Goal: Task Accomplishment & Management: Manage account settings

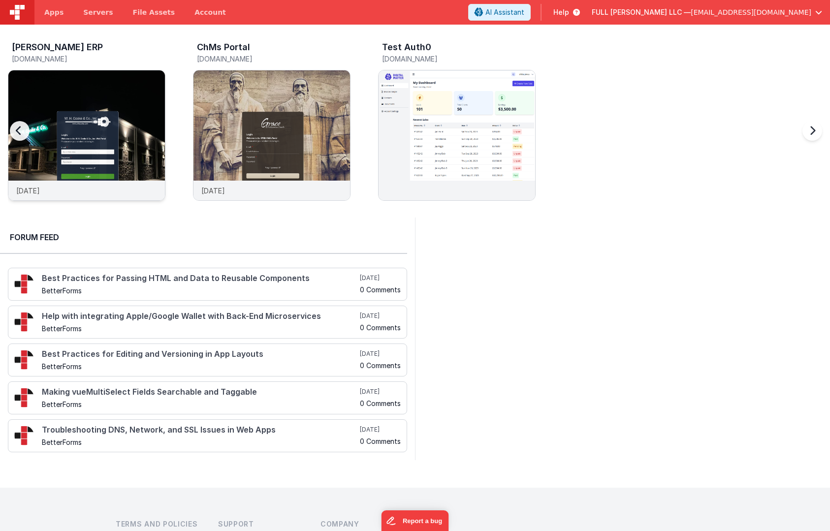
click at [149, 104] on img at bounding box center [86, 148] width 156 height 156
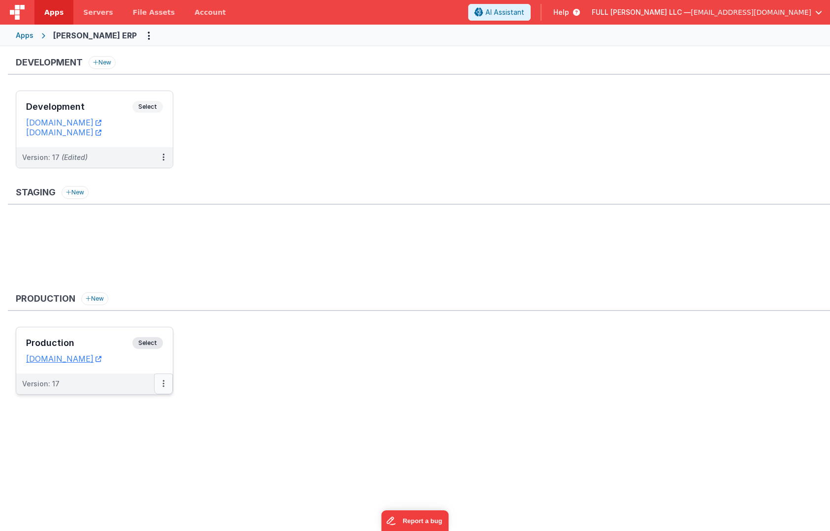
click at [160, 388] on button at bounding box center [163, 383] width 19 height 21
click at [148, 407] on link "Edit" at bounding box center [129, 406] width 87 height 18
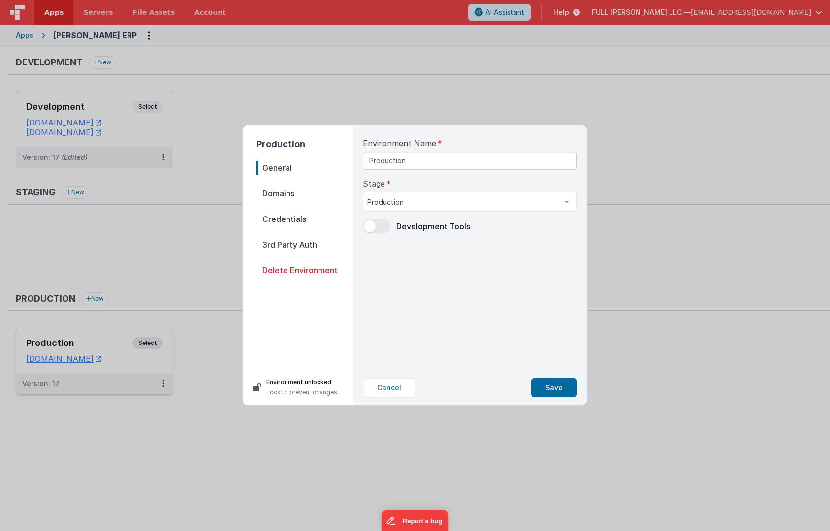
click at [275, 204] on nav "General Domains Credentials 3rd Party Auth Delete Environment" at bounding box center [304, 261] width 96 height 201
click at [274, 192] on span "Domains" at bounding box center [304, 193] width 96 height 14
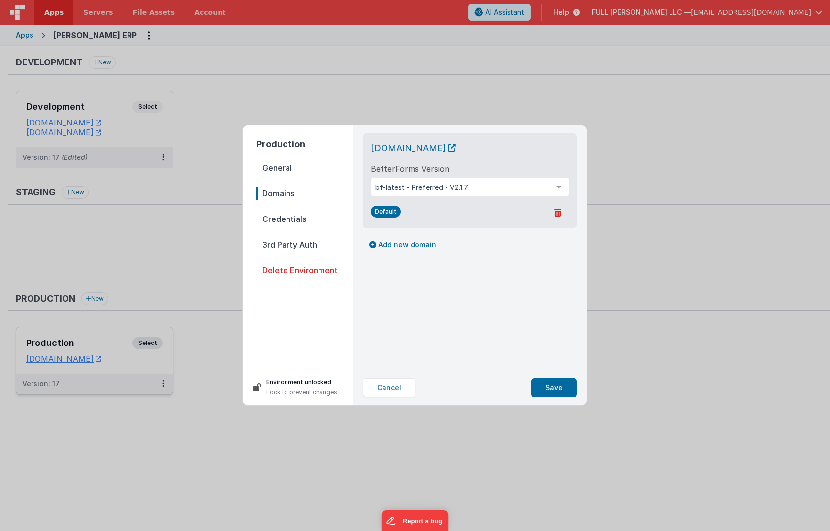
click at [280, 221] on span "Credentials" at bounding box center [304, 219] width 96 height 14
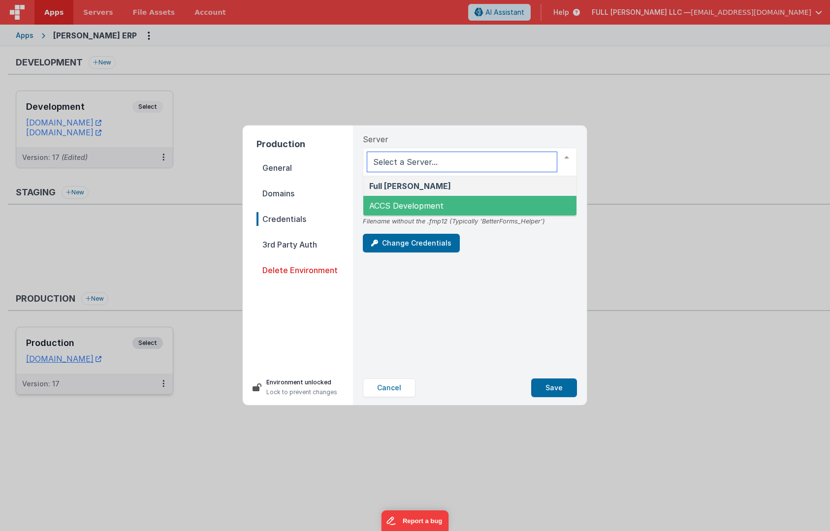
click at [414, 205] on span "ACCS Development" at bounding box center [406, 206] width 74 height 10
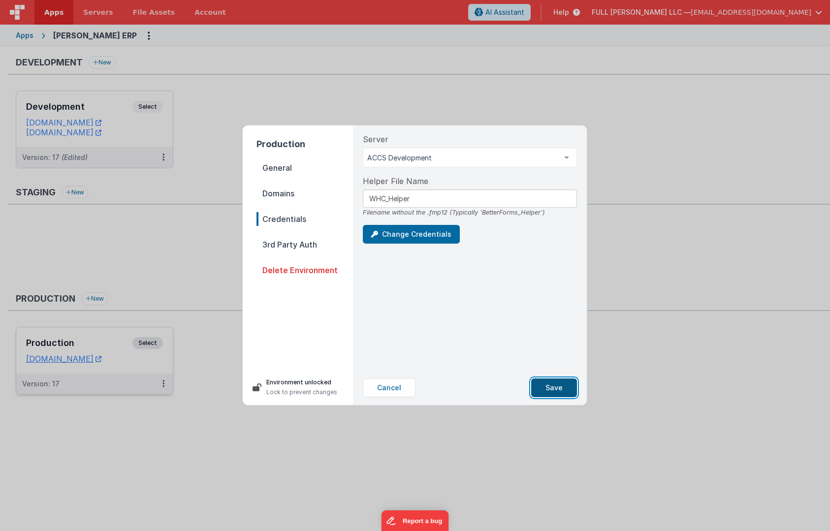
click at [558, 384] on button "Save" at bounding box center [554, 387] width 46 height 19
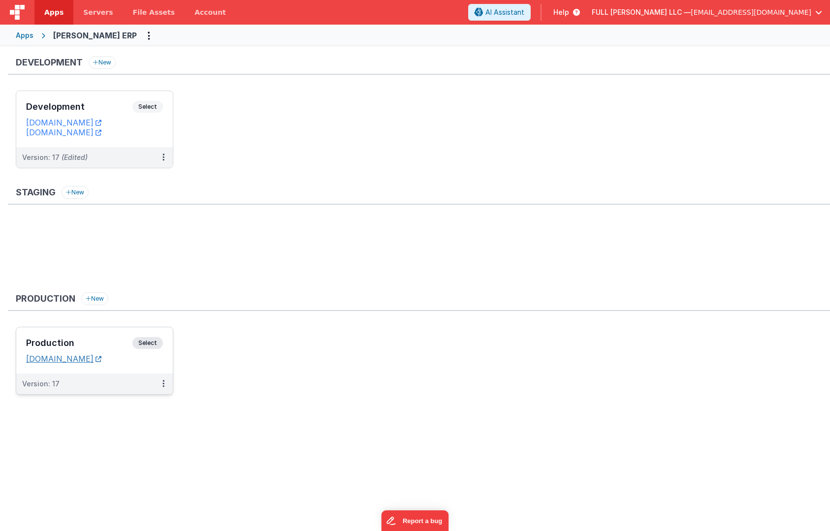
click at [101, 360] on link "whc.fullbeardsolutions.com" at bounding box center [63, 359] width 75 height 10
click at [162, 157] on icon at bounding box center [163, 157] width 2 height 0
click at [160, 184] on link "Edit" at bounding box center [129, 180] width 87 height 18
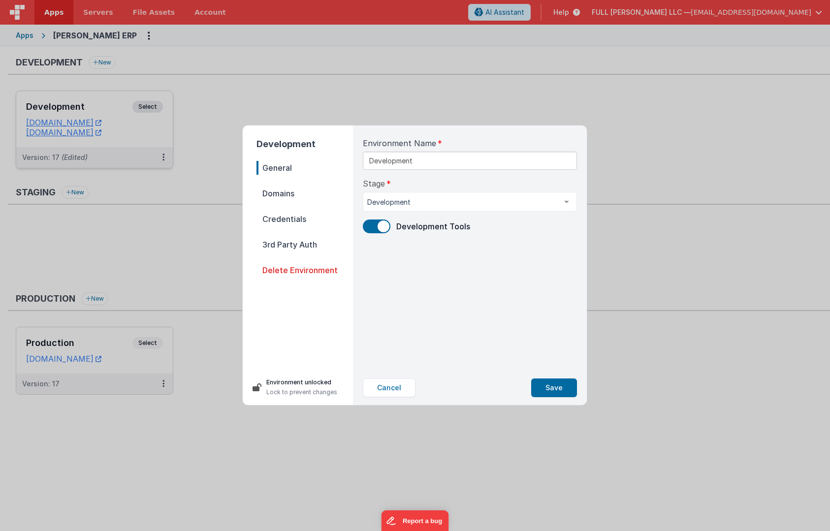
click at [289, 196] on span "Domains" at bounding box center [304, 193] width 96 height 14
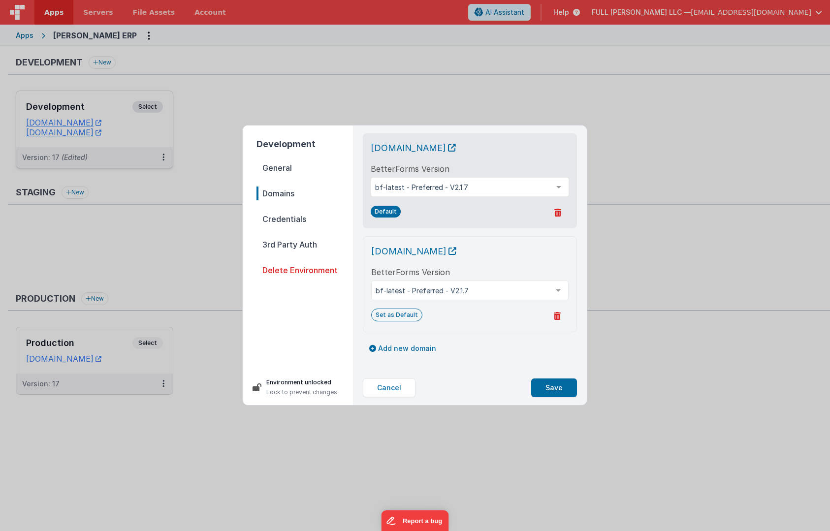
click at [289, 217] on span "Credentials" at bounding box center [304, 219] width 96 height 14
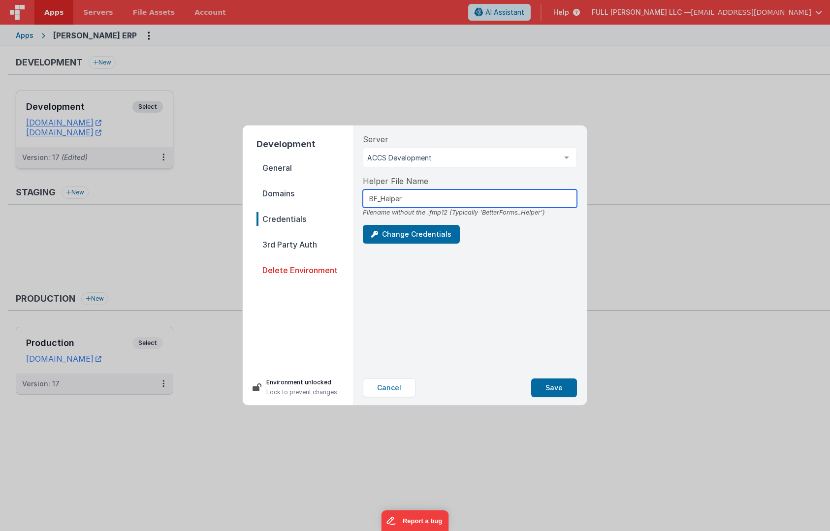
drag, startPoint x: 403, startPoint y: 200, endPoint x: 362, endPoint y: 196, distance: 41.1
click at [362, 196] on div "Server ACCS Development Full Beard ACCS Development List is empty. Helper File …" at bounding box center [470, 247] width 230 height 245
click at [383, 395] on button "Cancel" at bounding box center [389, 387] width 53 height 19
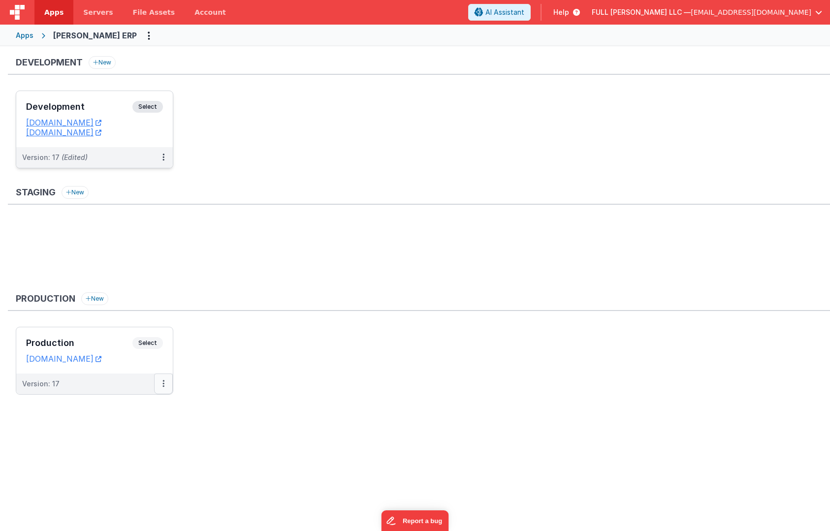
click at [163, 390] on button at bounding box center [163, 383] width 19 height 21
click at [144, 403] on link "Edit" at bounding box center [129, 406] width 87 height 18
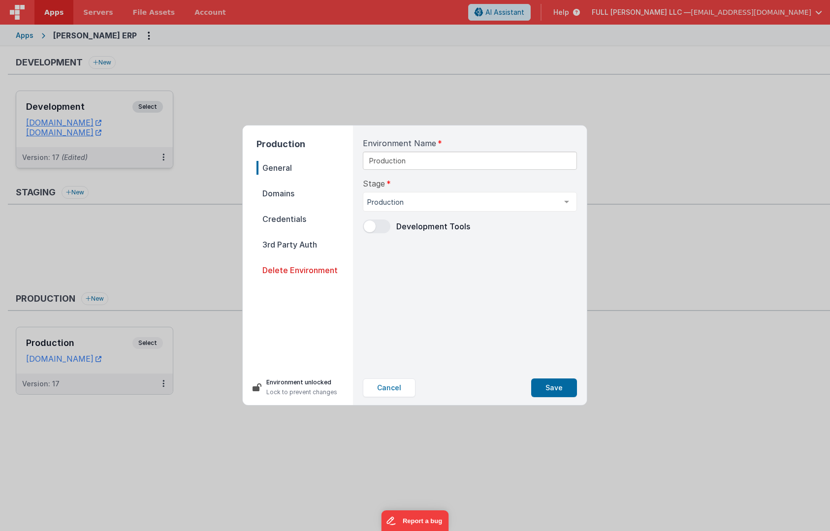
click at [300, 219] on span "Credentials" at bounding box center [304, 219] width 96 height 14
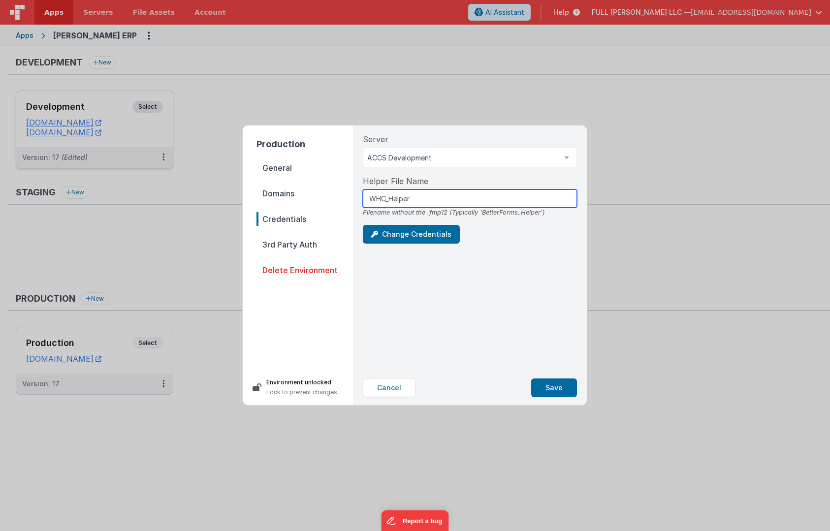
drag, startPoint x: 424, startPoint y: 201, endPoint x: 313, endPoint y: 198, distance: 110.8
click at [313, 198] on div "Production General Domains Credentials 3rd Party Auth Delete Environment Enviro…" at bounding box center [415, 264] width 344 height 279
paste input "BF"
type input "BF_Helper"
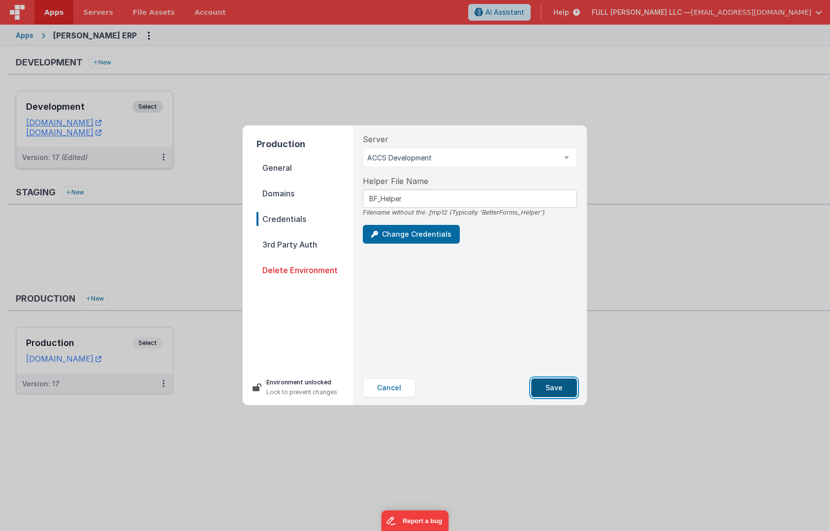
click at [551, 387] on button "Save" at bounding box center [554, 387] width 46 height 19
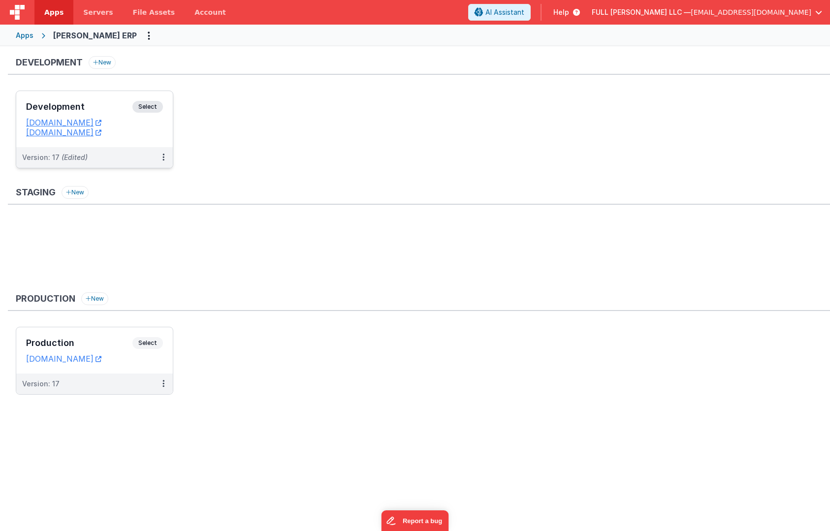
click at [118, 111] on h3 "Development" at bounding box center [79, 107] width 106 height 10
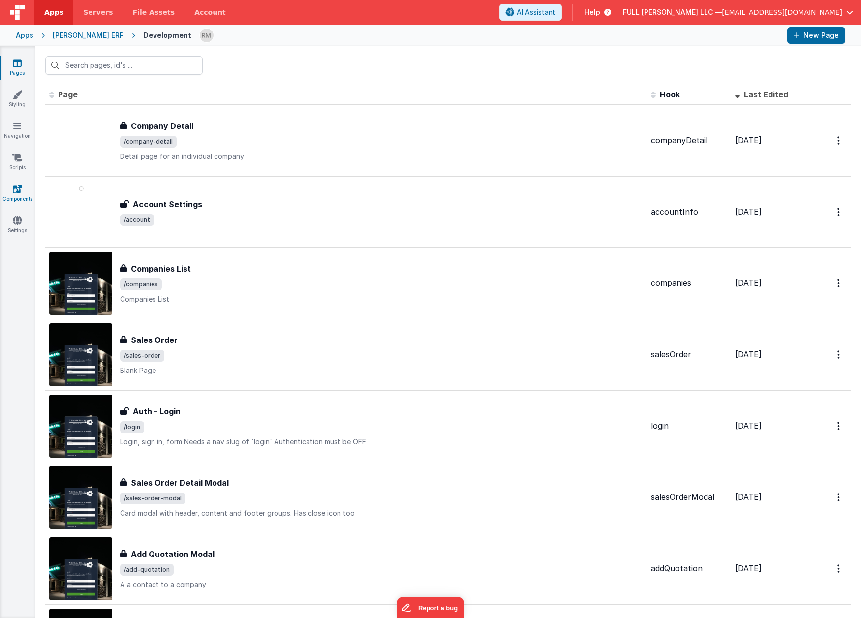
click at [19, 188] on icon at bounding box center [17, 189] width 9 height 10
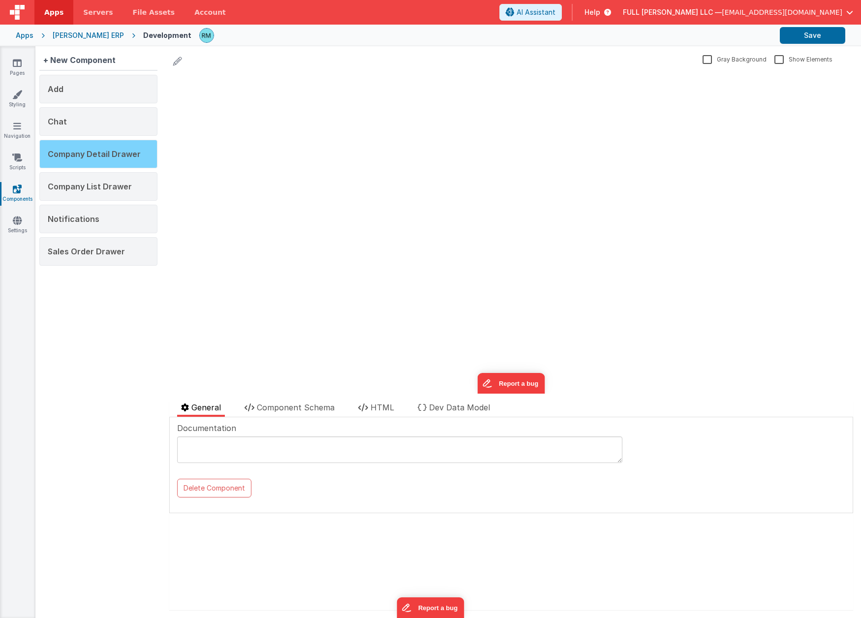
click at [93, 153] on span "Company Detail Drawer" at bounding box center [94, 154] width 93 height 10
click at [294, 403] on span "Component Schema" at bounding box center [296, 408] width 78 height 10
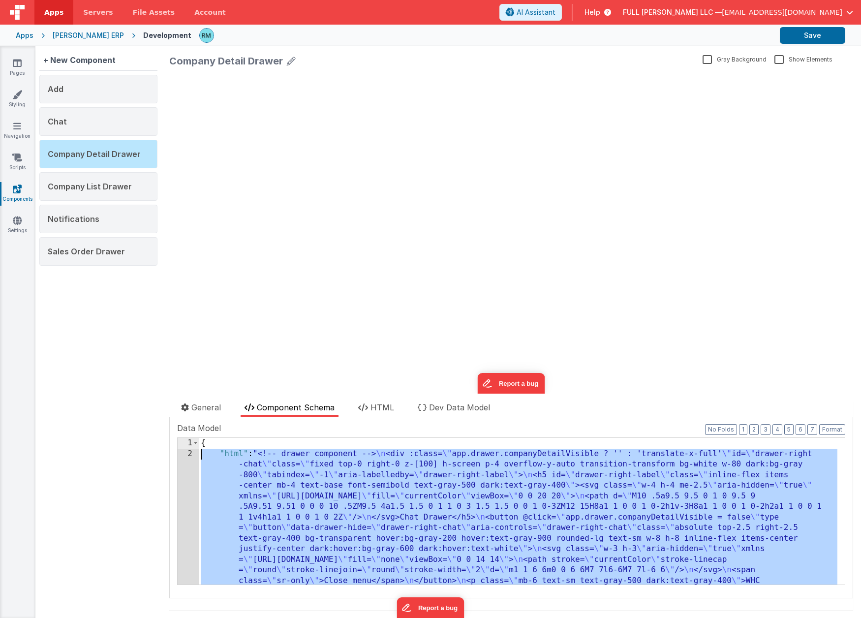
click at [190, 454] on div "2" at bounding box center [188, 571] width 21 height 244
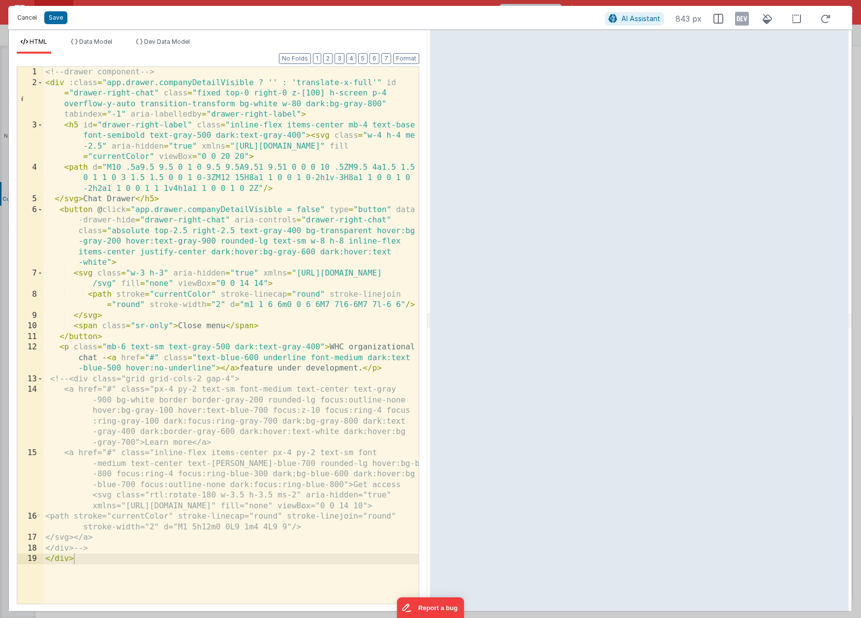
click at [35, 21] on button "Cancel" at bounding box center [27, 18] width 30 height 14
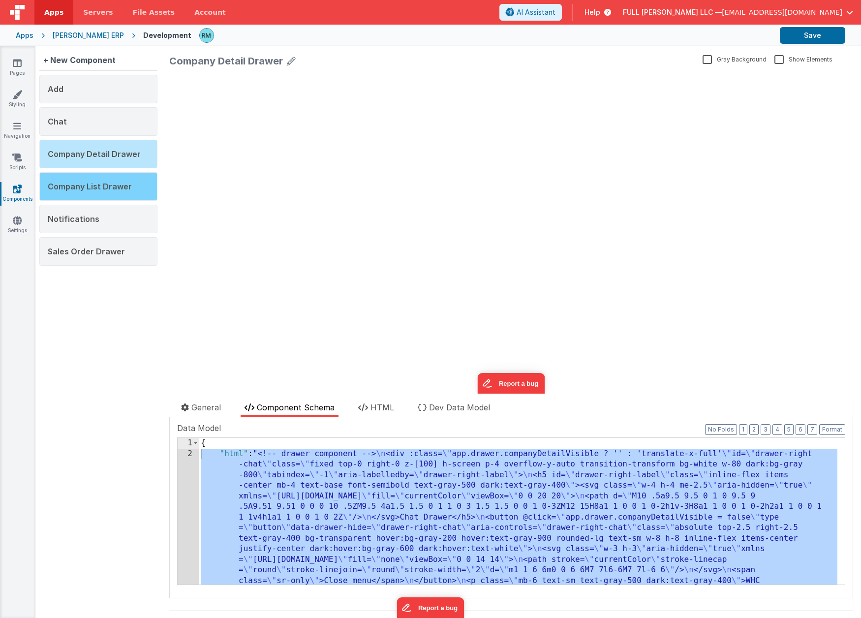
click at [118, 191] on div "Company List Drawer" at bounding box center [98, 186] width 118 height 29
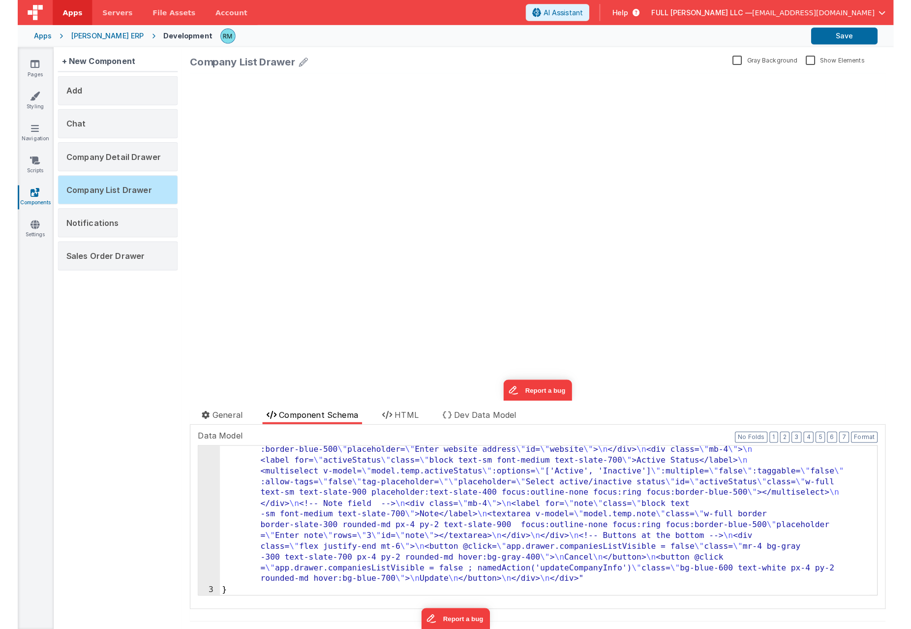
scroll to position [477, 0]
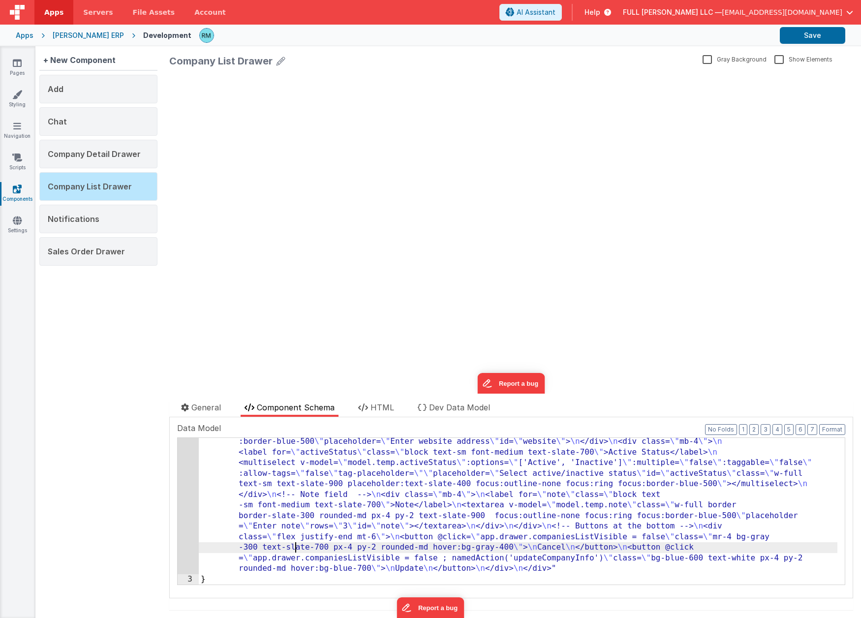
click at [295, 530] on div ""html" : "<!-- drawer component --> \n <div :class= \" app.drawer.companiesList…" at bounding box center [518, 351] width 639 height 760
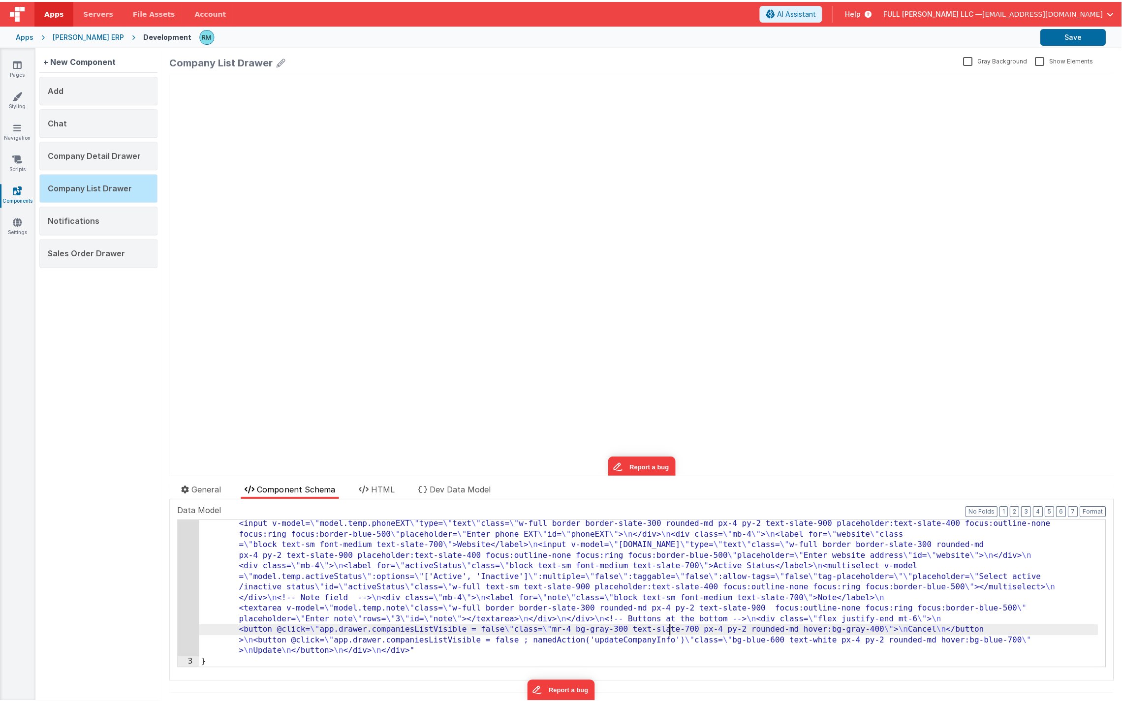
scroll to position [298, 0]
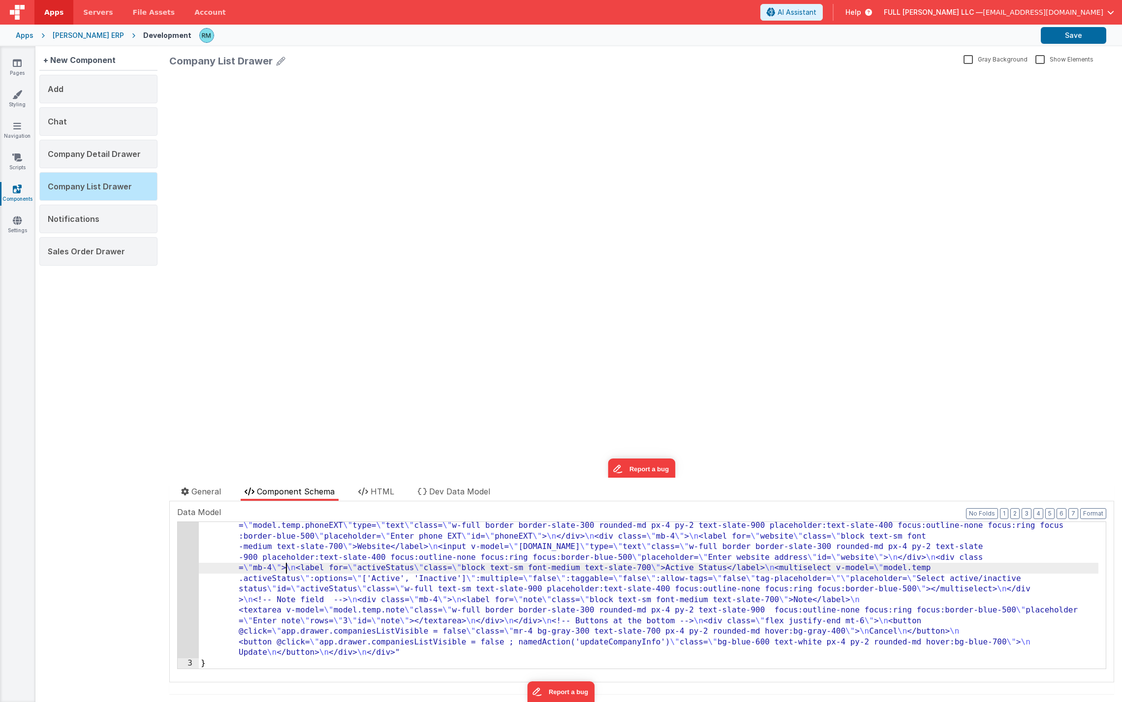
click at [285, 530] on div ""html" : "<!-- drawer component --> \n <div :class= \" app.drawer.companiesList…" at bounding box center [648, 525] width 899 height 581
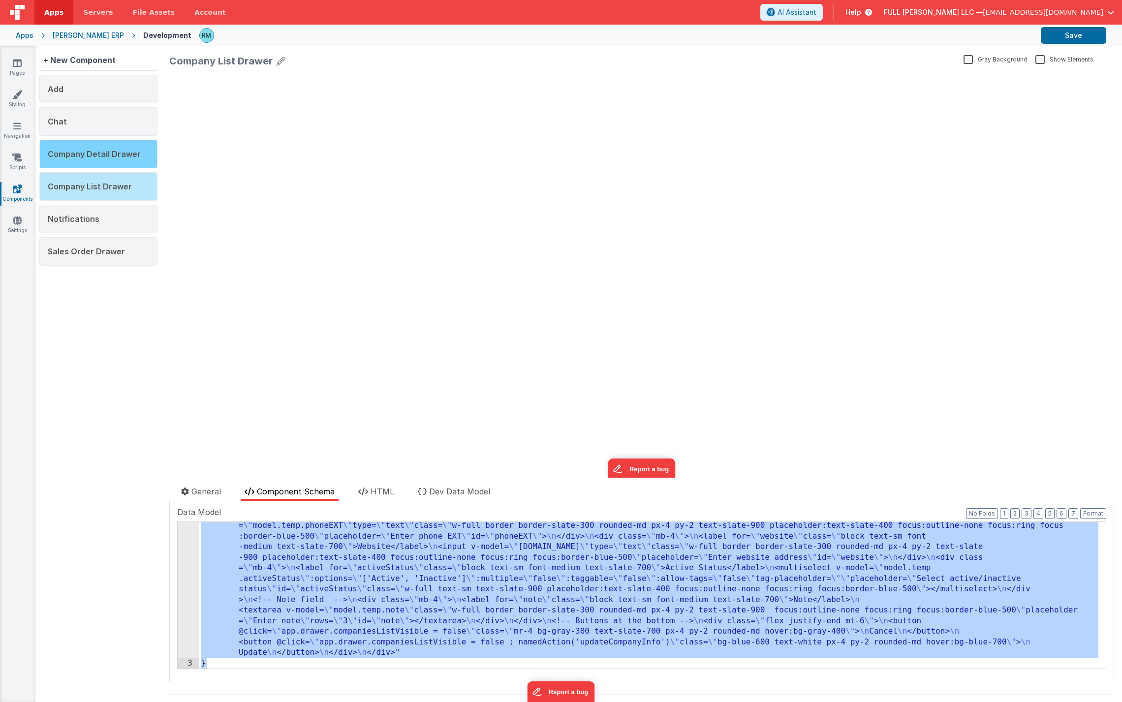
click at [80, 151] on span "Company Detail Drawer" at bounding box center [94, 154] width 93 height 10
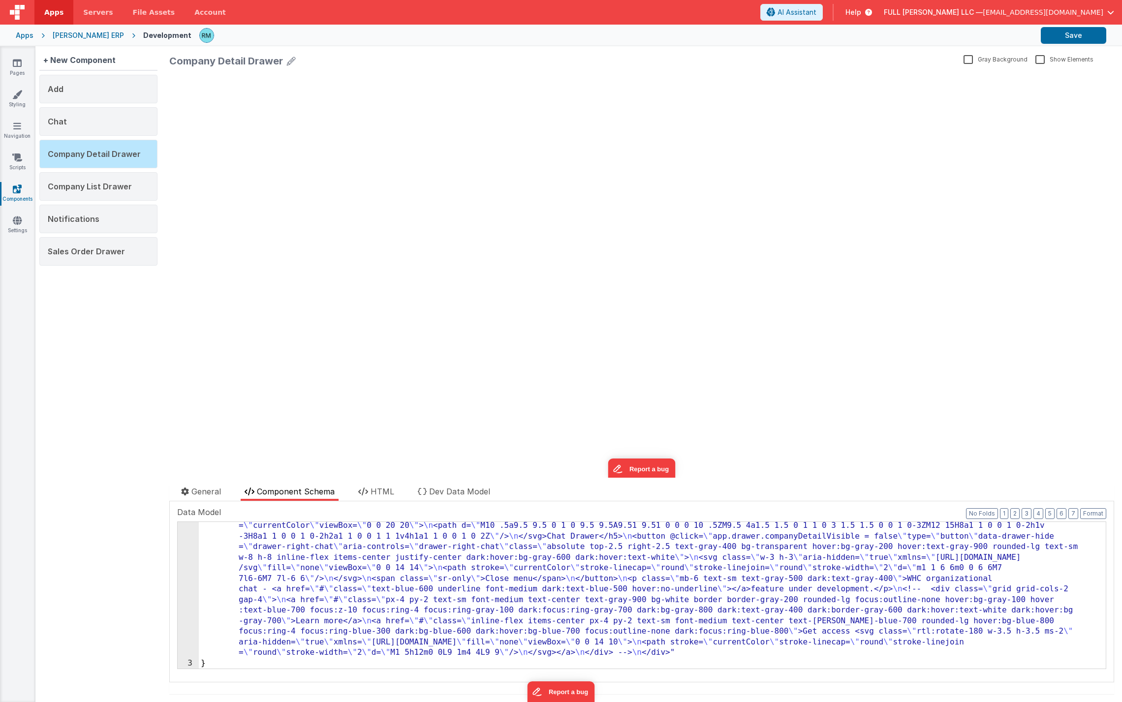
scroll to position [0, 0]
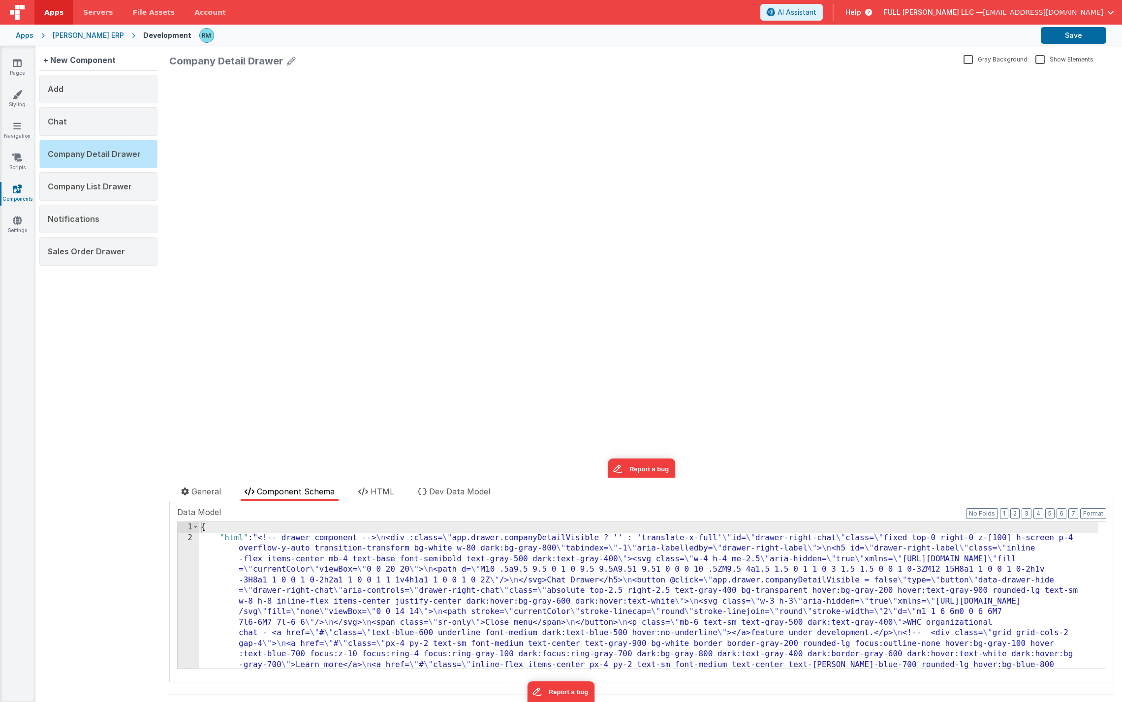
click at [229, 530] on div "{ "html" : "<!-- drawer component --> \n <div :class= \" app.drawer.companyDeta…" at bounding box center [648, 685] width 899 height 327
click at [189, 530] on div "2" at bounding box center [188, 617] width 21 height 169
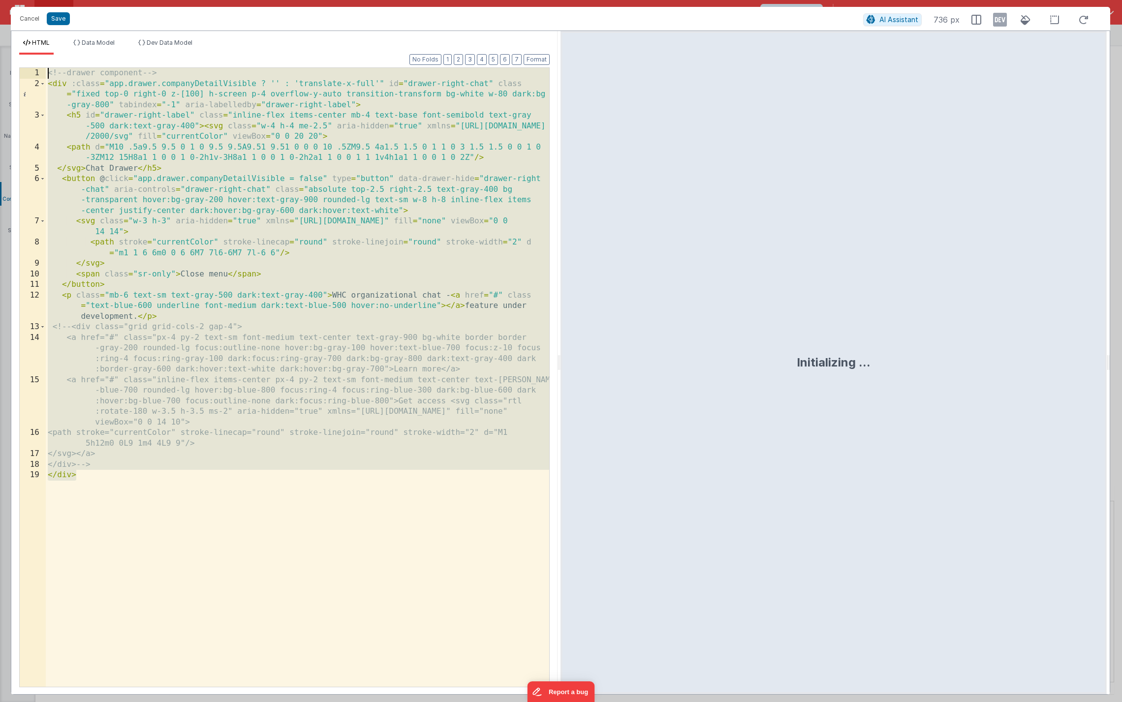
drag, startPoint x: 96, startPoint y: 548, endPoint x: 4, endPoint y: -71, distance: 625.9
click at [4, 0] on html "Cancel Save AI Assistant 736 px HTML Data Model Dev Data Model Format 7 6 5 4 3…" at bounding box center [561, 351] width 1122 height 702
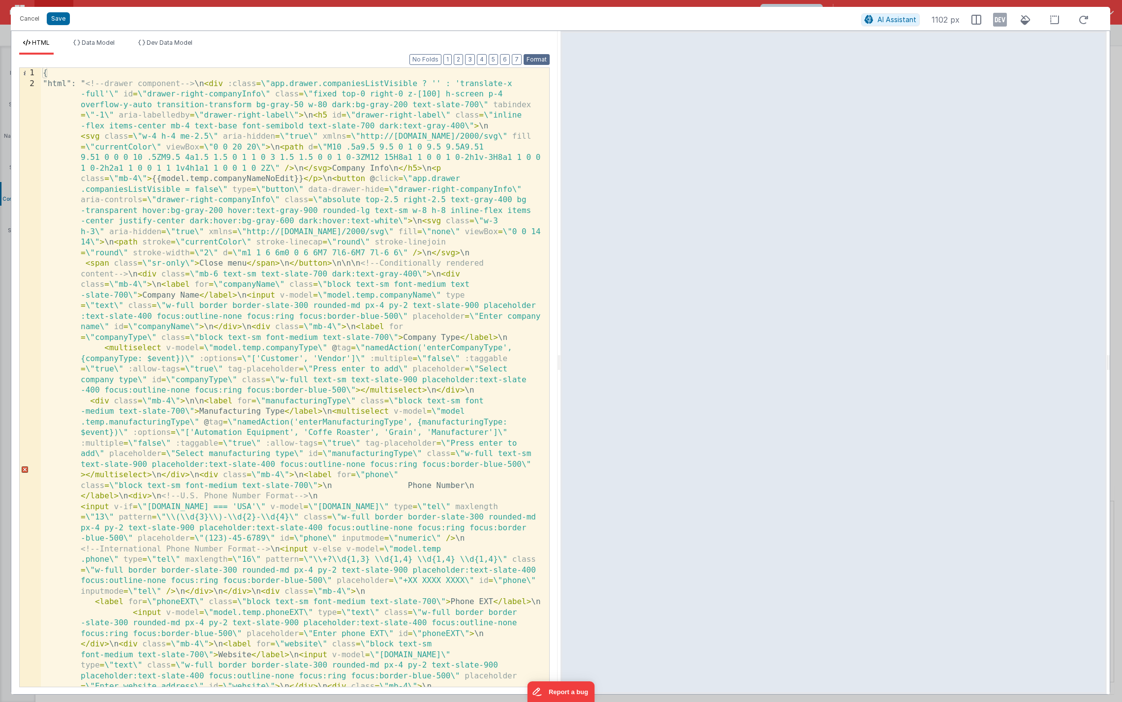
click at [531, 60] on button "Format" at bounding box center [537, 59] width 26 height 11
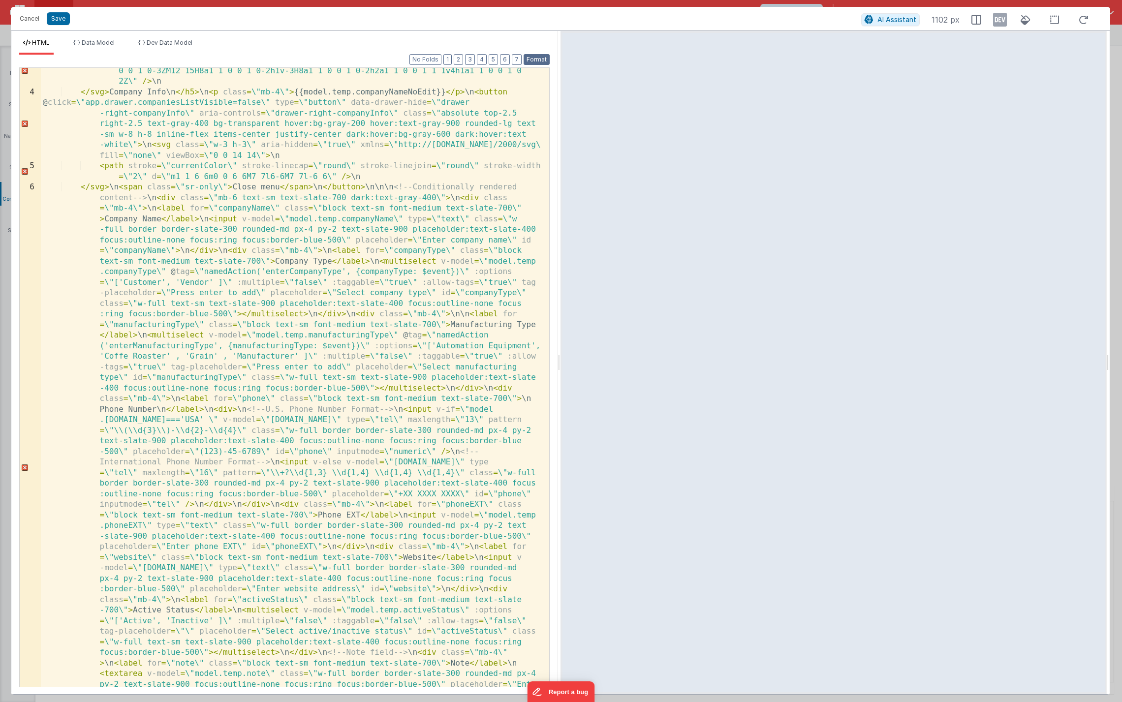
scroll to position [174, 0]
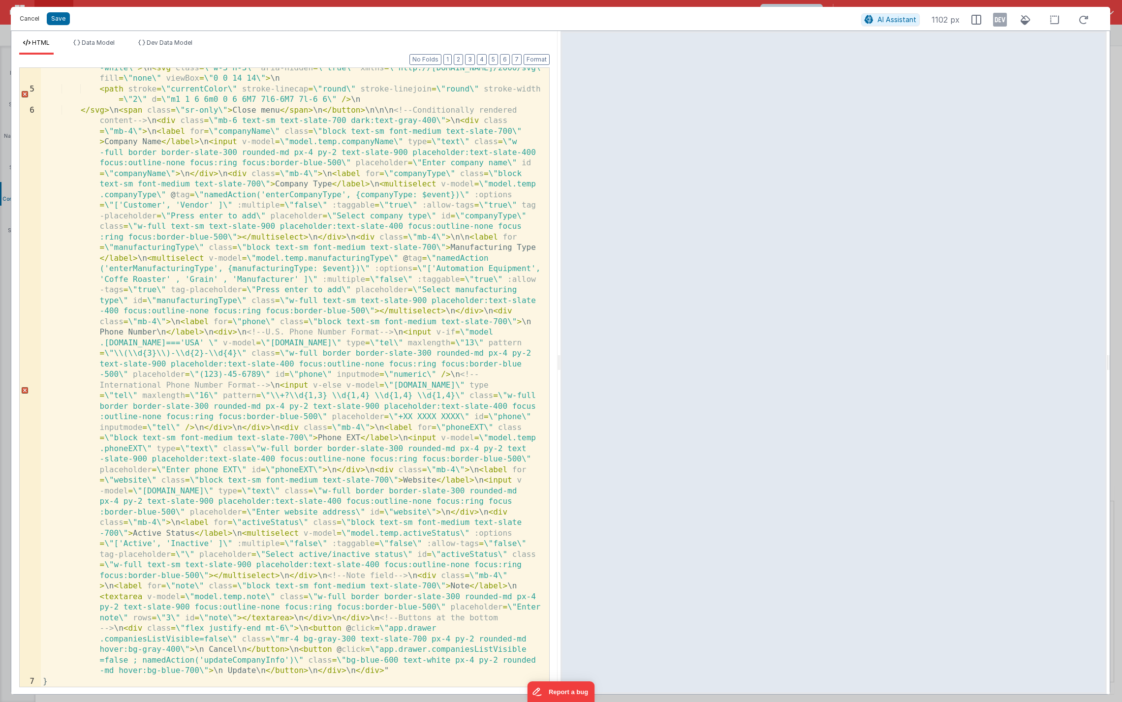
click at [25, 23] on button "Cancel" at bounding box center [30, 19] width 30 height 14
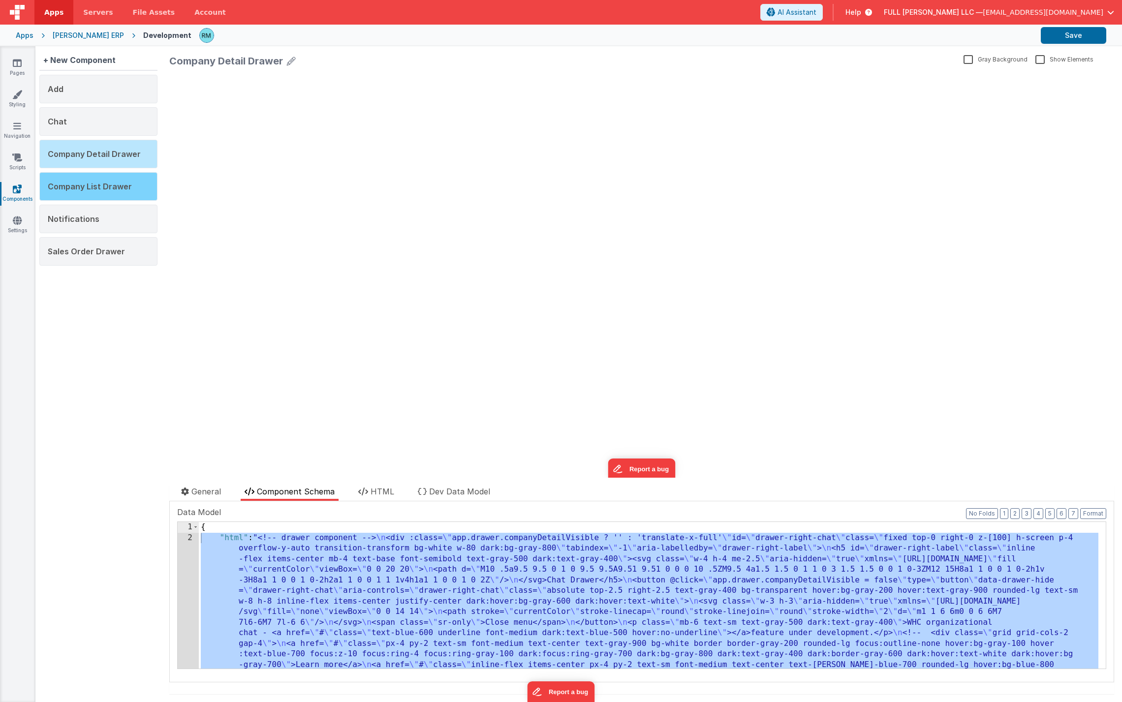
click at [110, 189] on span "Company List Drawer" at bounding box center [90, 187] width 84 height 10
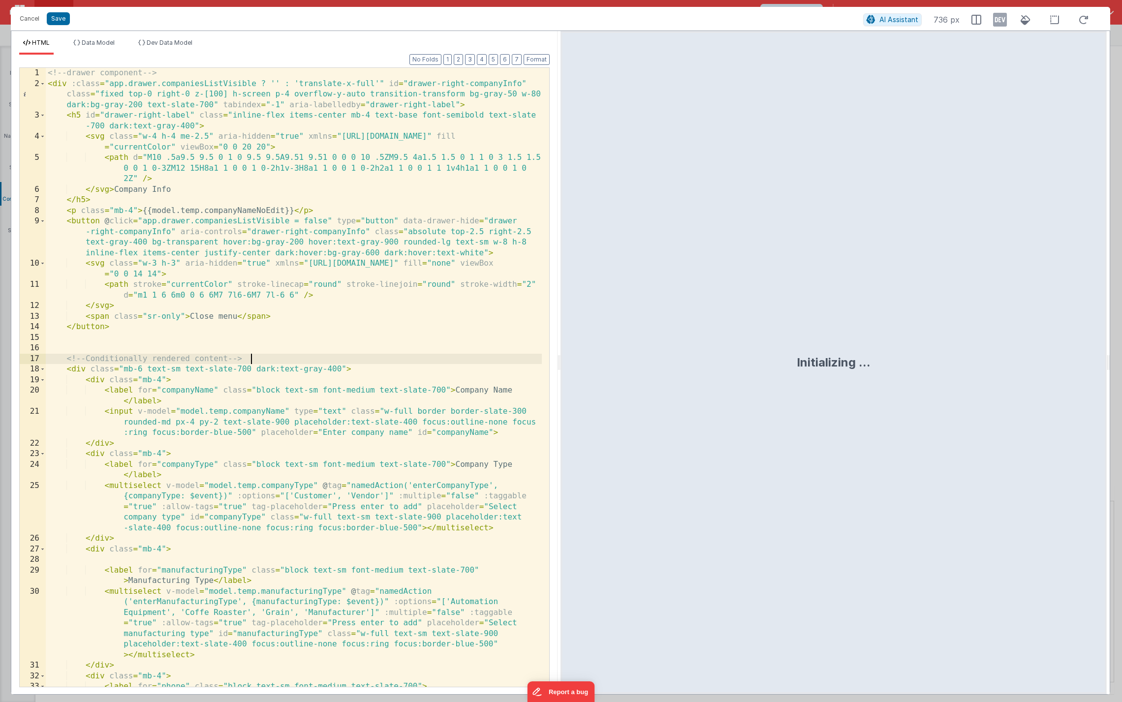
click at [402, 359] on div "<!-- drawer component --> < div :class = "app.drawer.companiesListVisible ? '' …" at bounding box center [294, 388] width 496 height 640
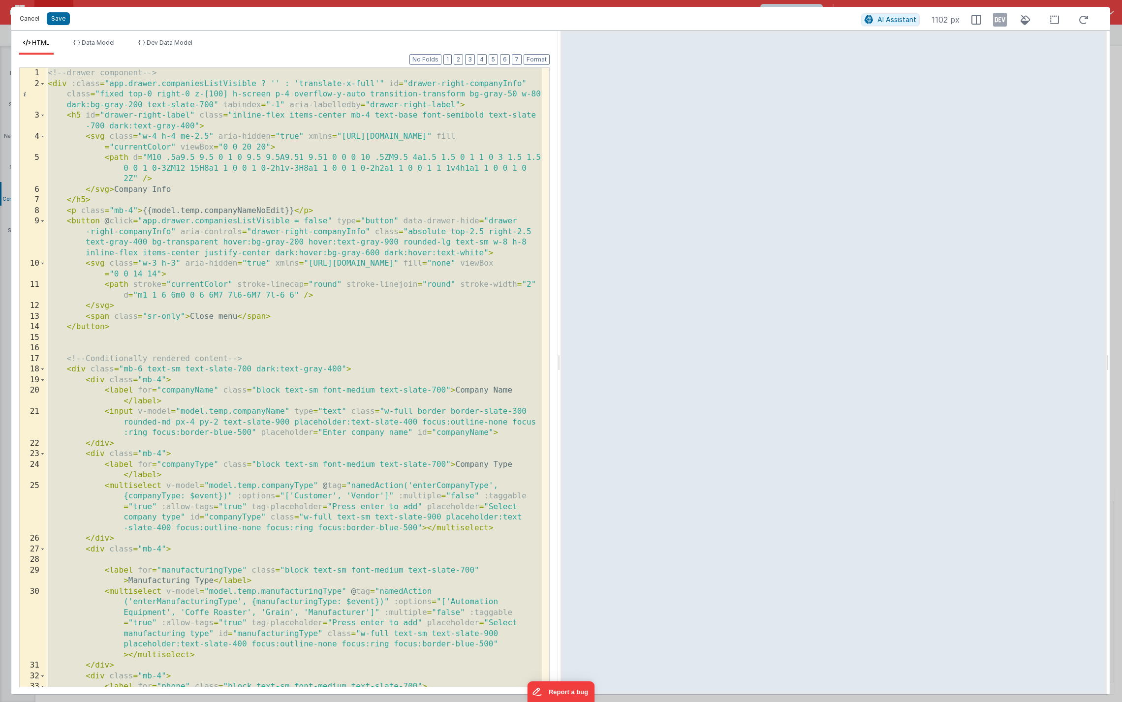
click at [39, 21] on button "Cancel" at bounding box center [30, 19] width 30 height 14
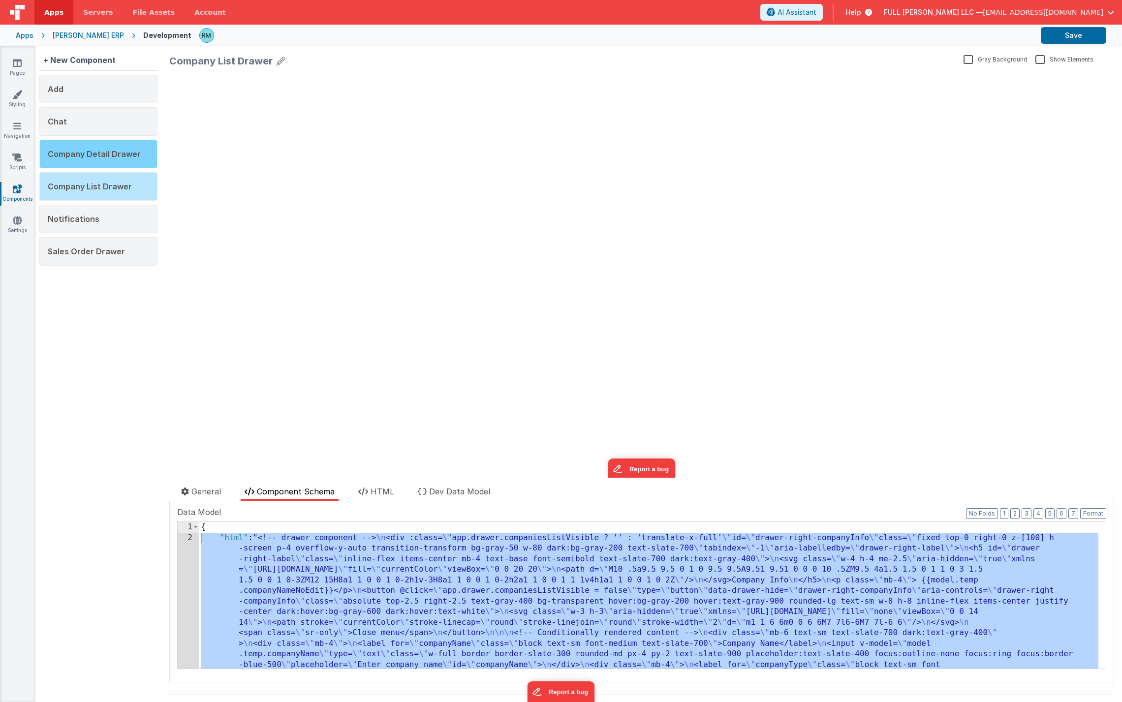
click at [97, 157] on span "Company Detail Drawer" at bounding box center [94, 154] width 93 height 10
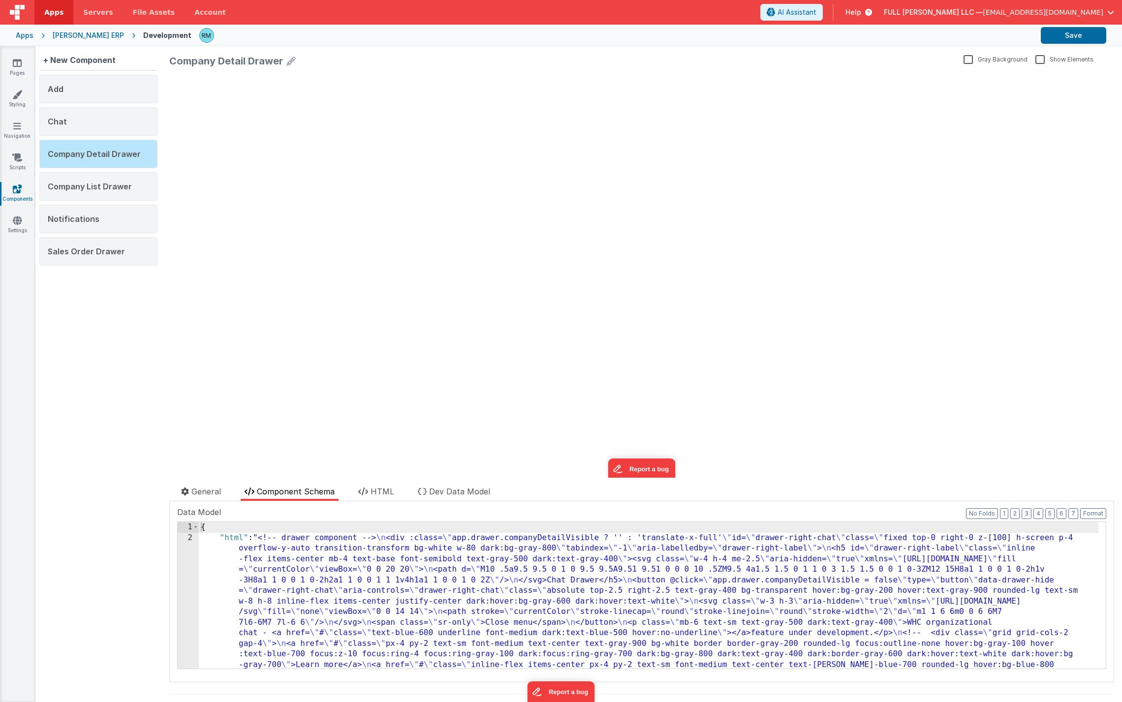
click at [240, 530] on div "{ "html" : "<!-- drawer component --> \n <div :class= \" app.drawer.companyDeta…" at bounding box center [648, 685] width 899 height 327
click at [188, 530] on div "2" at bounding box center [188, 617] width 21 height 169
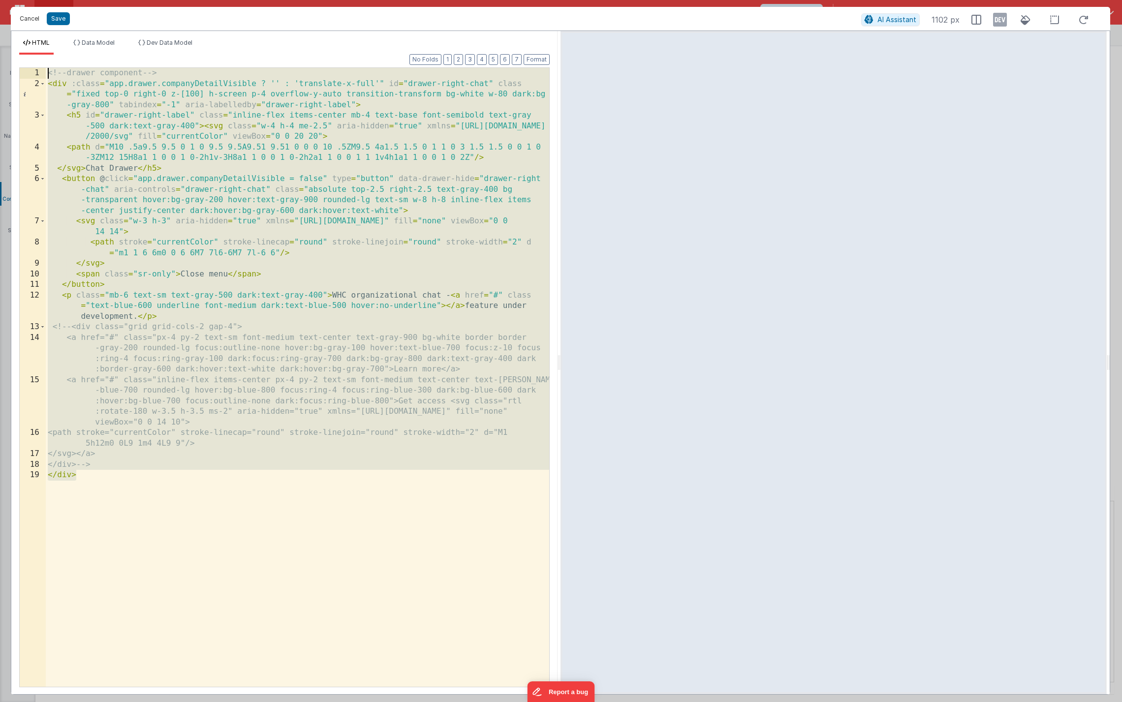
drag, startPoint x: 175, startPoint y: 490, endPoint x: 23, endPoint y: 14, distance: 499.5
click at [23, 14] on div "Cancel Save AI Assistant 1102 px HTML Data Model Dev Data Model Format 7 6 5 4 …" at bounding box center [560, 351] width 1099 height 688
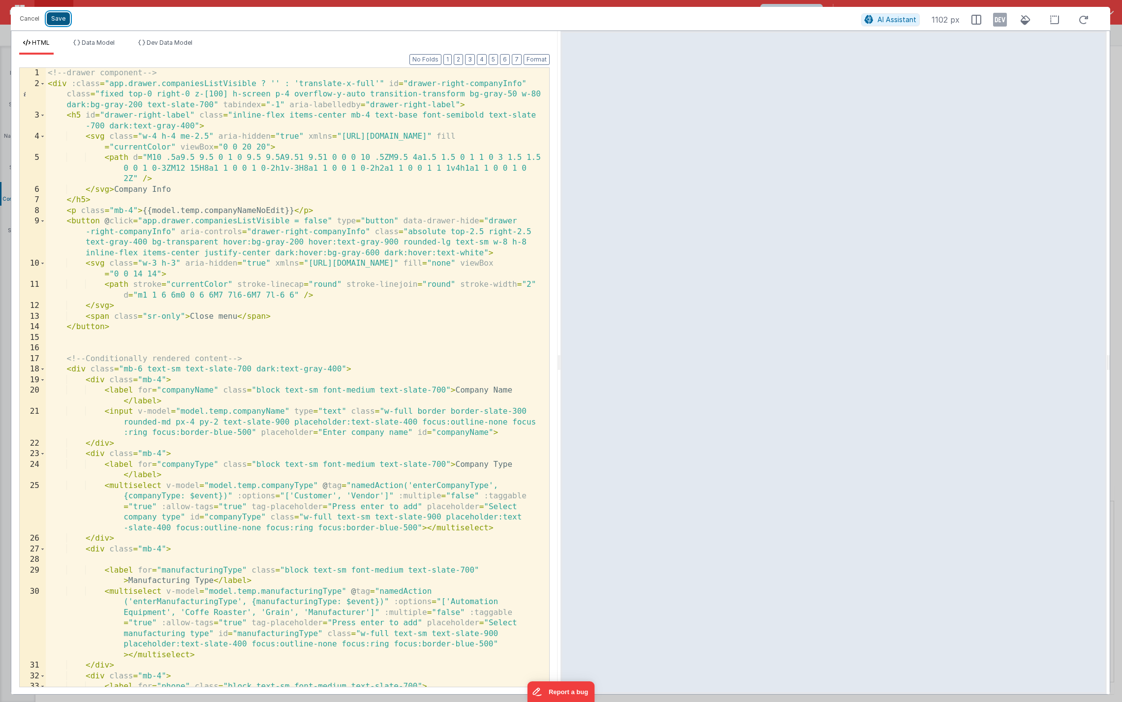
click at [62, 21] on button "Save" at bounding box center [58, 18] width 23 height 13
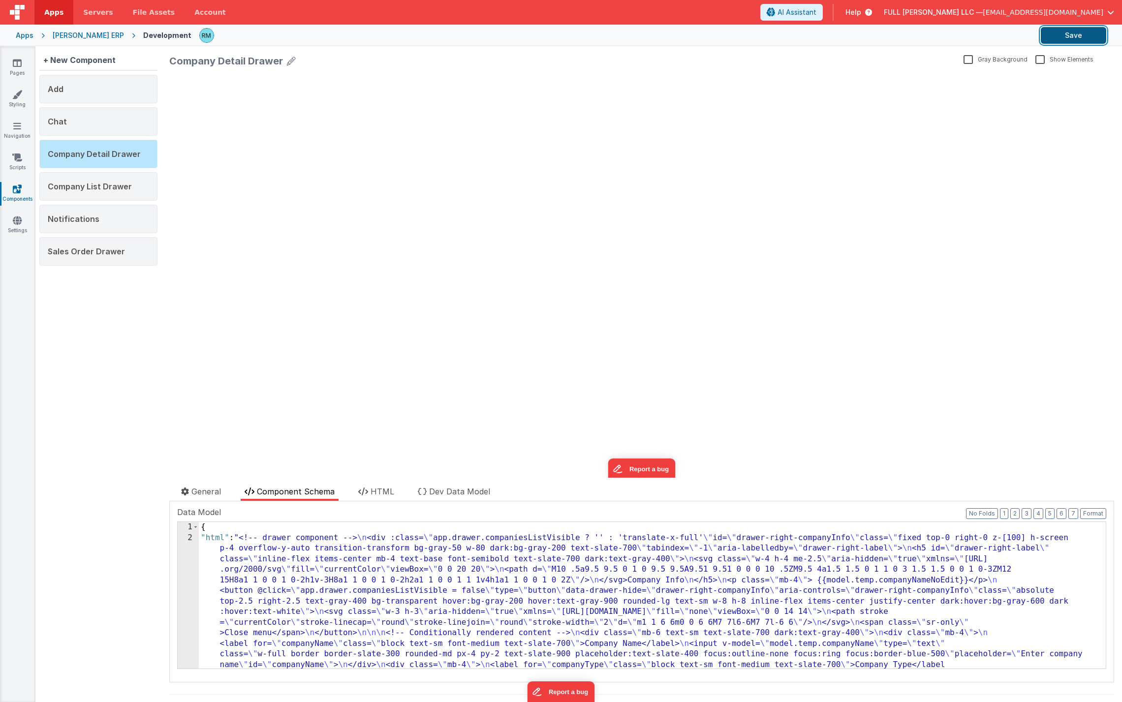
click at [829, 39] on button "Save" at bounding box center [1073, 35] width 65 height 17
click at [23, 228] on link "Settings" at bounding box center [17, 226] width 35 height 20
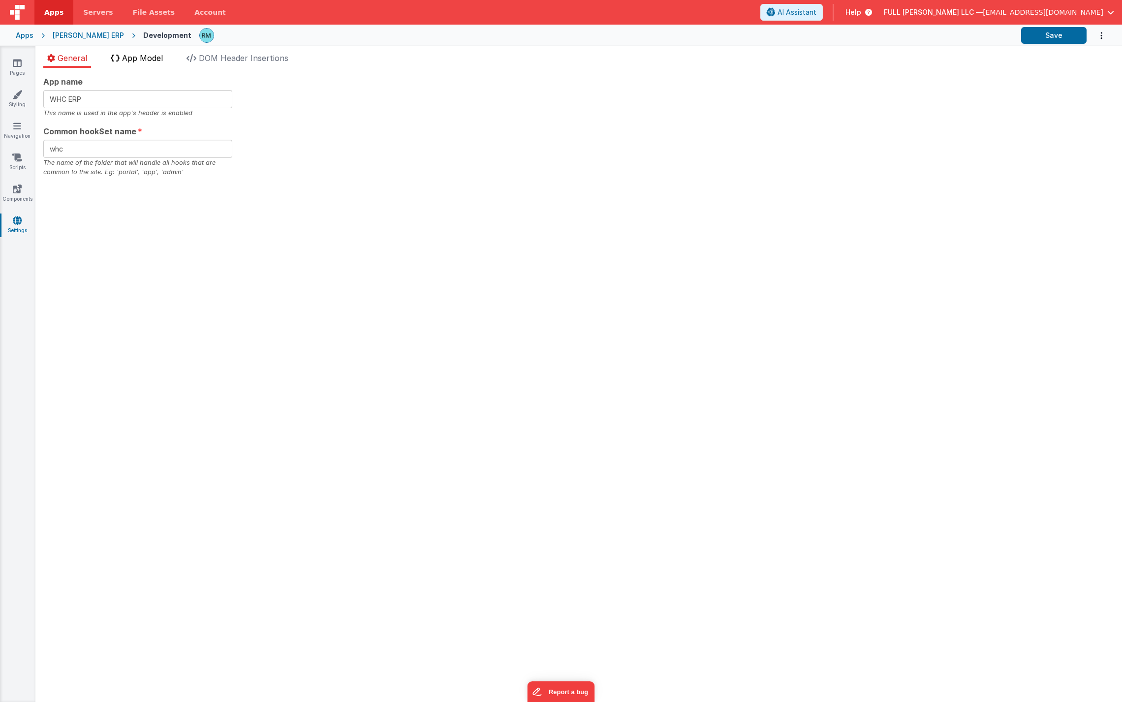
click at [134, 59] on span "App Model" at bounding box center [142, 58] width 41 height 10
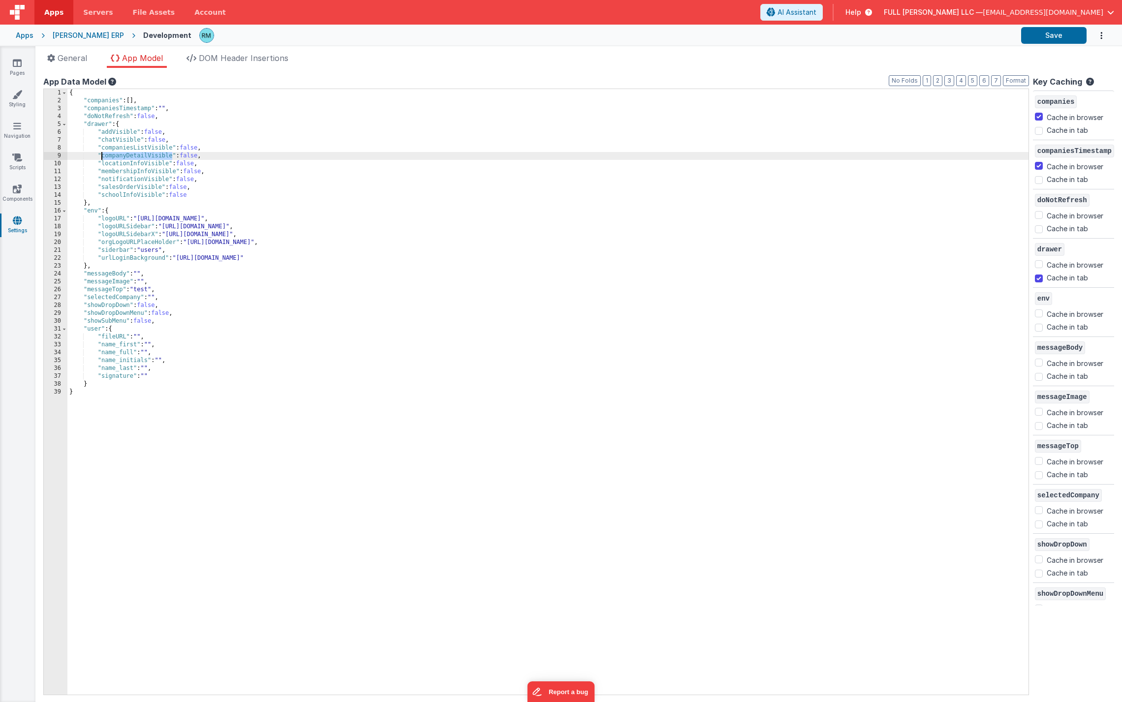
drag, startPoint x: 171, startPoint y: 155, endPoint x: 102, endPoint y: 156, distance: 69.4
click at [102, 156] on div "{ "companies" : [ ] , "companiesTimestamp" : "" , "doNotRefresh" : false , "dra…" at bounding box center [547, 399] width 961 height 621
click at [16, 189] on icon at bounding box center [17, 189] width 9 height 10
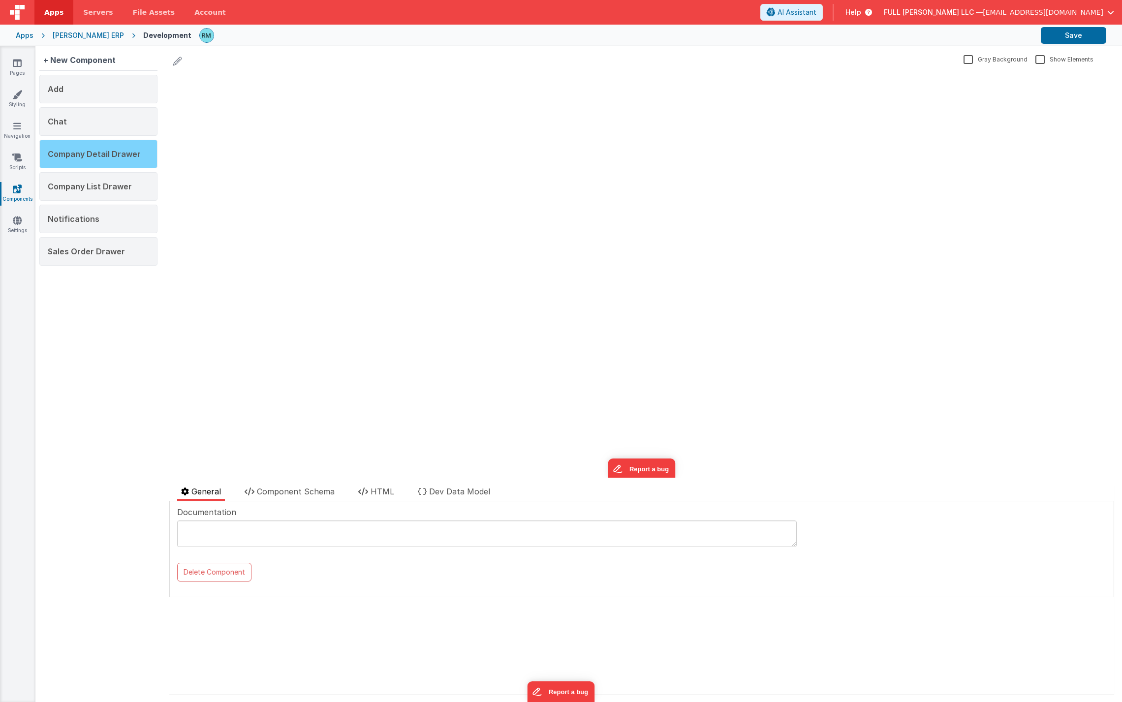
click at [107, 160] on div "Company Detail Drawer" at bounding box center [98, 154] width 118 height 29
click at [323, 493] on span "Component Schema" at bounding box center [296, 492] width 78 height 10
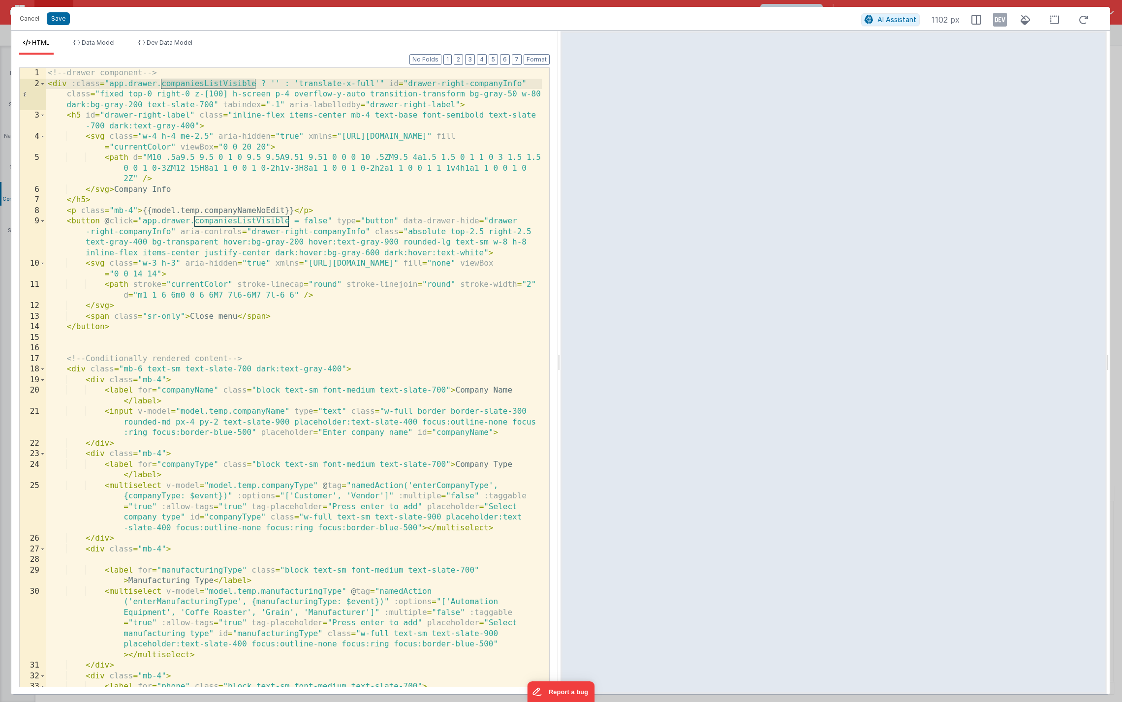
drag, startPoint x: 253, startPoint y: 83, endPoint x: 162, endPoint y: 85, distance: 91.0
click at [162, 85] on div "<!-- drawer component --> < div :class = "app.drawer.companiesListVisible ? '' …" at bounding box center [294, 388] width 496 height 640
click at [26, 21] on button "Cancel" at bounding box center [30, 19] width 30 height 14
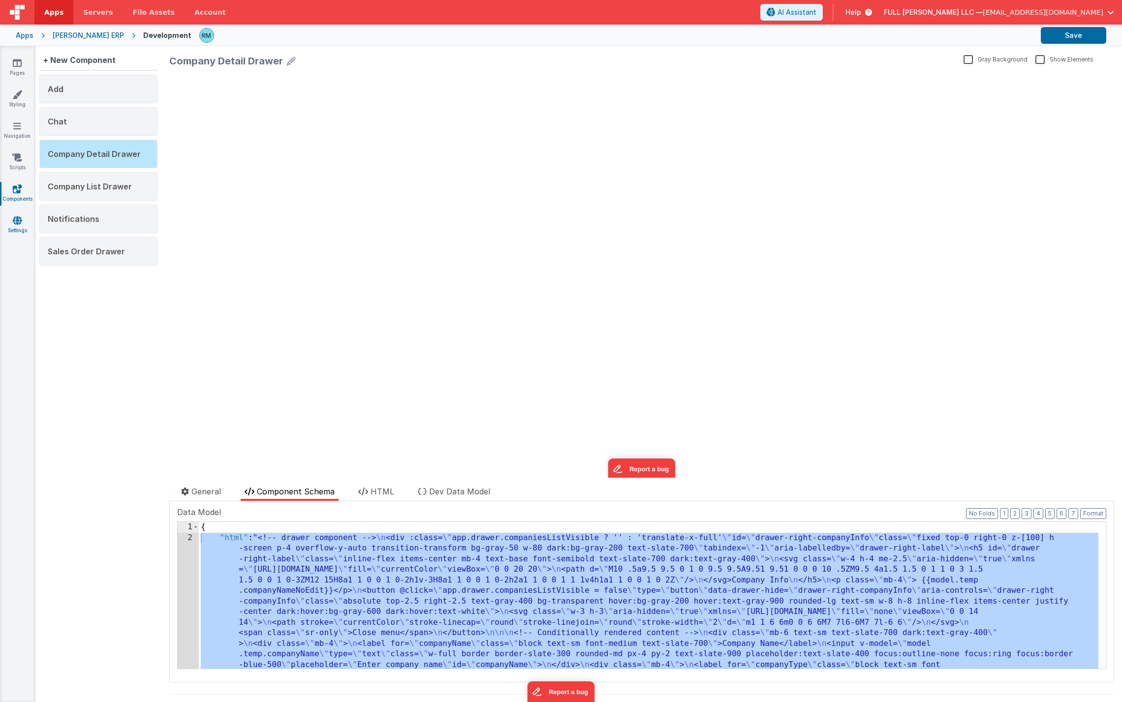
click at [15, 225] on link "Settings" at bounding box center [17, 226] width 35 height 20
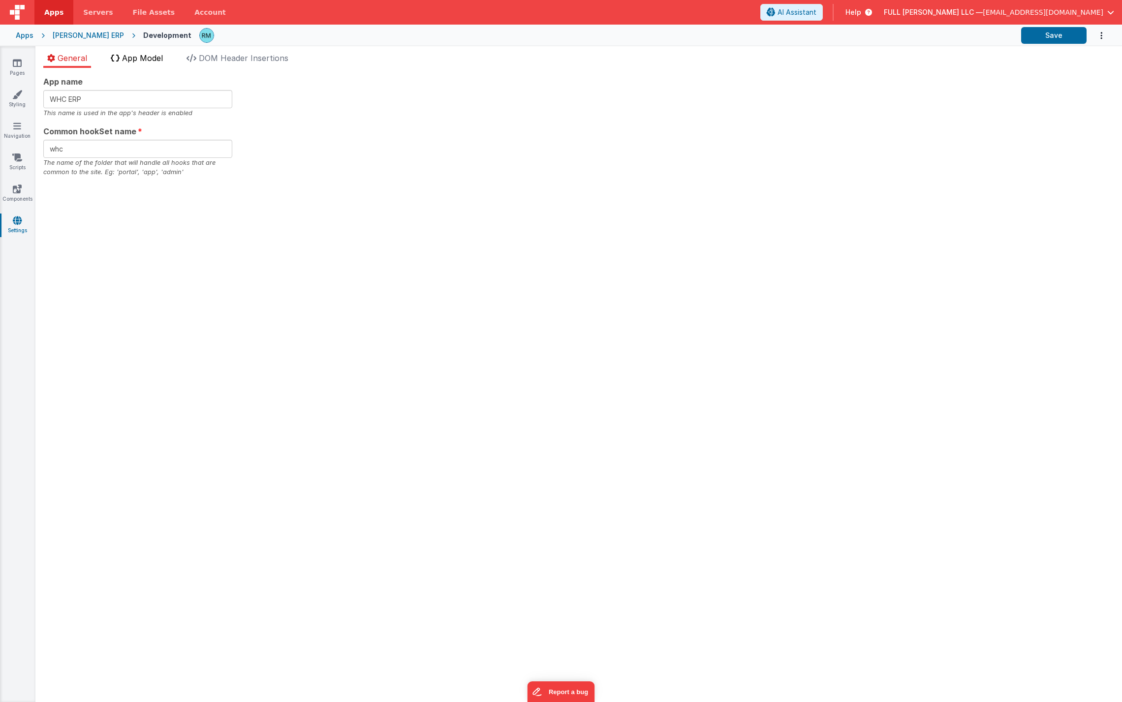
click at [155, 62] on span "App Model" at bounding box center [142, 58] width 41 height 10
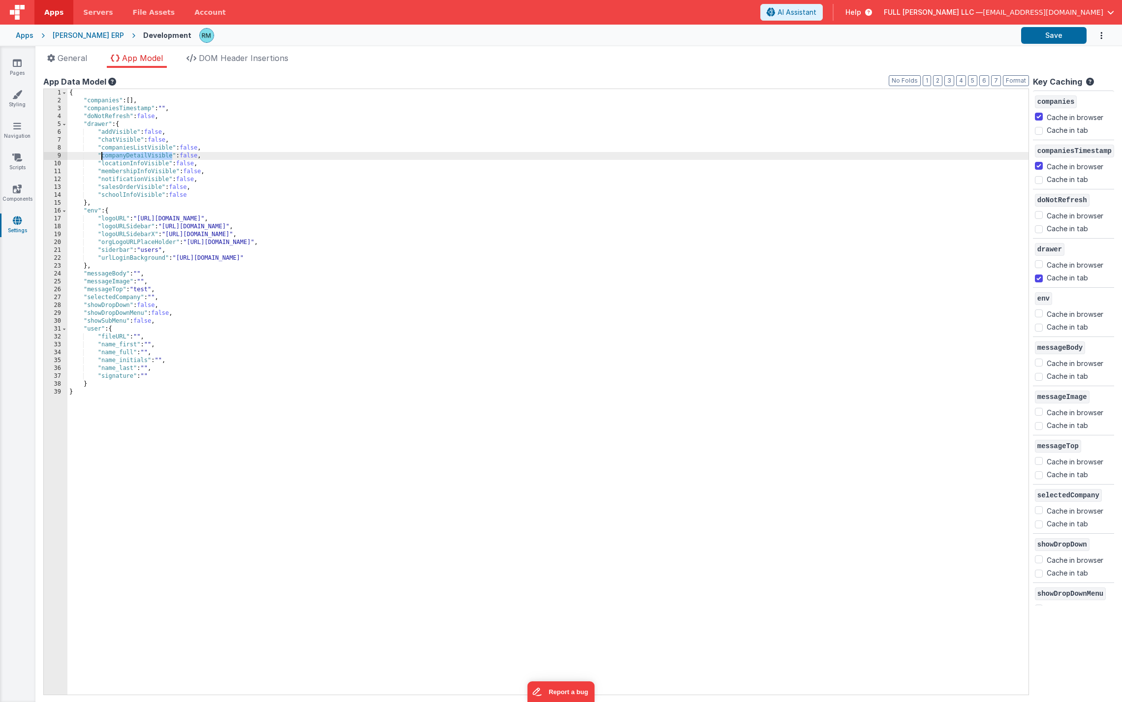
drag, startPoint x: 172, startPoint y: 157, endPoint x: 101, endPoint y: 159, distance: 70.9
click at [101, 159] on div "{ "companies" : [ ] , "companiesTimestamp" : "" , "doNotRefresh" : false , "dra…" at bounding box center [547, 399] width 961 height 621
click at [24, 64] on link "Pages" at bounding box center [17, 68] width 35 height 20
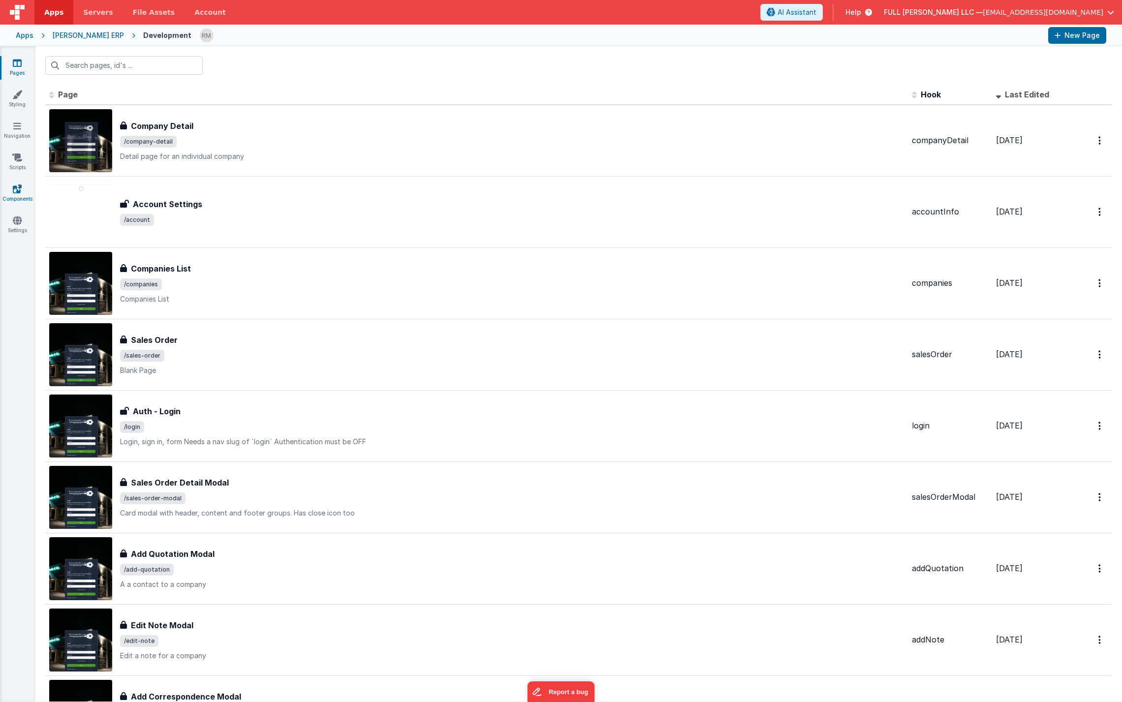
click at [21, 188] on icon at bounding box center [17, 189] width 9 height 10
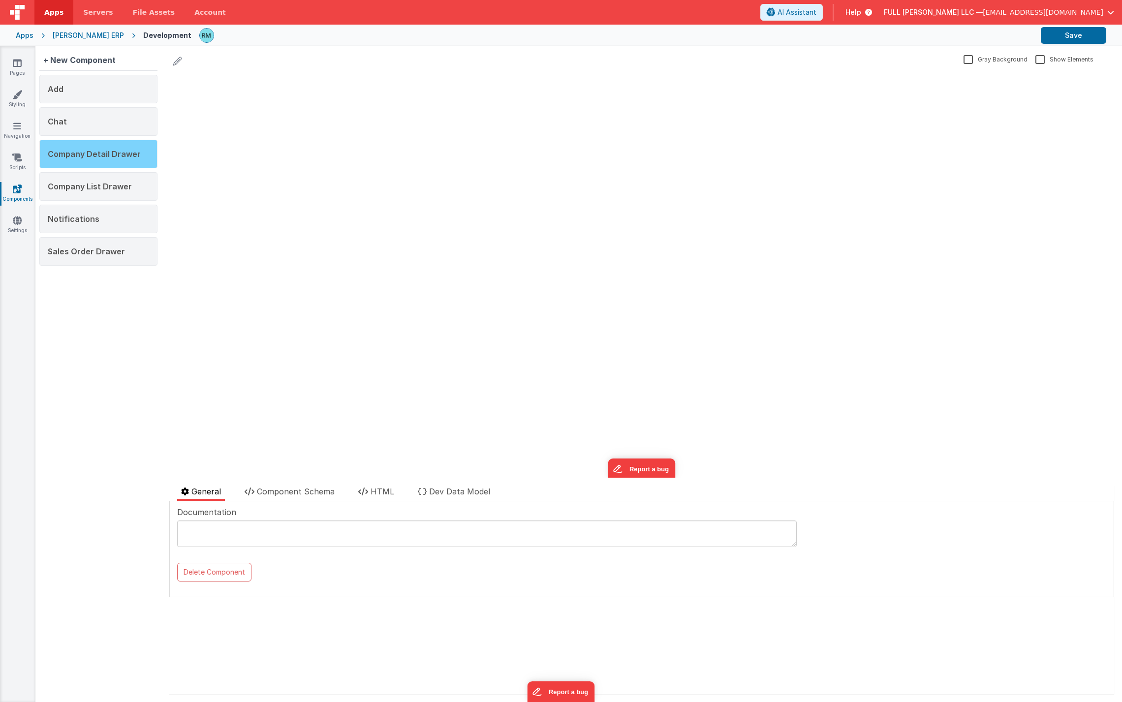
click at [120, 162] on div "Company Detail Drawer" at bounding box center [98, 154] width 118 height 29
click at [280, 489] on span "Component Schema" at bounding box center [296, 492] width 78 height 10
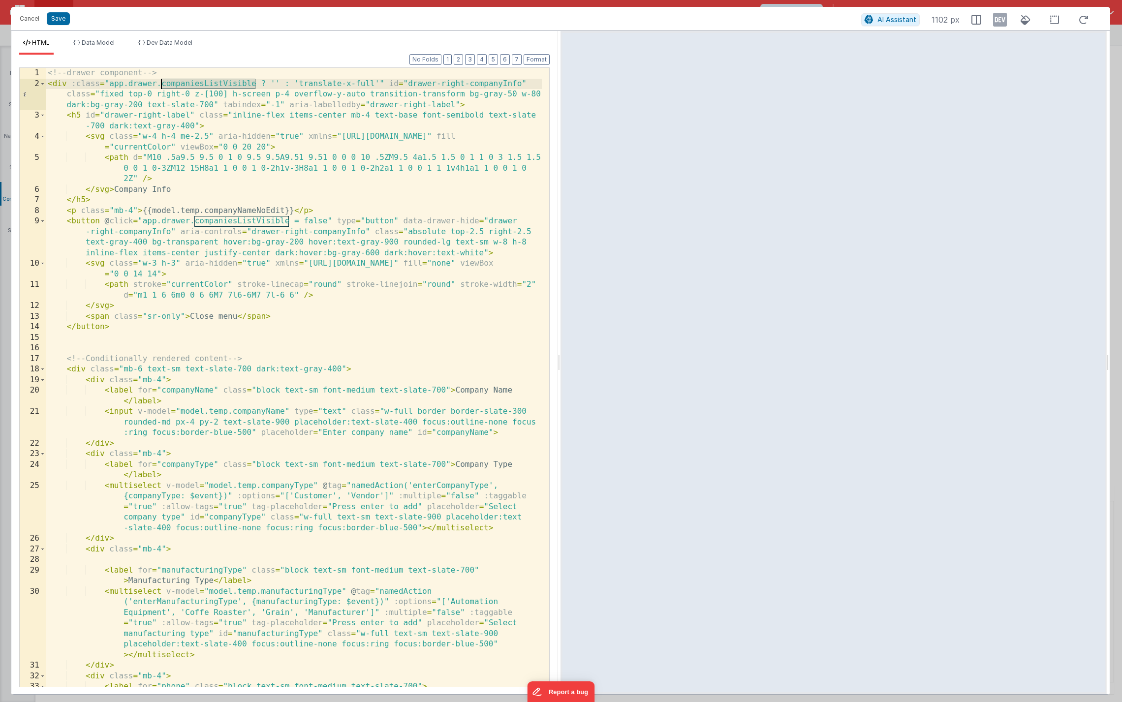
drag, startPoint x: 257, startPoint y: 84, endPoint x: 163, endPoint y: 86, distance: 94.0
click at [163, 86] on div "<!-- drawer component --> < div :class = "app.drawer.companiesListVisible ? '' …" at bounding box center [294, 388] width 496 height 640
click at [443, 72] on div "<!-- drawer component --> < div :class = "app.drawer.companiesListVisible ? '' …" at bounding box center [294, 388] width 496 height 640
drag, startPoint x: 255, startPoint y: 85, endPoint x: 163, endPoint y: 88, distance: 92.6
click at [163, 88] on div "<!-- drawer component --> < div :class = "app.drawer.companiesListVisible ? '' …" at bounding box center [294, 388] width 496 height 640
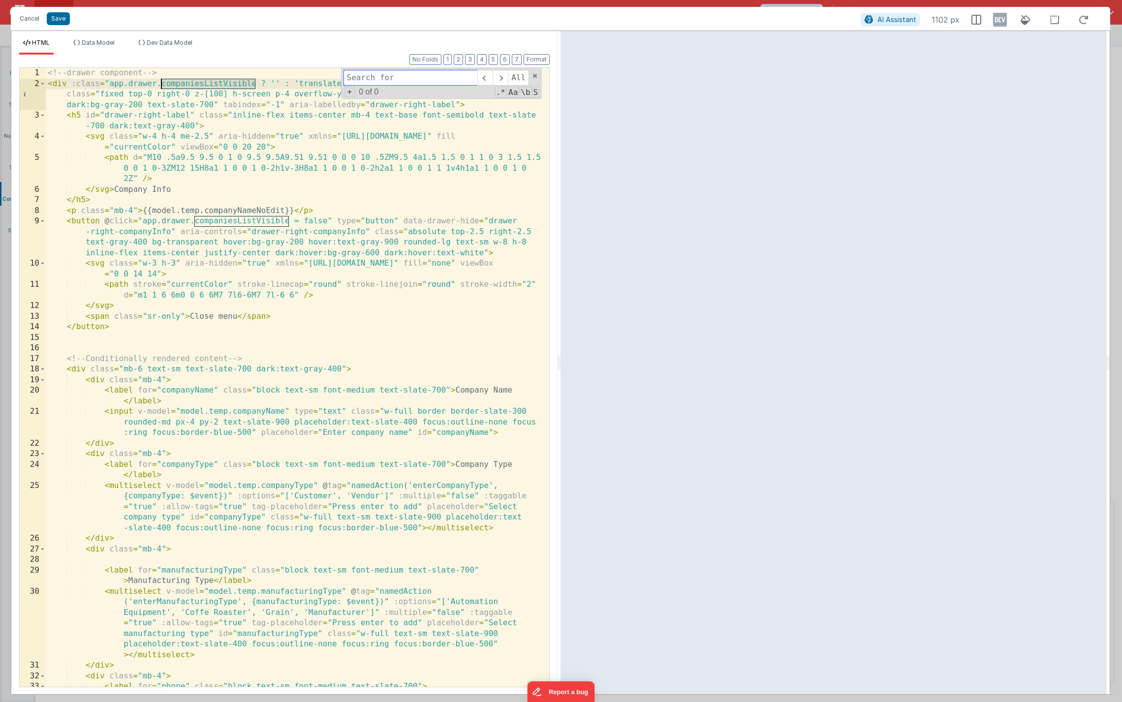
type input "companiesListVisible"
click at [350, 92] on span "+" at bounding box center [349, 92] width 11 height 10
click at [355, 99] on input at bounding box center [410, 96] width 134 height 16
paste input "companyDetailVisible"
type input "companyDetailVisible"
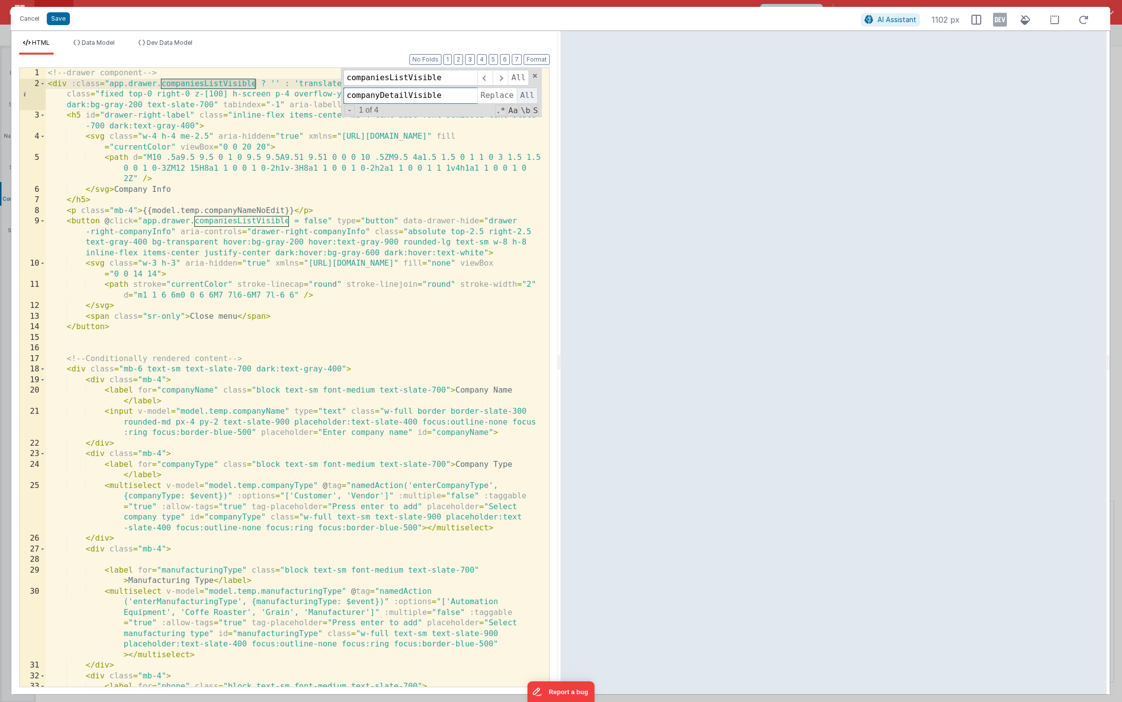
click at [521, 97] on span "All" at bounding box center [527, 96] width 21 height 16
click at [504, 80] on span at bounding box center [500, 78] width 15 height 16
click at [533, 77] on span at bounding box center [534, 75] width 7 height 7
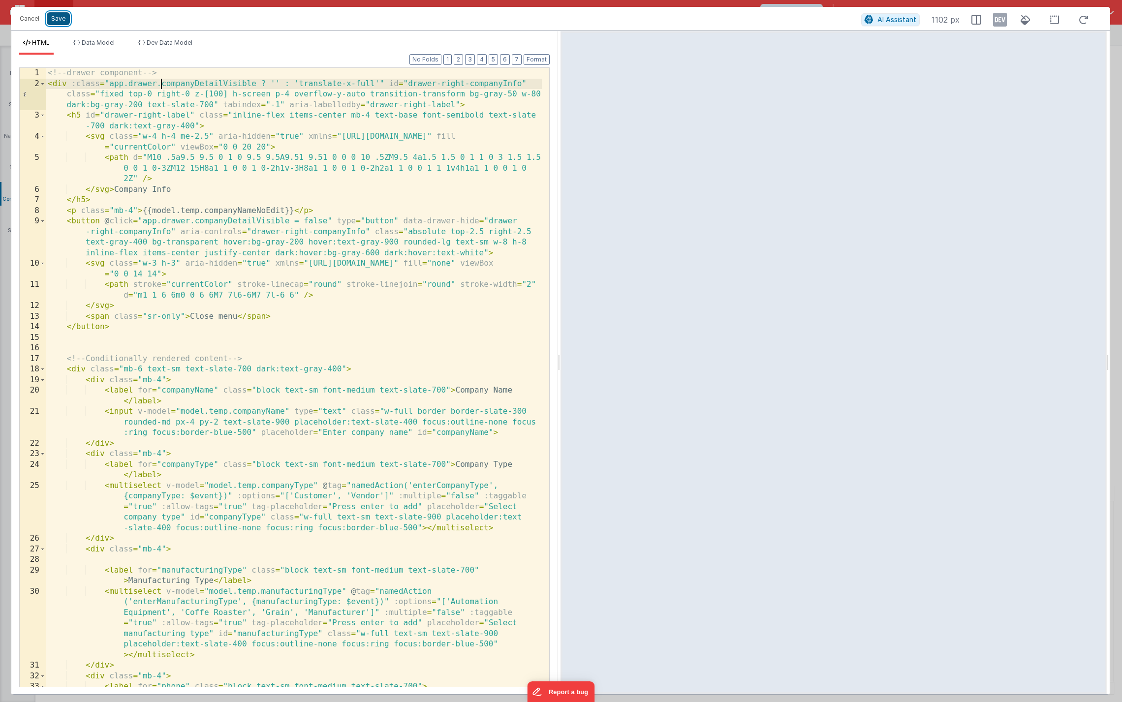
click at [53, 20] on button "Save" at bounding box center [58, 18] width 23 height 13
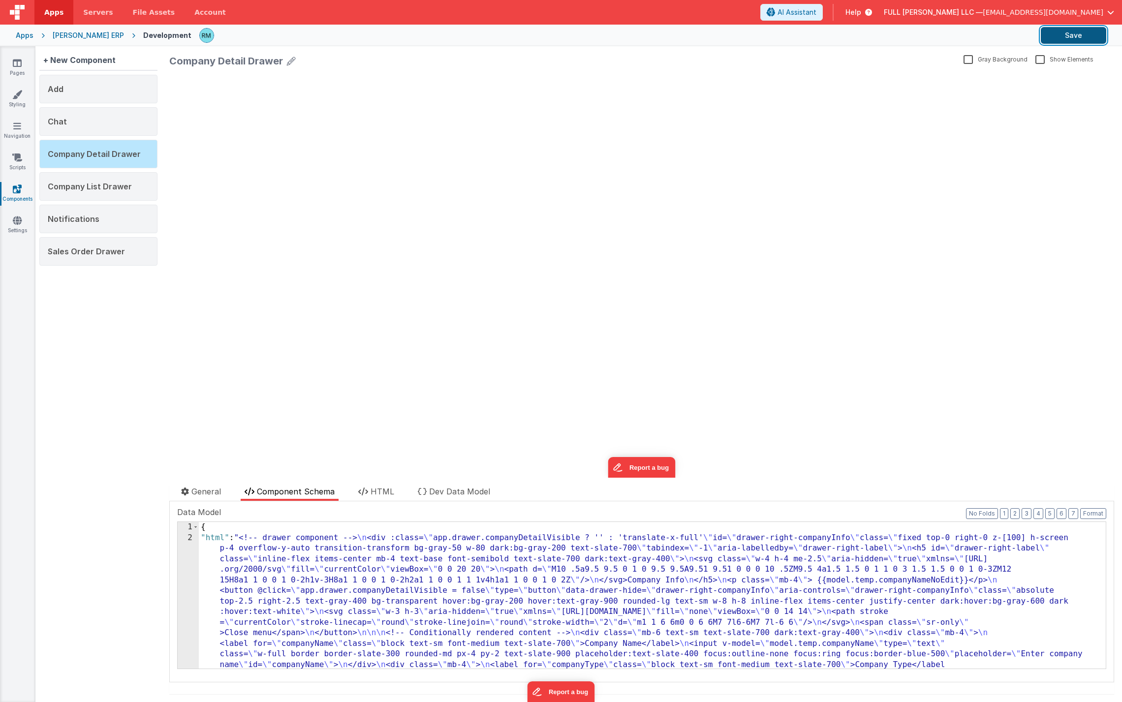
click at [829, 31] on button "Save" at bounding box center [1073, 35] width 65 height 17
click at [14, 72] on link "Pages" at bounding box center [17, 68] width 35 height 20
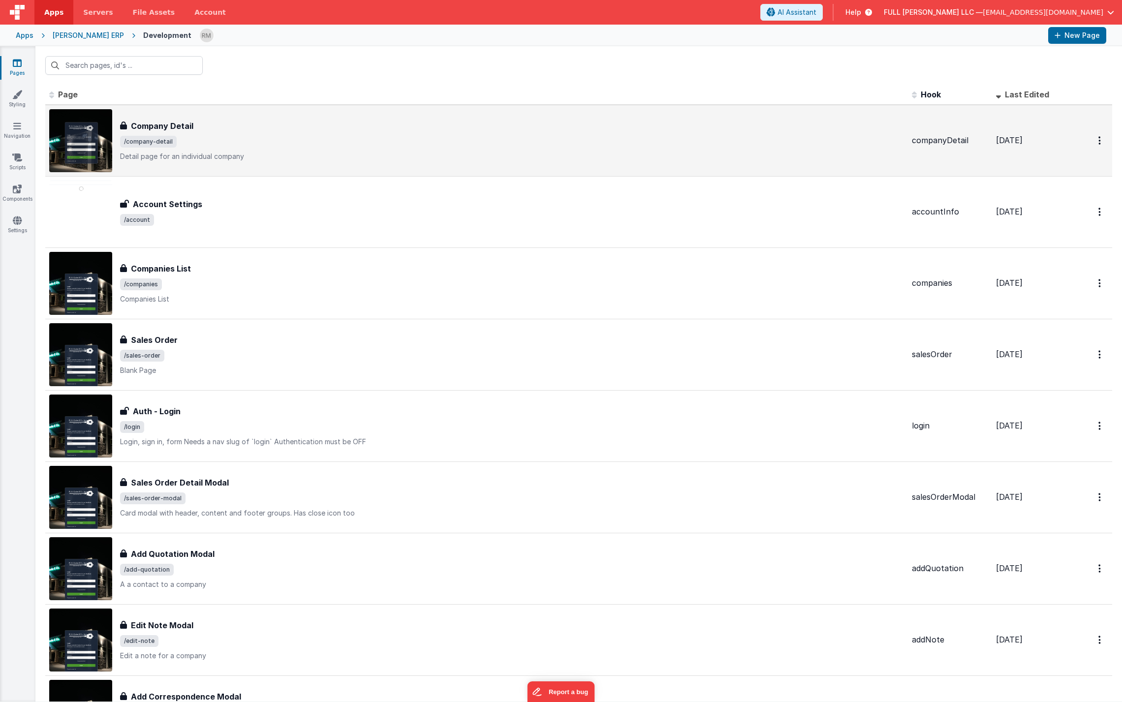
click at [198, 133] on div "Company Detail Company Detail /company-detail Detail page for an individual com…" at bounding box center [512, 140] width 784 height 41
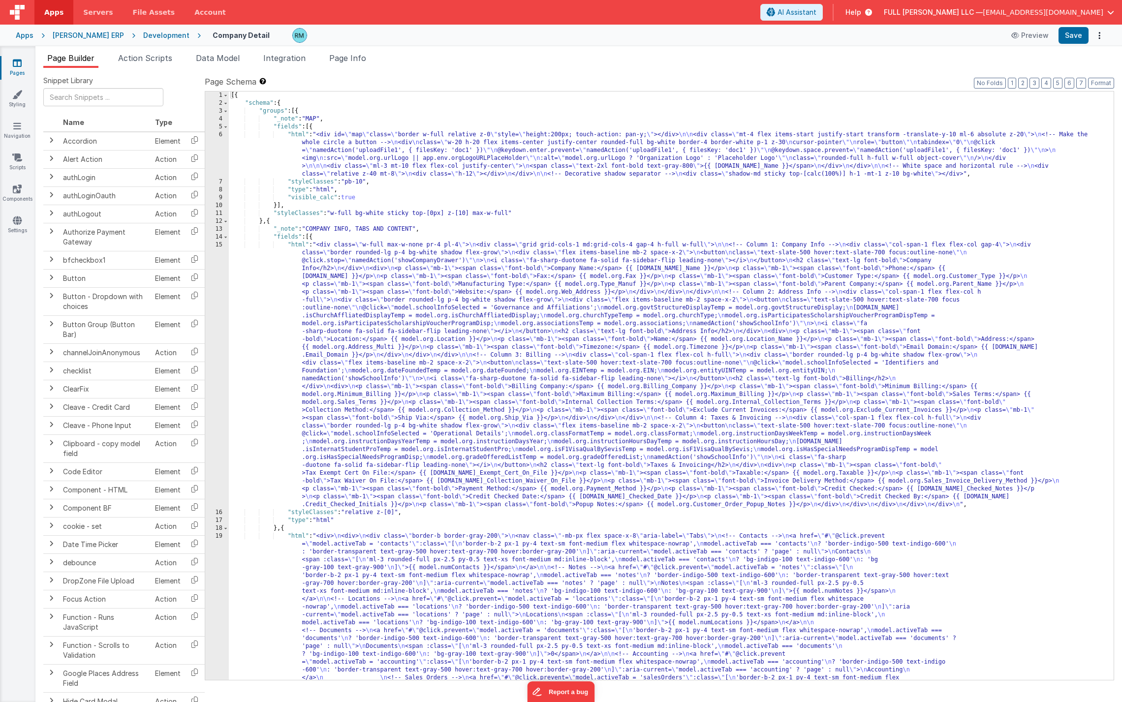
click at [295, 246] on div "[{ "schema" : { "groups" : [{ "_note" : "MAP" , "fields" : [{ "html" : "<div id…" at bounding box center [667, 528] width 877 height 872
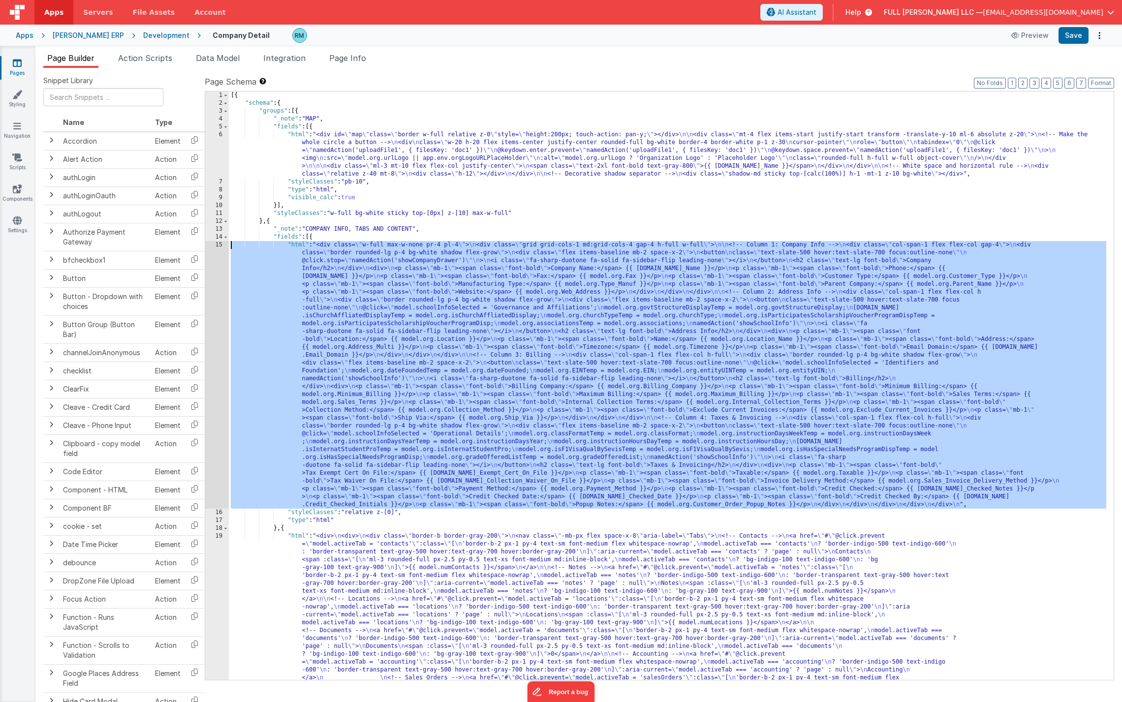
click at [218, 245] on div "15" at bounding box center [217, 375] width 24 height 268
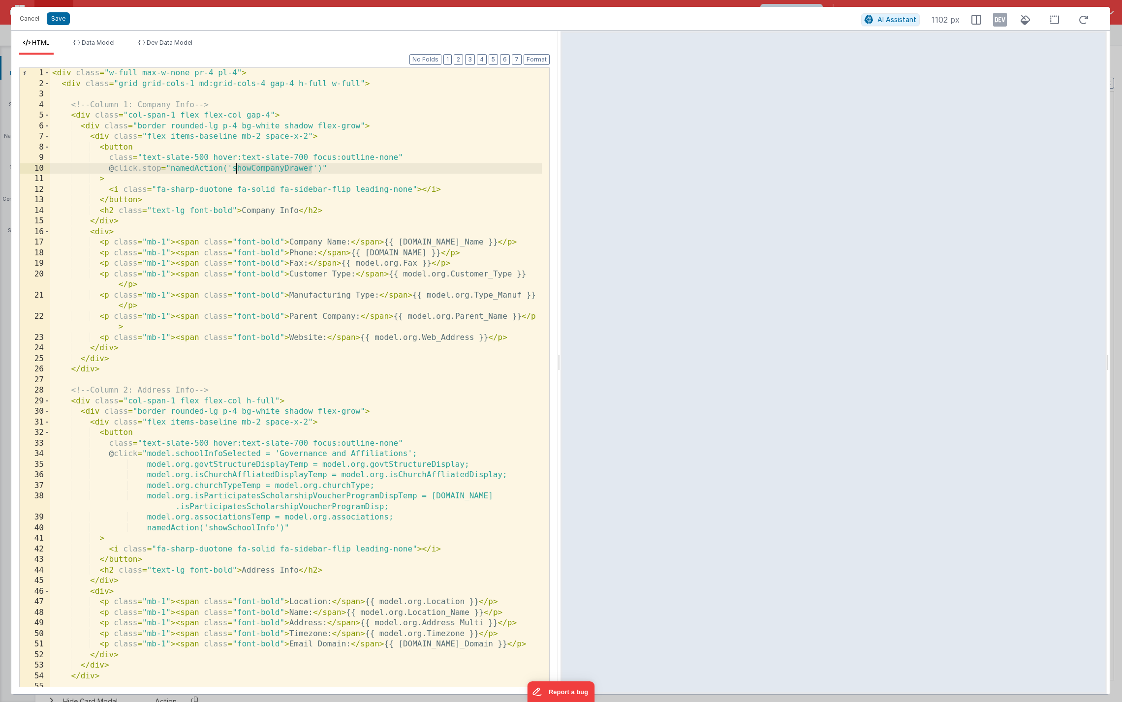
drag, startPoint x: 311, startPoint y: 170, endPoint x: 234, endPoint y: 168, distance: 77.3
click at [234, 168] on div "< div class = "w-full max-w-none pr-4 pl-4" > < div class = "grid grid-cols-1 m…" at bounding box center [296, 388] width 492 height 640
click at [31, 23] on button "Cancel" at bounding box center [30, 19] width 30 height 14
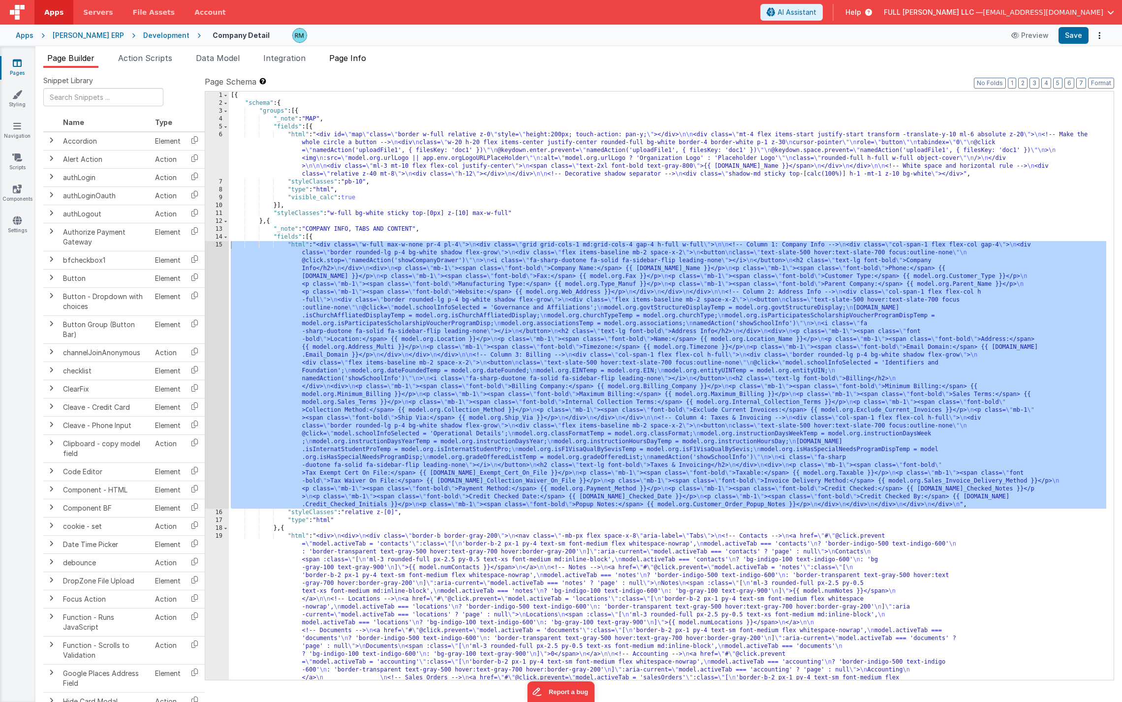
click at [366, 59] on span "Page Info" at bounding box center [347, 58] width 37 height 10
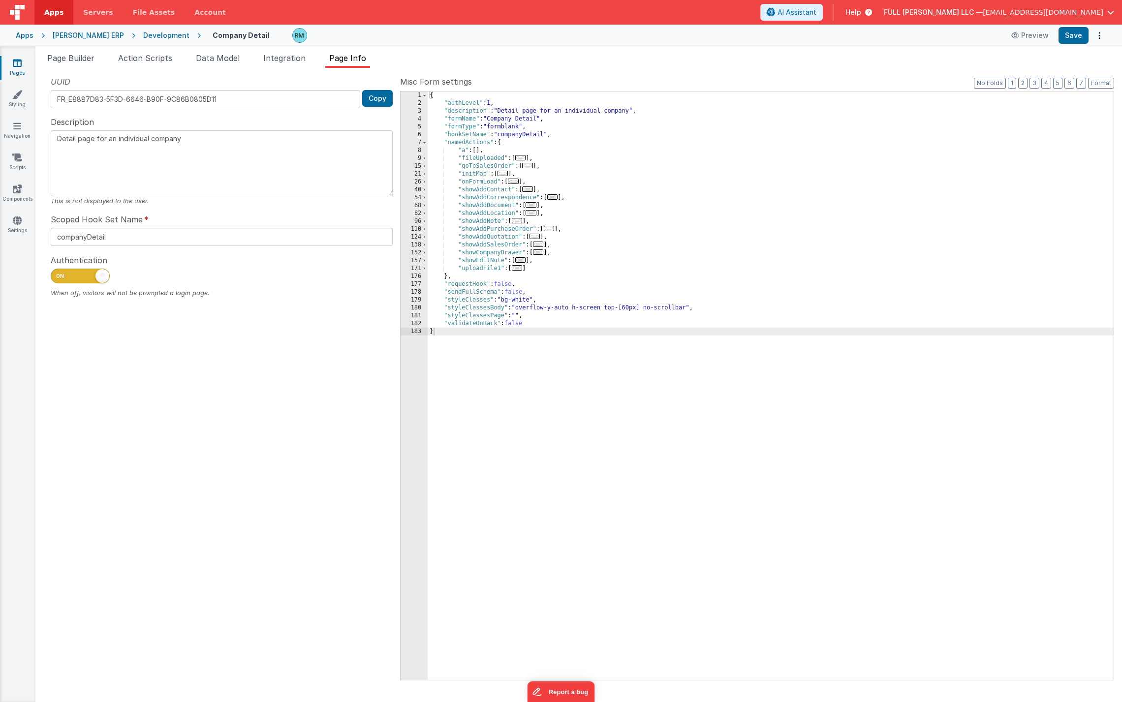
click at [541, 252] on span "..." at bounding box center [538, 251] width 11 height 5
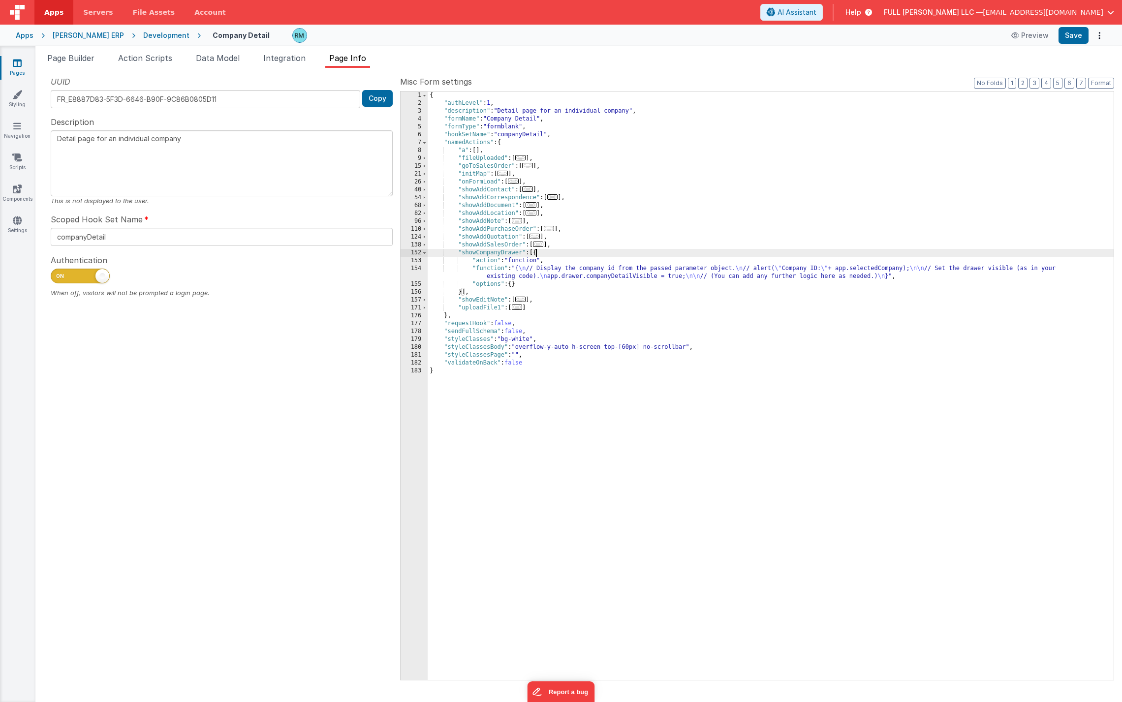
click at [497, 268] on div "{ "authLevel" : 1 , "description" : "Detail page for an individual company" , "…" at bounding box center [771, 394] width 686 height 604
click at [417, 268] on div "154" at bounding box center [414, 273] width 27 height 16
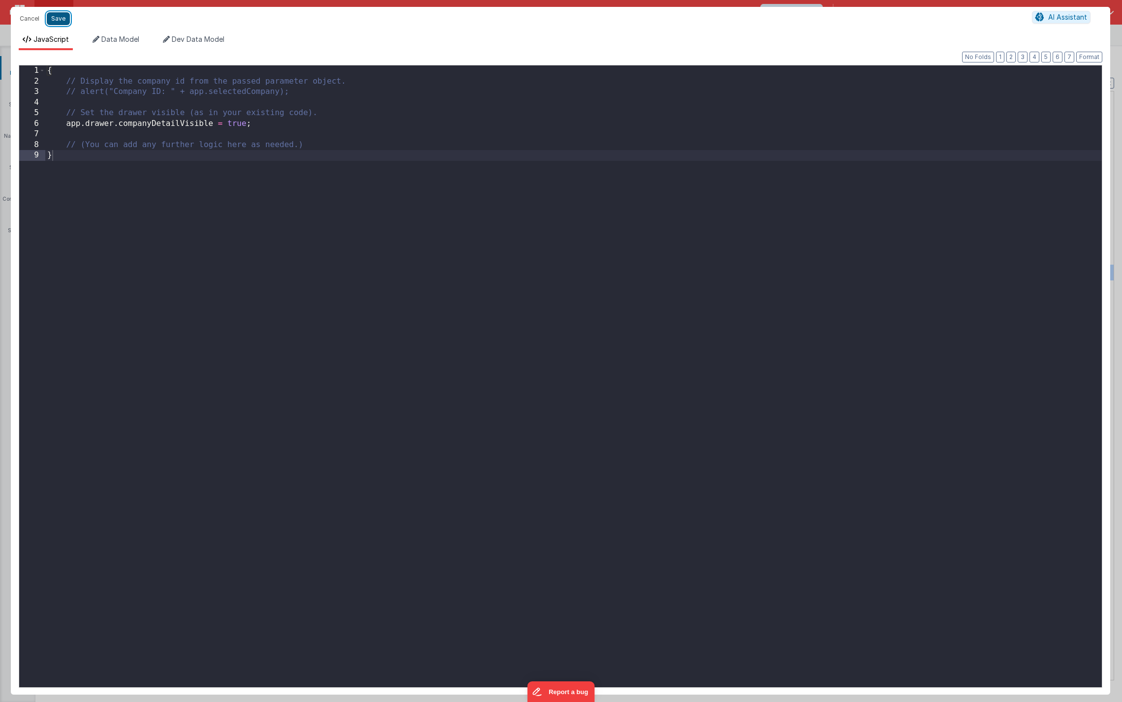
click at [58, 23] on button "Save" at bounding box center [58, 18] width 23 height 13
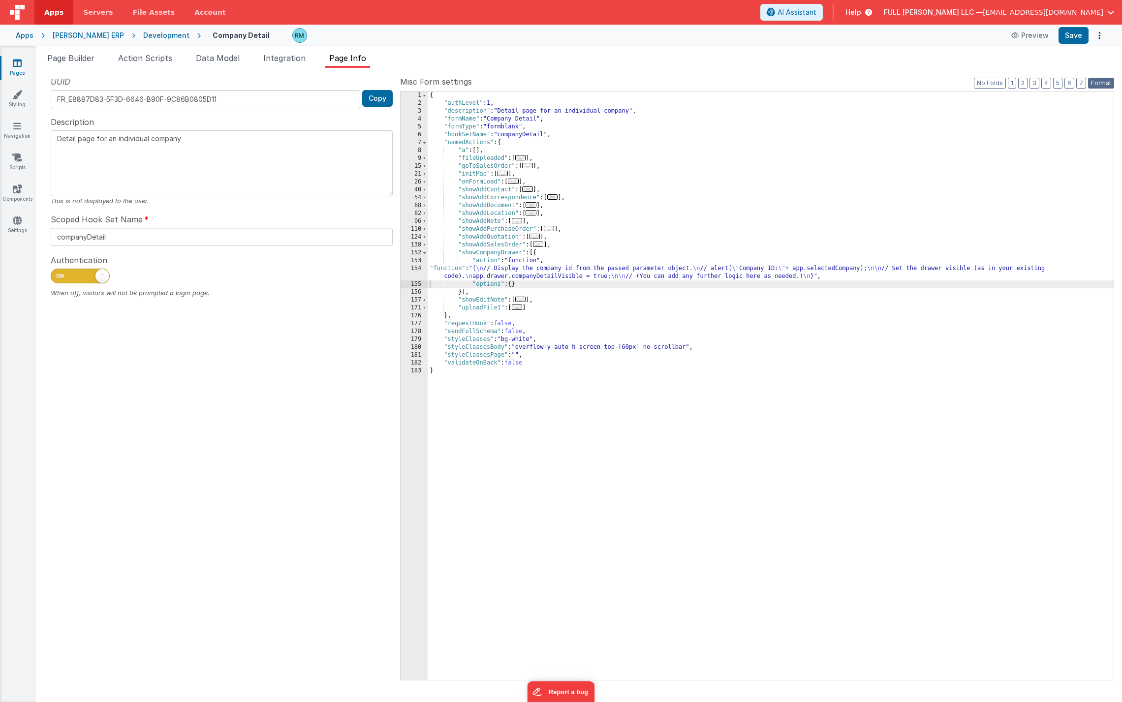
click at [829, 82] on button "Format" at bounding box center [1101, 83] width 26 height 11
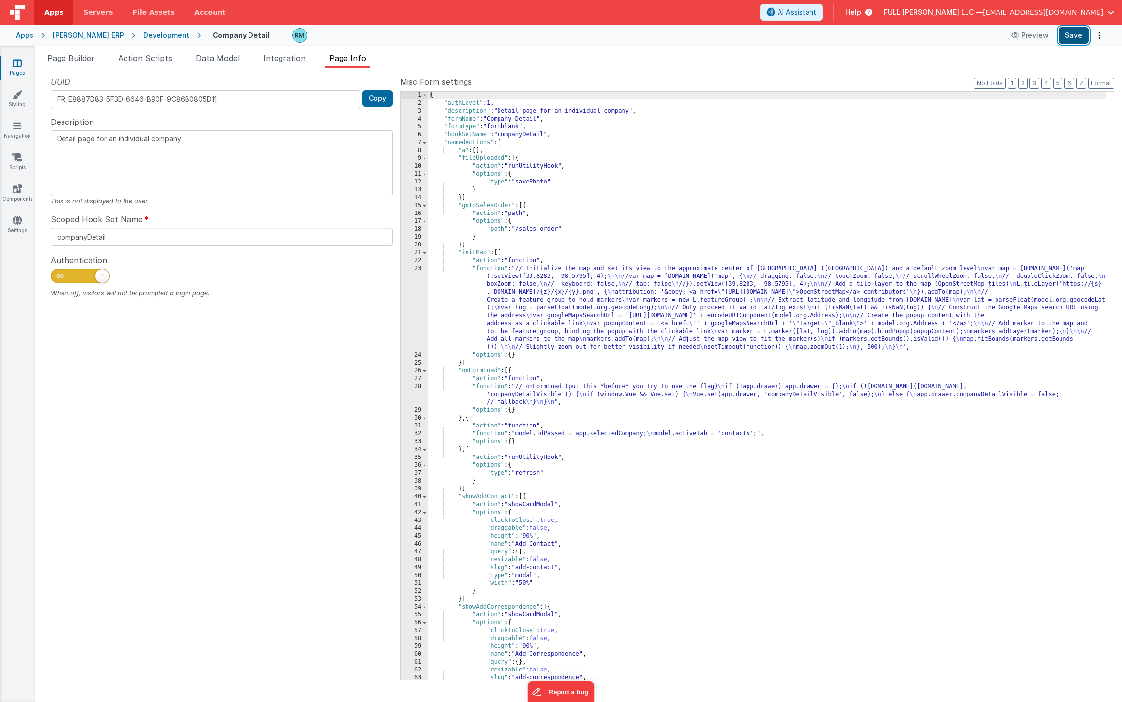
click at [829, 34] on button "Save" at bounding box center [1073, 35] width 30 height 17
click at [829, 84] on button "3" at bounding box center [1034, 83] width 10 height 11
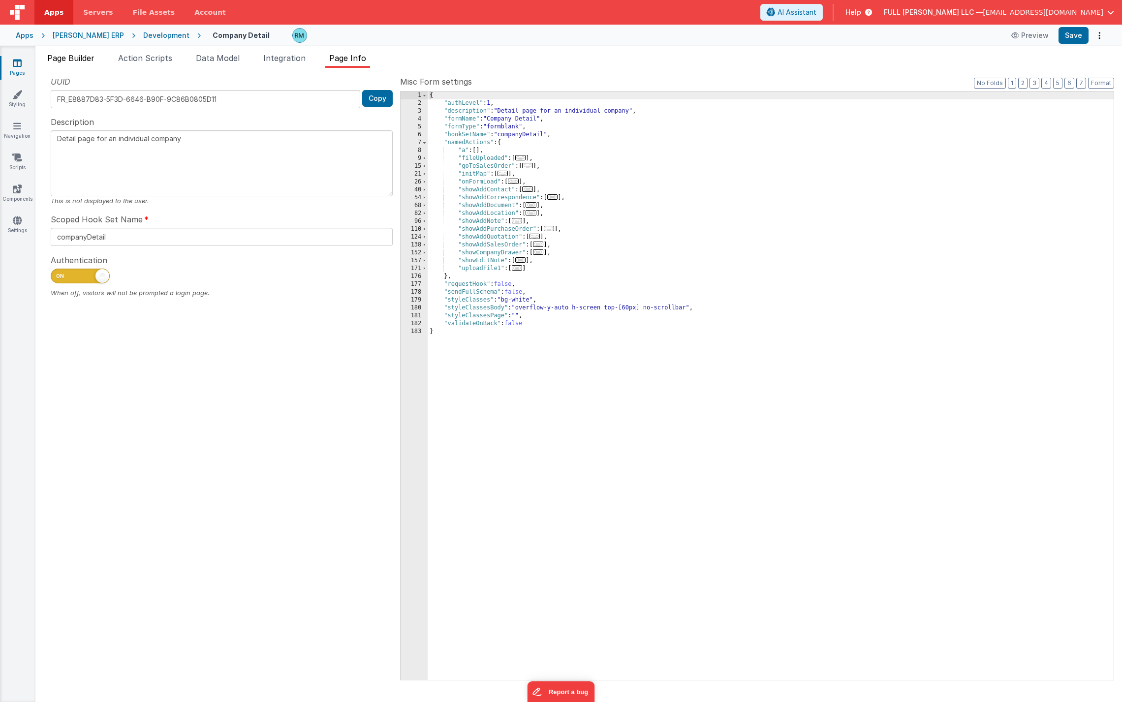
click at [79, 57] on span "Page Builder" at bounding box center [70, 58] width 47 height 10
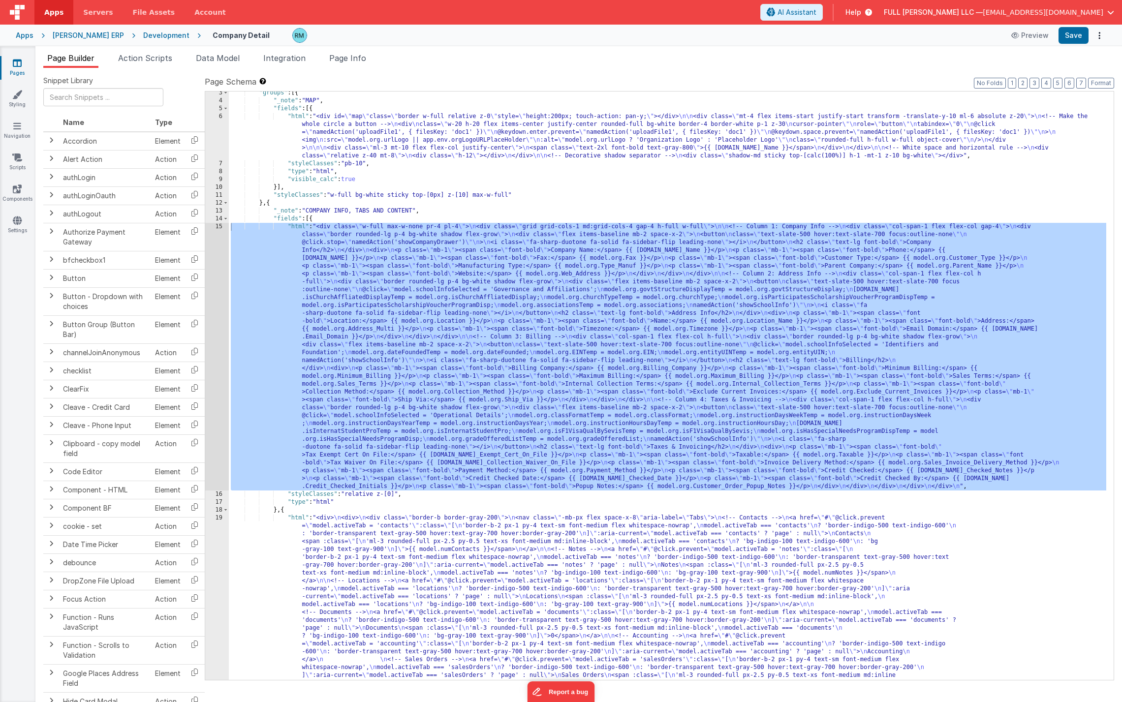
scroll to position [47, 0]
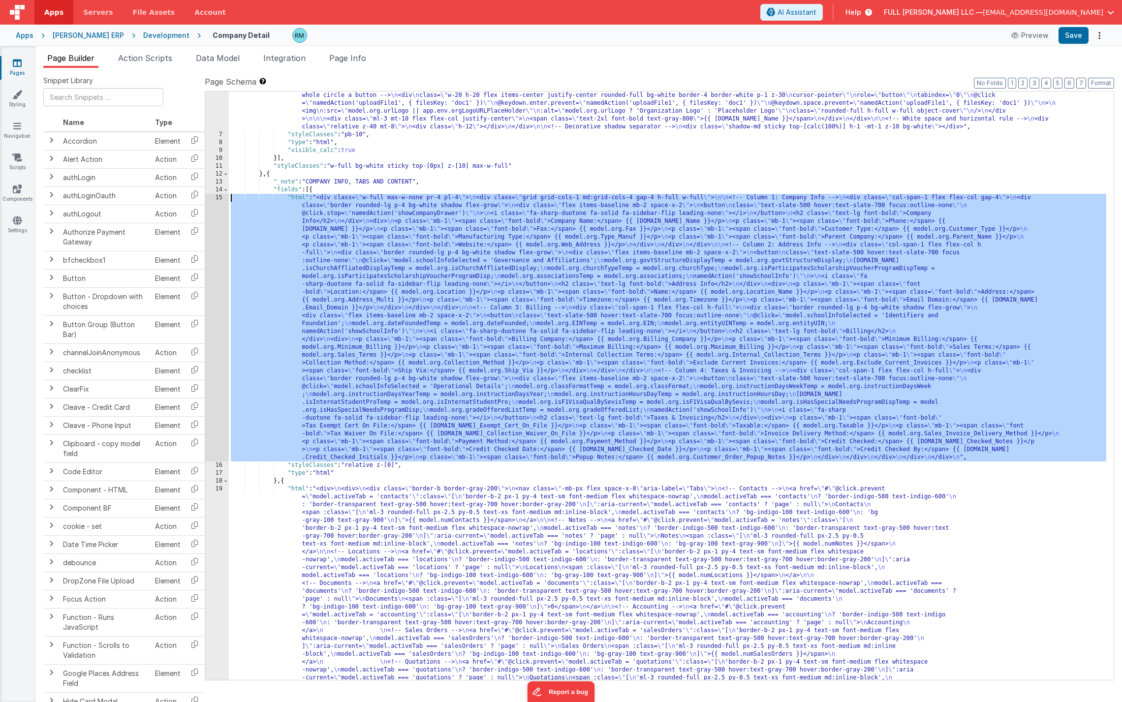
click at [299, 200] on div ""html" : "<div id= \" map \" class= \" border w-full relative z-0 \" style= \" …" at bounding box center [667, 539] width 877 height 911
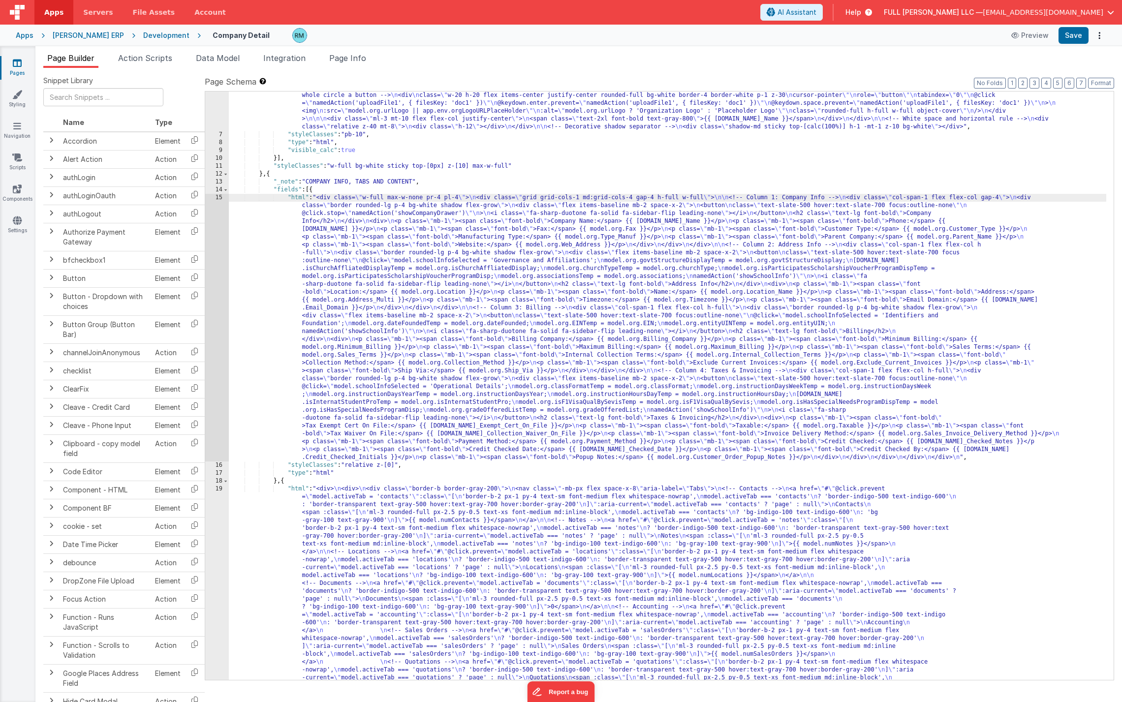
click at [219, 198] on div "15" at bounding box center [217, 328] width 24 height 268
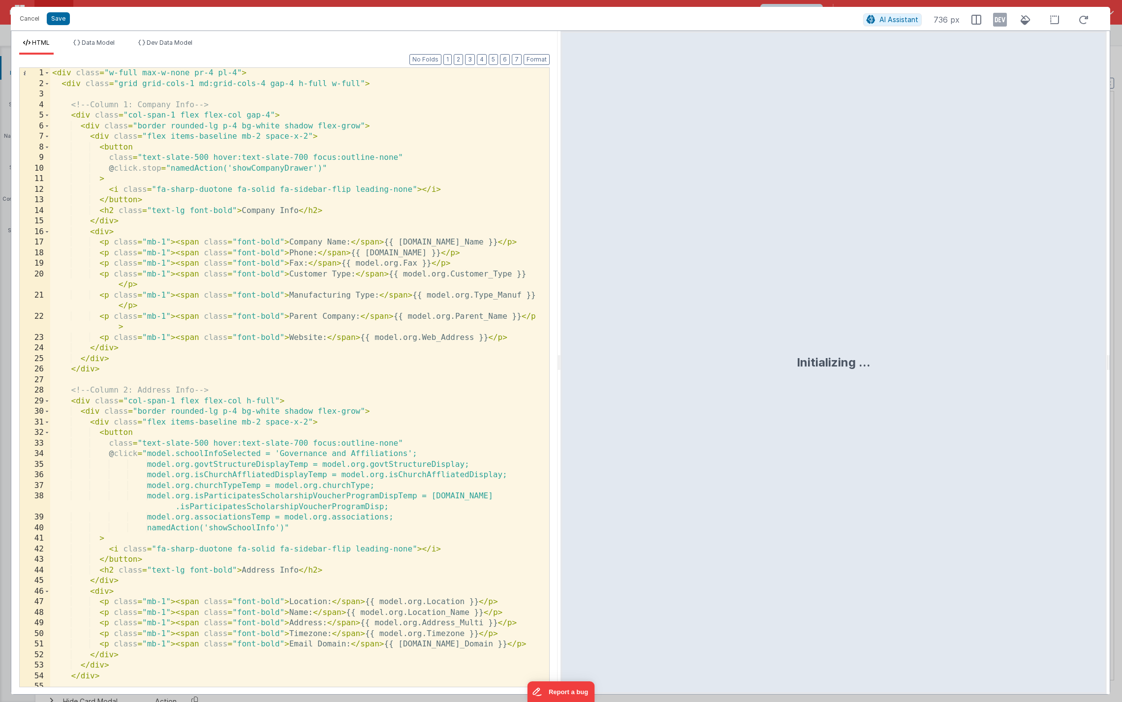
click at [440, 159] on div "< div class = "w-full max-w-none pr-4 pl-4" > < div class = "grid grid-cols-1 m…" at bounding box center [296, 388] width 492 height 640
type input "Company Info"
click at [313, 170] on div "< div class = "w-full max-w-none pr-4 pl-4" > < div class = "grid grid-cols-1 m…" at bounding box center [296, 388] width 492 height 640
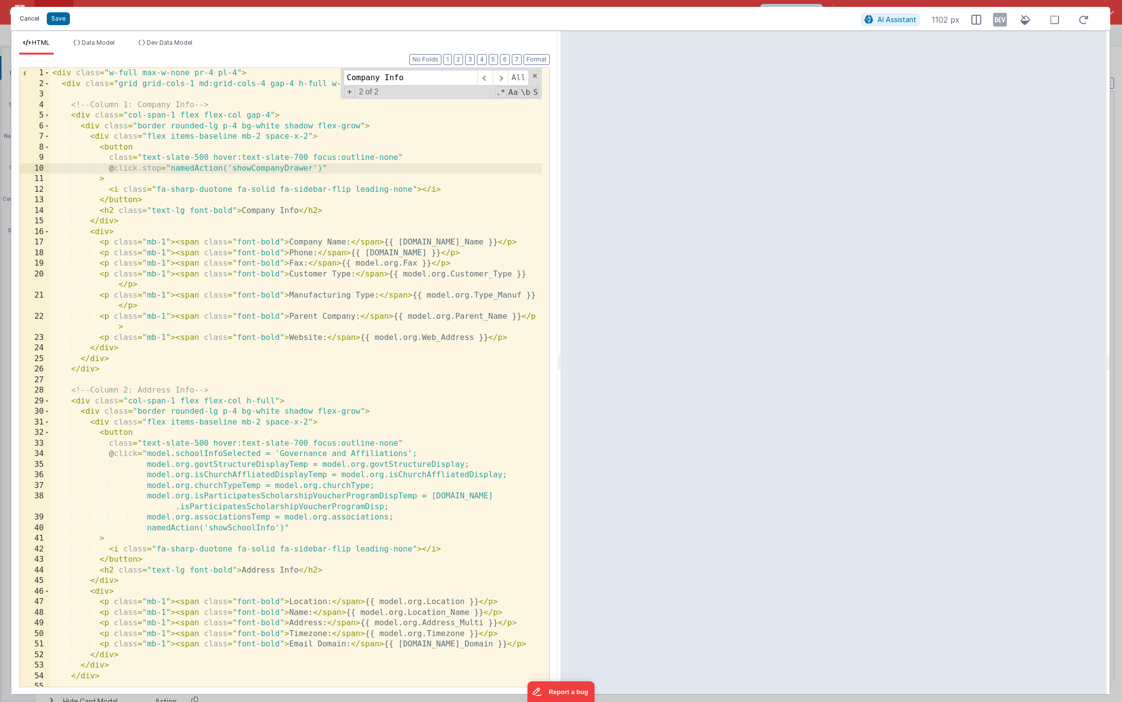
click at [30, 22] on button "Cancel" at bounding box center [30, 19] width 30 height 14
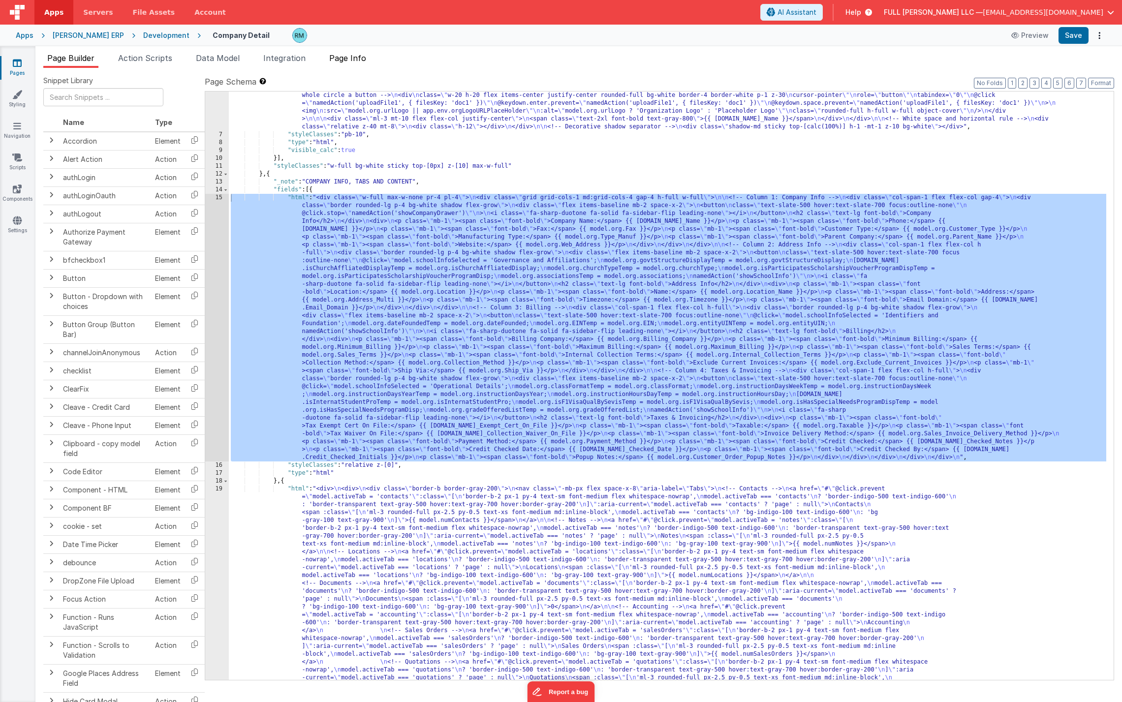
click at [345, 58] on span "Page Info" at bounding box center [347, 58] width 37 height 10
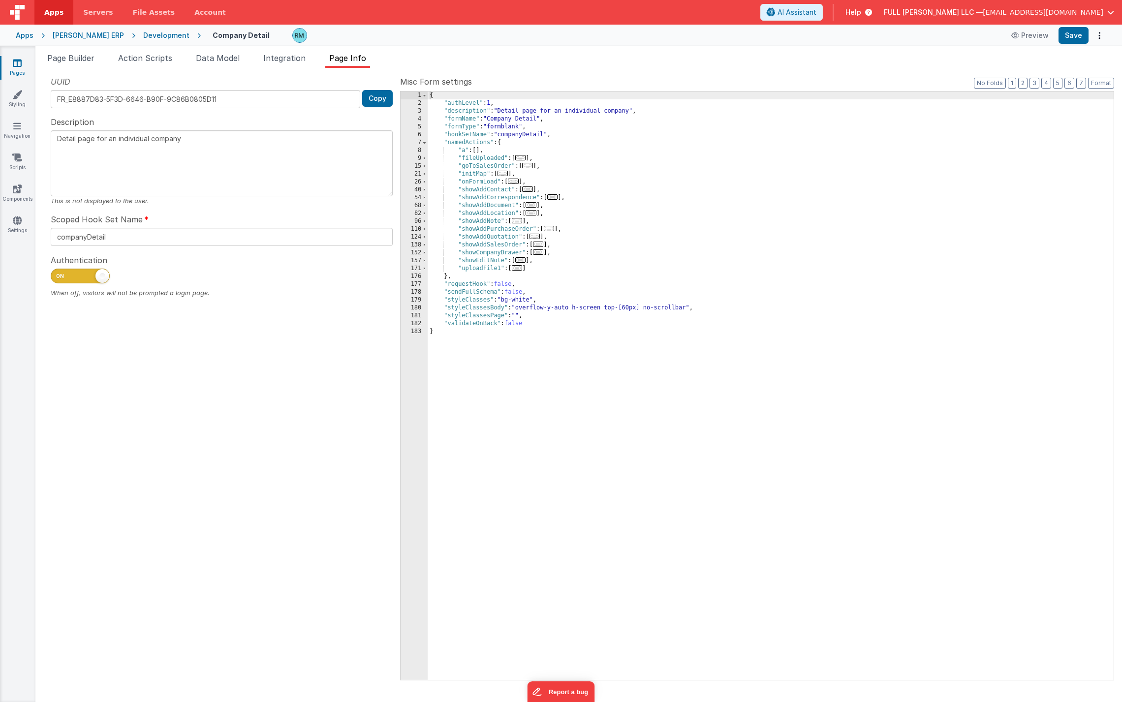
click at [538, 254] on span "..." at bounding box center [538, 251] width 11 height 5
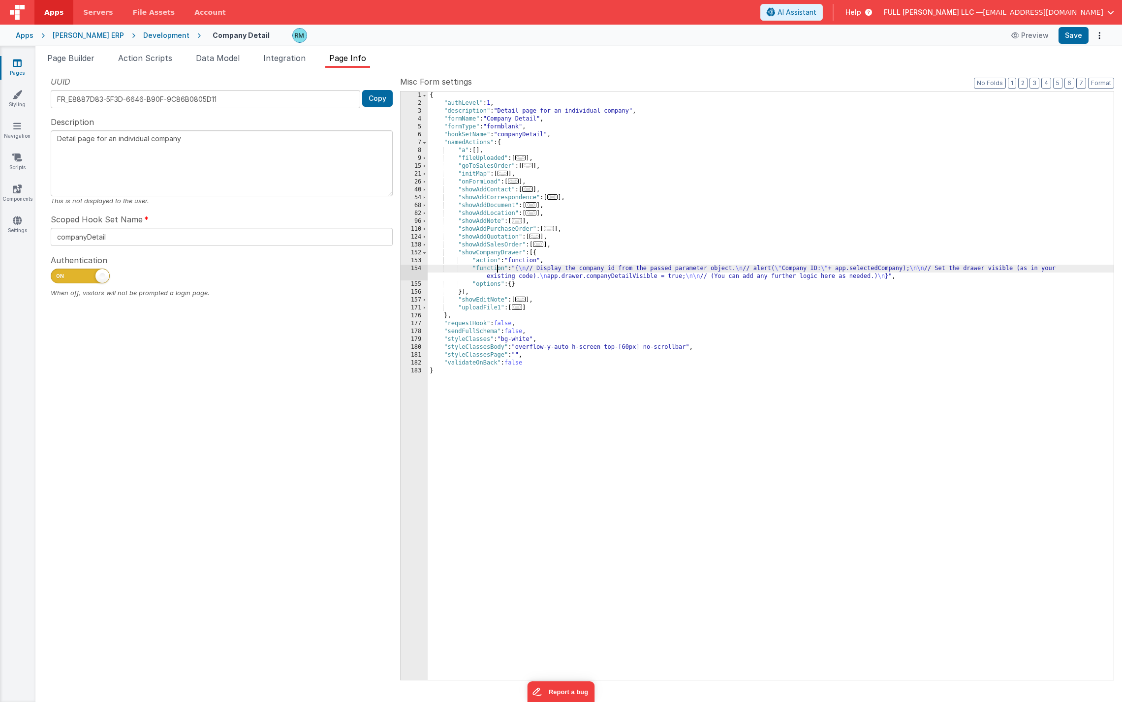
click at [497, 270] on div "{ "authLevel" : 1 , "description" : "Detail page for an individual company" , "…" at bounding box center [771, 394] width 686 height 604
click at [421, 269] on div "154" at bounding box center [414, 273] width 27 height 16
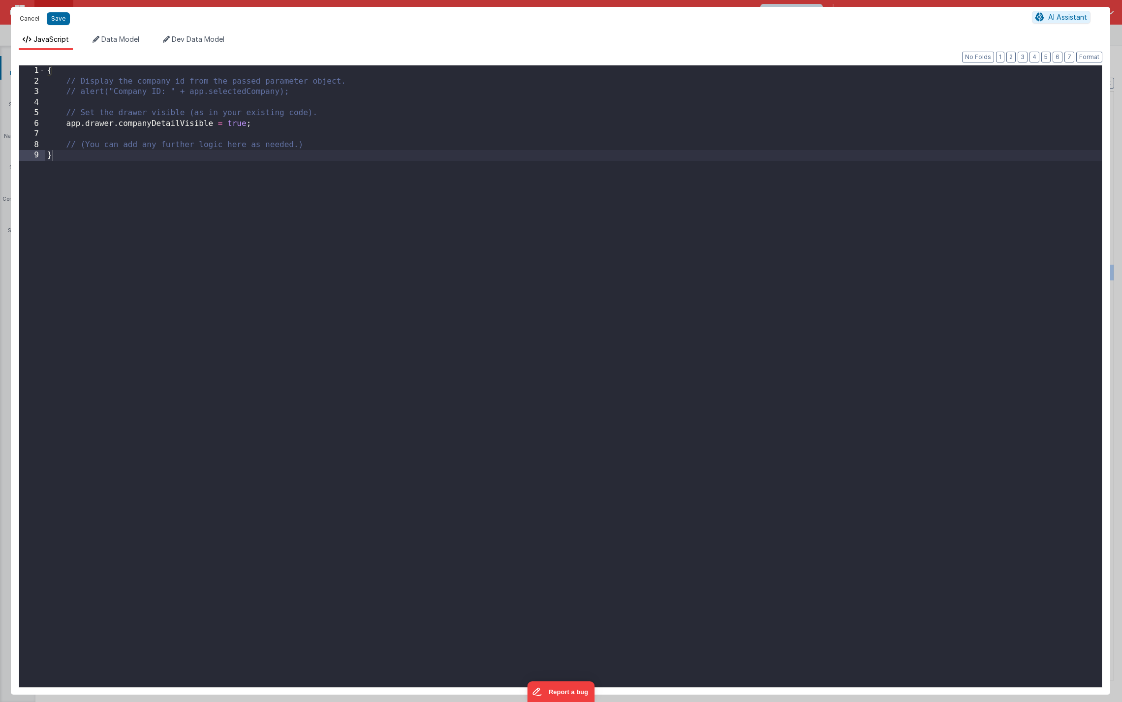
click at [33, 21] on button "Cancel" at bounding box center [30, 19] width 30 height 14
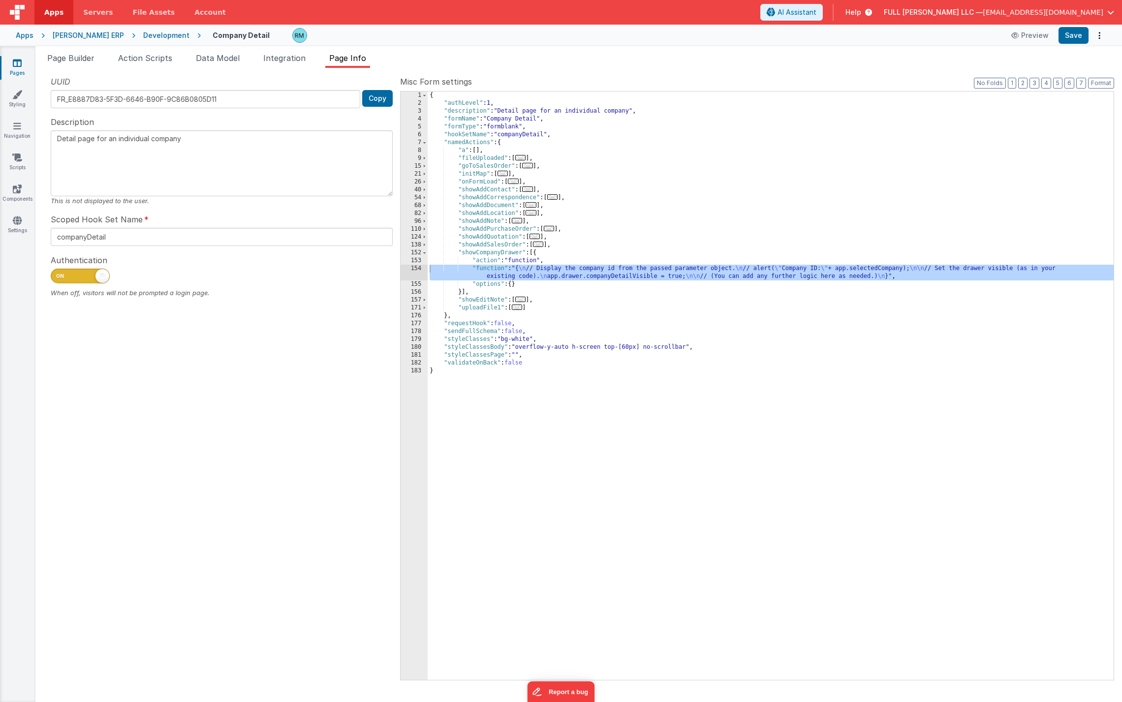
click at [24, 67] on link "Pages" at bounding box center [17, 68] width 35 height 20
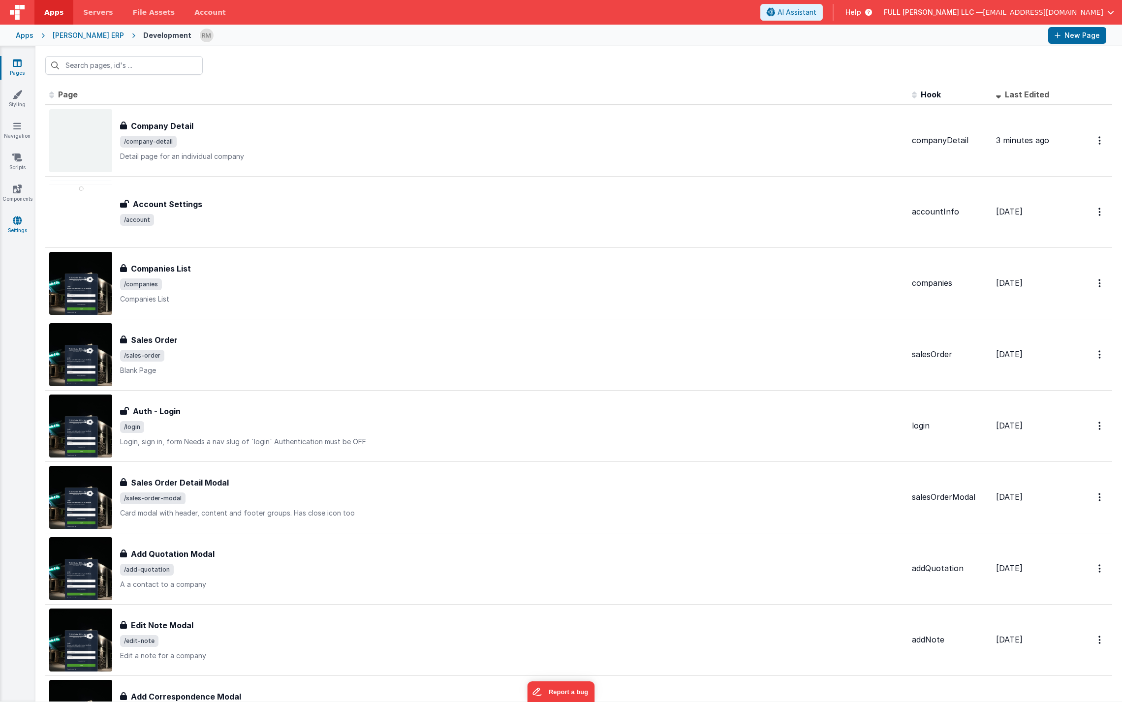
click at [17, 219] on icon at bounding box center [17, 221] width 9 height 10
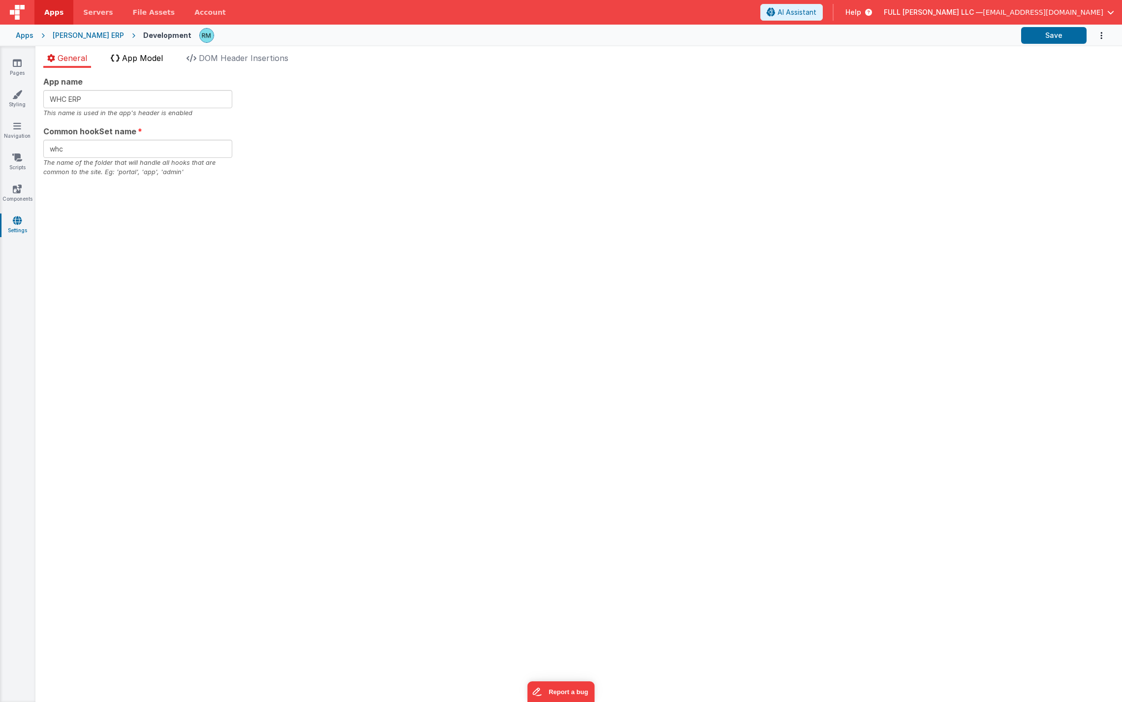
click at [148, 59] on span "App Model" at bounding box center [142, 58] width 41 height 10
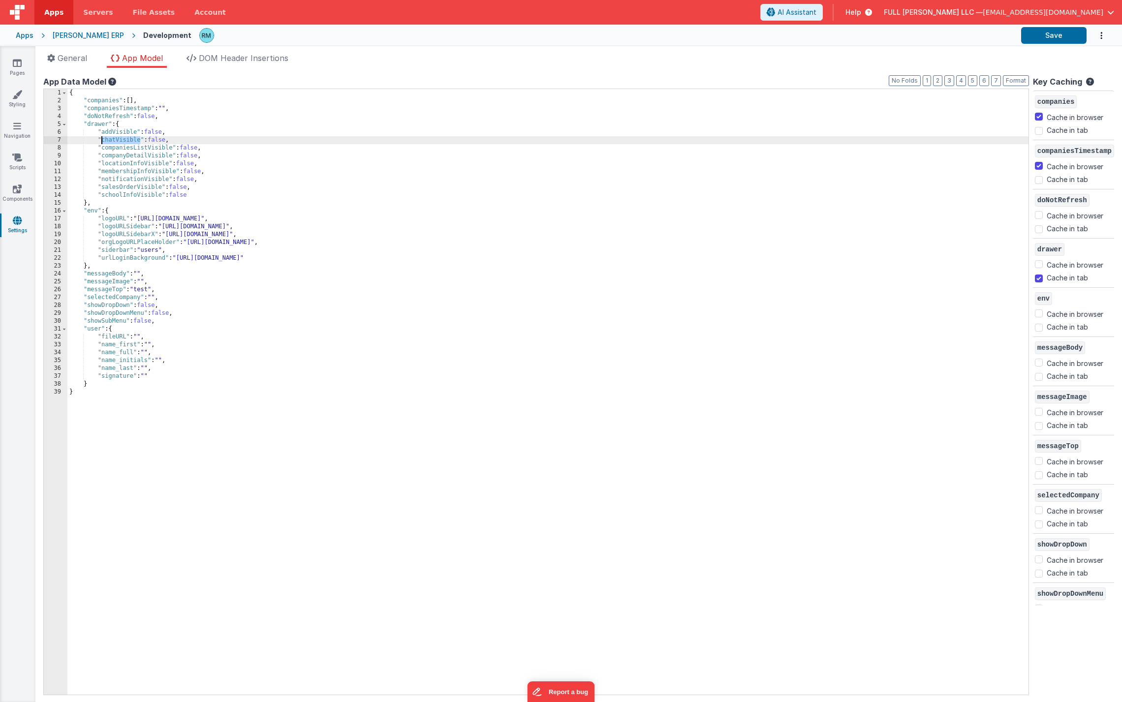
drag, startPoint x: 140, startPoint y: 140, endPoint x: 102, endPoint y: 140, distance: 37.9
click at [102, 140] on div "{ "companies" : [ ] , "companiesTimestamp" : "" , "doNotRefresh" : false , "dra…" at bounding box center [547, 399] width 961 height 621
click at [24, 38] on div "Apps" at bounding box center [25, 36] width 18 height 10
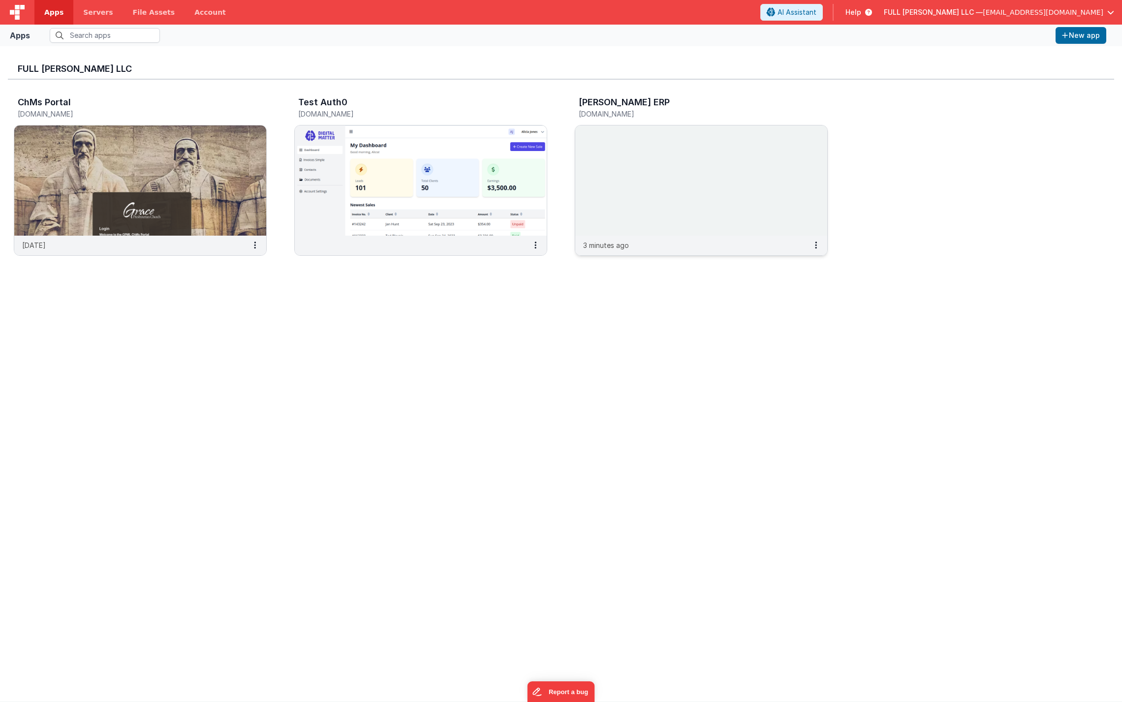
click at [597, 168] on img at bounding box center [701, 180] width 252 height 110
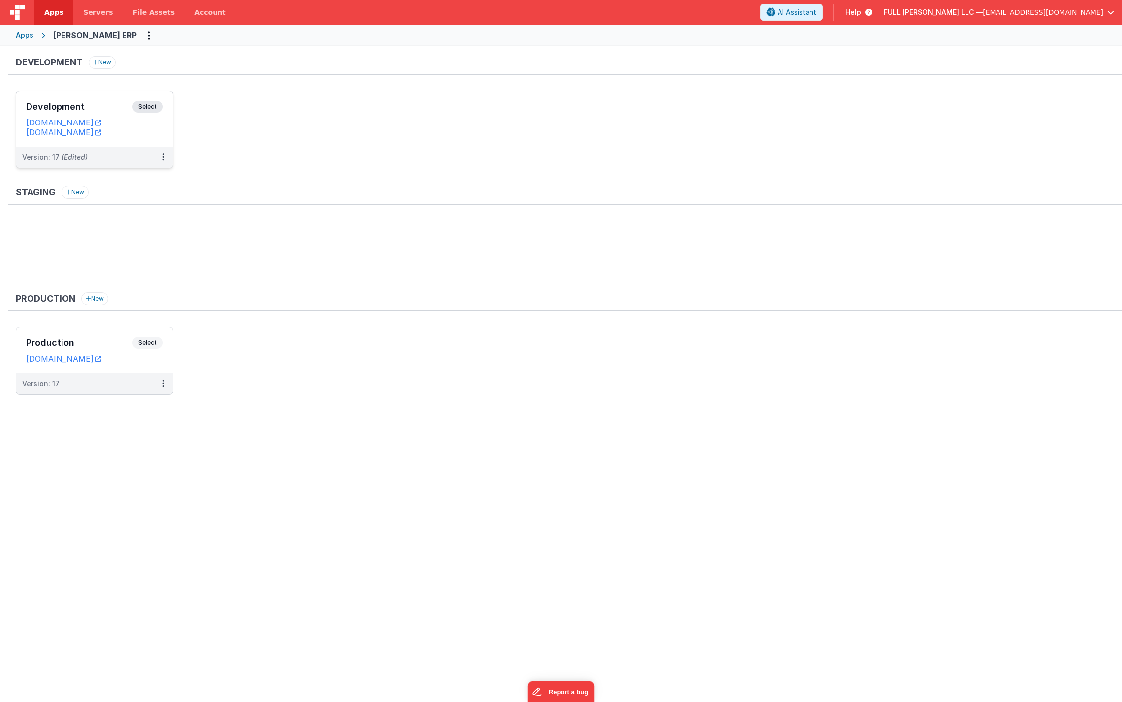
click at [107, 108] on h3 "Development" at bounding box center [79, 107] width 106 height 10
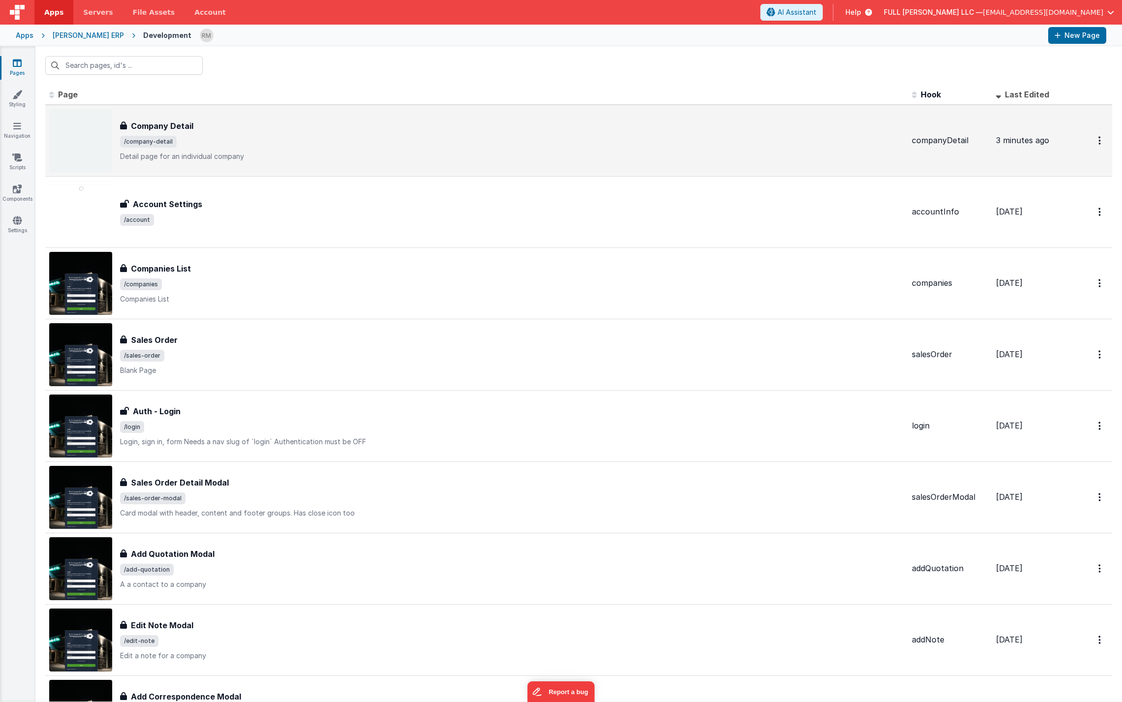
click at [272, 144] on span "/company-detail" at bounding box center [512, 142] width 784 height 12
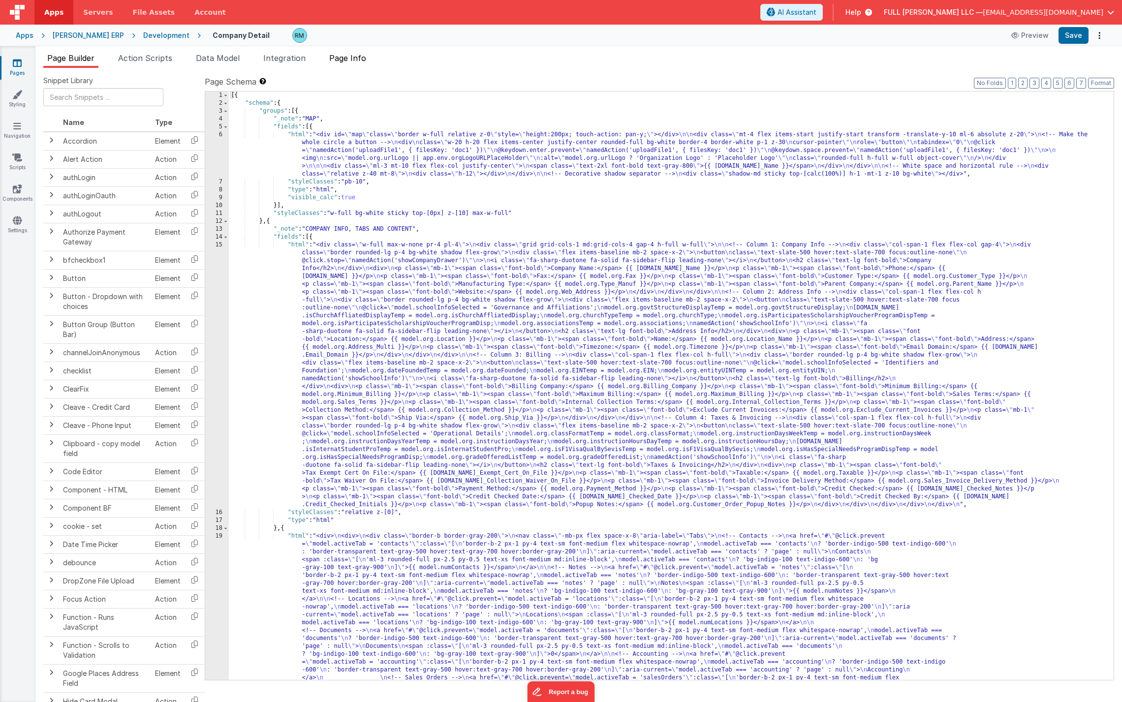
click at [359, 59] on span "Page Info" at bounding box center [347, 58] width 37 height 10
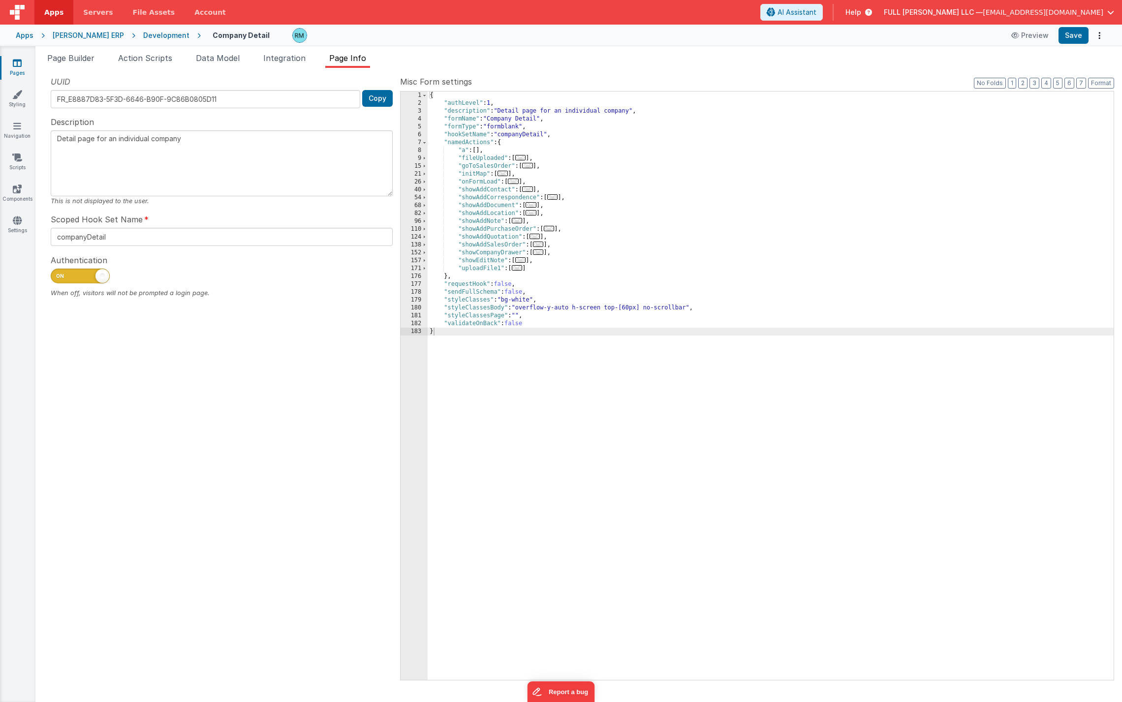
click at [538, 255] on span "..." at bounding box center [538, 251] width 11 height 5
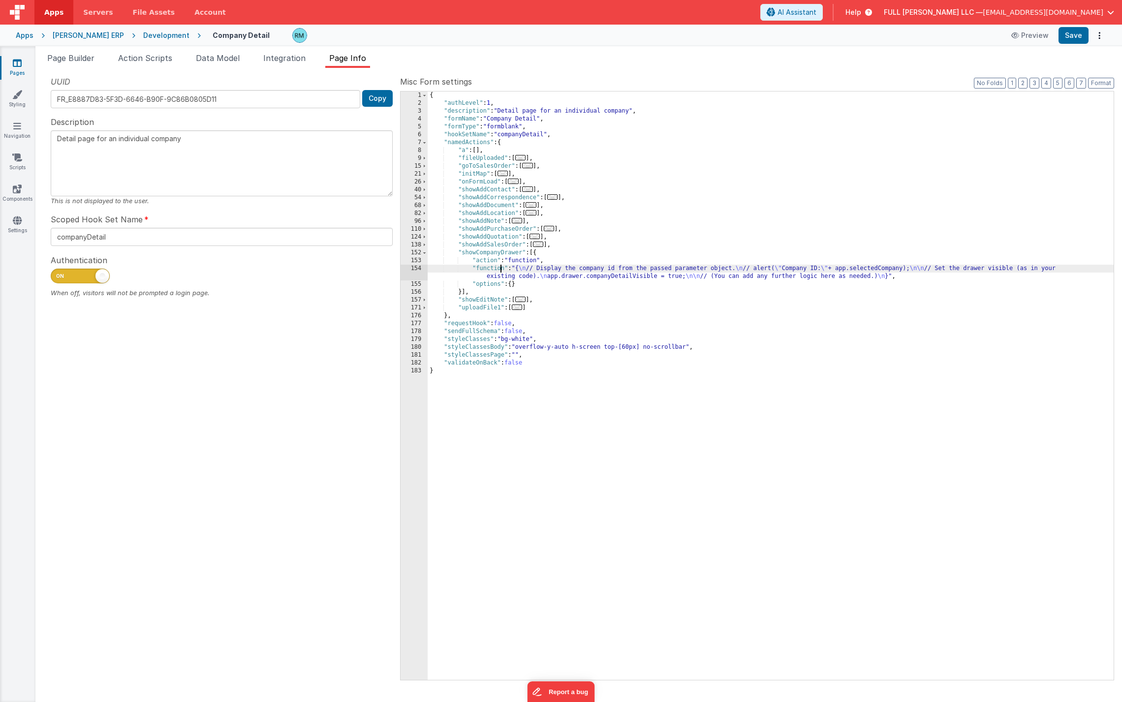
click at [500, 270] on div "{ "authLevel" : 1 , "description" : "Detail page for an individual company" , "…" at bounding box center [771, 394] width 686 height 604
click at [418, 269] on div "154" at bounding box center [414, 273] width 27 height 16
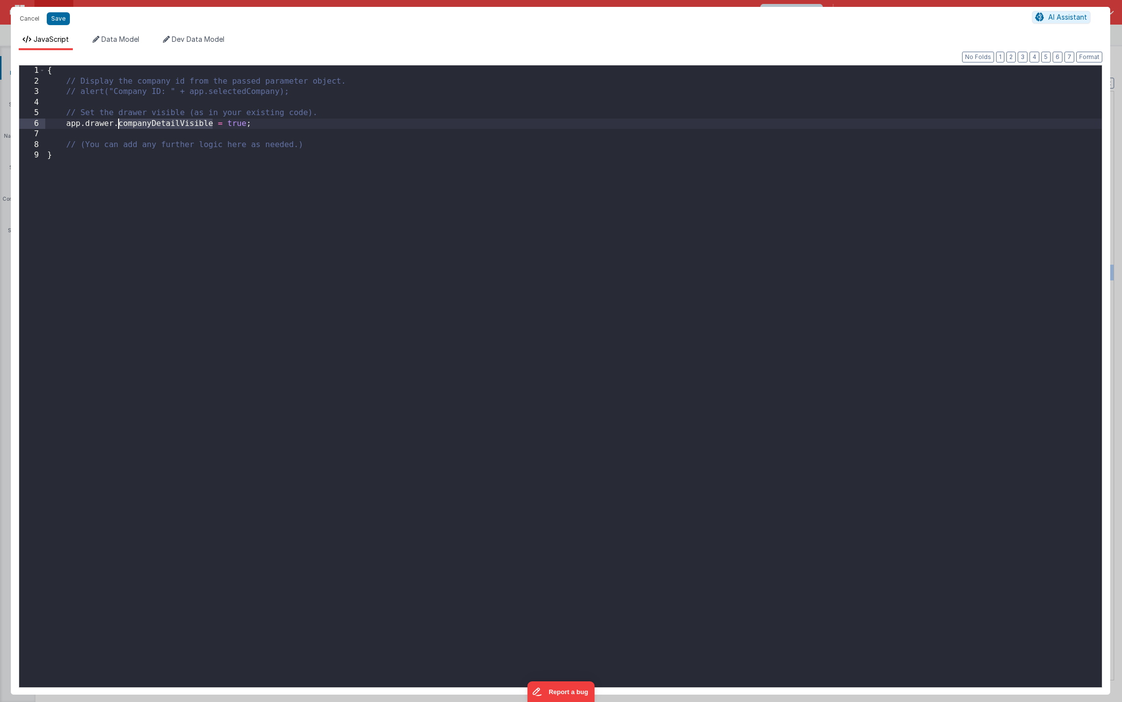
drag, startPoint x: 214, startPoint y: 122, endPoint x: 120, endPoint y: 123, distance: 94.5
click at [120, 123] on div "{ // Display the company id from the passed parameter object. // alert("Company…" at bounding box center [573, 386] width 1056 height 643
click at [60, 24] on button "Save" at bounding box center [58, 18] width 23 height 13
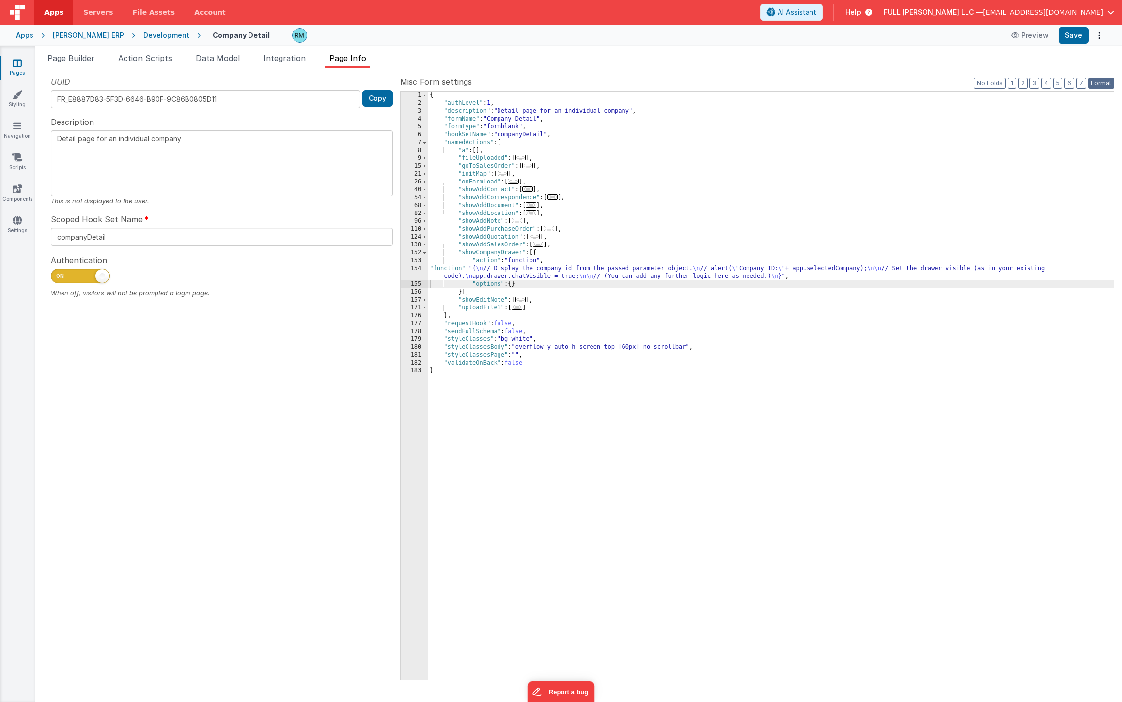
click at [829, 85] on button "Format" at bounding box center [1101, 83] width 26 height 11
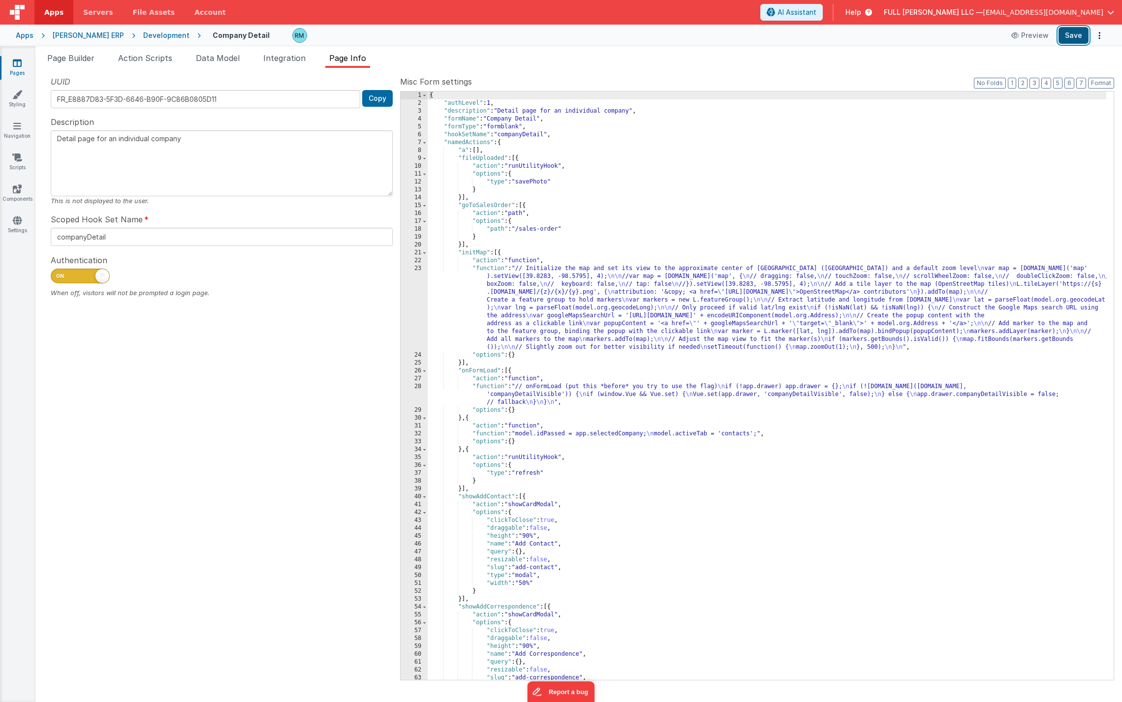
click at [829, 39] on button "Save" at bounding box center [1073, 35] width 30 height 17
click at [87, 59] on span "Page Builder" at bounding box center [70, 58] width 47 height 10
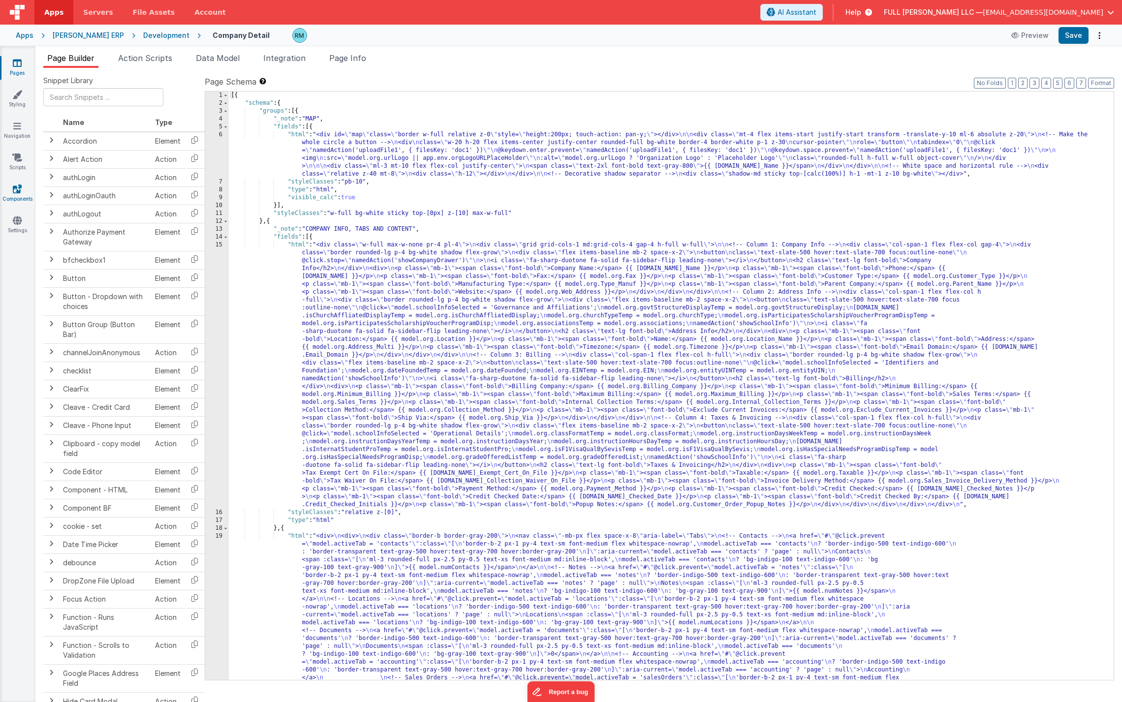
click at [12, 194] on link "Components" at bounding box center [17, 194] width 35 height 20
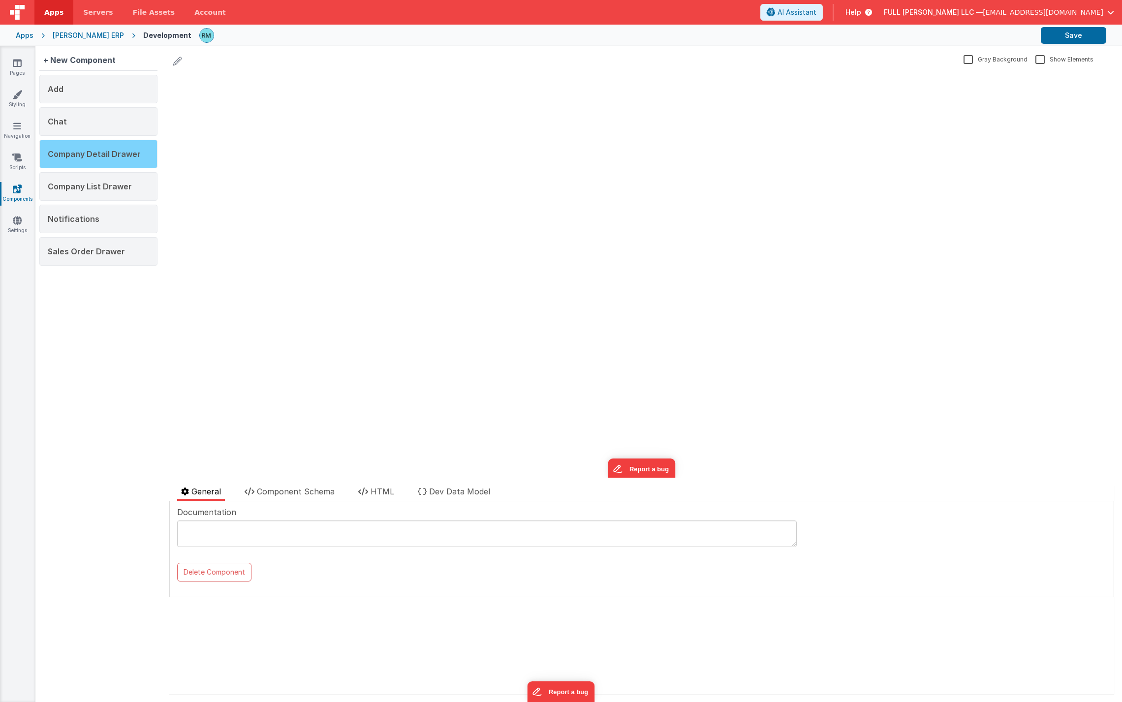
click at [129, 155] on span "Company Detail Drawer" at bounding box center [94, 154] width 93 height 10
click at [294, 498] on li "Component Schema" at bounding box center [290, 493] width 98 height 15
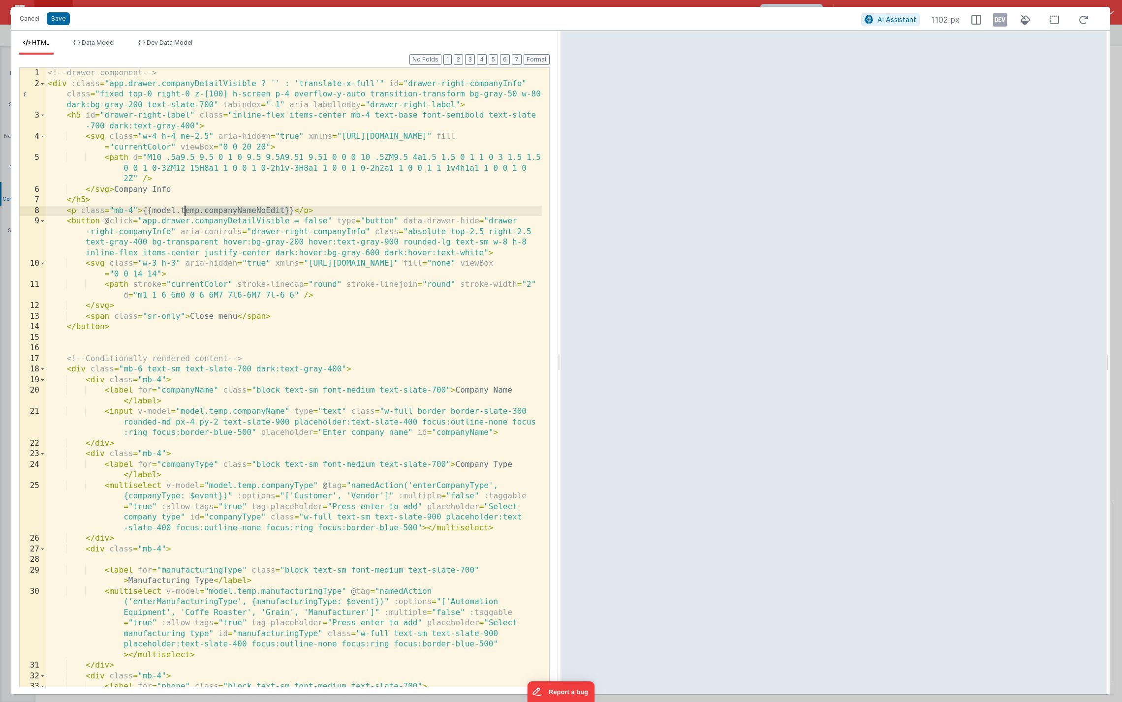
drag, startPoint x: 290, startPoint y: 211, endPoint x: 186, endPoint y: 211, distance: 104.3
click at [186, 211] on div "<!-- drawer component --> < div :class = "app.drawer.companyDetailVisible ? '' …" at bounding box center [294, 388] width 496 height 640
click at [353, 325] on div "<!-- drawer component --> < div :class = "app.drawer.companyDetailVisible ? '' …" at bounding box center [294, 388] width 496 height 640
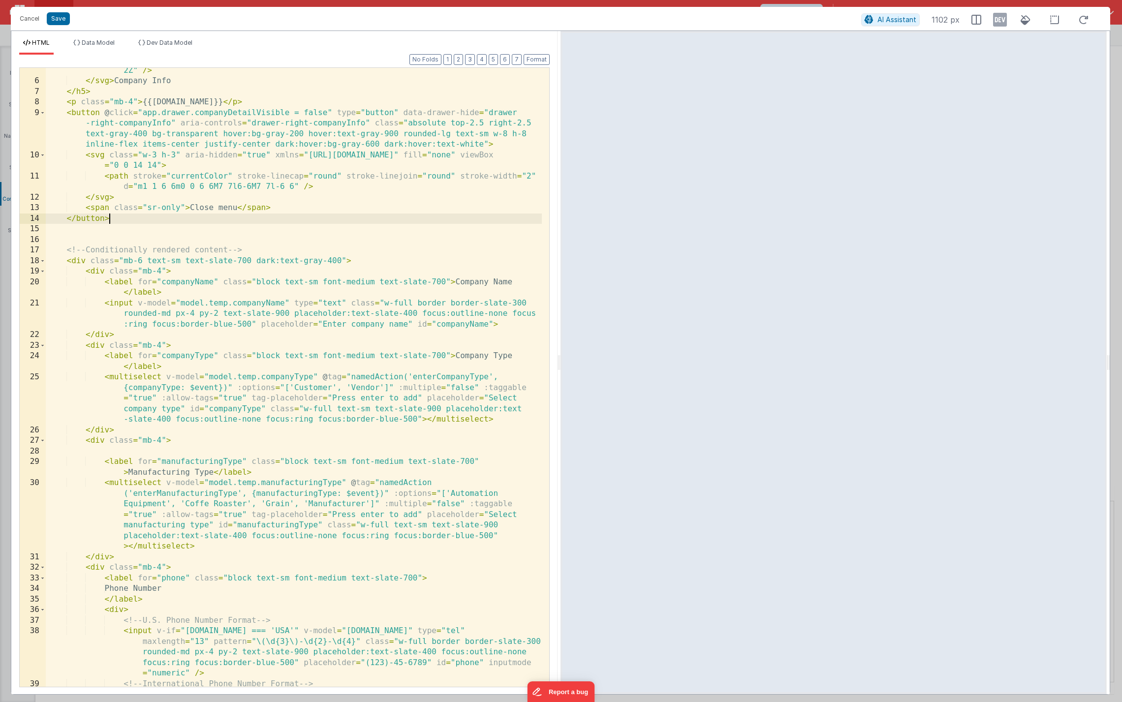
scroll to position [118, 0]
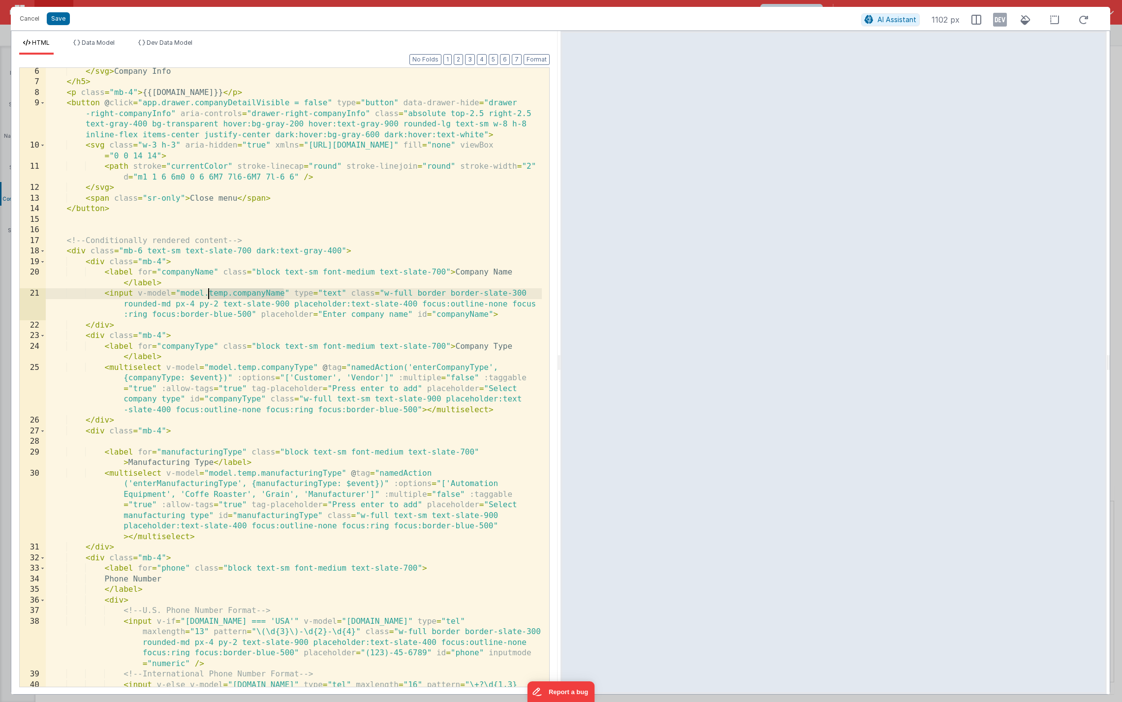
drag, startPoint x: 285, startPoint y: 295, endPoint x: 208, endPoint y: 295, distance: 77.3
click at [208, 295] on div "</ svg > Company Info </ h5 > < p class = "mb-4" > {{model.id}} </ p > < button…" at bounding box center [294, 402] width 496 height 672
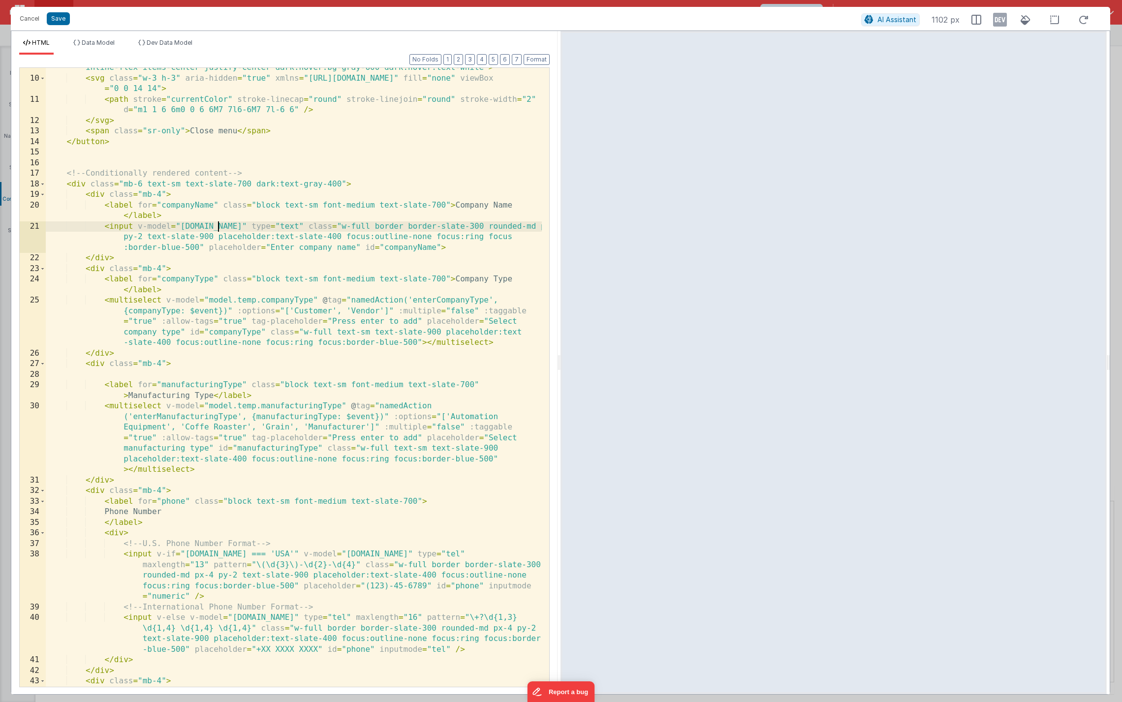
scroll to position [185, 0]
drag, startPoint x: 312, startPoint y: 301, endPoint x: 237, endPoint y: 298, distance: 75.8
click at [237, 298] on div "< button @ click = "app.drawer.companyDetailVisible = false" type = "button" da…" at bounding box center [294, 367] width 496 height 672
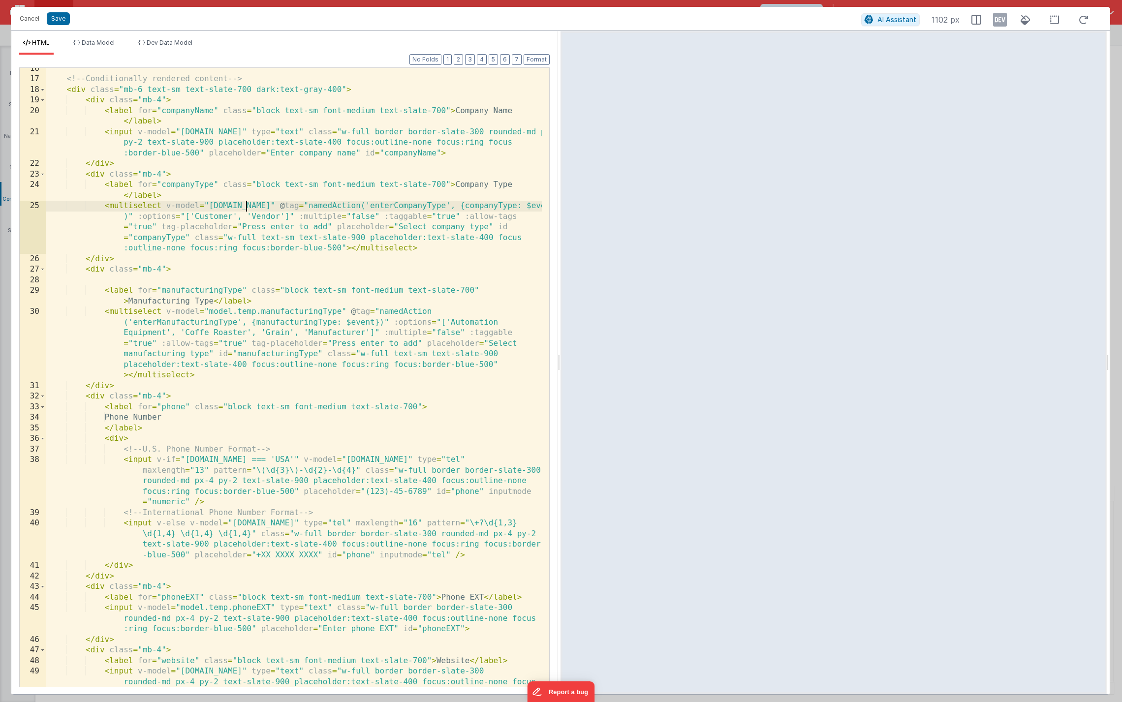
scroll to position [303, 0]
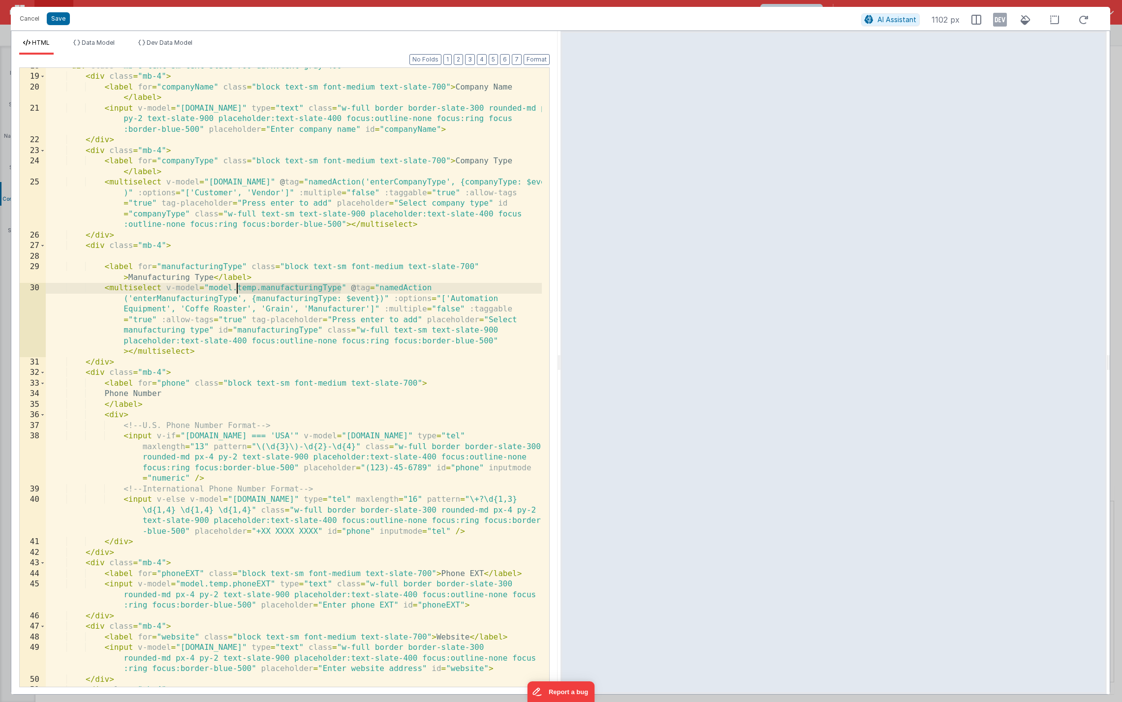
drag, startPoint x: 341, startPoint y: 288, endPoint x: 238, endPoint y: 286, distance: 103.4
click at [238, 286] on div "< div class = "mb-6 text-sm text-slate-700 dark:text-gray-400" > < div class = …" at bounding box center [294, 381] width 496 height 640
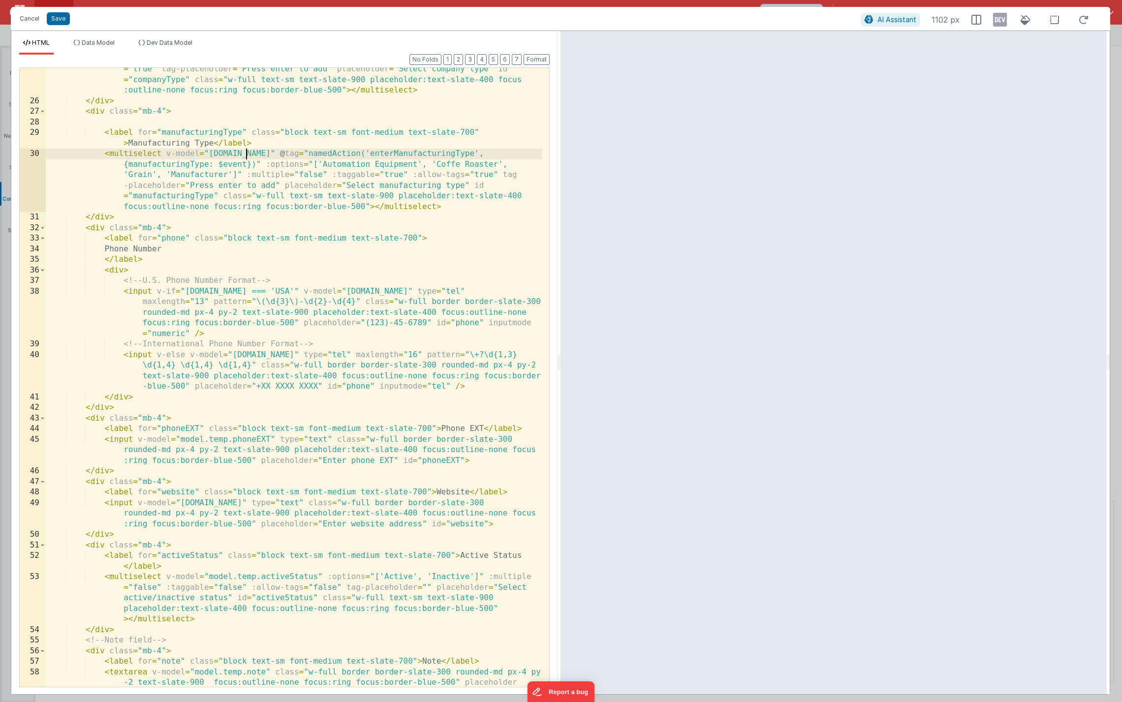
scroll to position [437, 0]
drag, startPoint x: 271, startPoint y: 289, endPoint x: 213, endPoint y: 292, distance: 58.1
click at [213, 292] on div "< multiselect v-model = "model.id" @ tag = "namedAction('enterCompanyType', {co…" at bounding box center [294, 395] width 496 height 704
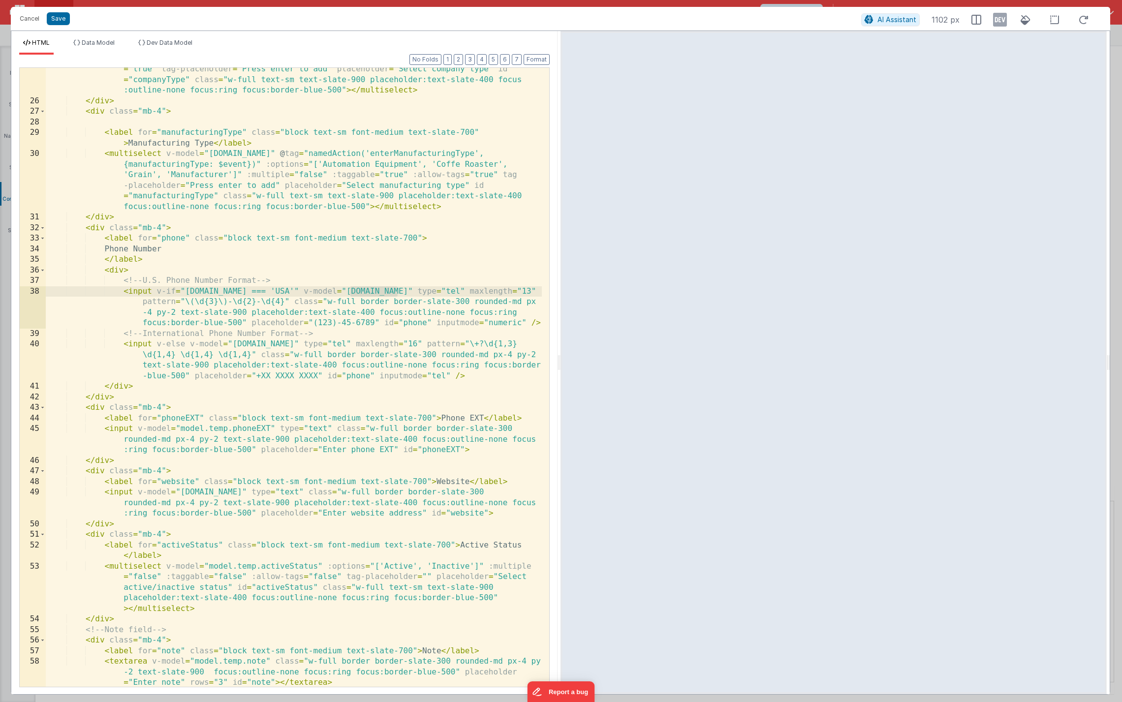
drag, startPoint x: 397, startPoint y: 291, endPoint x: 349, endPoint y: 291, distance: 47.7
click at [349, 291] on div "< multiselect v-model = "model.id" @ tag = "namedAction('enterCompanyType', {co…" at bounding box center [294, 384] width 496 height 682
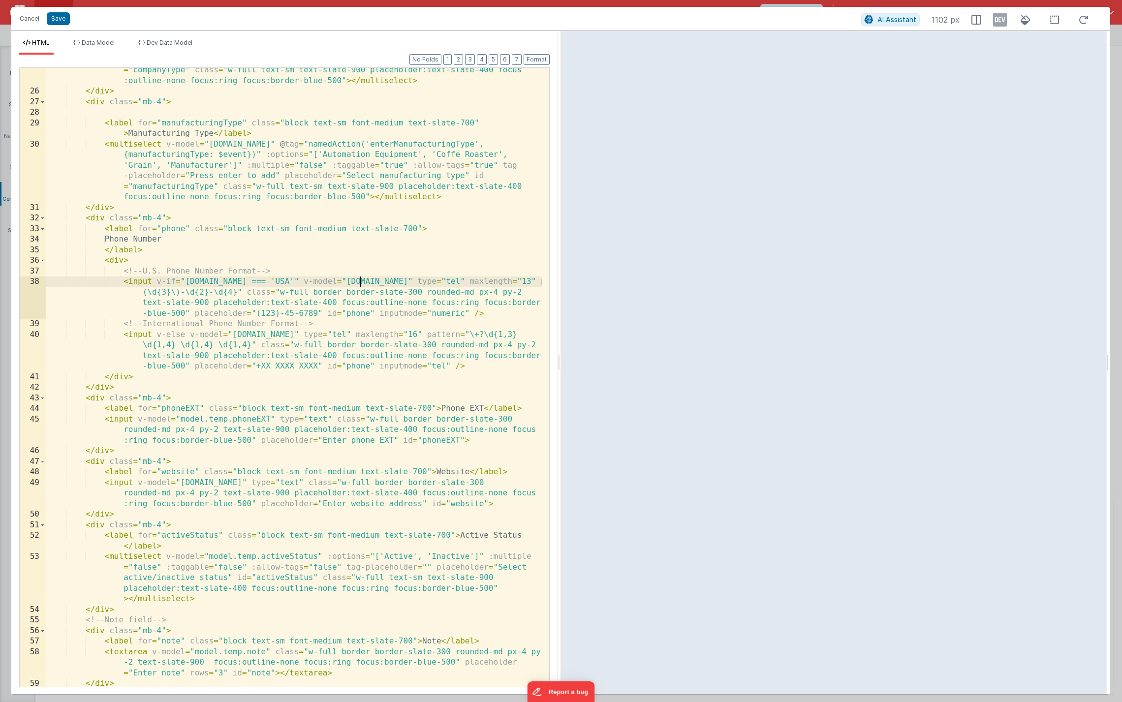
scroll to position [447, 0]
drag, startPoint x: 309, startPoint y: 335, endPoint x: 260, endPoint y: 334, distance: 48.2
click at [260, 334] on div "< multiselect v-model = "model.id" @ tag = "namedAction('enterCompanyType', {co…" at bounding box center [294, 374] width 496 height 682
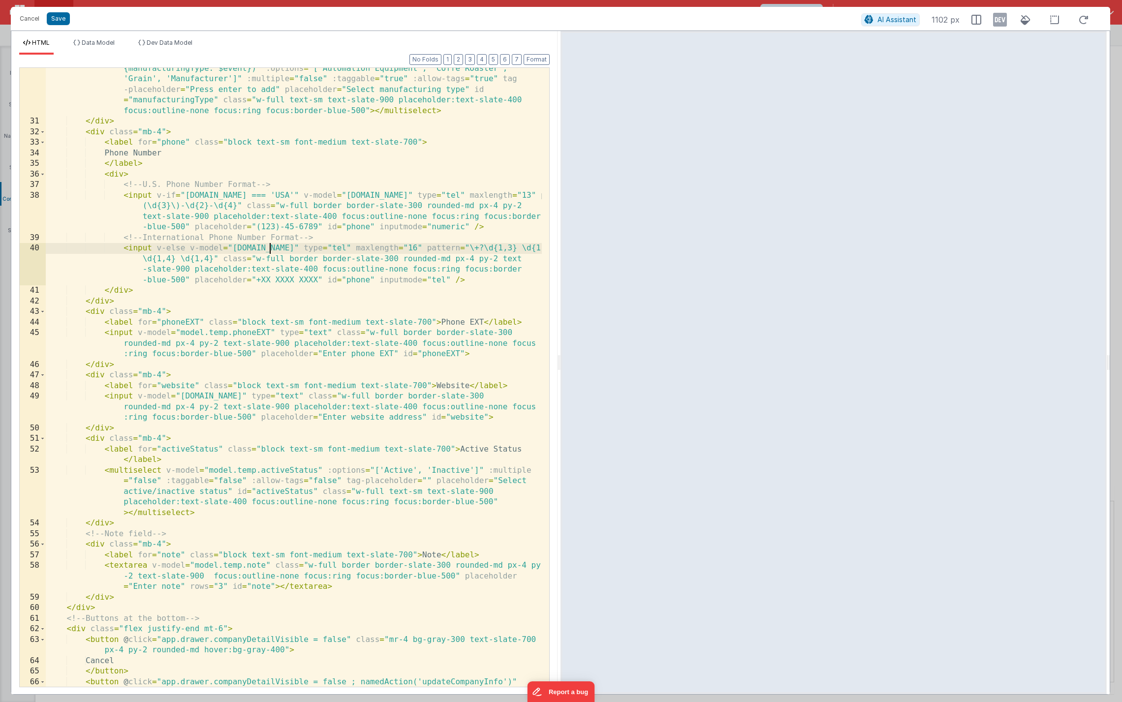
scroll to position [533, 0]
drag, startPoint x: 227, startPoint y: 334, endPoint x: 179, endPoint y: 330, distance: 48.8
click at [179, 330] on div "< multiselect v-model = "model.id" @ tag = "namedAction('enterManufacturingType…" at bounding box center [294, 405] width 496 height 704
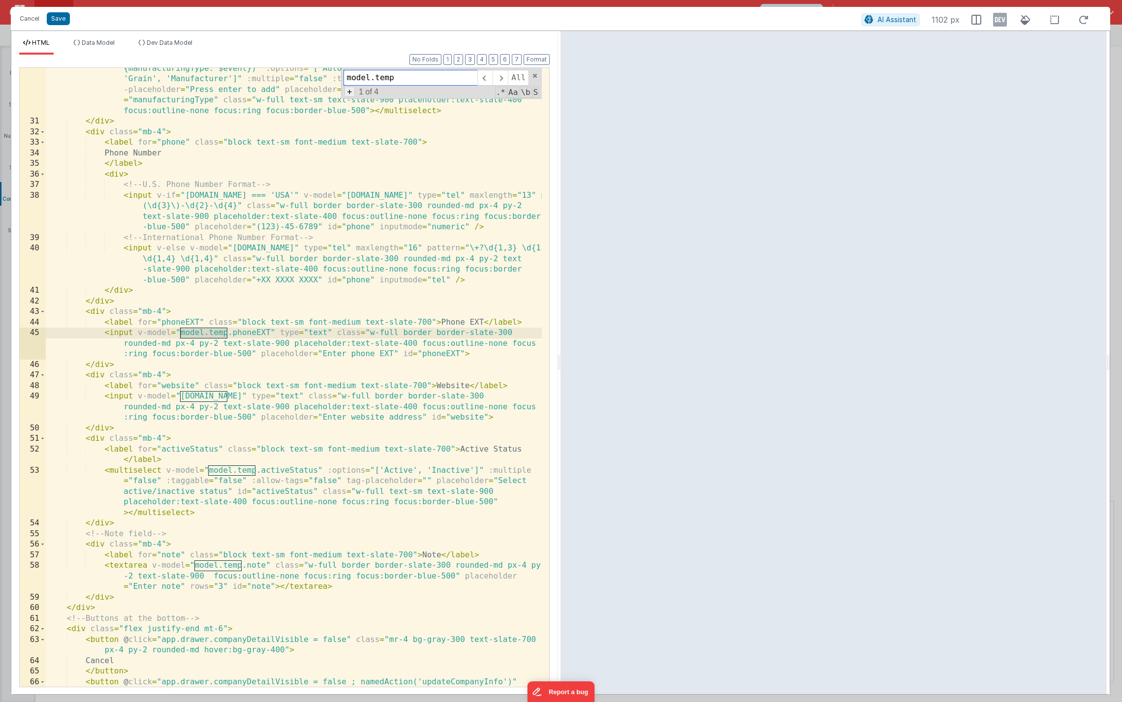
click at [349, 96] on span "+" at bounding box center [349, 92] width 11 height 10
click at [368, 97] on input at bounding box center [410, 96] width 134 height 16
type input "[DOMAIN_NAME]"
click at [526, 94] on span "All" at bounding box center [527, 96] width 21 height 16
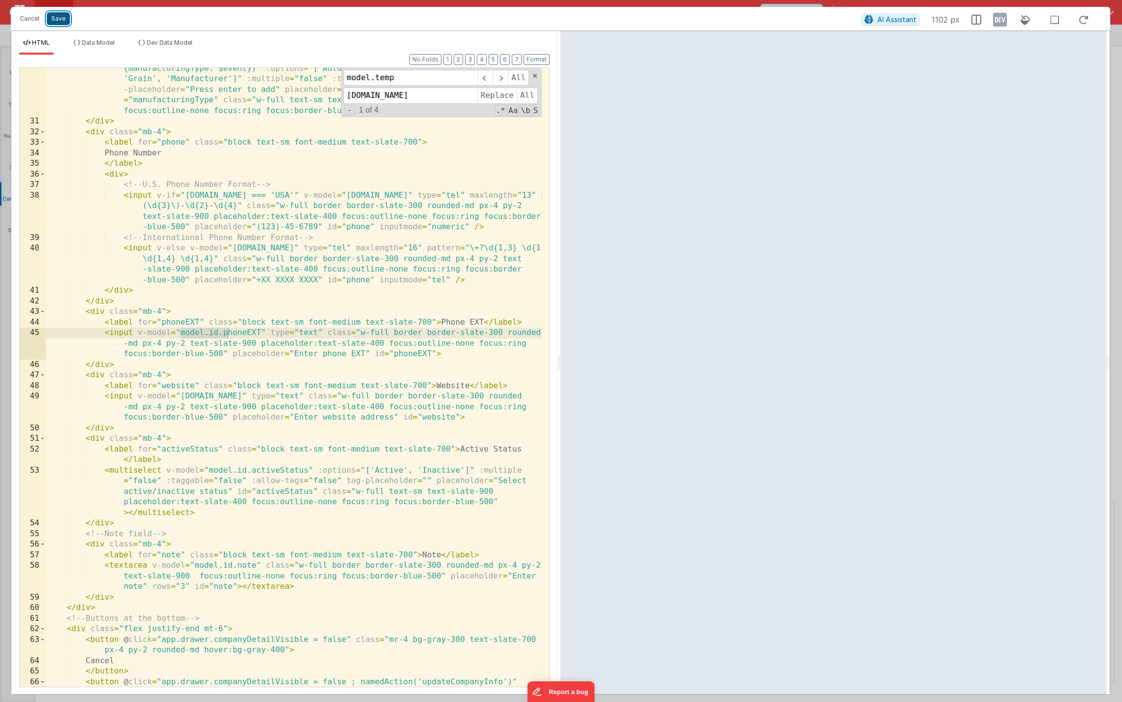
click at [55, 19] on button "Save" at bounding box center [58, 18] width 23 height 13
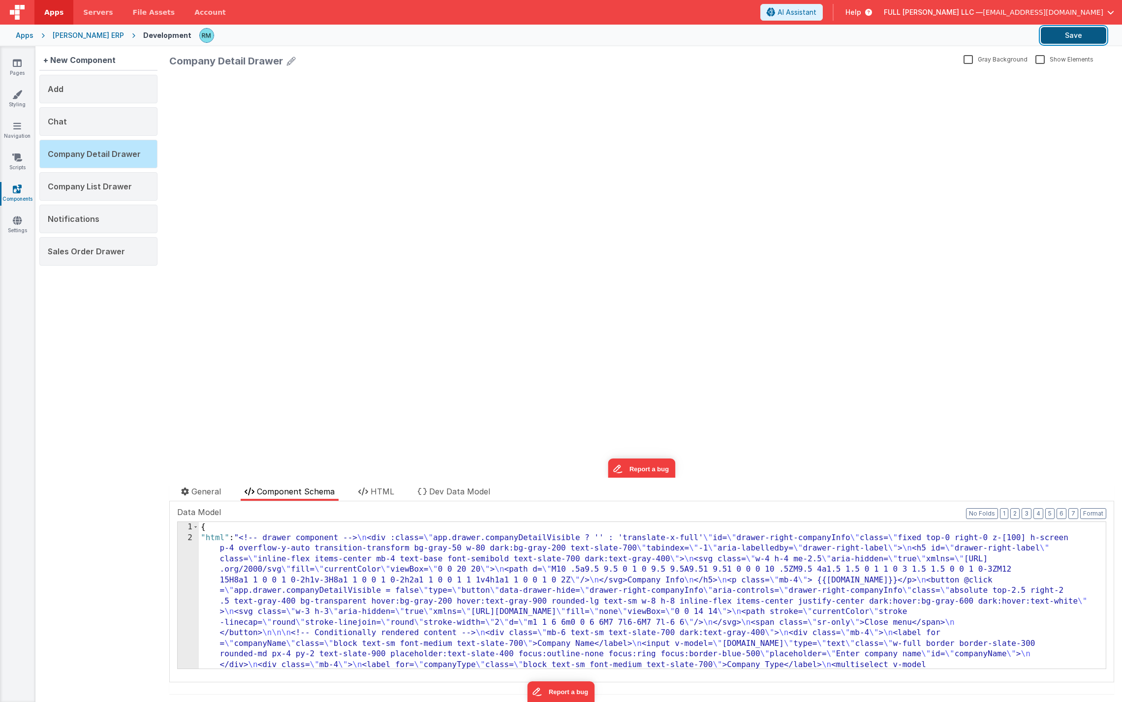
click at [829, 38] on button "Save" at bounding box center [1073, 35] width 65 height 17
click at [16, 224] on icon at bounding box center [17, 221] width 9 height 10
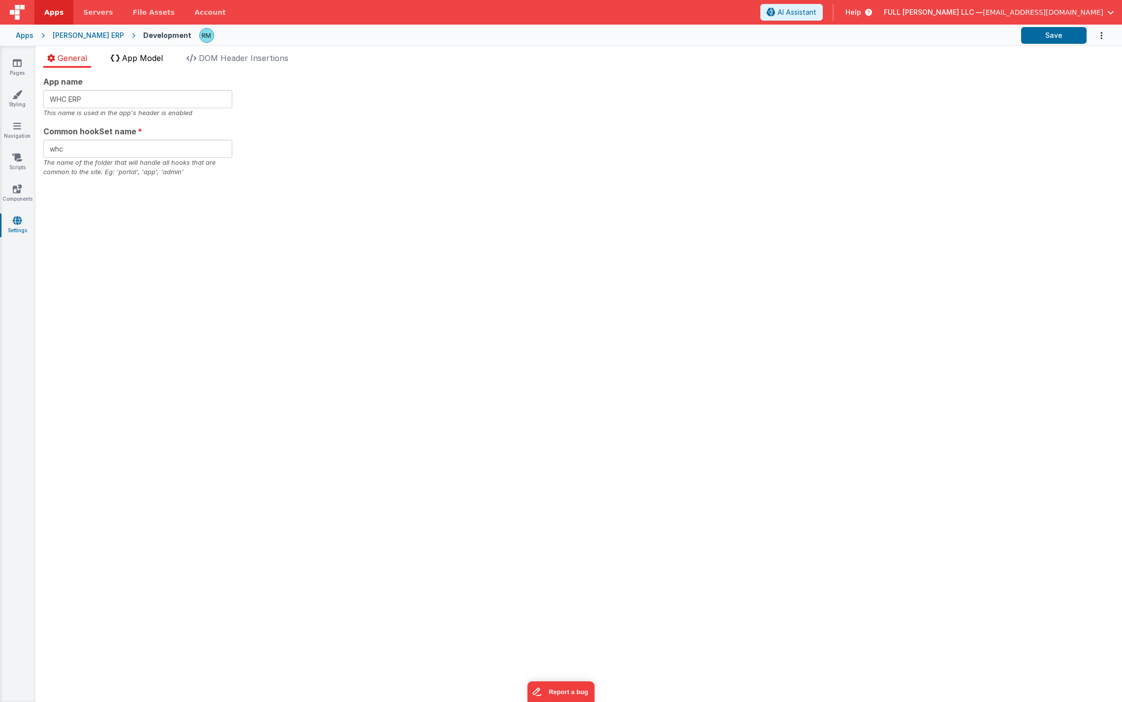
click at [145, 62] on span "App Model" at bounding box center [142, 58] width 41 height 10
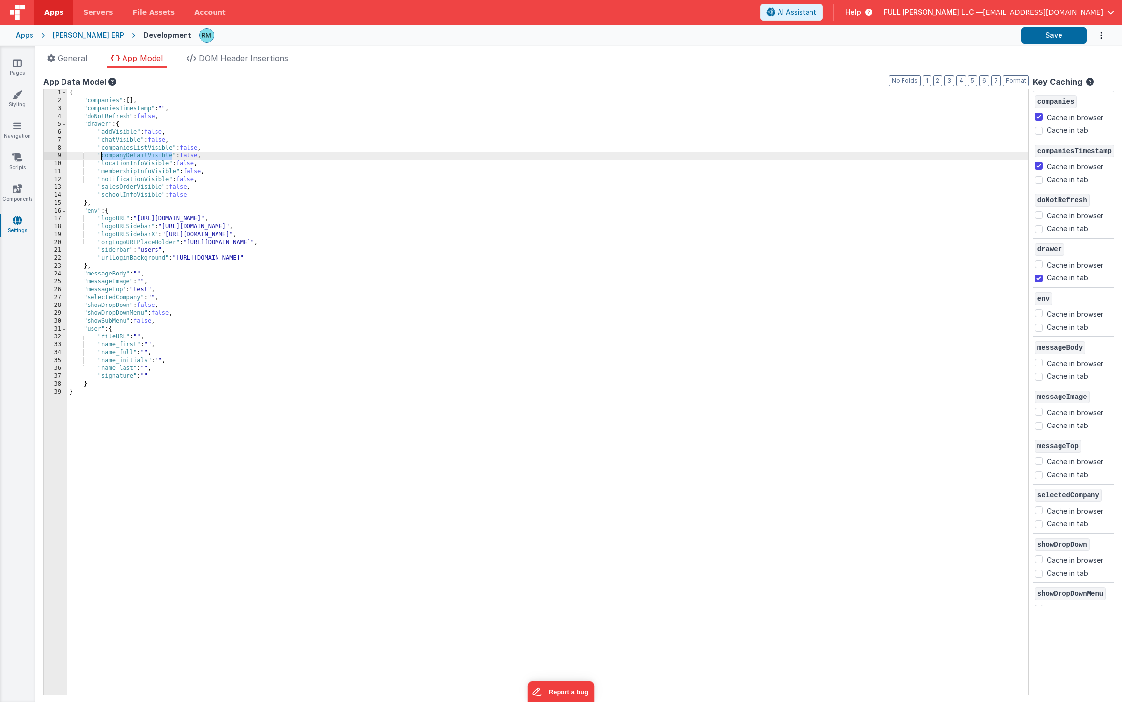
drag, startPoint x: 171, startPoint y: 156, endPoint x: 102, endPoint y: 156, distance: 68.9
click at [102, 156] on div "{ "companies" : [ ] , "companiesTimestamp" : "" , "doNotRefresh" : false , "dra…" at bounding box center [547, 399] width 961 height 621
click at [22, 62] on link "Pages" at bounding box center [17, 68] width 35 height 20
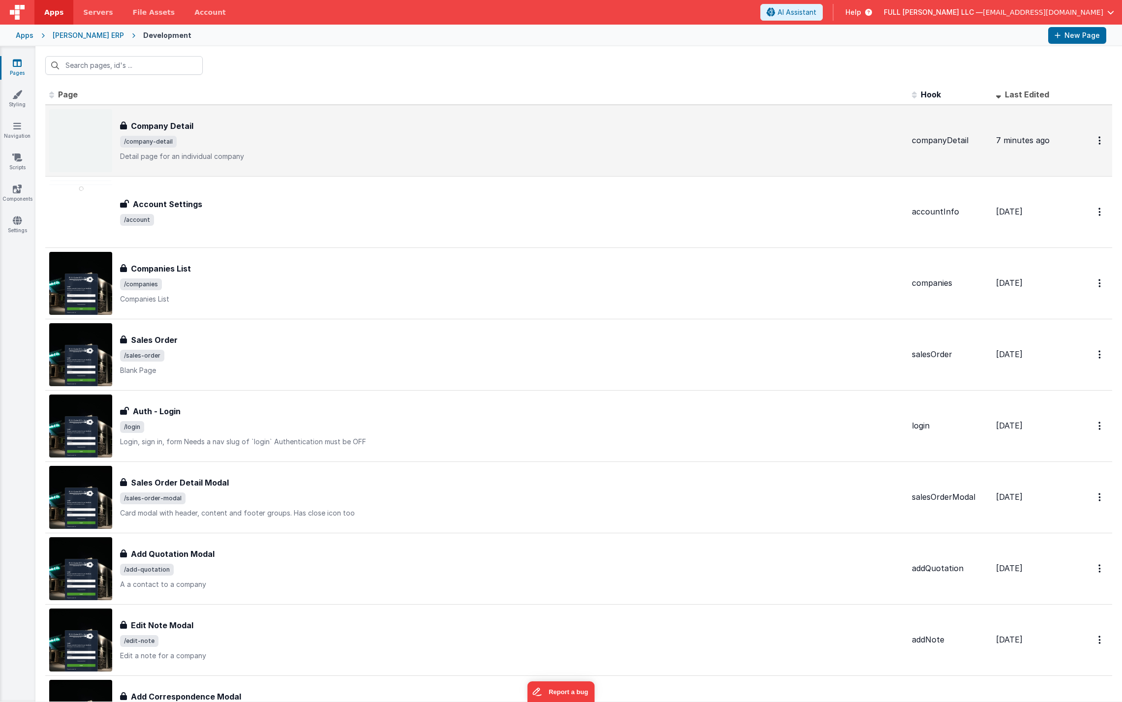
click at [206, 130] on div "Company Detail" at bounding box center [512, 126] width 784 height 12
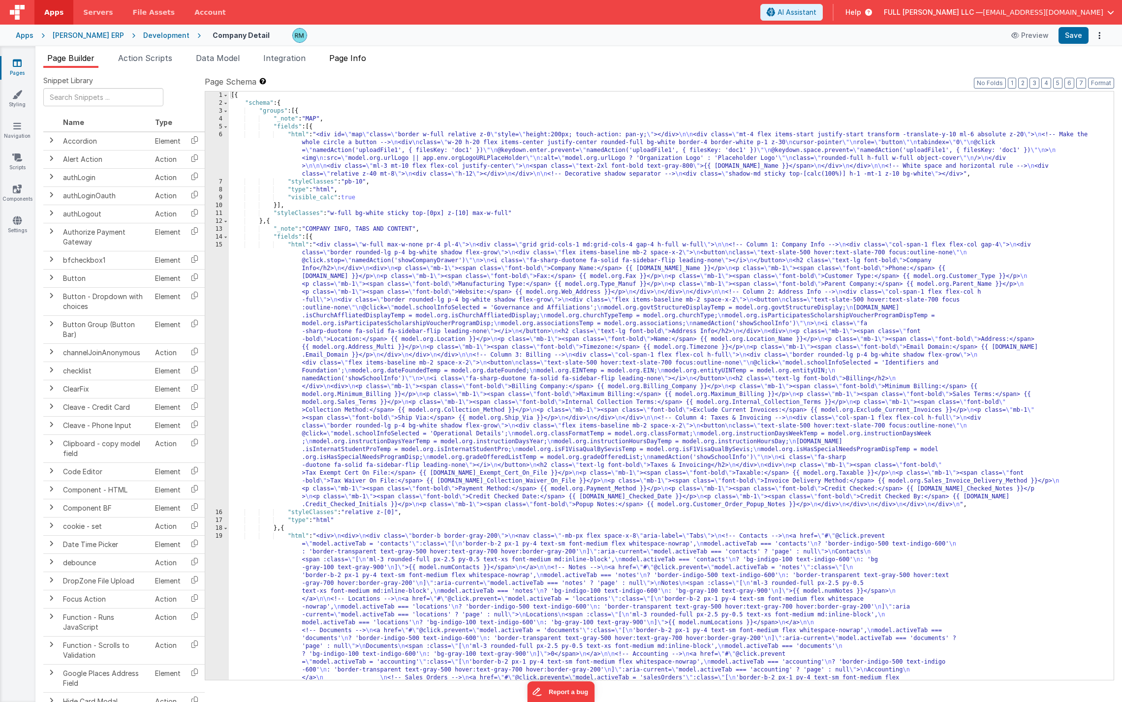
click at [342, 59] on span "Page Info" at bounding box center [347, 58] width 37 height 10
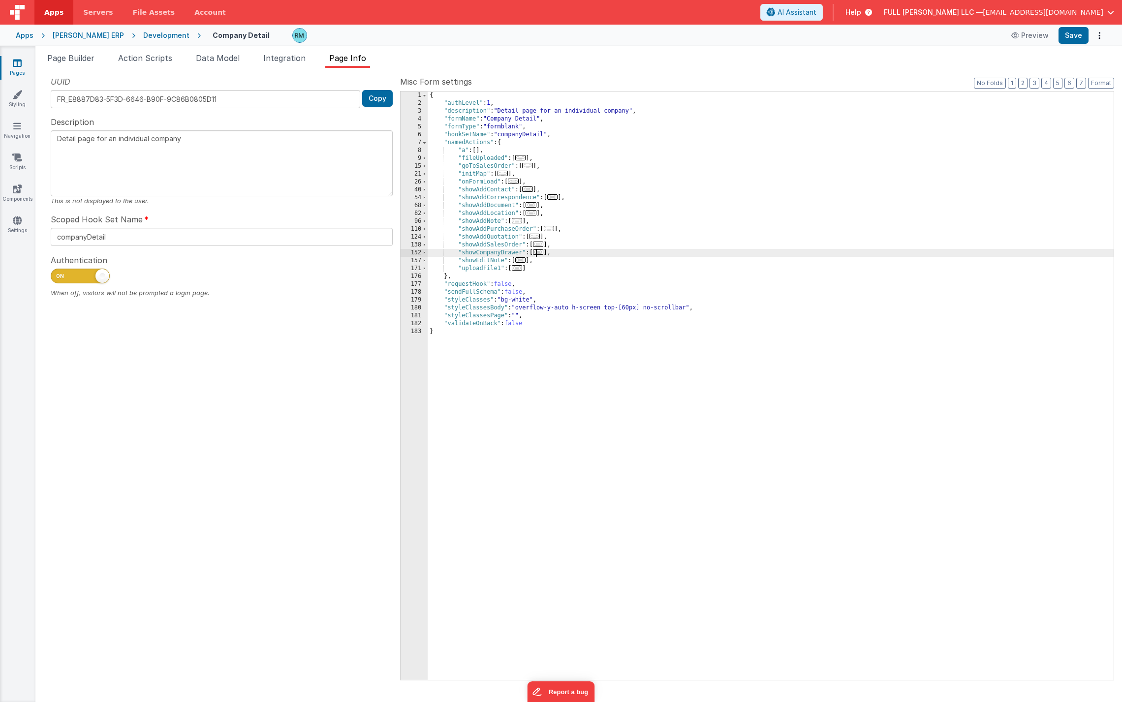
click at [540, 254] on span "..." at bounding box center [538, 251] width 11 height 5
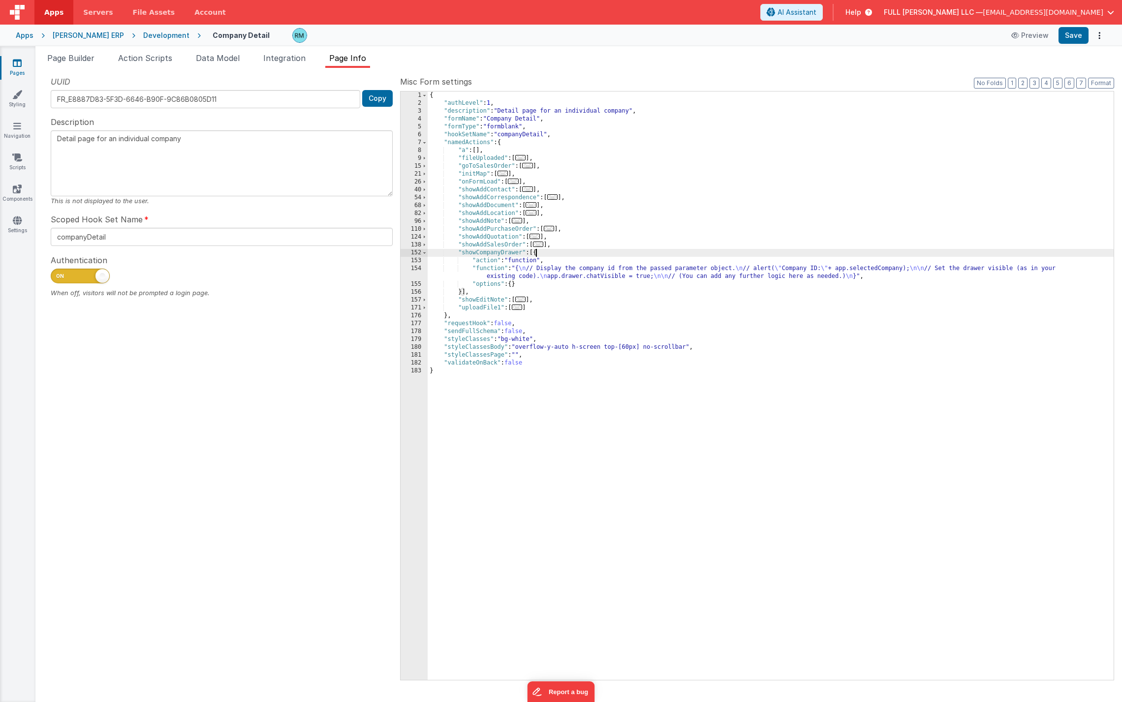
click at [495, 272] on div "{ "authLevel" : 1 , "description" : "Detail page for an individual company" , "…" at bounding box center [771, 394] width 686 height 604
click at [418, 267] on div "154" at bounding box center [414, 273] width 27 height 16
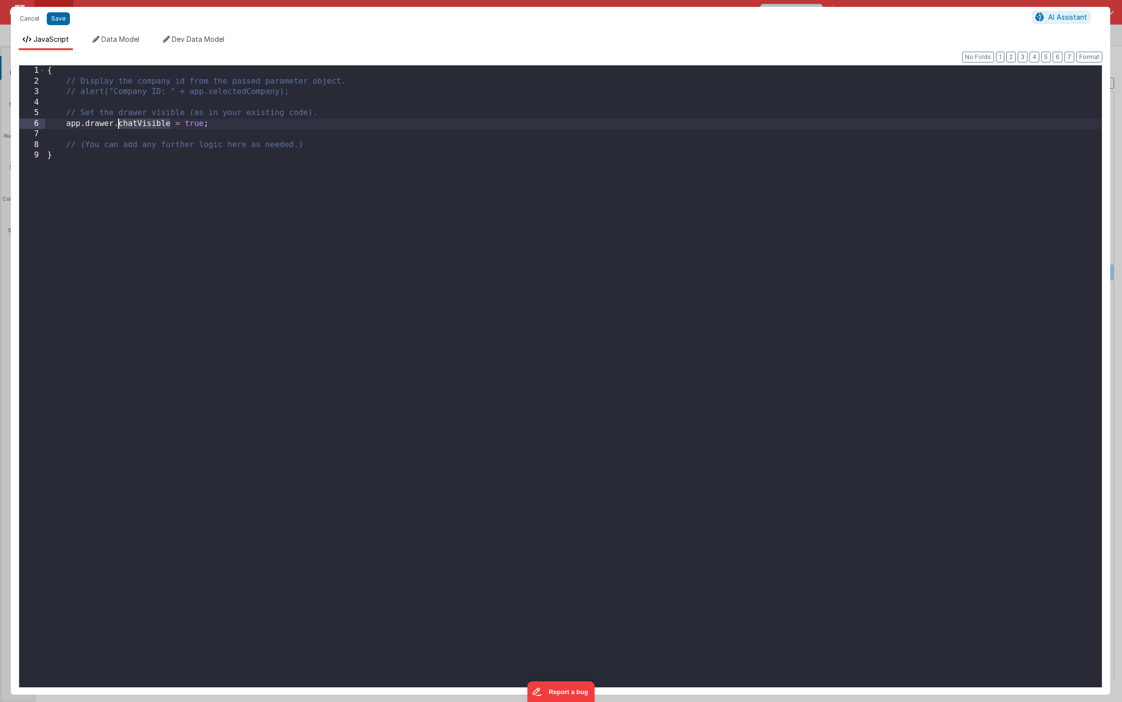
drag, startPoint x: 168, startPoint y: 125, endPoint x: 118, endPoint y: 125, distance: 50.7
click at [118, 125] on div "{ // Display the company id from the passed parameter object. // alert("Company…" at bounding box center [573, 386] width 1056 height 643
click at [63, 19] on button "Save" at bounding box center [58, 18] width 23 height 13
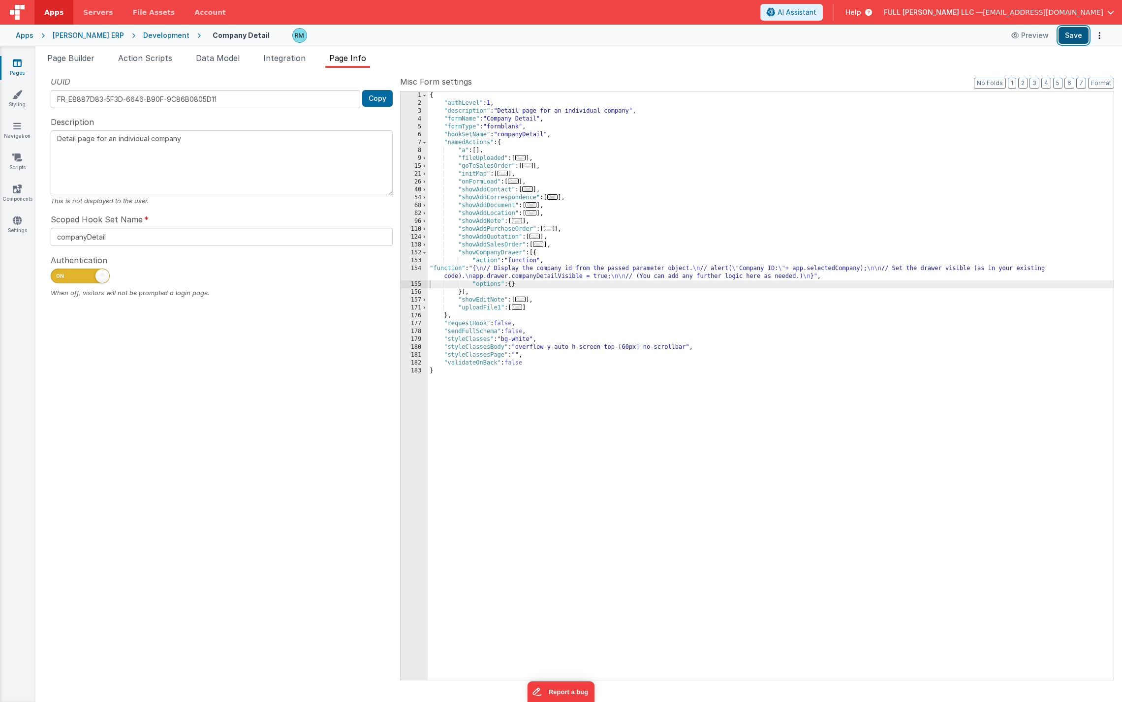
click at [1076, 34] on button "Save" at bounding box center [1073, 35] width 30 height 17
click at [25, 190] on link "Components" at bounding box center [17, 194] width 35 height 20
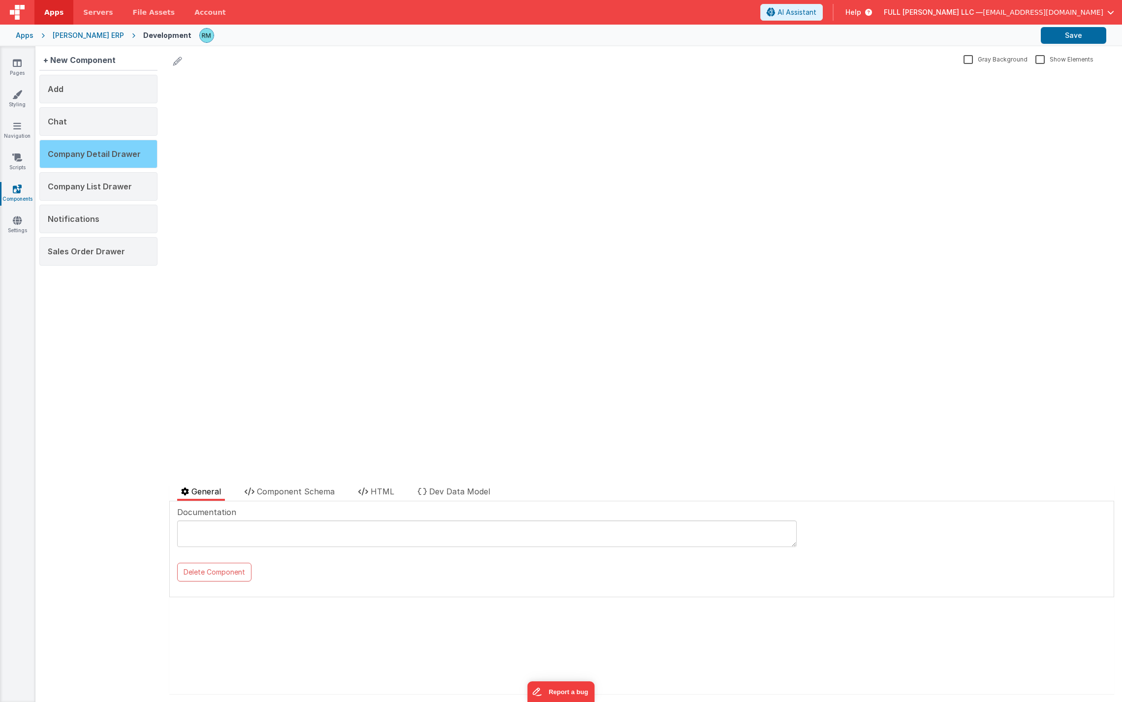
click at [133, 161] on div "Company Detail Drawer" at bounding box center [98, 154] width 118 height 29
click at [305, 490] on span "Component Schema" at bounding box center [296, 492] width 78 height 10
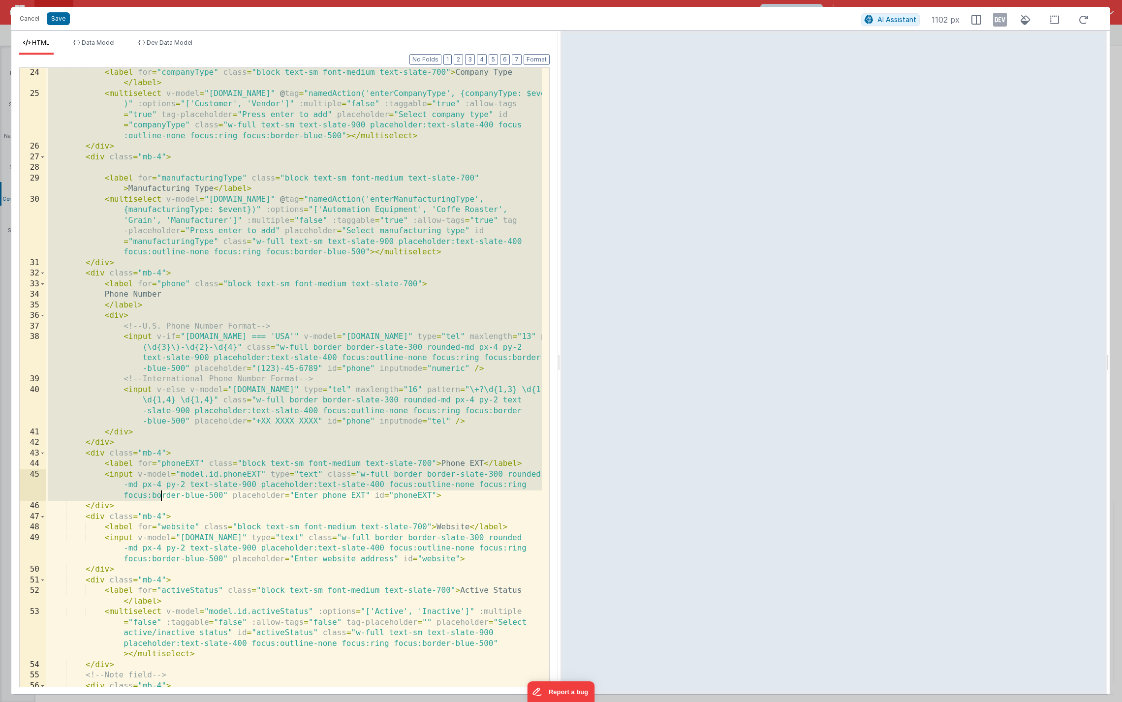
scroll to position [587, 0]
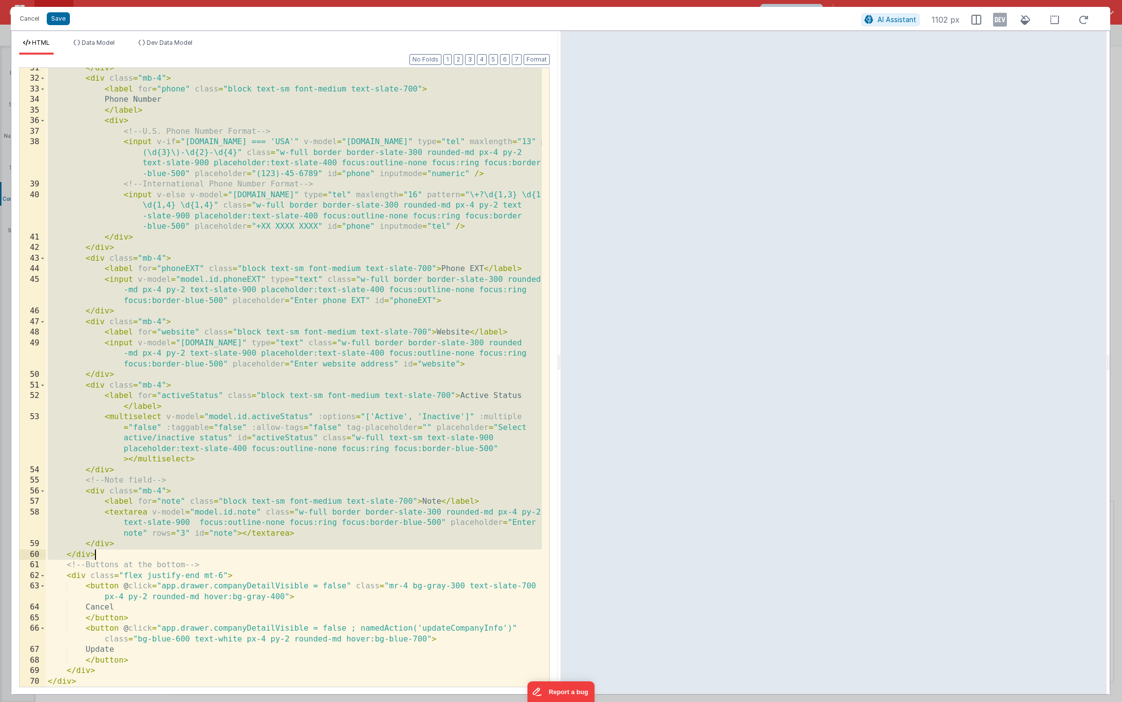
drag, startPoint x: 47, startPoint y: 356, endPoint x: 182, endPoint y: 556, distance: 240.7
click at [182, 556] on div "</ div > < div class = "mb-4" > < label for = "phone" class = "block text-sm fo…" at bounding box center [294, 383] width 496 height 640
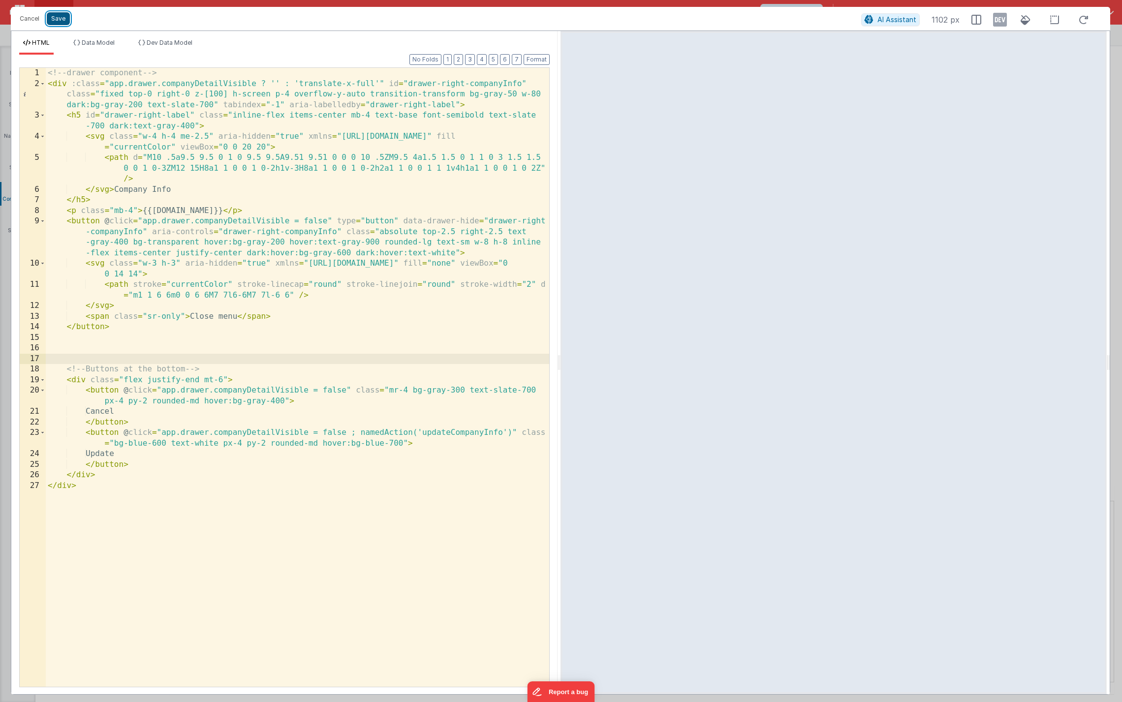
click at [61, 25] on button "Save" at bounding box center [58, 18] width 23 height 13
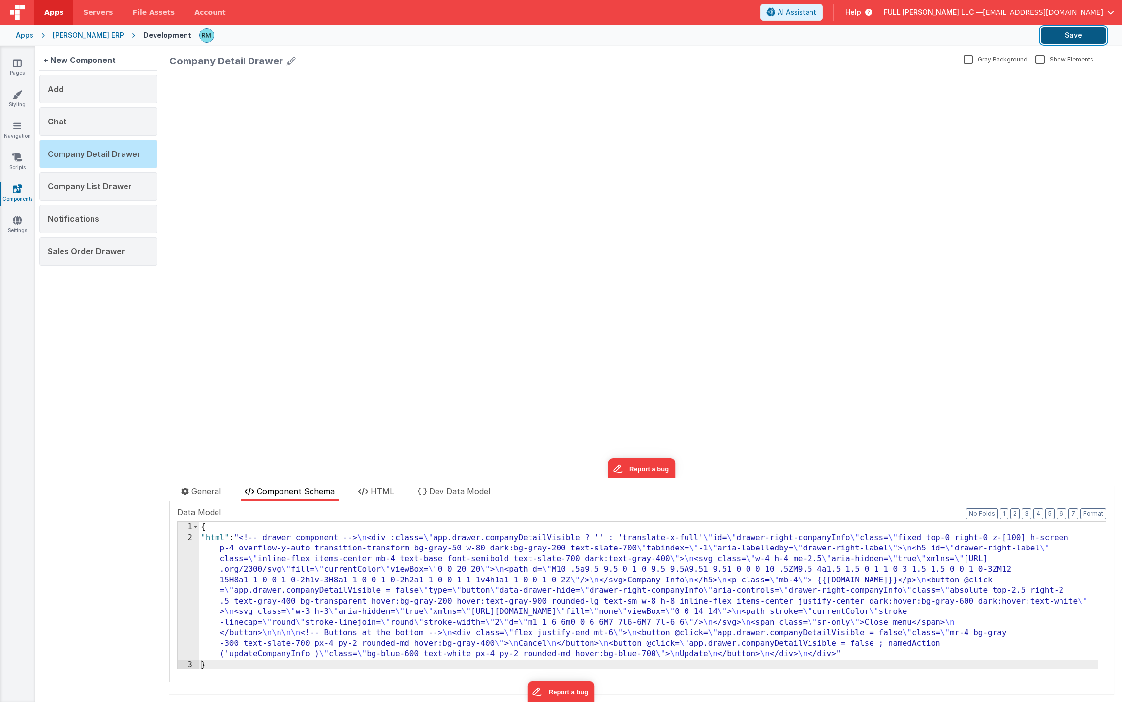
click at [1083, 35] on button "Save" at bounding box center [1073, 35] width 65 height 17
click at [213, 540] on div "{ "html" : "<!-- drawer component --> \n <div :class= \" app.drawer.companyDeta…" at bounding box center [648, 606] width 899 height 168
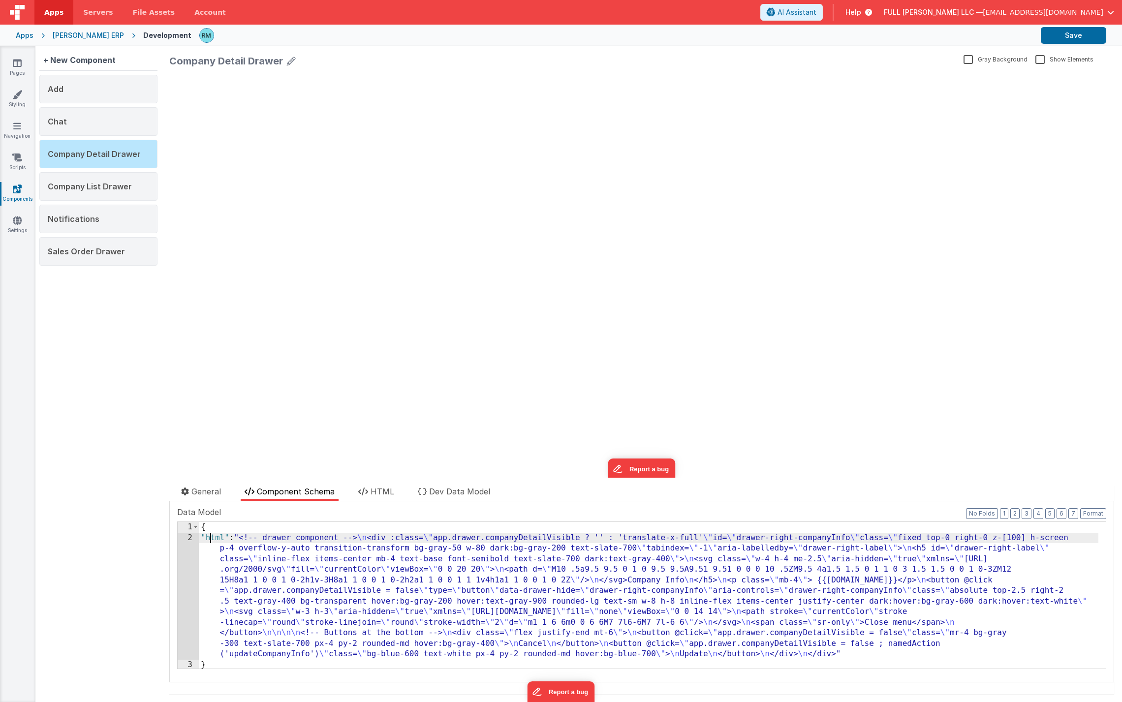
click at [190, 539] on div "2" at bounding box center [188, 596] width 21 height 127
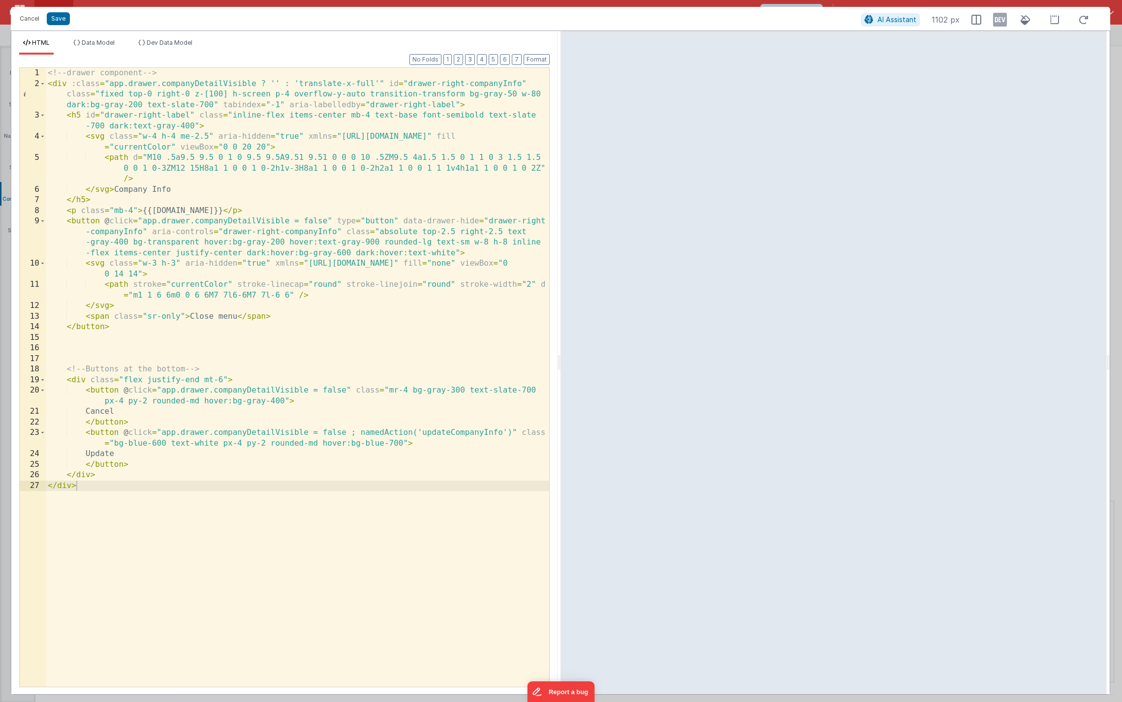
click at [116, 348] on div "<!-- drawer component --> < div :class = "app.drawer.companyDetailVisible ? '' …" at bounding box center [297, 388] width 503 height 640
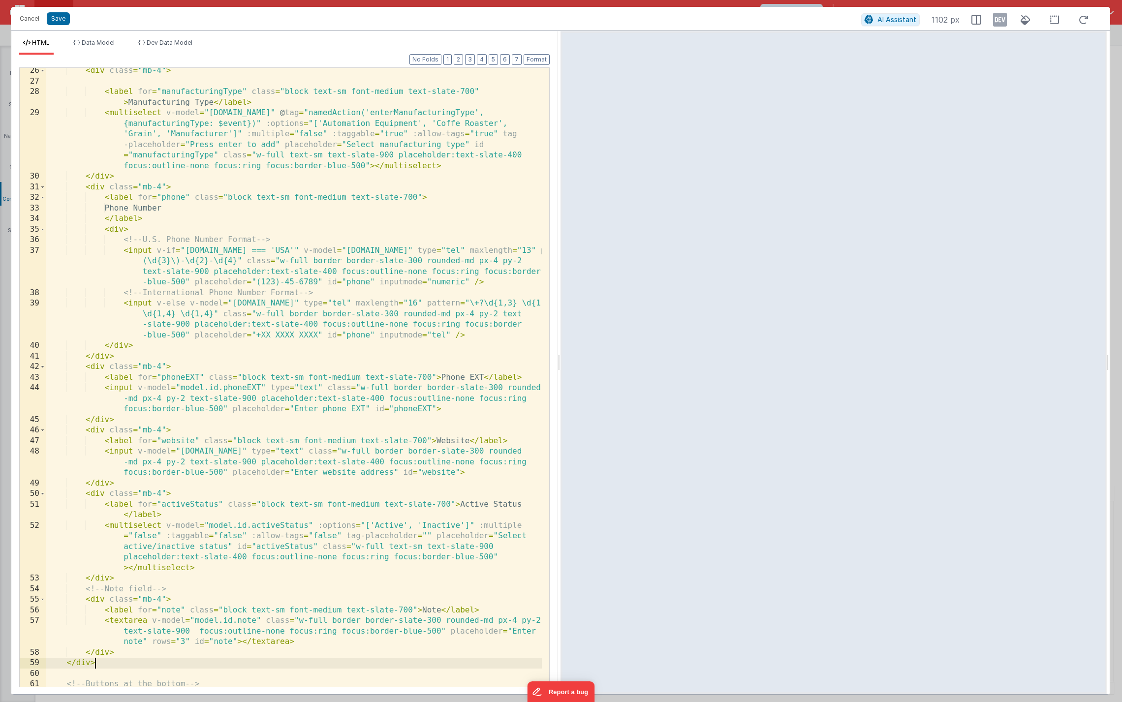
scroll to position [501, 0]
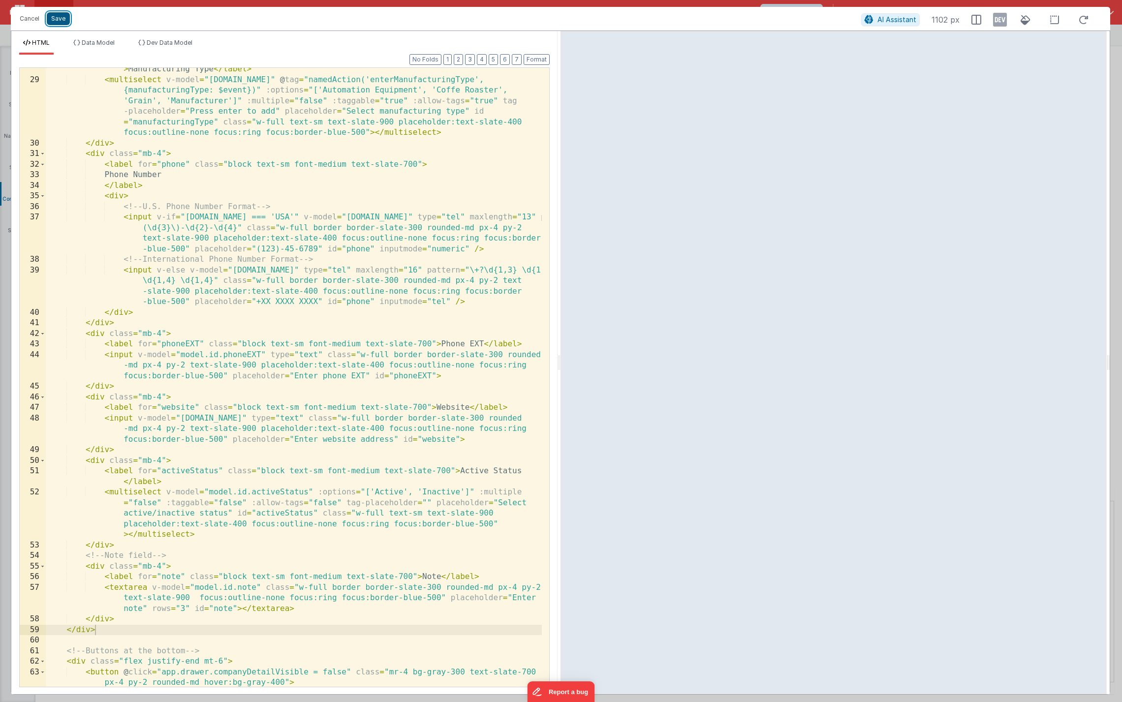
click at [56, 20] on button "Save" at bounding box center [58, 18] width 23 height 13
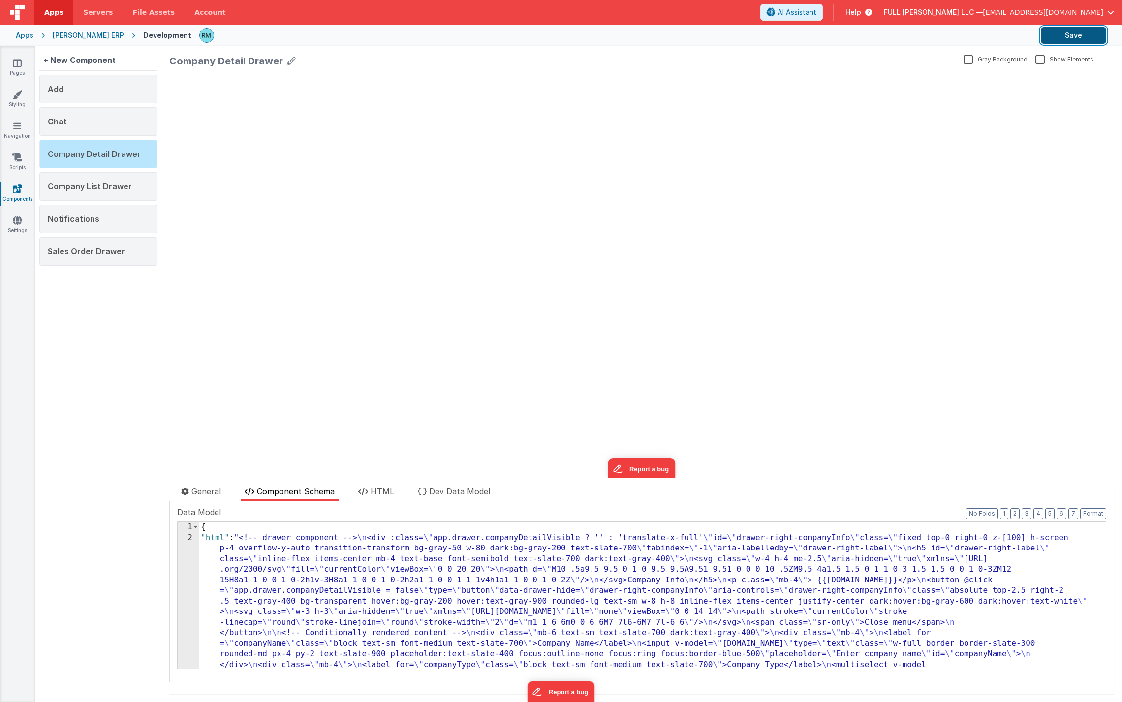
click at [1073, 38] on button "Save" at bounding box center [1073, 35] width 65 height 17
click at [11, 69] on link "Pages" at bounding box center [17, 68] width 35 height 20
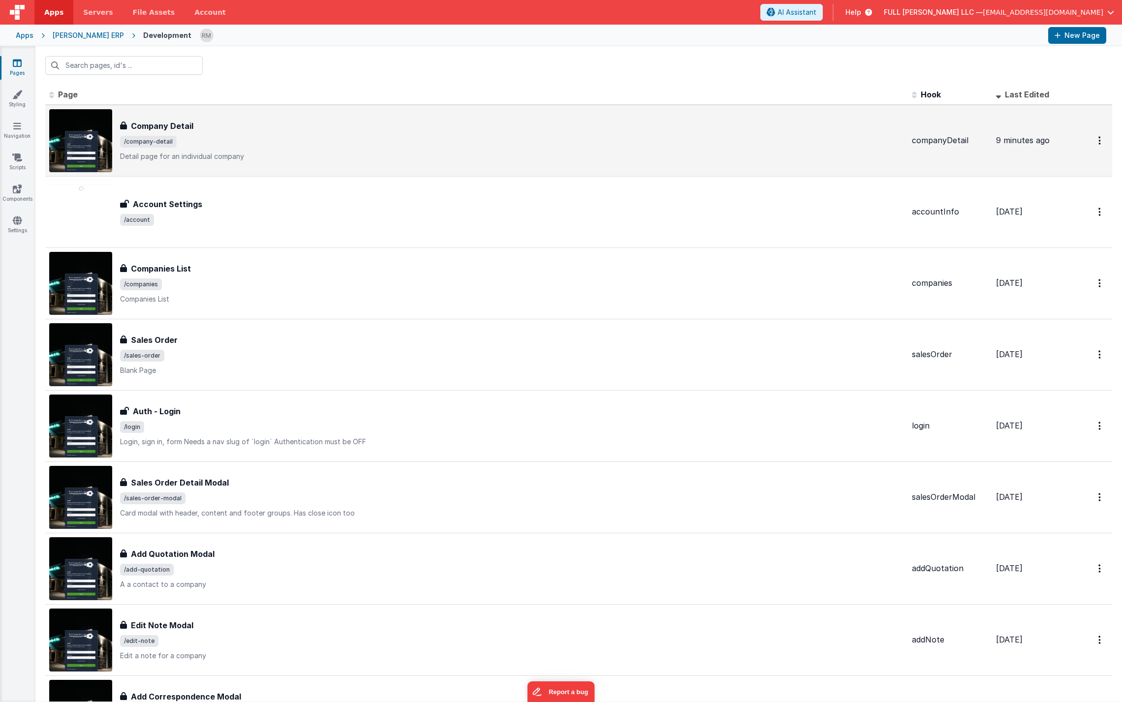
click at [326, 144] on span "/company-detail" at bounding box center [512, 142] width 784 height 12
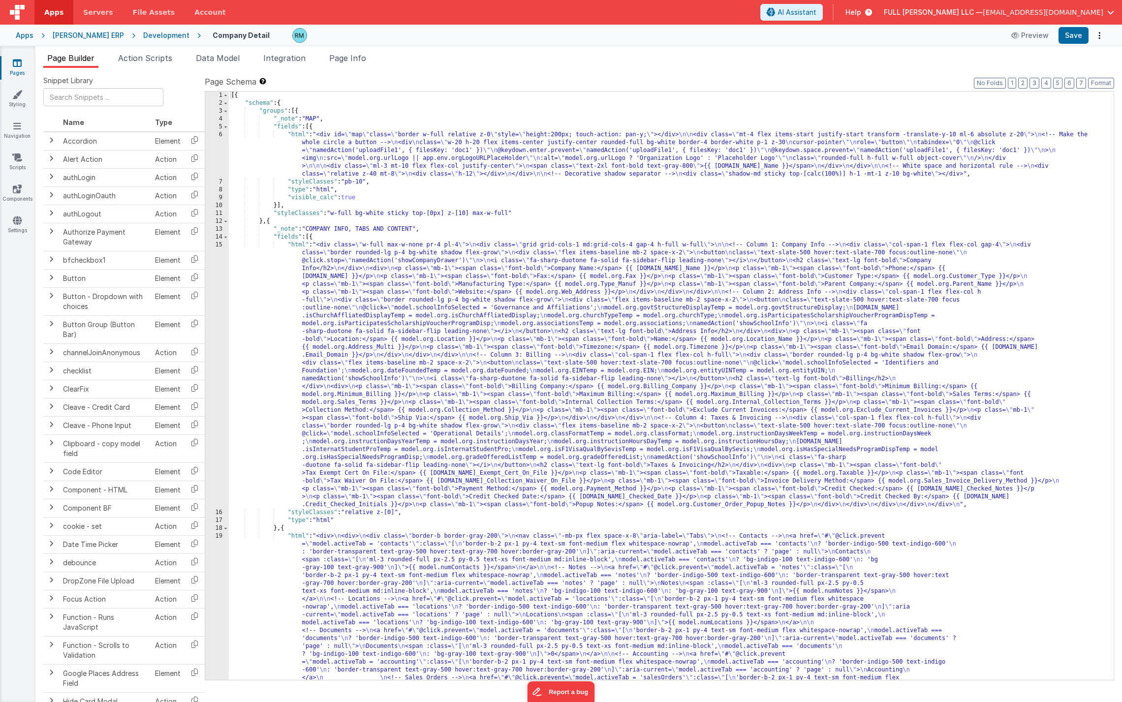
click at [299, 246] on div "[{ "schema" : { "groups" : [{ "_note" : "MAP" , "fields" : [{ "html" : "<div id…" at bounding box center [667, 528] width 877 height 872
click at [217, 245] on div "15" at bounding box center [217, 375] width 24 height 268
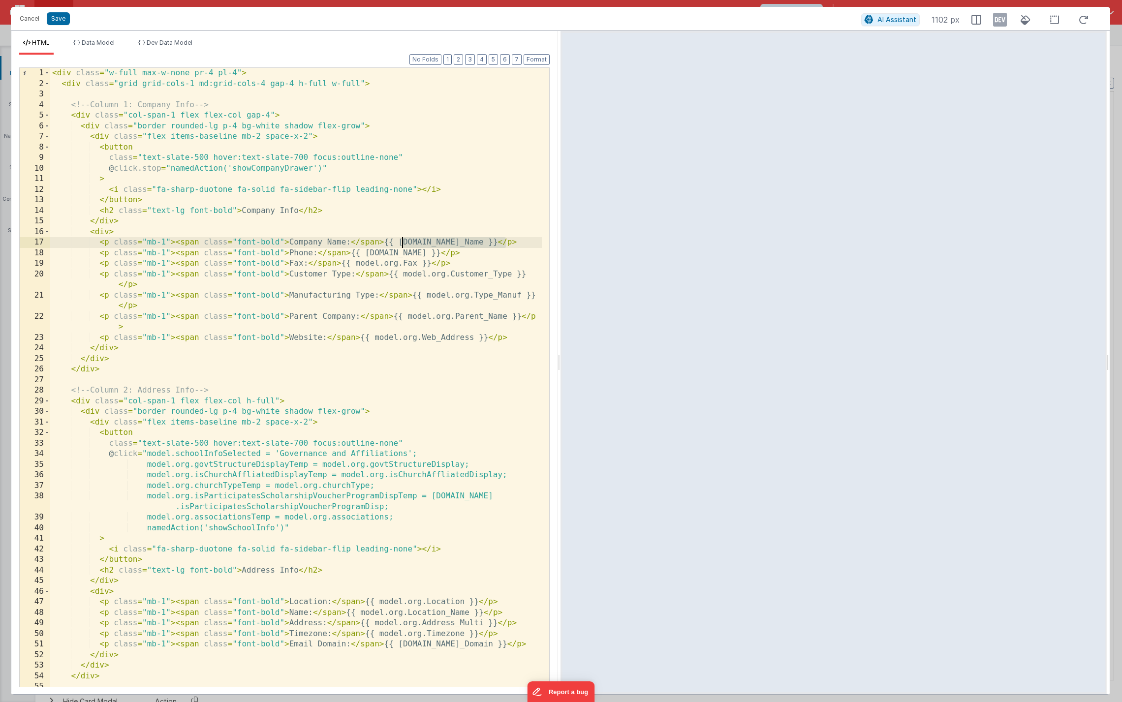
drag, startPoint x: 506, startPoint y: 243, endPoint x: 400, endPoint y: 240, distance: 106.3
click at [400, 240] on div "< div class = "w-full max-w-none pr-4 pl-4" > < div class = "grid grid-cols-1 m…" at bounding box center [296, 388] width 492 height 640
drag, startPoint x: 439, startPoint y: 252, endPoint x: 367, endPoint y: 253, distance: 71.8
click at [367, 253] on div "< div class = "w-full max-w-none pr-4 pl-4" > < div class = "grid grid-cols-1 m…" at bounding box center [296, 388] width 492 height 640
drag, startPoint x: 420, startPoint y: 265, endPoint x: 359, endPoint y: 264, distance: 61.0
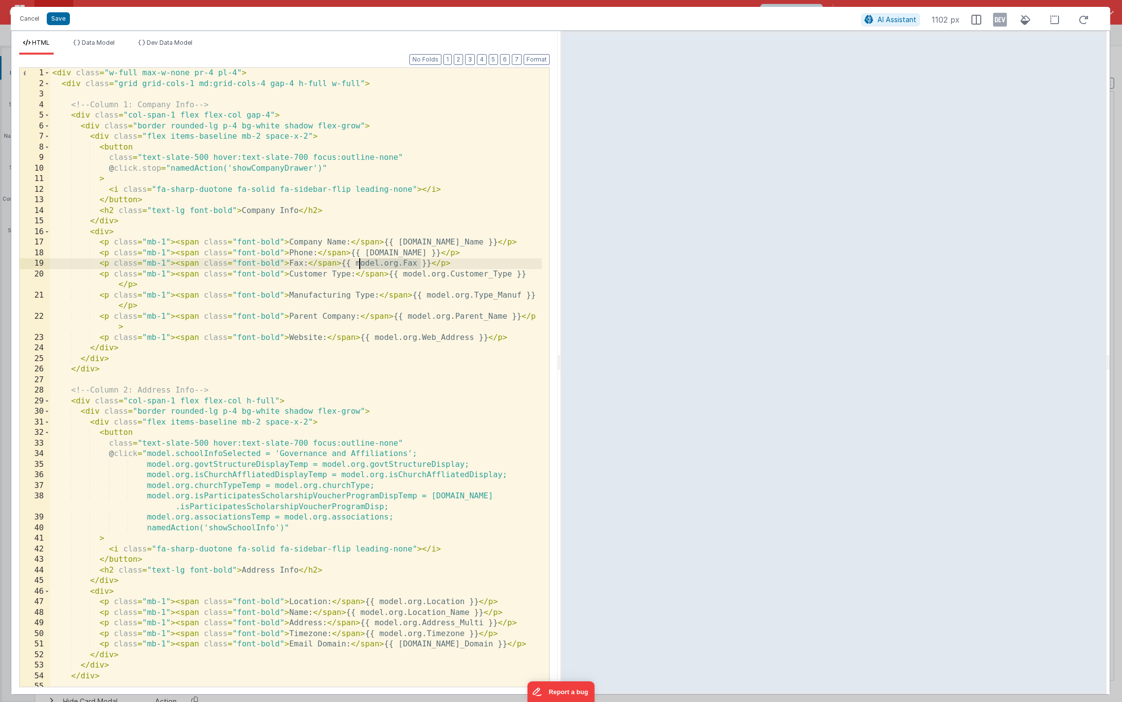
click at [359, 264] on div "< div class = "w-full max-w-none pr-4 pl-4" > < div class = "grid grid-cols-1 m…" at bounding box center [296, 388] width 492 height 640
click at [401, 273] on div "< div class = "w-full max-w-none pr-4 pl-4" > < div class = "grid grid-cols-1 m…" at bounding box center [296, 388] width 492 height 640
drag, startPoint x: 513, startPoint y: 275, endPoint x: 407, endPoint y: 275, distance: 106.3
click at [407, 275] on div "< div class = "w-full max-w-none pr-4 pl-4" > < div class = "grid grid-cols-1 m…" at bounding box center [296, 388] width 492 height 640
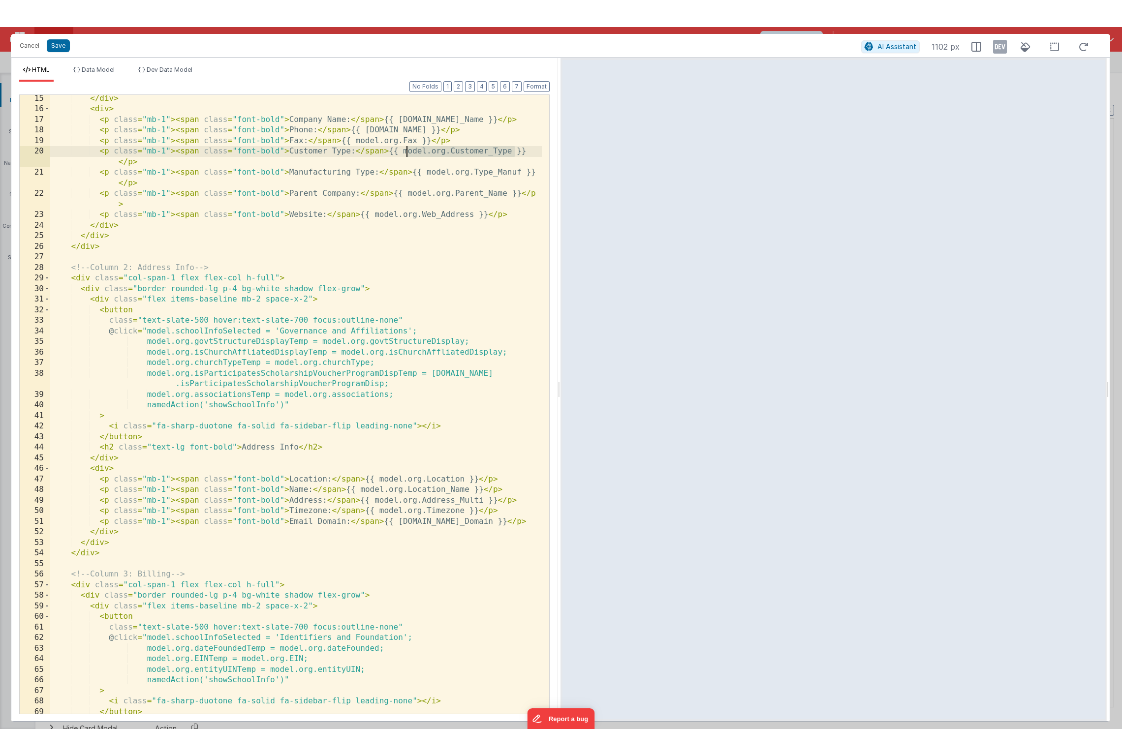
scroll to position [150, 0]
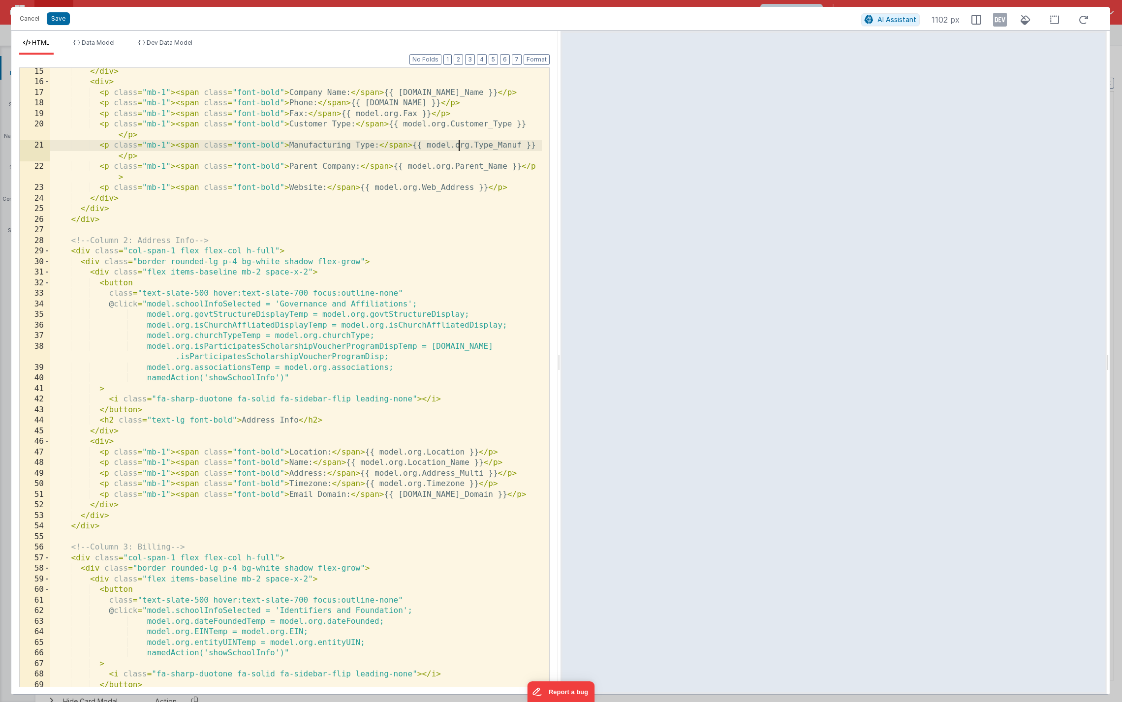
click at [460, 146] on div "</ div > < div > < p class = "mb-1" > < span class = "font-bold" > Company Name…" at bounding box center [296, 386] width 492 height 640
drag, startPoint x: 524, startPoint y: 146, endPoint x: 432, endPoint y: 146, distance: 92.0
click at [432, 146] on div "</ div > < div > < p class = "mb-1" > < span class = "font-bold" > Company Name…" at bounding box center [296, 386] width 492 height 640
click at [457, 178] on div "</ div > < div > < p class = "mb-1" > < span class = "font-bold" > Company Name…" at bounding box center [296, 386] width 492 height 640
drag, startPoint x: 511, startPoint y: 168, endPoint x: 412, endPoint y: 166, distance: 98.4
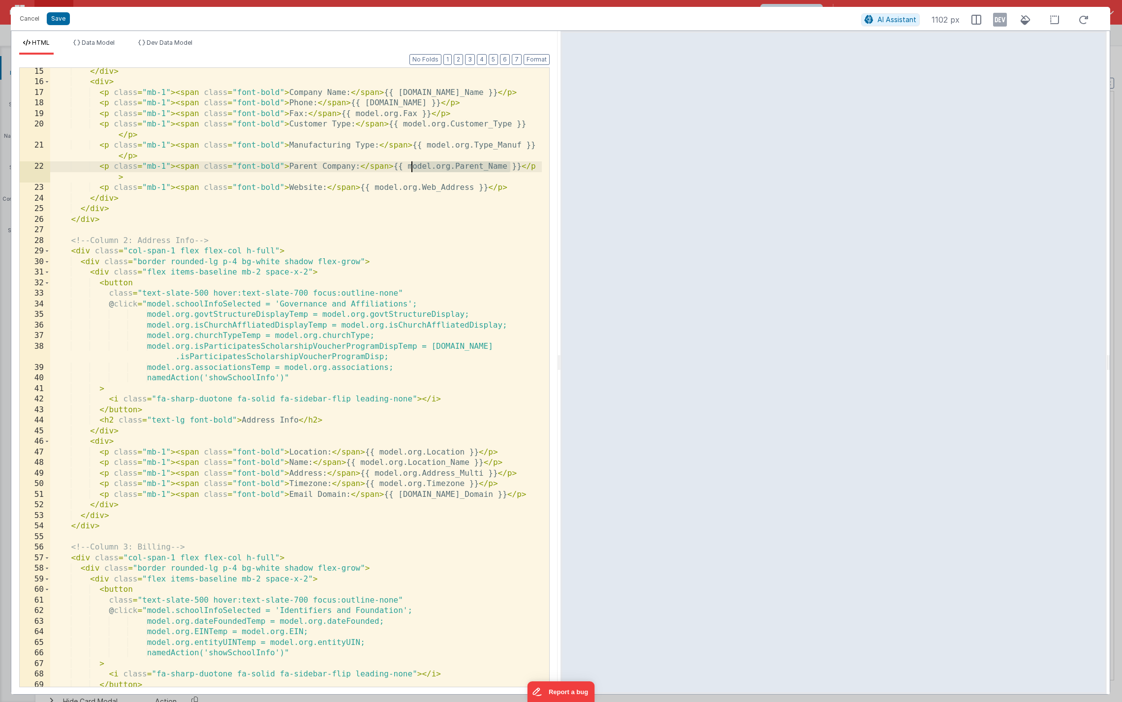
click at [412, 166] on div "</ div > < div > < p class = "mb-1" > < span class = "font-bold" > Company Name…" at bounding box center [296, 386] width 492 height 640
click at [406, 214] on div "</ div > < div > < p class = "mb-1" > < span class = "font-bold" > Company Name…" at bounding box center [296, 386] width 492 height 640
drag, startPoint x: 478, startPoint y: 189, endPoint x: 377, endPoint y: 190, distance: 100.4
click at [377, 190] on div "</ div > < div > < p class = "mb-1" > < span class = "font-bold" > Company Name…" at bounding box center [296, 386] width 492 height 640
click at [31, 19] on button "Cancel" at bounding box center [30, 19] width 30 height 14
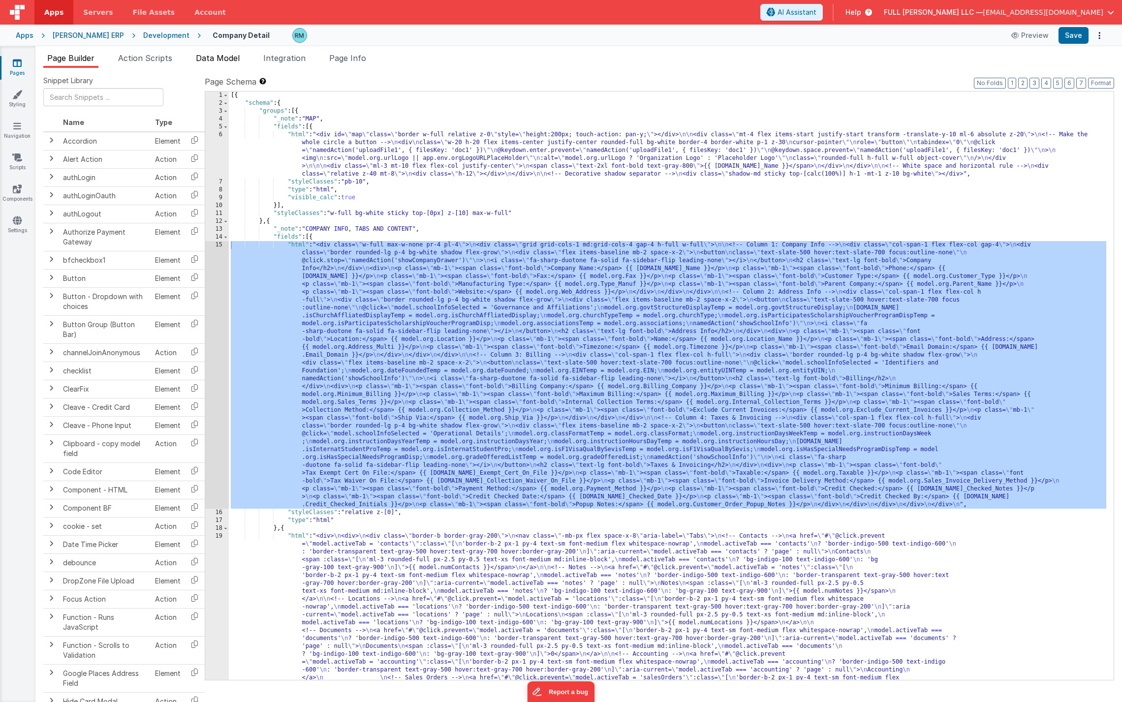
click at [214, 56] on span "Data Model" at bounding box center [218, 58] width 44 height 10
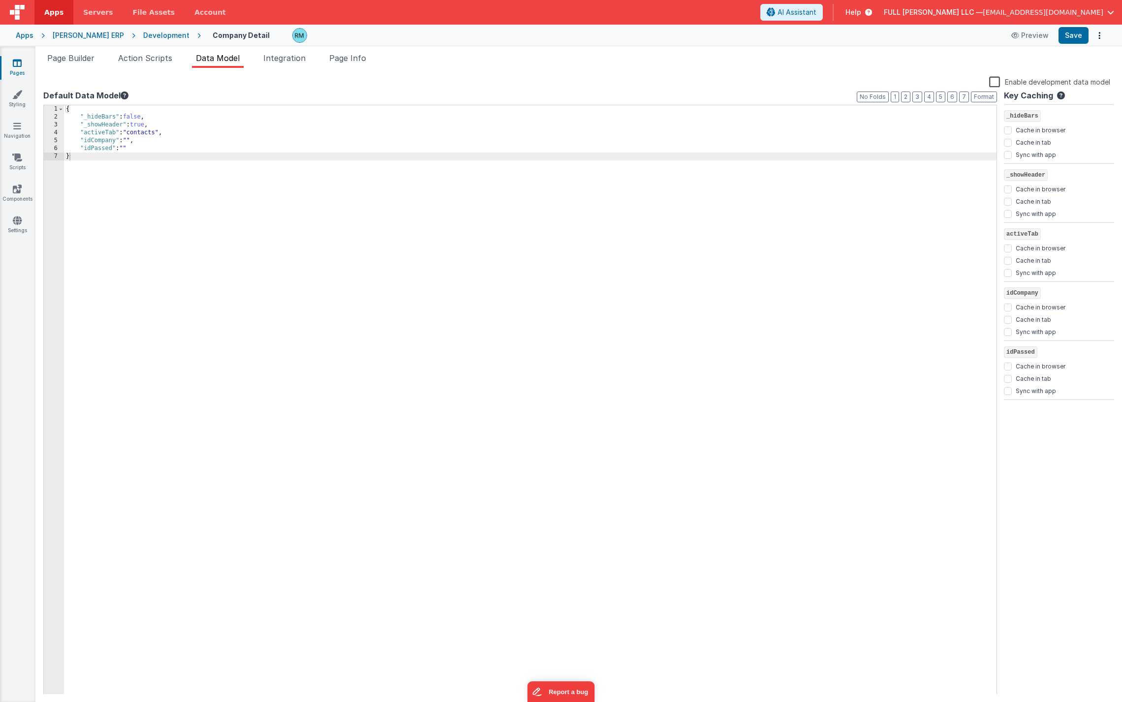
click at [142, 149] on div "{ "_hideBars" : false , "_showHeader" : true , "activeTab" : "contacts" , "idCo…" at bounding box center [530, 407] width 932 height 605
click at [113, 158] on div "{ "_hideBars" : false , "_showHeader" : true , "activeTab" : "contacts" , "idCo…" at bounding box center [530, 407] width 932 height 605
click at [143, 148] on div "{ "_hideBars" : false , "_showHeader" : true , "activeTab" : "contacts" , "idCo…" at bounding box center [531, 407] width 929 height 605
click at [133, 158] on div "{ "_hideBars" : false , "_showHeader" : true , "activeTab" : "contacts" , "idCo…" at bounding box center [531, 407] width 929 height 605
click at [93, 172] on div "{ "_hideBars" : false , "_showHeader" : true , "activeTab" : "contacts" , "idCo…" at bounding box center [531, 407] width 929 height 605
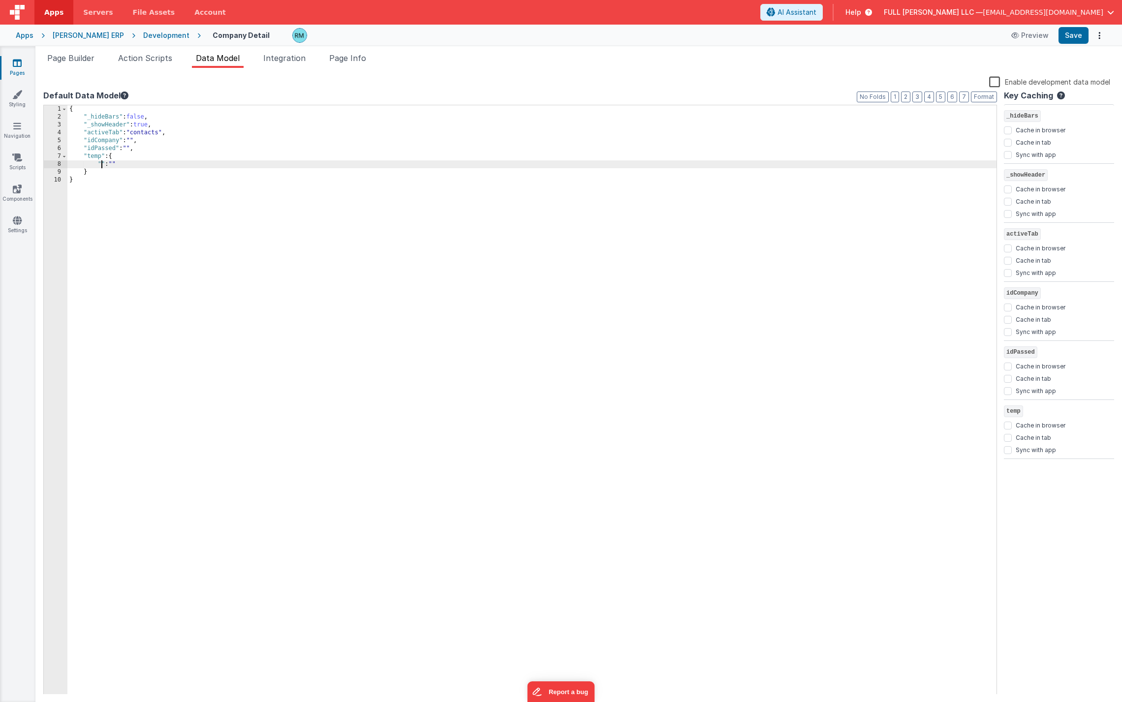
click at [101, 165] on div "{ "_hideBars" : false , "_showHeader" : true , "activeTab" : "contacts" , "idCo…" at bounding box center [531, 407] width 929 height 605
paste textarea
click at [163, 165] on div "{ "_hideBars" : false , "_showHeader" : true , "activeTab" : "contacts" , "idCo…" at bounding box center [531, 407] width 929 height 605
click at [100, 172] on div "{ "_hideBars" : false , "_showHeader" : true , "activeTab" : "contacts" , "idCo…" at bounding box center [531, 407] width 929 height 605
click at [134, 172] on div "{ "_hideBars" : false , "_showHeader" : true , "activeTab" : "contacts" , "idCo…" at bounding box center [531, 407] width 929 height 605
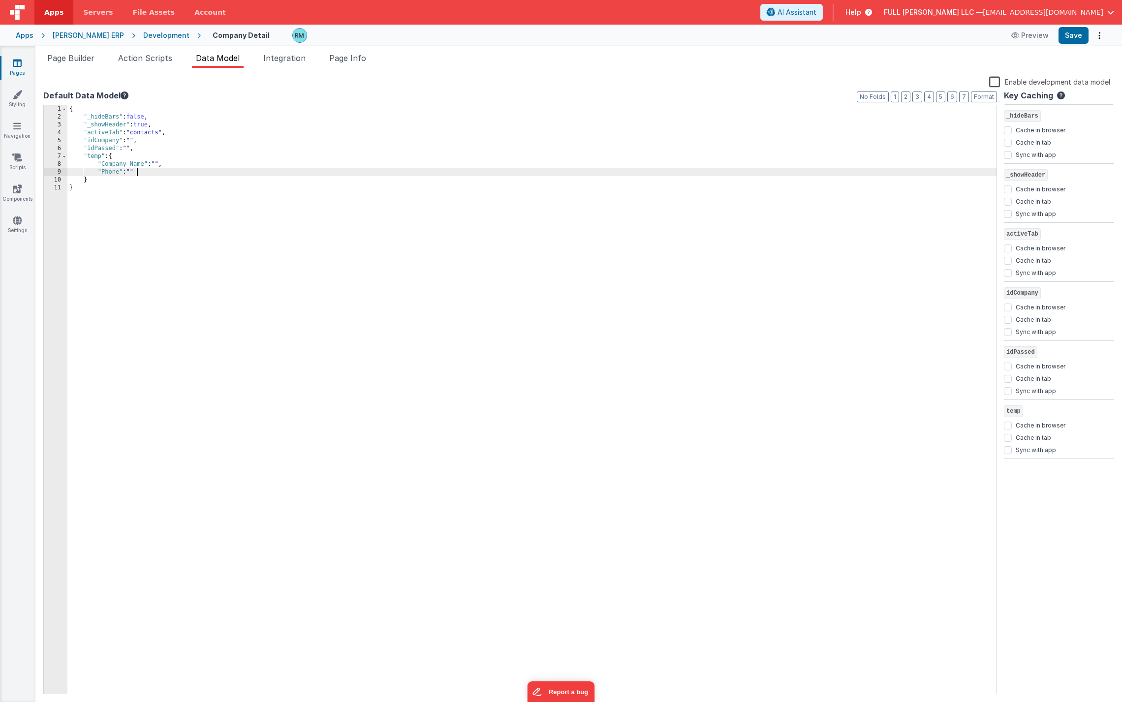
click at [158, 171] on div "{ "_hideBars" : false , "_showHeader" : true , "activeTab" : "contacts" , "idCo…" at bounding box center [531, 407] width 929 height 605
click at [101, 180] on div "{ "_hideBars" : false , "_showHeader" : true , "activeTab" : "contacts" , "idCo…" at bounding box center [531, 407] width 929 height 605
paste textarea
click at [137, 181] on div "{ "_hideBars" : false , "_showHeader" : true , "activeTab" : "contacts" , "idCo…" at bounding box center [531, 407] width 929 height 605
click at [100, 189] on div "{ "_hideBars" : false , "_showHeader" : true , "activeTab" : "contacts" , "idCo…" at bounding box center [531, 407] width 929 height 605
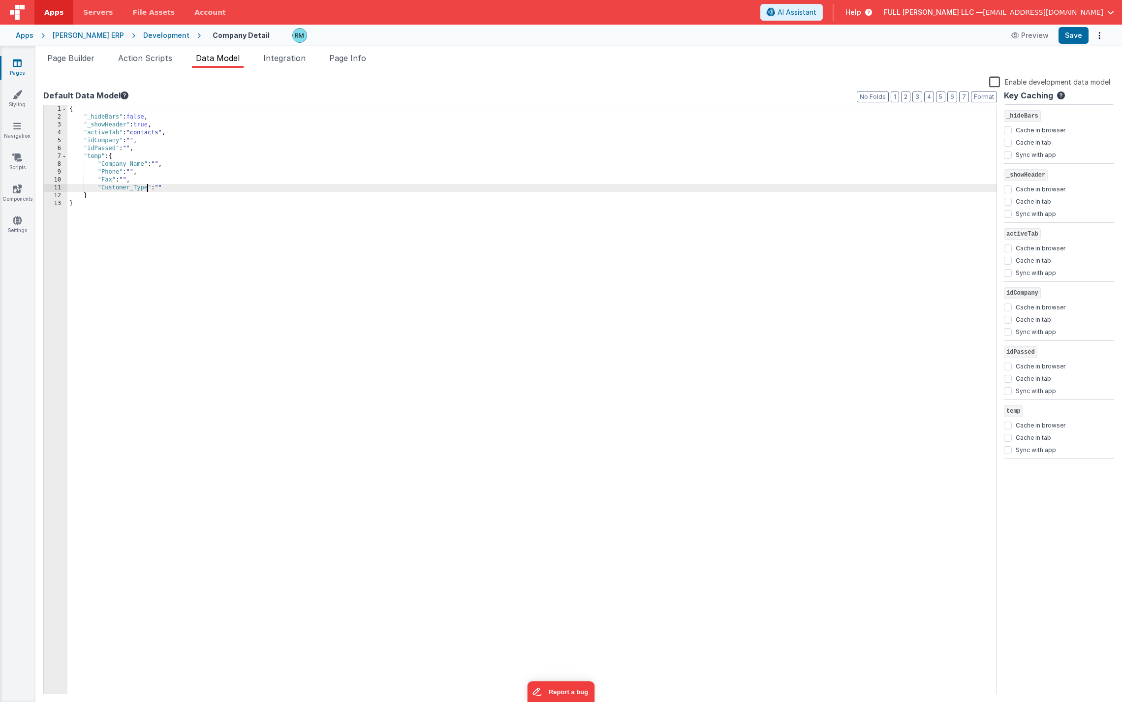
click at [181, 191] on div "{ "_hideBars" : false , "_showHeader" : true , "activeTab" : "contacts" , "idCo…" at bounding box center [531, 407] width 929 height 605
click at [101, 195] on div "{ "_hideBars" : false , "_showHeader" : true , "activeTab" : "contacts" , "idCo…" at bounding box center [531, 407] width 929 height 605
paste textarea
click at [163, 197] on div "{ "_hideBars" : false , "_showHeader" : true , "activeTab" : "contacts" , "idCo…" at bounding box center [531, 407] width 929 height 605
click at [100, 203] on div "{ "_hideBars" : false , "_showHeader" : true , "activeTab" : "contacts" , "idCo…" at bounding box center [531, 407] width 929 height 605
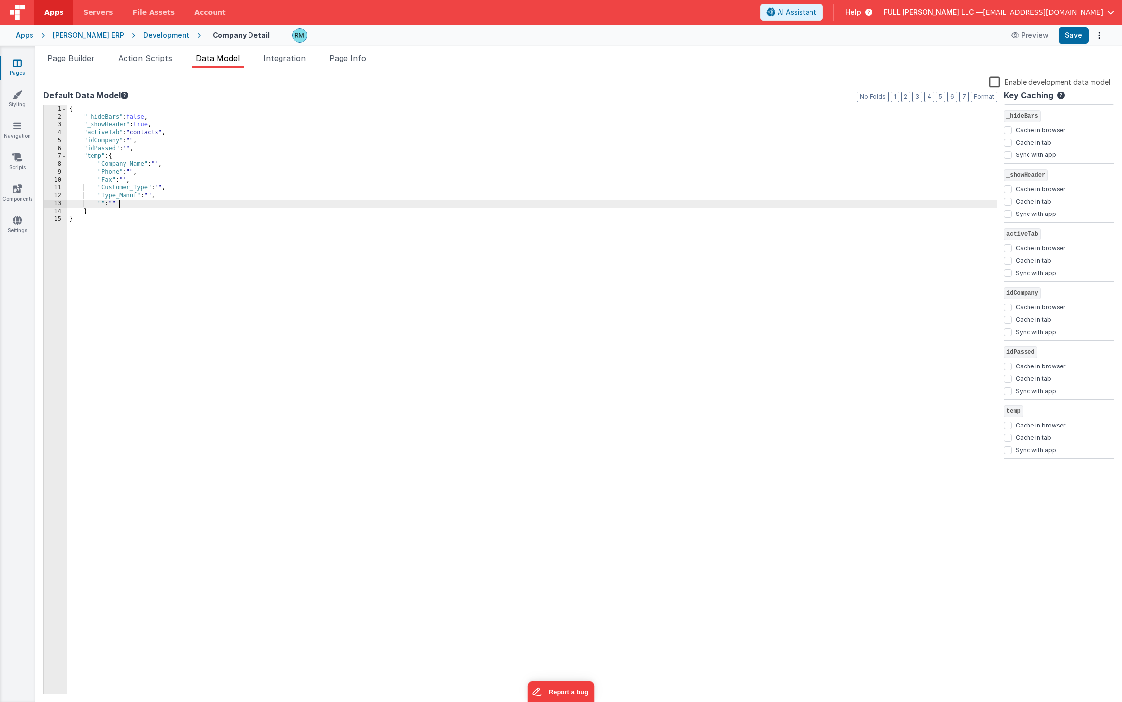
click at [100, 203] on div "{ "_hideBars" : false , "_showHeader" : true , "activeTab" : "contacts" , "idCo…" at bounding box center [531, 407] width 929 height 605
click at [102, 205] on div "{ "_hideBars" : false , "_showHeader" : true , "activeTab" : "contacts" , "idCo…" at bounding box center [531, 407] width 929 height 605
click at [154, 204] on div "{ "_hideBars" : false , "_showHeader" : true , "activeTab" : "contacts" , "idCo…" at bounding box center [531, 407] width 929 height 605
click at [166, 203] on div "{ "_hideBars" : false , "_showHeader" : true , "activeTab" : "contacts" , "idCo…" at bounding box center [531, 407] width 929 height 605
paste textarea
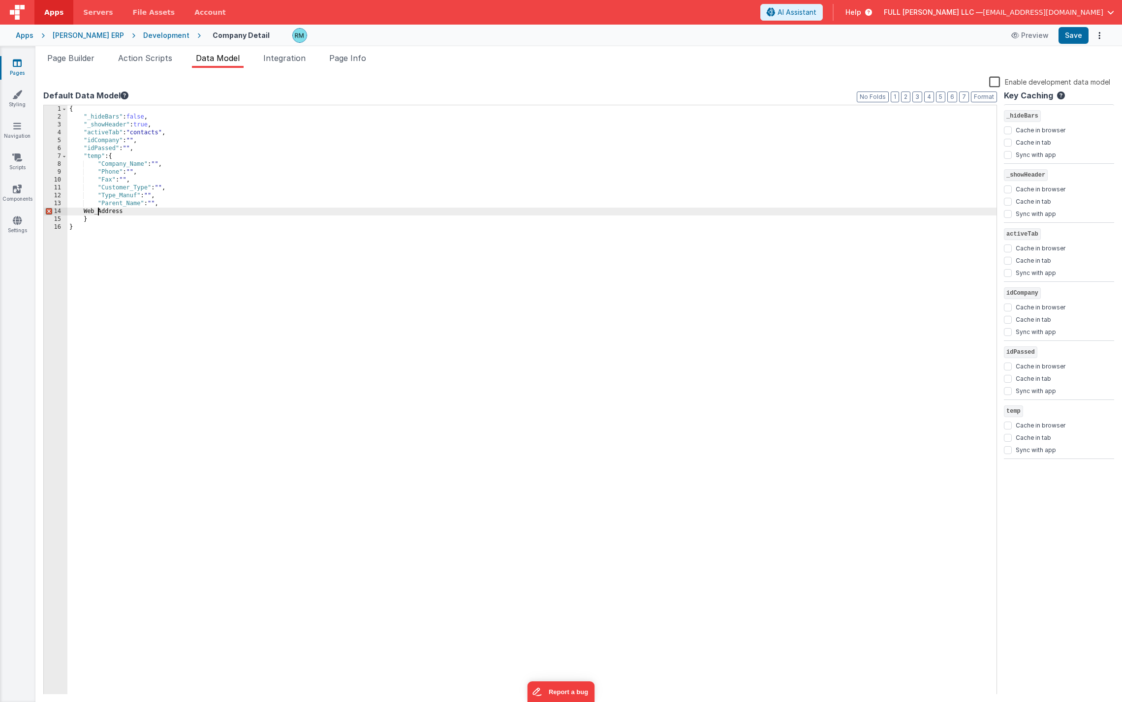
click at [96, 212] on div "{ "_hideBars" : false , "_showHeader" : true , "activeTab" : "contacts" , "idCo…" at bounding box center [531, 407] width 929 height 605
click at [141, 213] on div "{ "_hideBars" : false , "_showHeader" : true , "activeTab" : "contacts" , "idCo…" at bounding box center [531, 407] width 929 height 605
click at [1069, 40] on button "Save" at bounding box center [1073, 35] width 30 height 17
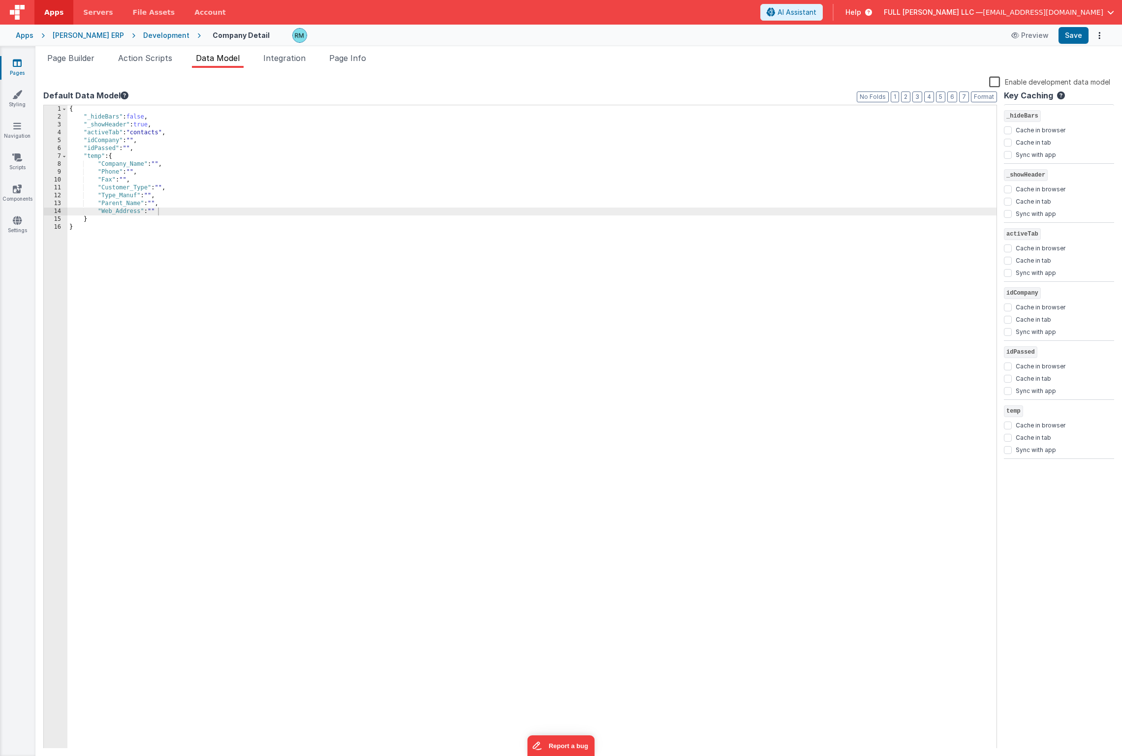
click at [1064, 44] on div "Apps WH Cooke ERP Development Company Detail Preview Save" at bounding box center [561, 36] width 1122 height 22
click at [89, 61] on span "Page Builder" at bounding box center [70, 58] width 47 height 10
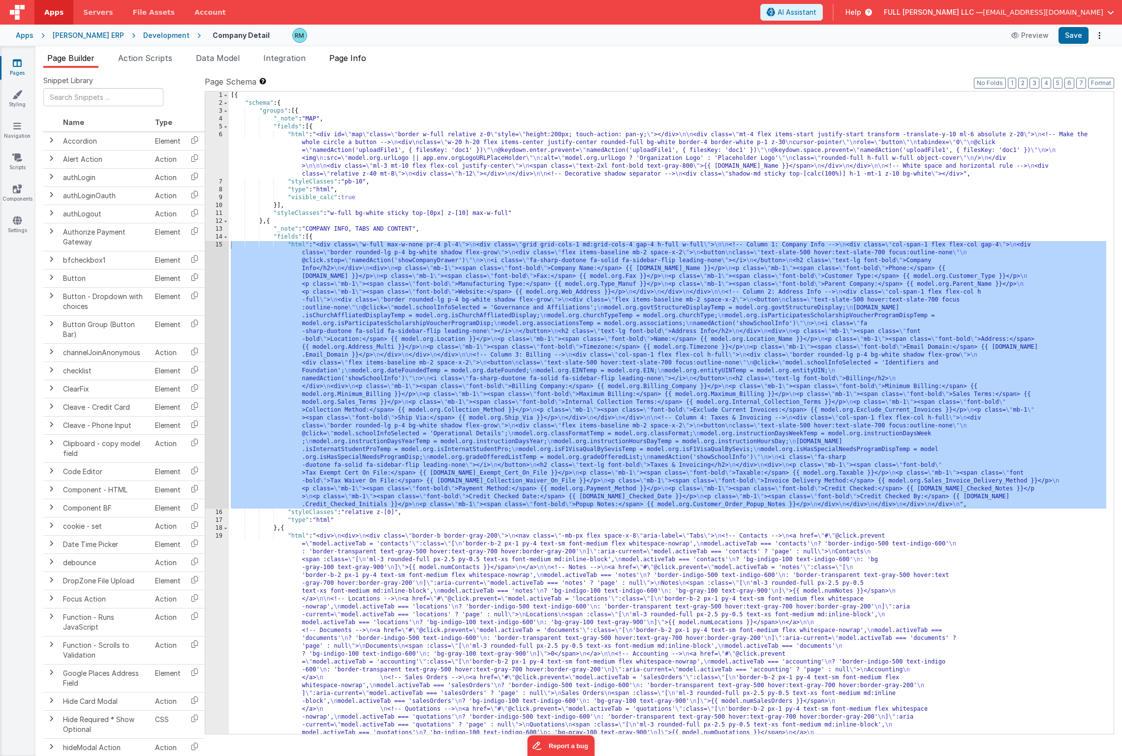
click at [359, 62] on span "Page Info" at bounding box center [347, 58] width 37 height 10
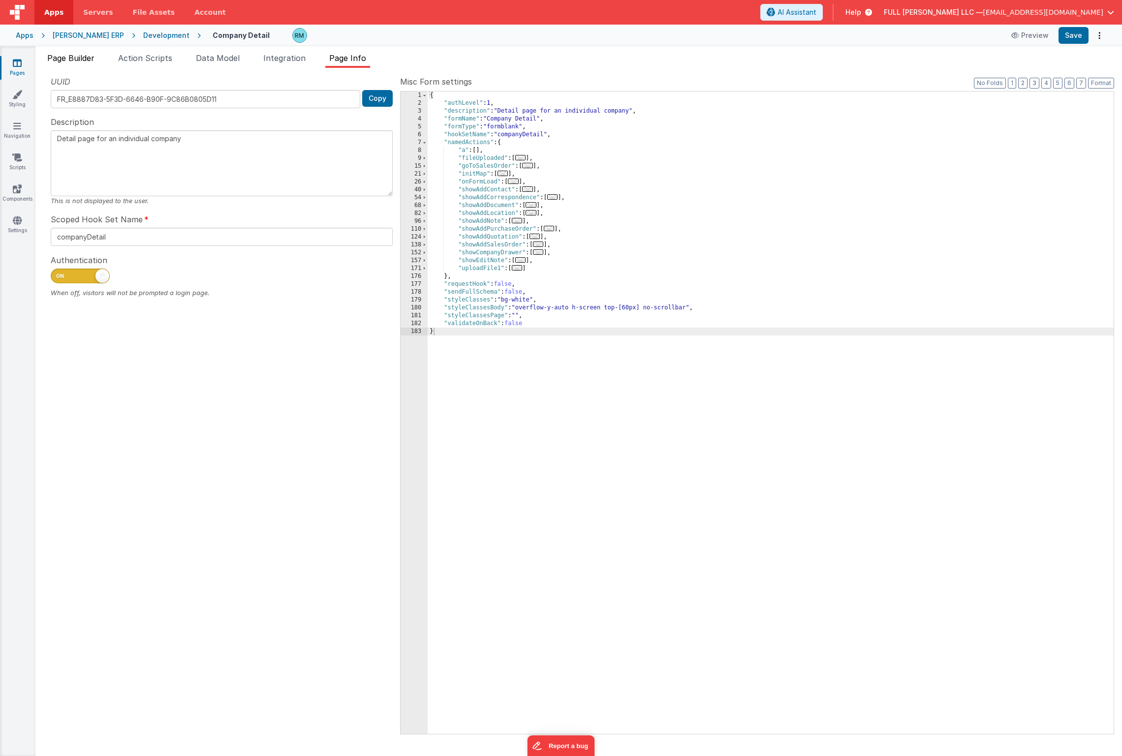
click at [82, 56] on span "Page Builder" at bounding box center [70, 58] width 47 height 10
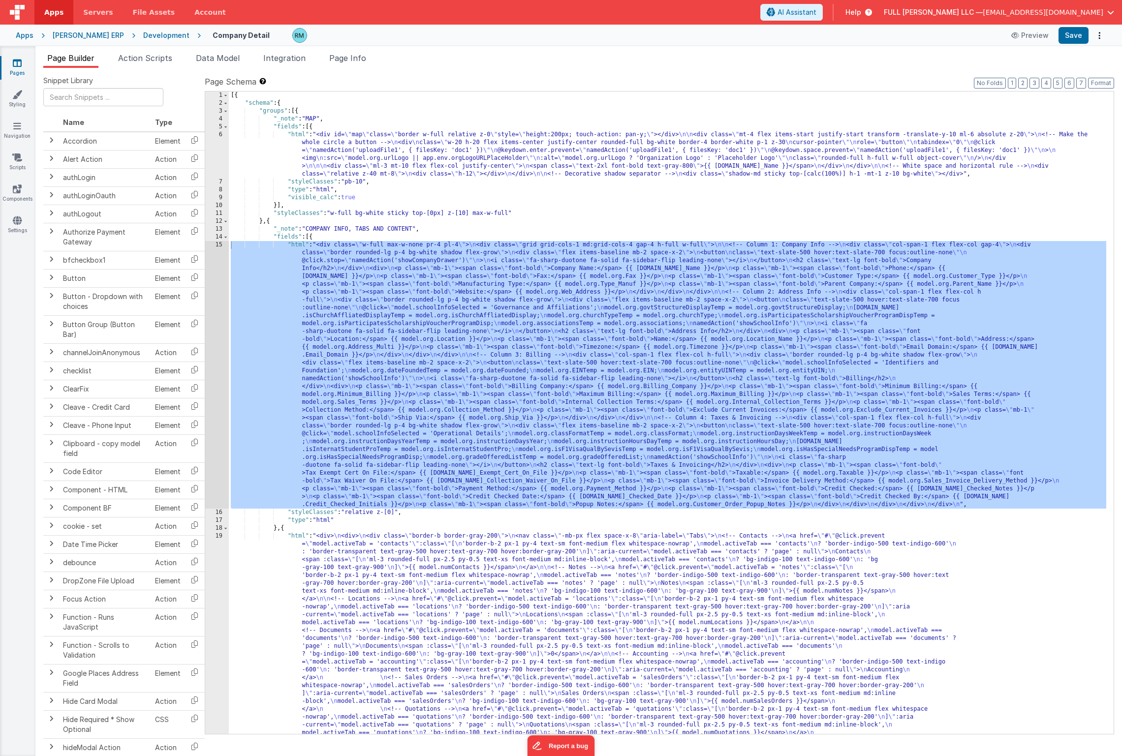
click at [294, 248] on div "[{ "schema" : { "groups" : [{ "_note" : "MAP" , "fields" : [{ "html" : "<div id…" at bounding box center [667, 555] width 877 height 926
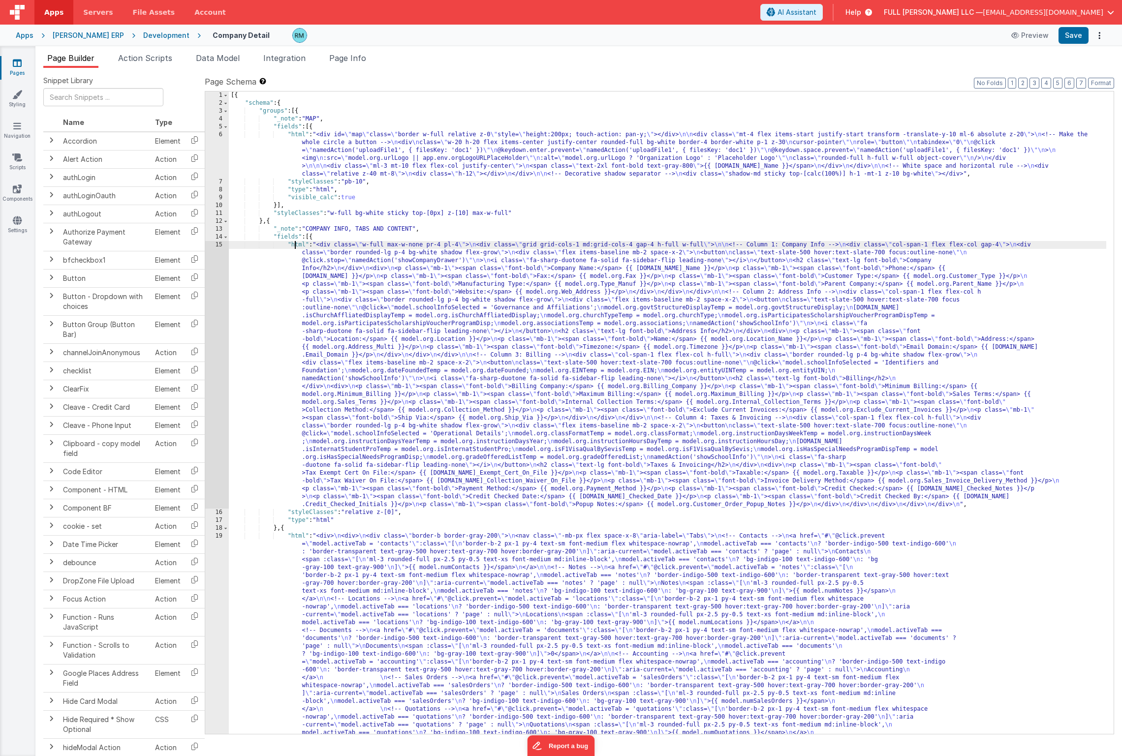
click at [220, 246] on div "15" at bounding box center [217, 375] width 24 height 268
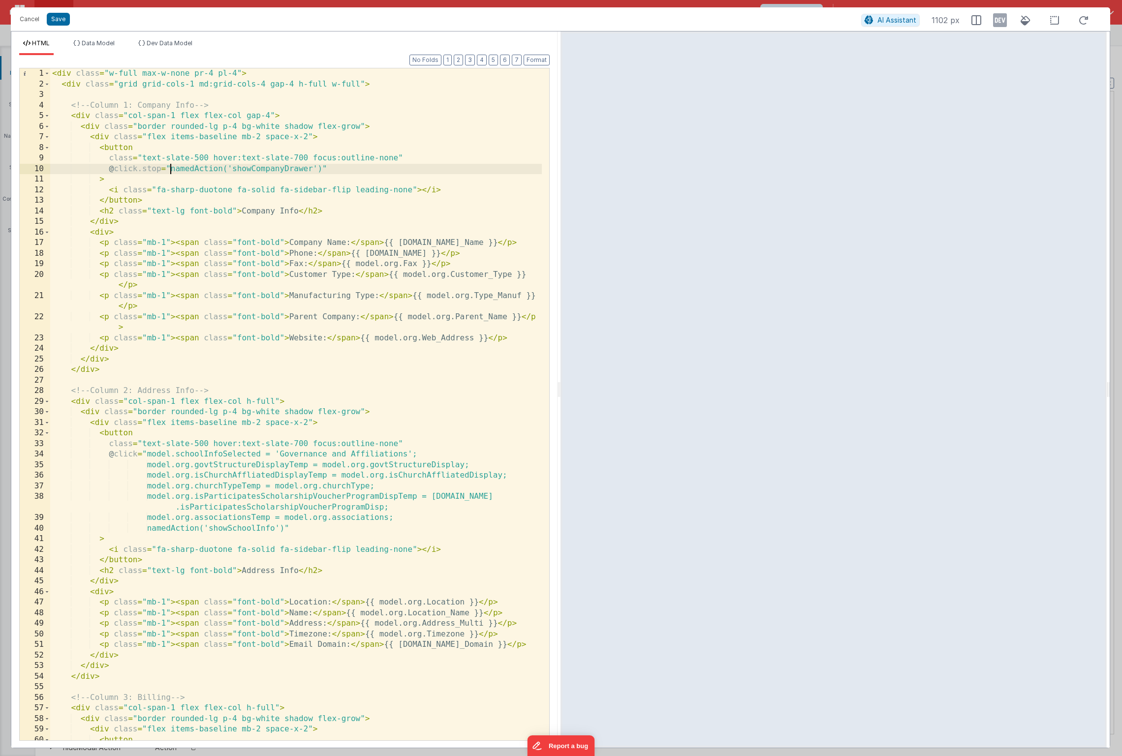
click at [170, 170] on div "< div class = "w-full max-w-none pr-4 pl-4" > < div class = "grid grid-cols-1 m…" at bounding box center [296, 414] width 492 height 693
click at [219, 170] on div "< div class = "w-full max-w-none pr-4 pl-4" > < div class = "grid grid-cols-1 m…" at bounding box center [296, 414] width 492 height 693
click at [220, 172] on div "< div class = "w-full max-w-none pr-4 pl-4" > < div class = "grid grid-cols-1 m…" at bounding box center [296, 414] width 492 height 693
paste textarea
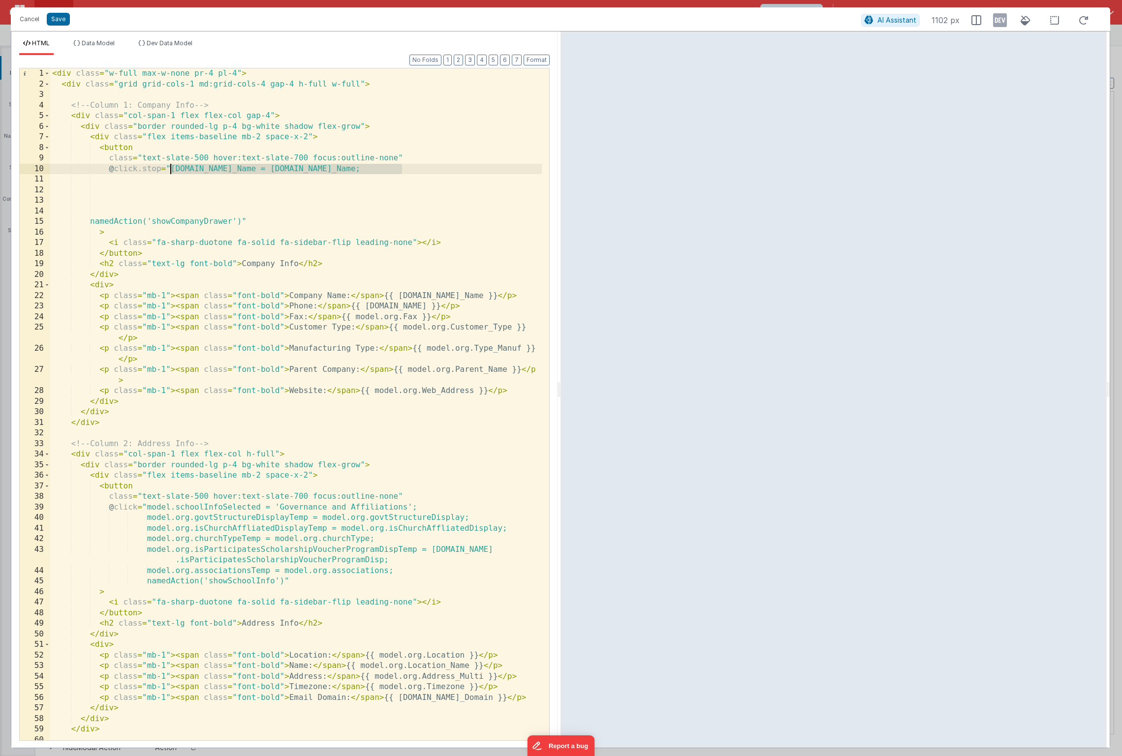
drag, startPoint x: 403, startPoint y: 168, endPoint x: 172, endPoint y: 168, distance: 230.8
click at [172, 168] on div "< div class = "w-full max-w-none pr-4 pl-4" > < div class = "grid grid-cols-1 m…" at bounding box center [296, 414] width 492 height 693
click at [135, 183] on div "< div class = "w-full max-w-none pr-4 pl-4" > < div class = "grid grid-cols-1 m…" at bounding box center [296, 414] width 492 height 693
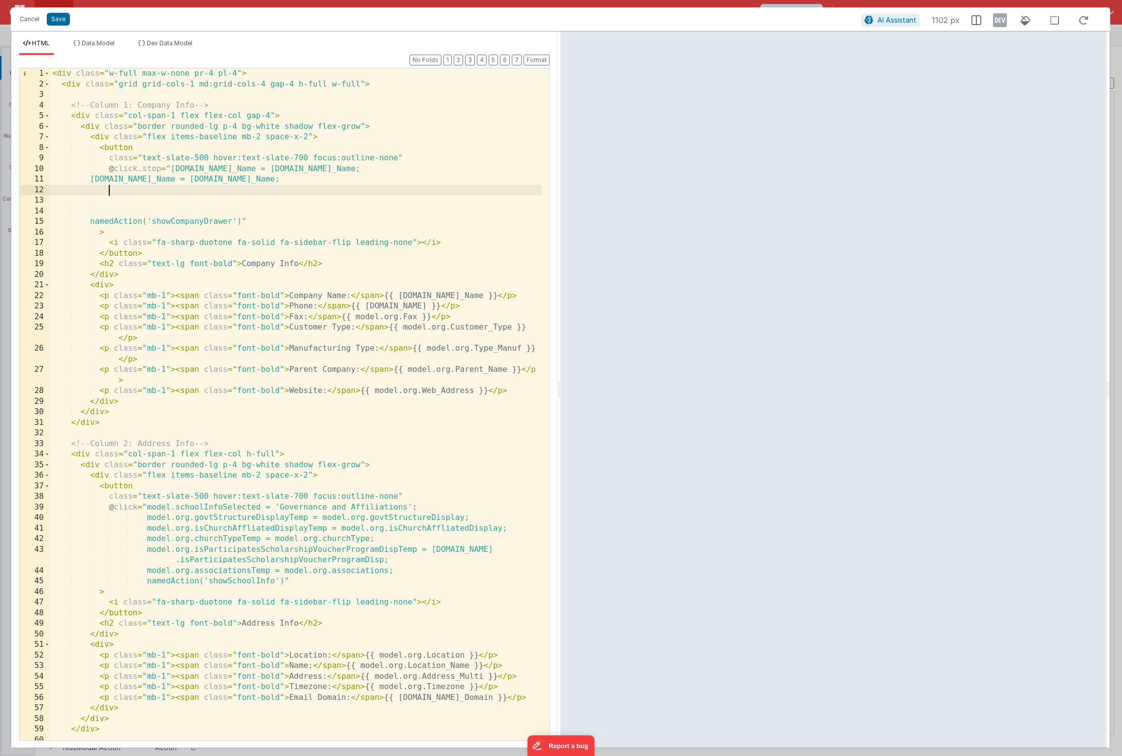
click at [141, 192] on div "< div class = "w-full max-w-none pr-4 pl-4" > < div class = "grid grid-cols-1 m…" at bounding box center [296, 414] width 492 height 693
click at [152, 198] on div "< div class = "w-full max-w-none pr-4 pl-4" > < div class = "grid grid-cols-1 m…" at bounding box center [296, 414] width 492 height 693
paste textarea
drag, startPoint x: 216, startPoint y: 202, endPoint x: 102, endPoint y: 182, distance: 116.0
click at [102, 182] on div "< div class = "w-full max-w-none pr-4 pl-4" > < div class = "grid grid-cols-1 m…" at bounding box center [296, 414] width 492 height 693
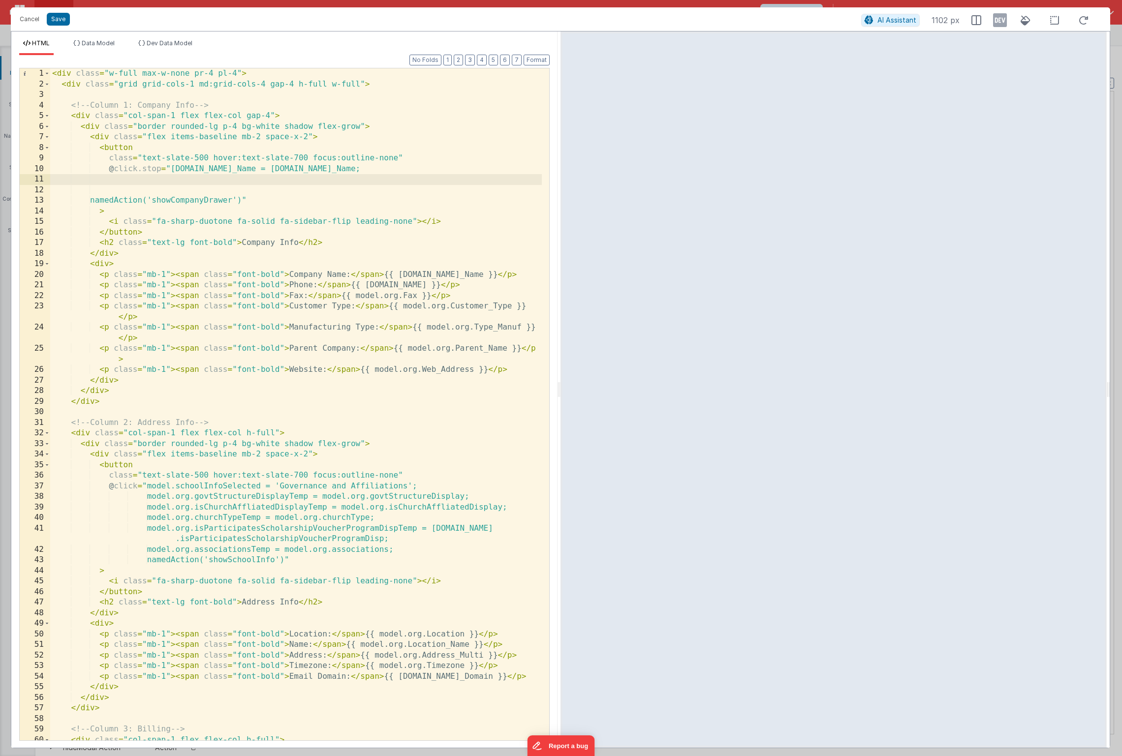
click at [111, 189] on div "< div class = "w-full max-w-none pr-4 pl-4" > < div class = "grid grid-cols-1 m…" at bounding box center [296, 414] width 492 height 693
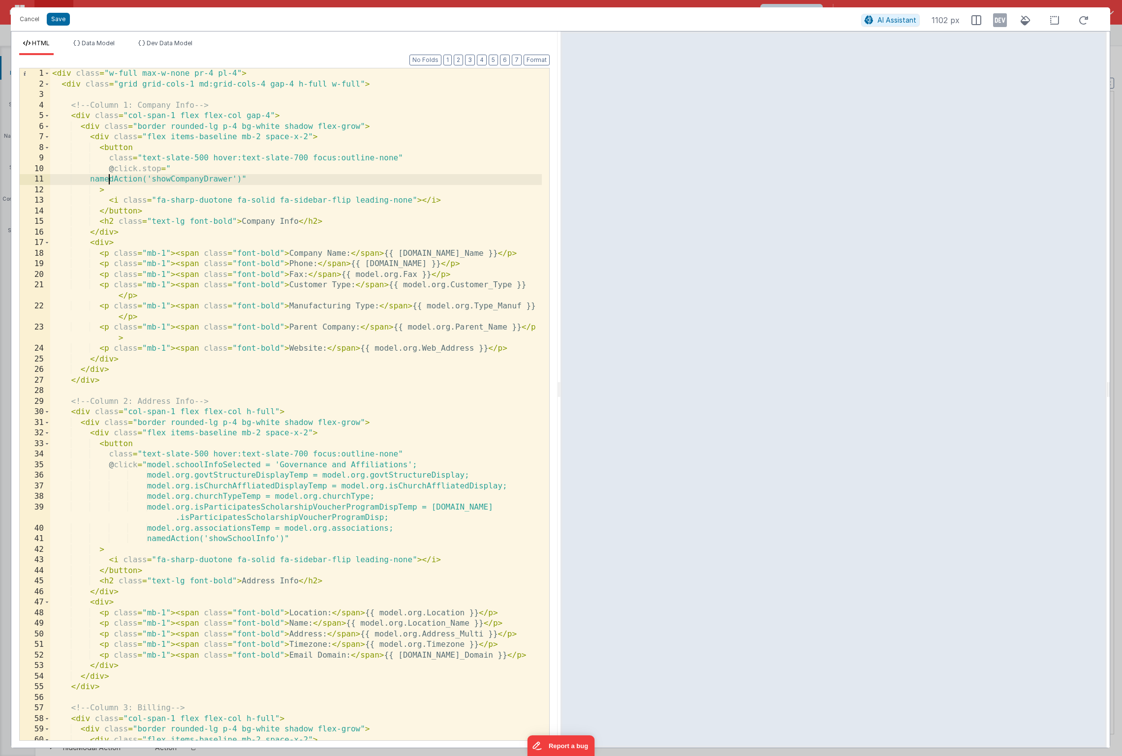
click at [108, 183] on div "< div class = "w-full max-w-none pr-4 pl-4" > < div class = "grid grid-cols-1 m…" at bounding box center [296, 414] width 492 height 693
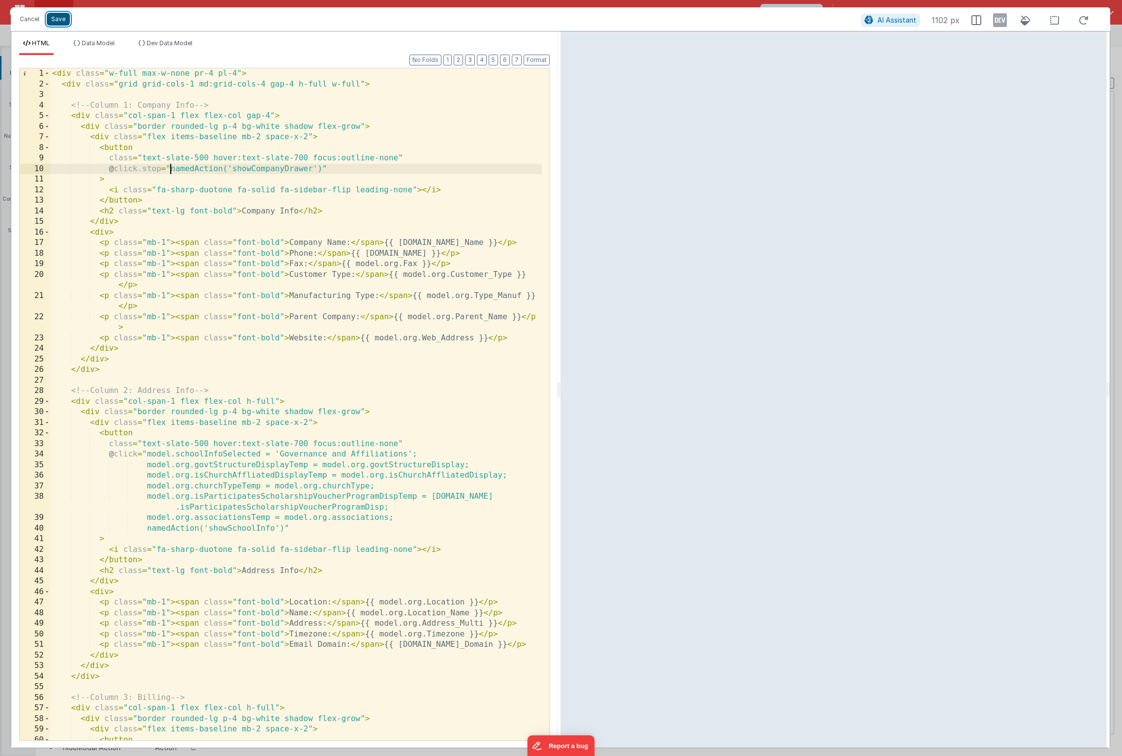
click at [61, 18] on button "Save" at bounding box center [58, 19] width 23 height 13
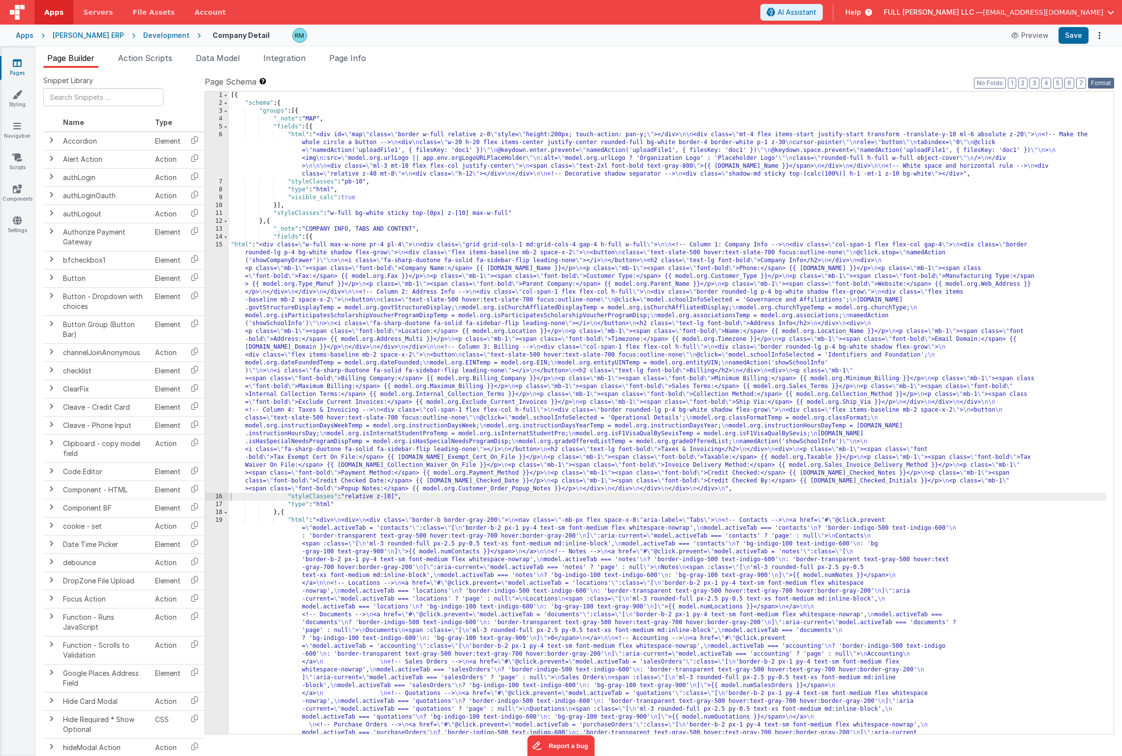
click at [1101, 81] on button "Format" at bounding box center [1101, 83] width 26 height 11
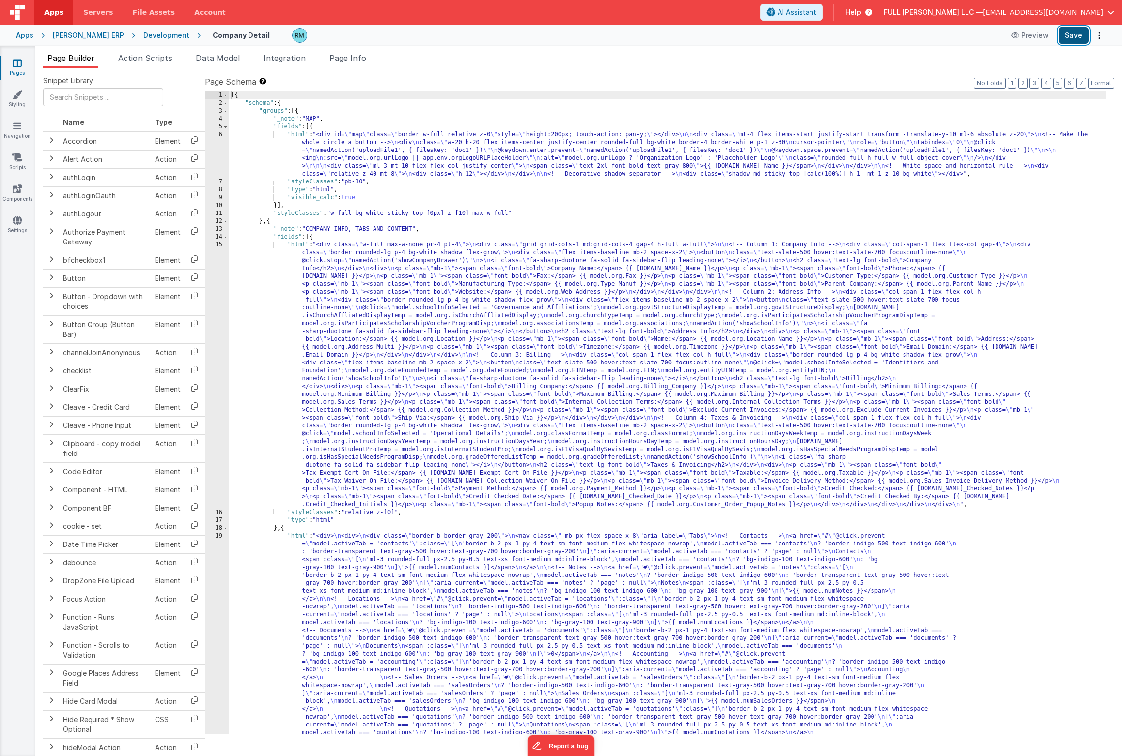
click at [1079, 34] on button "Save" at bounding box center [1073, 35] width 30 height 17
click at [351, 60] on span "Page Info" at bounding box center [347, 58] width 37 height 10
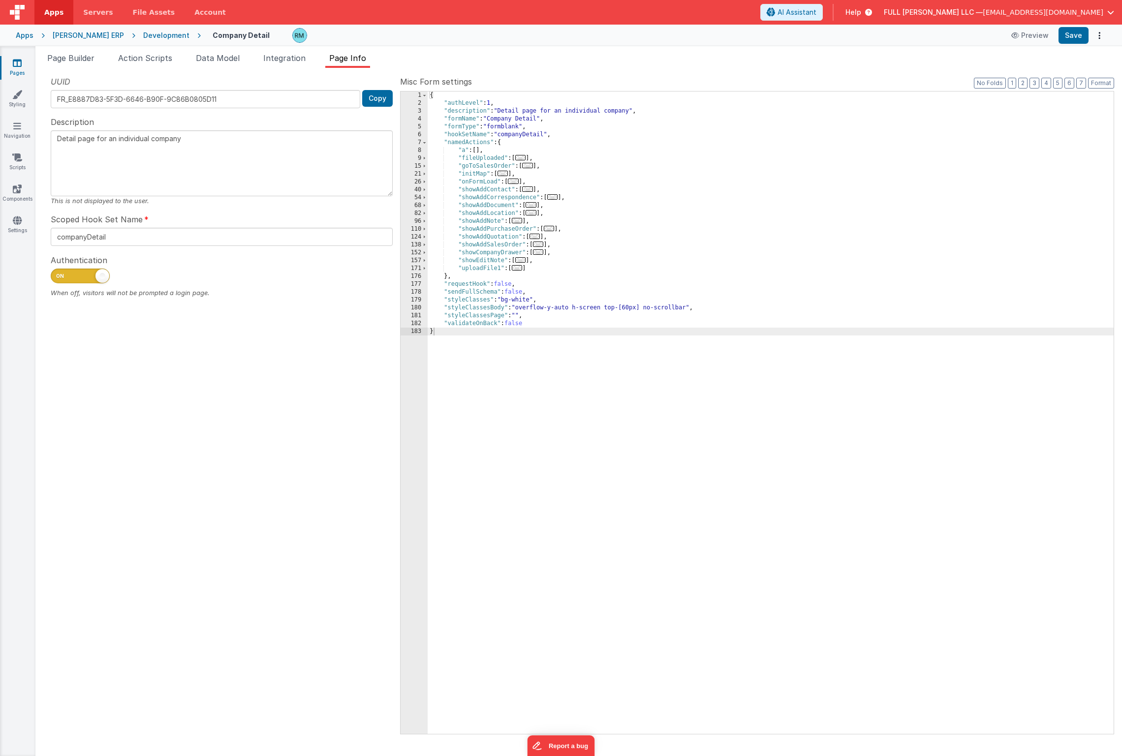
click at [539, 253] on span "..." at bounding box center [538, 251] width 11 height 5
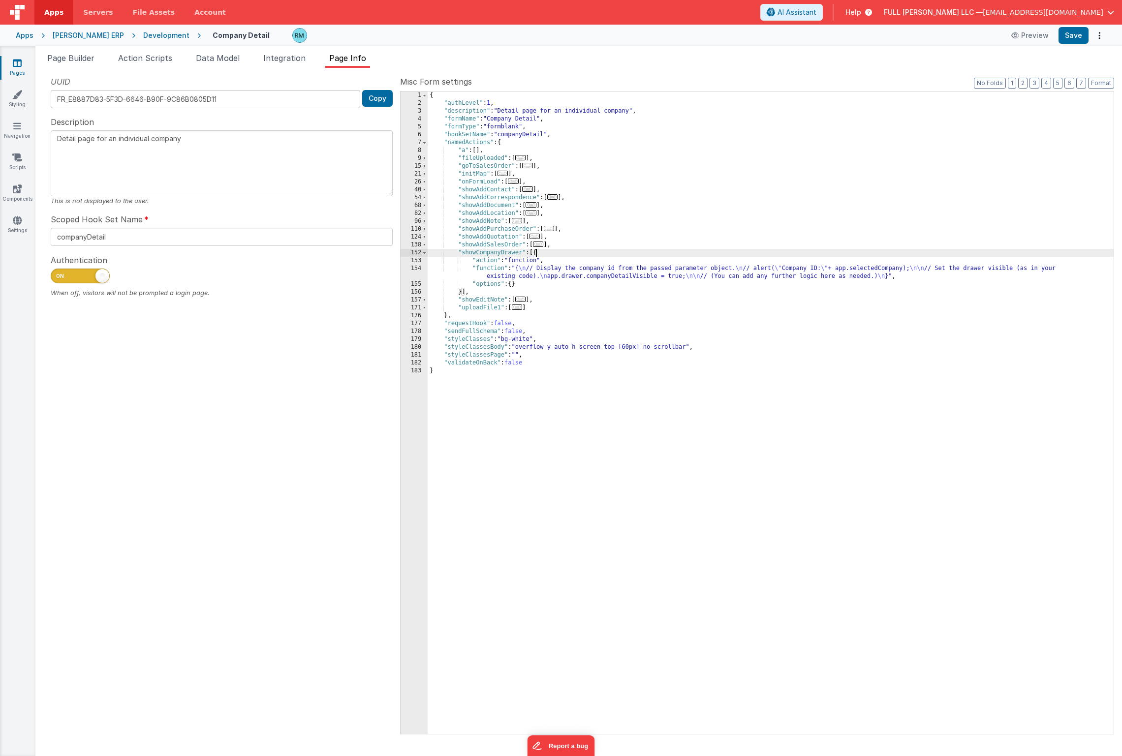
click at [494, 271] on div "{ "authLevel" : 1 , "description" : "Detail page for an individual company" , "…" at bounding box center [771, 421] width 686 height 658
click at [415, 268] on div "154" at bounding box center [414, 273] width 27 height 16
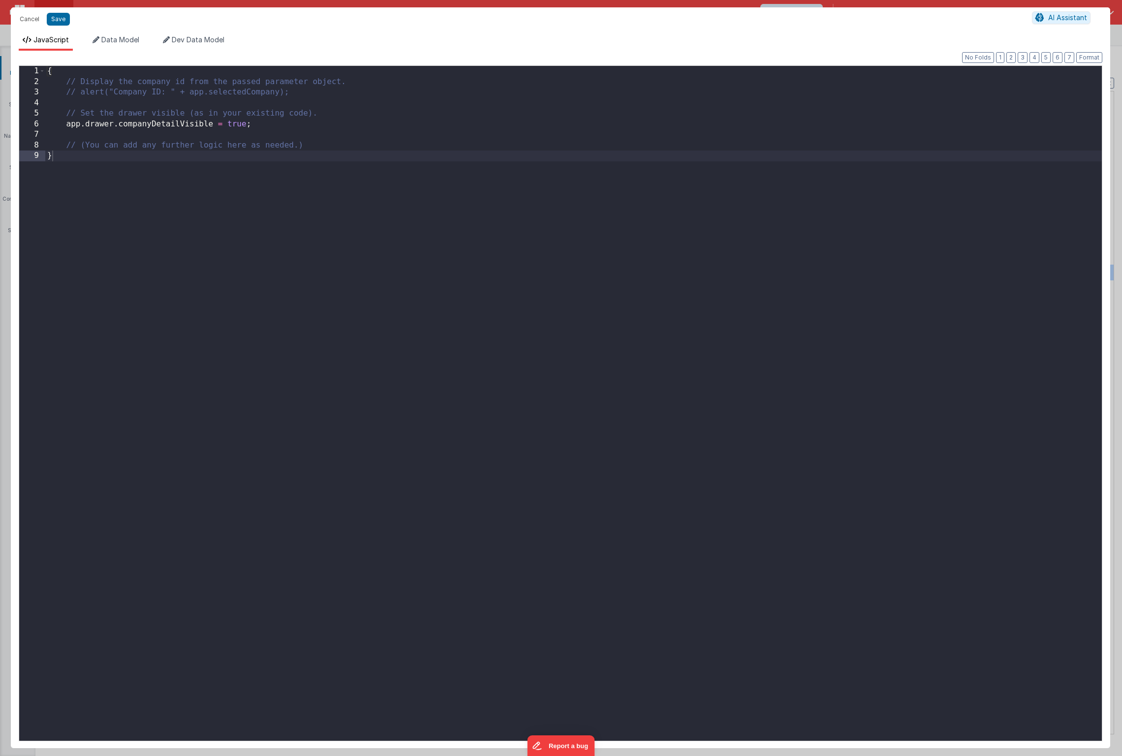
click at [322, 111] on div "{ // Display the company id from the passed parameter object. // alert("Company…" at bounding box center [573, 414] width 1056 height 696
click at [103, 130] on div "{ // Display the company id from the passed parameter object. // alert("Company…" at bounding box center [573, 414] width 1056 height 696
click at [102, 146] on div "{ // Display the company id from the passed parameter object. // alert("Company…" at bounding box center [573, 414] width 1056 height 696
click at [70, 136] on div "{ // Display the company id from the passed parameter object. // alert("Company…" at bounding box center [573, 414] width 1056 height 696
click at [70, 126] on div "{ // Display the company id from the passed parameter object. // alert("Company…" at bounding box center [573, 414] width 1056 height 696
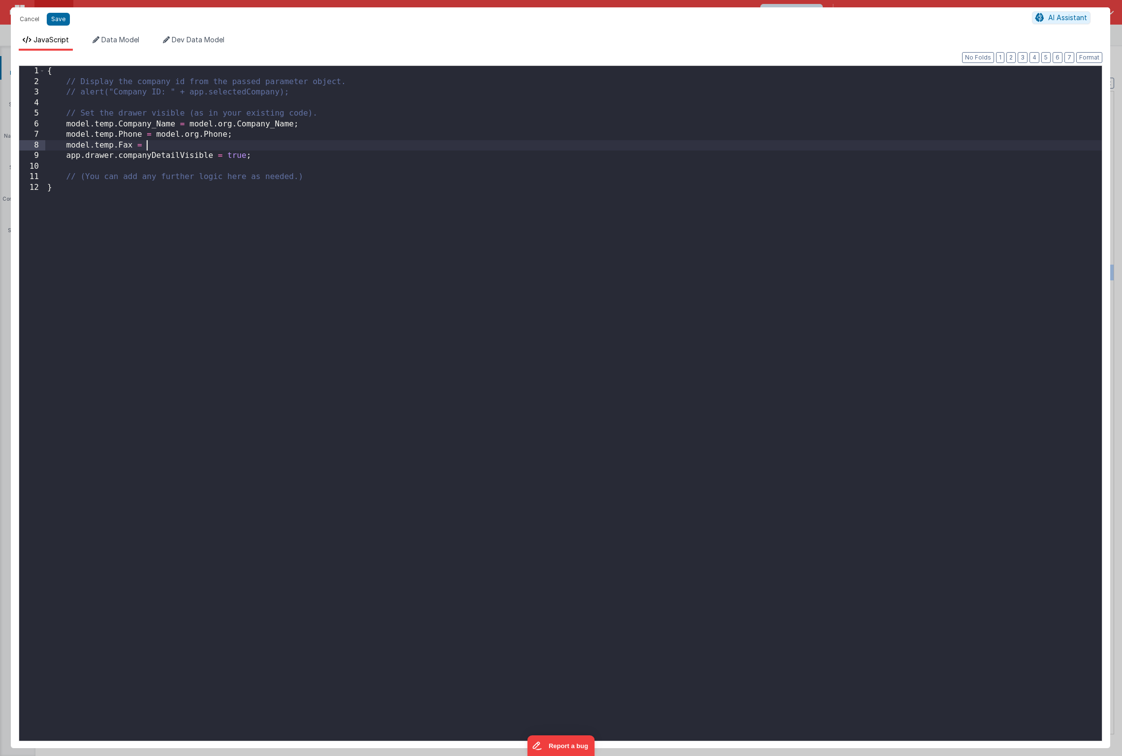
click at [167, 146] on div "{ // Display the company id from the passed parameter object. // alert("Company…" at bounding box center [573, 414] width 1056 height 696
drag, startPoint x: 229, startPoint y: 145, endPoint x: 123, endPoint y: 143, distance: 106.8
click at [123, 143] on div "{ // Display the company id from the passed parameter object. // alert("Company…" at bounding box center [573, 414] width 1056 height 696
click at [214, 148] on div "{ // Display the company id from the passed parameter object. // alert("Company…" at bounding box center [573, 414] width 1056 height 696
paste textarea
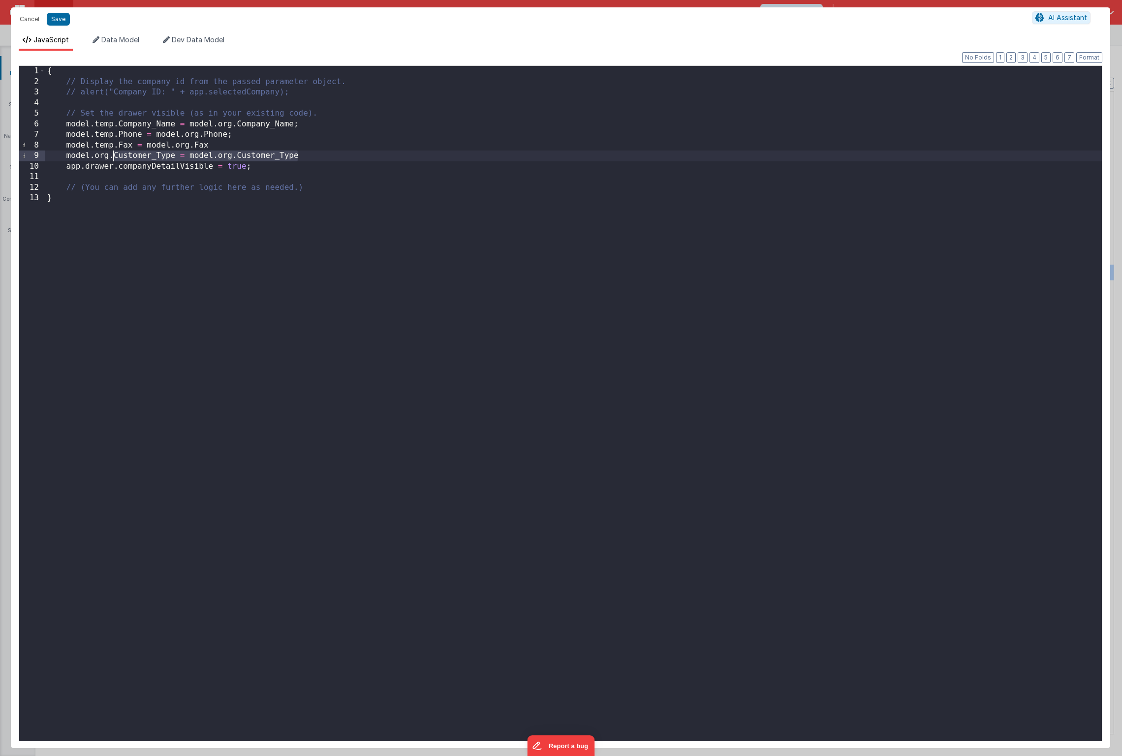
drag, startPoint x: 305, startPoint y: 157, endPoint x: 114, endPoint y: 152, distance: 191.0
click at [114, 152] on div "{ // Display the company id from the passed parameter object. // alert("Company…" at bounding box center [573, 414] width 1056 height 696
click at [307, 157] on div "{ // Display the company id from the passed parameter object. // alert("Company…" at bounding box center [573, 414] width 1056 height 696
drag, startPoint x: 176, startPoint y: 168, endPoint x: 66, endPoint y: 164, distance: 109.8
click at [66, 164] on div "{ // Display the company id from the passed parameter object. // alert("Company…" at bounding box center [573, 414] width 1056 height 696
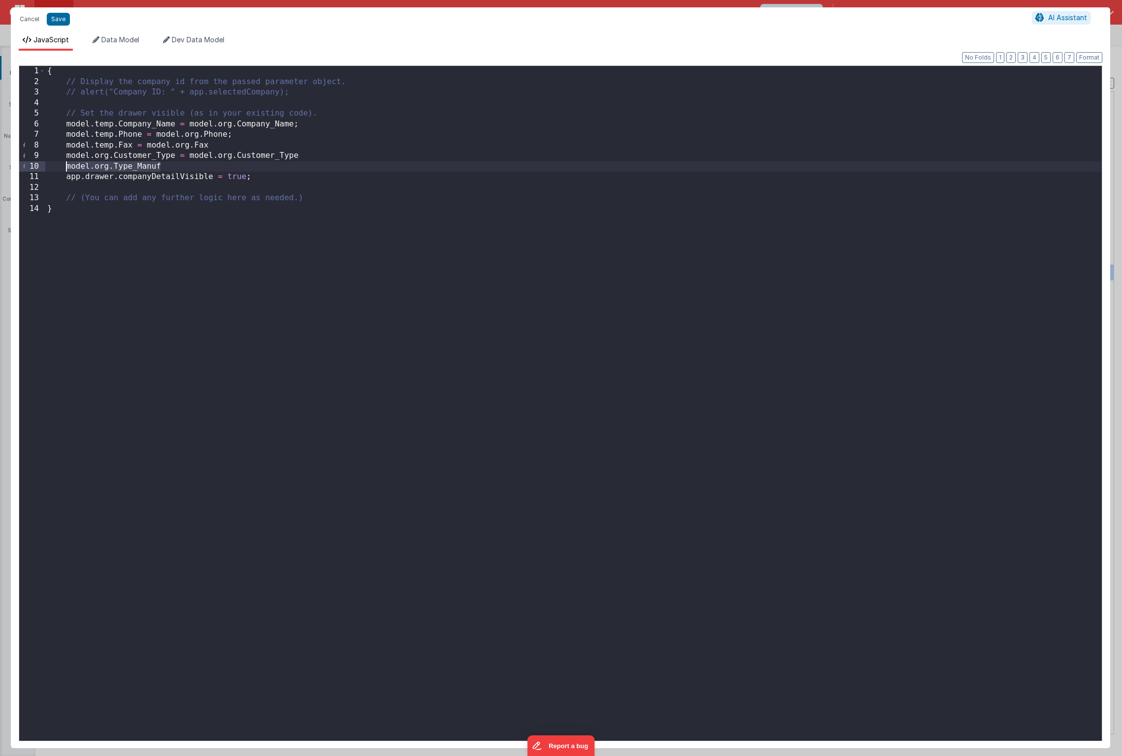
click at [186, 167] on div "{ // Display the company id from the passed parameter object. // alert("Company…" at bounding box center [573, 414] width 1056 height 696
drag, startPoint x: 281, startPoint y: 167, endPoint x: 66, endPoint y: 166, distance: 215.0
click at [66, 166] on div "{ // Display the company id from the passed parameter object. // alert("Company…" at bounding box center [573, 414] width 1056 height 696
click at [281, 164] on div "{ // Display the company id from the passed parameter object. // alert("Company…" at bounding box center [573, 414] width 1056 height 696
drag, startPoint x: 300, startPoint y: 177, endPoint x: 66, endPoint y: 178, distance: 234.2
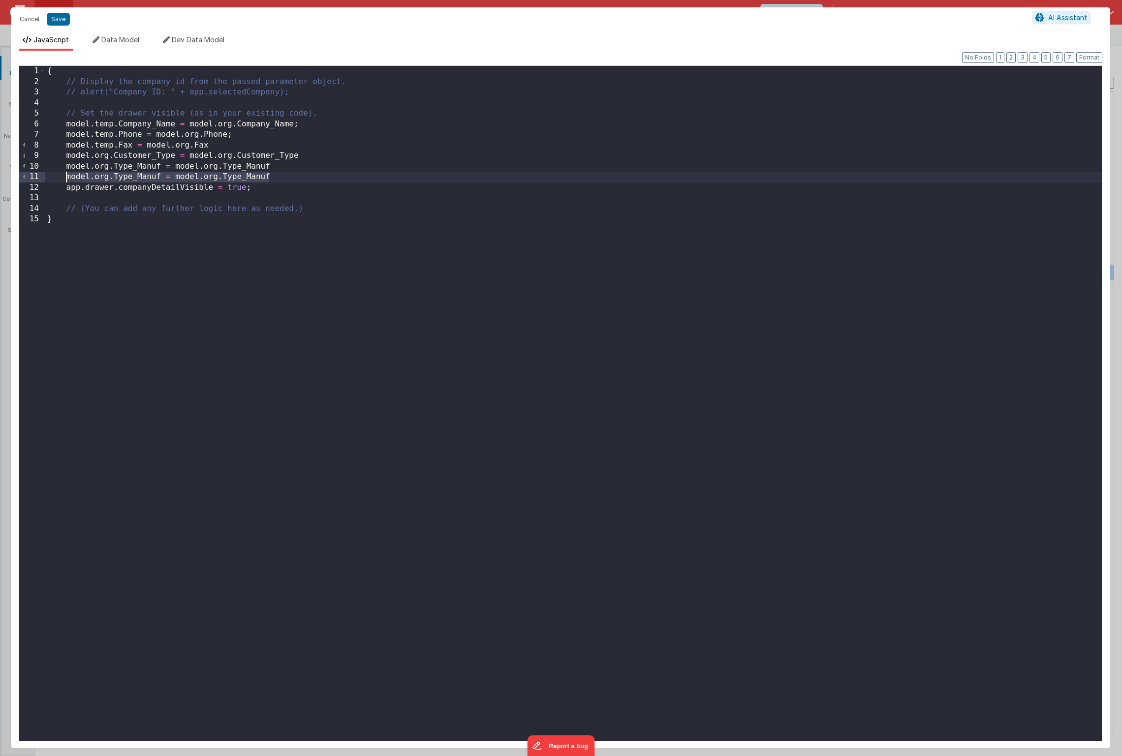
click at [66, 178] on div "{ // Display the company id from the passed parameter object. // alert("Company…" at bounding box center [573, 414] width 1056 height 696
paste textarea
click at [110, 157] on div "{ // Display the company id from the passed parameter object. // alert("Company…" at bounding box center [573, 414] width 1056 height 696
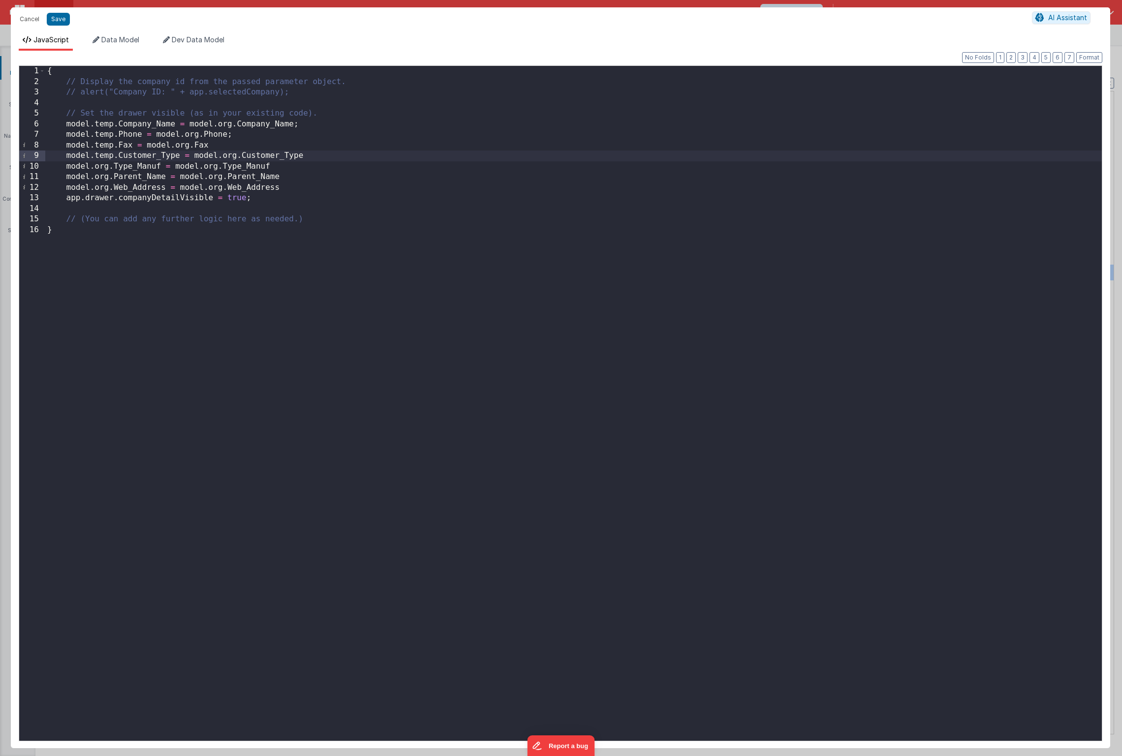
click at [108, 168] on div "{ // Display the company id from the passed parameter object. // alert("Company…" at bounding box center [573, 414] width 1056 height 696
click at [108, 179] on div "{ // Display the company id from the passed parameter object. // alert("Company…" at bounding box center [573, 414] width 1056 height 696
click at [108, 188] on div "{ // Display the company id from the passed parameter object. // alert("Company…" at bounding box center [573, 414] width 1056 height 696
click at [294, 284] on div "{ // Display the company id from the passed parameter object. // alert("Company…" at bounding box center [573, 414] width 1056 height 696
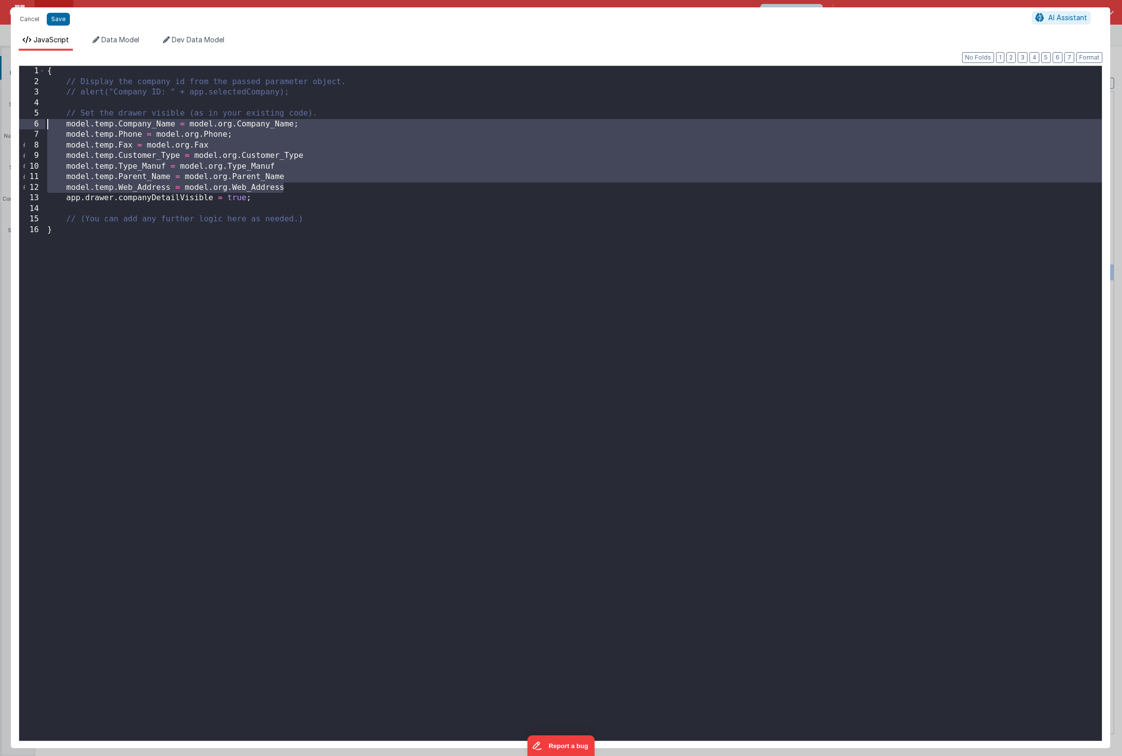
drag, startPoint x: 297, startPoint y: 188, endPoint x: 42, endPoint y: 125, distance: 262.7
click at [42, 125] on div "1 2 3 4 5 6 7 8 9 10 11 12 13 14 15 16 { // Display the company id from the pas…" at bounding box center [561, 403] width 1084 height 676
click at [61, 22] on button "Save" at bounding box center [58, 19] width 23 height 13
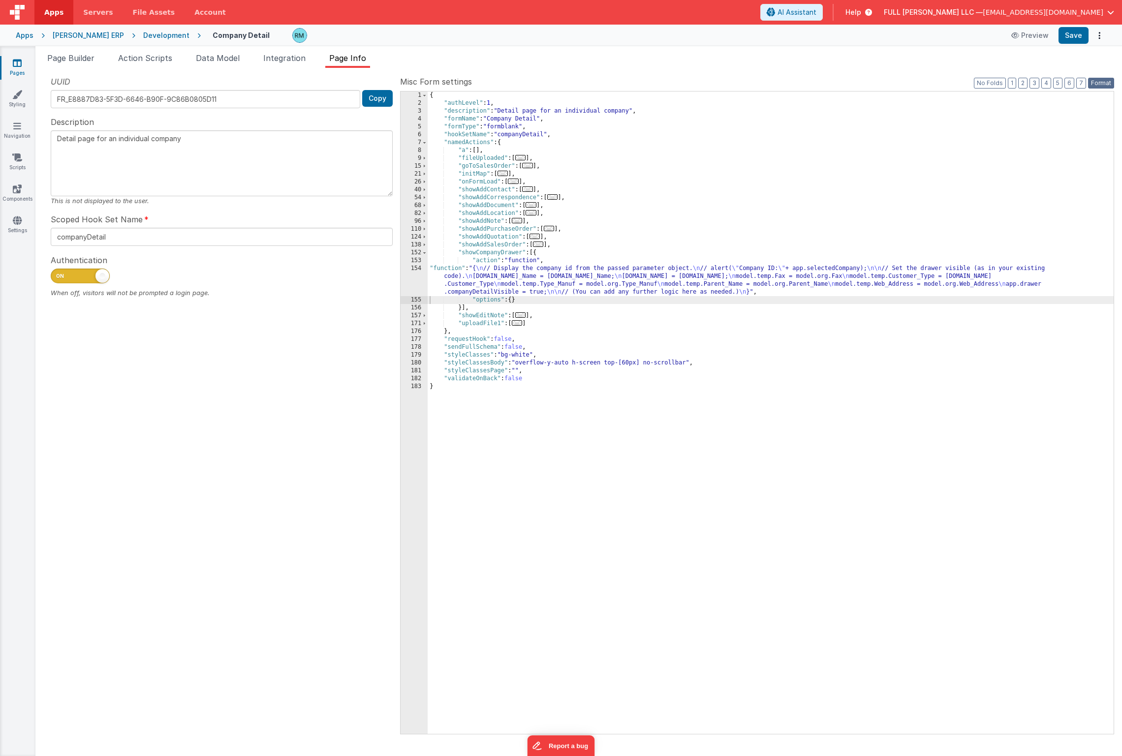
click at [1100, 88] on button "Format" at bounding box center [1101, 83] width 26 height 11
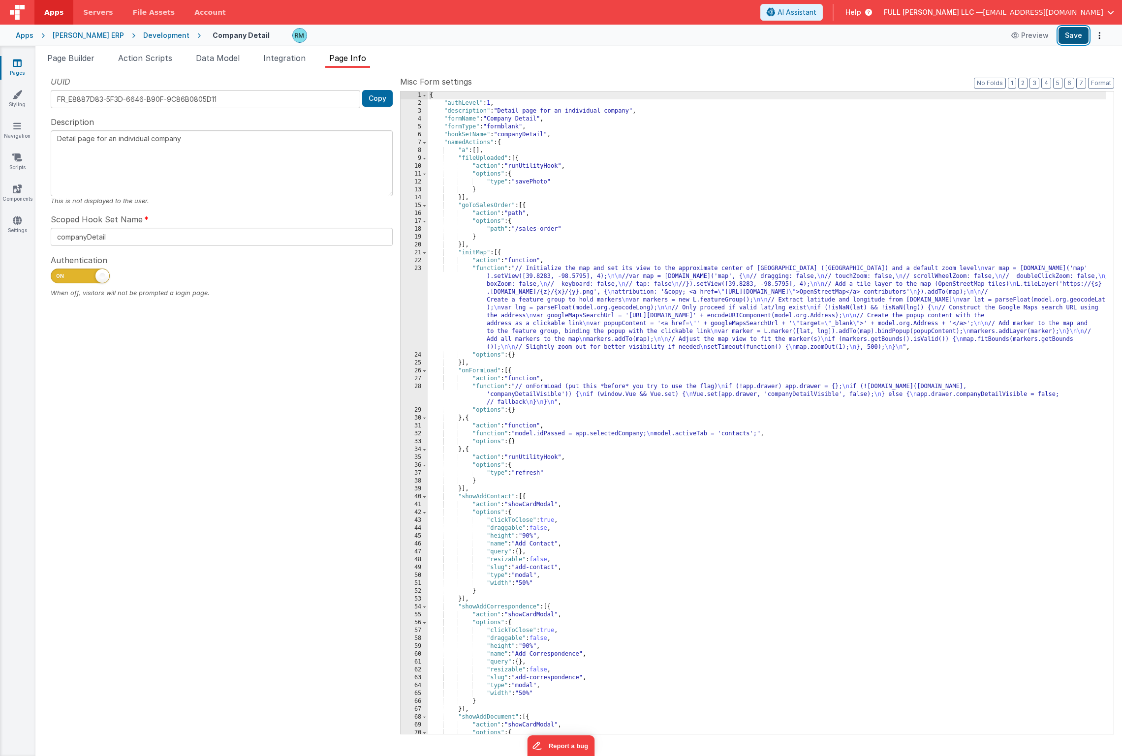
click at [1072, 36] on button "Save" at bounding box center [1073, 35] width 30 height 17
click at [23, 186] on link "Components" at bounding box center [17, 194] width 35 height 20
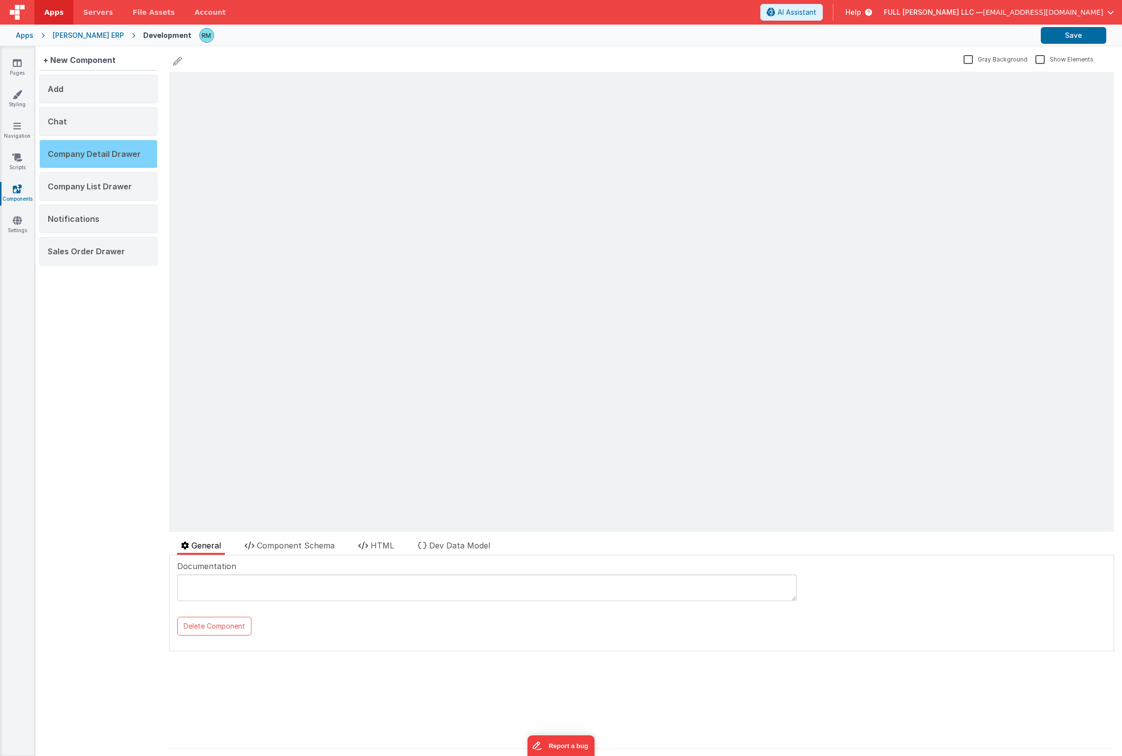
click at [136, 160] on div "Company Detail Drawer" at bounding box center [98, 154] width 118 height 29
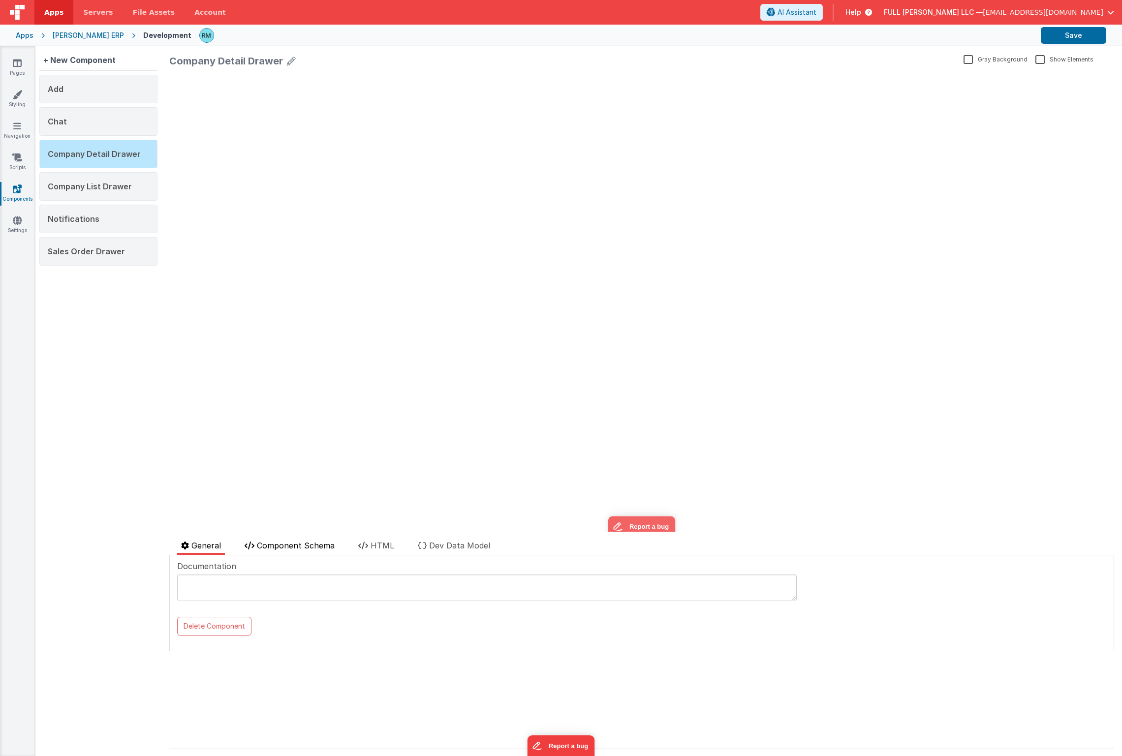
click at [290, 548] on span "Component Schema" at bounding box center [296, 546] width 78 height 10
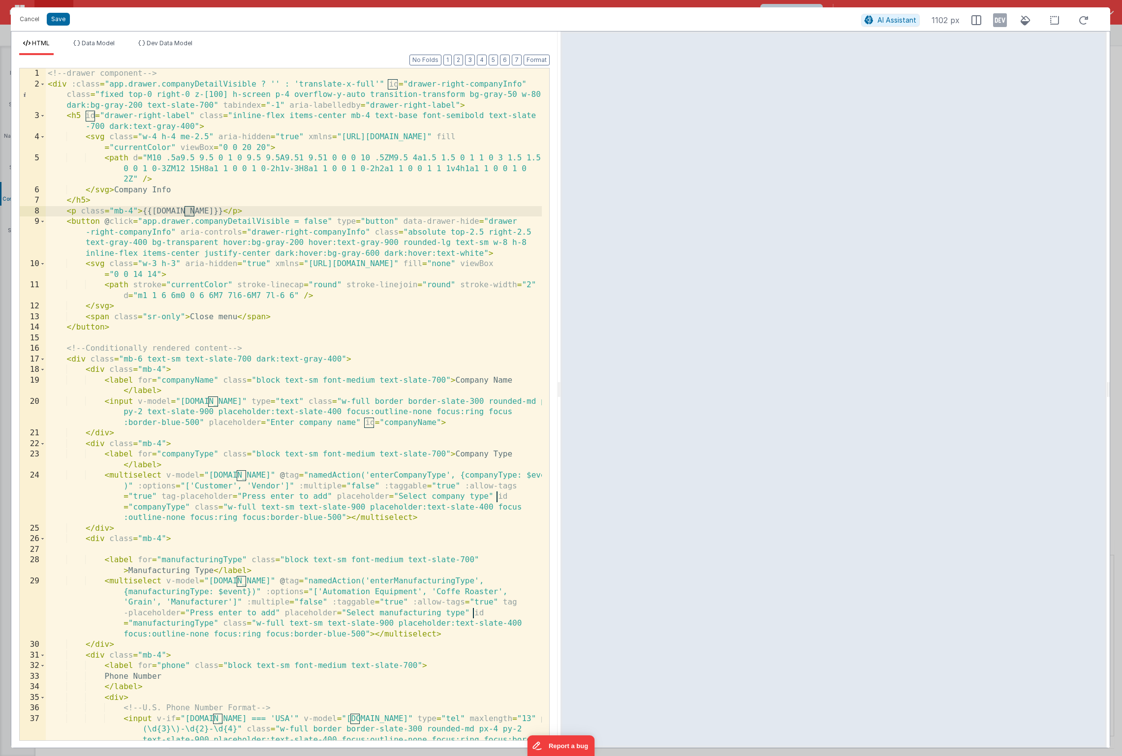
drag, startPoint x: 194, startPoint y: 213, endPoint x: 186, endPoint y: 212, distance: 8.9
click at [186, 212] on div "<!-- drawer component --> < div :class = "app.drawer.companyDetailVisible ? '' …" at bounding box center [294, 430] width 496 height 725
click at [194, 213] on div "<!-- drawer component --> < div :class = "app.drawer.companyDetailVisible ? '' …" at bounding box center [294, 430] width 496 height 725
drag, startPoint x: 194, startPoint y: 213, endPoint x: 156, endPoint y: 209, distance: 38.0
click at [156, 209] on div "<!-- drawer component --> < div :class = "app.drawer.companyDetailVisible ? '' …" at bounding box center [294, 430] width 496 height 725
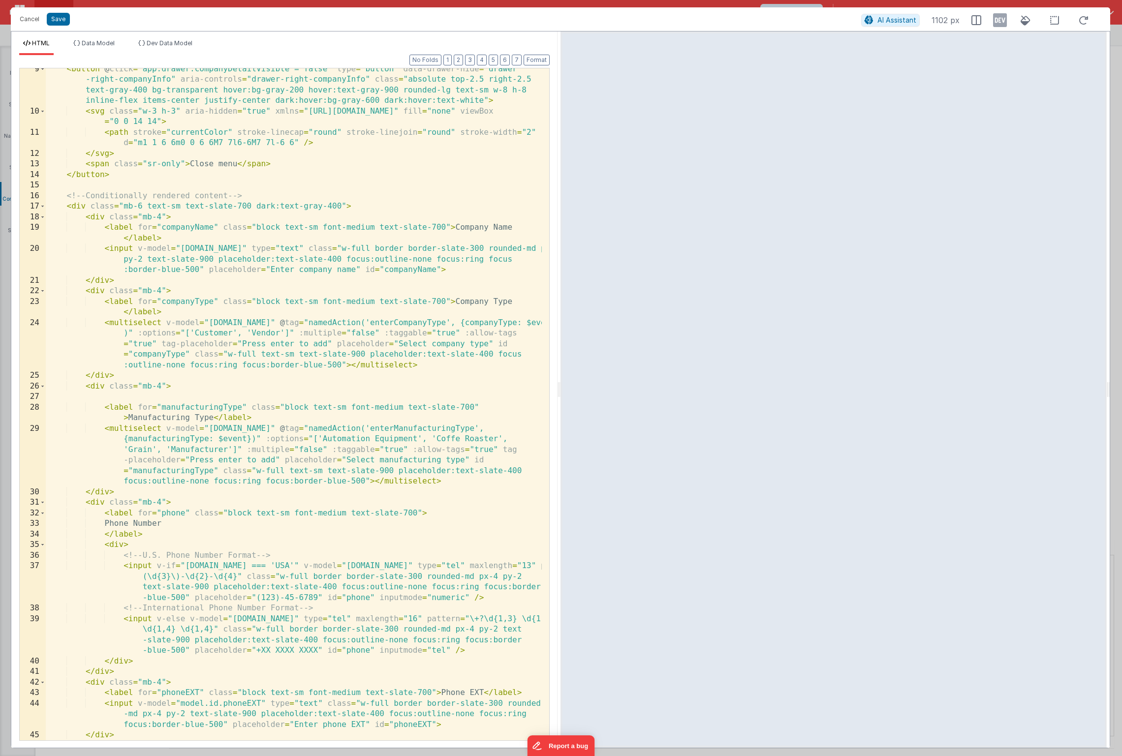
scroll to position [153, 0]
drag, startPoint x: 219, startPoint y: 249, endPoint x: 180, endPoint y: 249, distance: 38.9
click at [180, 249] on div "< button @ click = "app.drawer.companyDetailVisible = false" type = "button" da…" at bounding box center [294, 426] width 496 height 725
click at [222, 250] on div "< button @ click = "app.drawer.companyDetailVisible = false" type = "button" da…" at bounding box center [294, 426] width 496 height 725
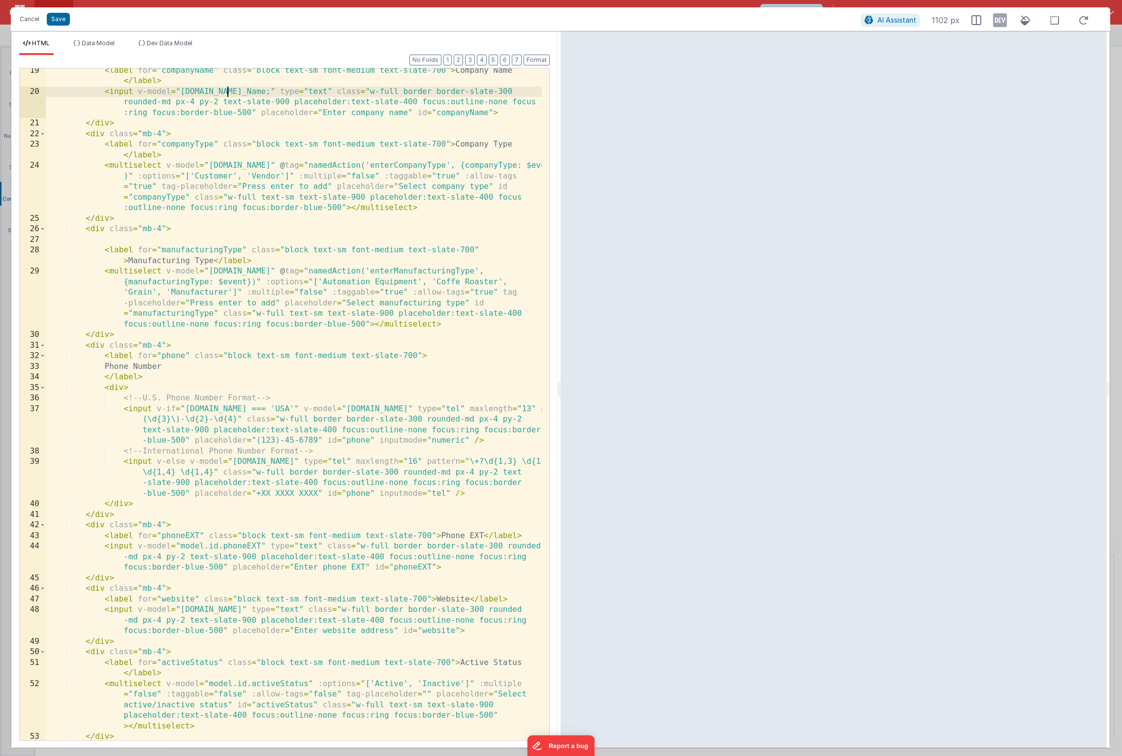
scroll to position [319, 0]
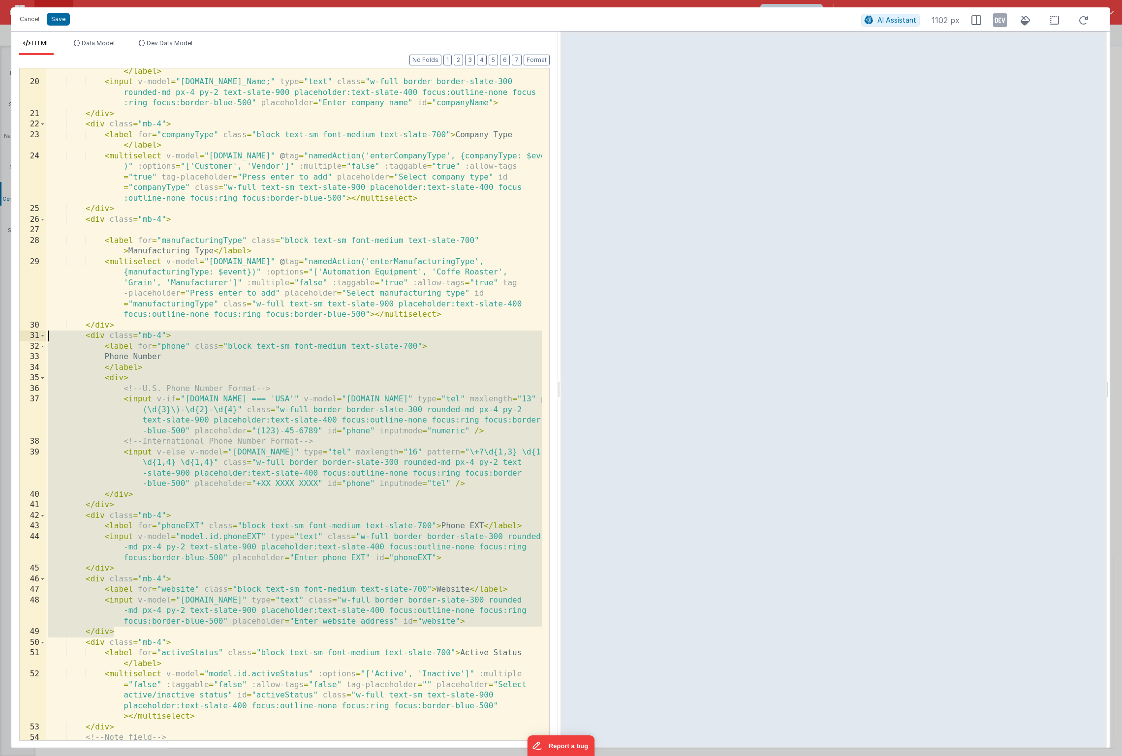
drag, startPoint x: 128, startPoint y: 632, endPoint x: 28, endPoint y: 337, distance: 311.7
click at [28, 337] on div "19 20 21 22 23 24 25 26 27 28 29 30 31 32 33 34 35 36 37 38 39 40 41 42 43 44 4…" at bounding box center [284, 404] width 530 height 673
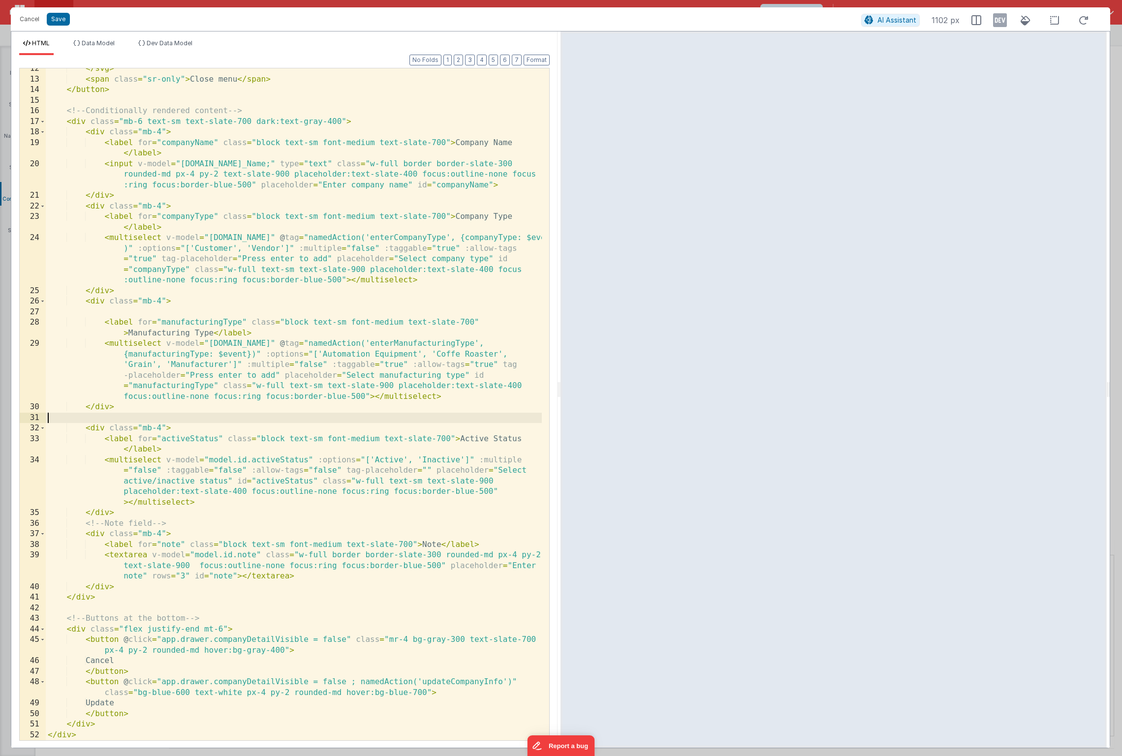
click at [204, 303] on div "</ svg > < span class = "sr-only" > Close menu </ span > </ button > <!-- Condi…" at bounding box center [294, 409] width 496 height 693
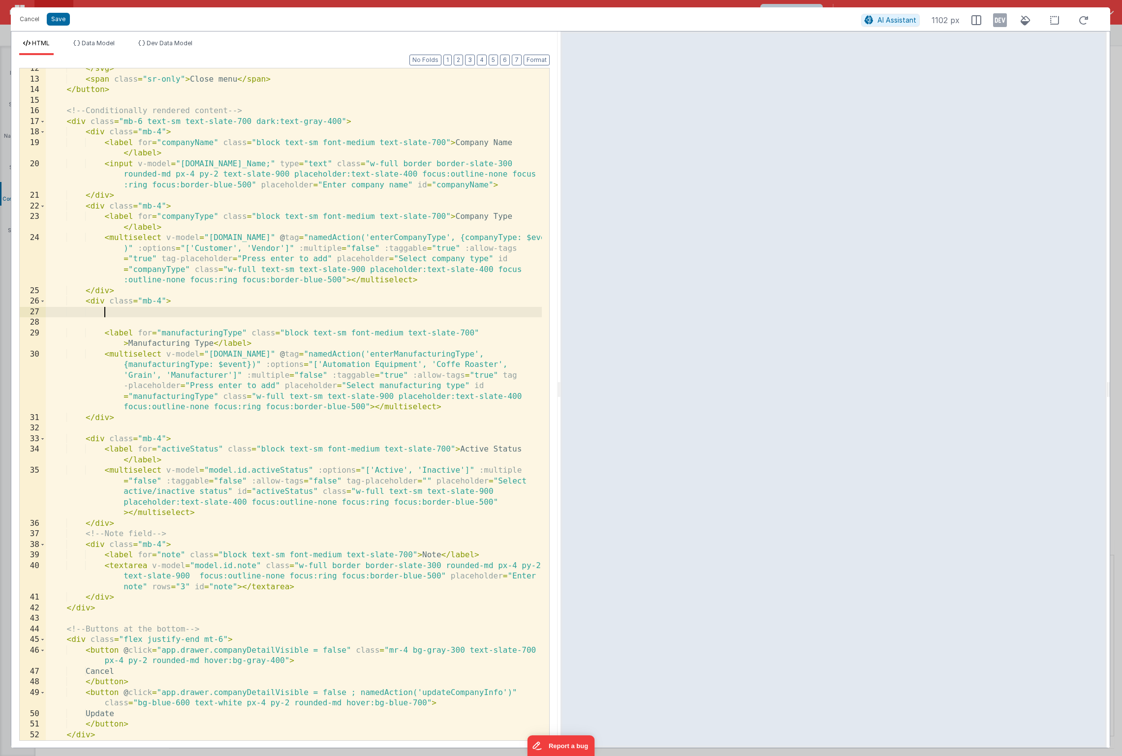
scroll to position [238, 0]
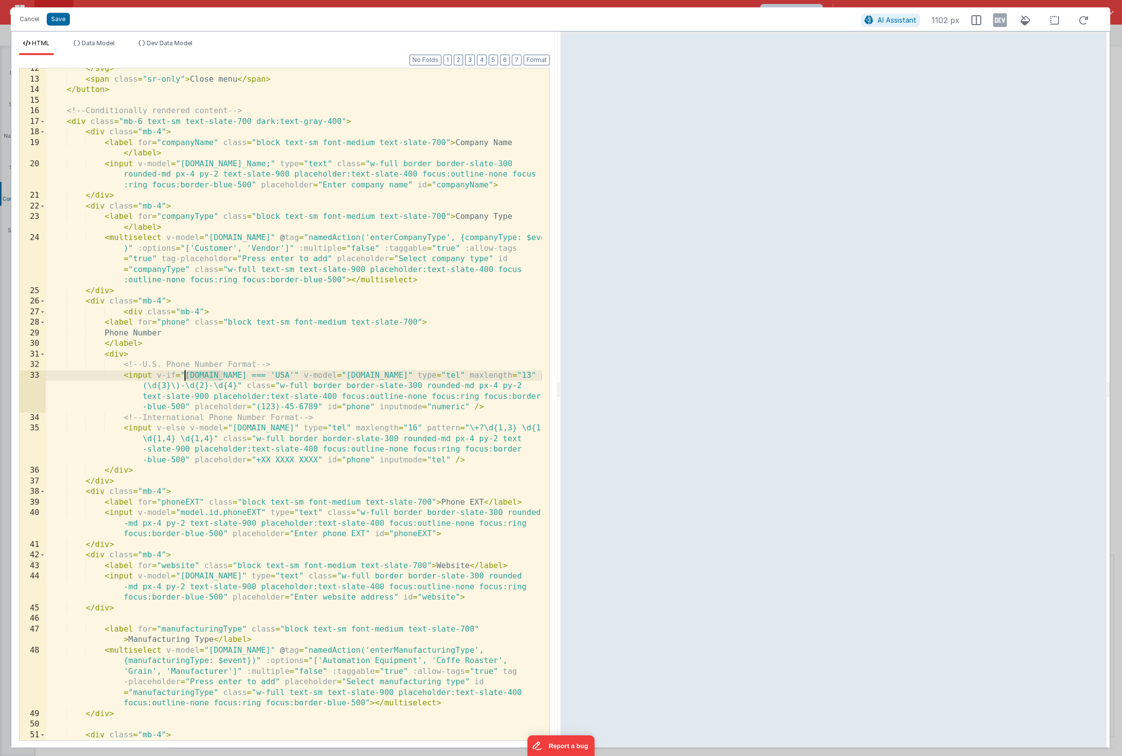
drag, startPoint x: 223, startPoint y: 376, endPoint x: 185, endPoint y: 375, distance: 38.9
click at [185, 375] on div "</ svg > < span class = "sr-only" > Close menu </ span > </ button > <!-- Condi…" at bounding box center [294, 415] width 496 height 704
drag, startPoint x: 223, startPoint y: 375, endPoint x: 184, endPoint y: 374, distance: 38.9
click at [184, 374] on div "</ svg > < span class = "sr-only" > Close menu </ span > </ button > <!-- Condi…" at bounding box center [294, 415] width 496 height 704
click at [223, 374] on div "</ svg > < span class = "sr-only" > Close menu </ span > </ button > <!-- Condi…" at bounding box center [294, 415] width 496 height 704
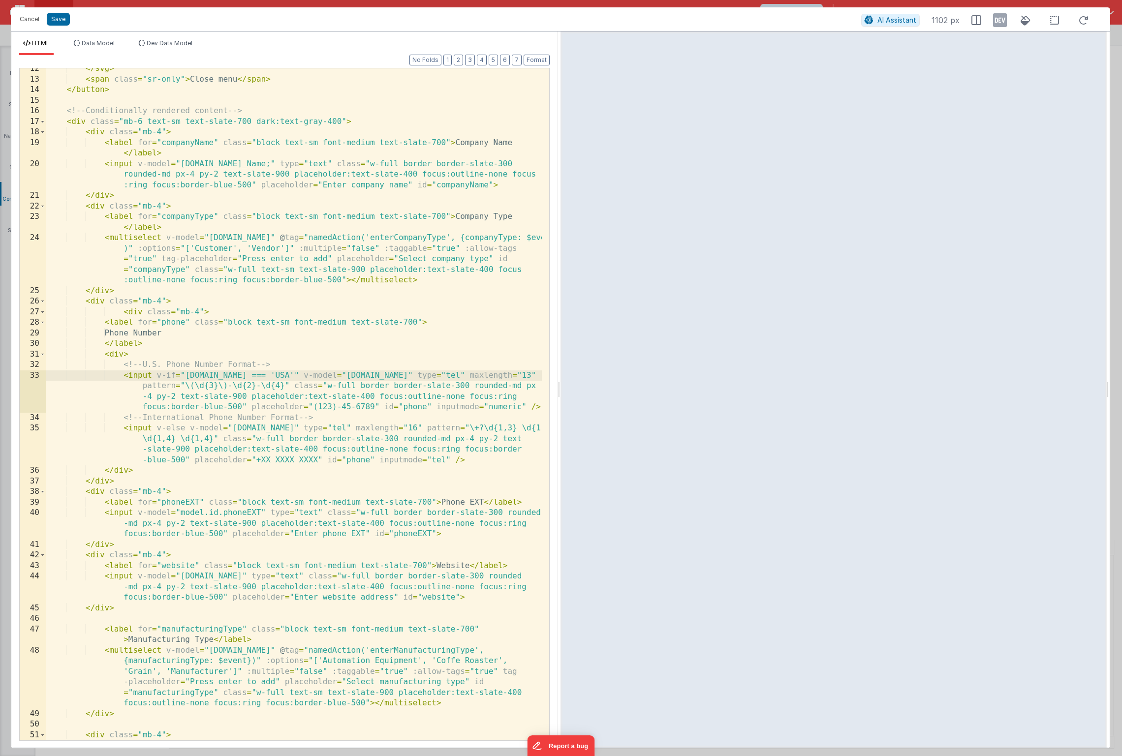
click at [213, 377] on div "</ svg > < span class = "sr-only" > Close menu </ span > </ button > <!-- Condi…" at bounding box center [294, 415] width 496 height 704
click at [241, 375] on div "</ svg > < span class = "sr-only" > Close menu </ span > </ button > <!-- Condi…" at bounding box center [294, 415] width 496 height 704
drag, startPoint x: 406, startPoint y: 376, endPoint x: 371, endPoint y: 376, distance: 35.4
click at [371, 376] on div "</ svg > < span class = "sr-only" > Close menu </ span > </ button > <!-- Condi…" at bounding box center [294, 415] width 496 height 704
click at [56, 21] on button "Save" at bounding box center [58, 19] width 23 height 13
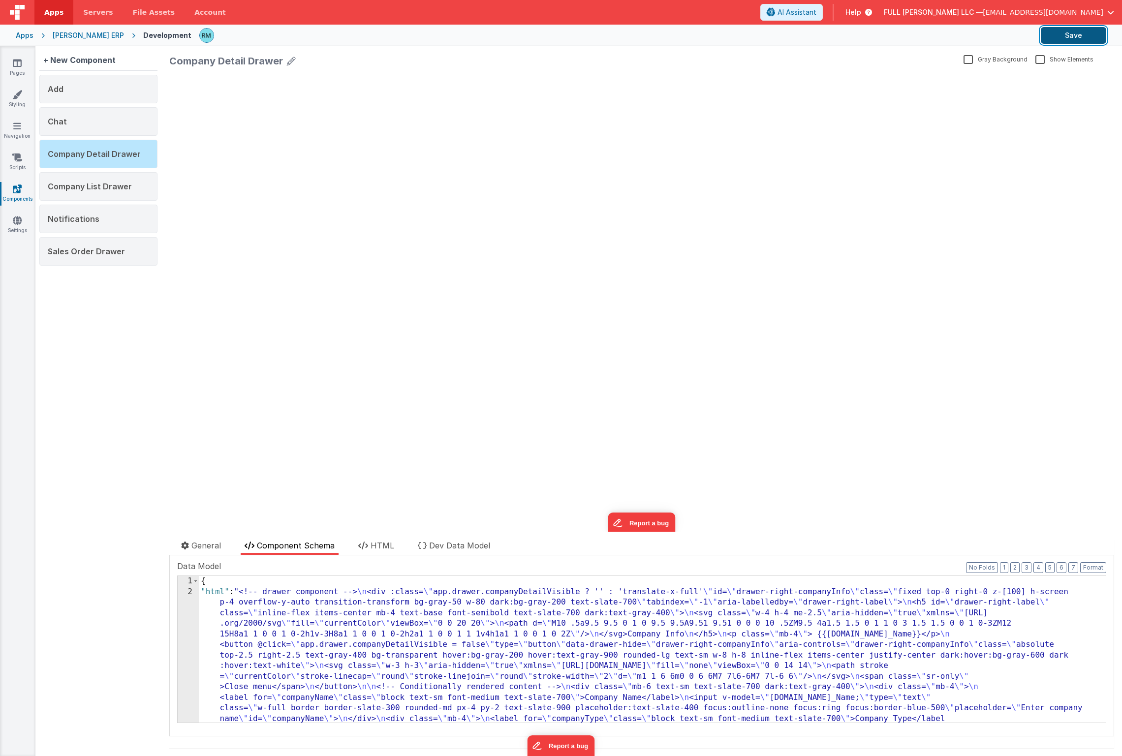
click at [1089, 40] on button "Save" at bounding box center [1073, 35] width 65 height 17
click at [90, 191] on div "Company List Drawer" at bounding box center [98, 186] width 118 height 29
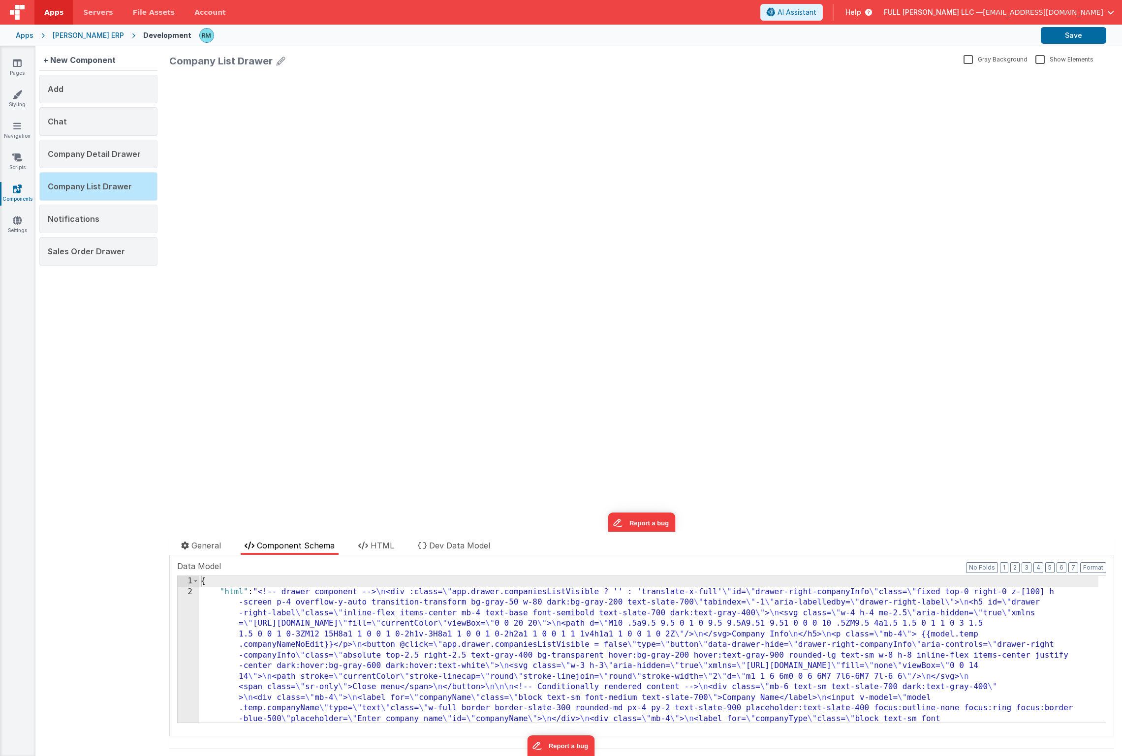
drag, startPoint x: 238, startPoint y: 593, endPoint x: 231, endPoint y: 594, distance: 7.0
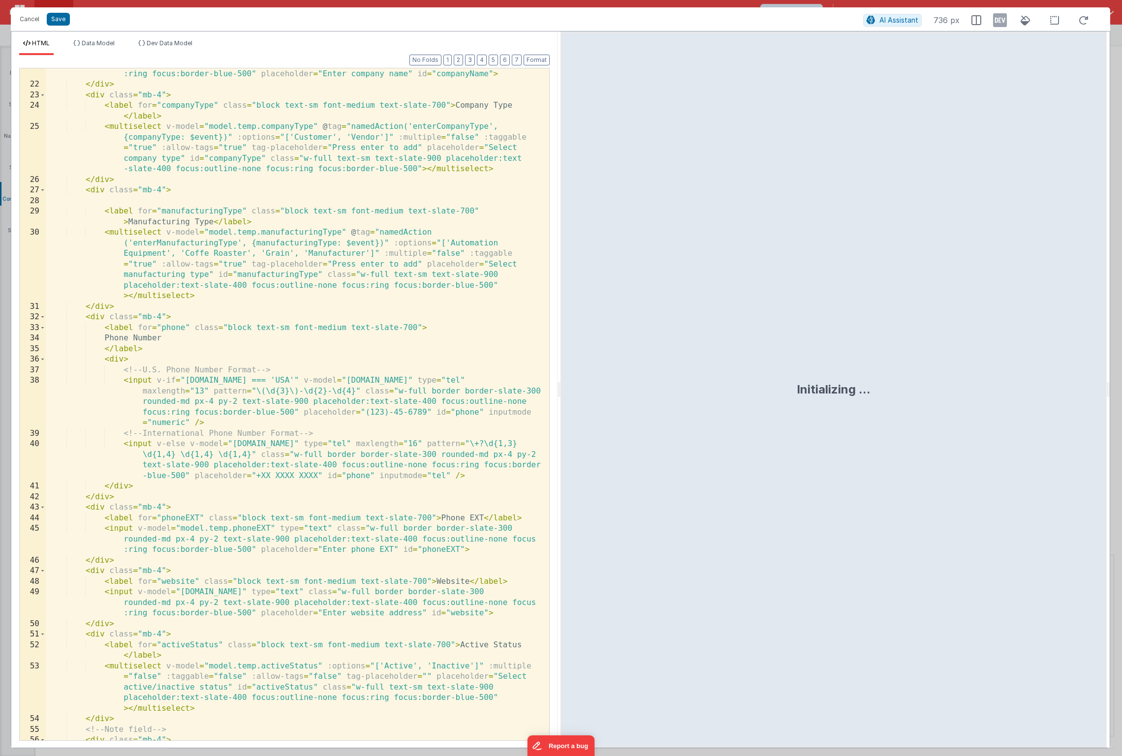
scroll to position [388, 0]
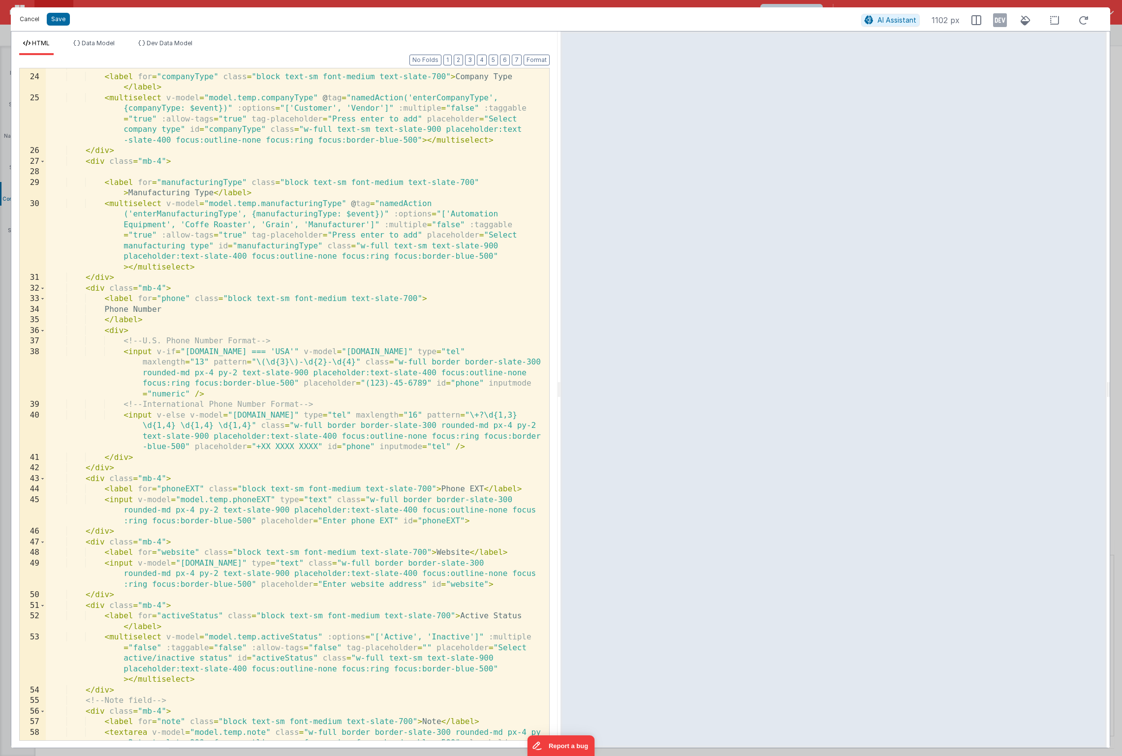
click at [27, 18] on button "Cancel" at bounding box center [30, 19] width 30 height 14
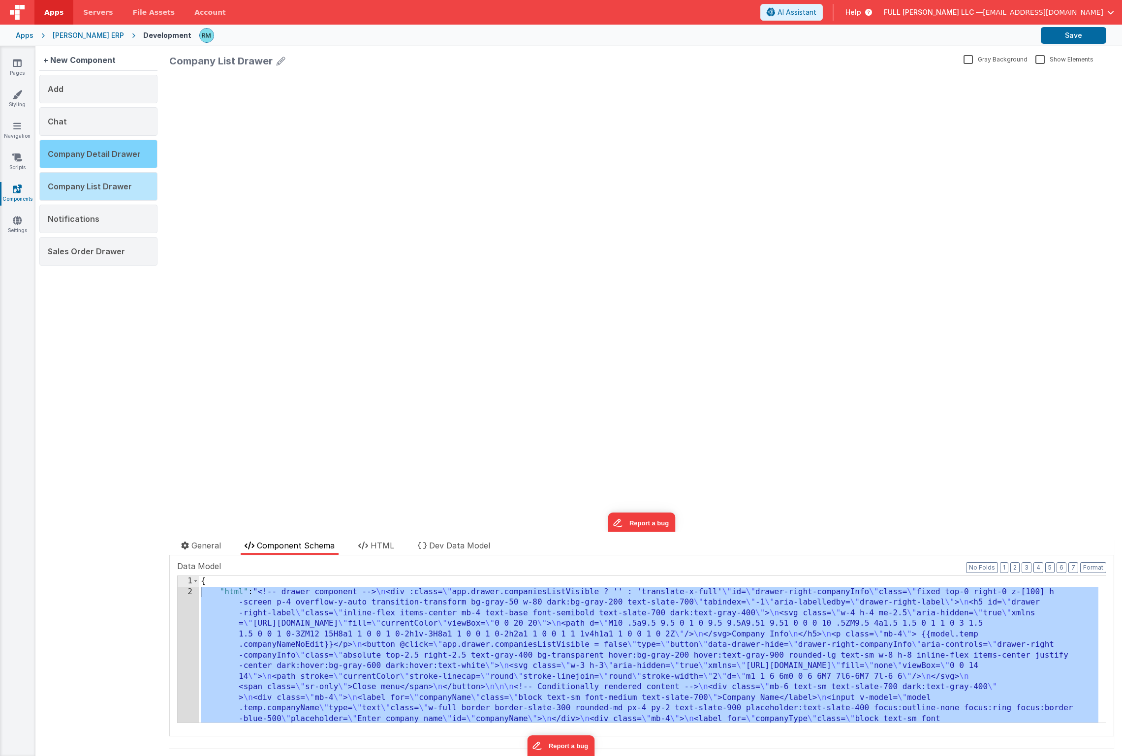
click at [114, 162] on div "Company Detail Drawer" at bounding box center [98, 154] width 118 height 29
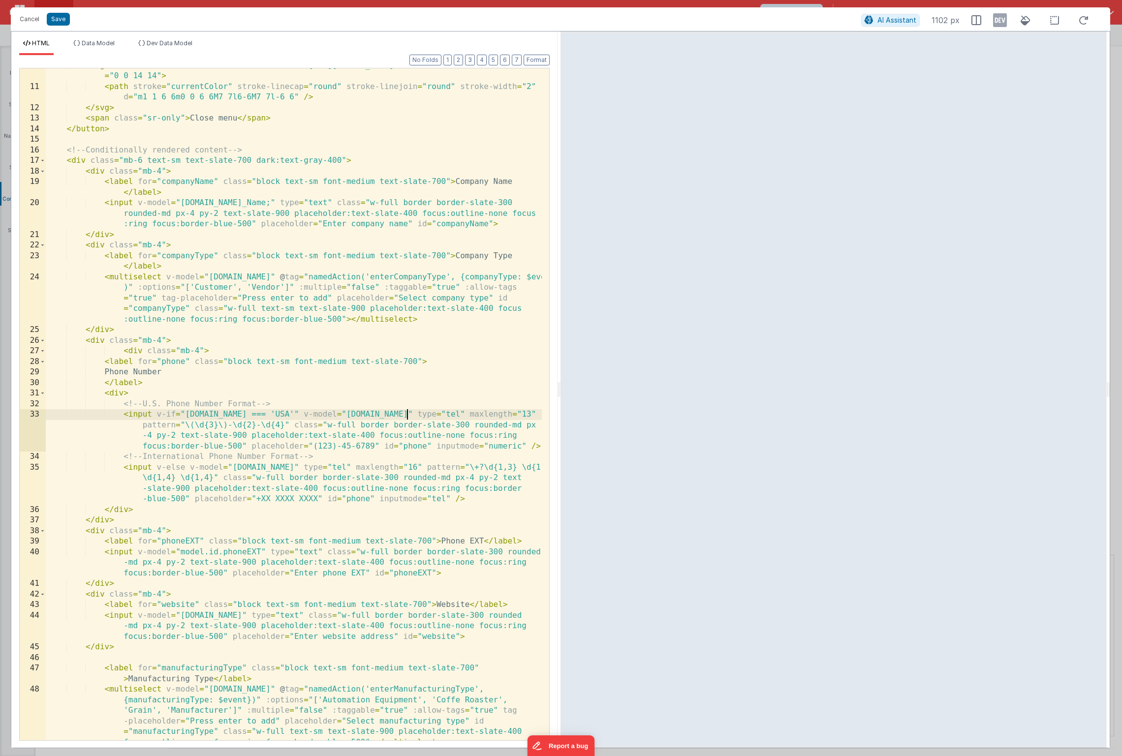
scroll to position [0, 0]
drag, startPoint x: 407, startPoint y: 415, endPoint x: 369, endPoint y: 417, distance: 38.9
click at [369, 417] on div "< svg class = "w-3 h-3" aria-hidden = "true" xmlns = "[URL][DOMAIN_NAME]" fill …" at bounding box center [294, 439] width 496 height 757
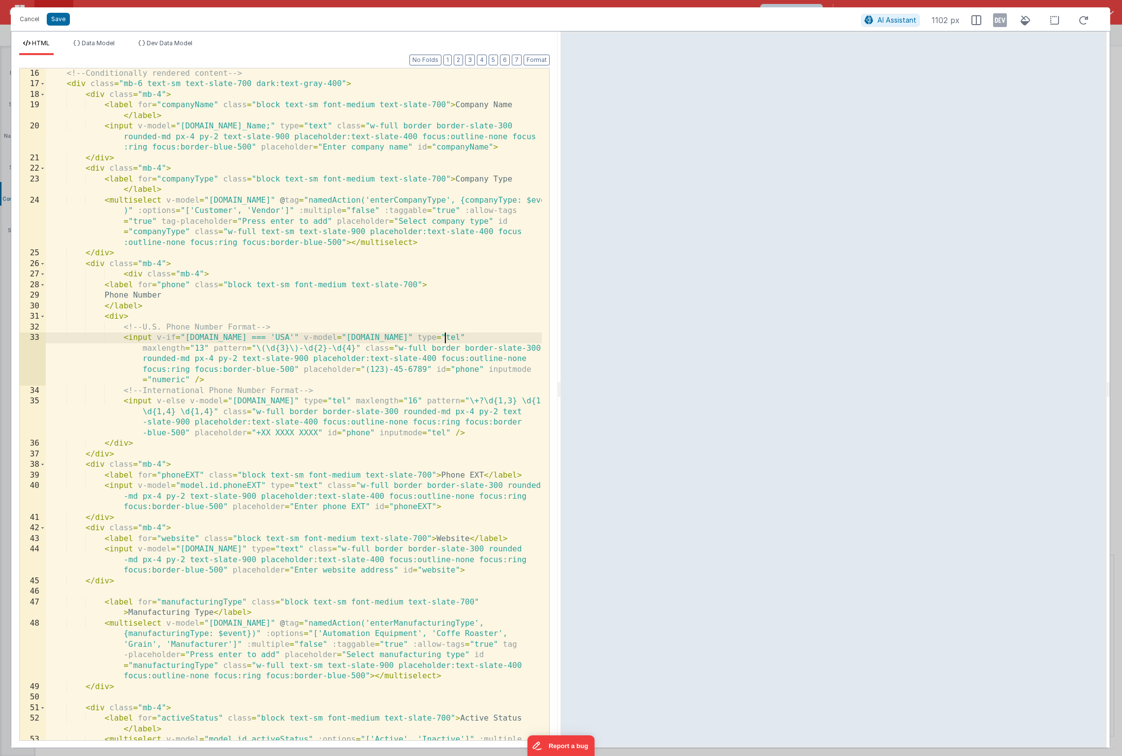
scroll to position [275, 0]
click at [409, 344] on div "<!-- Conditionally rendered content --> < div class = "mb-6 text-sm text-slate-…" at bounding box center [294, 436] width 496 height 736
drag, startPoint x: 444, startPoint y: 337, endPoint x: 369, endPoint y: 337, distance: 75.3
click at [369, 337] on div "<!-- Conditionally rendered content --> < div class = "mb-6 text-sm text-slate-…" at bounding box center [294, 436] width 496 height 736
drag, startPoint x: 271, startPoint y: 403, endPoint x: 232, endPoint y: 403, distance: 38.4
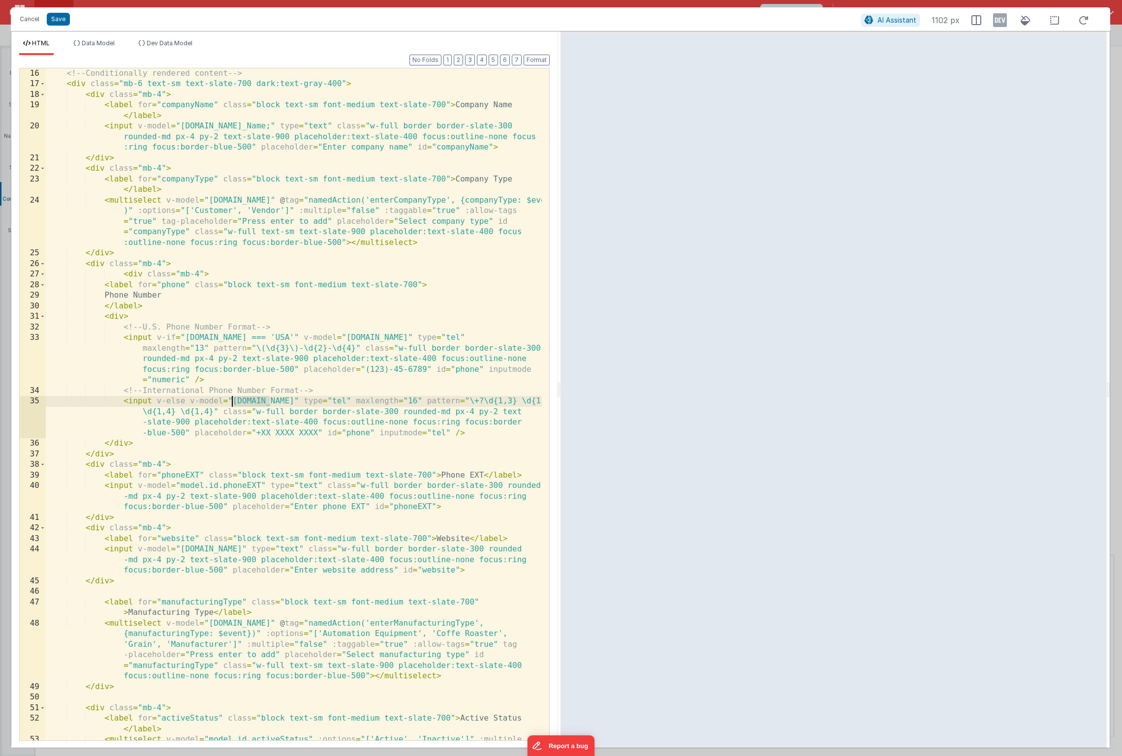
click at [232, 403] on div "<!-- Conditionally rendered content --> < div class = "mb-6 text-sm text-slate-…" at bounding box center [294, 436] width 496 height 736
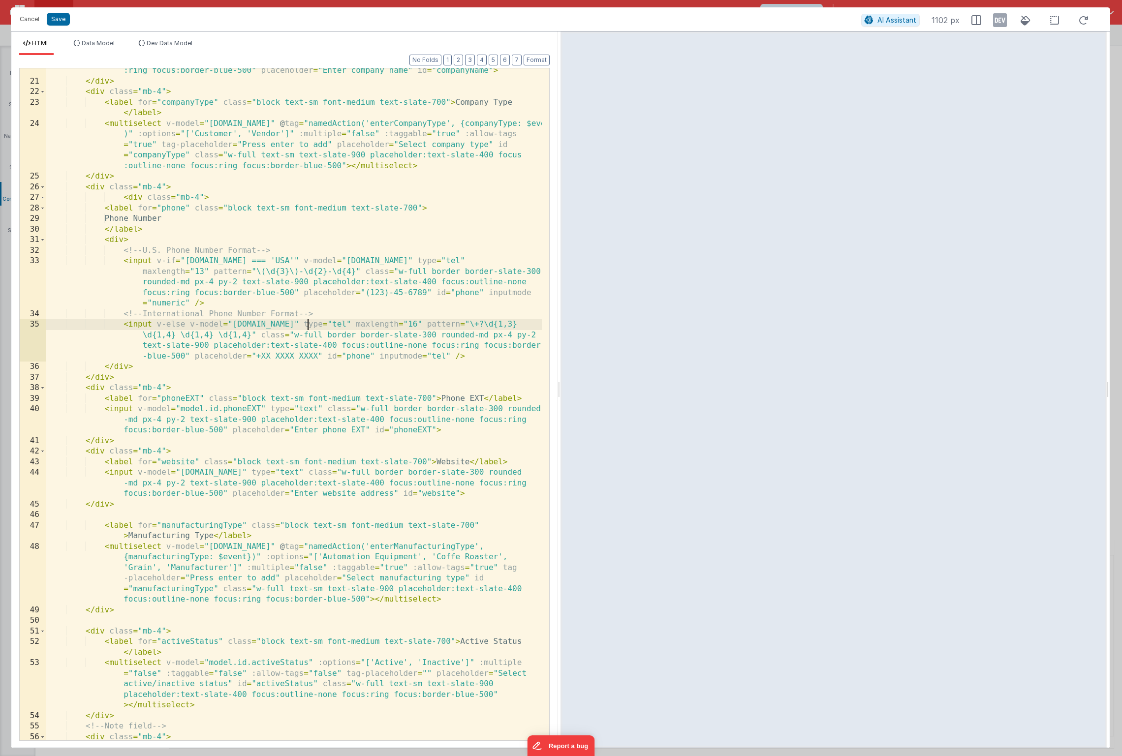
scroll to position [352, 0]
click at [228, 411] on div "< input v-model = "model.temp.Company_Name;" type = "text" class = "w-full bord…" at bounding box center [294, 401] width 496 height 714
drag, startPoint x: 260, startPoint y: 410, endPoint x: 180, endPoint y: 408, distance: 80.2
click at [180, 408] on div "< input v-model = "model.temp.Company_Name;" type = "text" class = "w-full bord…" at bounding box center [294, 401] width 496 height 714
paste textarea
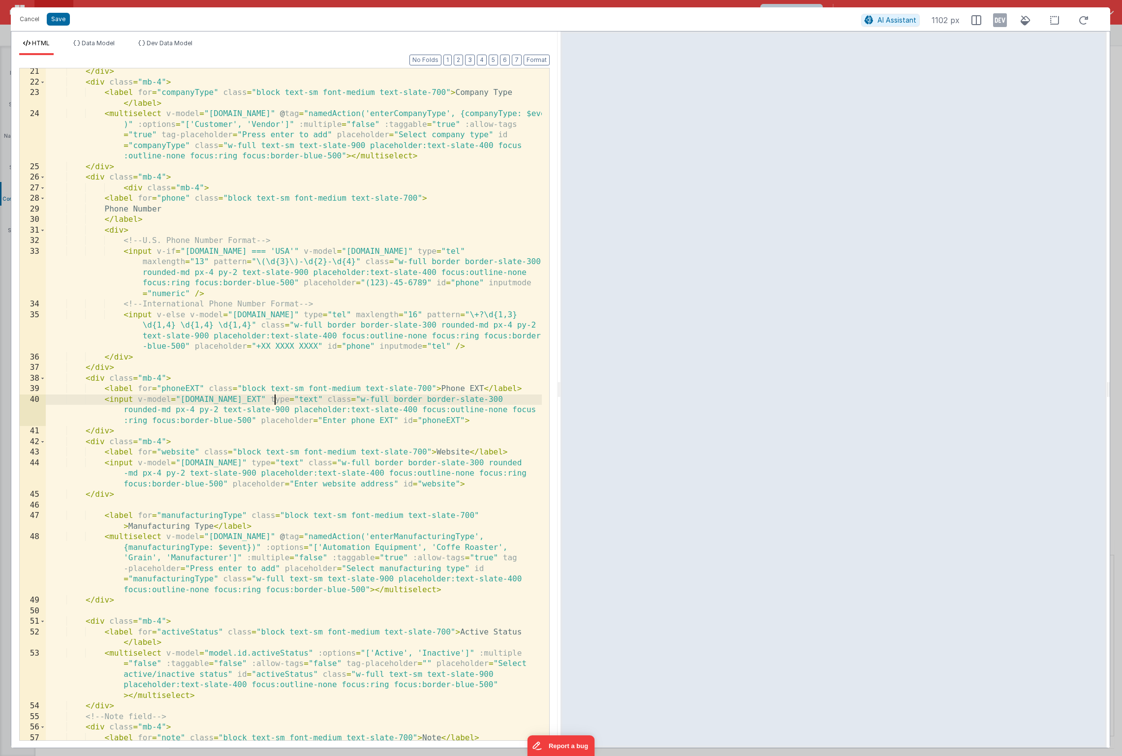
scroll to position [381, 0]
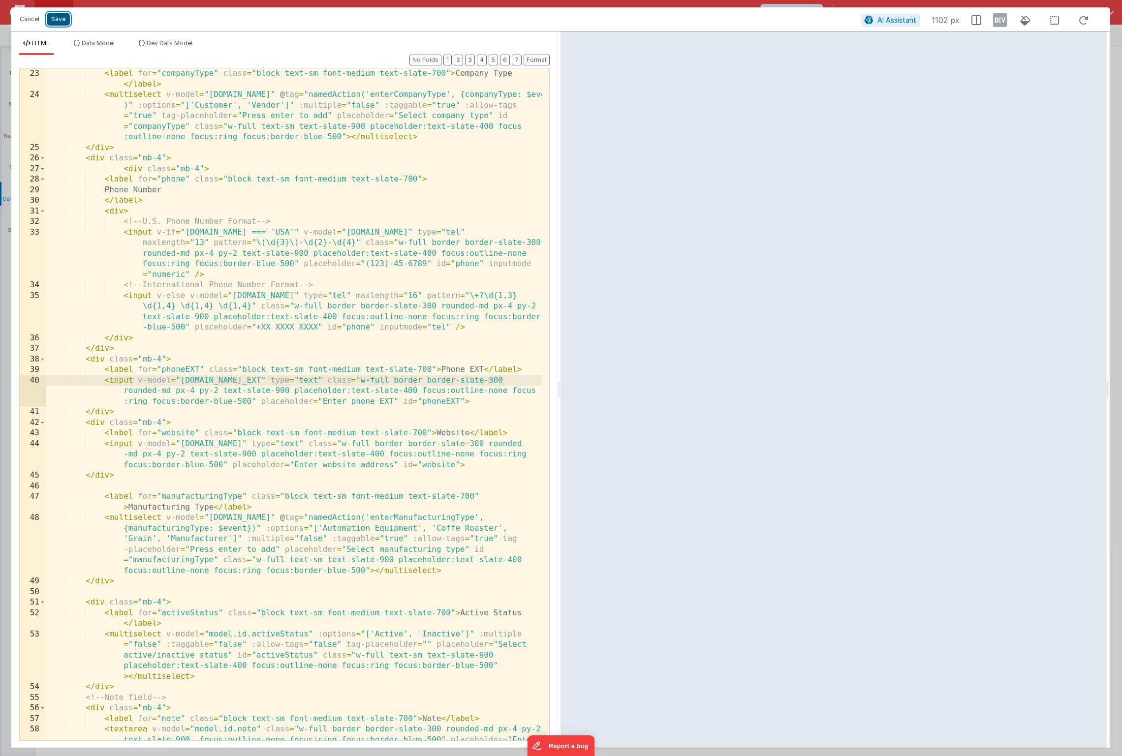
click at [58, 19] on button "Save" at bounding box center [58, 19] width 23 height 13
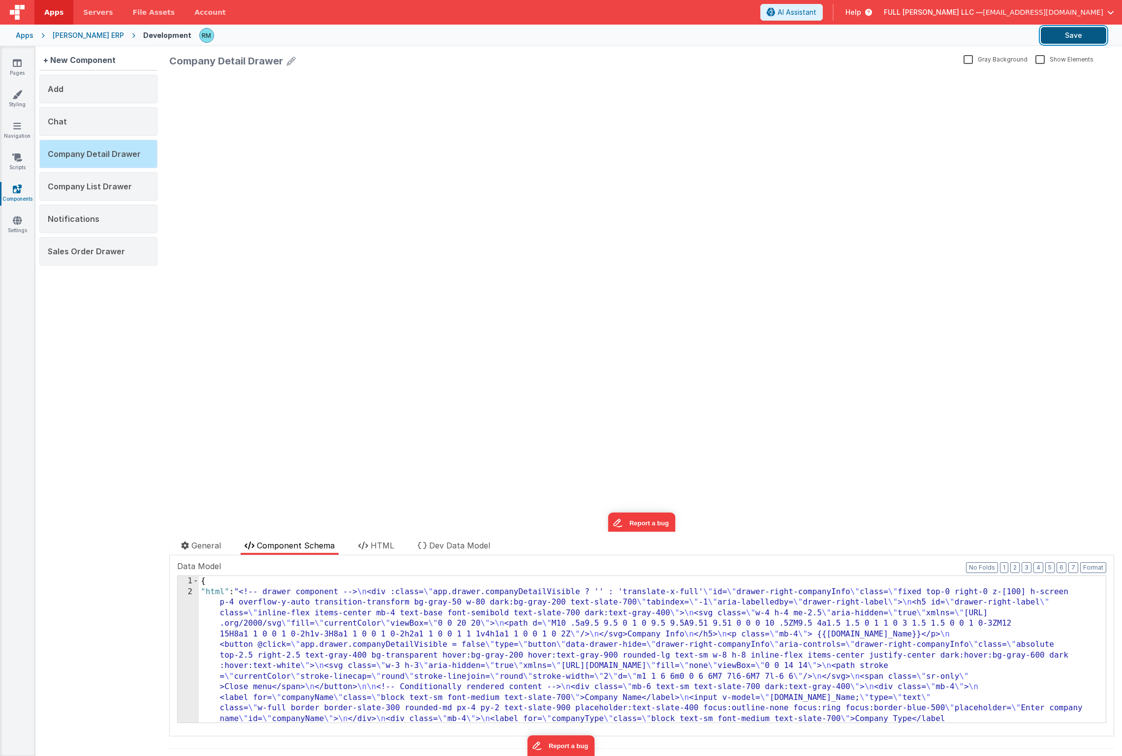
click at [1085, 31] on button "Save" at bounding box center [1073, 35] width 65 height 17
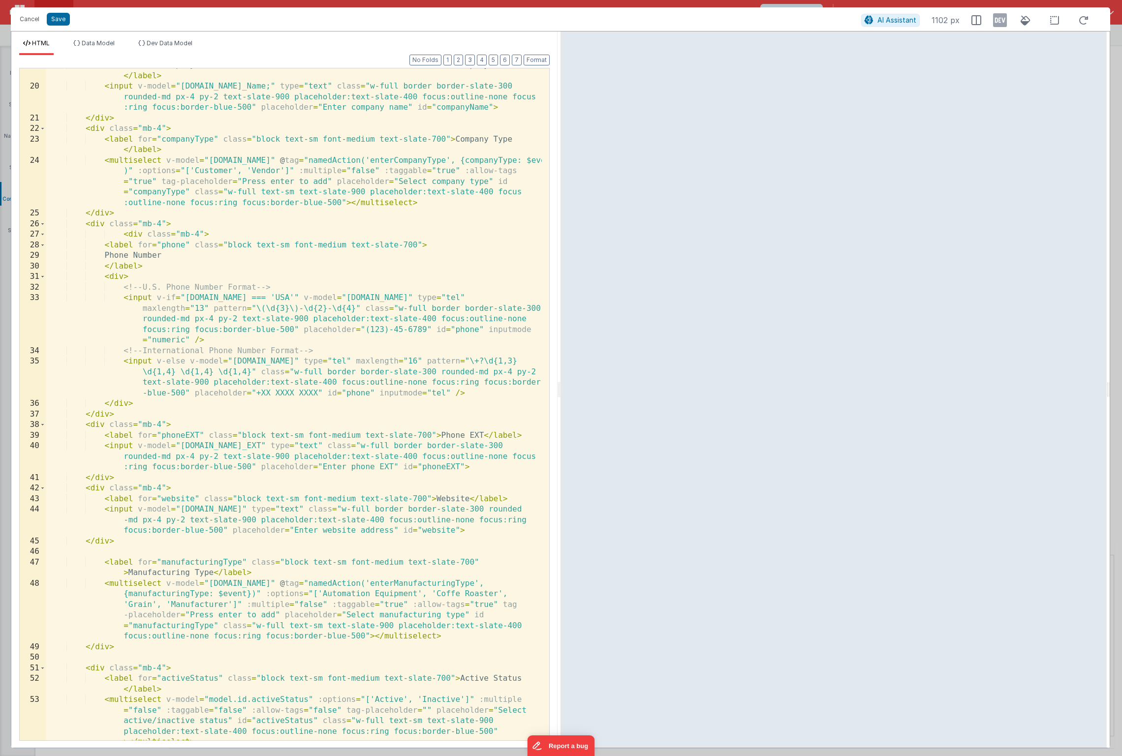
scroll to position [0, 0]
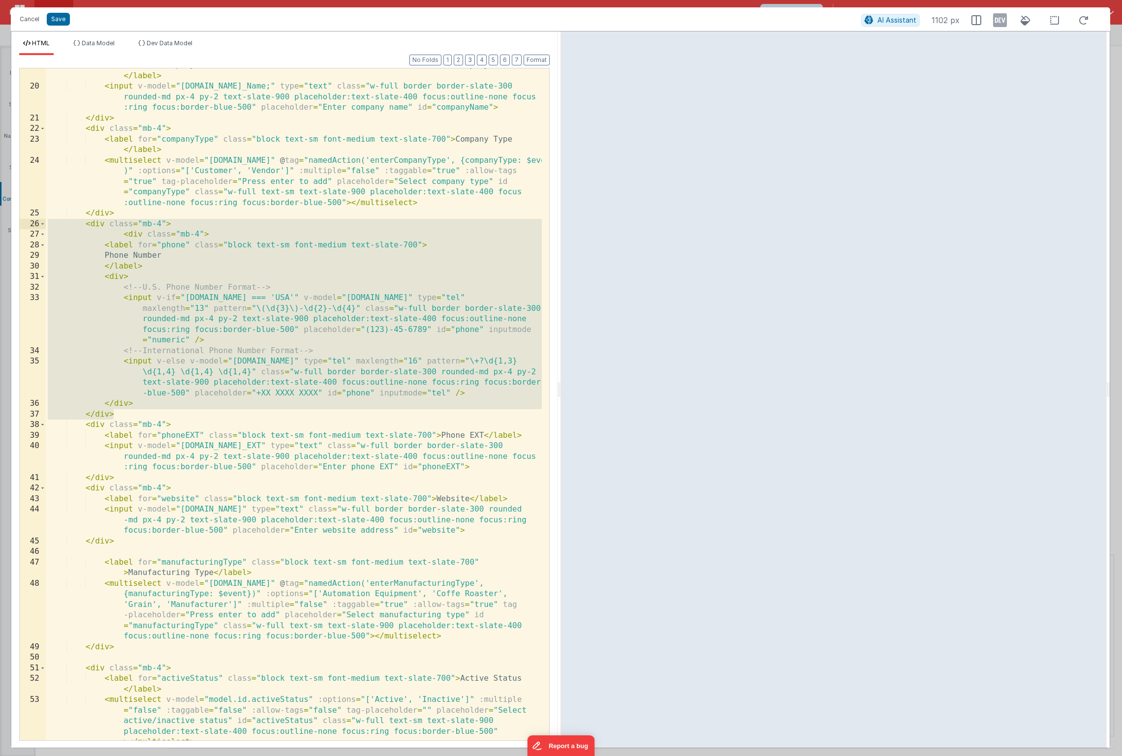
drag, startPoint x: 142, startPoint y: 411, endPoint x: 7, endPoint y: 227, distance: 228.1
click at [7, 227] on div "Cancel Save AI Assistant 1102 px HTML Data Model Dev Data Model Format 7 6 5 4 …" at bounding box center [561, 378] width 1122 height 756
click at [131, 478] on div "< label for = "companyName" class = "block text-sm font-medium text-slate-700" …" at bounding box center [294, 433] width 496 height 746
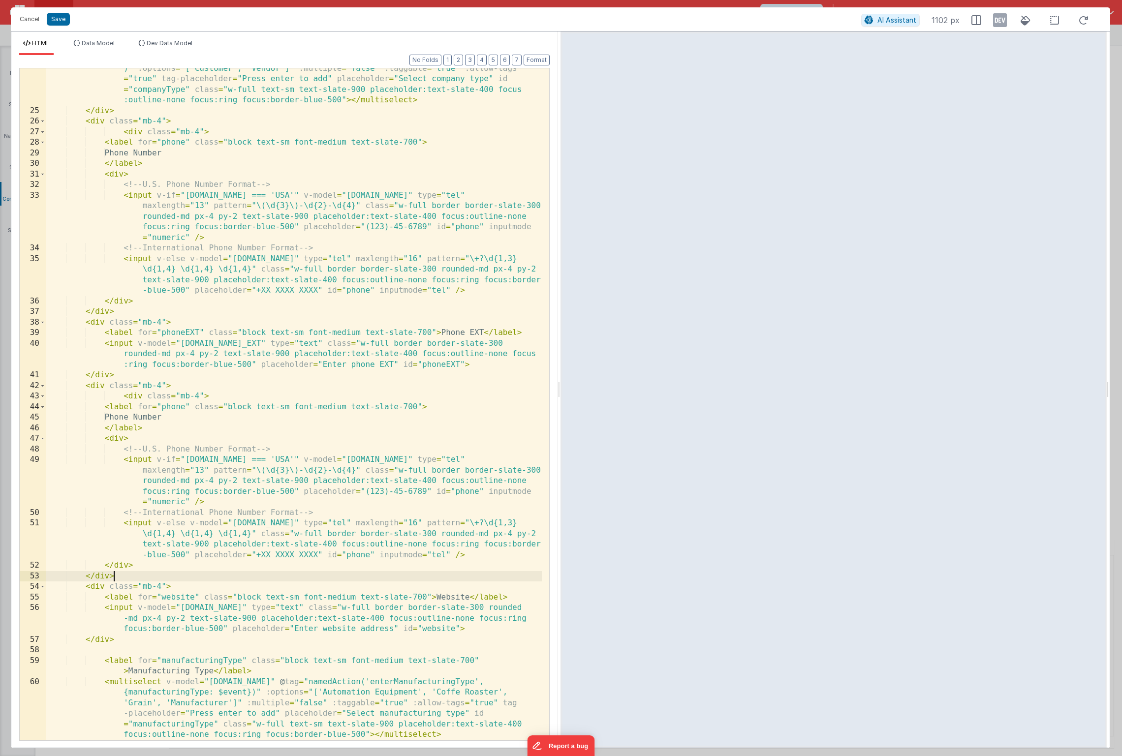
scroll to position [427, 0]
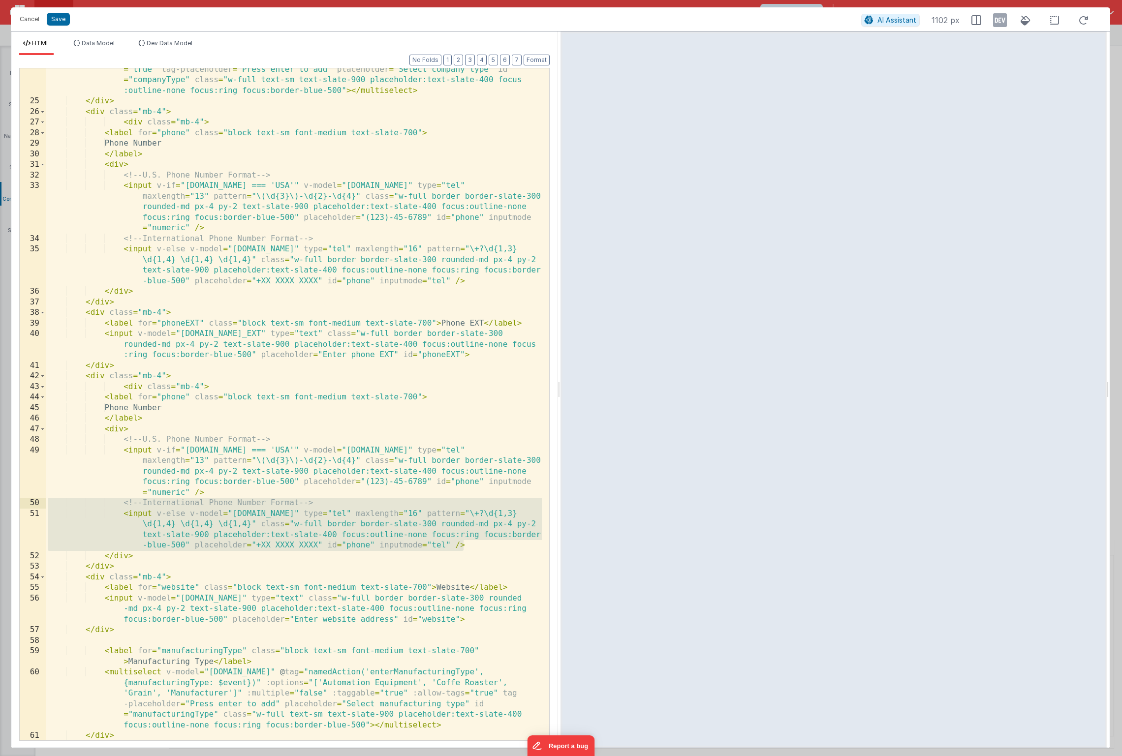
drag, startPoint x: 486, startPoint y: 547, endPoint x: 19, endPoint y: 508, distance: 468.6
click at [19, 508] on div "24 25 26 27 28 29 30 31 32 33 34 35 36 37 38 39 40 41 42 43 44 45 46 47 48 49 5…" at bounding box center [284, 404] width 530 height 673
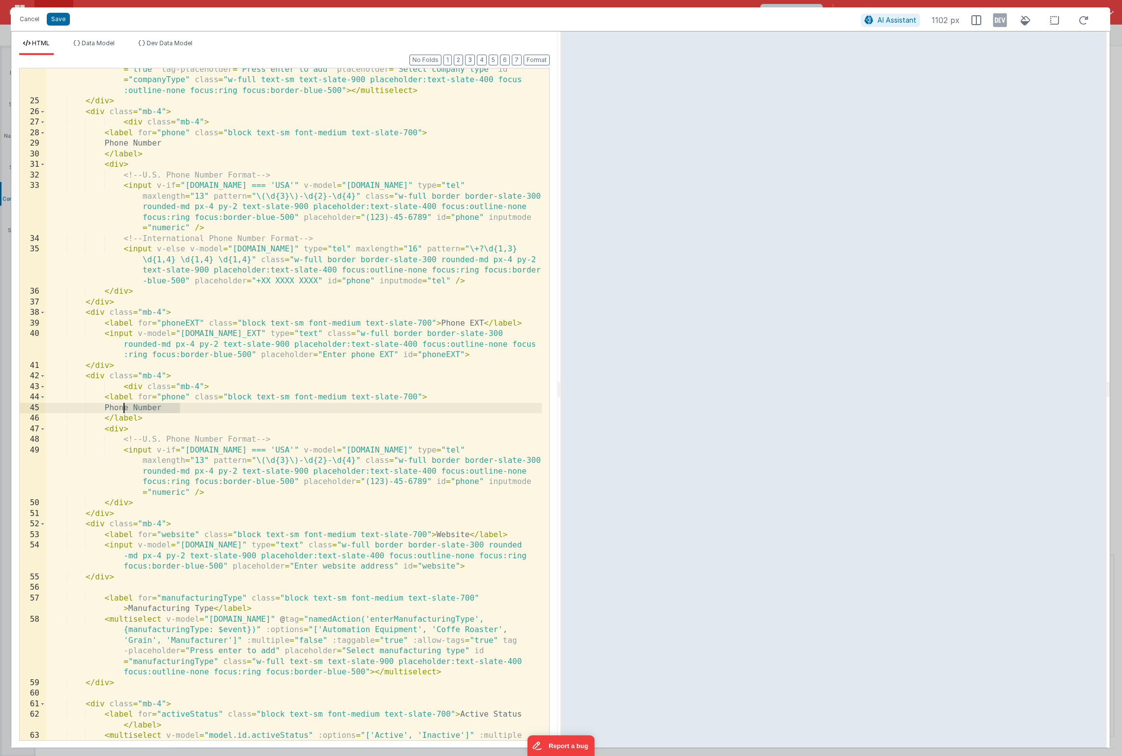
drag, startPoint x: 182, startPoint y: 409, endPoint x: 123, endPoint y: 408, distance: 59.1
click at [123, 408] on div "< multiselect v-model = "model.id" @ tag = "namedAction('enterCompanyType', {co…" at bounding box center [294, 432] width 496 height 778
drag, startPoint x: 195, startPoint y: 439, endPoint x: 173, endPoint y: 438, distance: 22.2
click at [173, 438] on div "< multiselect v-model = "model.id" @ tag = "namedAction('enterCompanyType', {co…" at bounding box center [294, 432] width 496 height 778
drag, startPoint x: 323, startPoint y: 450, endPoint x: 157, endPoint y: 449, distance: 165.8
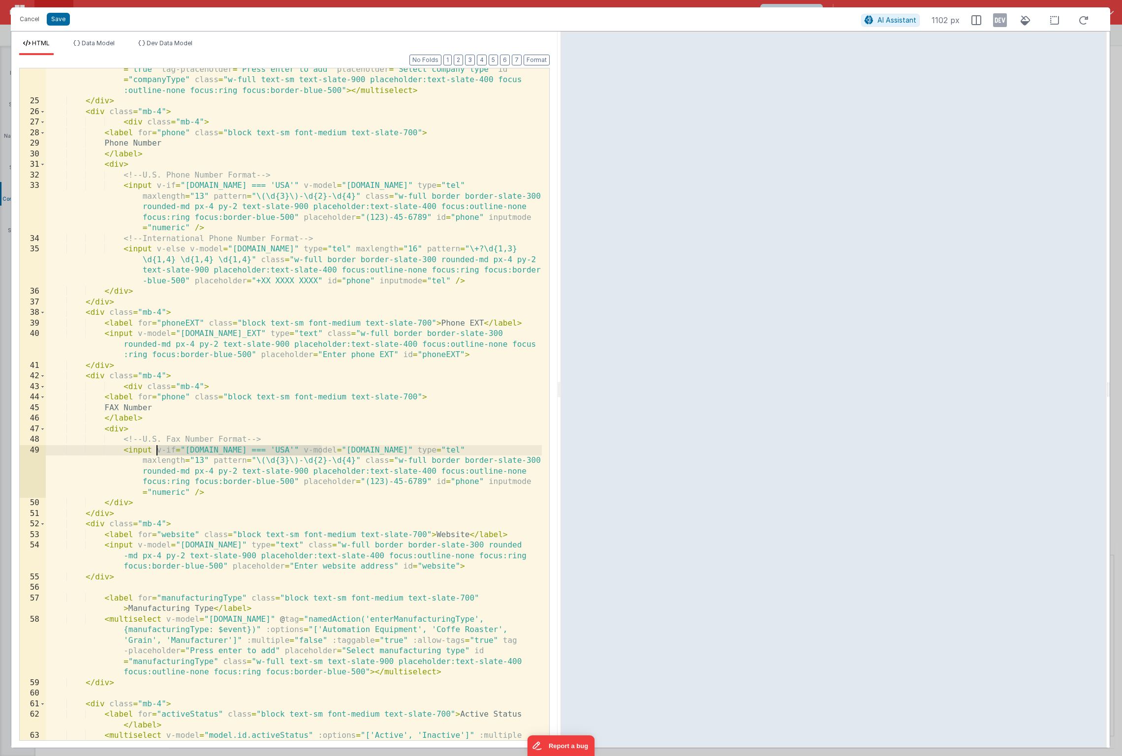
click at [157, 449] on div "< multiselect v-model = "model.id" @ tag = "namedAction('enterCompanyType', {co…" at bounding box center [294, 432] width 496 height 778
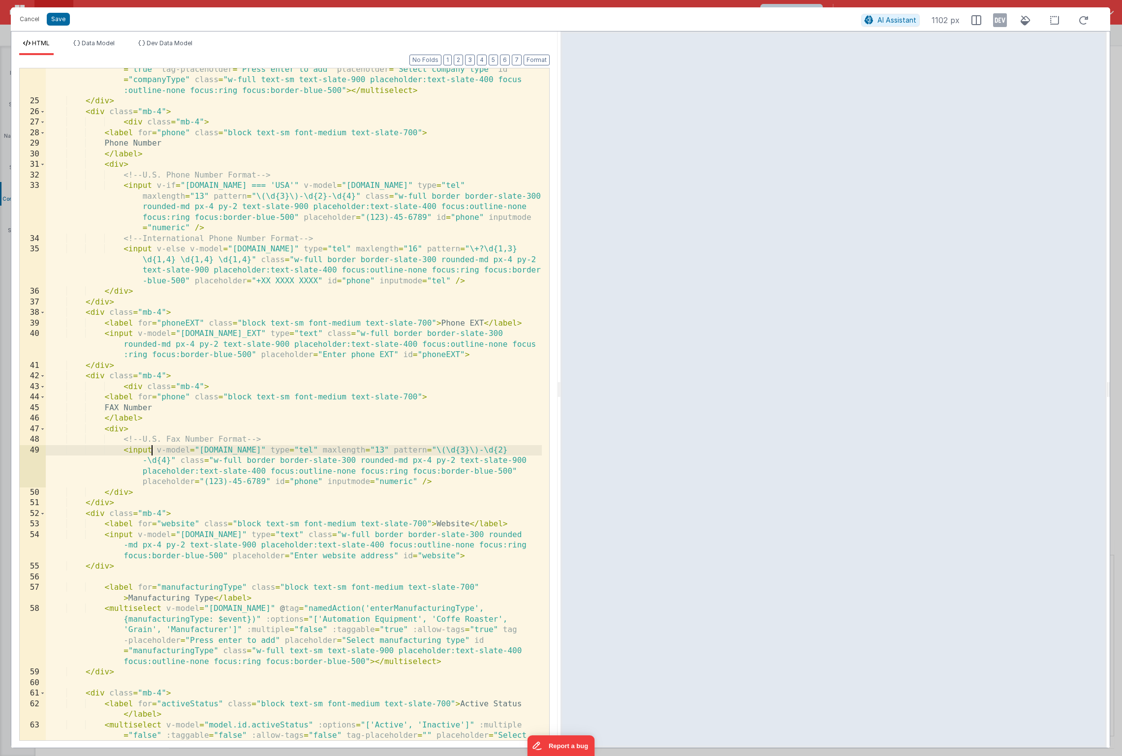
click at [274, 451] on div "< multiselect v-model = "model.id" @ tag = "namedAction('enterCompanyType', {co…" at bounding box center [294, 432] width 496 height 778
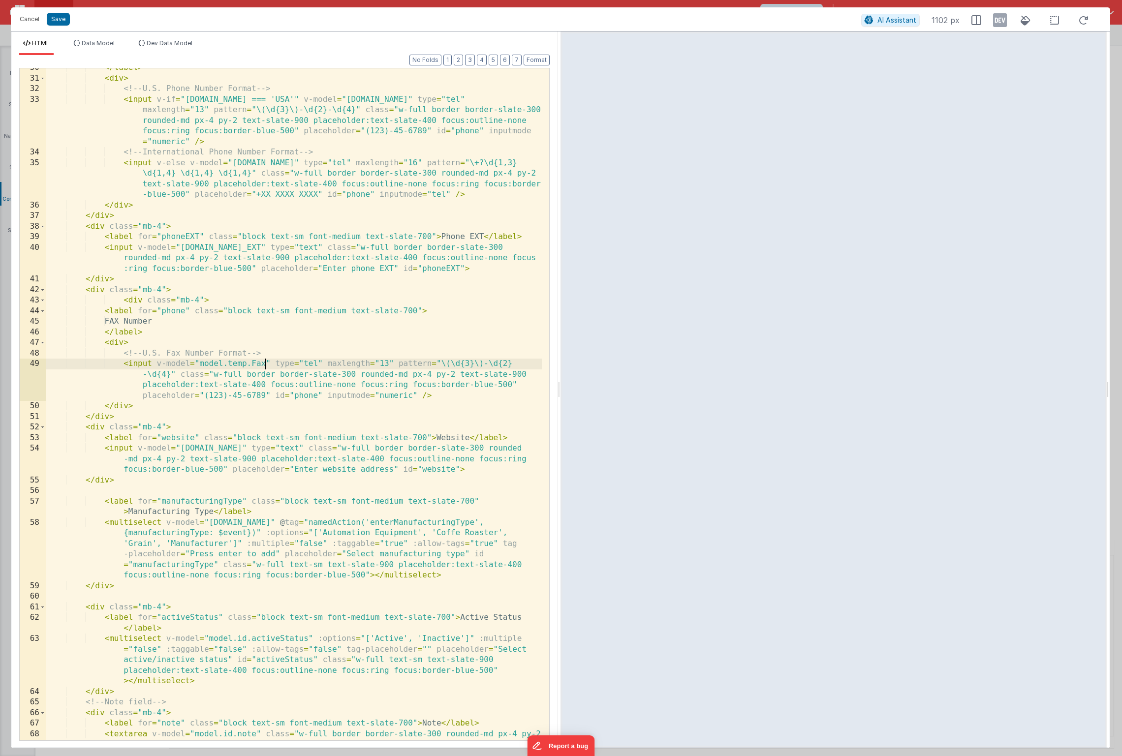
scroll to position [523, 0]
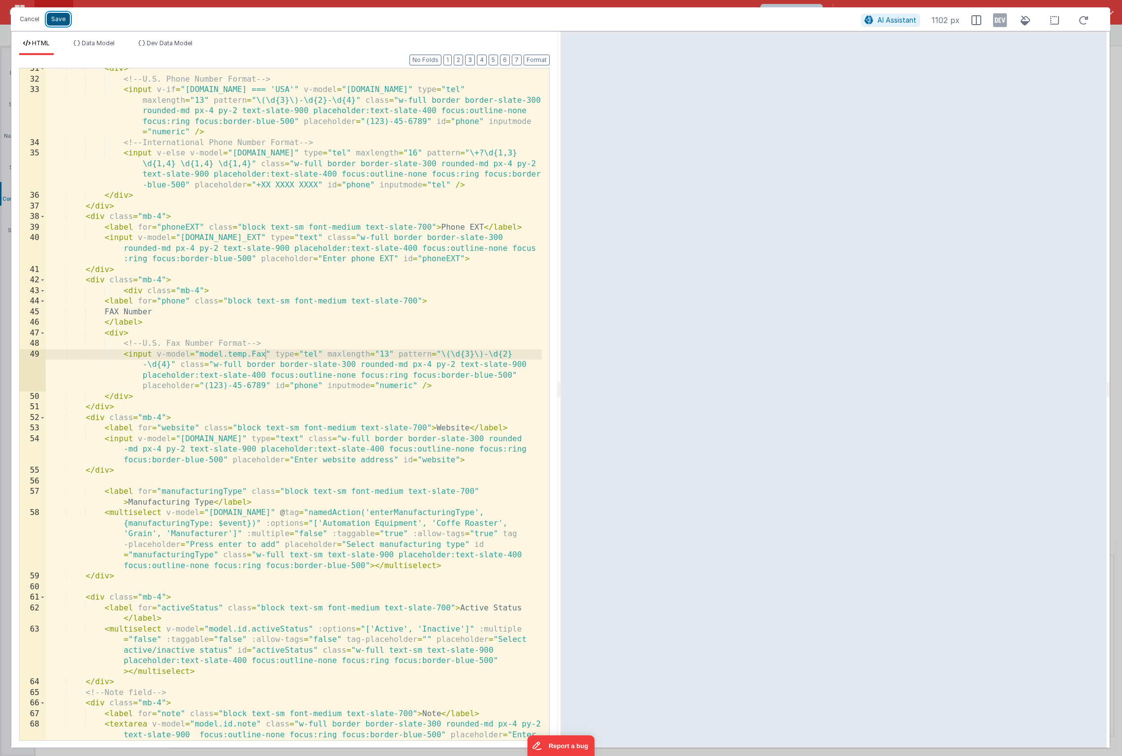
click at [56, 23] on button "Save" at bounding box center [58, 19] width 23 height 13
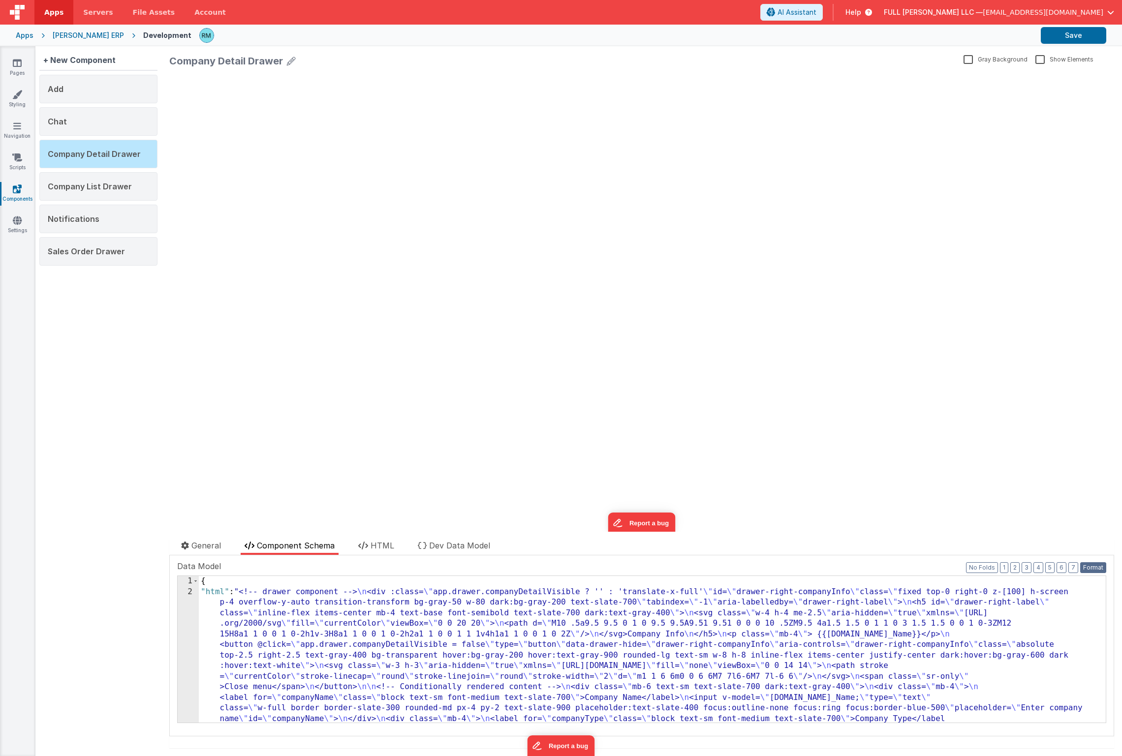
click at [1080, 567] on button "Format" at bounding box center [1093, 567] width 26 height 11
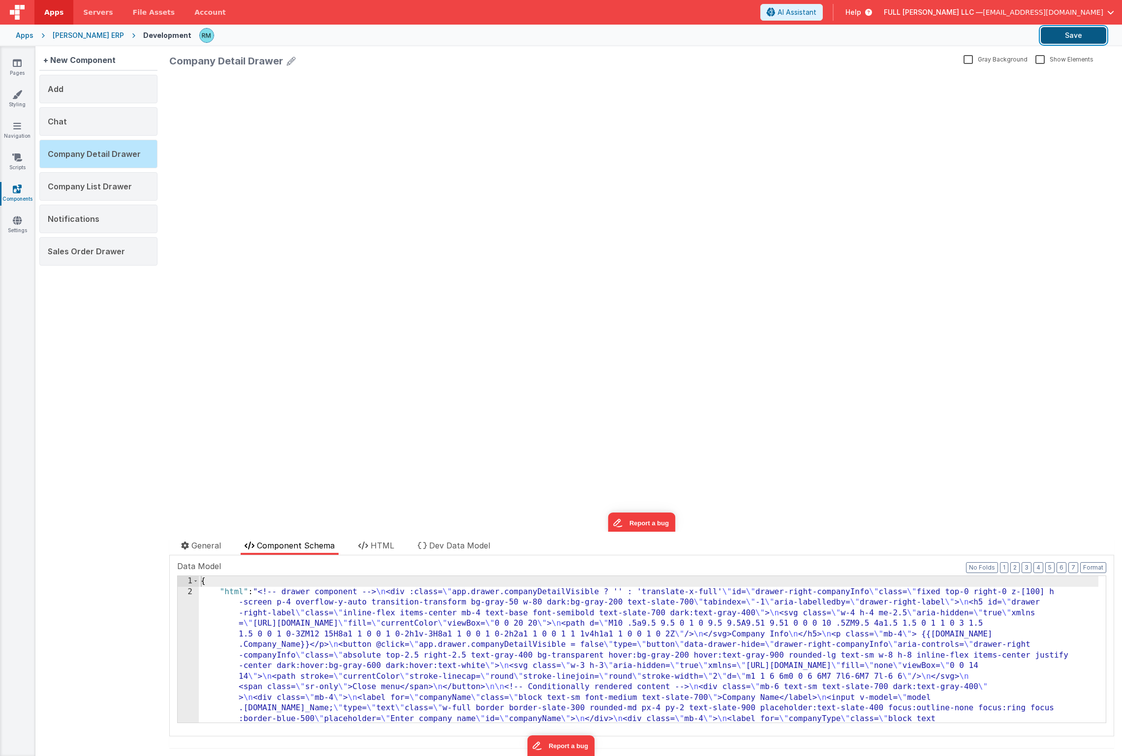
click at [1070, 37] on button "Save" at bounding box center [1073, 35] width 65 height 17
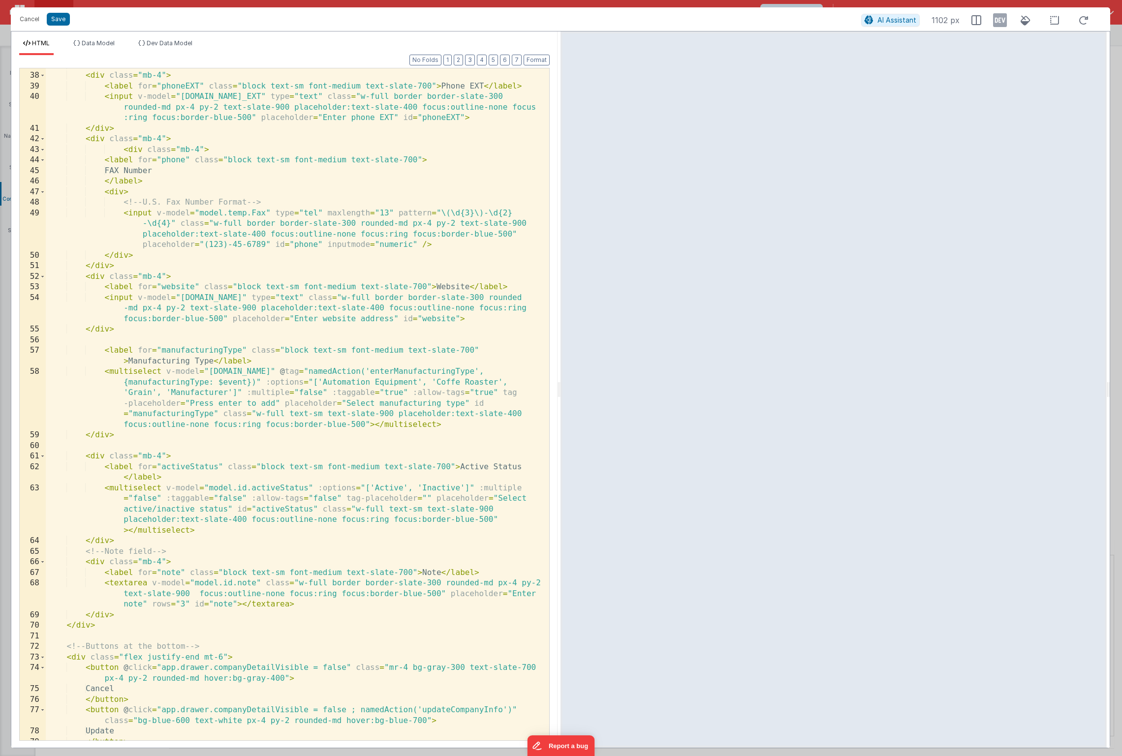
scroll to position [664, 0]
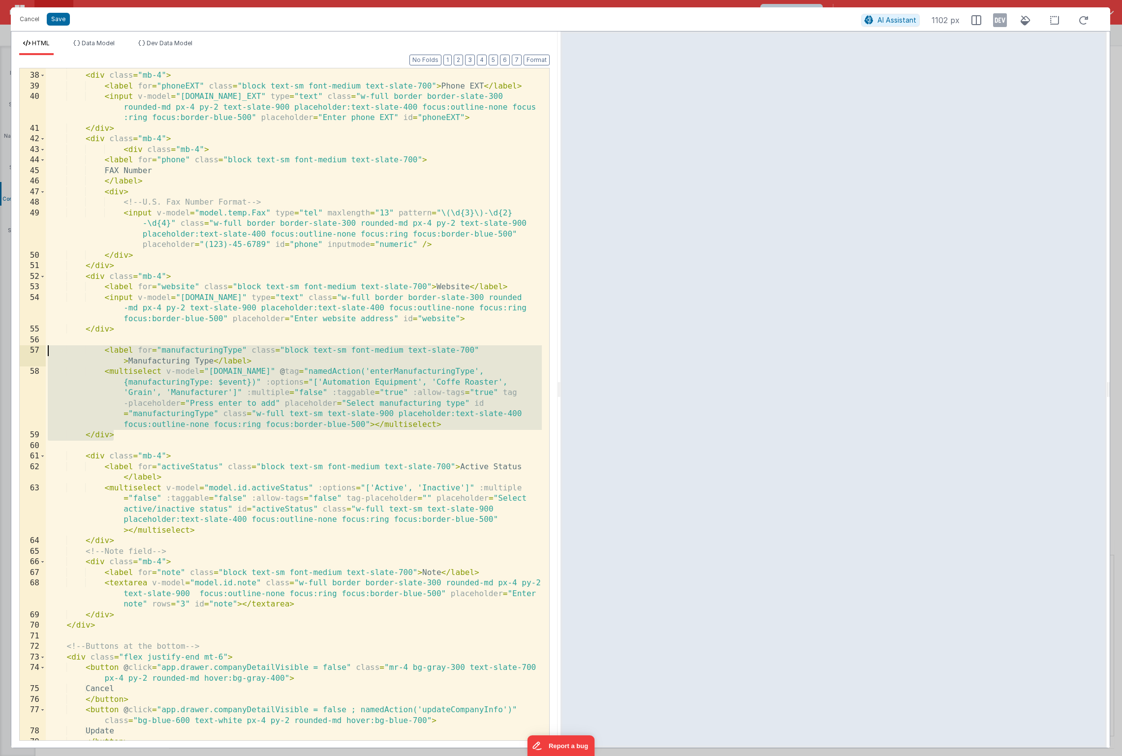
drag, startPoint x: 131, startPoint y: 438, endPoint x: 1, endPoint y: 351, distance: 156.0
click at [1, 351] on div "Cancel Save AI Assistant 1102 px HTML Data Model Dev Data Model Format 7 6 5 4 …" at bounding box center [561, 378] width 1122 height 756
click at [152, 413] on div "</ div > < div class = "mb-4" > < label for = "phoneEXT" class = "block text-sm…" at bounding box center [294, 406] width 496 height 693
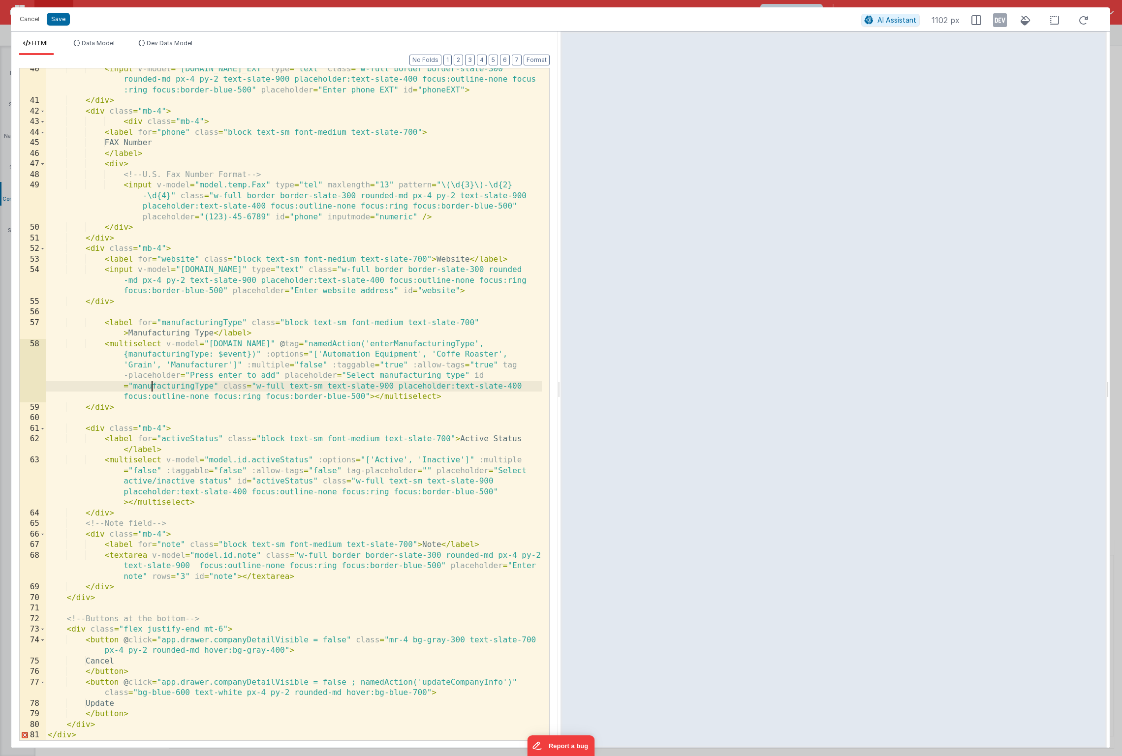
scroll to position [692, 0]
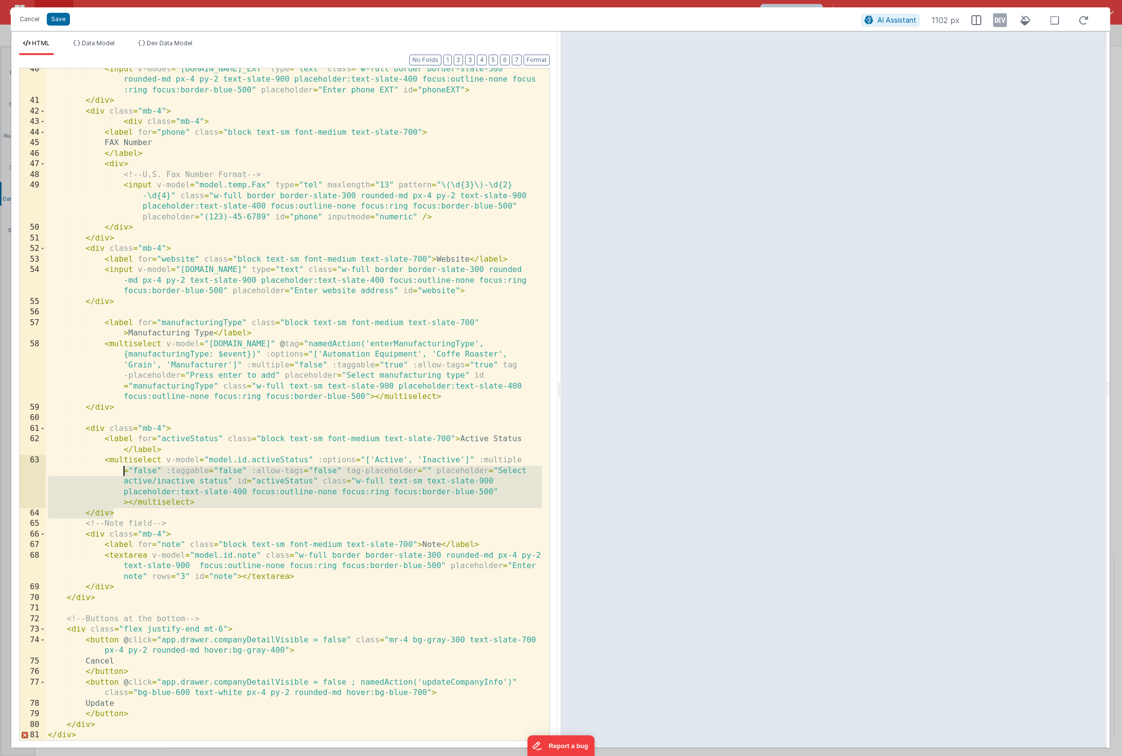
drag, startPoint x: 166, startPoint y: 512, endPoint x: 60, endPoint y: 470, distance: 114.2
click at [60, 470] on div "< input v-model = "model.temp.Phone_EXT" type = "text" class = "w-full border b…" at bounding box center [294, 421] width 496 height 714
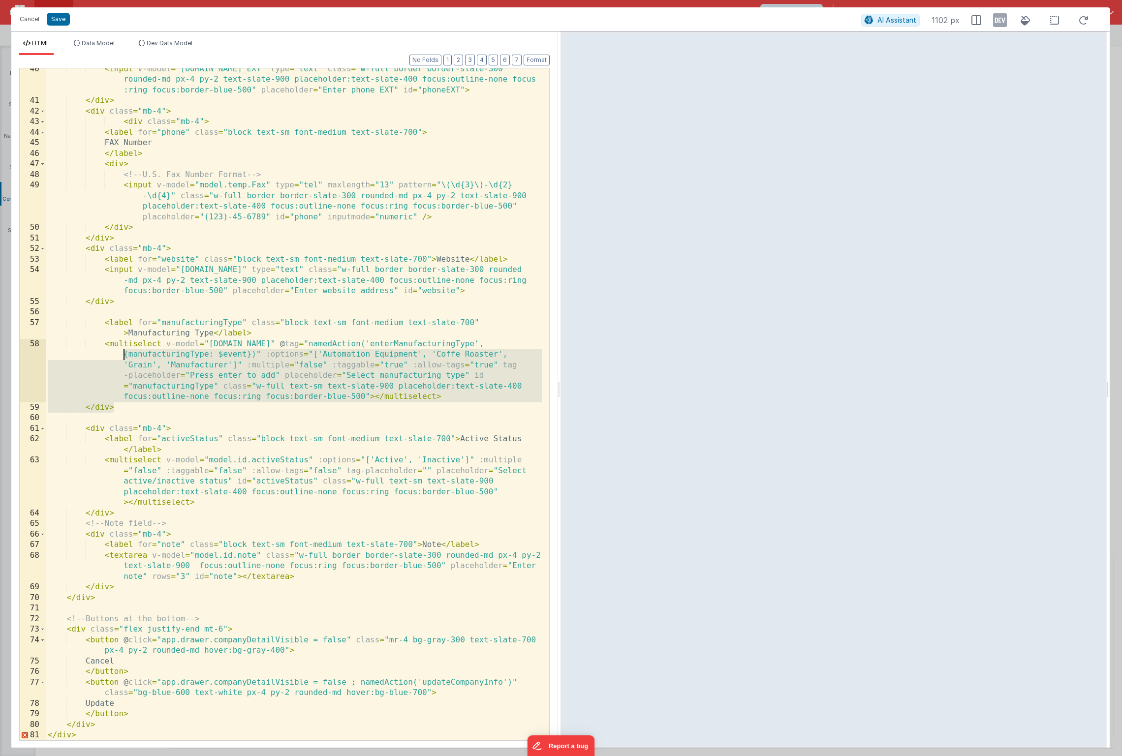
drag, startPoint x: 132, startPoint y: 412, endPoint x: 7, endPoint y: 357, distance: 136.4
click at [7, 357] on div "Cancel Save AI Assistant 1102 px HTML Data Model Dev Data Model Format 7 6 5 4 …" at bounding box center [561, 378] width 1122 height 756
click at [99, 317] on div "< input v-model = "model.temp.Phone_EXT" type = "text" class = "w-full border b…" at bounding box center [294, 421] width 496 height 714
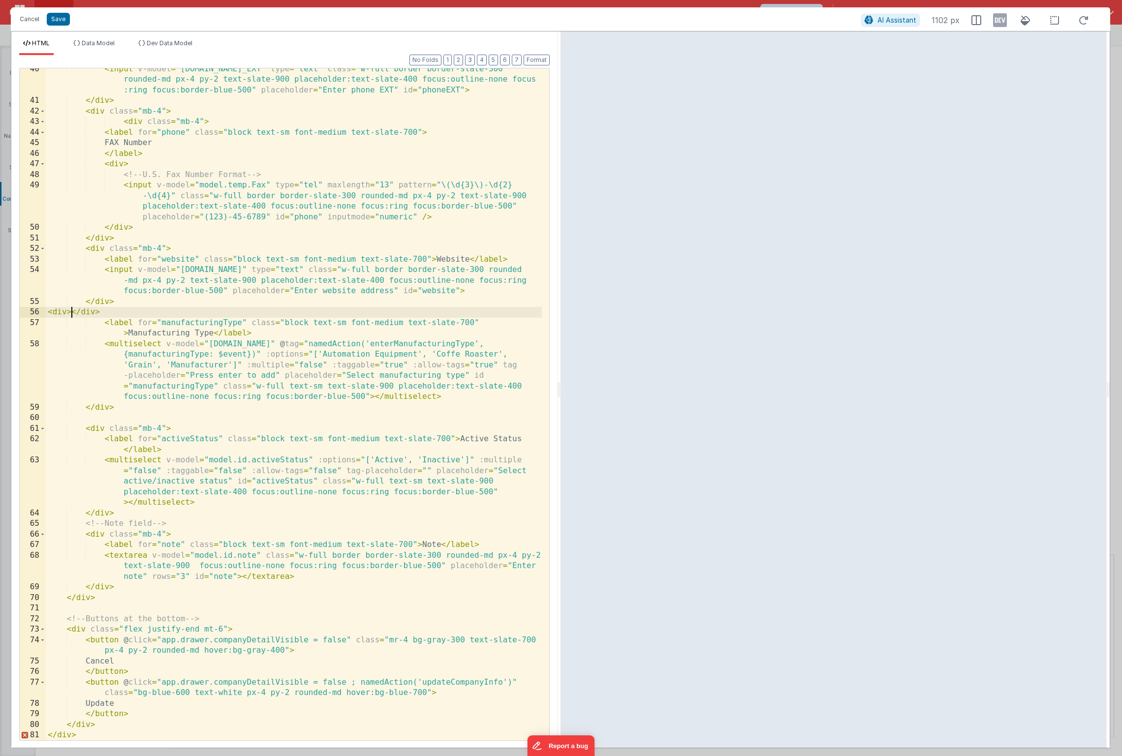
click at [111, 318] on div "< input v-model = "model.temp.Phone_EXT" type = "text" class = "w-full border b…" at bounding box center [294, 421] width 496 height 714
click at [108, 314] on div "< input v-model = "model.temp.Phone_EXT" type = "text" class = "w-full border b…" at bounding box center [294, 421] width 496 height 714
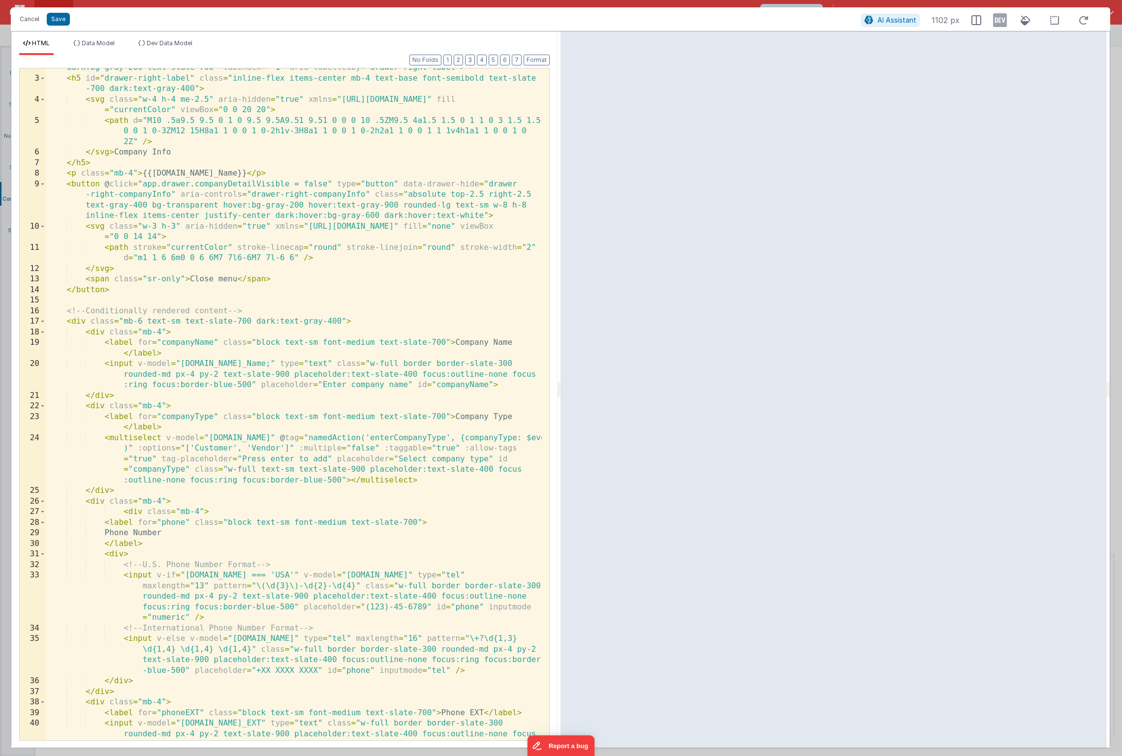
scroll to position [37, 0]
click at [165, 490] on div "< div :class = "app.drawer.companyDetailVisible ? '' : 'translate-x-full'" id =…" at bounding box center [294, 409] width 496 height 736
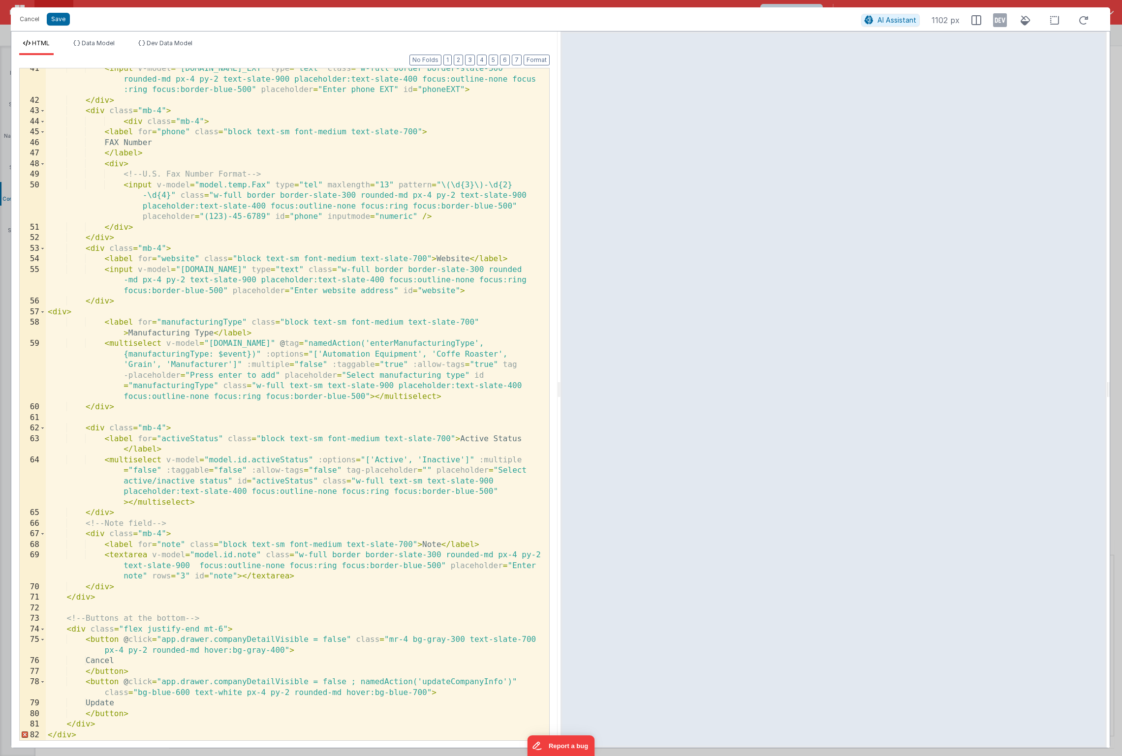
scroll to position [555, 0]
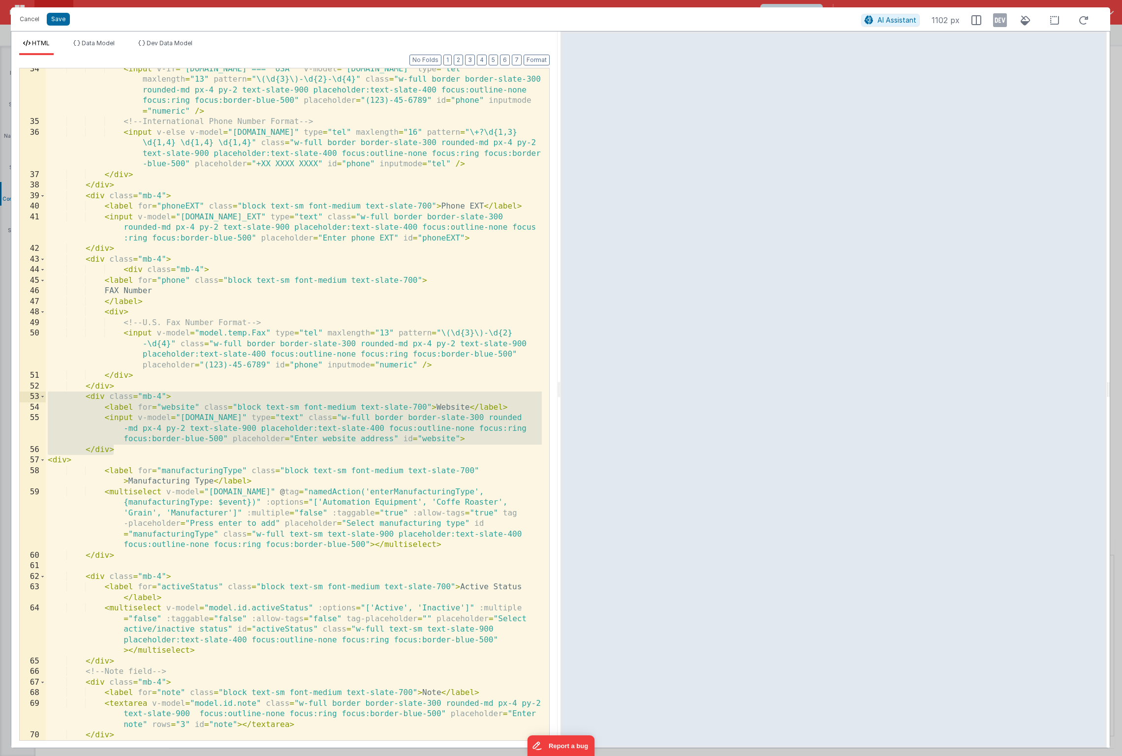
drag, startPoint x: 133, startPoint y: 449, endPoint x: 32, endPoint y: 400, distance: 112.2
click at [32, 400] on div "34 35 36 37 38 39 40 41 42 43 44 45 46 47 48 49 50 51 52 53 54 55 56 57 58 59 6…" at bounding box center [284, 404] width 530 height 673
click at [48, 462] on div "< input v-if = "[DOMAIN_NAME] === 'USA'" v-model = "[DOMAIN_NAME]" type = "tel"…" at bounding box center [294, 432] width 496 height 736
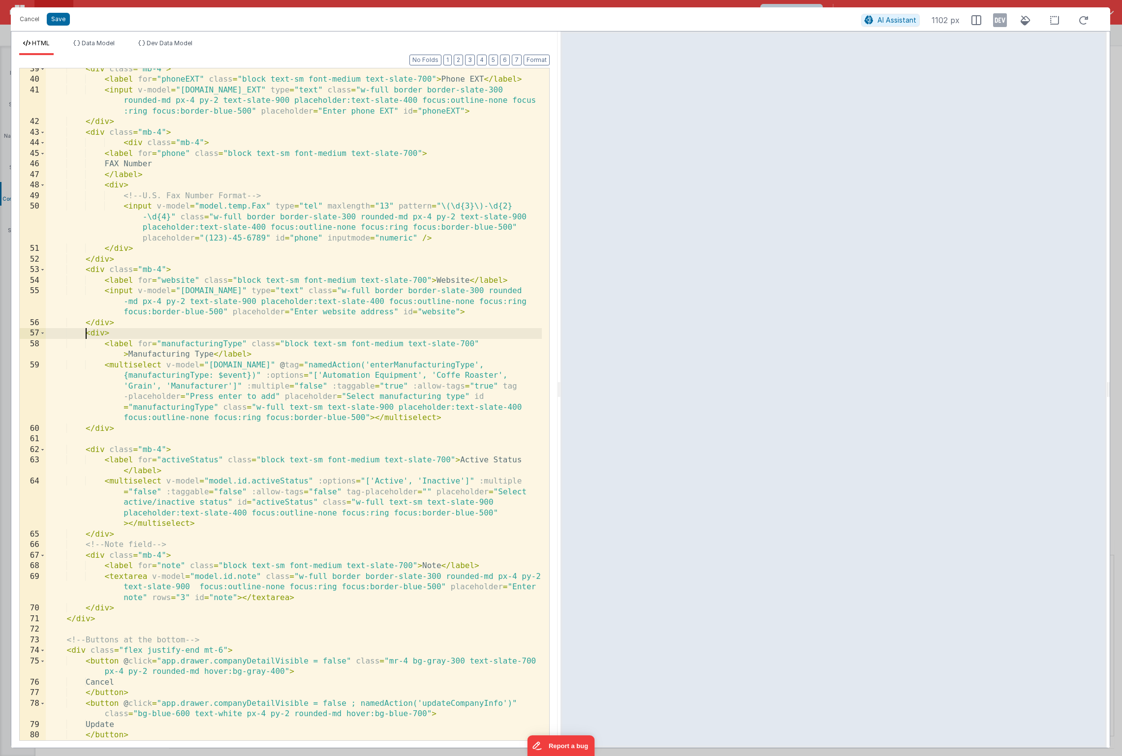
scroll to position [703, 0]
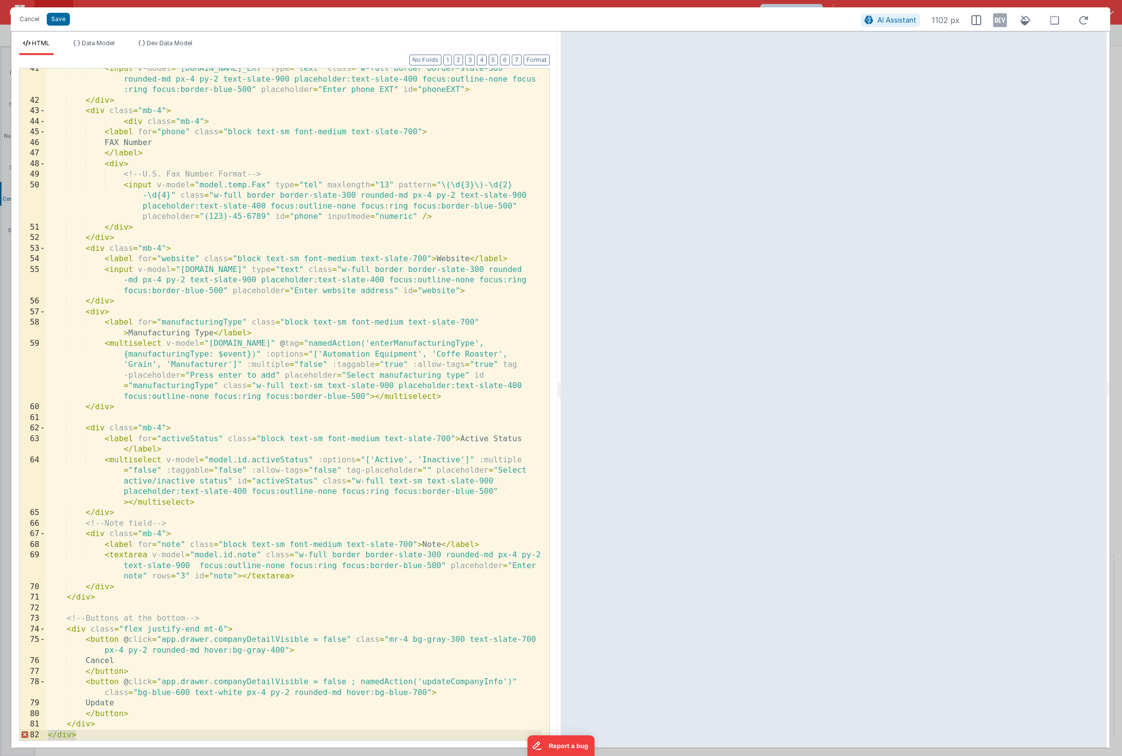
drag, startPoint x: 93, startPoint y: 731, endPoint x: 3, endPoint y: 735, distance: 89.1
click at [3, 702] on div "Cancel Save AI Assistant 1102 px HTML Data Model Dev Data Model Format 7 6 5 4 …" at bounding box center [561, 378] width 1122 height 756
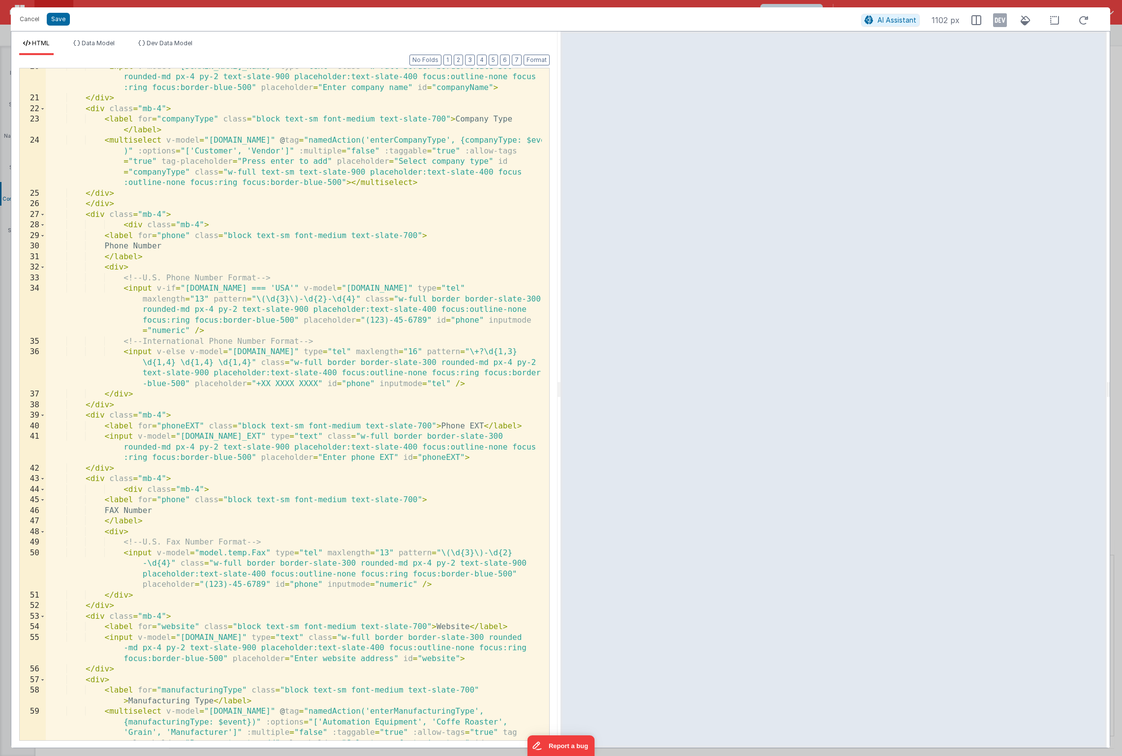
scroll to position [0, 0]
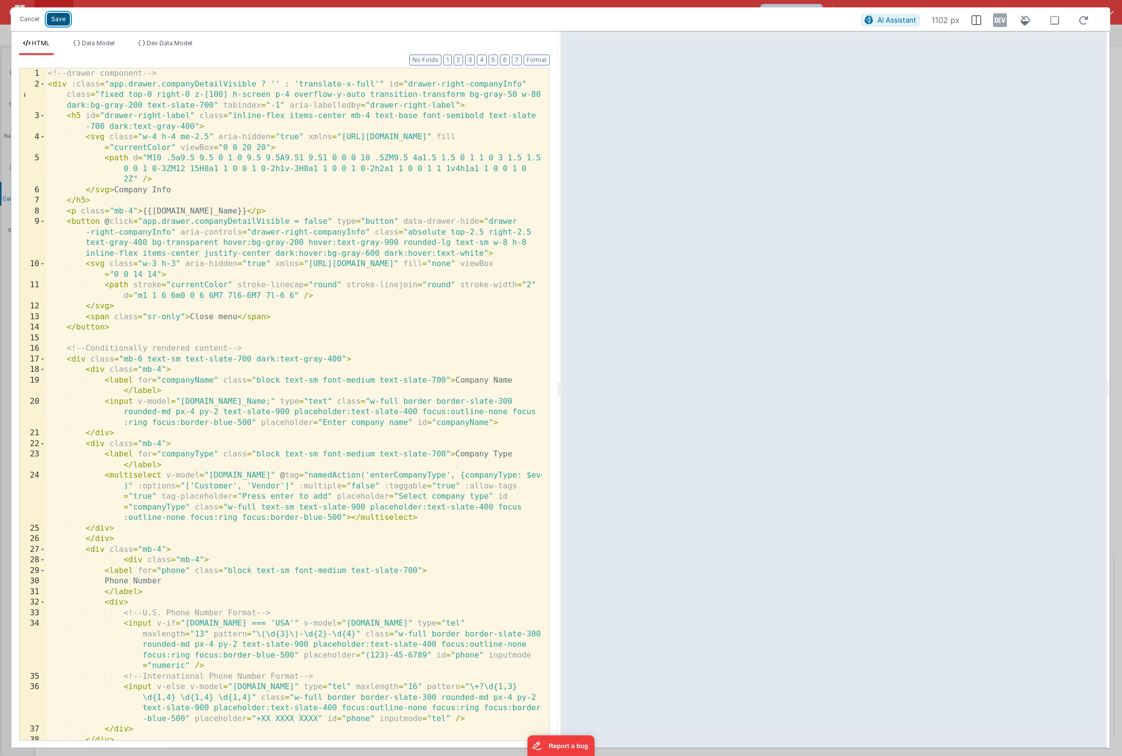
click at [50, 24] on button "Save" at bounding box center [58, 19] width 23 height 13
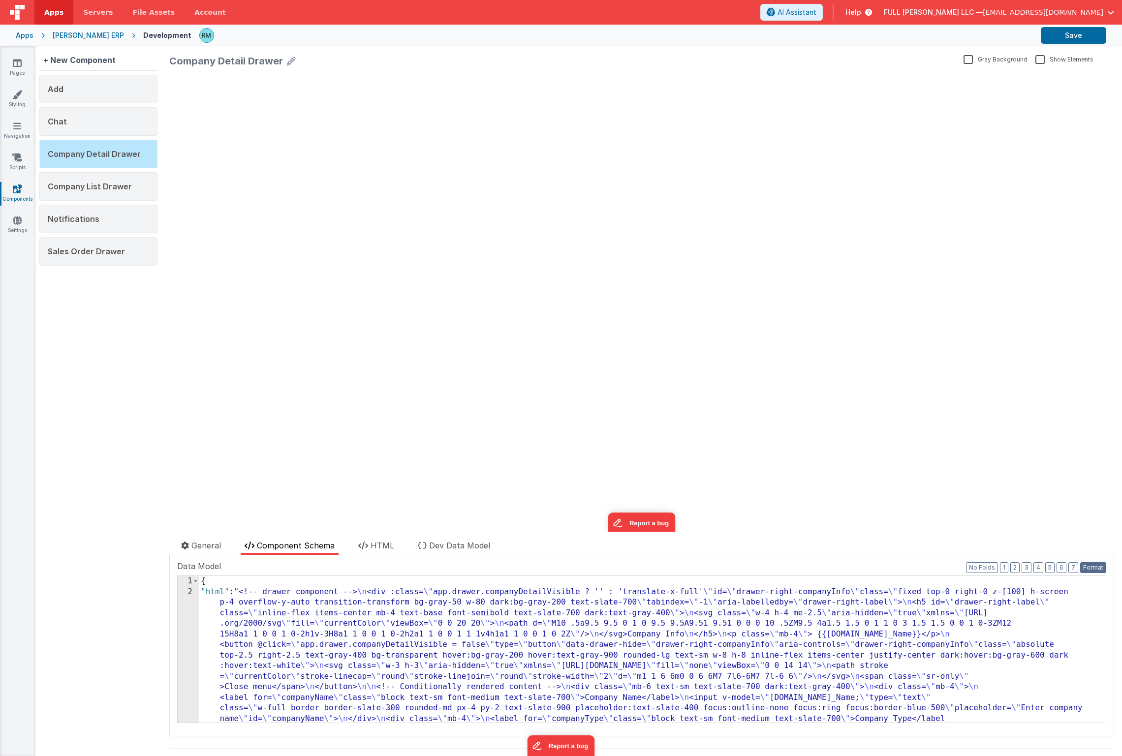
click at [1086, 570] on button "Format" at bounding box center [1093, 567] width 26 height 11
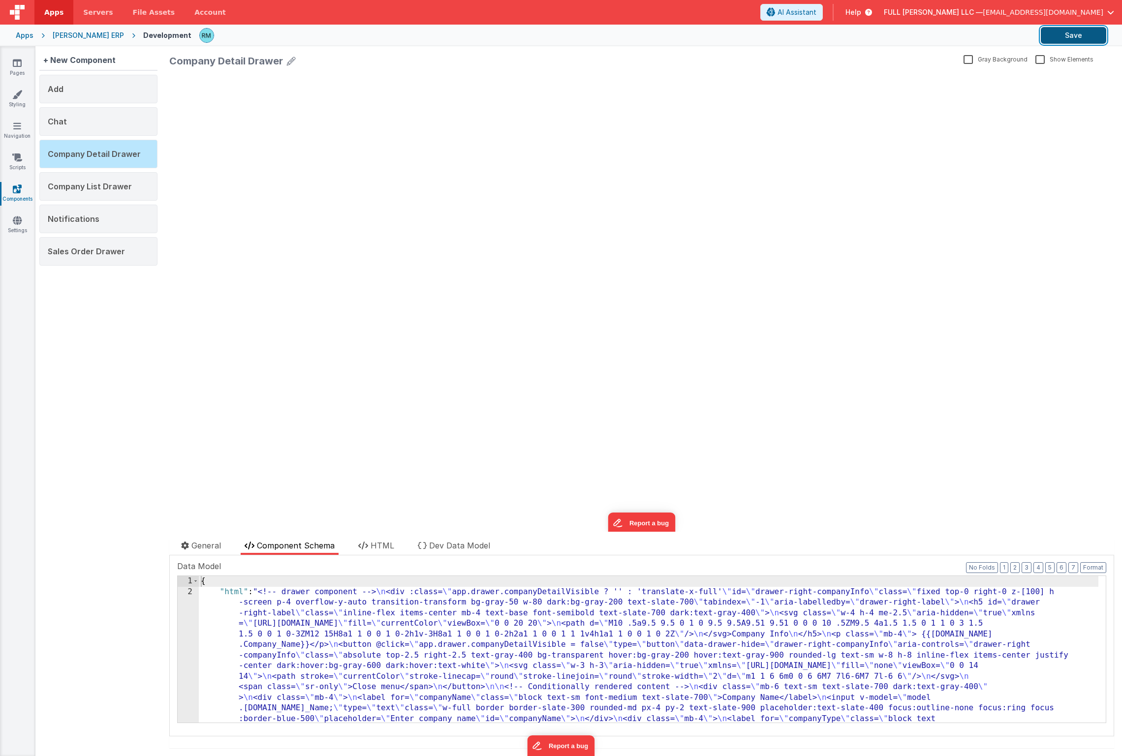
click at [1065, 35] on button "Save" at bounding box center [1073, 35] width 65 height 17
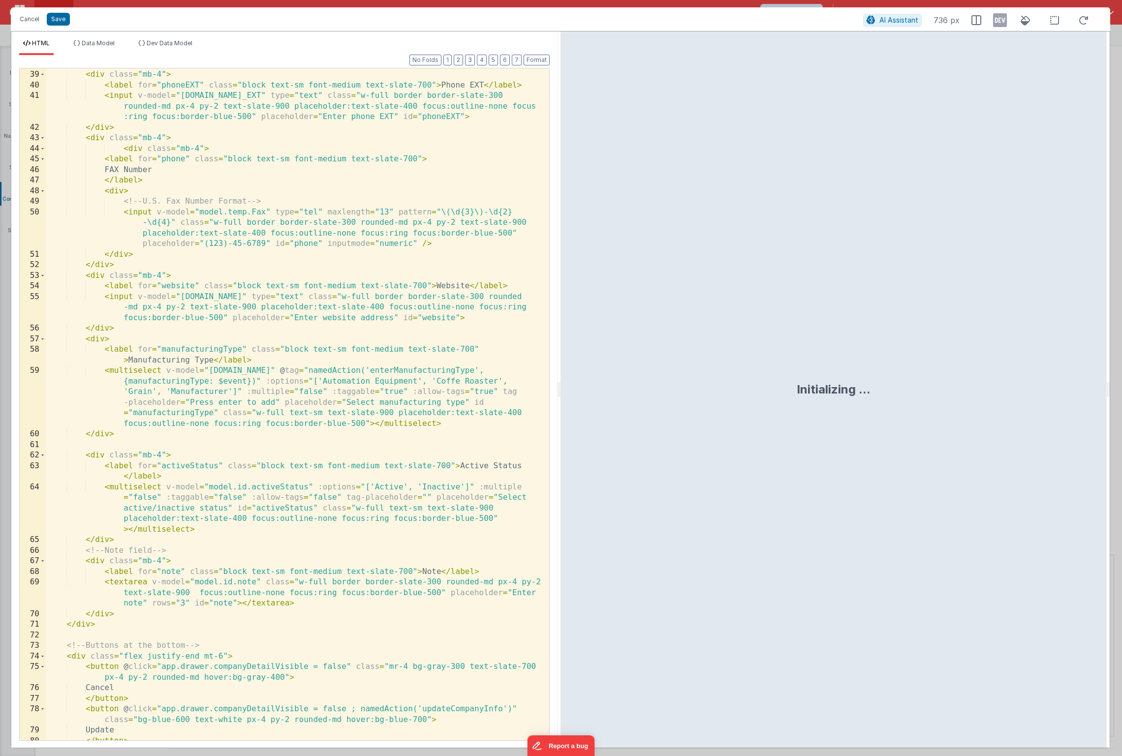
scroll to position [713, 0]
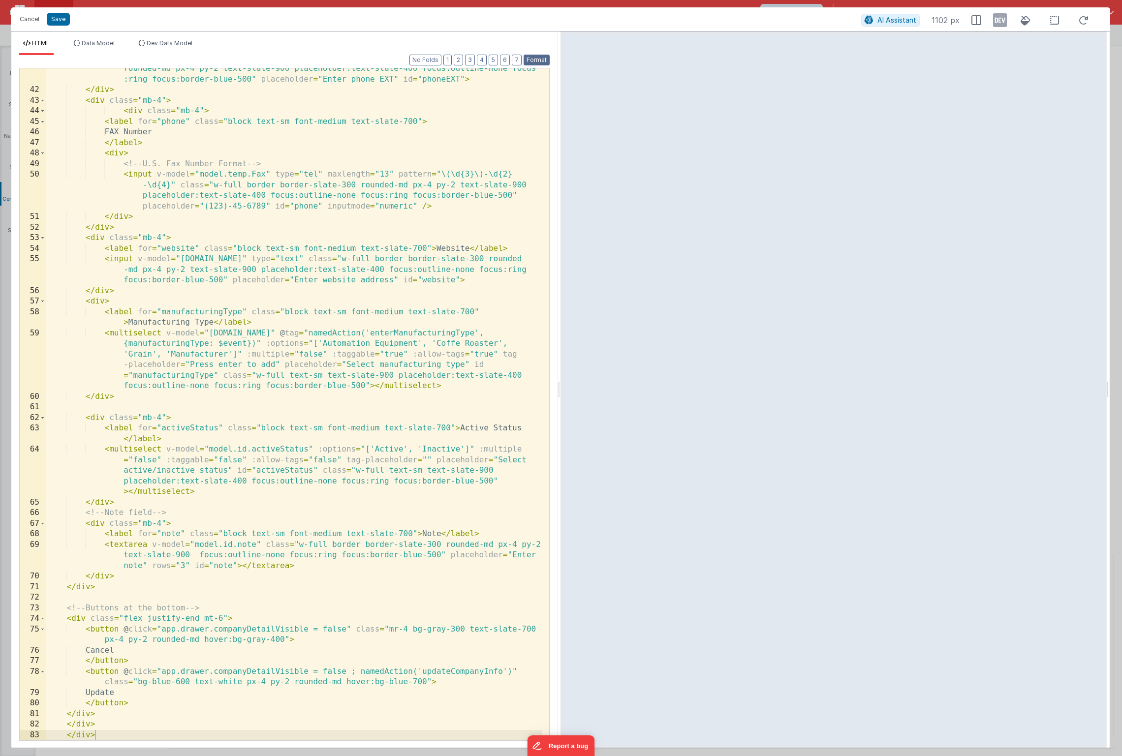
click at [530, 63] on button "Format" at bounding box center [537, 60] width 26 height 11
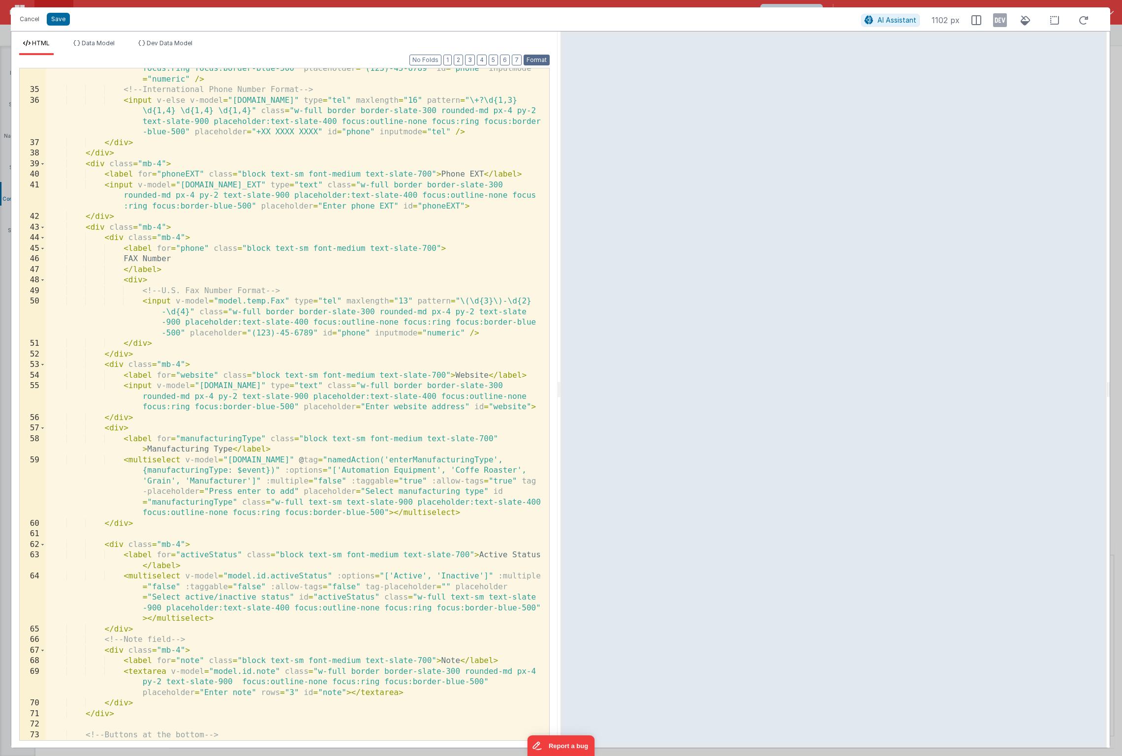
scroll to position [587, 0]
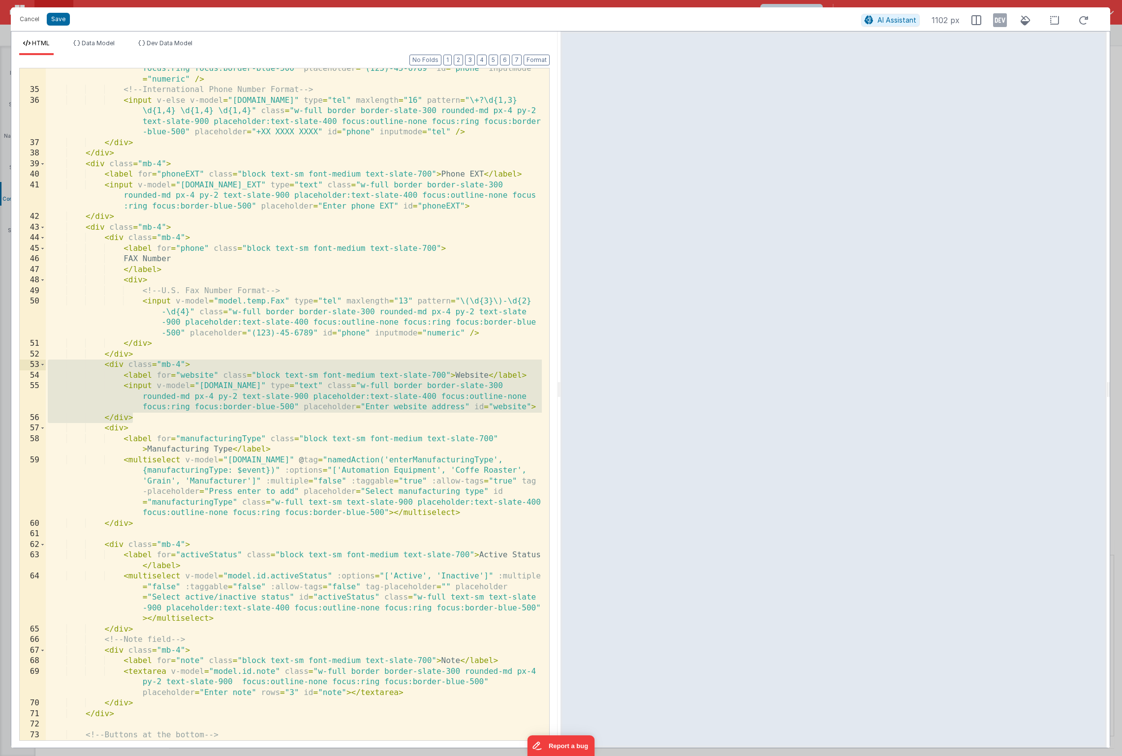
drag, startPoint x: 155, startPoint y: 418, endPoint x: 24, endPoint y: 366, distance: 142.0
click at [24, 366] on div "34 35 36 37 38 39 40 41 42 43 44 45 46 47 48 49 50 51 52 53 54 55 56 57 58 59 6…" at bounding box center [284, 404] width 530 height 673
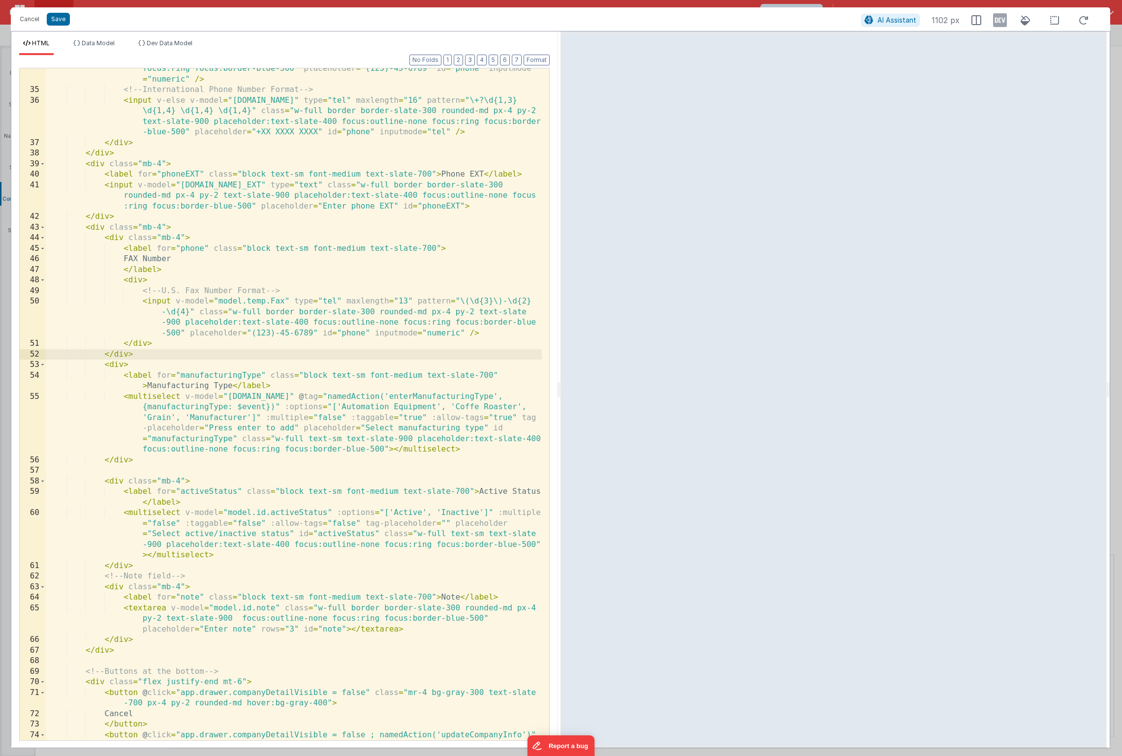
click at [164, 459] on div "< input v-if = "[DOMAIN_NAME] === 'USA'" v-model = "[DOMAIN_NAME]" type = "tel"…" at bounding box center [294, 405] width 496 height 746
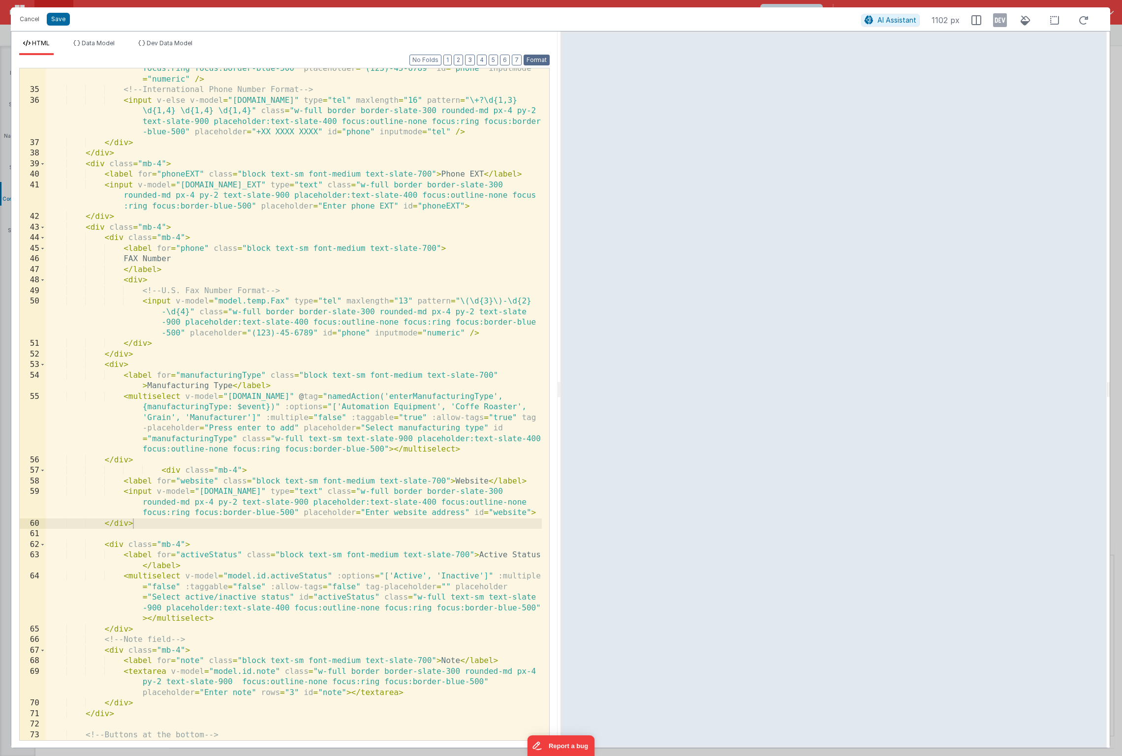
click at [548, 61] on button "Format" at bounding box center [537, 60] width 26 height 11
click at [61, 20] on button "Save" at bounding box center [58, 19] width 23 height 13
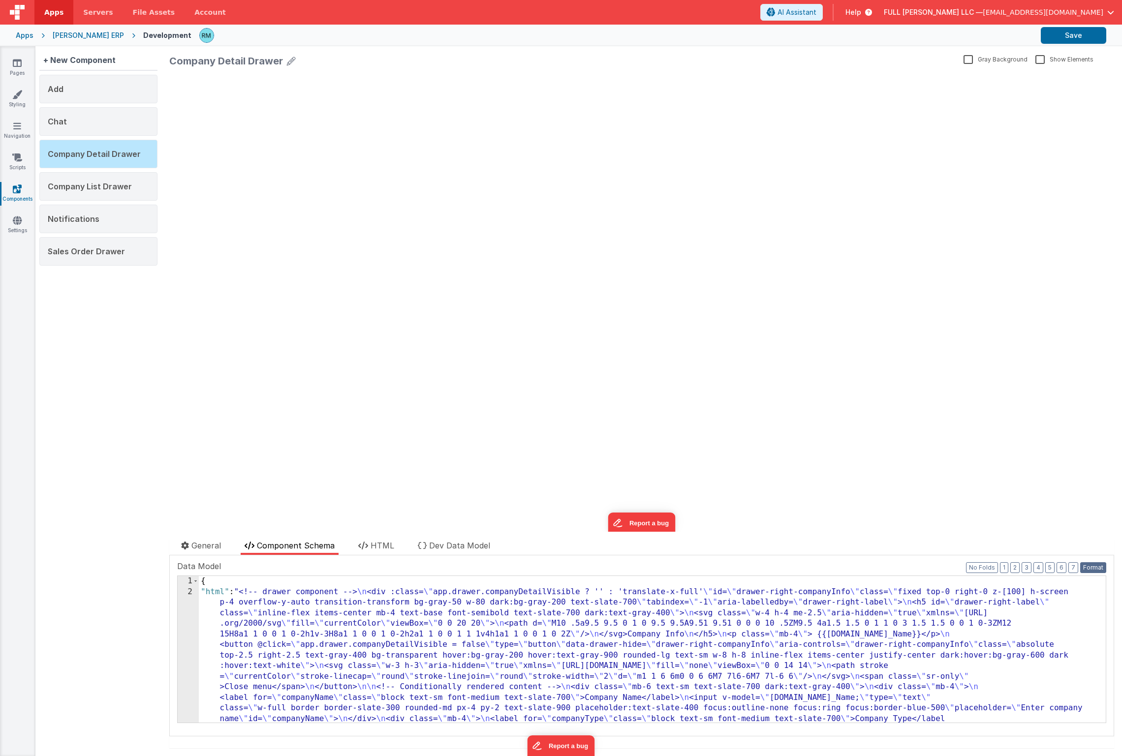
click at [1080, 570] on button "Format" at bounding box center [1093, 567] width 26 height 11
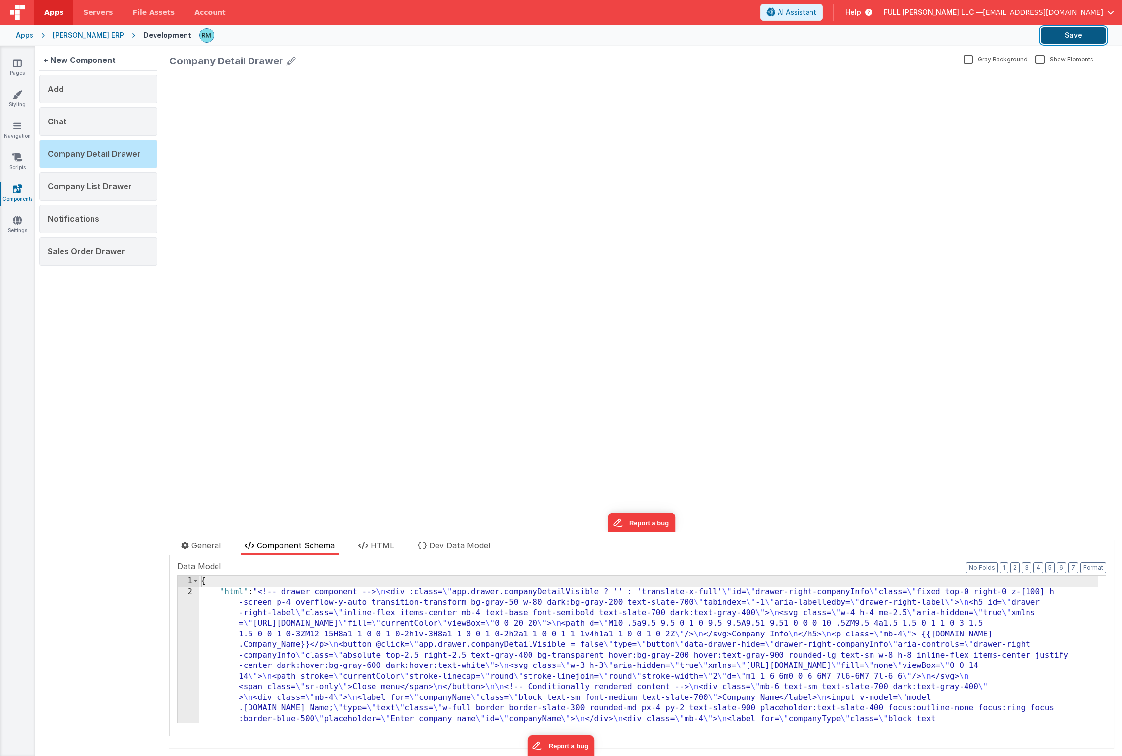
click at [1072, 40] on button "Save" at bounding box center [1073, 35] width 65 height 17
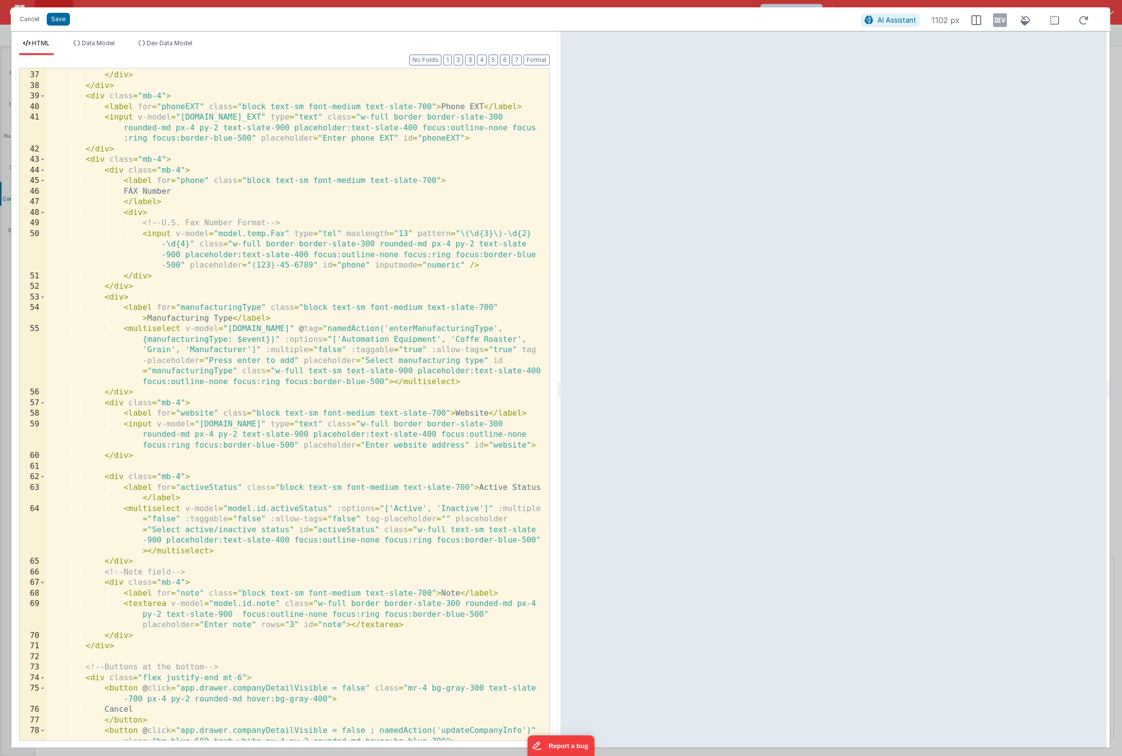
scroll to position [654, 0]
drag, startPoint x: 209, startPoint y: 319, endPoint x: 146, endPoint y: 320, distance: 63.0
click at [146, 320] on div "< input v-else v-model = "[DOMAIN_NAME]" type = "tel" maxlength = "16" pattern …" at bounding box center [294, 396] width 496 height 736
drag, startPoint x: 243, startPoint y: 310, endPoint x: 181, endPoint y: 309, distance: 62.5
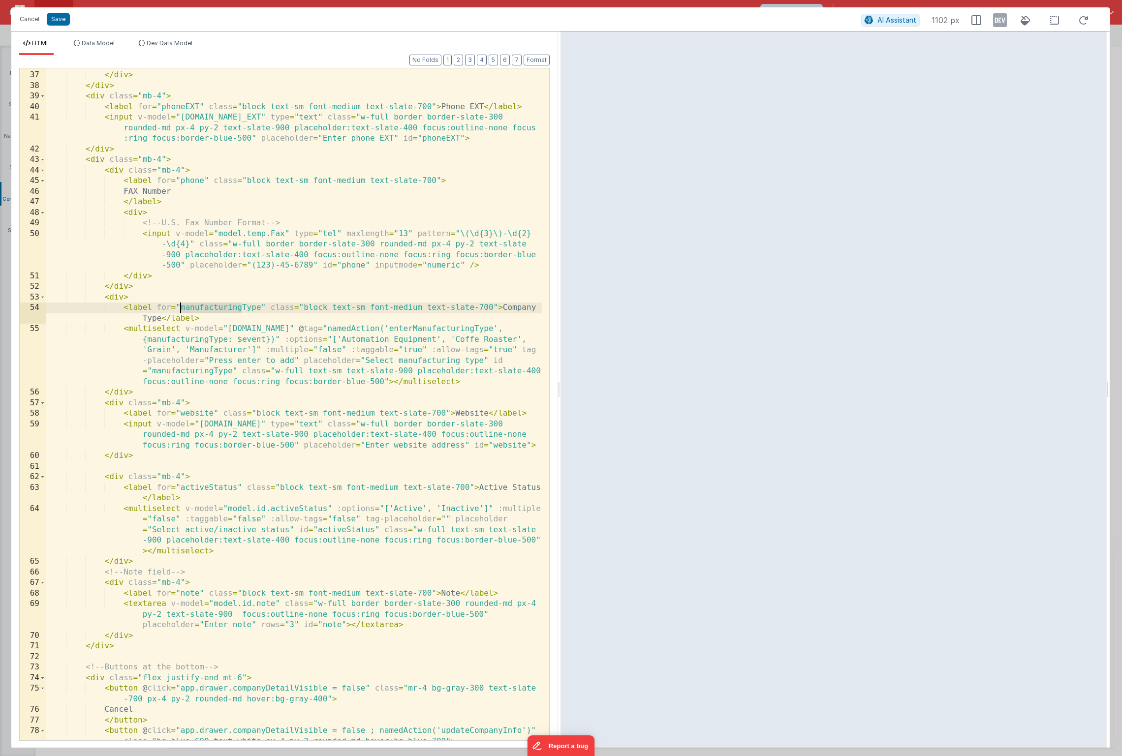
click at [181, 309] on div "< input v-else v-model = "[DOMAIN_NAME]" type = "tel" maxlength = "16" pattern …" at bounding box center [294, 396] width 496 height 736
drag, startPoint x: 266, startPoint y: 330, endPoint x: 228, endPoint y: 330, distance: 37.9
click at [228, 330] on div "< input v-else v-model = "[DOMAIN_NAME]" type = "tel" maxlength = "16" pattern …" at bounding box center [294, 396] width 496 height 736
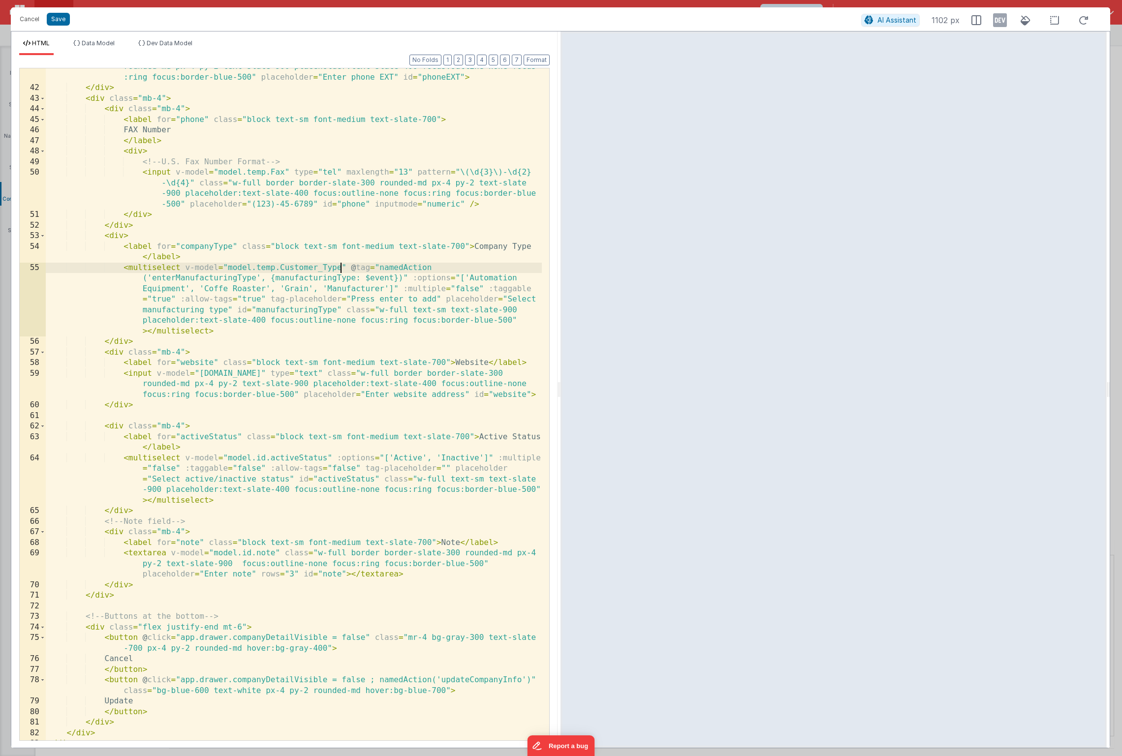
scroll to position [724, 0]
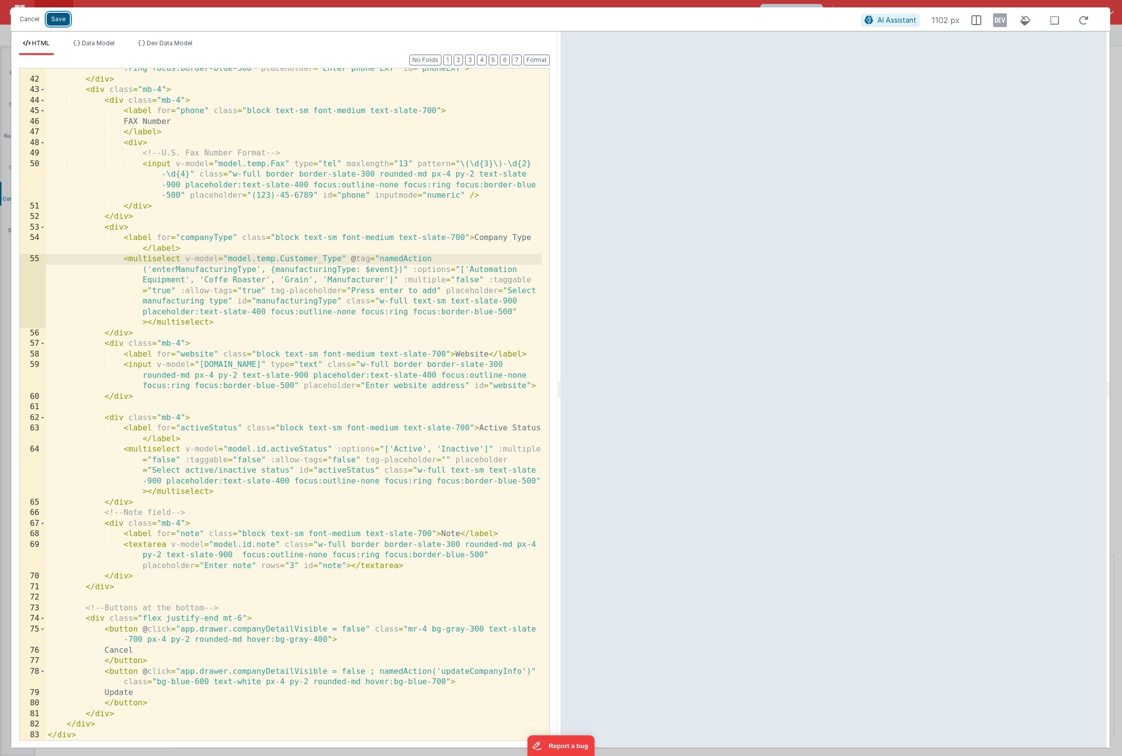
click at [57, 19] on button "Save" at bounding box center [58, 19] width 23 height 13
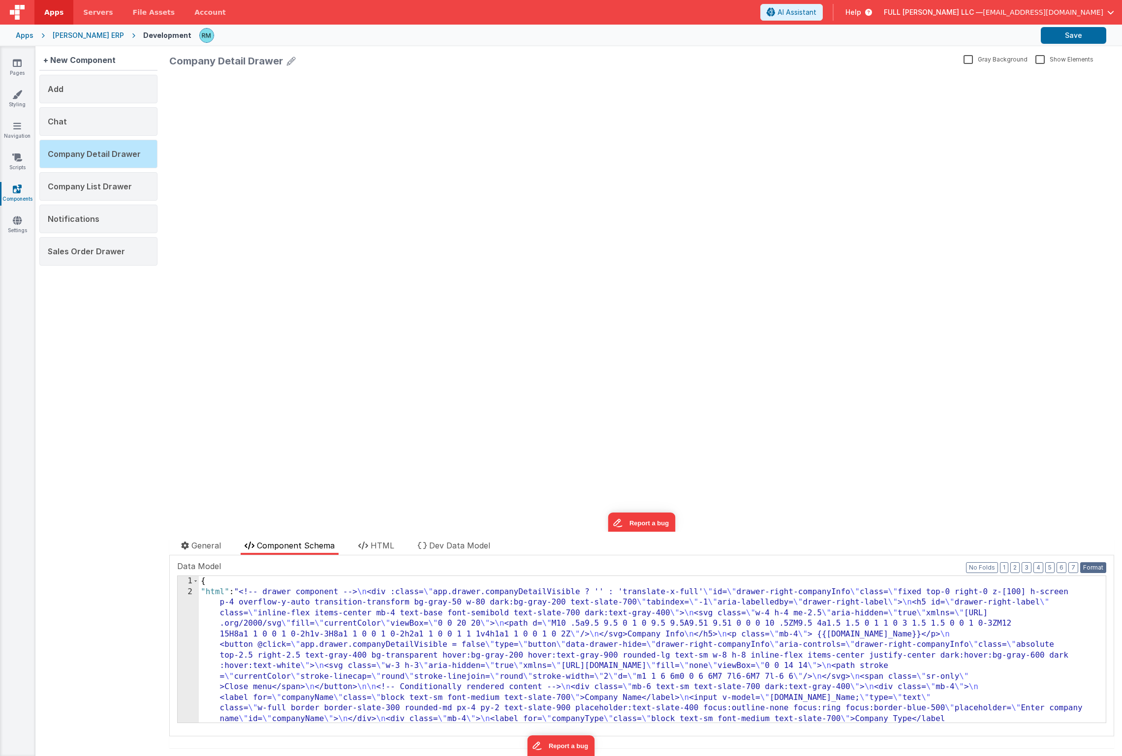
click at [1097, 563] on button "Format" at bounding box center [1093, 567] width 26 height 11
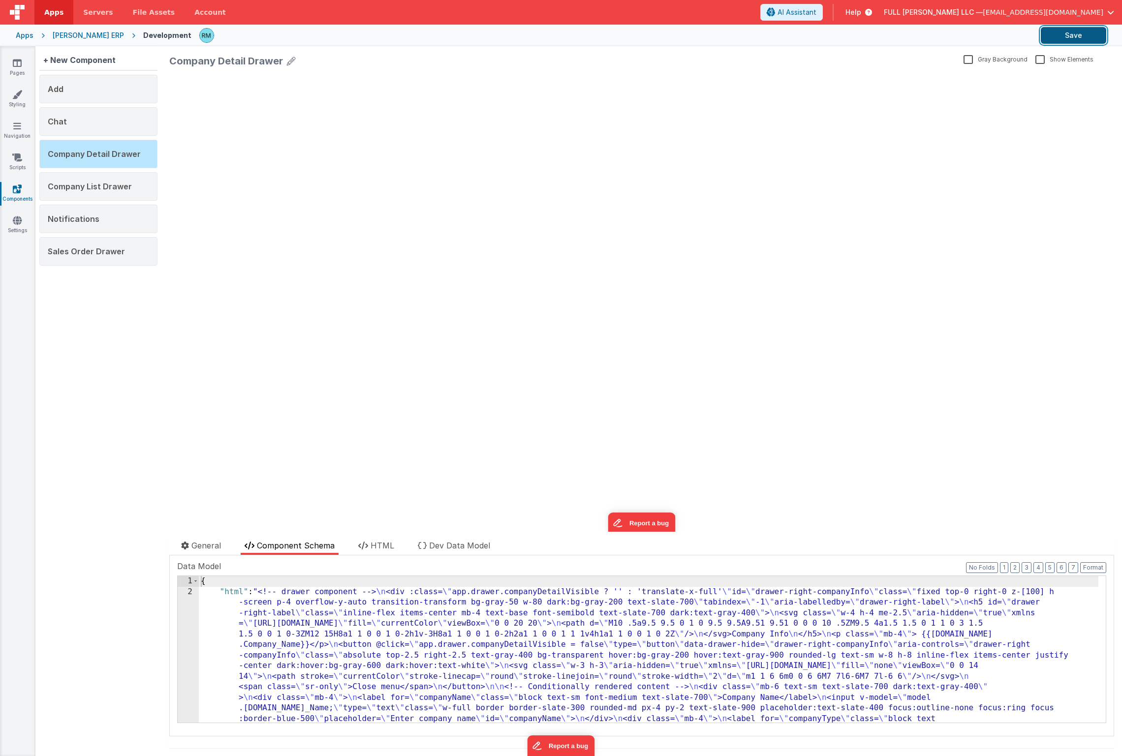
click at [1066, 38] on button "Save" at bounding box center [1073, 35] width 65 height 17
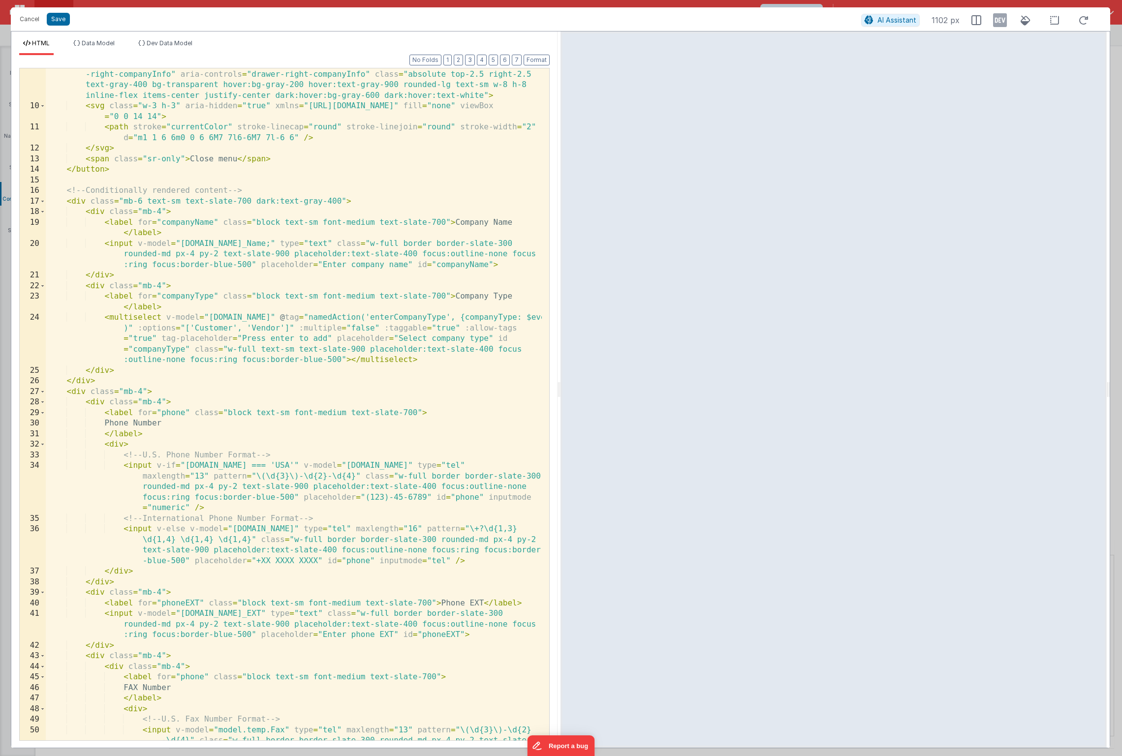
scroll to position [0, 0]
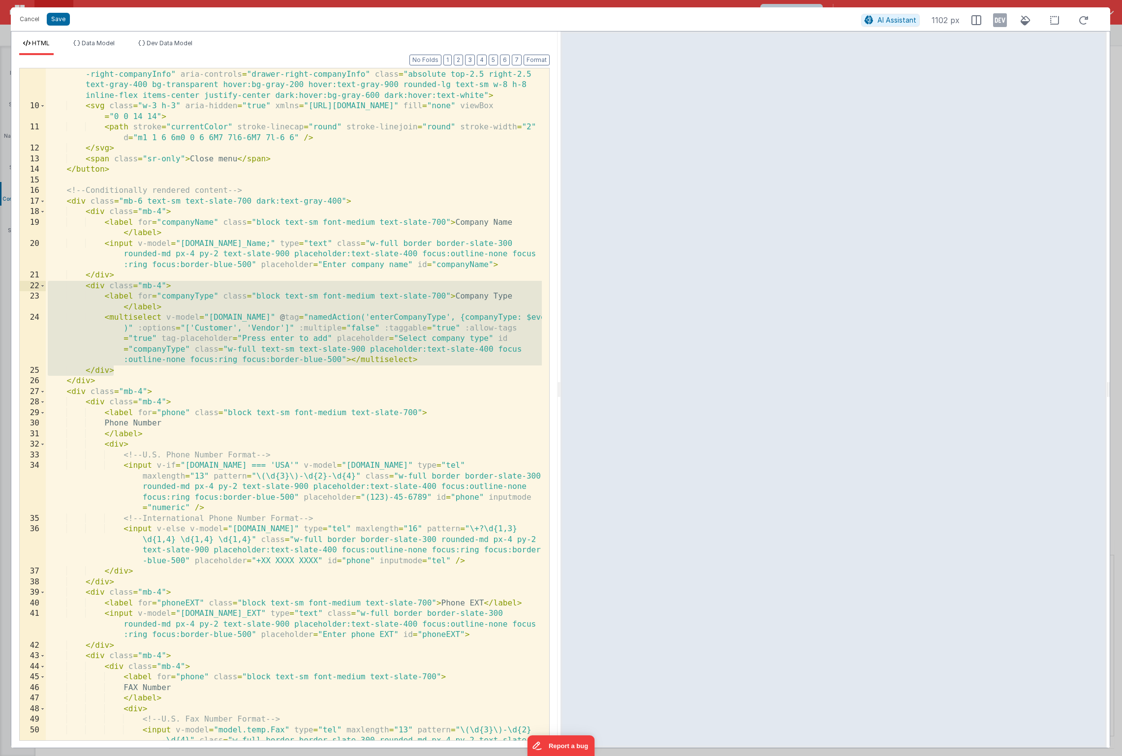
drag, startPoint x: 134, startPoint y: 370, endPoint x: 5, endPoint y: 289, distance: 151.8
click at [5, 289] on div "Cancel Save AI Assistant 1102 px HTML Data Model Dev Data Model Format 7 6 5 4 …" at bounding box center [561, 378] width 1122 height 756
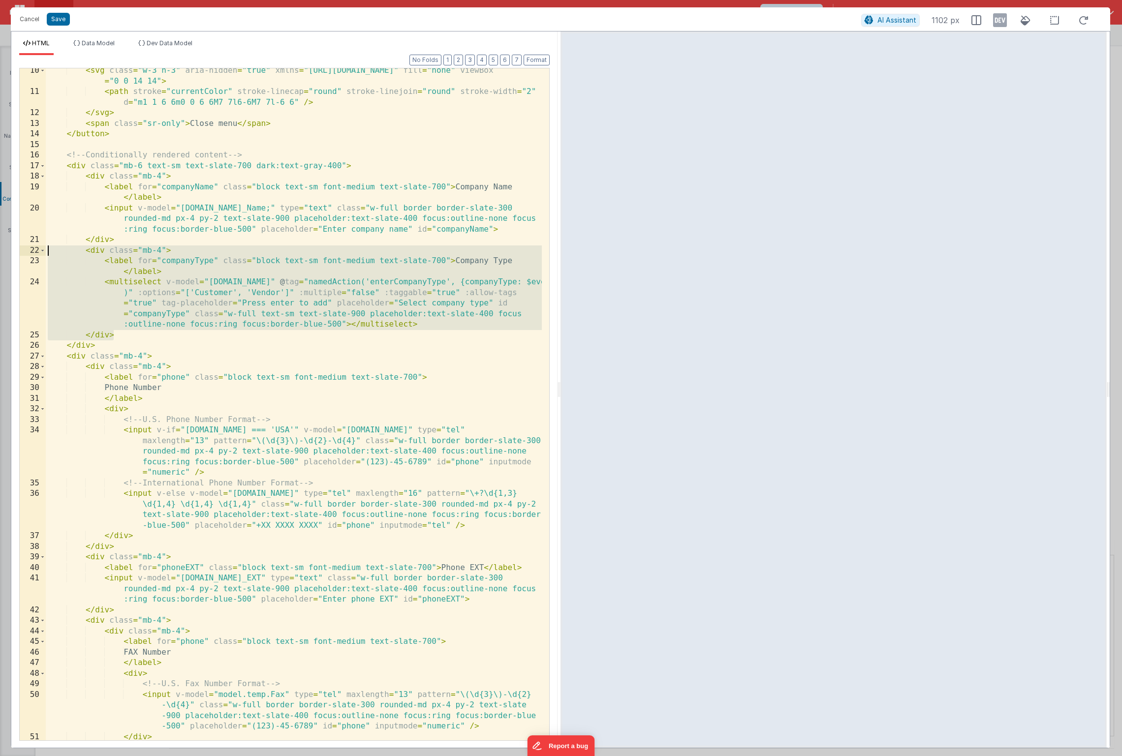
scroll to position [193, 0]
click at [137, 338] on div "< svg class = "w-3 h-3" aria-hidden = "true" xmlns = "[URL][DOMAIN_NAME]" fill …" at bounding box center [294, 417] width 496 height 704
drag, startPoint x: 144, startPoint y: 336, endPoint x: 15, endPoint y: 265, distance: 146.7
click at [15, 265] on div "Format 7 6 5 4 3 2 1 No Folds 10 11 12 13 14 15 16 17 18 19 20 21 22 23 24 25 2…" at bounding box center [284, 401] width 546 height 693
click at [128, 341] on div "< svg class = "w-3 h-3" aria-hidden = "true" xmlns = "[URL][DOMAIN_NAME]" fill …" at bounding box center [294, 417] width 496 height 704
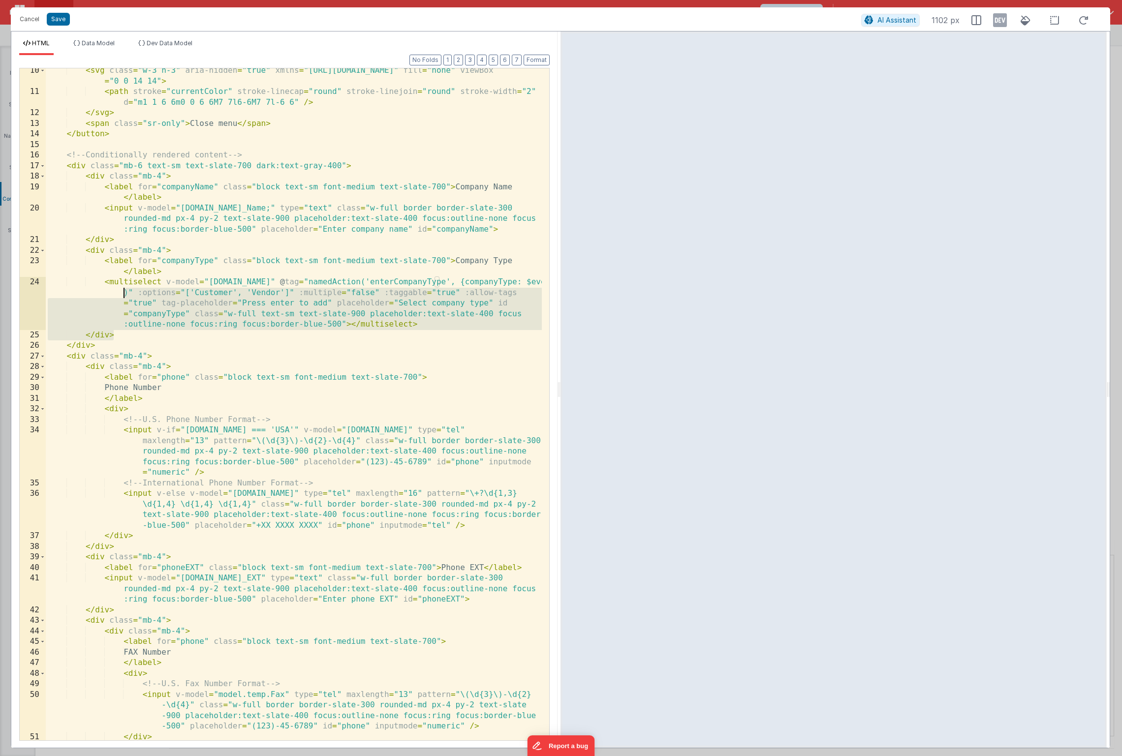
drag, startPoint x: 137, startPoint y: 338, endPoint x: 44, endPoint y: 292, distance: 103.9
click at [44, 292] on div "10 11 12 13 14 15 16 17 18 19 20 21 22 23 24 25 26 27 28 29 30 31 32 33 34 35 3…" at bounding box center [284, 404] width 530 height 673
click at [147, 322] on div "< svg class = "w-3 h-3" aria-hidden = "true" xmlns = "[URL][DOMAIN_NAME]" fill …" at bounding box center [294, 417] width 496 height 704
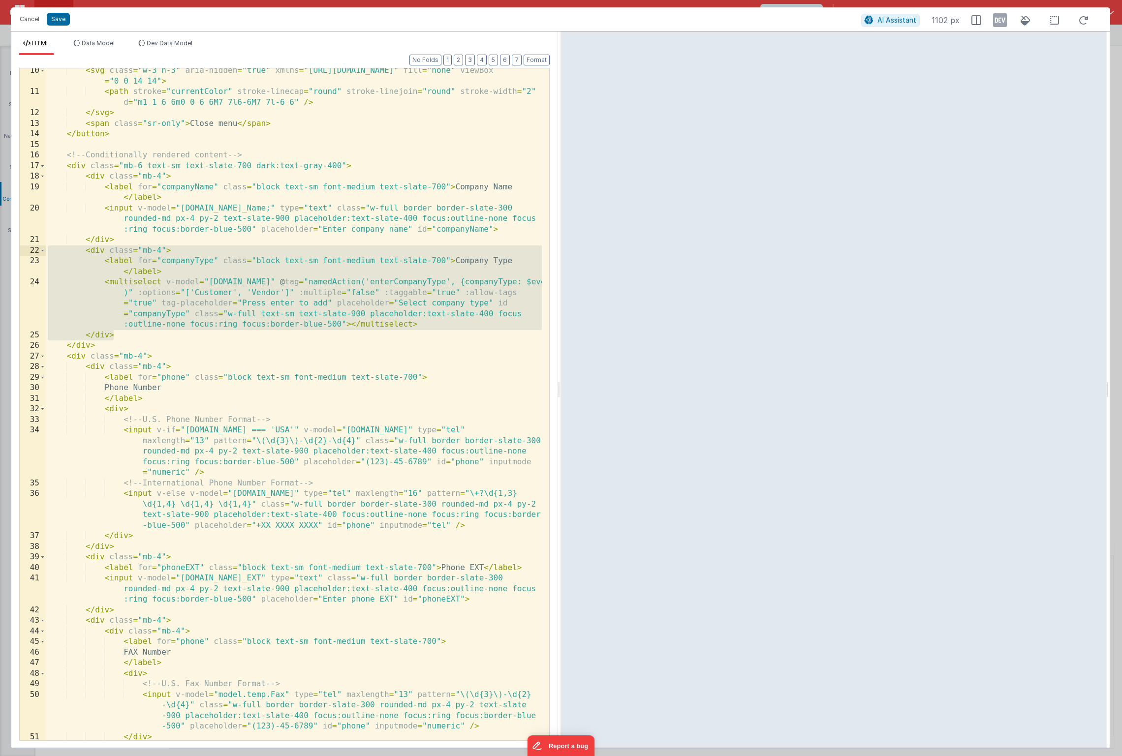
drag, startPoint x: 130, startPoint y: 334, endPoint x: 31, endPoint y: 252, distance: 128.2
click at [31, 252] on div "10 11 12 13 14 15 16 17 18 19 20 21 22 23 24 25 26 27 28 29 30 31 32 33 34 35 3…" at bounding box center [284, 404] width 530 height 673
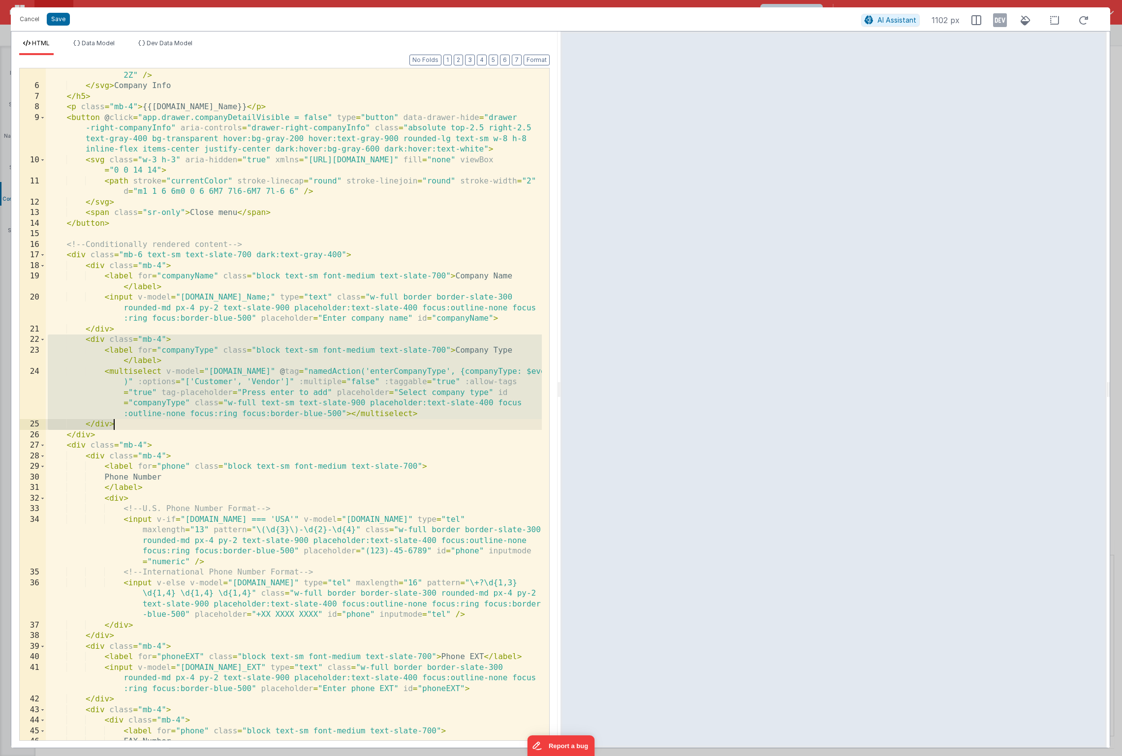
scroll to position [114, 0]
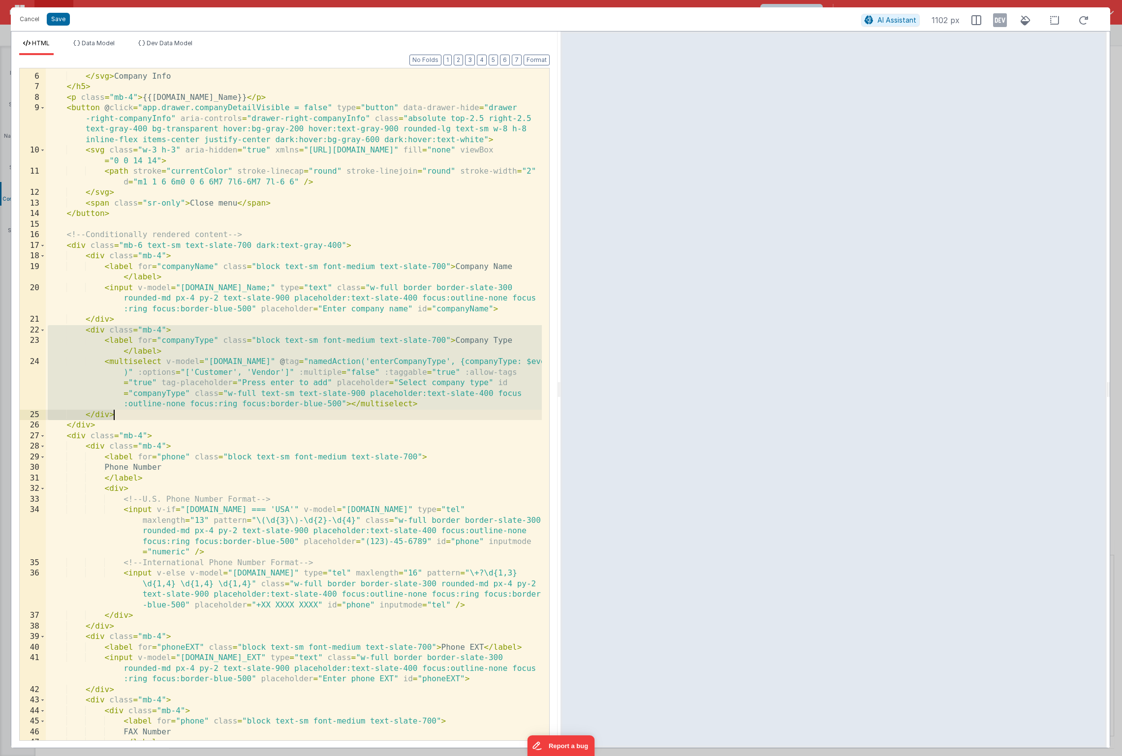
click at [137, 412] on div "< path d = "M10 .5a9.5 9.5 0 1 0 9.5 9.5A9.51 9.51 0 0 0 10 .5ZM9.5 4a1.5 1.5 0…" at bounding box center [294, 396] width 496 height 714
drag, startPoint x: 150, startPoint y: 412, endPoint x: 28, endPoint y: 333, distance: 144.8
click at [28, 333] on div "5 6 7 8 9 10 11 12 13 14 15 16 17 18 19 20 21 22 23 24 25 26 27 28 29 30 31 32 …" at bounding box center [284, 404] width 530 height 673
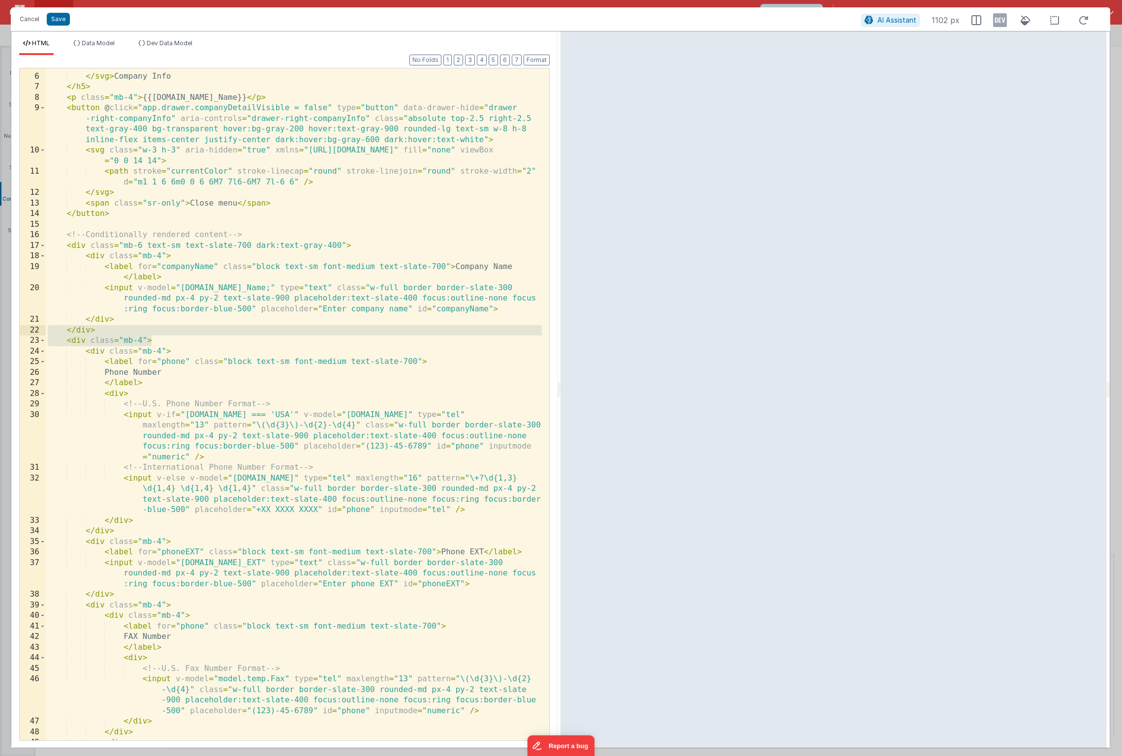
drag, startPoint x: 166, startPoint y: 341, endPoint x: 44, endPoint y: 332, distance: 121.9
click at [44, 332] on div "5 6 7 8 9 10 11 12 13 14 15 16 17 18 19 20 21 22 23 24 25 26 27 28 29 30 31 32 …" at bounding box center [284, 404] width 530 height 673
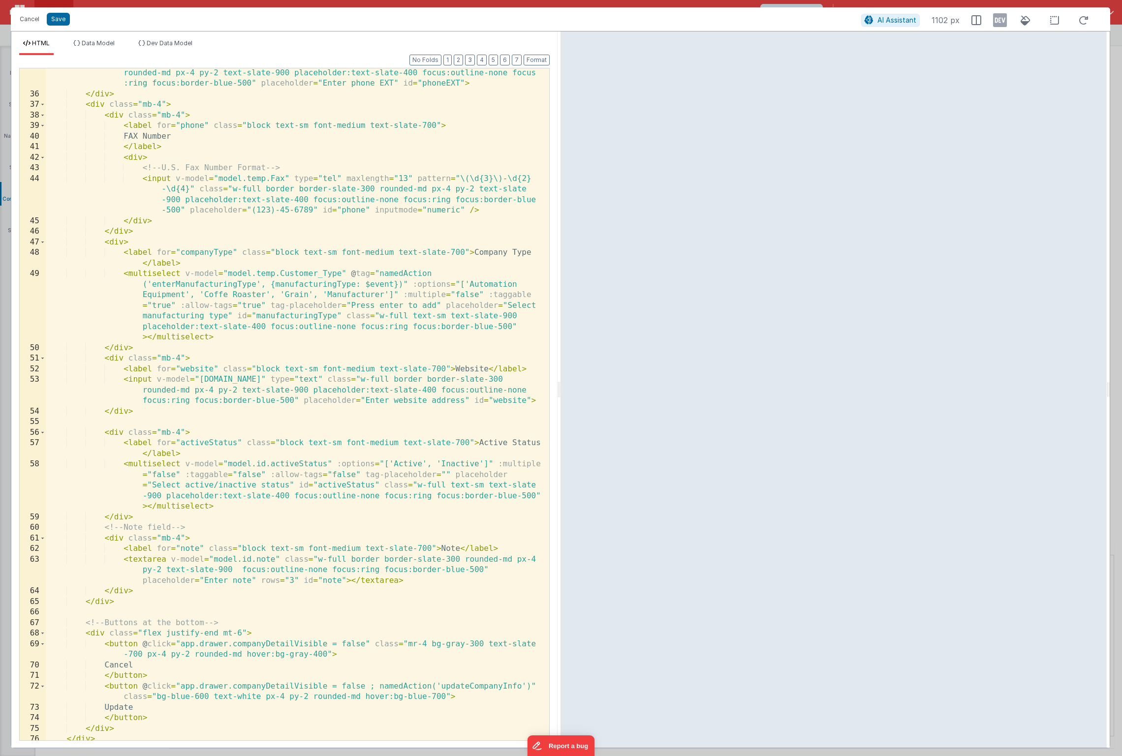
scroll to position [608, 0]
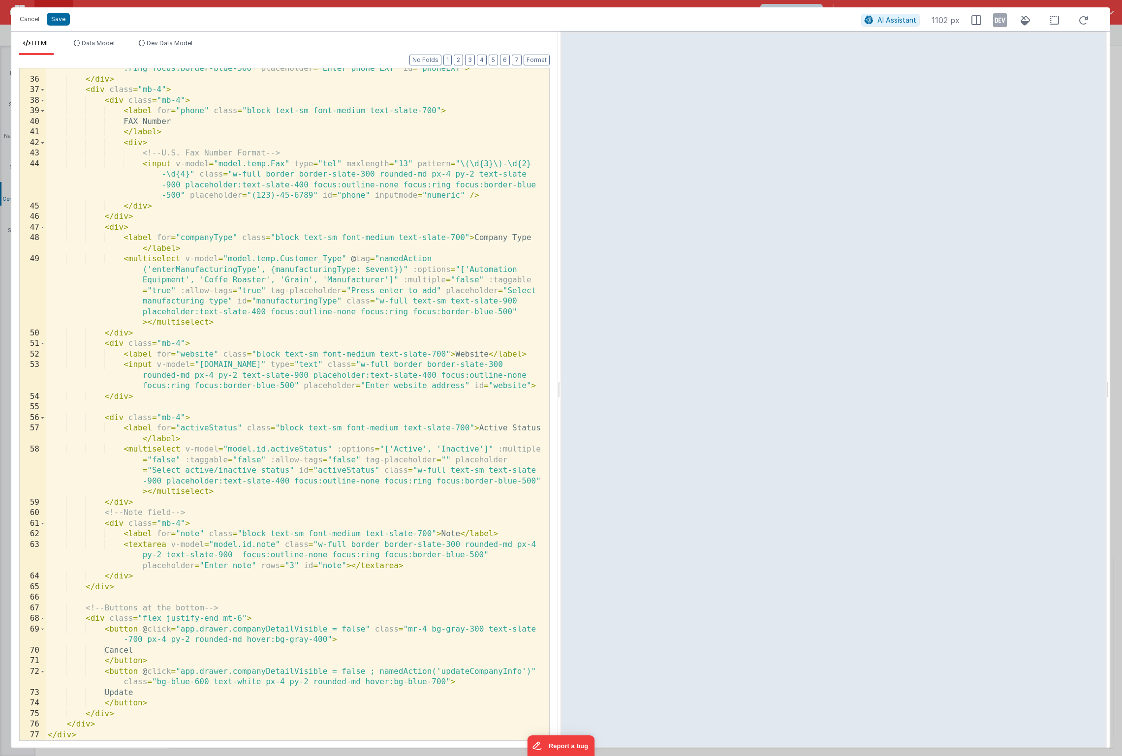
click at [103, 595] on div "< input v-model = "[DOMAIN_NAME]_EXT" type = "text" class = "w-full border bord…" at bounding box center [294, 399] width 496 height 714
drag, startPoint x: 90, startPoint y: 738, endPoint x: 25, endPoint y: 736, distance: 64.5
click at [25, 736] on div "35 36 37 38 39 40 41 42 43 44 45 46 47 48 49 50 51 52 53 54 55 56 57 58 59 60 6…" at bounding box center [284, 404] width 530 height 673
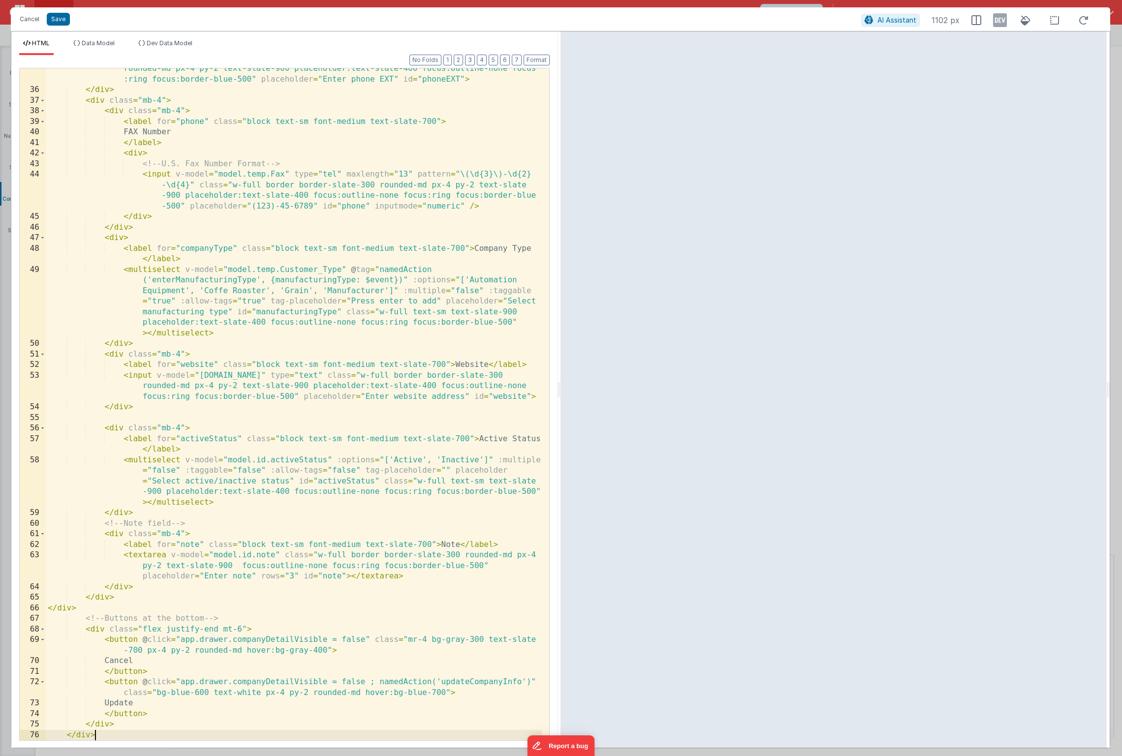
scroll to position [0, 0]
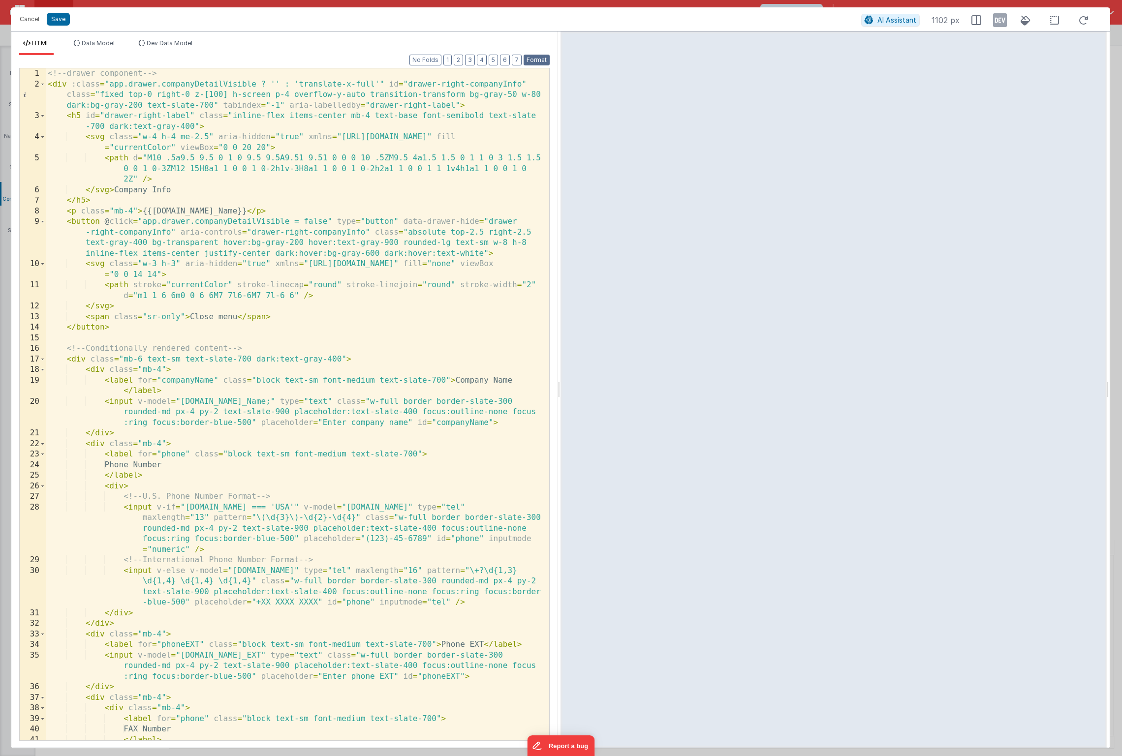
click at [538, 61] on button "Format" at bounding box center [537, 60] width 26 height 11
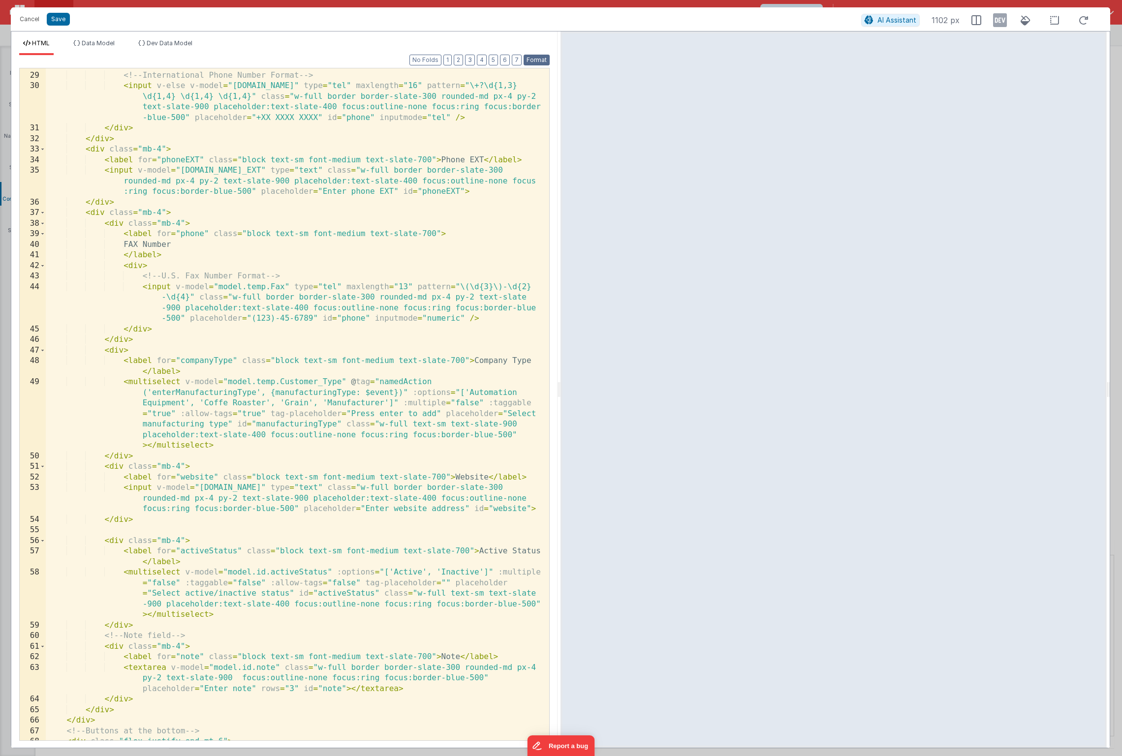
scroll to position [597, 0]
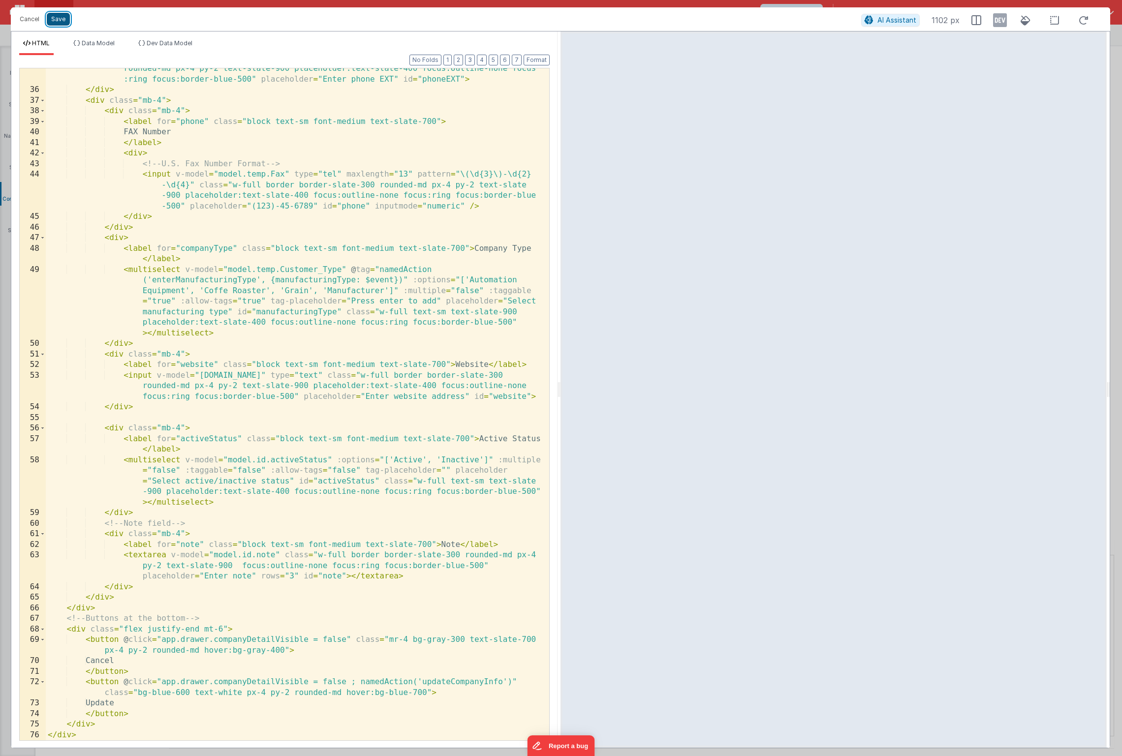
click at [64, 19] on button "Save" at bounding box center [58, 19] width 23 height 13
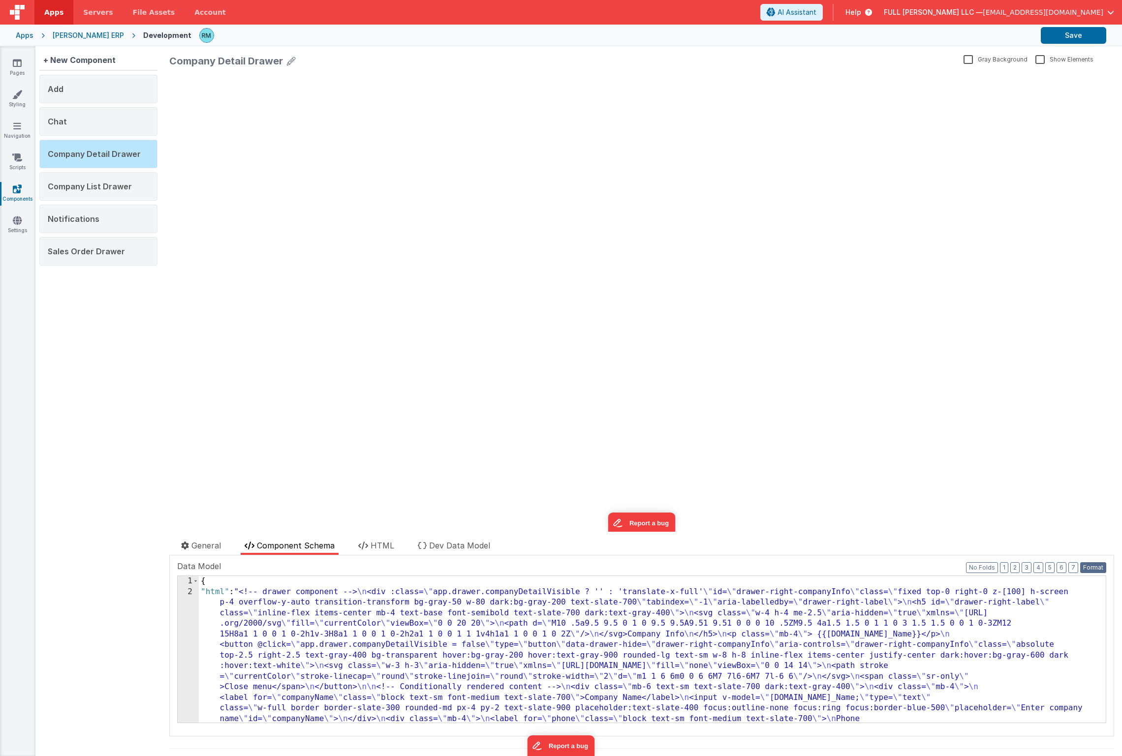
click at [1080, 567] on button "Format" at bounding box center [1093, 567] width 26 height 11
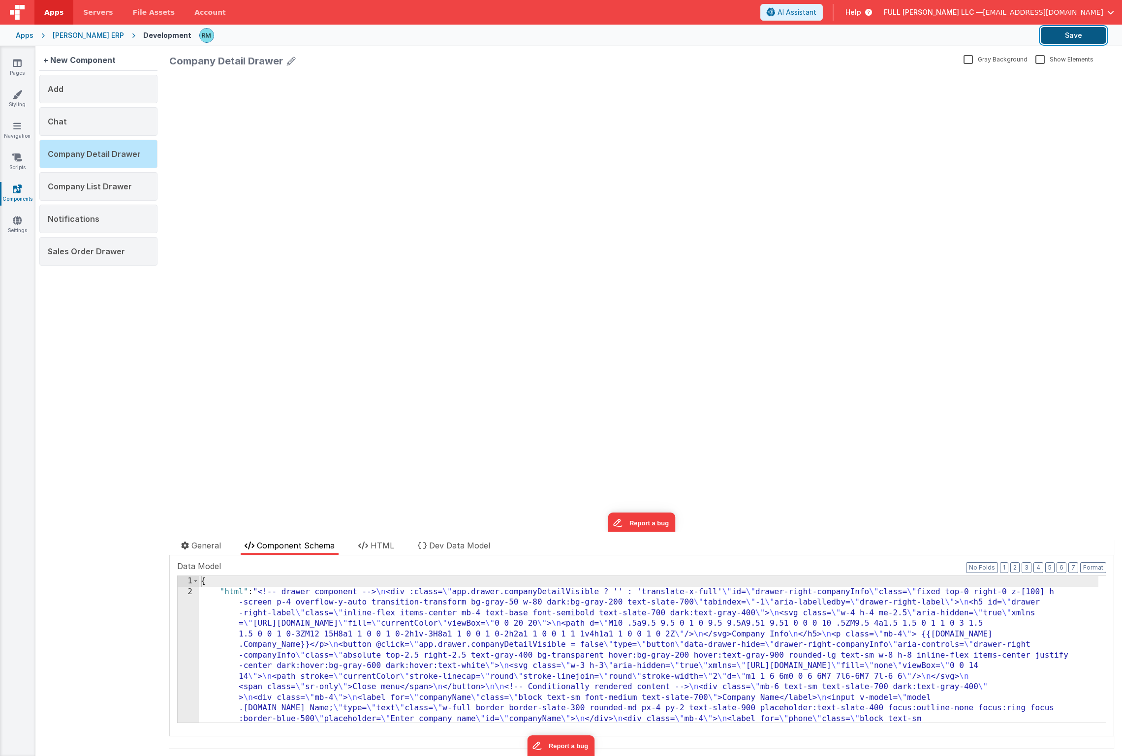
click at [1076, 34] on button "Save" at bounding box center [1073, 35] width 65 height 17
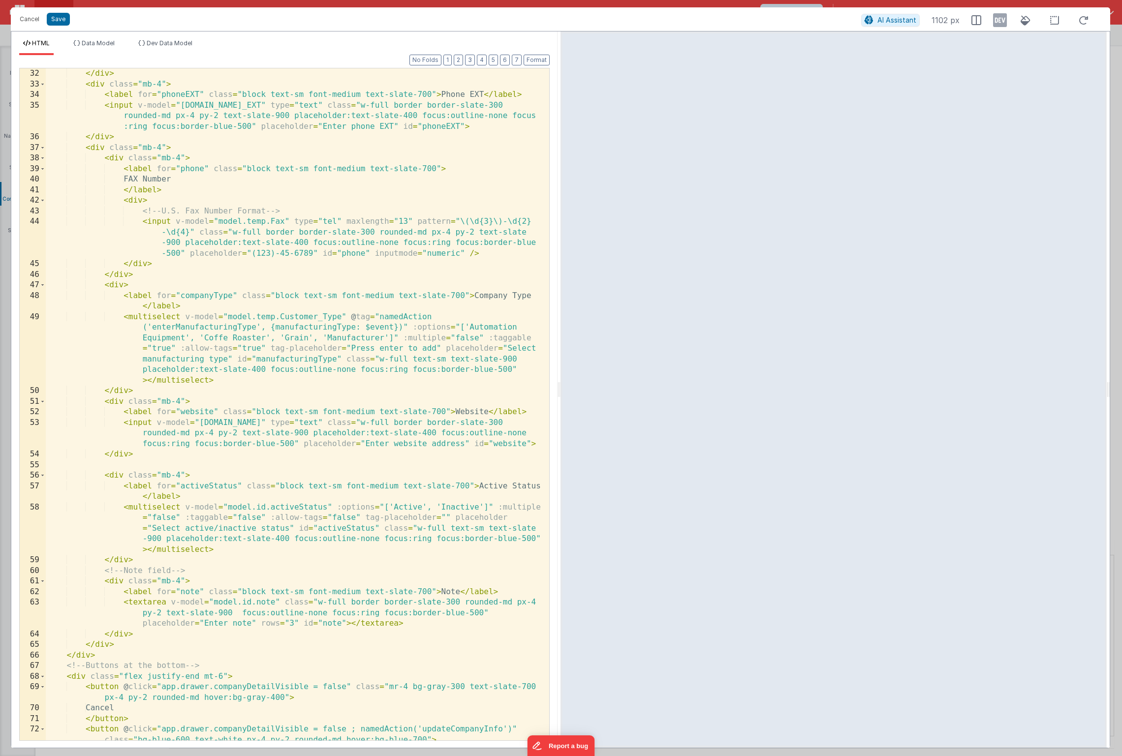
scroll to position [559, 0]
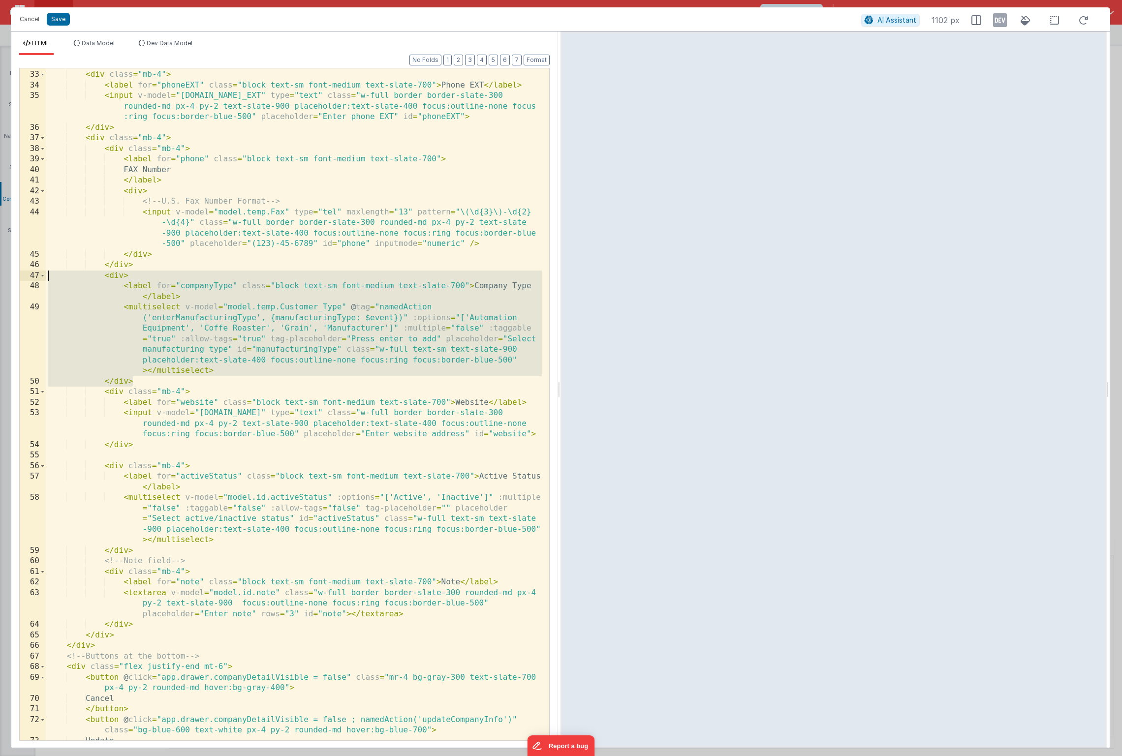
drag, startPoint x: 155, startPoint y: 380, endPoint x: 6, endPoint y: 275, distance: 182.2
click at [6, 275] on div "Cancel Save AI Assistant 1102 px HTML Data Model Dev Data Model Format 7 6 5 4 …" at bounding box center [561, 378] width 1122 height 756
click at [153, 382] on div "</ div > < div class = "mb-4" > < label for = "phoneEXT" class = "block text-sm…" at bounding box center [294, 405] width 496 height 693
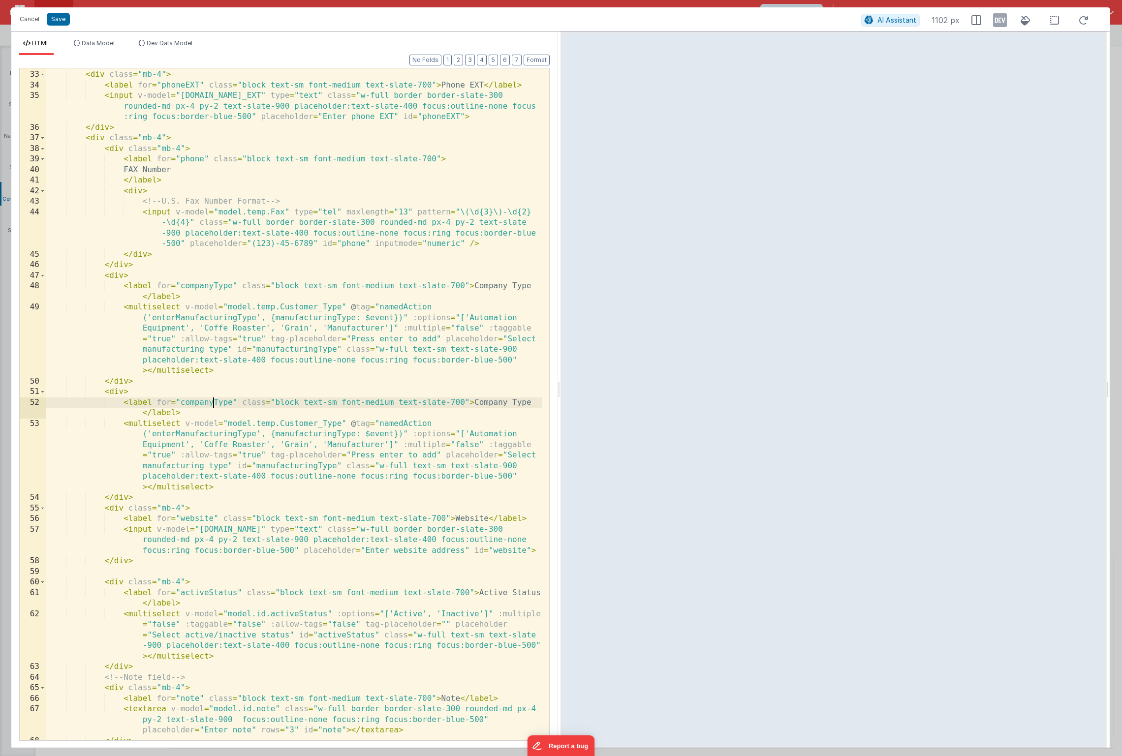
click at [214, 403] on div "</ div > < div class = "mb-4" > < label for = "phoneEXT" class = "block text-sm…" at bounding box center [294, 405] width 496 height 693
click at [534, 404] on div "</ div > < div class = "mb-4" > < label for = "phoneEXT" class = "block text-sm…" at bounding box center [294, 405] width 496 height 693
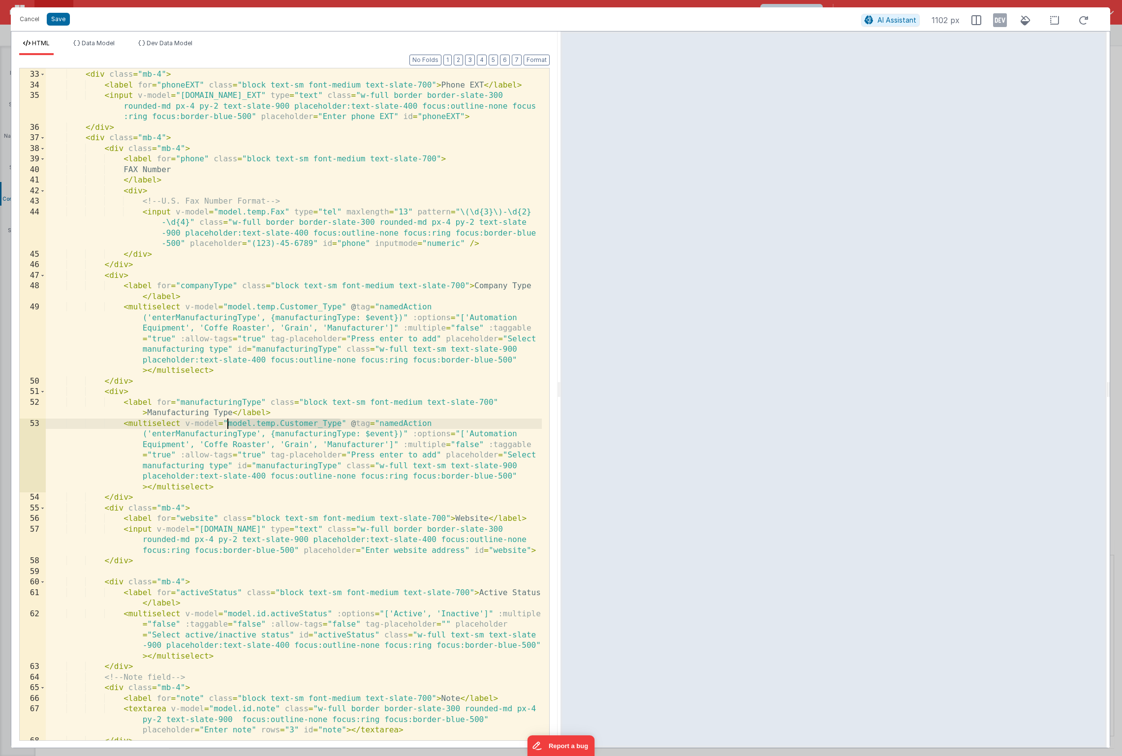
drag, startPoint x: 342, startPoint y: 424, endPoint x: 226, endPoint y: 425, distance: 116.1
click at [226, 425] on div "</ div > < div class = "mb-4" > < label for = "phoneEXT" class = "block text-sm…" at bounding box center [294, 405] width 496 height 693
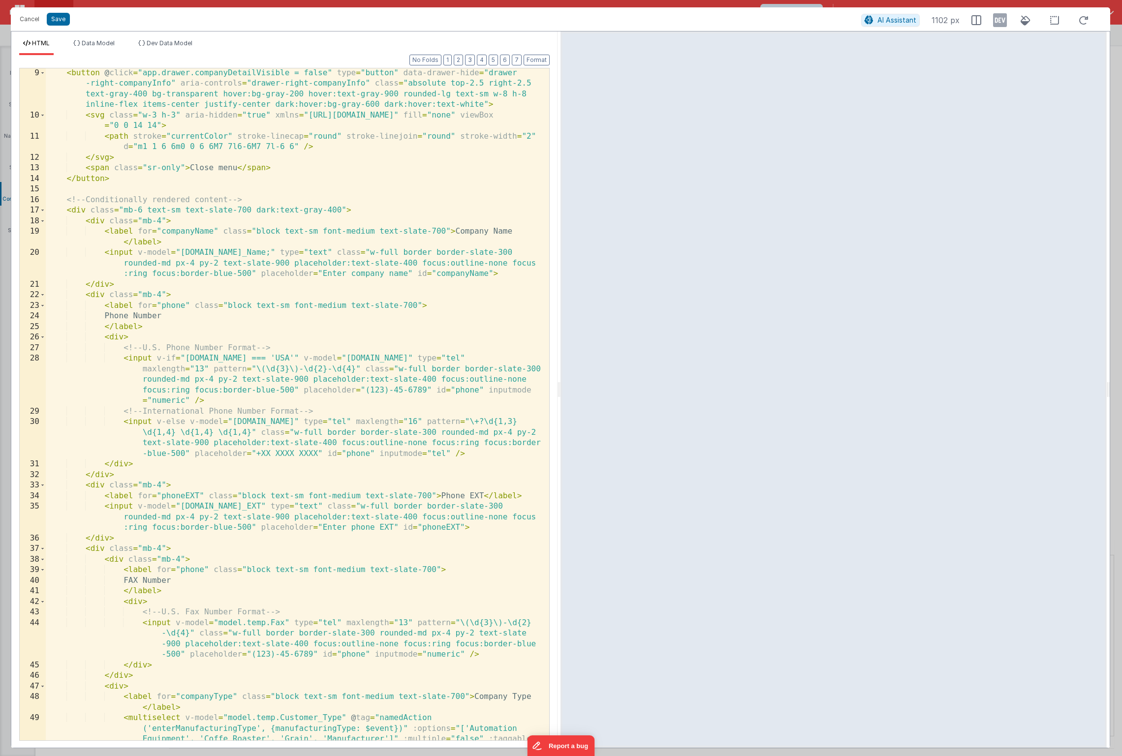
scroll to position [114, 0]
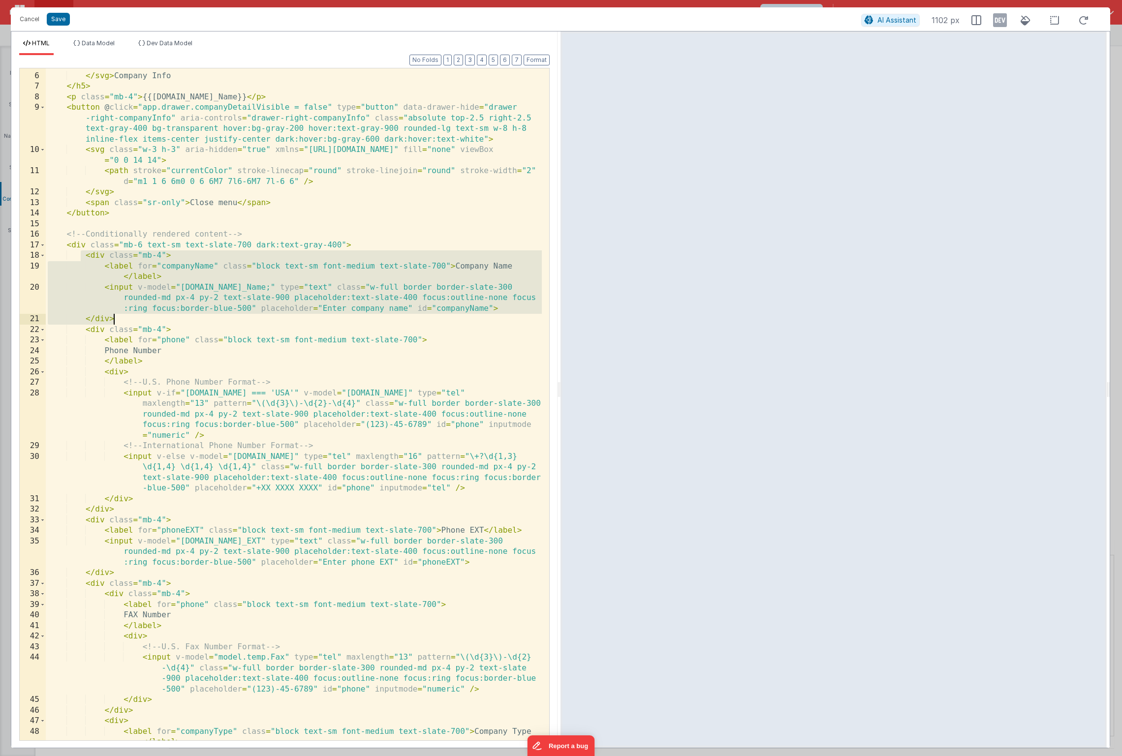
drag, startPoint x: 83, startPoint y: 255, endPoint x: 142, endPoint y: 318, distance: 86.0
click at [142, 318] on div "< path d = "M10 .5a9.5 9.5 0 1 0 9.5 9.5A9.51 9.51 0 0 0 10 .5ZM9.5 4a1.5 1.5 0…" at bounding box center [294, 401] width 496 height 725
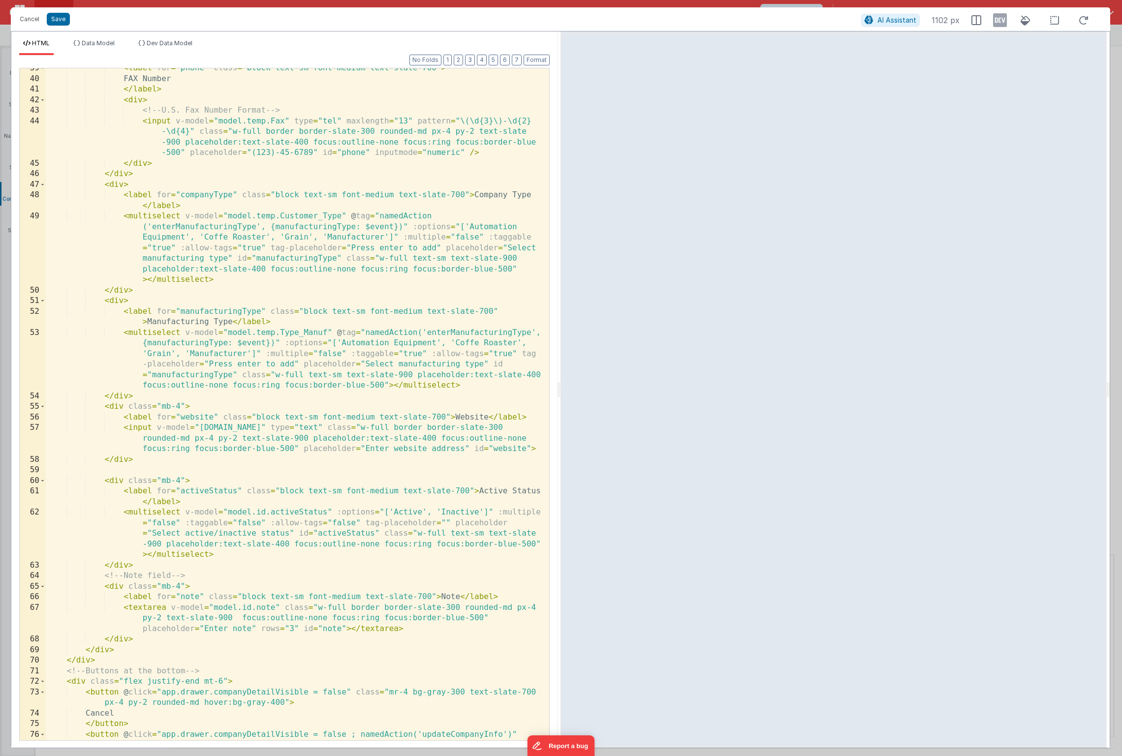
scroll to position [651, 0]
click at [148, 399] on div "< label for = "phone" class = "block text-sm font-medium text-slate-700" > FAX …" at bounding box center [294, 415] width 496 height 704
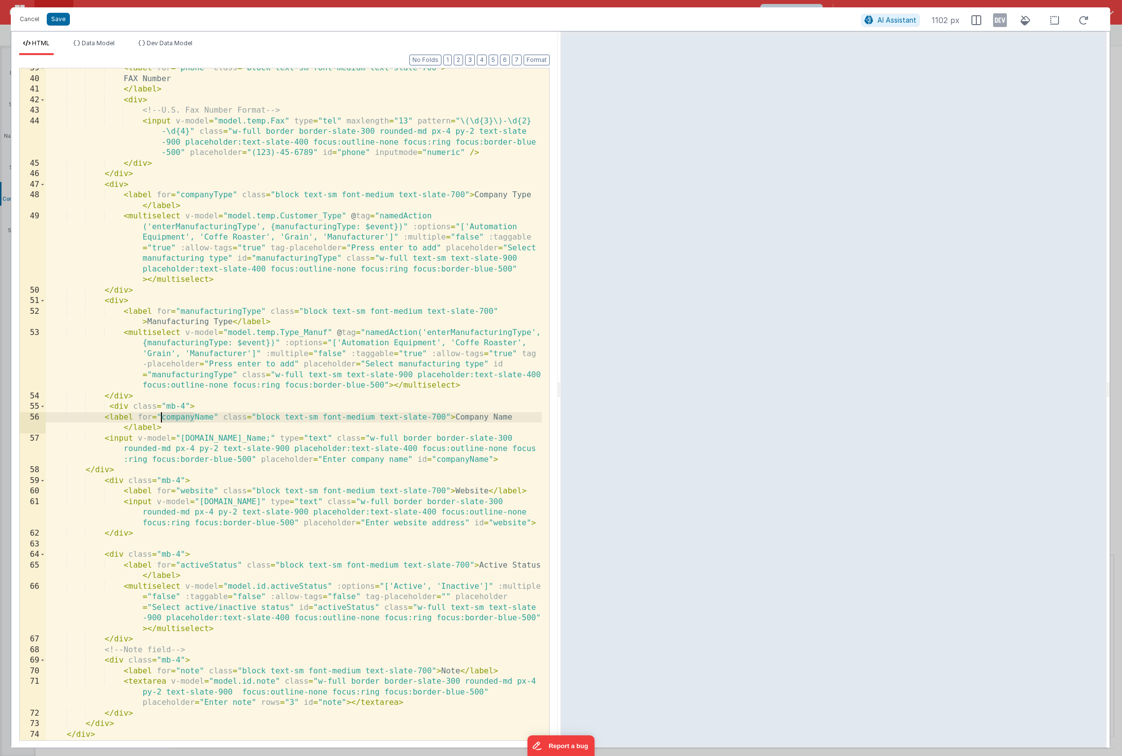
drag, startPoint x: 192, startPoint y: 419, endPoint x: 163, endPoint y: 419, distance: 29.0
click at [163, 419] on div "< label for = "phone" class = "block text-sm font-medium text-slate-700" > FAX …" at bounding box center [294, 409] width 496 height 693
click at [450, 418] on div "< label for = "phone" class = "block text-sm font-medium text-slate-700" > FAX …" at bounding box center [294, 409] width 496 height 693
drag, startPoint x: 290, startPoint y: 439, endPoint x: 180, endPoint y: 438, distance: 110.2
click at [180, 438] on div "< label for = "phone" class = "block text-sm font-medium text-slate-700" > FAX …" at bounding box center [294, 409] width 496 height 693
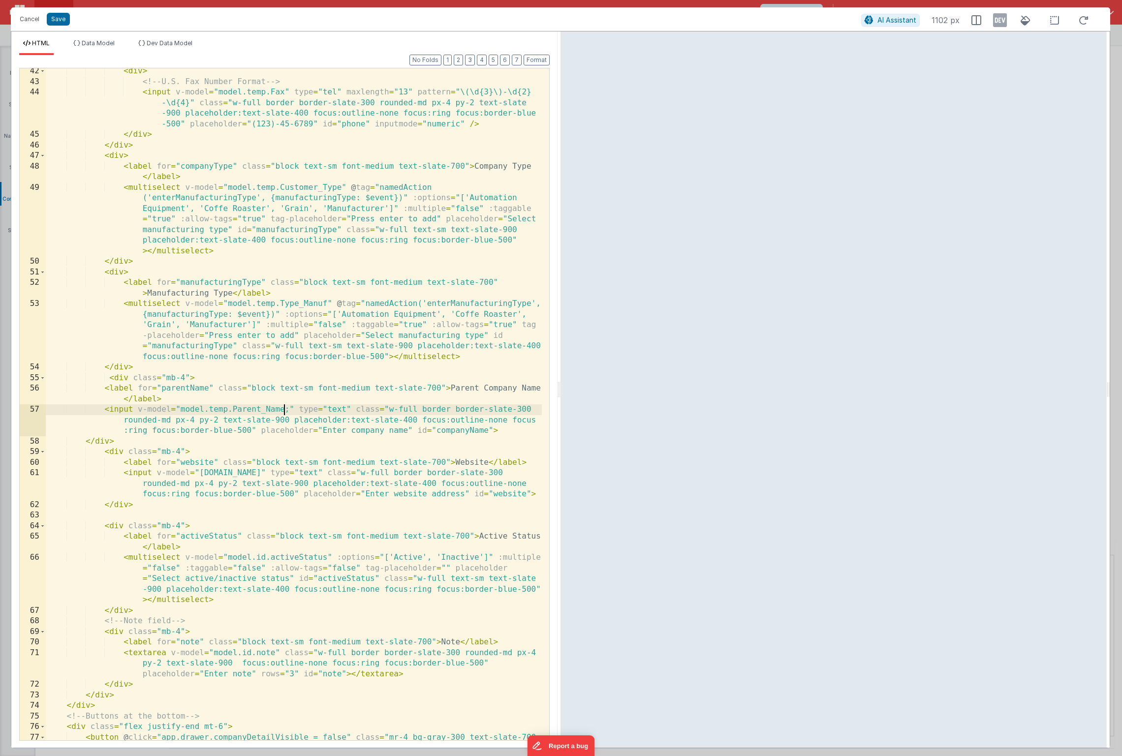
scroll to position [689, 0]
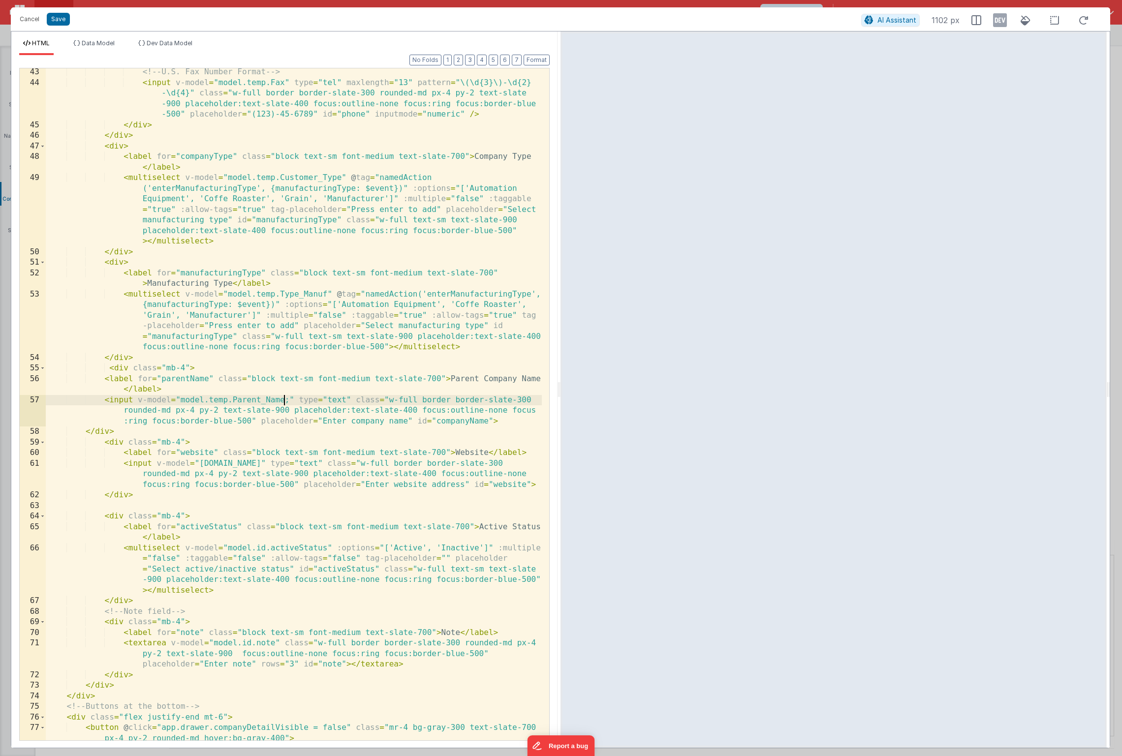
click at [468, 423] on div "<!-- U.S. Fax Number Format --> < input v-model = "model.temp.Fax" type = "tel"…" at bounding box center [294, 413] width 496 height 693
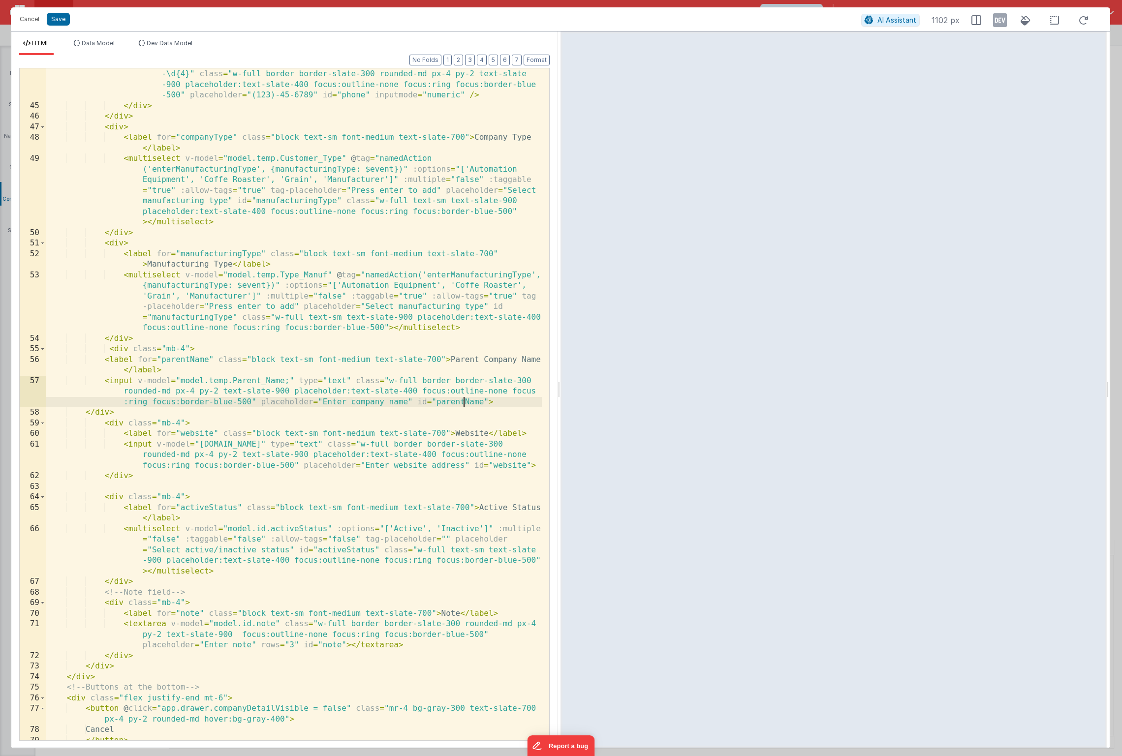
scroll to position [718, 0]
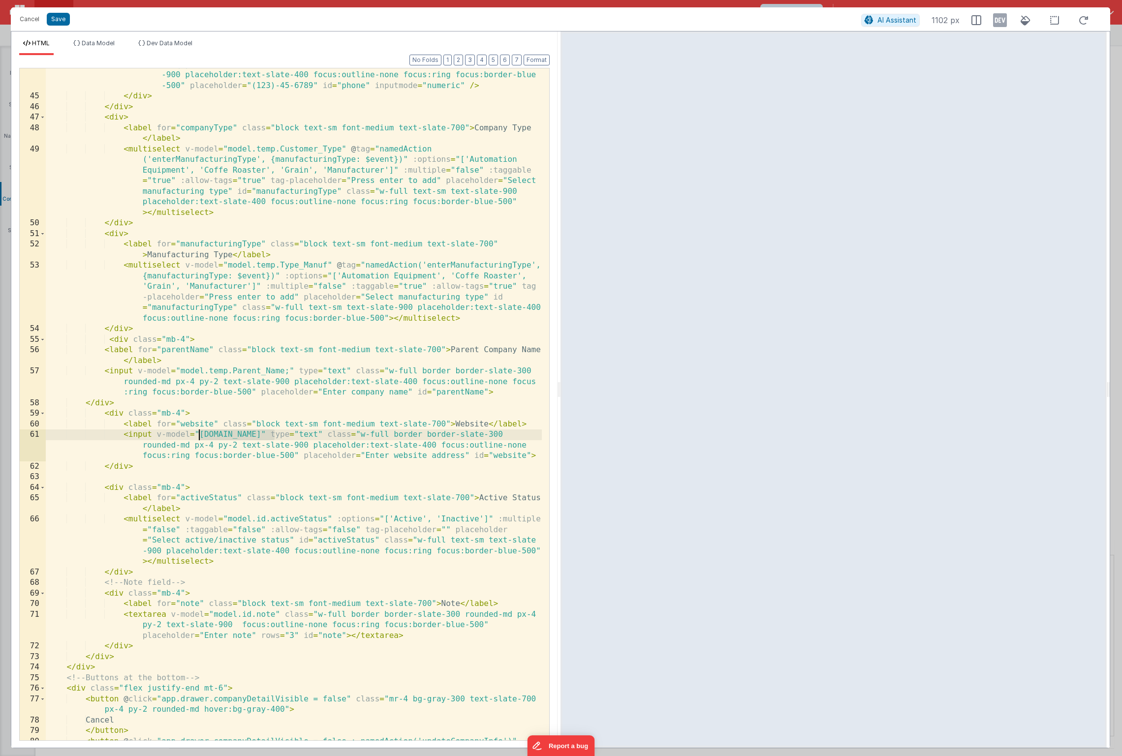
drag, startPoint x: 274, startPoint y: 435, endPoint x: 198, endPoint y: 435, distance: 76.3
click at [198, 435] on div "< input v-model = "model.temp.Fax" type = "tel" maxlength = "13" pattern = "\(\…" at bounding box center [294, 417] width 496 height 736
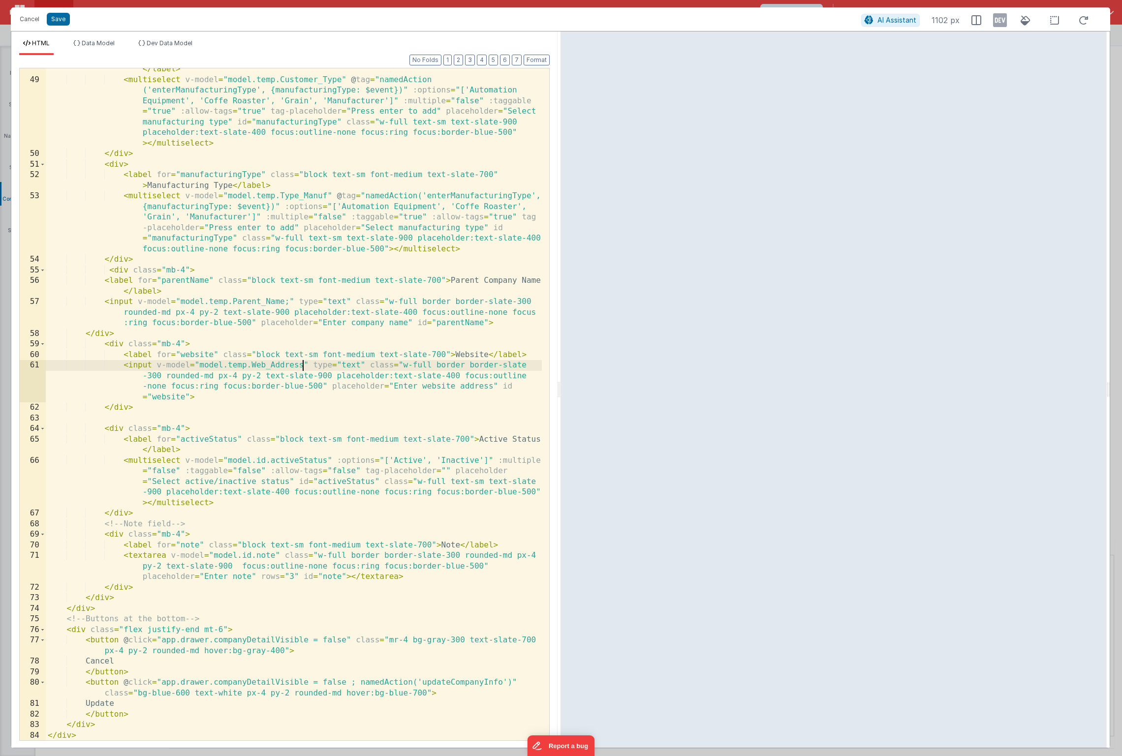
scroll to position [787, 0]
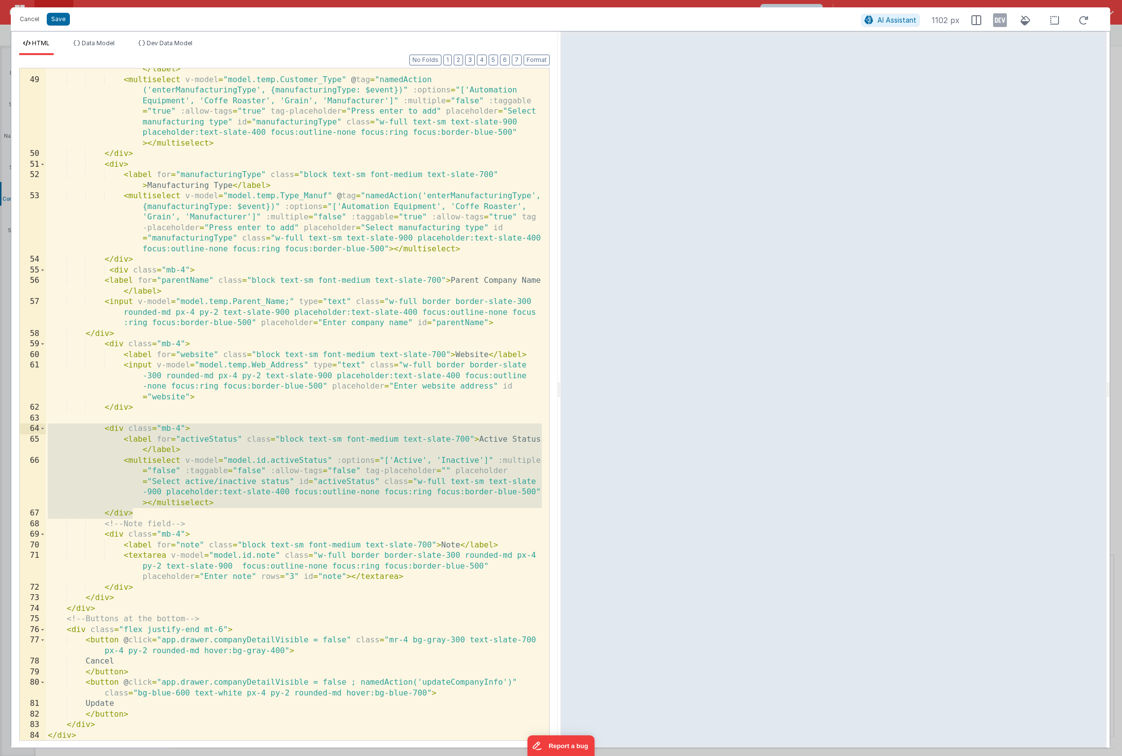
drag, startPoint x: 166, startPoint y: 515, endPoint x: 32, endPoint y: 427, distance: 159.8
click at [32, 427] on div "48 49 50 51 52 53 54 55 56 57 58 59 60 61 62 63 64 65 66 67 68 69 70 71 72 73 7…" at bounding box center [284, 404] width 530 height 673
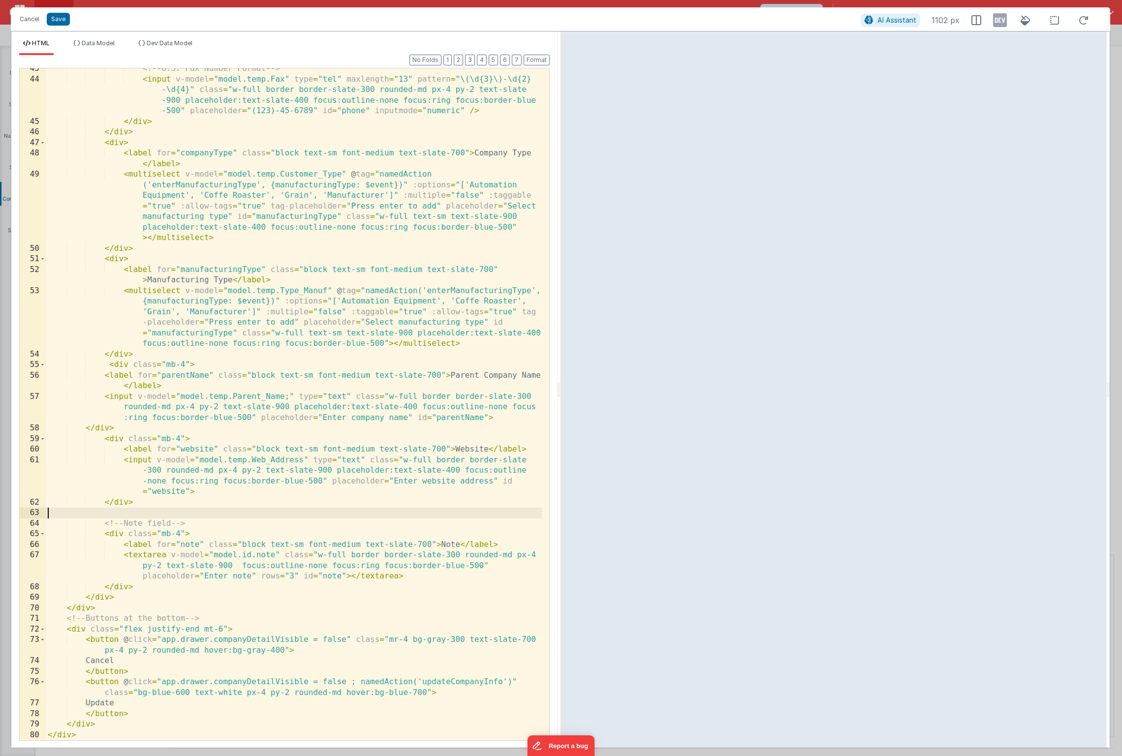
scroll to position [682, 0]
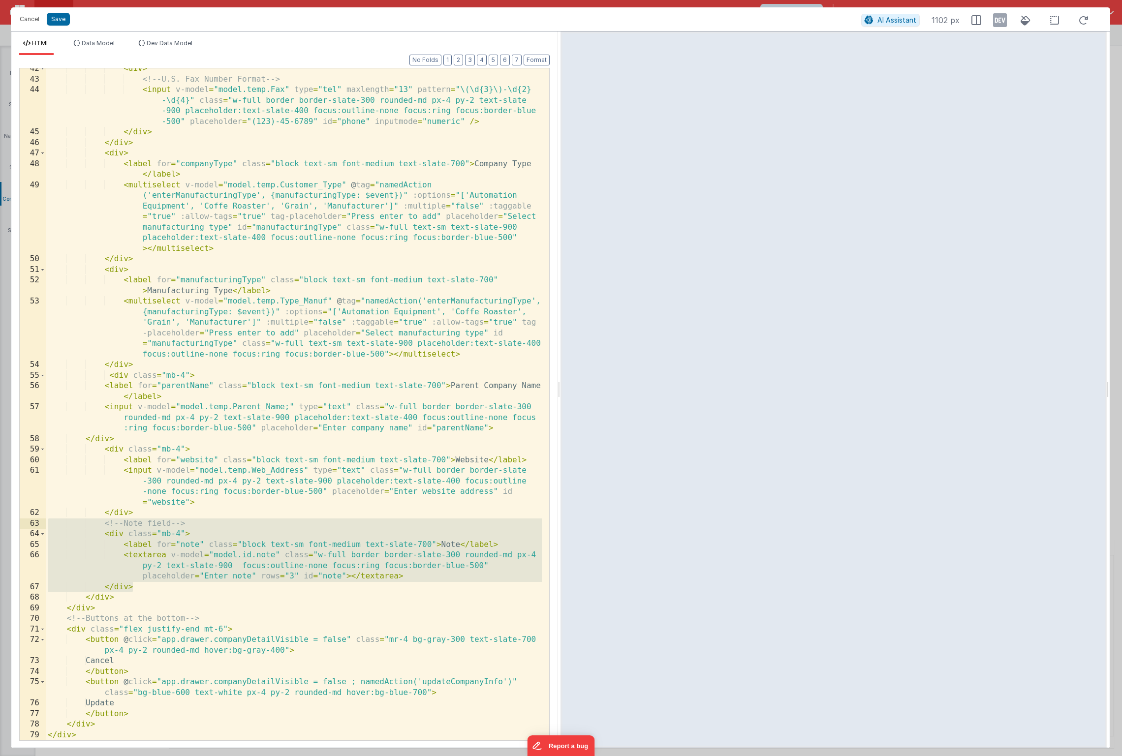
drag, startPoint x: 150, startPoint y: 586, endPoint x: 12, endPoint y: 526, distance: 150.1
click at [12, 526] on div "Format 7 6 5 4 3 2 1 No Folds 42 43 44 45 46 47 48 49 50 51 52 53 54 55 56 57 5…" at bounding box center [284, 401] width 546 height 693
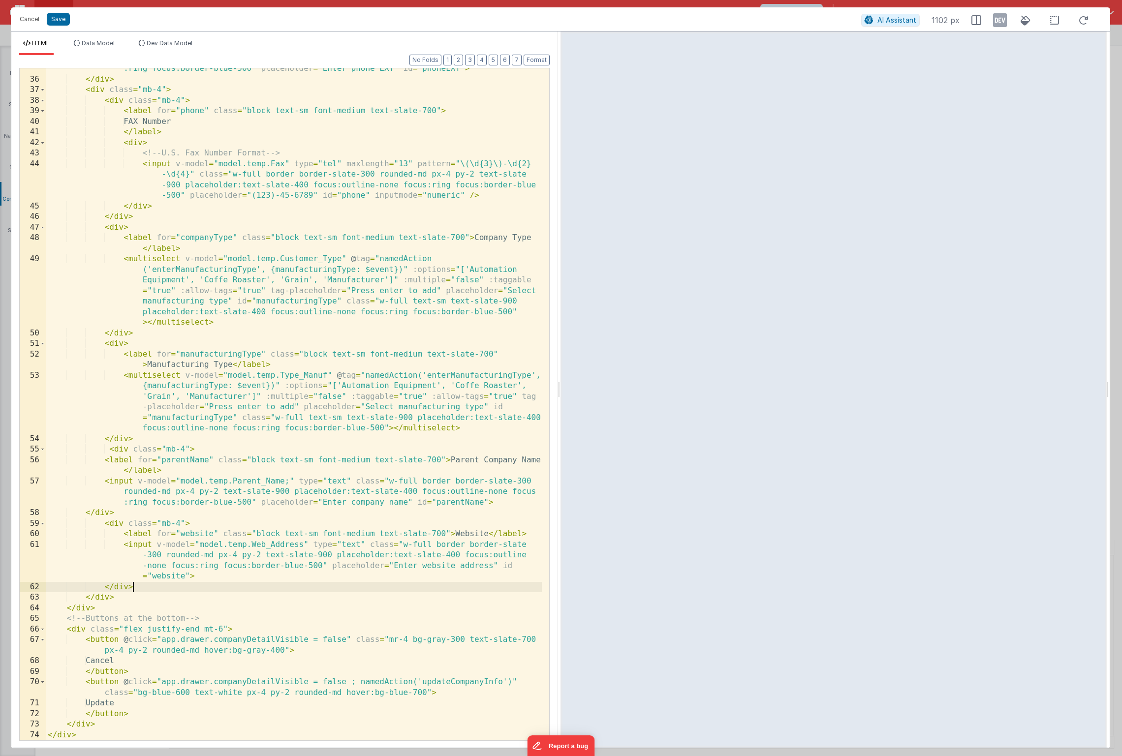
scroll to position [608, 0]
click at [56, 26] on button "Save" at bounding box center [58, 19] width 23 height 13
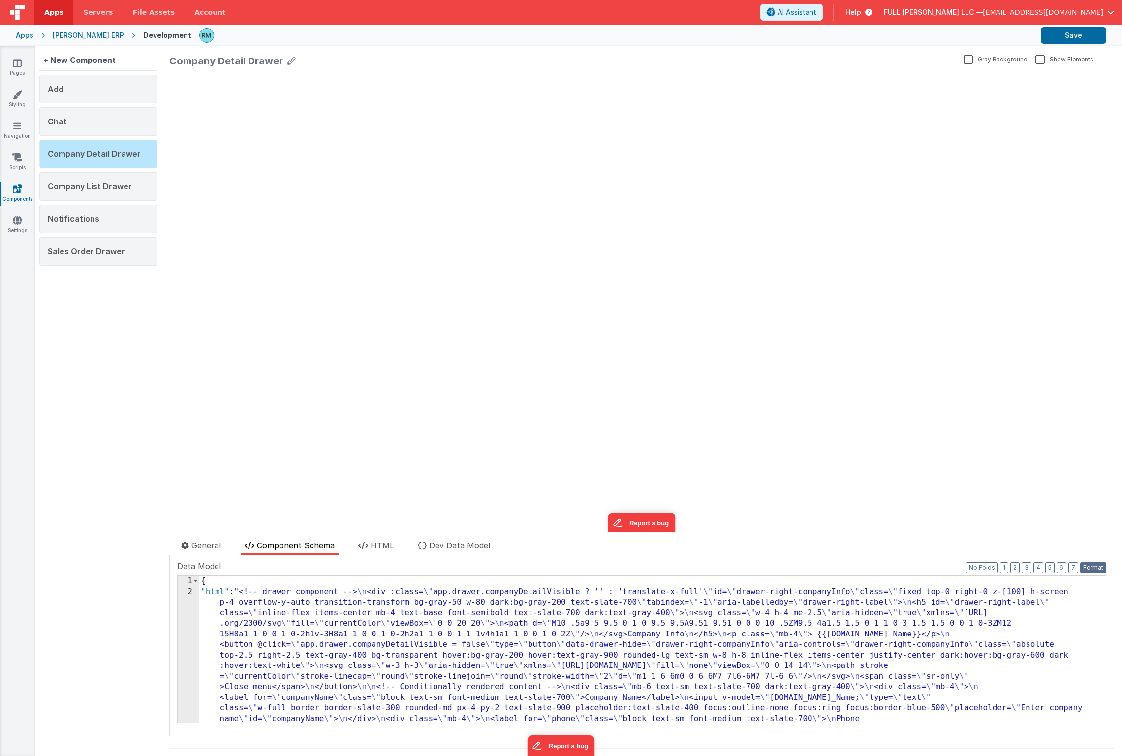
click at [1092, 568] on button "Format" at bounding box center [1093, 567] width 26 height 11
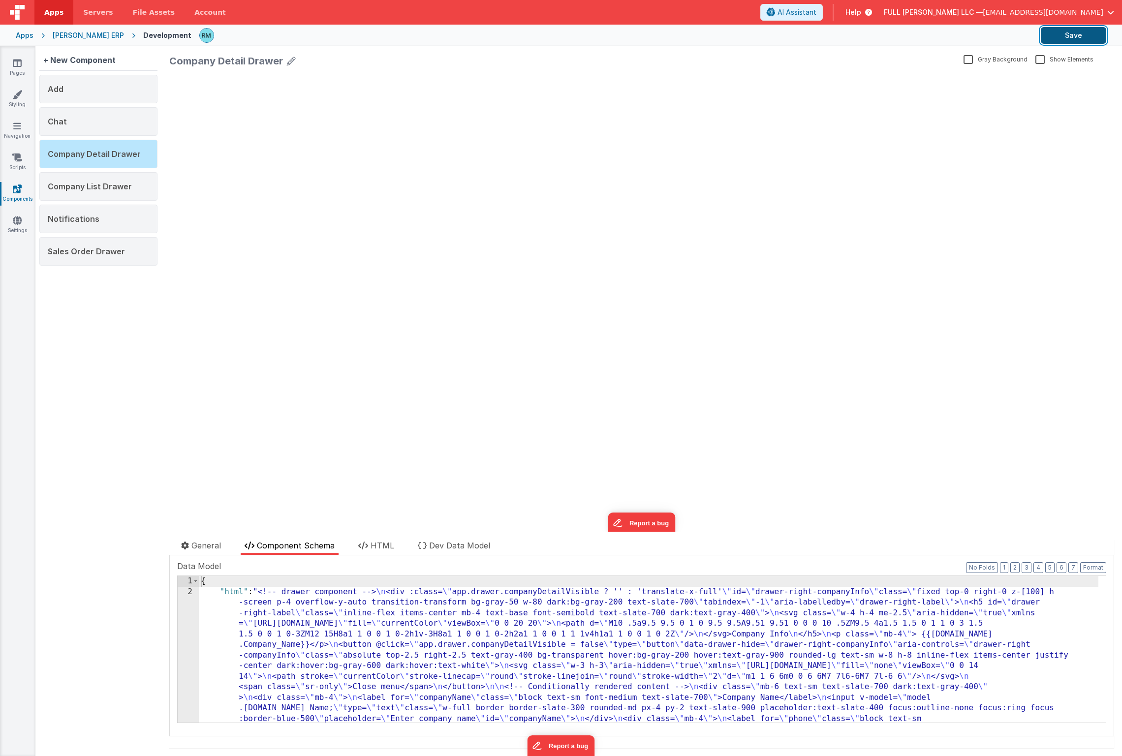
click at [1073, 38] on button "Save" at bounding box center [1073, 35] width 65 height 17
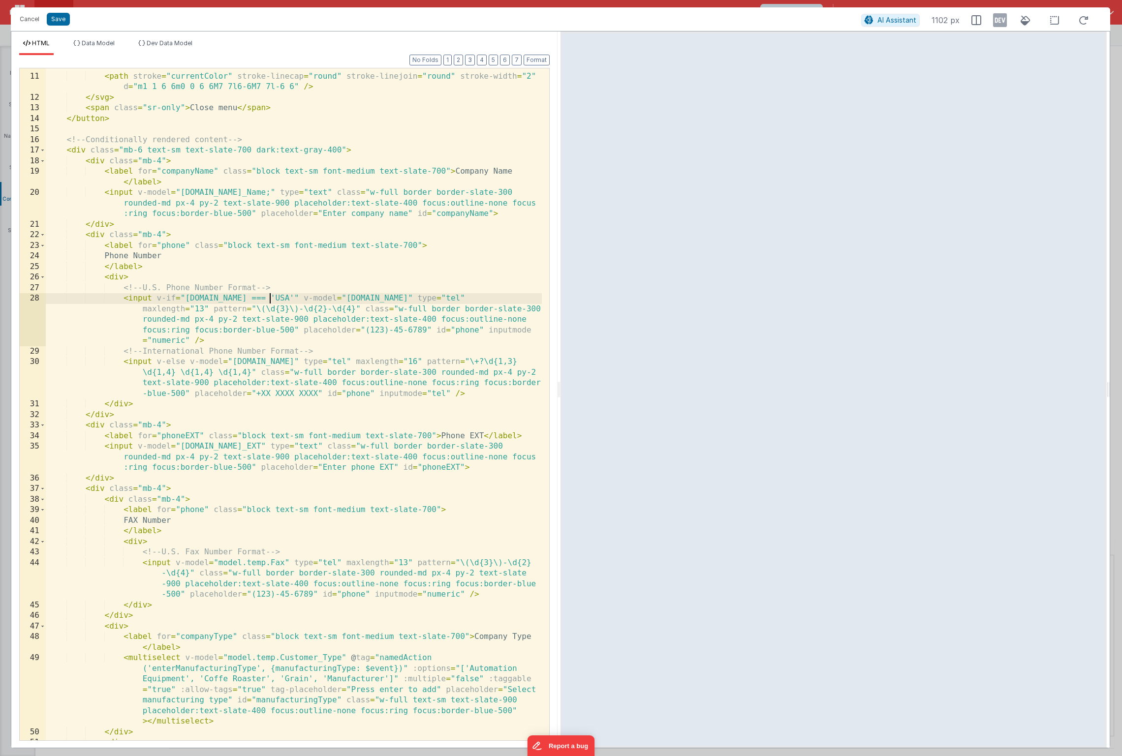
scroll to position [0, 0]
drag, startPoint x: 270, startPoint y: 300, endPoint x: 183, endPoint y: 302, distance: 87.1
click at [183, 302] on div "< svg class = "w-3 h-3" aria-hidden = "true" xmlns = "[URL][DOMAIN_NAME]" fill …" at bounding box center [294, 402] width 496 height 704
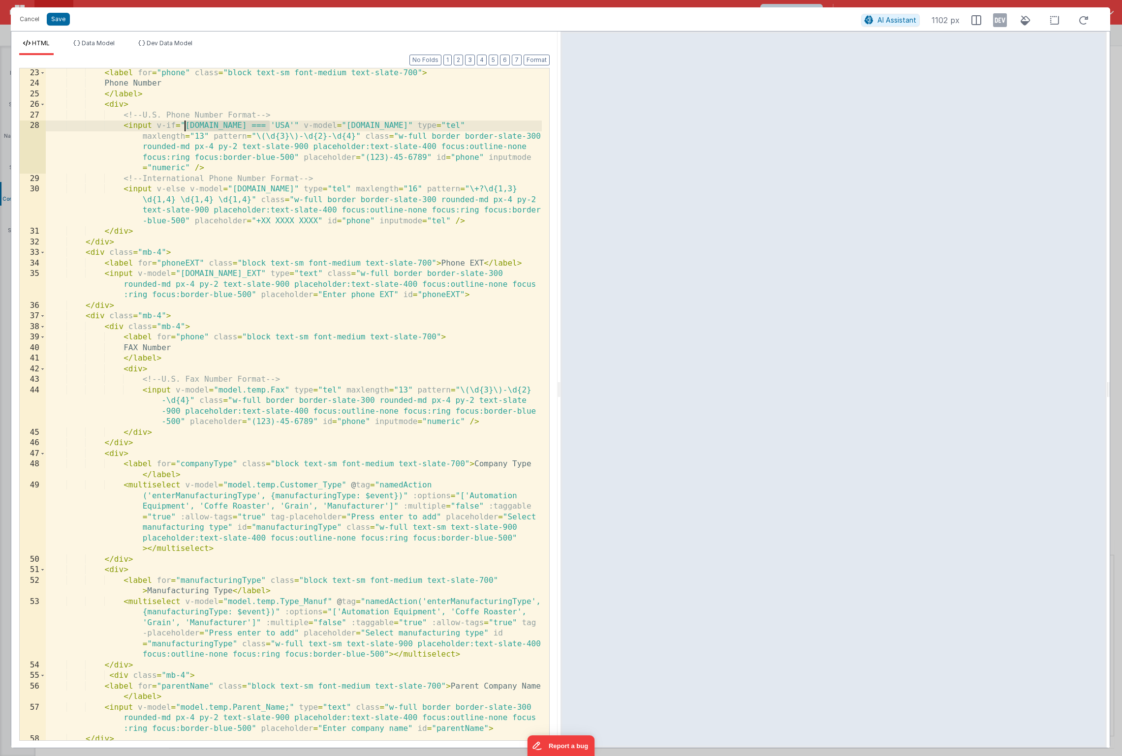
scroll to position [381, 0]
drag, startPoint x: 275, startPoint y: 272, endPoint x: 180, endPoint y: 278, distance: 95.2
click at [180, 278] on div "< label for = "phone" class = "block text-sm font-medium text-slate-700" > Phon…" at bounding box center [294, 414] width 496 height 693
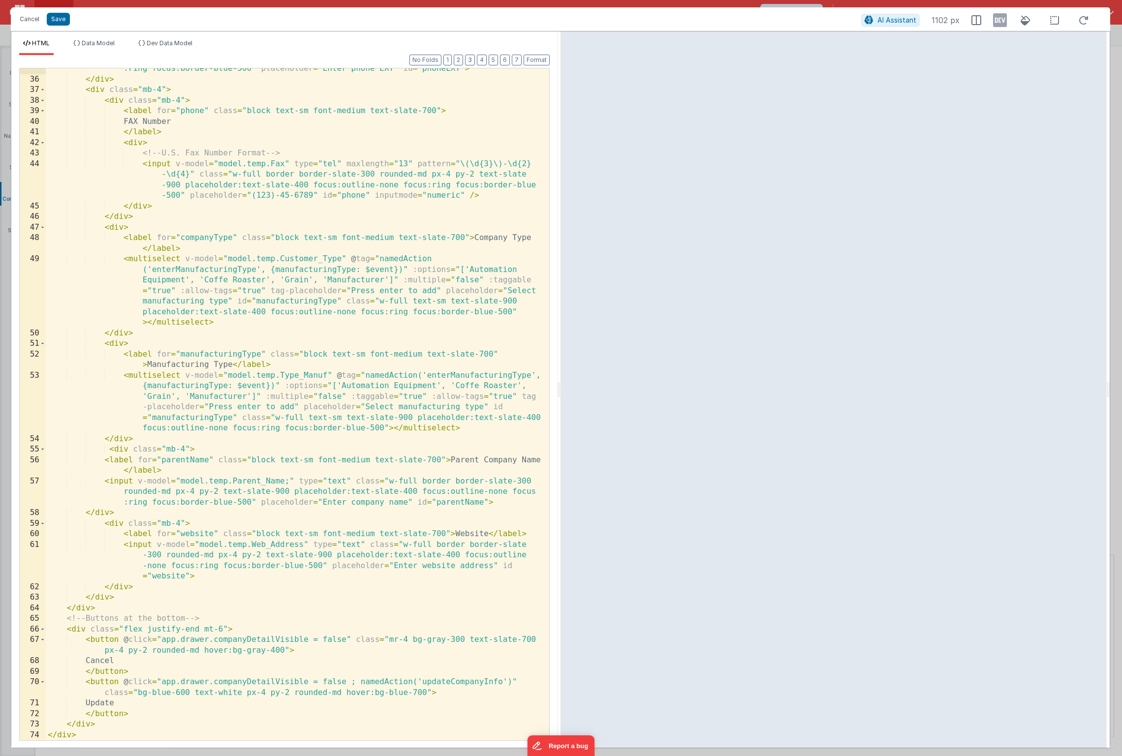
scroll to position [608, 0]
click at [63, 21] on button "Save" at bounding box center [58, 19] width 23 height 13
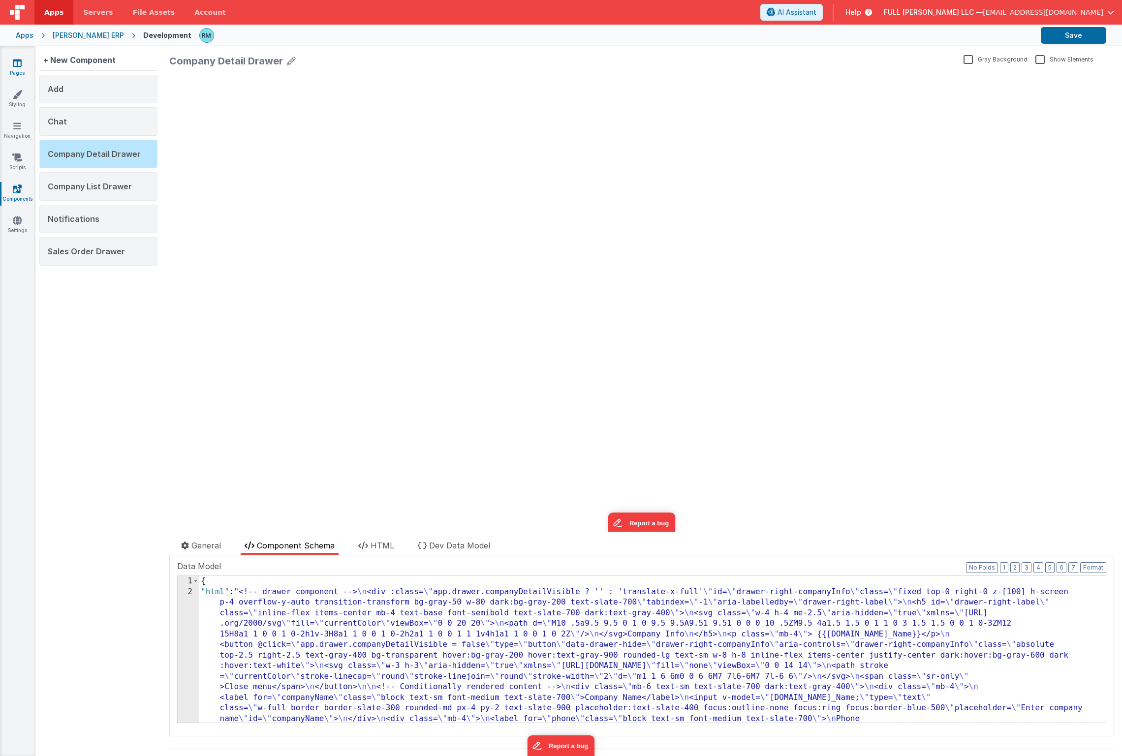
click at [22, 66] on link "Pages" at bounding box center [17, 68] width 35 height 20
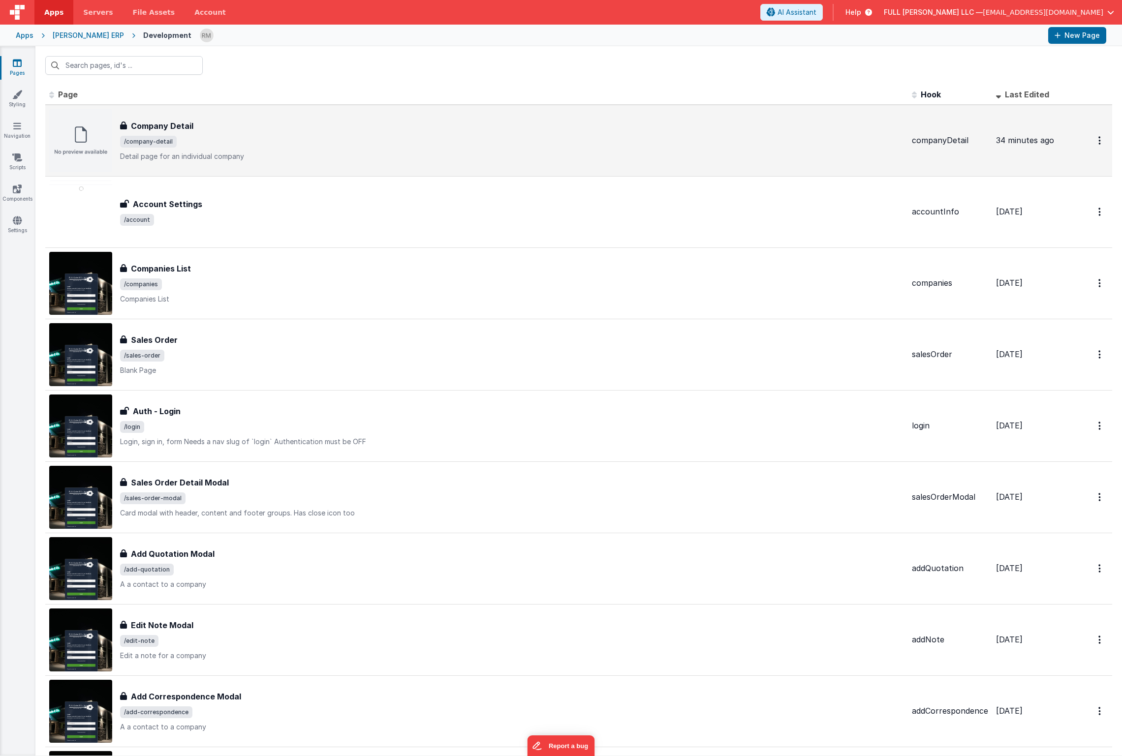
click at [296, 136] on span "/company-detail" at bounding box center [512, 142] width 784 height 12
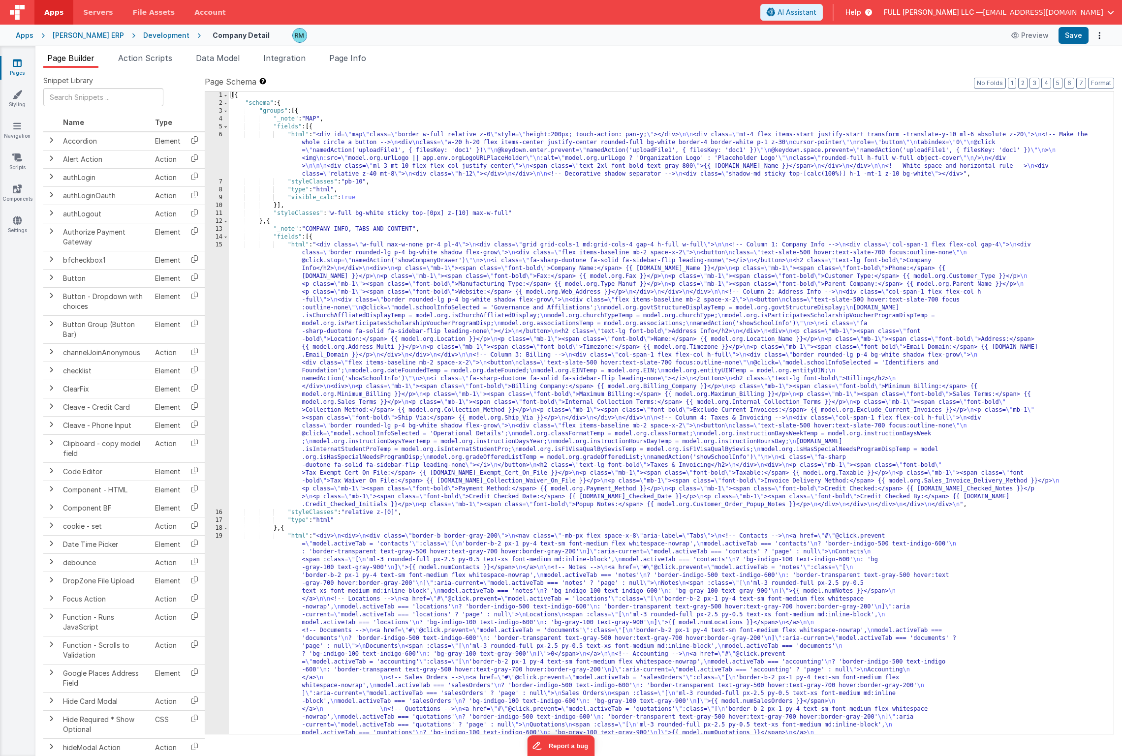
click at [300, 246] on div "[{ "schema" : { "groups" : [{ "_note" : "MAP" , "fields" : [{ "html" : "<div id…" at bounding box center [667, 555] width 877 height 926
click at [220, 245] on div "15" at bounding box center [217, 375] width 24 height 268
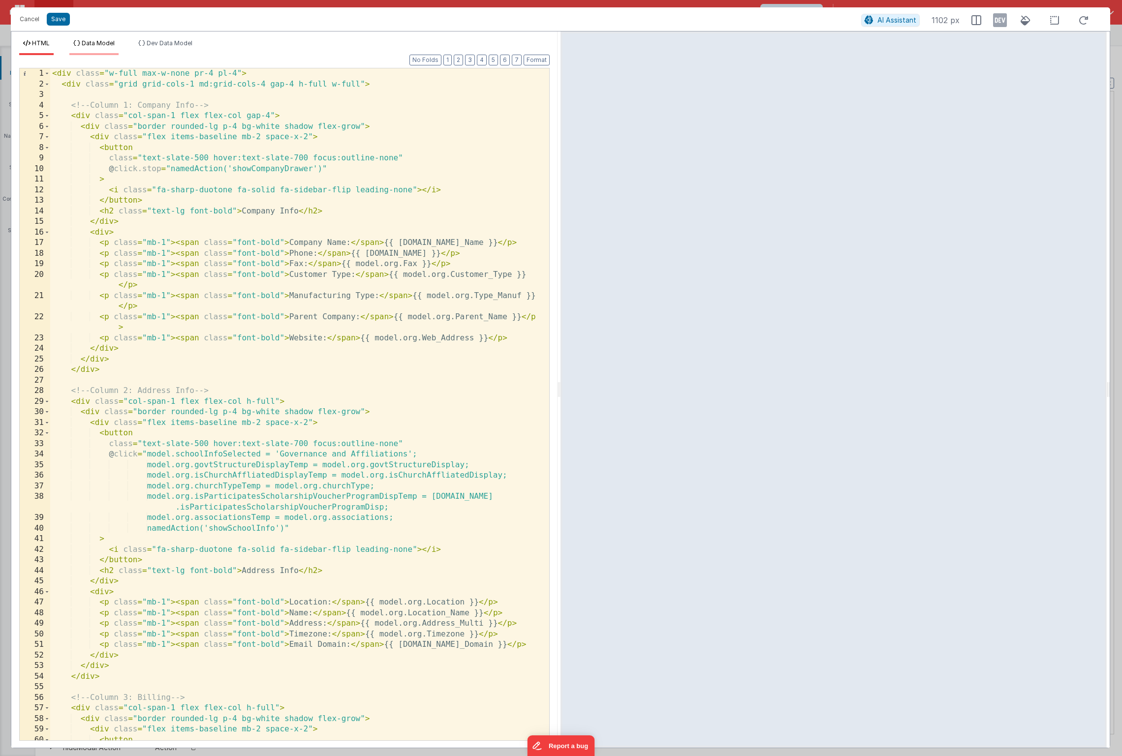
click at [92, 50] on li "Data Model" at bounding box center [93, 47] width 49 height 16
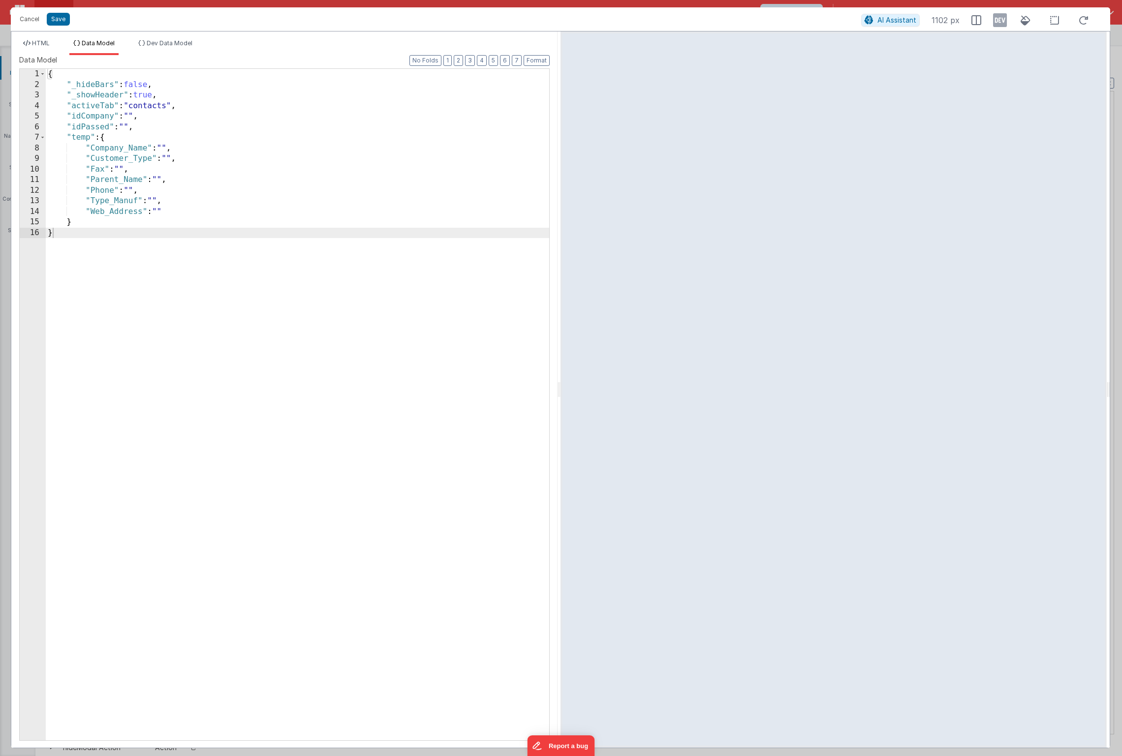
click at [171, 213] on div "{ "_hideBars" : false , "_showHeader" : true , "activeTab" : "contacts" , "idCo…" at bounding box center [297, 415] width 503 height 693
paste textarea
click at [183, 208] on div "{ "_hideBars" : false , "_showHeader" : true , "activeTab" : "contacts" , "idCo…" at bounding box center [297, 415] width 503 height 693
click at [152, 222] on div "{ "_hideBars" : false , "_showHeader" : true , "activeTab" : "contacts" , "idCo…" at bounding box center [297, 415] width 503 height 693
click at [90, 231] on div "{ "_hideBars" : false , "_showHeader" : true , "activeTab" : "contacts" , "idCo…" at bounding box center [297, 415] width 503 height 693
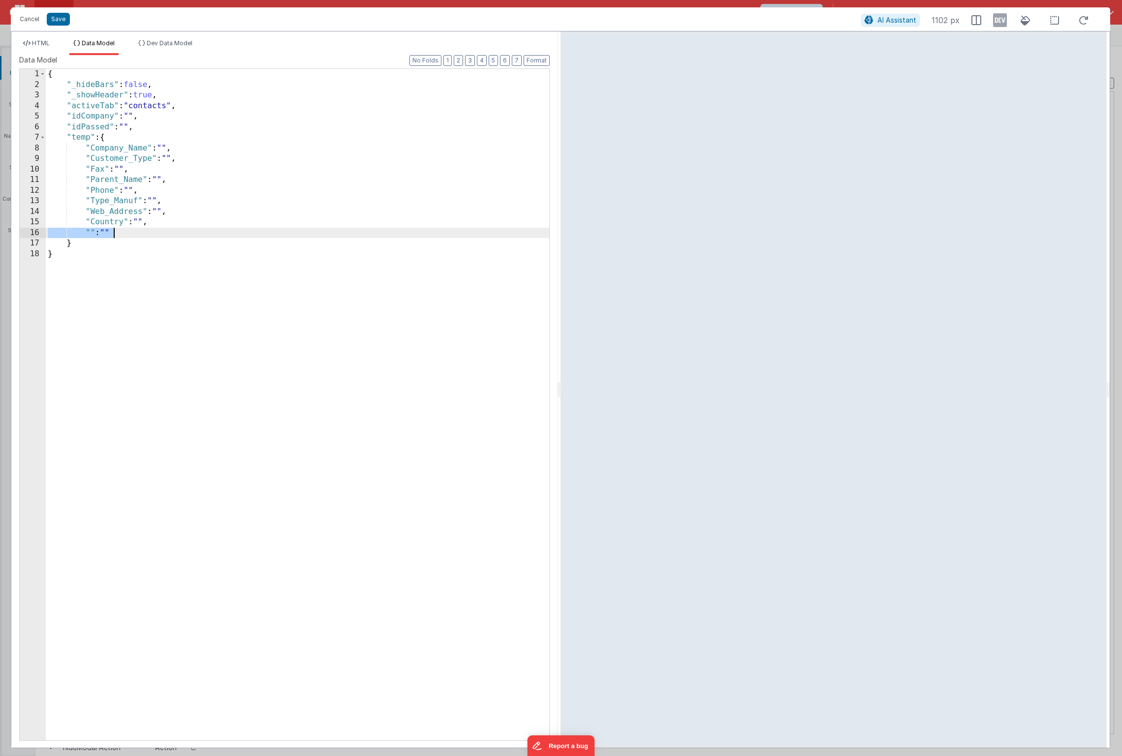
click at [90, 231] on div "{ "_hideBars" : false , "_showHeader" : true , "activeTab" : "contacts" , "idCo…" at bounding box center [297, 415] width 503 height 693
click at [62, 21] on button "Save" at bounding box center [58, 19] width 23 height 13
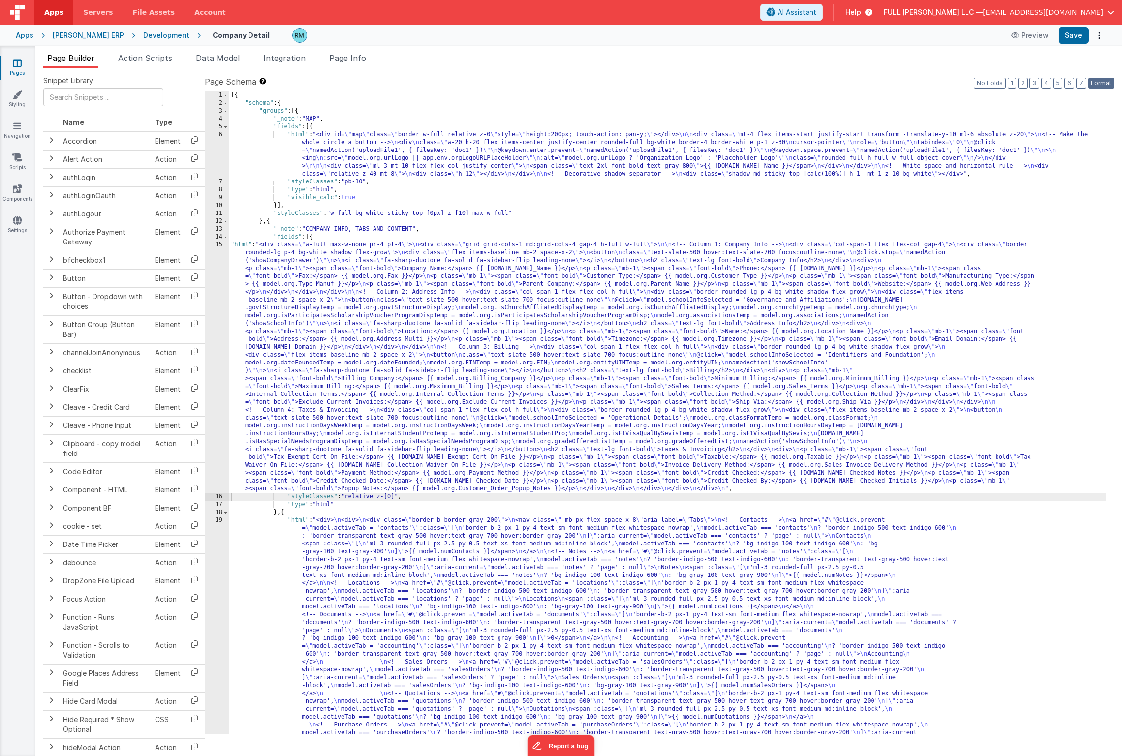
click at [1100, 86] on button "Format" at bounding box center [1101, 83] width 26 height 11
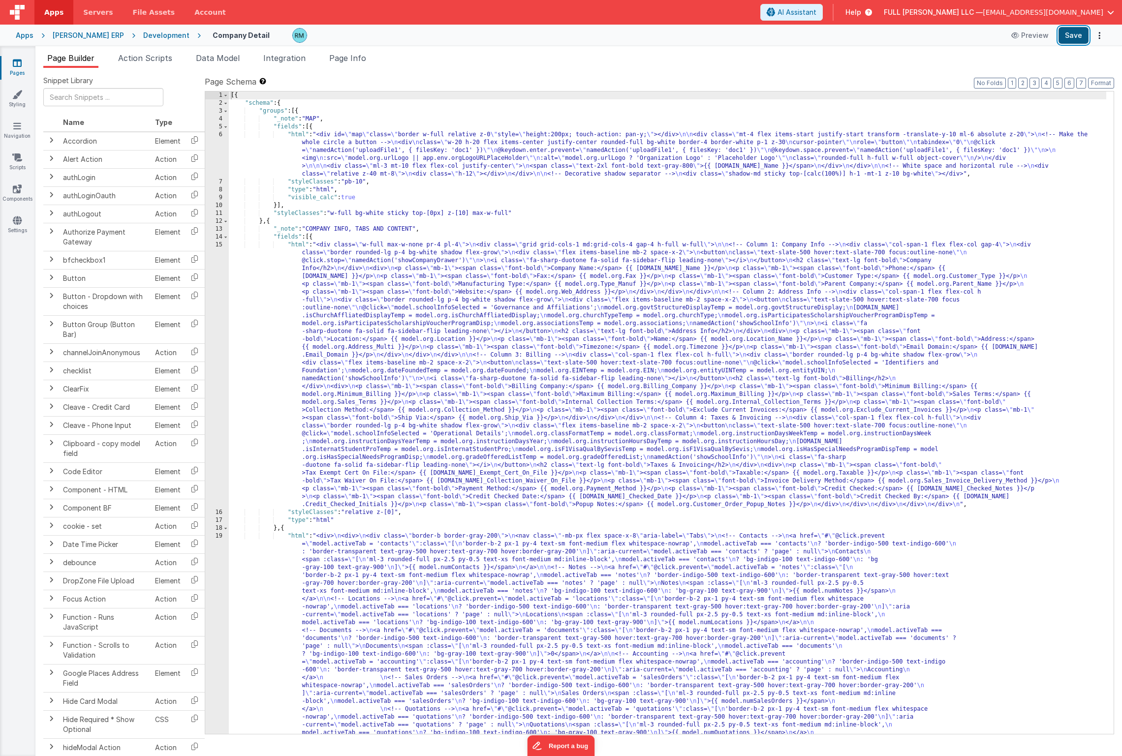
click at [1073, 37] on button "Save" at bounding box center [1073, 35] width 30 height 17
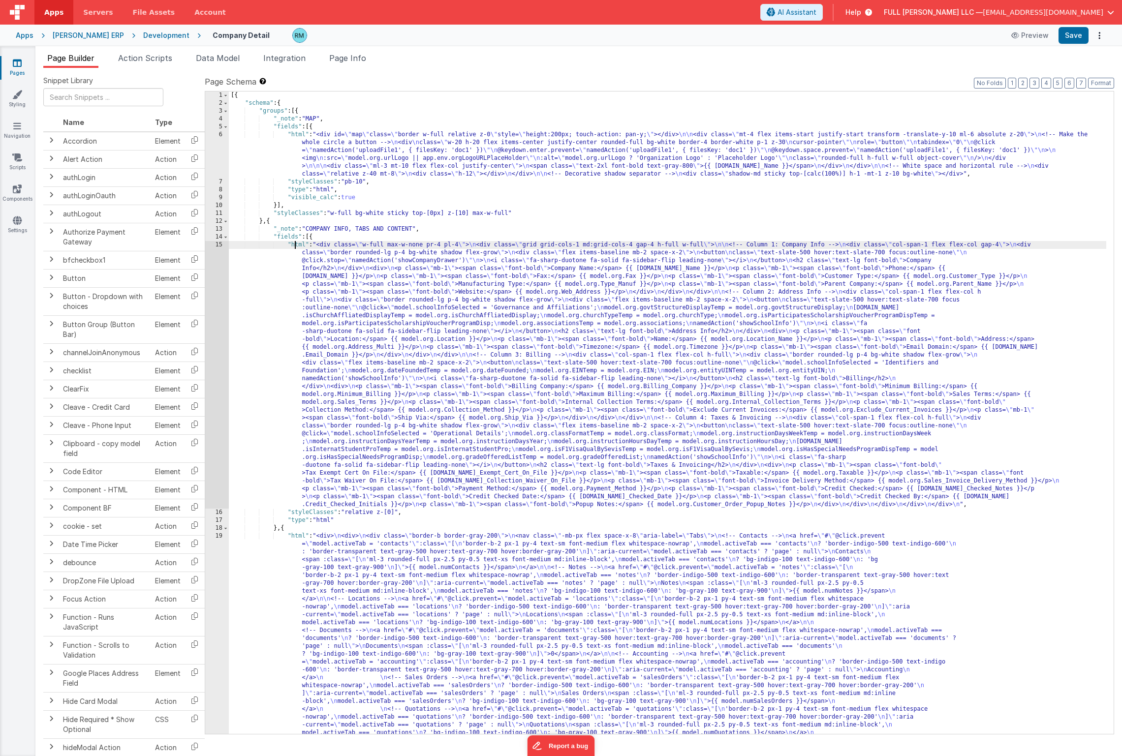
click at [296, 247] on div "[{ "schema" : { "groups" : [{ "_note" : "MAP" , "fields" : [{ "html" : "<div id…" at bounding box center [667, 555] width 877 height 926
click at [219, 244] on div "15" at bounding box center [217, 375] width 24 height 268
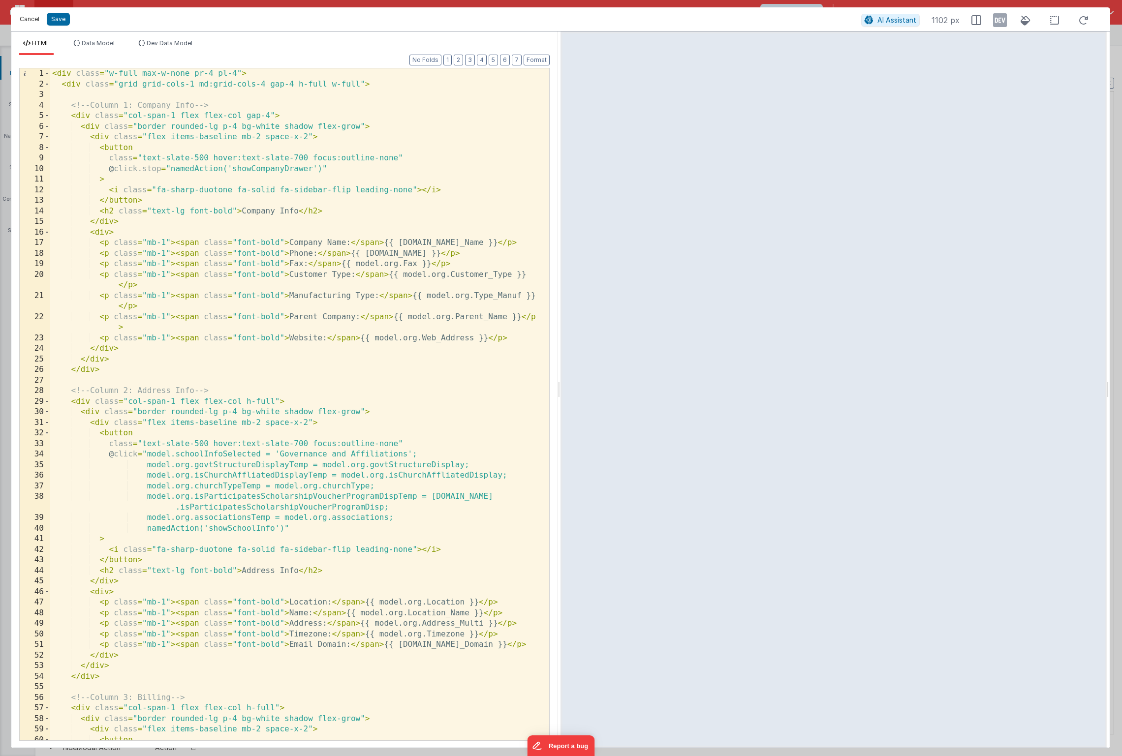
click at [27, 21] on button "Cancel" at bounding box center [30, 19] width 30 height 14
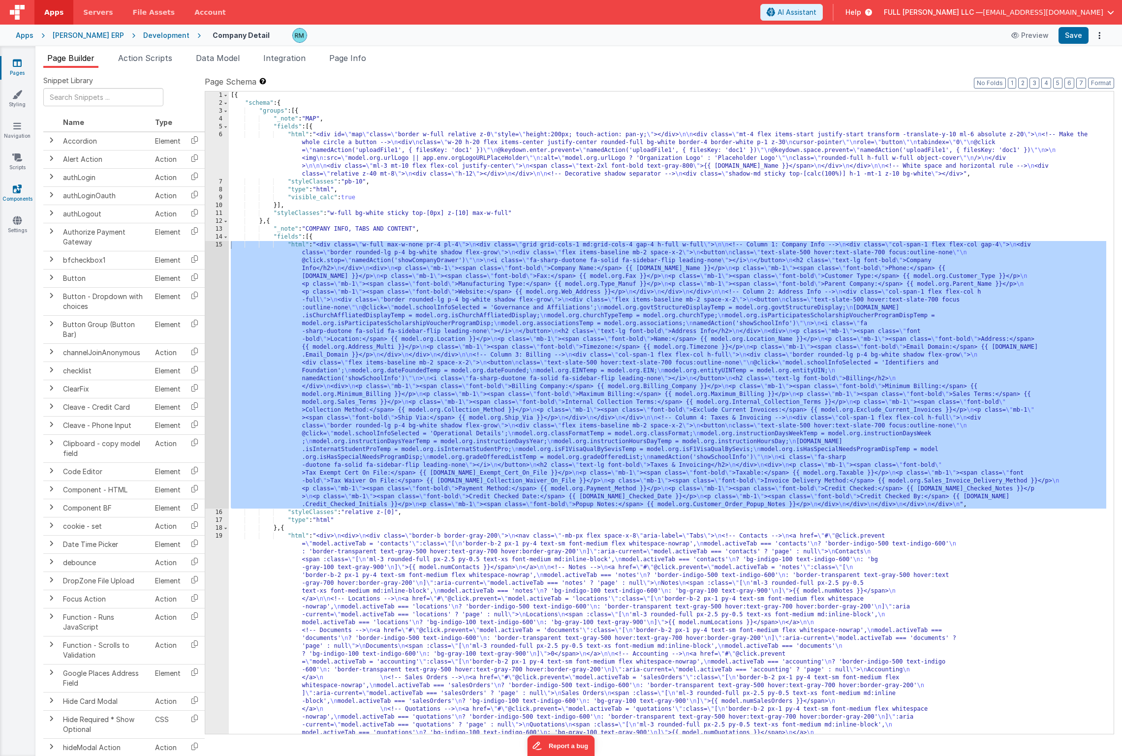
click at [8, 189] on link "Components" at bounding box center [17, 194] width 35 height 20
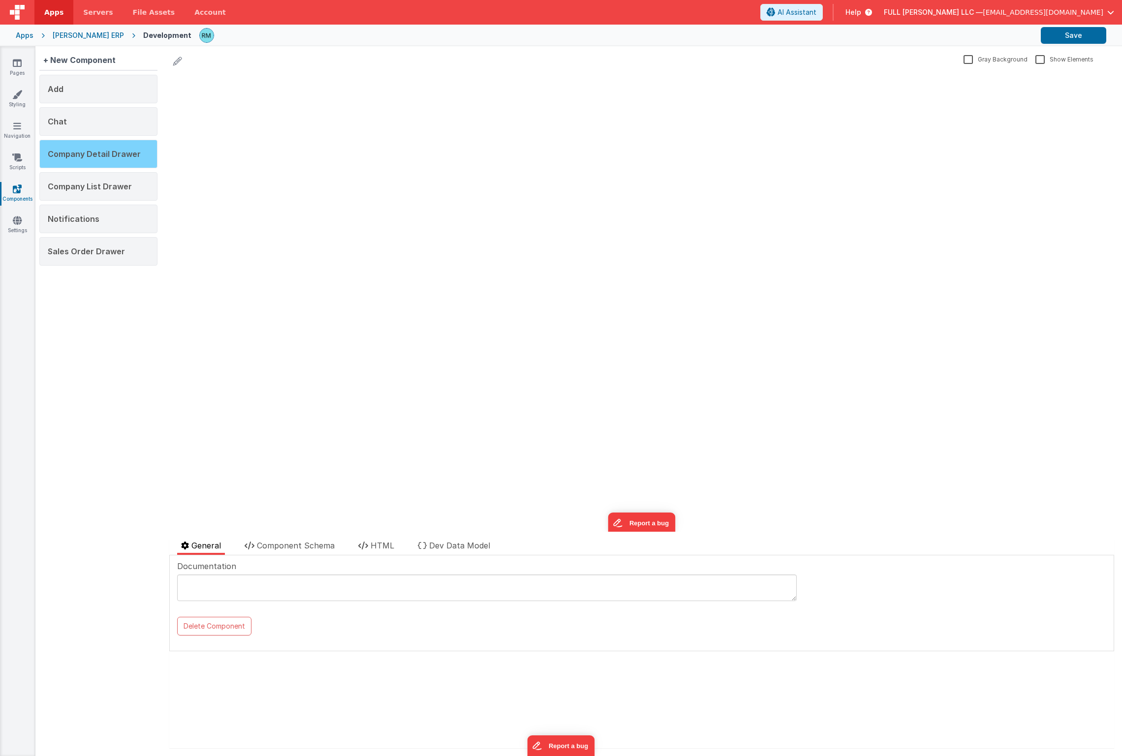
click at [117, 154] on span "Company Detail Drawer" at bounding box center [94, 154] width 93 height 10
click at [304, 545] on span "Component Schema" at bounding box center [296, 546] width 78 height 10
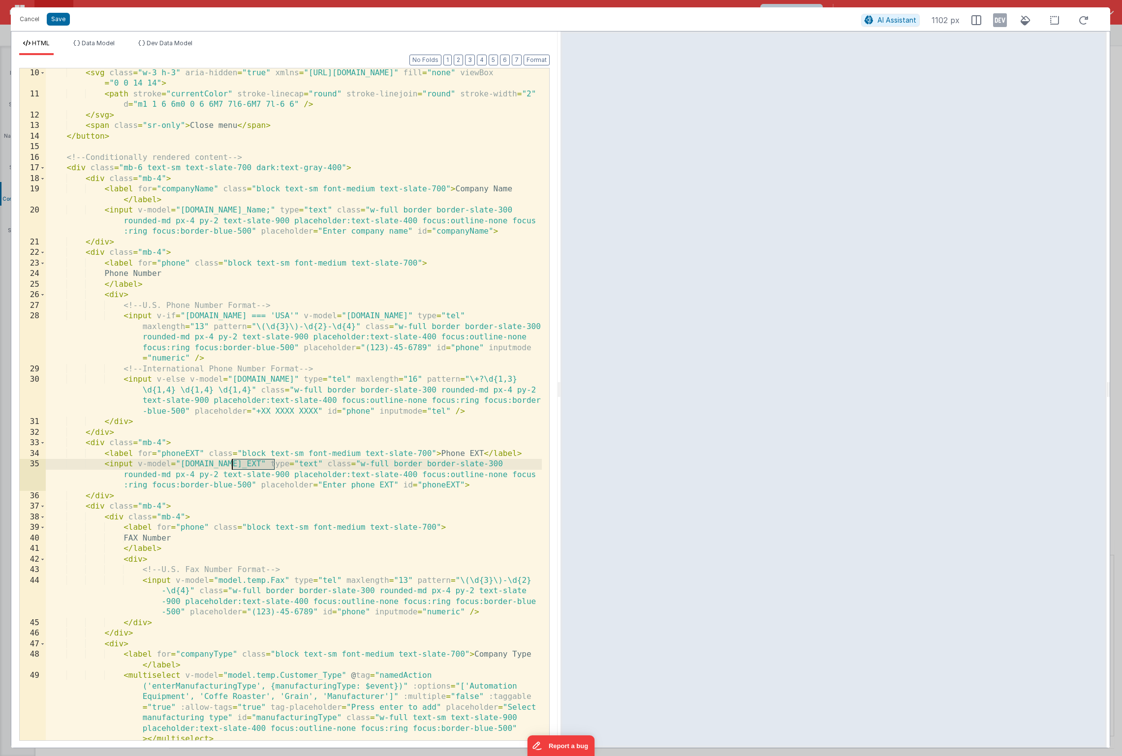
drag, startPoint x: 273, startPoint y: 465, endPoint x: 231, endPoint y: 466, distance: 42.3
click at [231, 466] on div "< svg class = "w-3 h-3" aria-hidden = "true" xmlns = "[URL][DOMAIN_NAME]" fill …" at bounding box center [294, 420] width 496 height 704
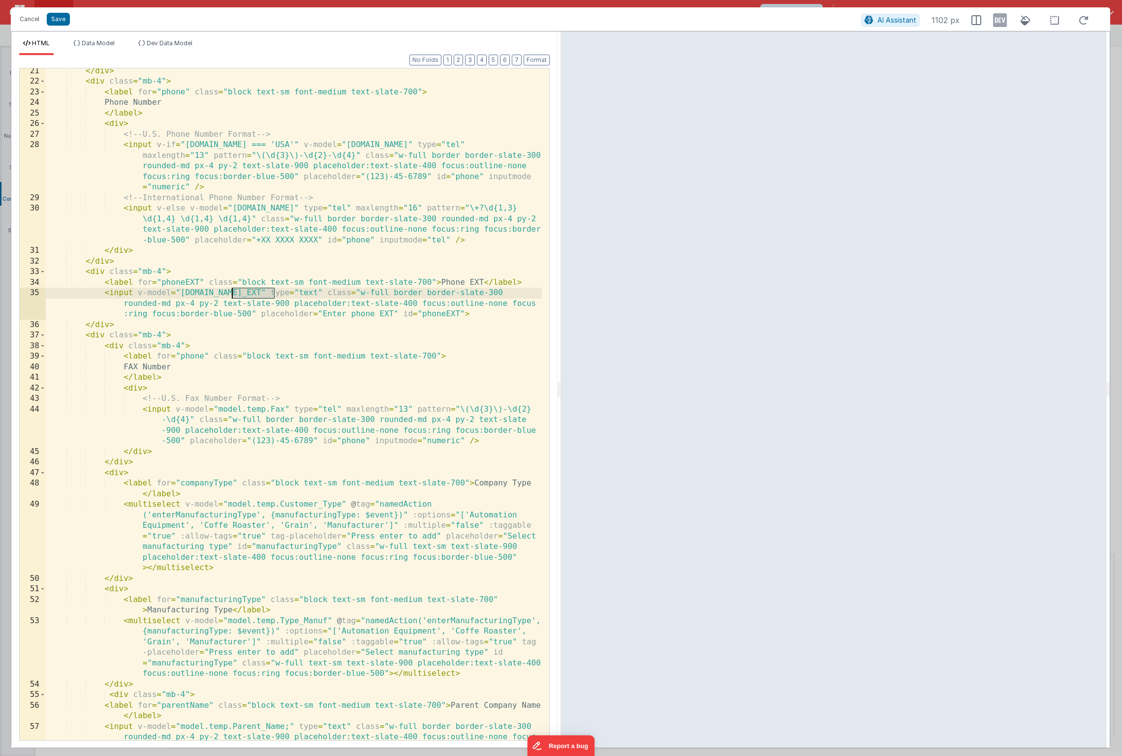
scroll to position [362, 0]
drag, startPoint x: 285, startPoint y: 408, endPoint x: 252, endPoint y: 409, distance: 33.5
click at [252, 409] on div "</ div > < div class = "mb-4" > < label for = "phone" class = "block text-sm fo…" at bounding box center [294, 423] width 496 height 714
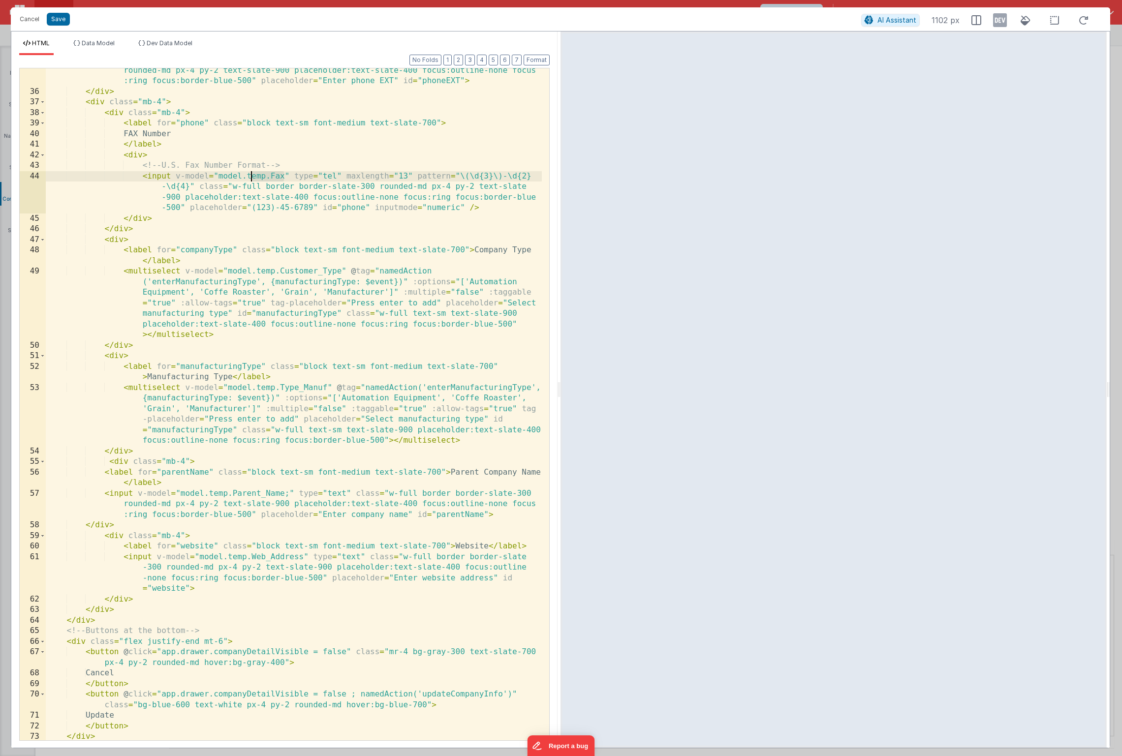
scroll to position [608, 0]
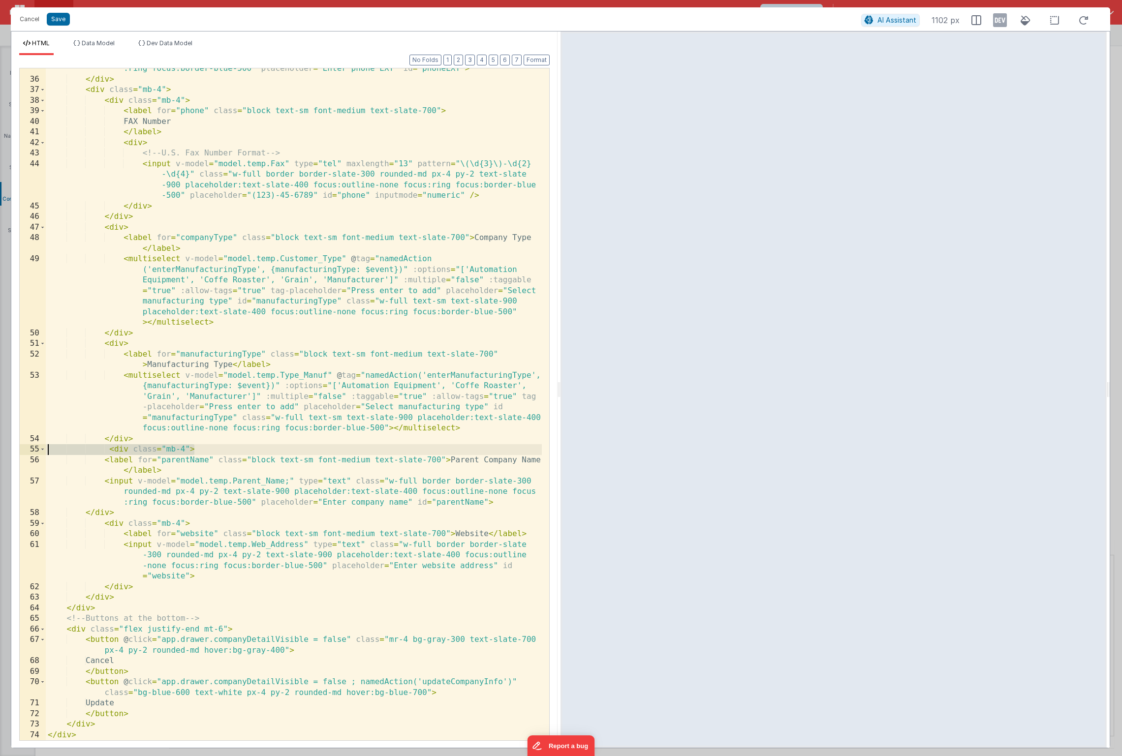
drag, startPoint x: 221, startPoint y: 449, endPoint x: 31, endPoint y: 452, distance: 190.9
click at [31, 452] on div "35 36 37 38 39 40 41 42 43 44 45 46 47 48 49 50 51 52 53 54 55 56 57 58 59 60 6…" at bounding box center [284, 404] width 530 height 673
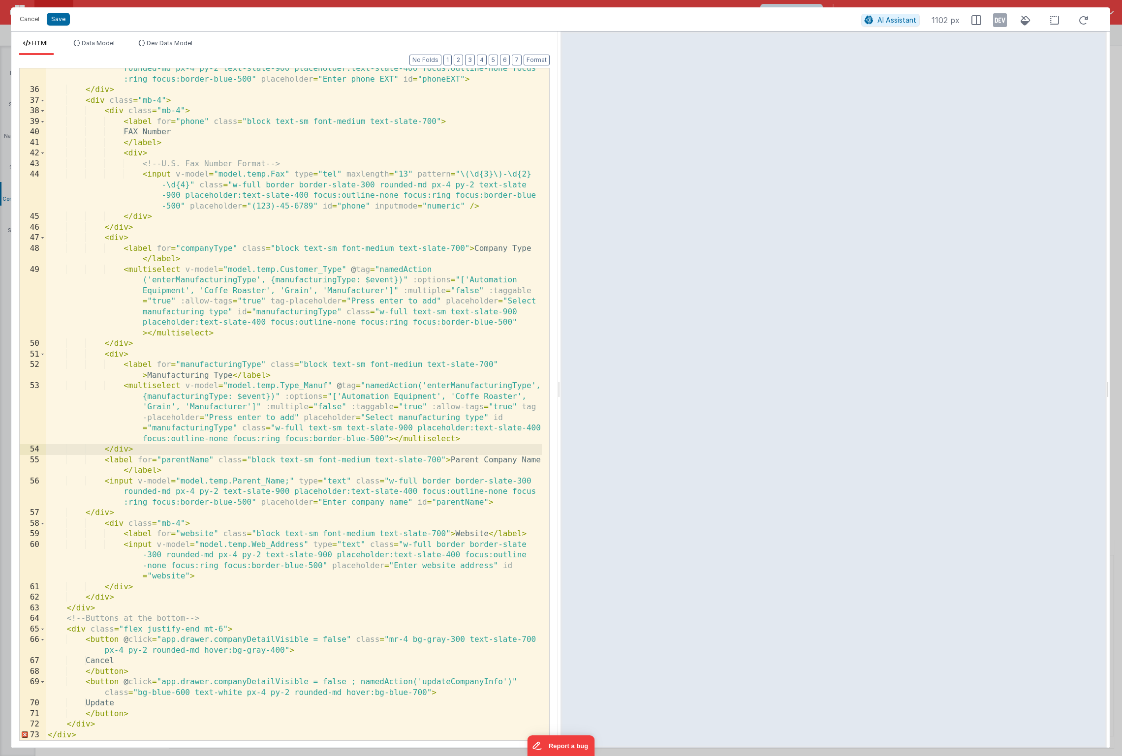
click at [143, 450] on div "< input v-model = "[DOMAIN_NAME]_EXT" type = "text" class = "w-full border bord…" at bounding box center [294, 410] width 496 height 714
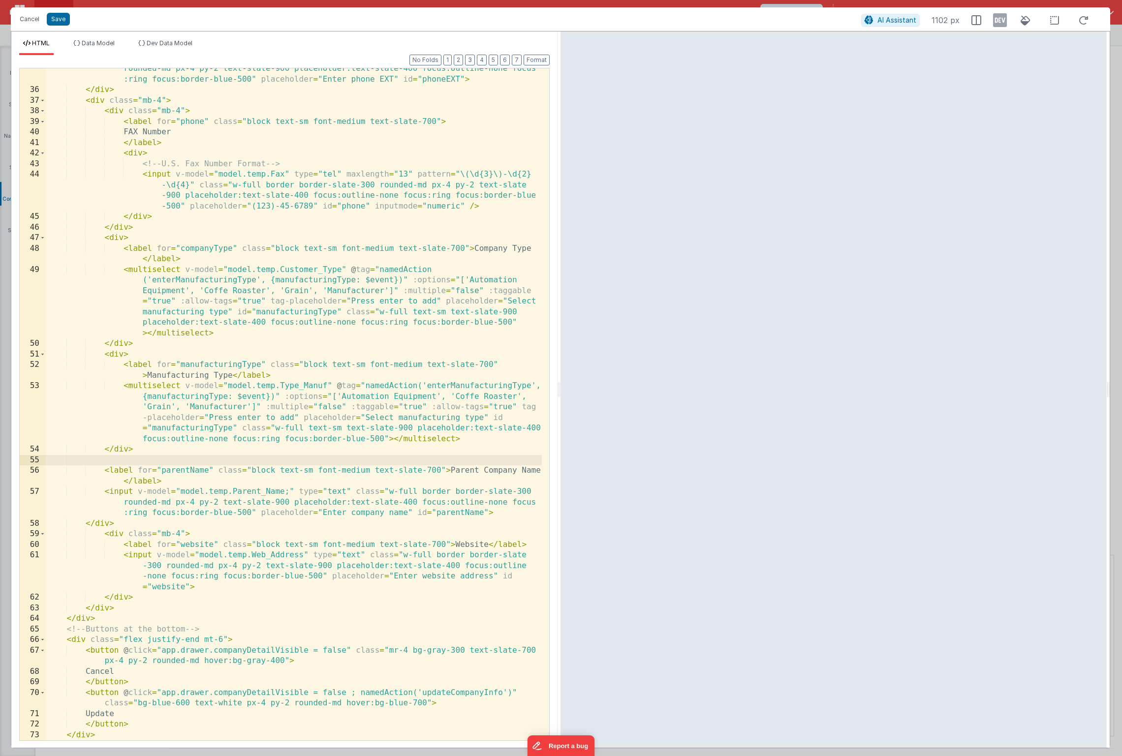
scroll to position [597, 0]
click at [159, 461] on div "< input v-model = "[DOMAIN_NAME]_EXT" type = "text" class = "w-full border bord…" at bounding box center [294, 410] width 496 height 714
click at [82, 522] on div "< input v-model = "[DOMAIN_NAME]_EXT" type = "text" class = "w-full border bord…" at bounding box center [294, 410] width 496 height 714
drag, startPoint x: 202, startPoint y: 535, endPoint x: 105, endPoint y: 536, distance: 97.4
click at [105, 536] on div "< input v-model = "[DOMAIN_NAME]_EXT" type = "text" class = "w-full border bord…" at bounding box center [294, 410] width 496 height 714
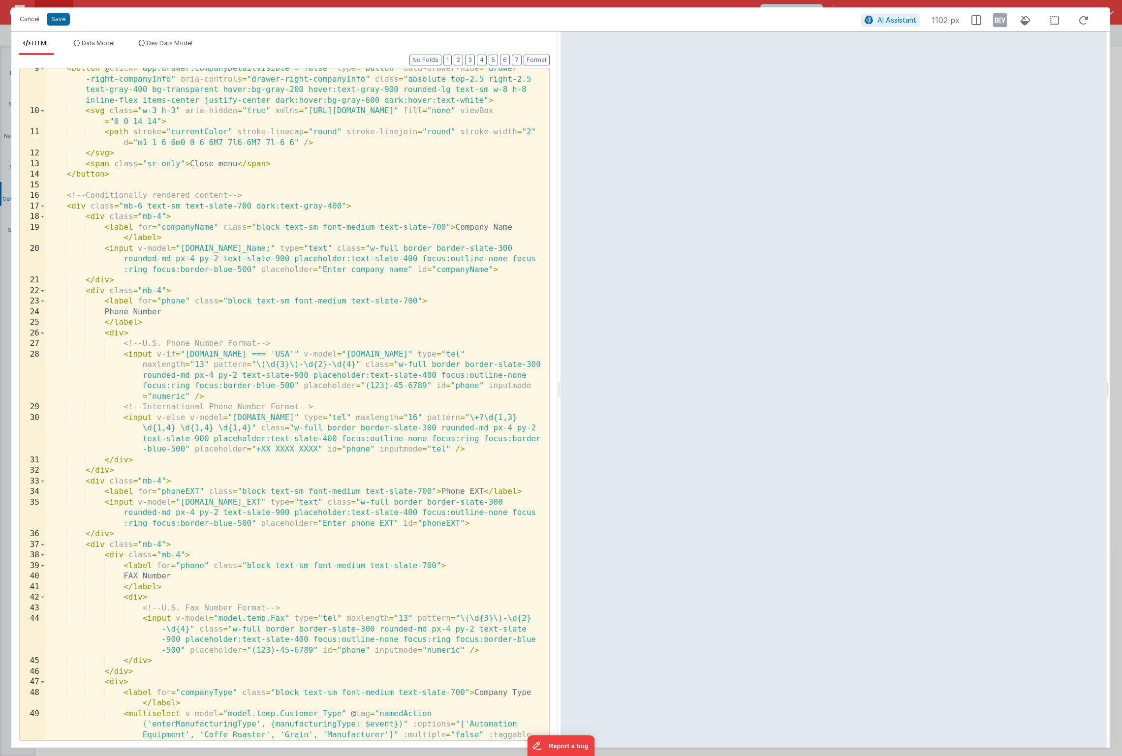
scroll to position [153, 0]
drag, startPoint x: 180, startPoint y: 482, endPoint x: 87, endPoint y: 482, distance: 93.0
click at [87, 482] on div "< button @ click = "app.drawer.companyDetailVisible = false" type = "button" da…" at bounding box center [294, 457] width 496 height 789
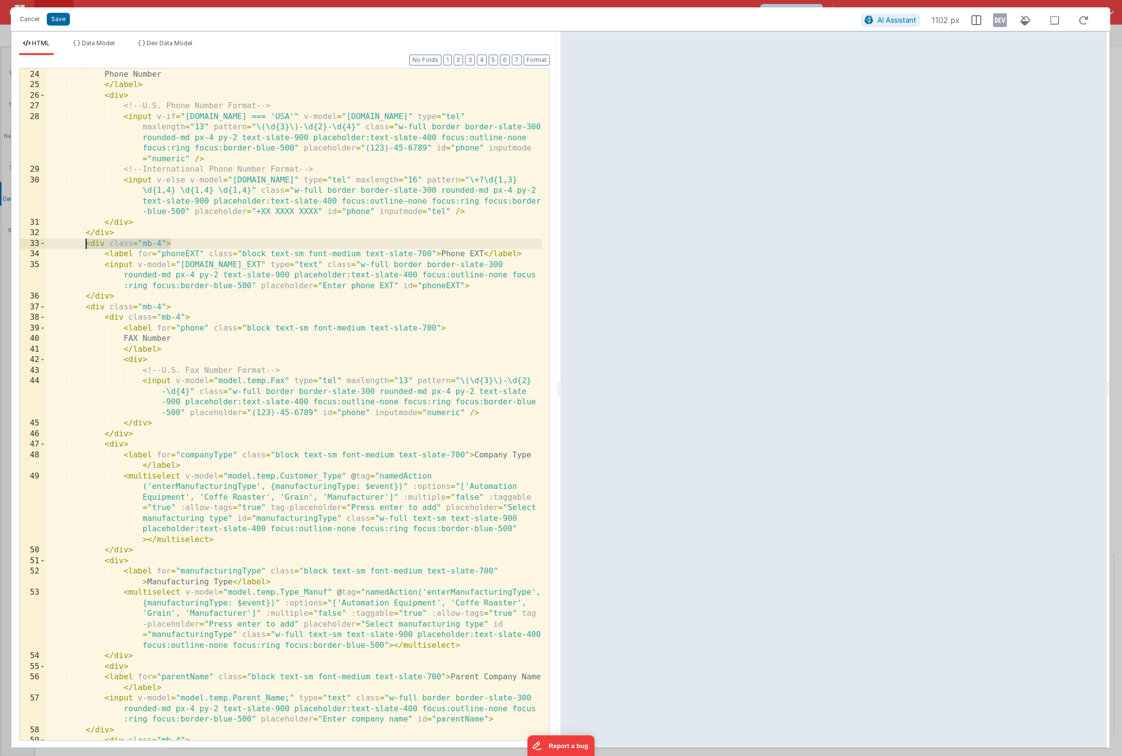
scroll to position [391, 0]
drag, startPoint x: 147, startPoint y: 444, endPoint x: 105, endPoint y: 445, distance: 42.3
click at [105, 445] on div "< label for = "phone" class = "block text-sm font-medium text-slate-700" > Phon…" at bounding box center [294, 405] width 496 height 693
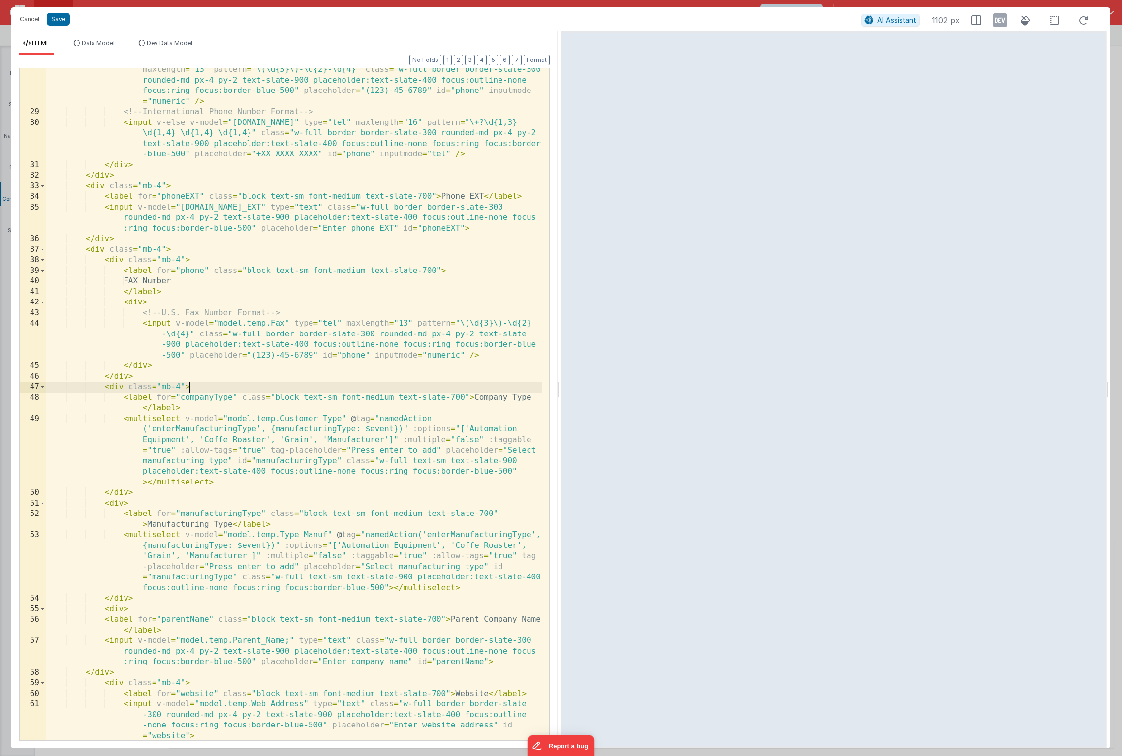
scroll to position [448, 0]
drag, startPoint x: 151, startPoint y: 504, endPoint x: 104, endPoint y: 502, distance: 46.3
click at [104, 502] on div "< input v-if = "[DOMAIN_NAME] === 'USA'" v-model = "[DOMAIN_NAME]" type = "tel"…" at bounding box center [294, 422] width 496 height 736
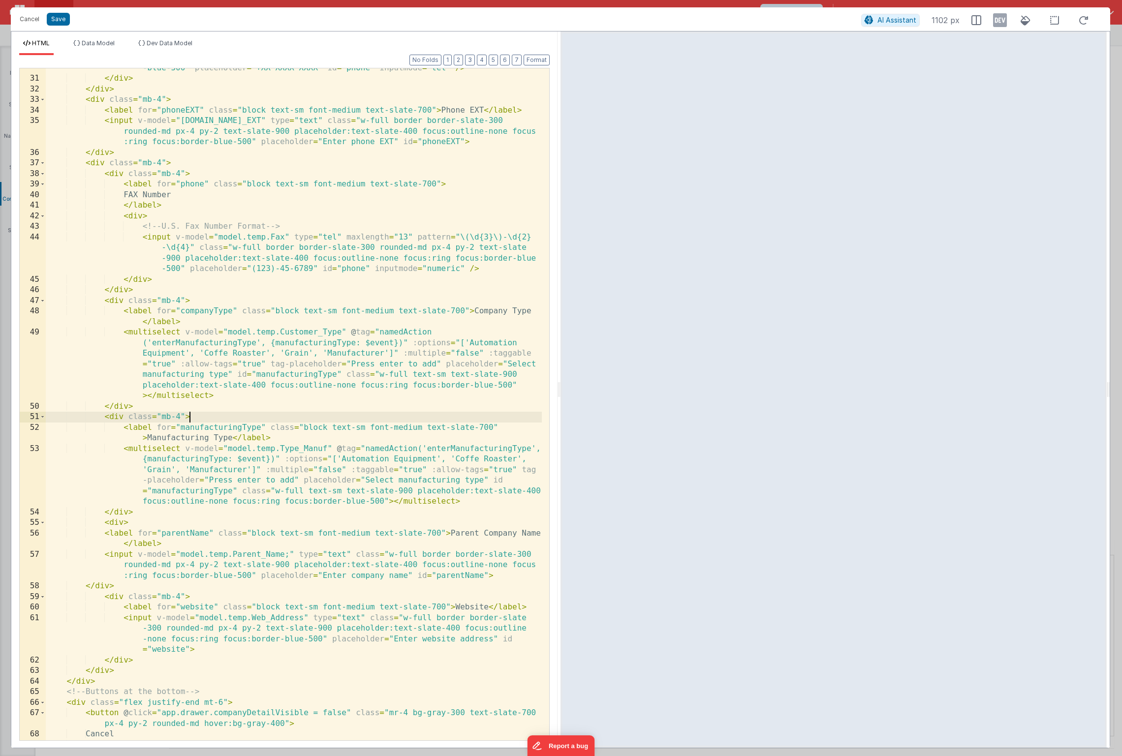
scroll to position [544, 0]
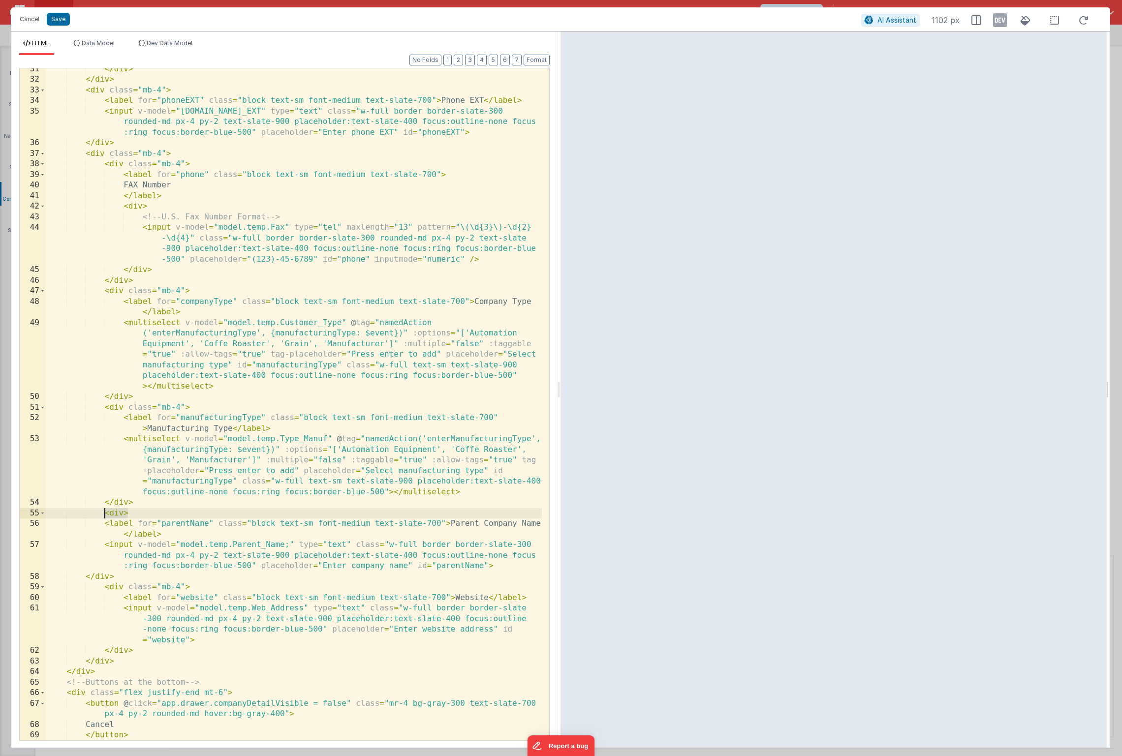
drag, startPoint x: 144, startPoint y: 516, endPoint x: 103, endPoint y: 513, distance: 40.9
click at [103, 513] on div "</ div > </ div > < div class = "mb-4" > < label for = "phoneEXT" class = "bloc…" at bounding box center [294, 416] width 496 height 704
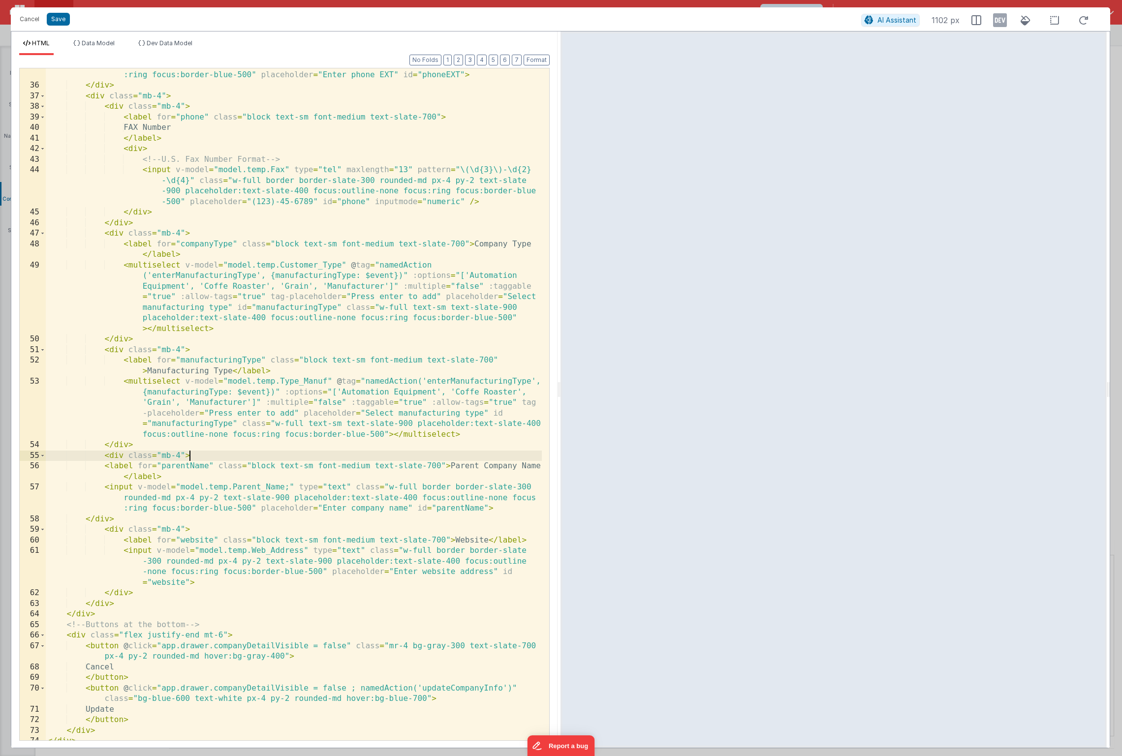
scroll to position [608, 0]
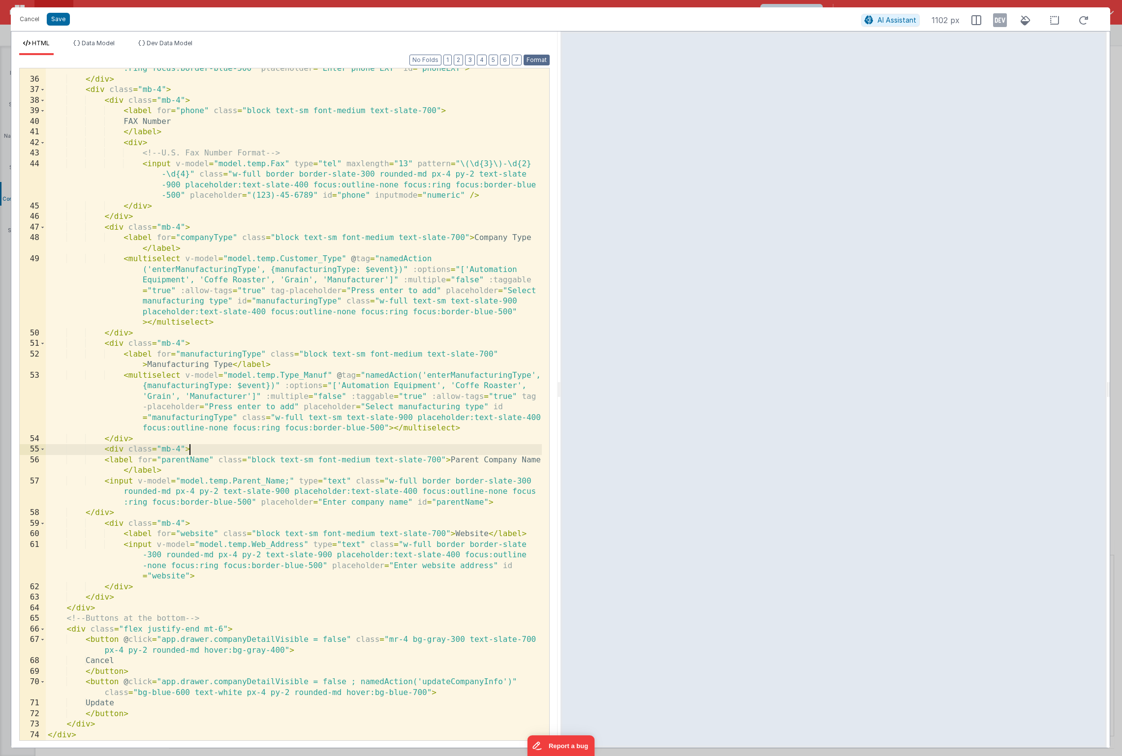
click at [531, 61] on button "Format" at bounding box center [537, 60] width 26 height 11
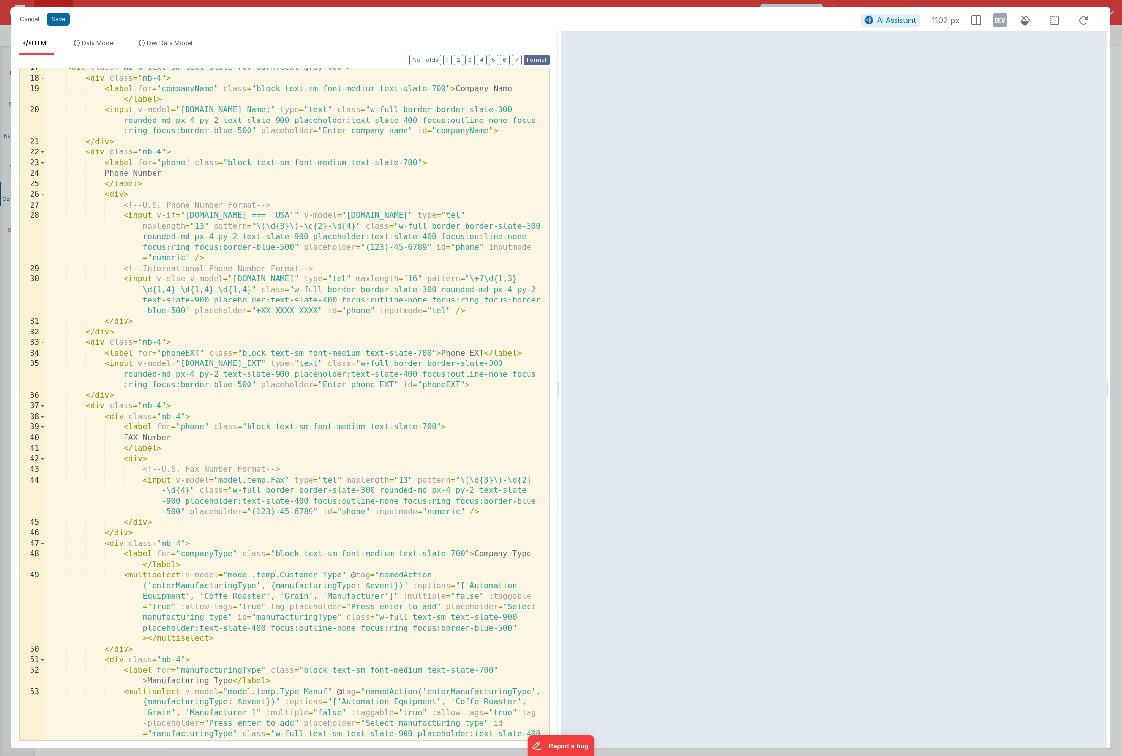
scroll to position [272, 0]
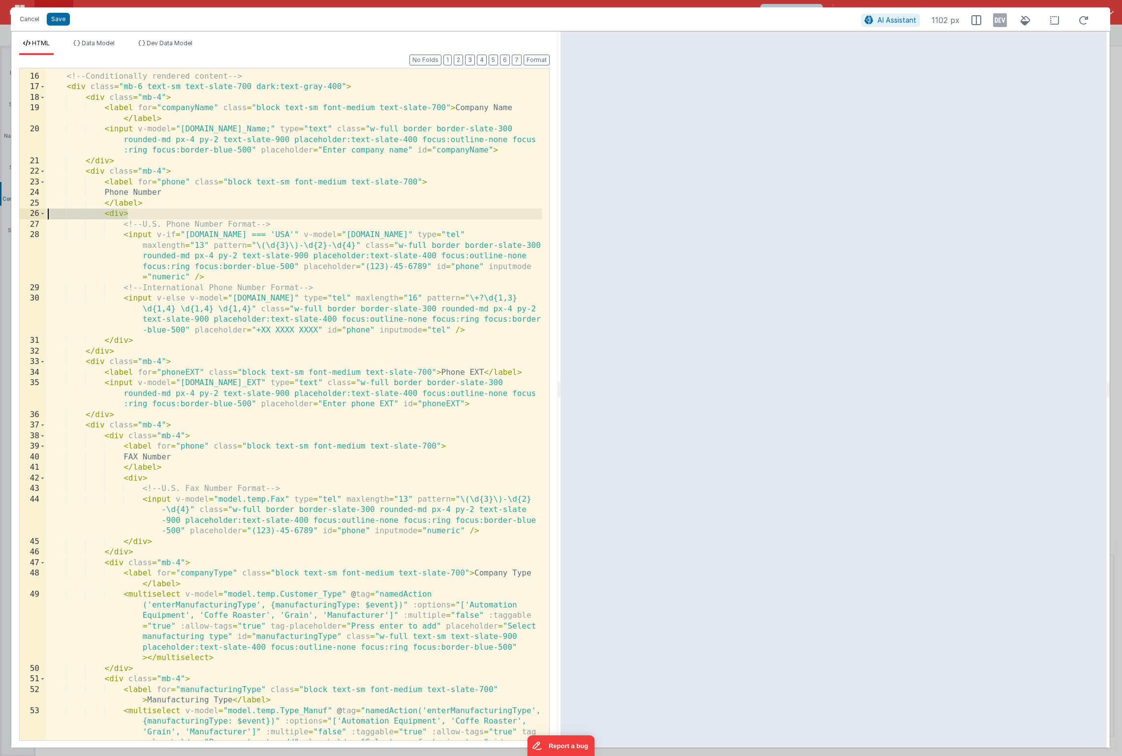
drag, startPoint x: 155, startPoint y: 216, endPoint x: 49, endPoint y: 216, distance: 106.3
click at [49, 216] on div "<!-- Conditionally rendered content --> < div class = "mb-6 text-sm text-slate-…" at bounding box center [294, 434] width 496 height 746
click at [62, 22] on button "Save" at bounding box center [58, 19] width 23 height 13
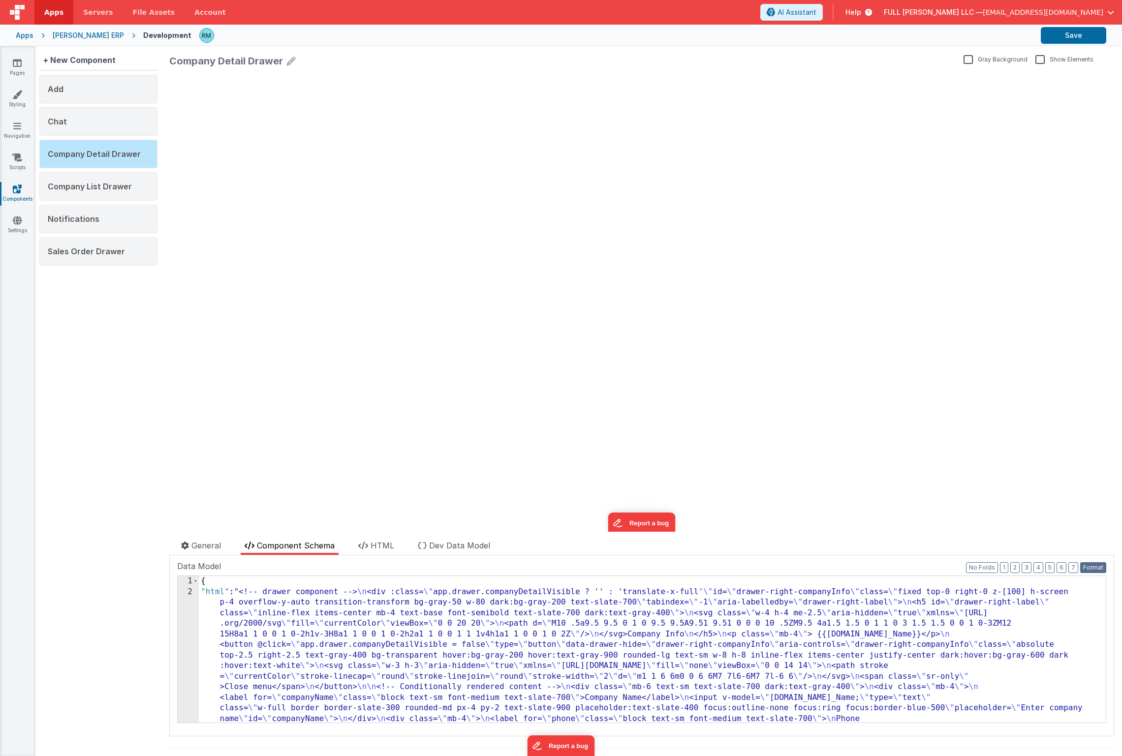
click at [1091, 564] on button "Format" at bounding box center [1093, 567] width 26 height 11
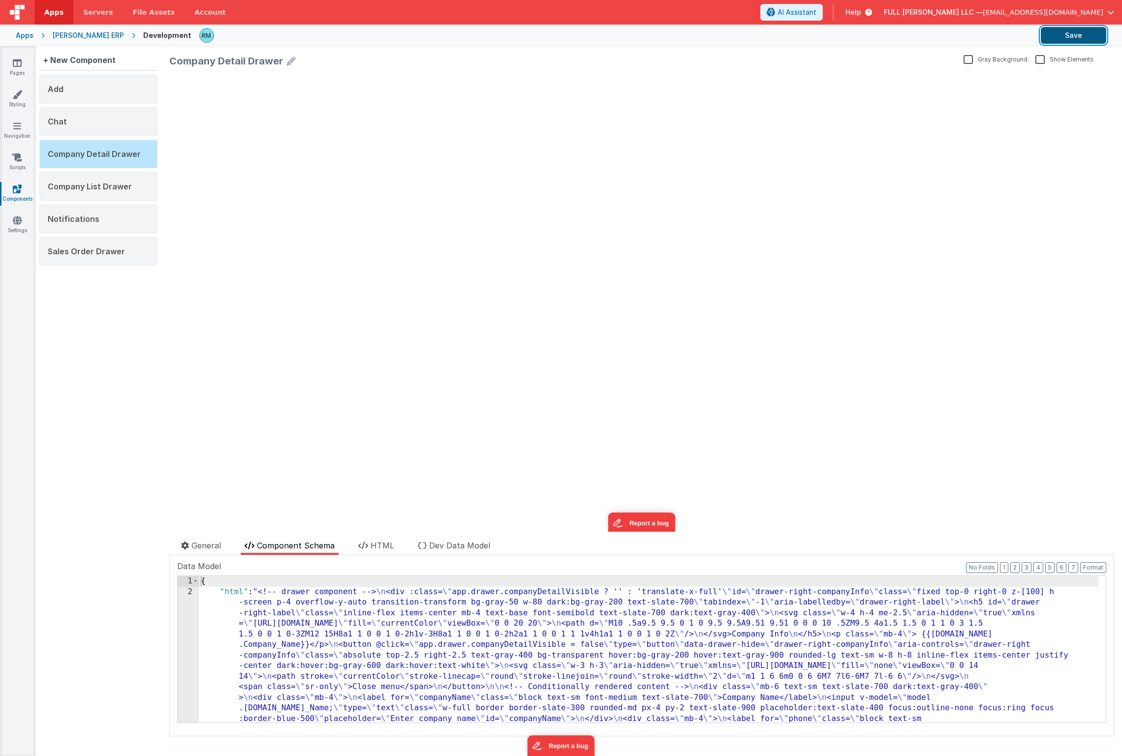
click at [1076, 29] on button "Save" at bounding box center [1073, 35] width 65 height 17
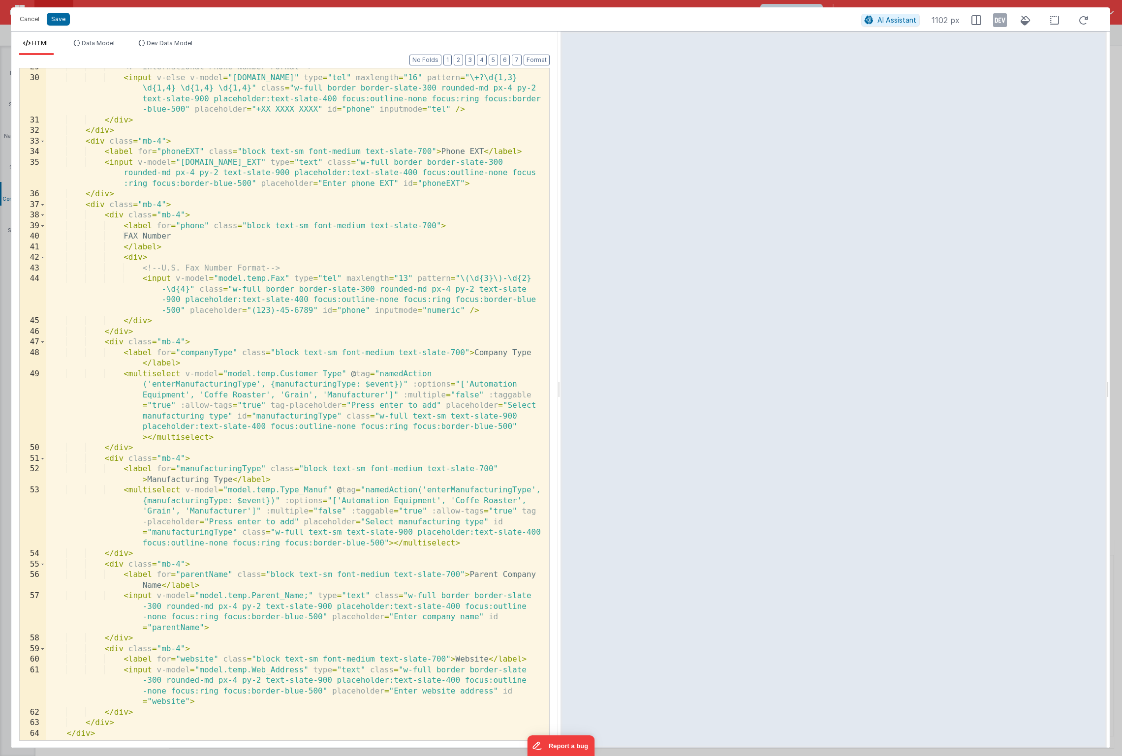
scroll to position [618, 0]
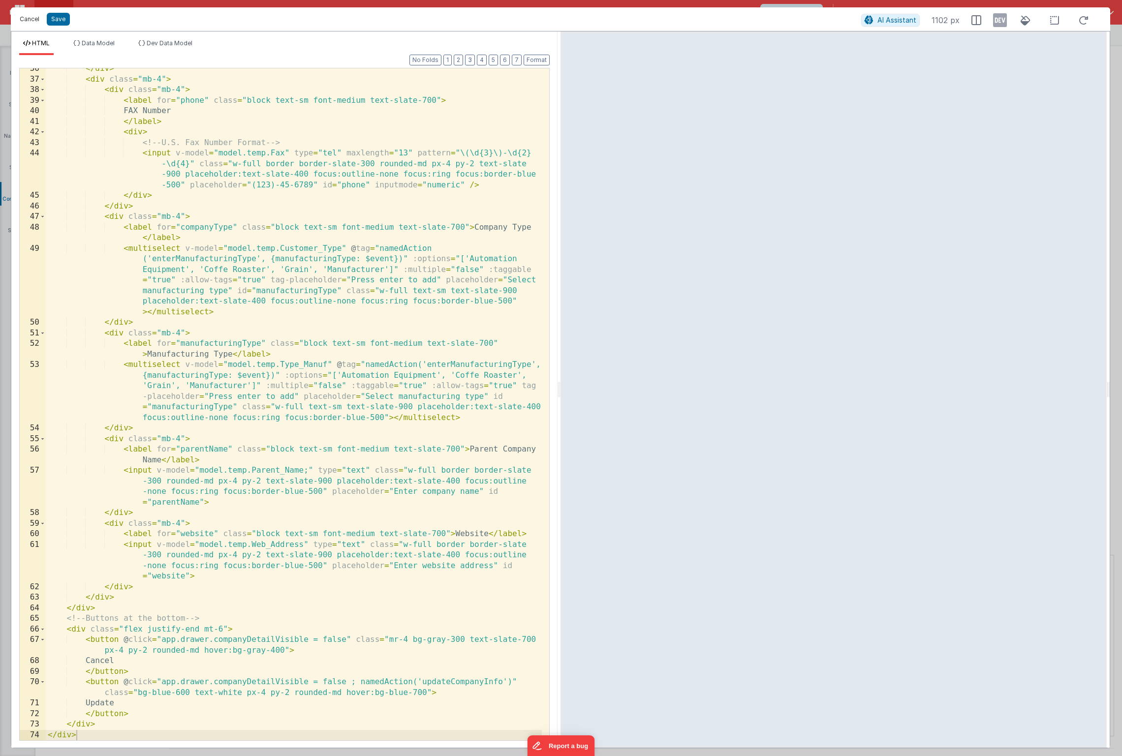
click at [19, 20] on button "Cancel" at bounding box center [30, 19] width 30 height 14
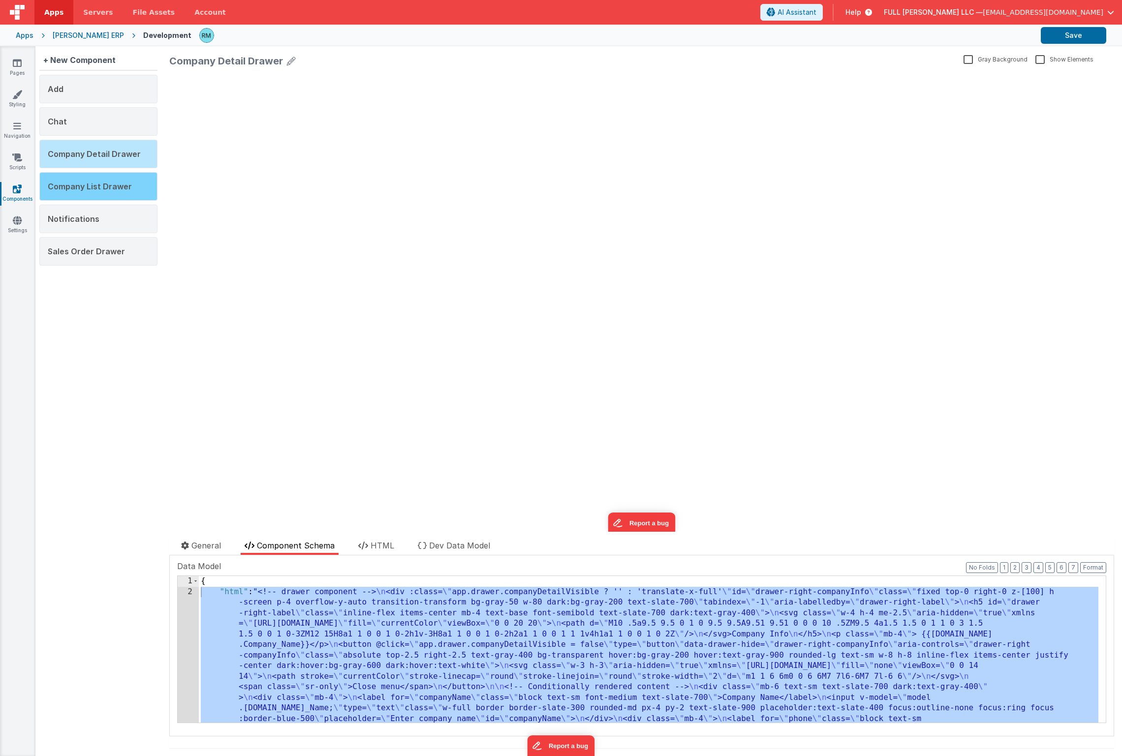
click at [113, 183] on span "Company List Drawer" at bounding box center [90, 187] width 84 height 10
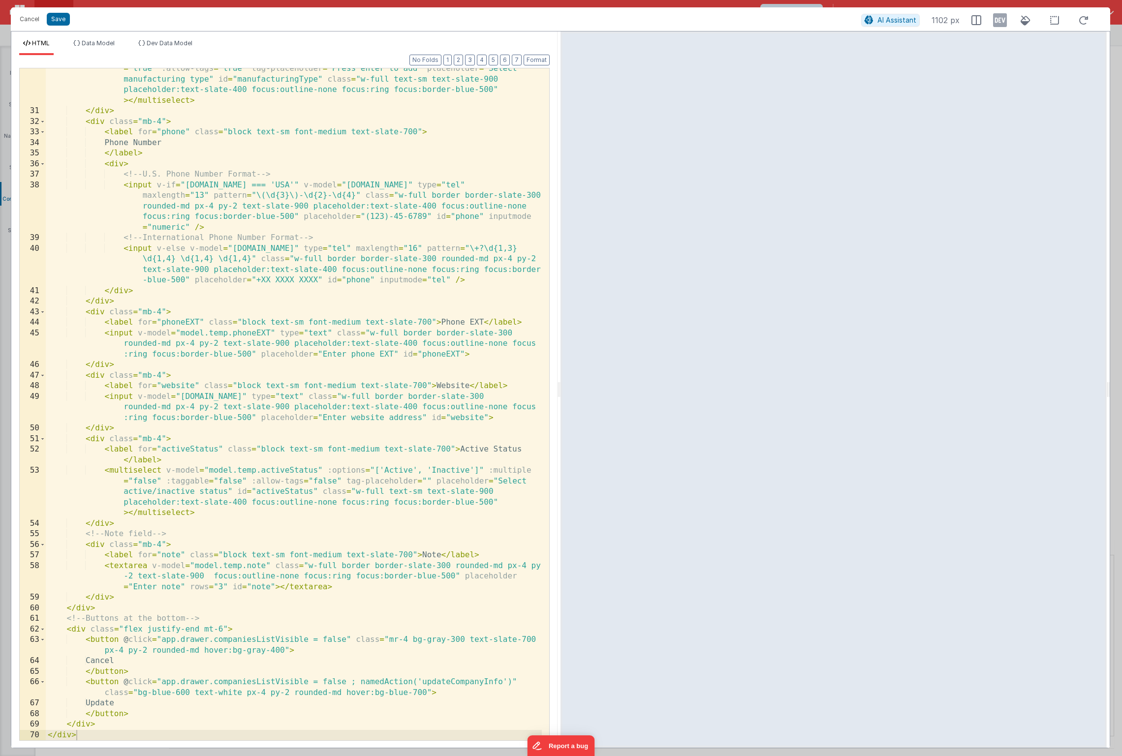
scroll to position [555, 0]
click at [33, 23] on button "Cancel" at bounding box center [30, 19] width 30 height 14
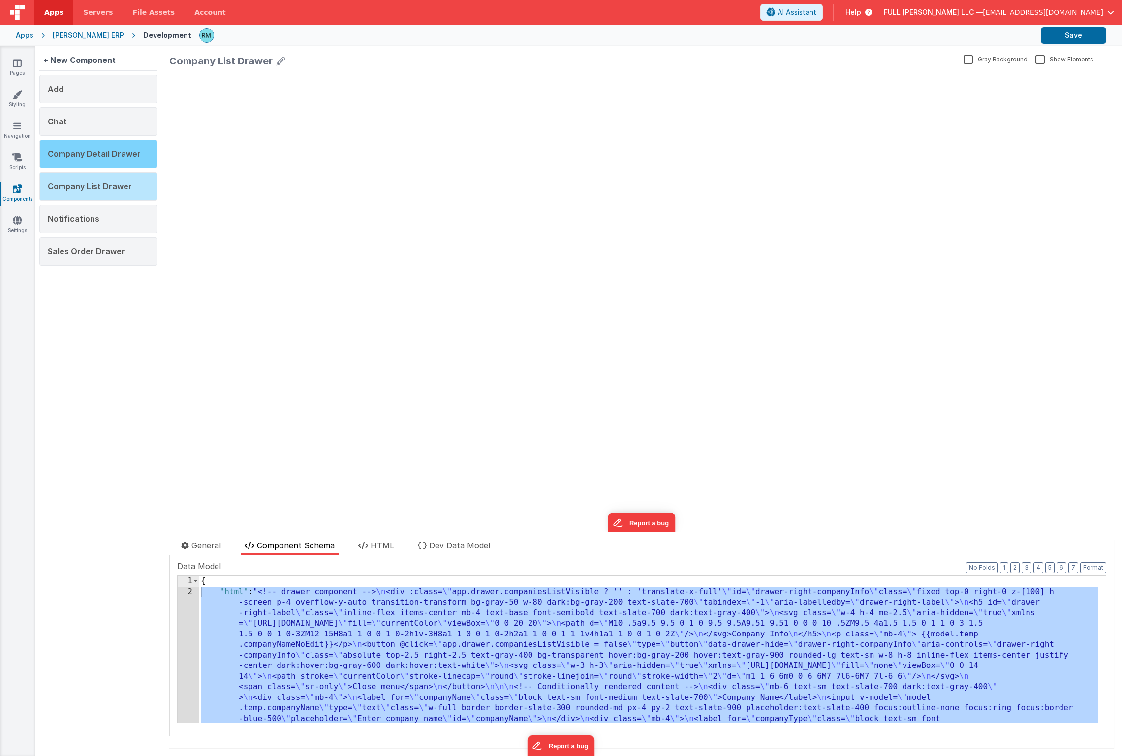
click at [126, 163] on div "Company Detail Drawer" at bounding box center [98, 154] width 118 height 29
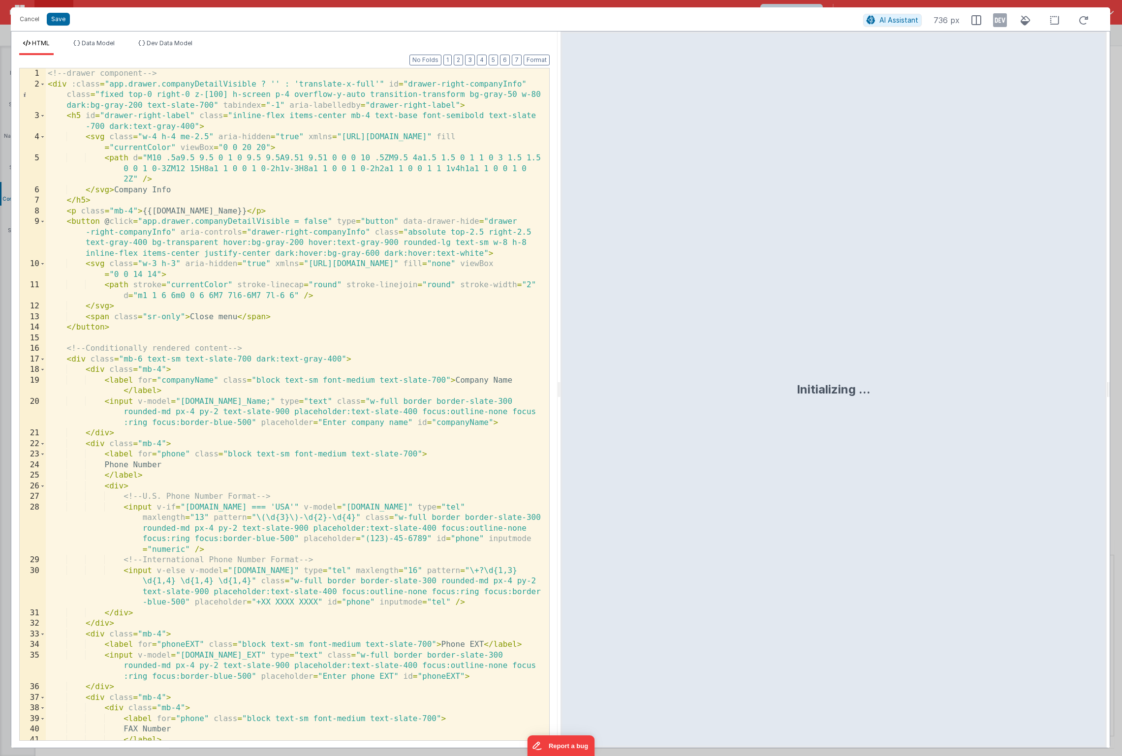
click at [298, 328] on div "<!-- drawer component --> < div :class = "app.drawer.companyDetailVisible ? '' …" at bounding box center [294, 414] width 496 height 693
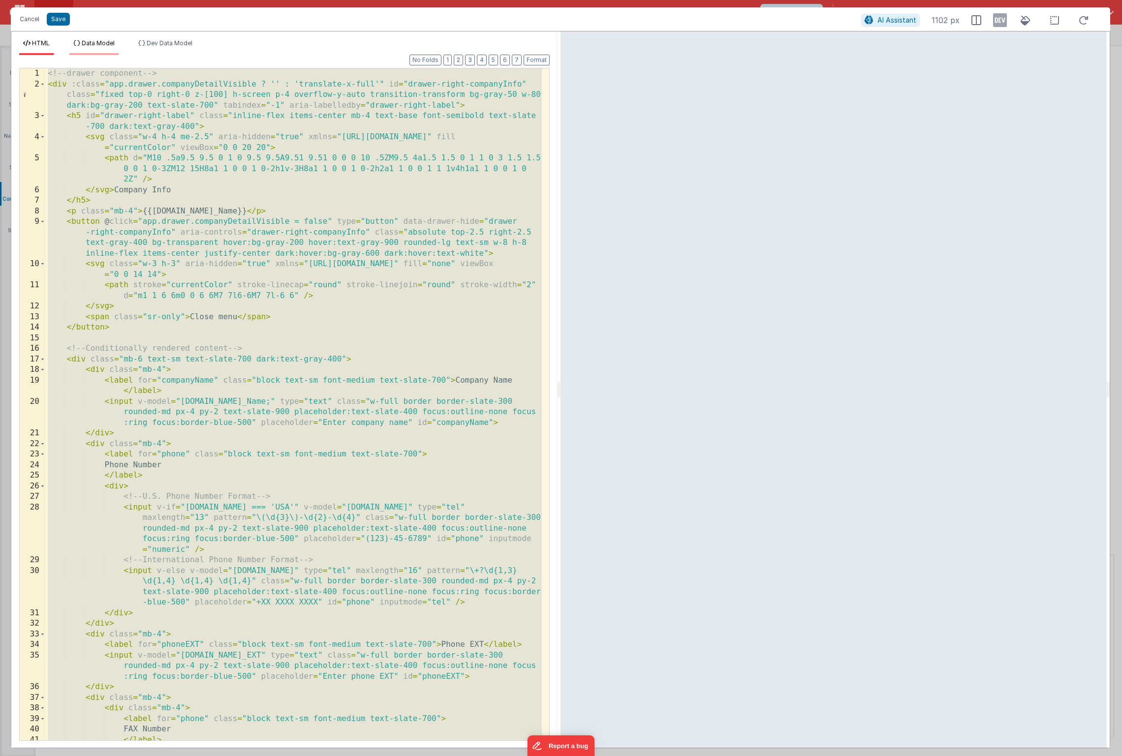
click at [111, 46] on span "Data Model" at bounding box center [98, 42] width 33 height 7
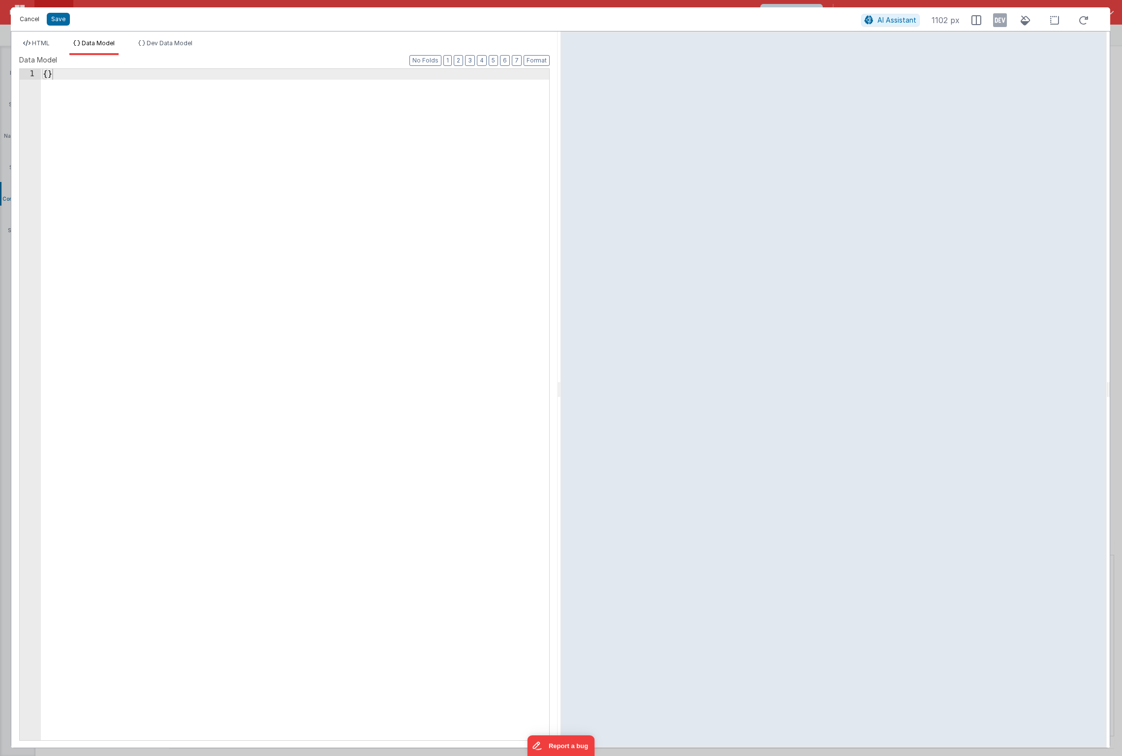
click at [27, 21] on button "Cancel" at bounding box center [30, 19] width 30 height 14
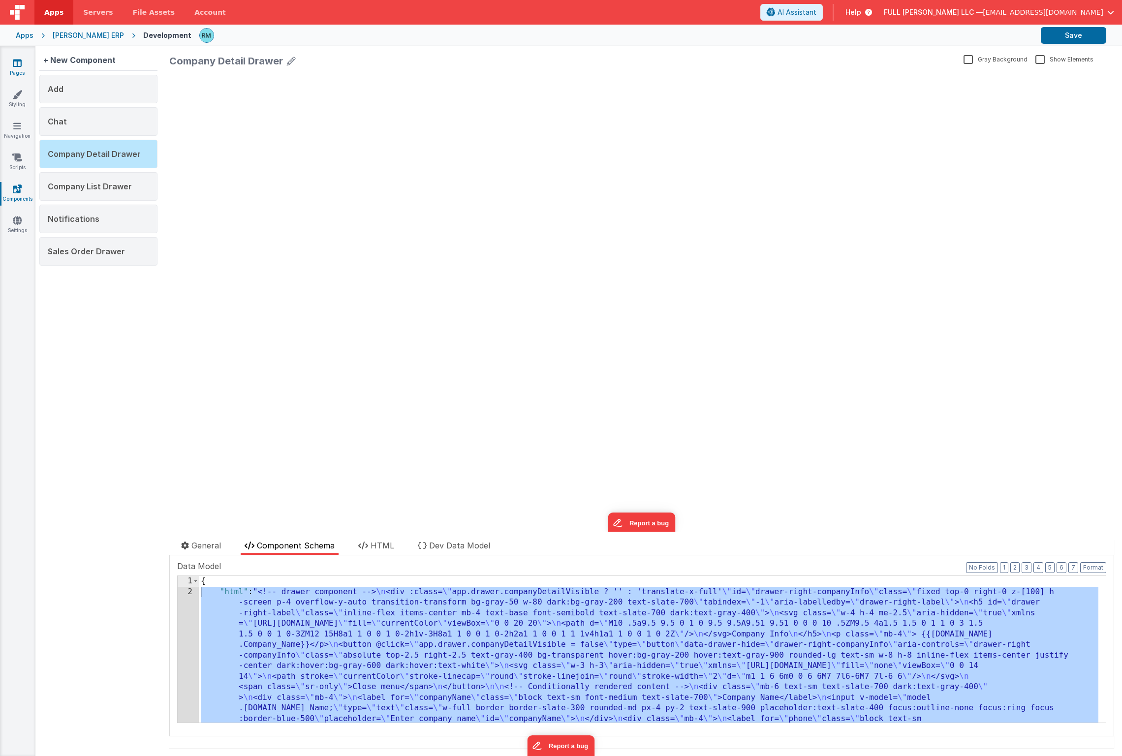
click at [15, 69] on link "Pages" at bounding box center [17, 68] width 35 height 20
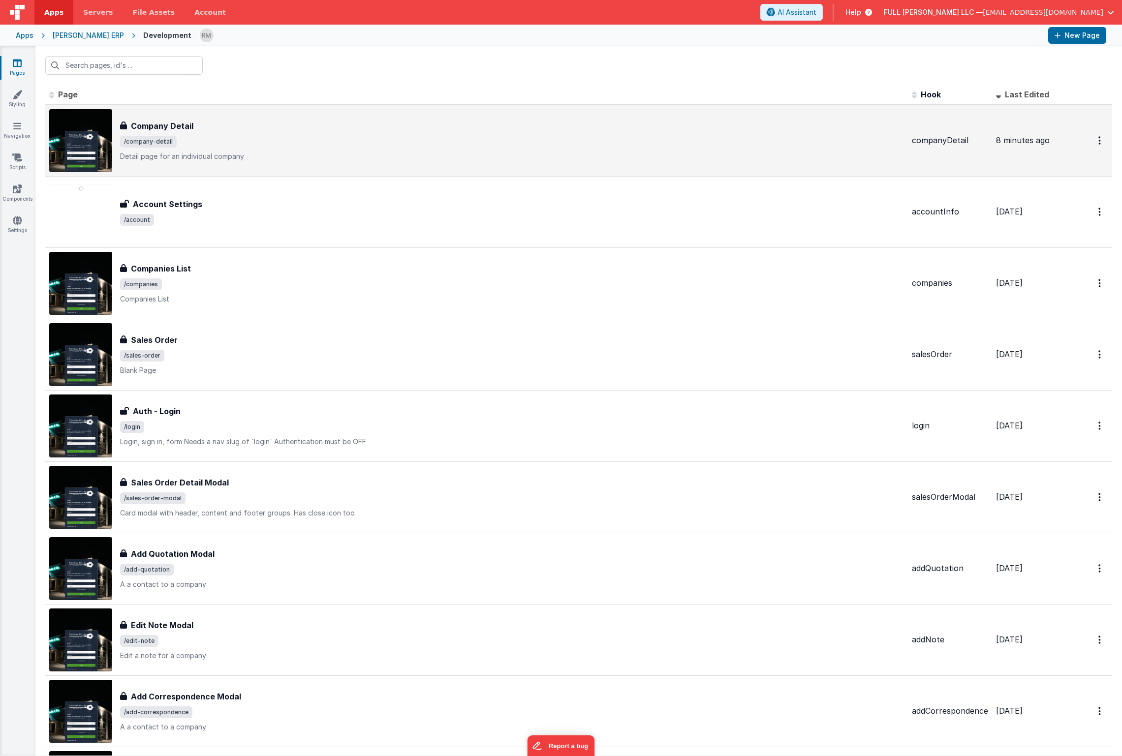
click at [235, 152] on p "Detail page for an individual company" at bounding box center [512, 157] width 784 height 10
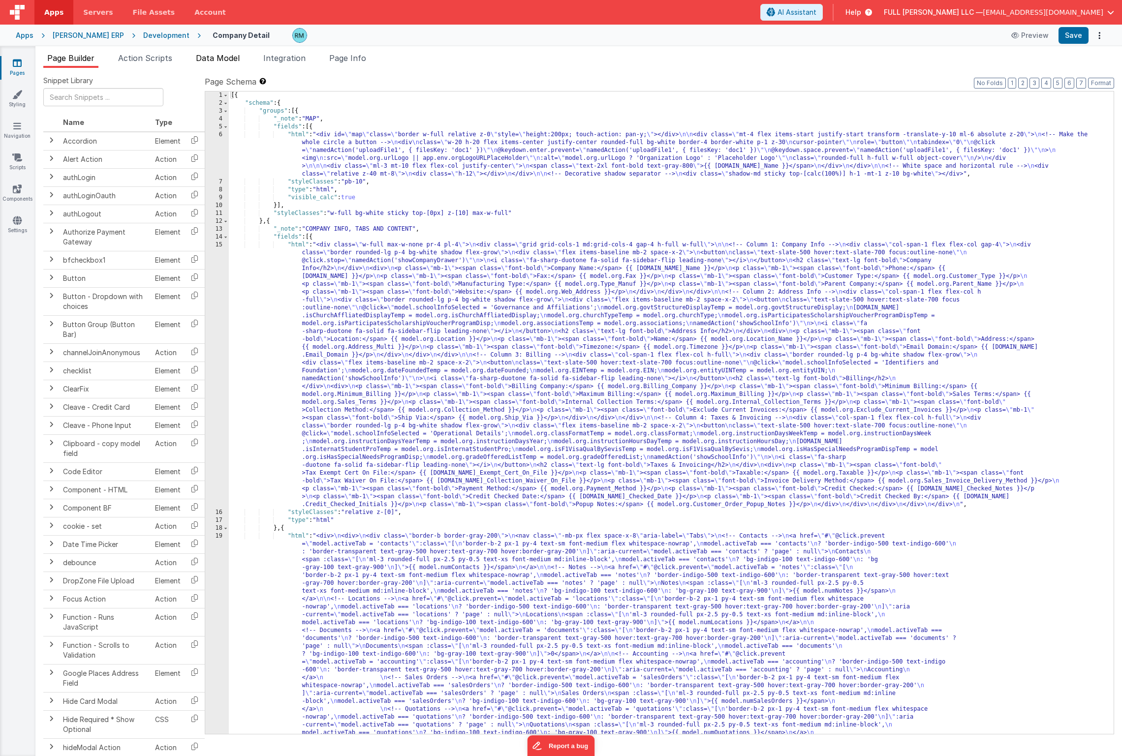
click at [216, 58] on span "Data Model" at bounding box center [218, 58] width 44 height 10
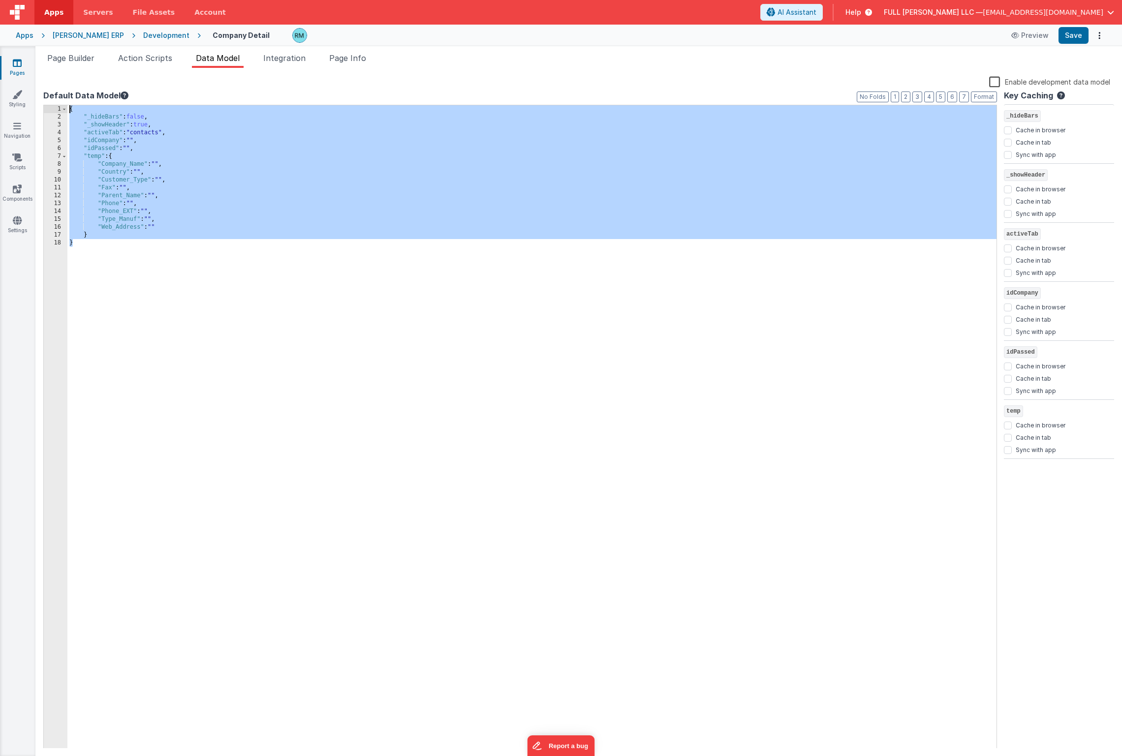
drag, startPoint x: 116, startPoint y: 253, endPoint x: 52, endPoint y: 95, distance: 171.1
click at [52, 95] on div "Default Data Model Format 7 6 5 4 3 2 1 No Folds 1 2 3 4 5 6 7 8 9 10 11 12 13 …" at bounding box center [520, 419] width 954 height 659
click at [14, 195] on link "Components" at bounding box center [17, 194] width 35 height 20
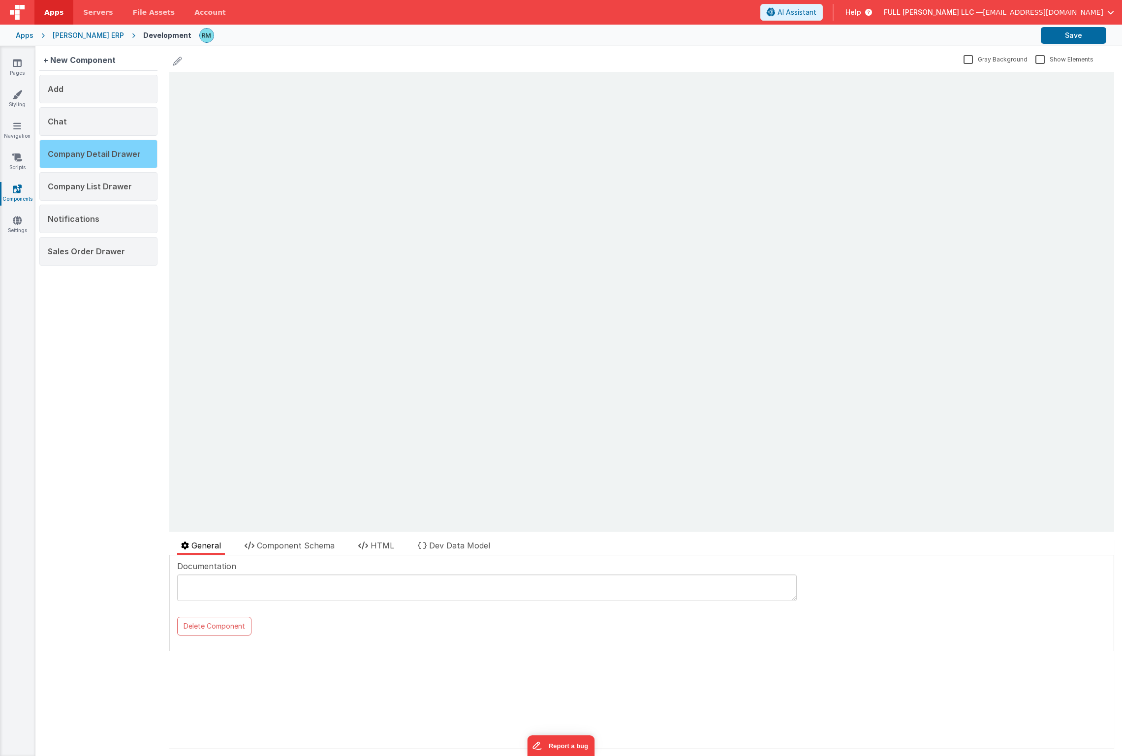
click at [112, 162] on div "Company Detail Drawer" at bounding box center [98, 154] width 118 height 29
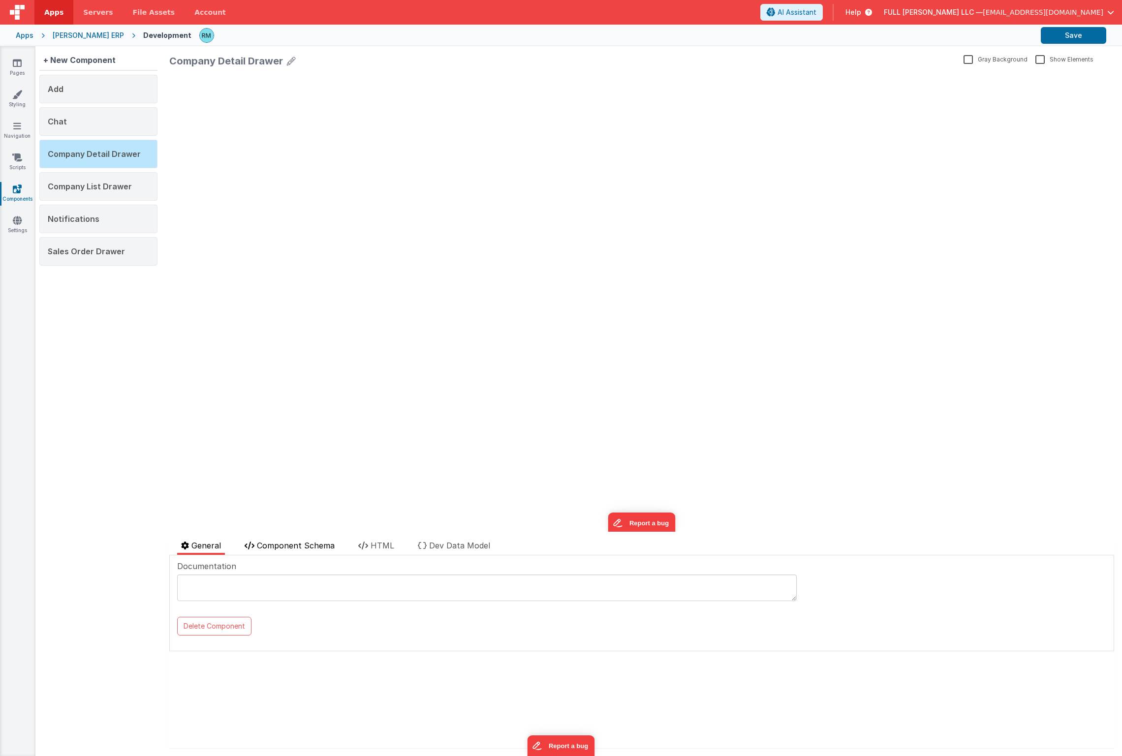
click at [309, 542] on span "Component Schema" at bounding box center [296, 546] width 78 height 10
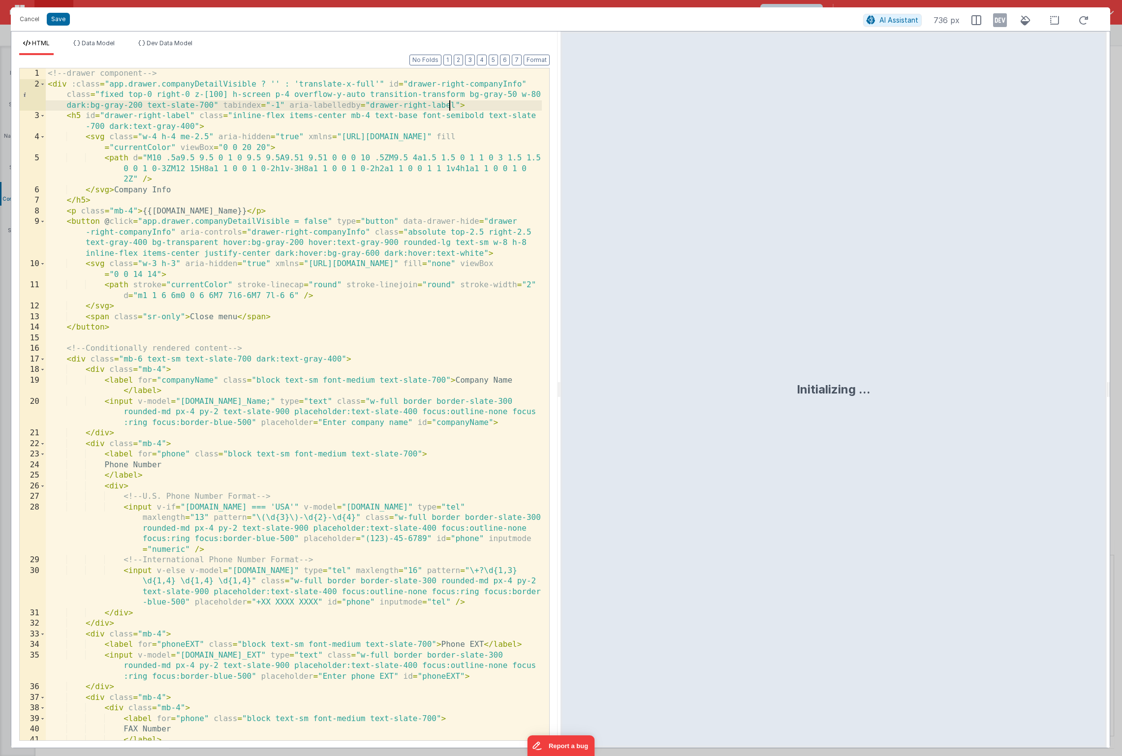
click at [448, 108] on div "<!-- drawer component --> < div :class = "app.drawer.companyDetailVisible ? '' …" at bounding box center [294, 414] width 496 height 693
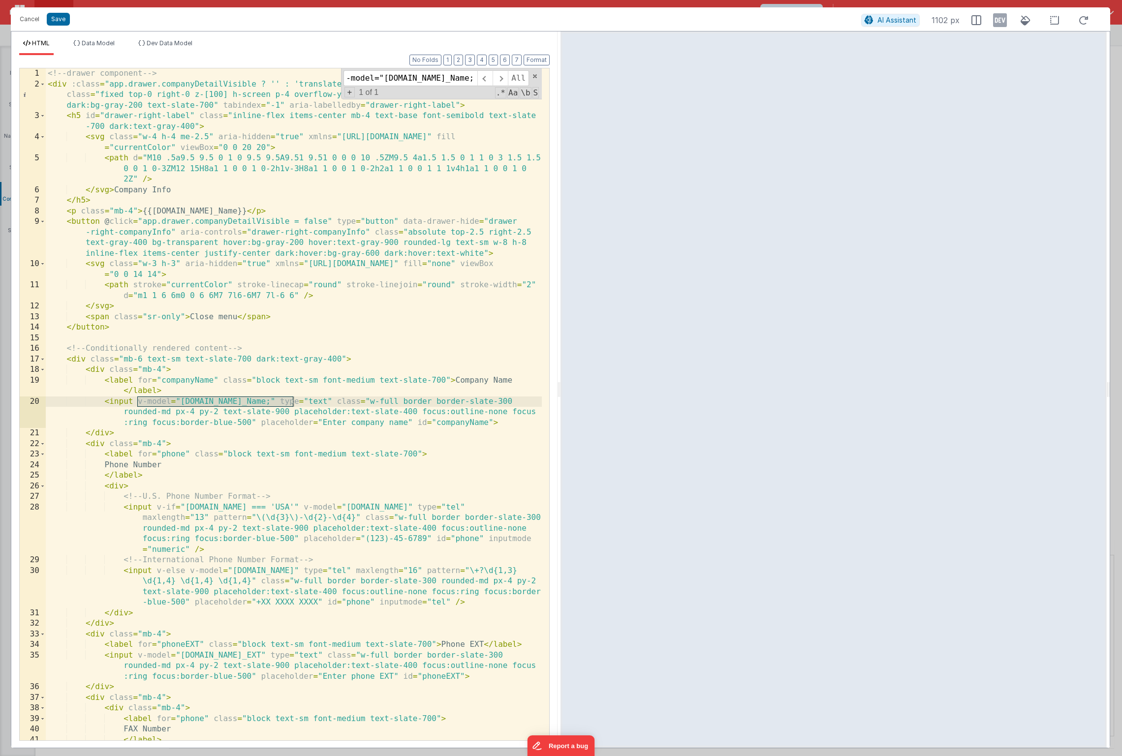
type input "v-model="[DOMAIN_NAME]_Name;"
click at [292, 404] on div "<!-- drawer component --> < div :class = "app.drawer.companyDetailVisible ? '' …" at bounding box center [294, 414] width 496 height 693
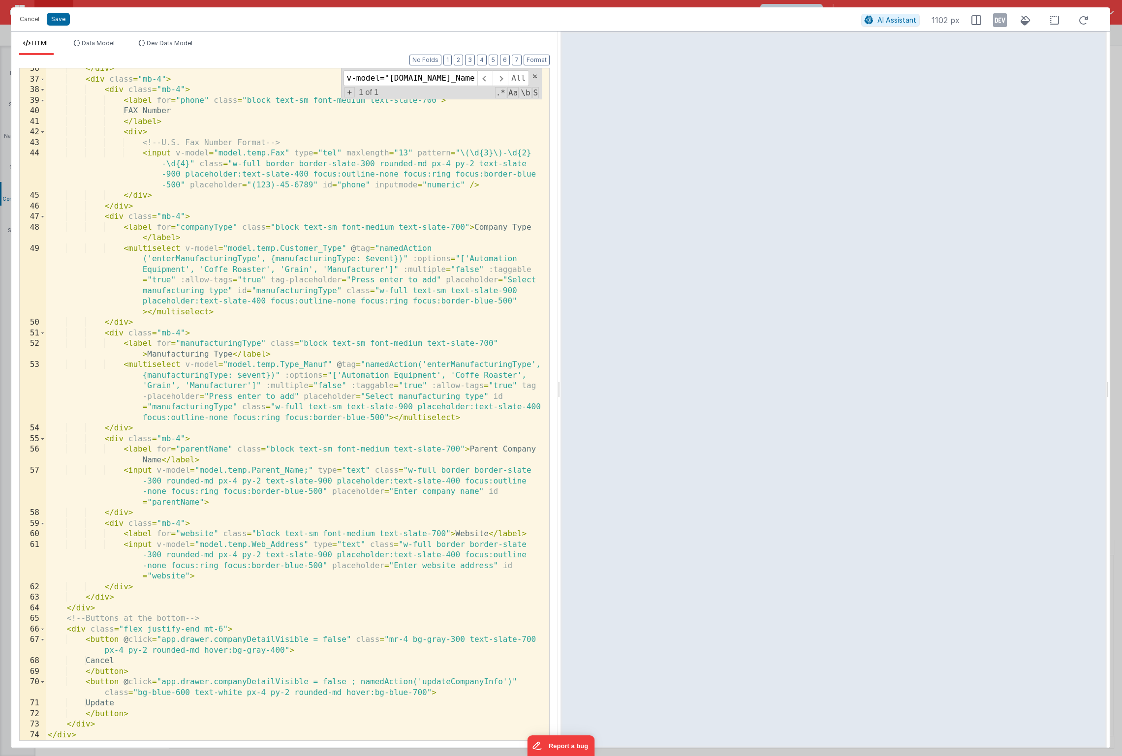
scroll to position [618, 0]
click at [307, 471] on div "</ div > < div class = "mb-4" > < div class = "mb-4" > < label for = "phone" cl…" at bounding box center [294, 409] width 496 height 693
click at [464, 77] on input "v-model="[DOMAIN_NAME]_Name;" at bounding box center [410, 78] width 134 height 16
paste input "id="phone""
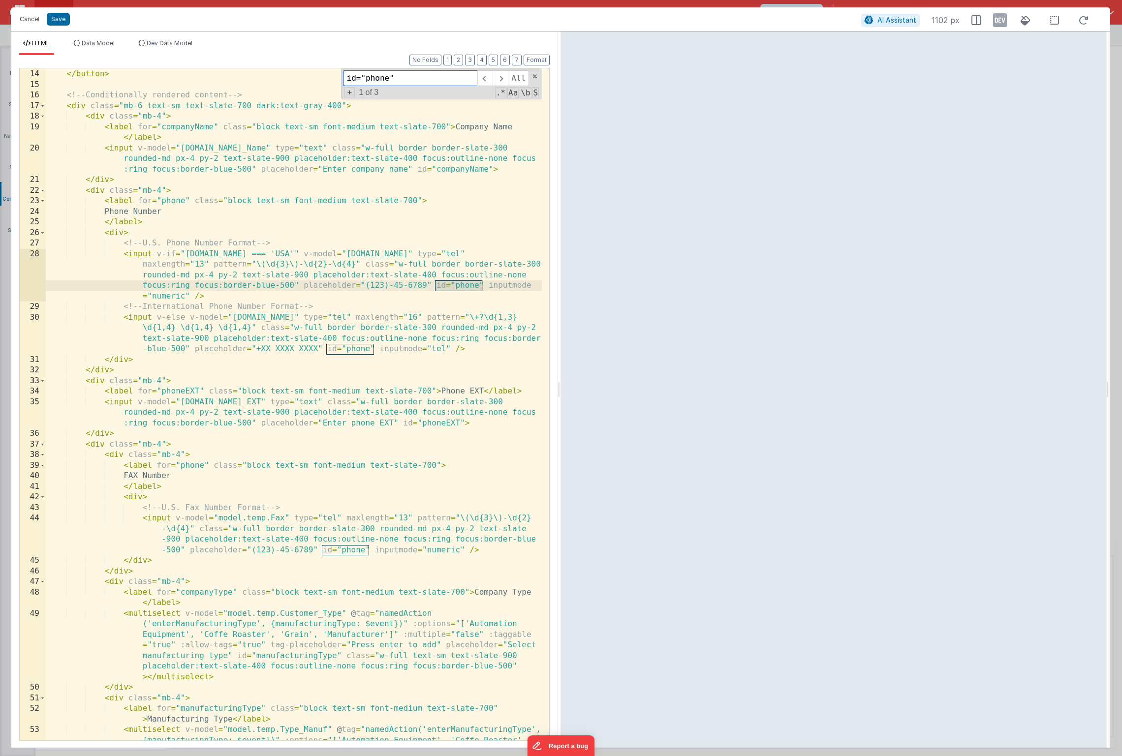
scroll to position [263, 0]
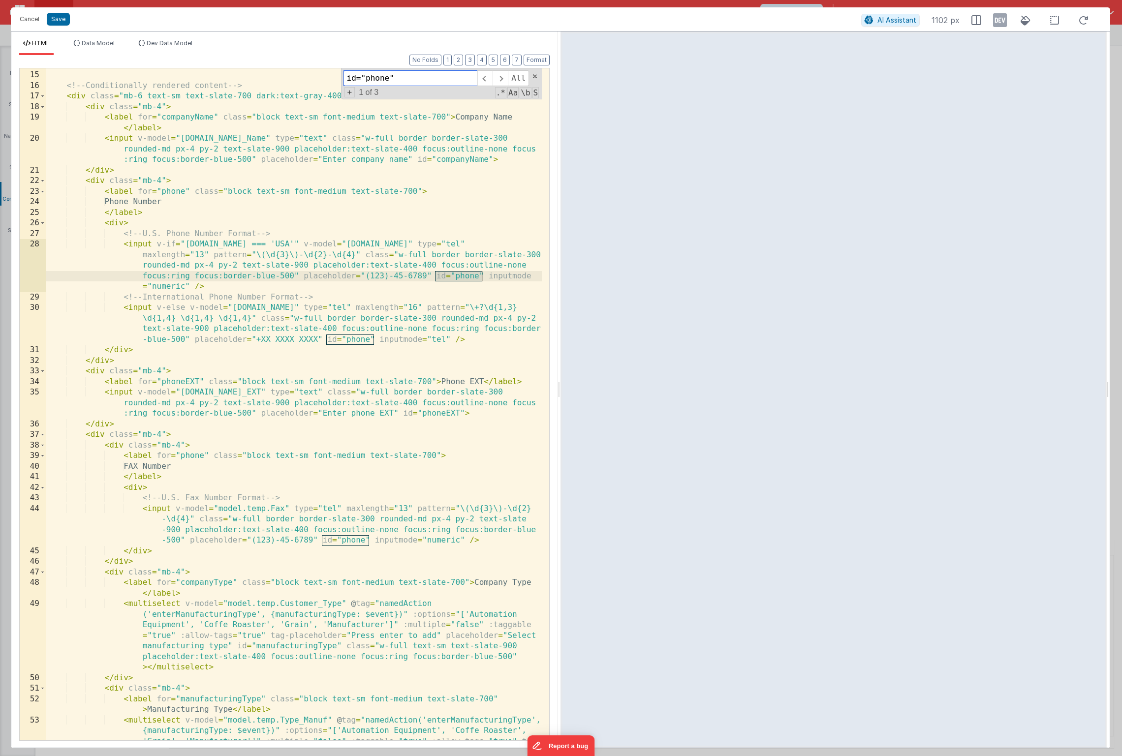
type input "id="phone""
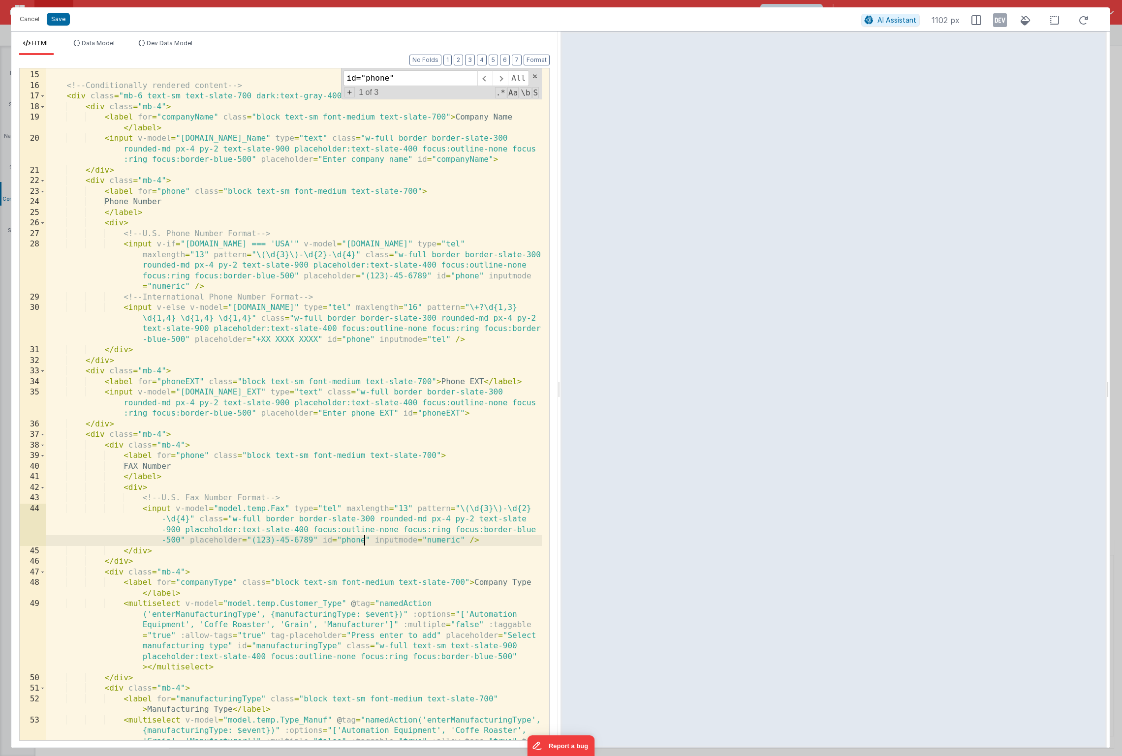
click at [363, 541] on div "</ button > <!-- Conditionally rendered content --> < div class = "mb-6 text-sm…" at bounding box center [294, 433] width 496 height 746
click at [59, 18] on button "Save" at bounding box center [58, 19] width 23 height 13
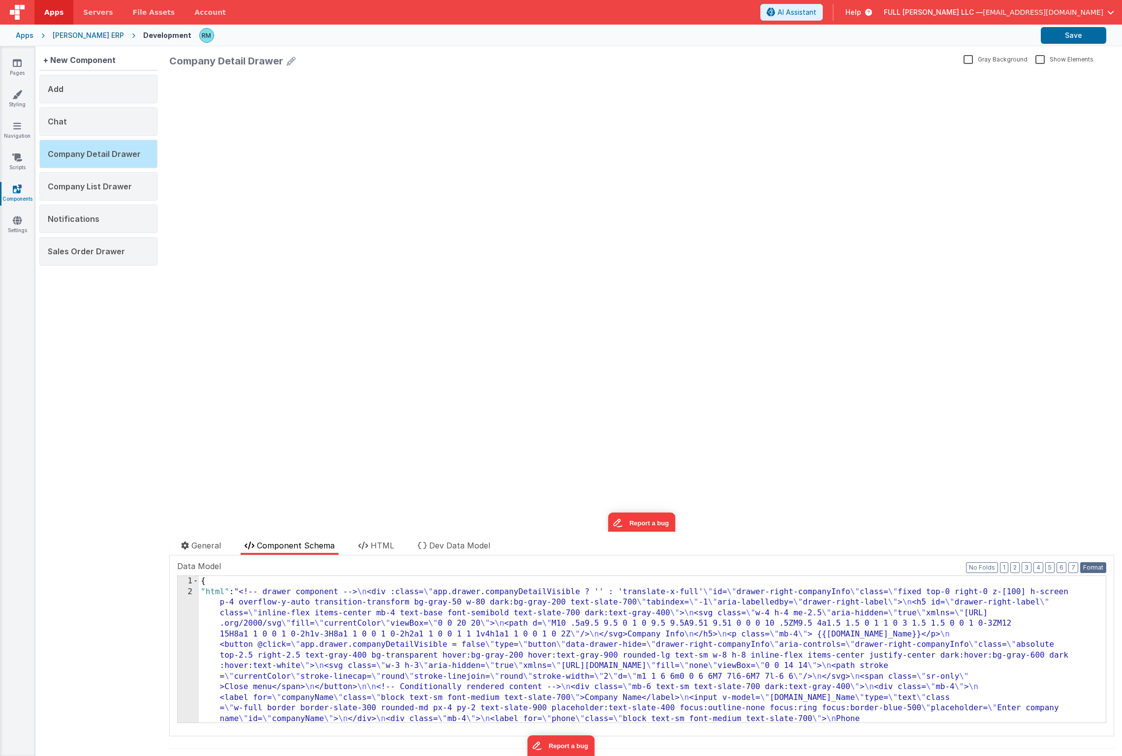
click at [1084, 566] on button "Format" at bounding box center [1093, 567] width 26 height 11
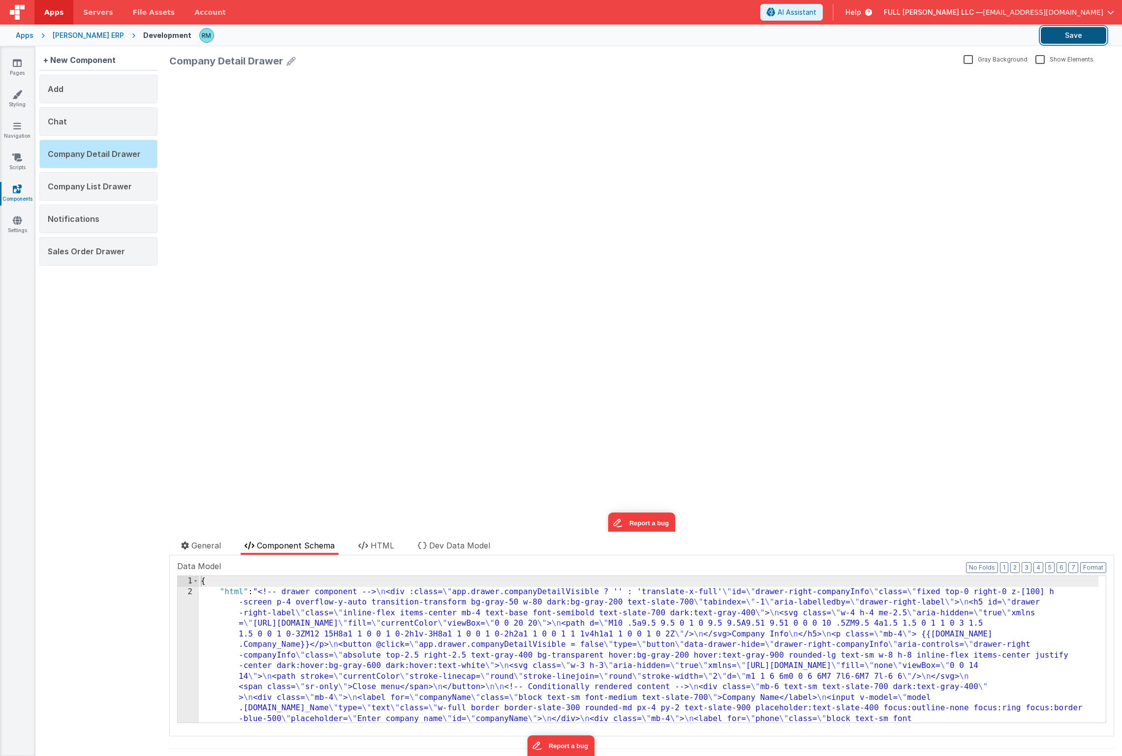
click at [1070, 40] on button "Save" at bounding box center [1073, 35] width 65 height 17
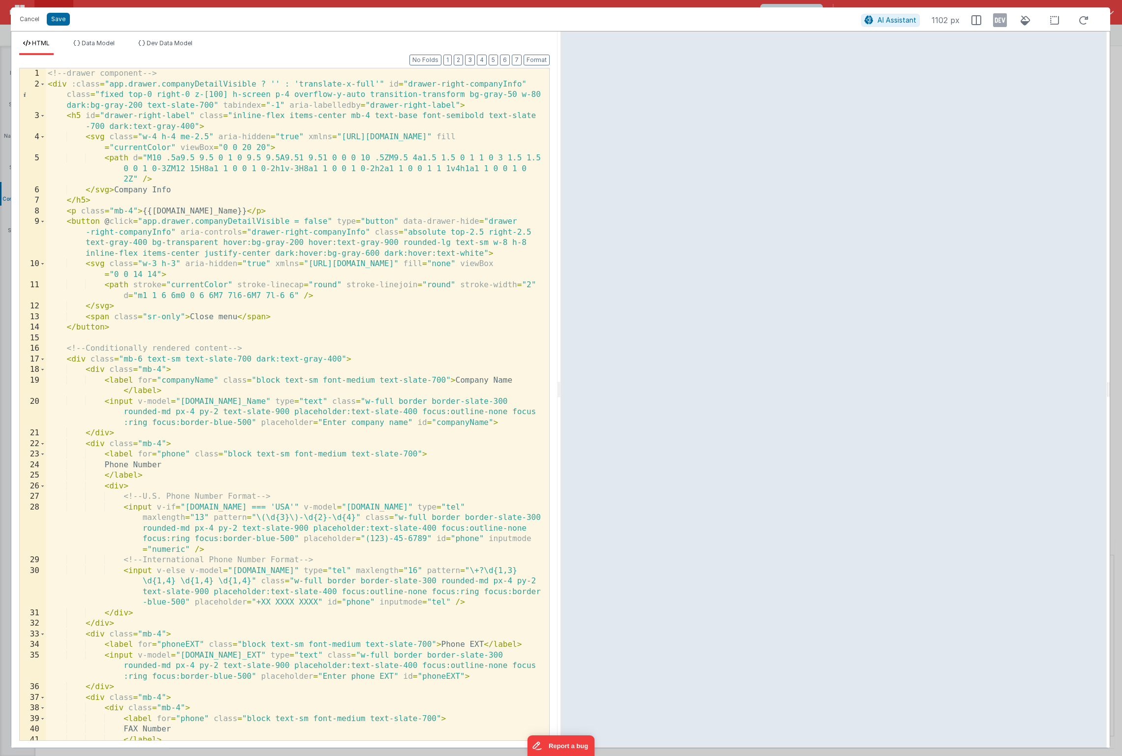
click at [402, 221] on div "<!-- drawer component --> < div :class = "app.drawer.companyDetailVisible ? '' …" at bounding box center [294, 414] width 496 height 693
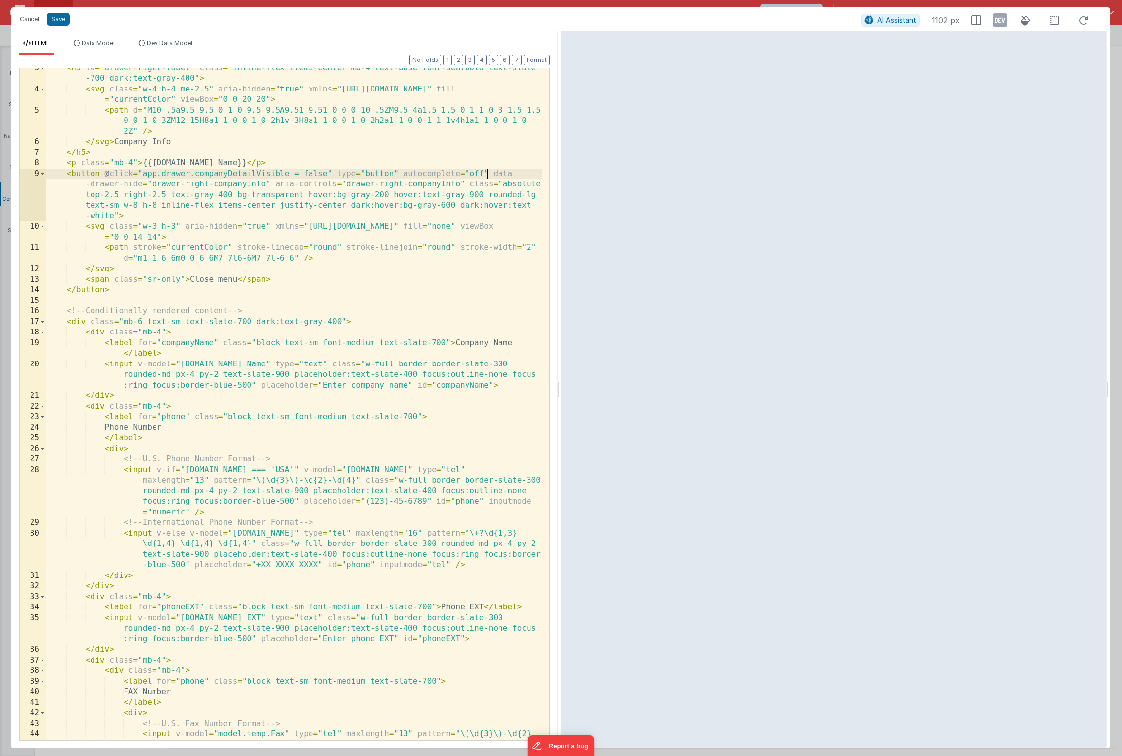
scroll to position [48, 0]
drag, startPoint x: 488, startPoint y: 170, endPoint x: 403, endPoint y: 175, distance: 85.3
click at [403, 175] on div "< h5 id = "drawer-right-label" class = "inline-flex items-center mb-4 text-base…" at bounding box center [294, 431] width 496 height 736
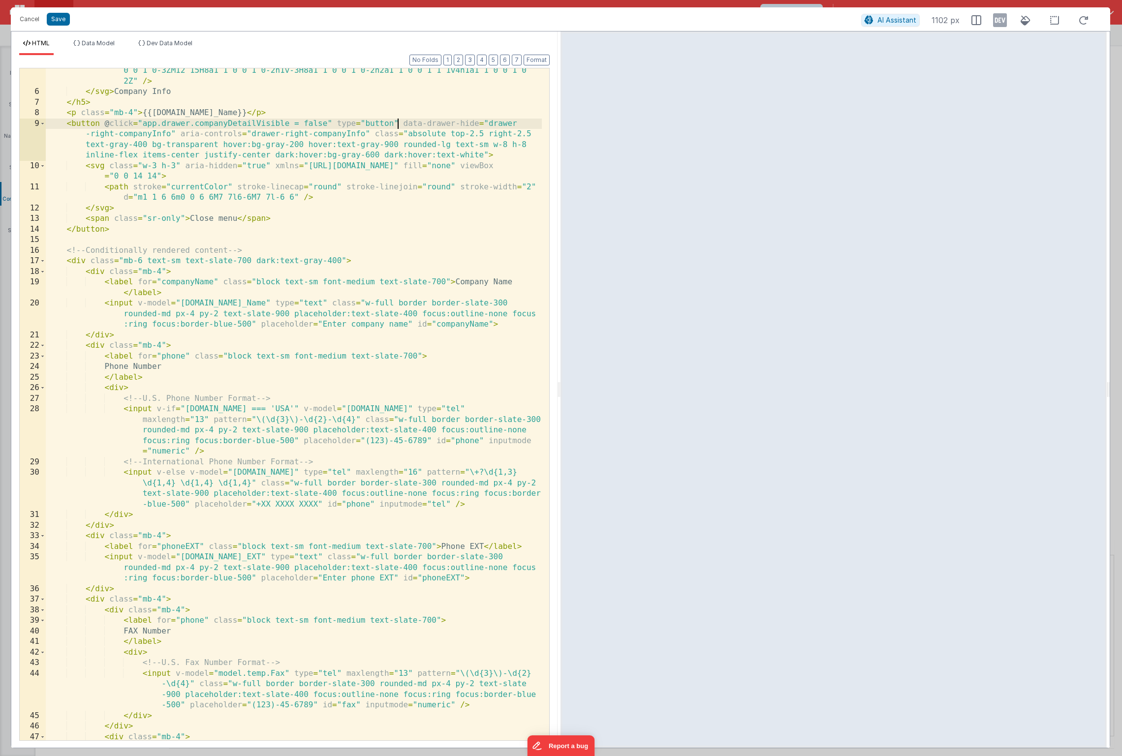
scroll to position [98, 0]
click at [350, 304] on div "< path d = "M10 .5a9.5 9.5 0 1 0 9.5 9.5A9.51 9.51 0 0 0 10 .5ZM9.5 4a1.5 1.5 0…" at bounding box center [294, 417] width 496 height 725
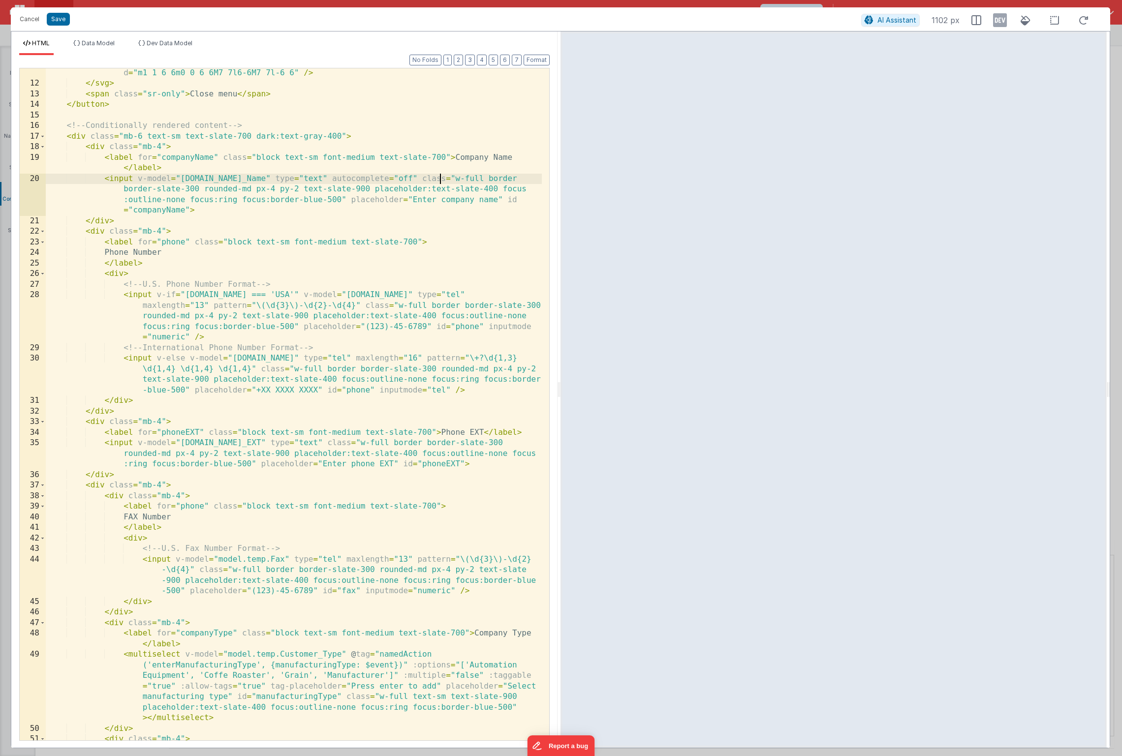
scroll to position [232, 0]
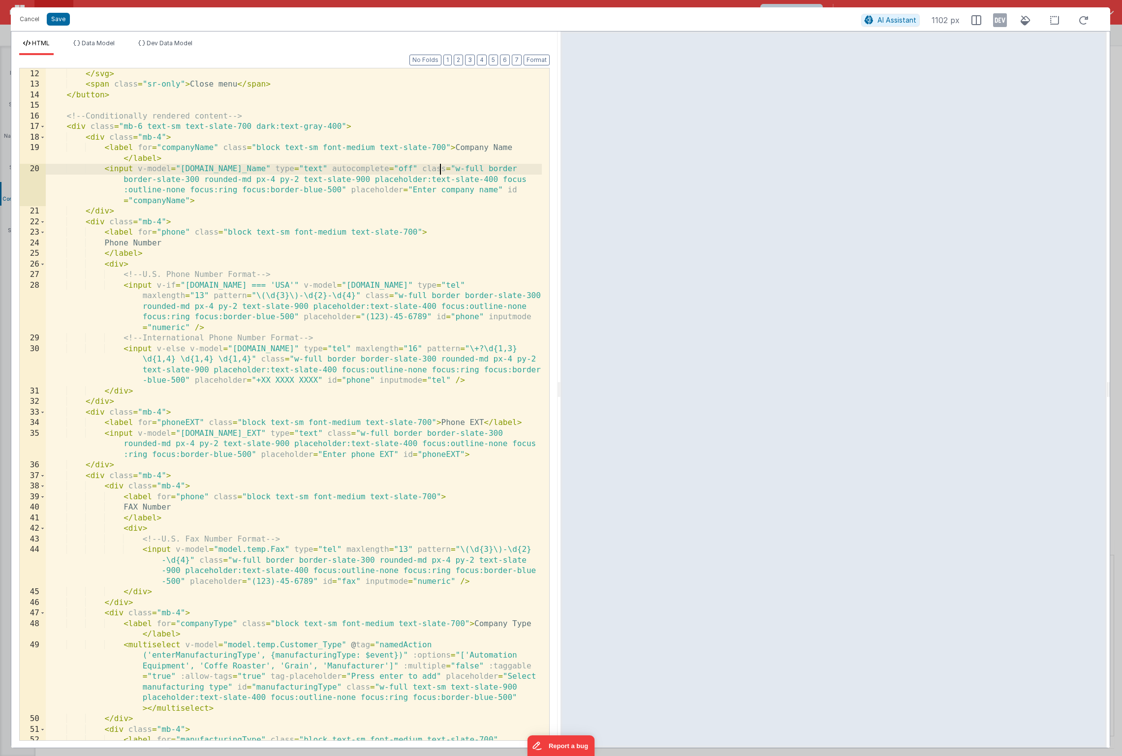
click at [361, 295] on div "< path stroke = "currentColor" stroke-linecap = "round" stroke-linejoin = "roun…" at bounding box center [294, 405] width 496 height 714
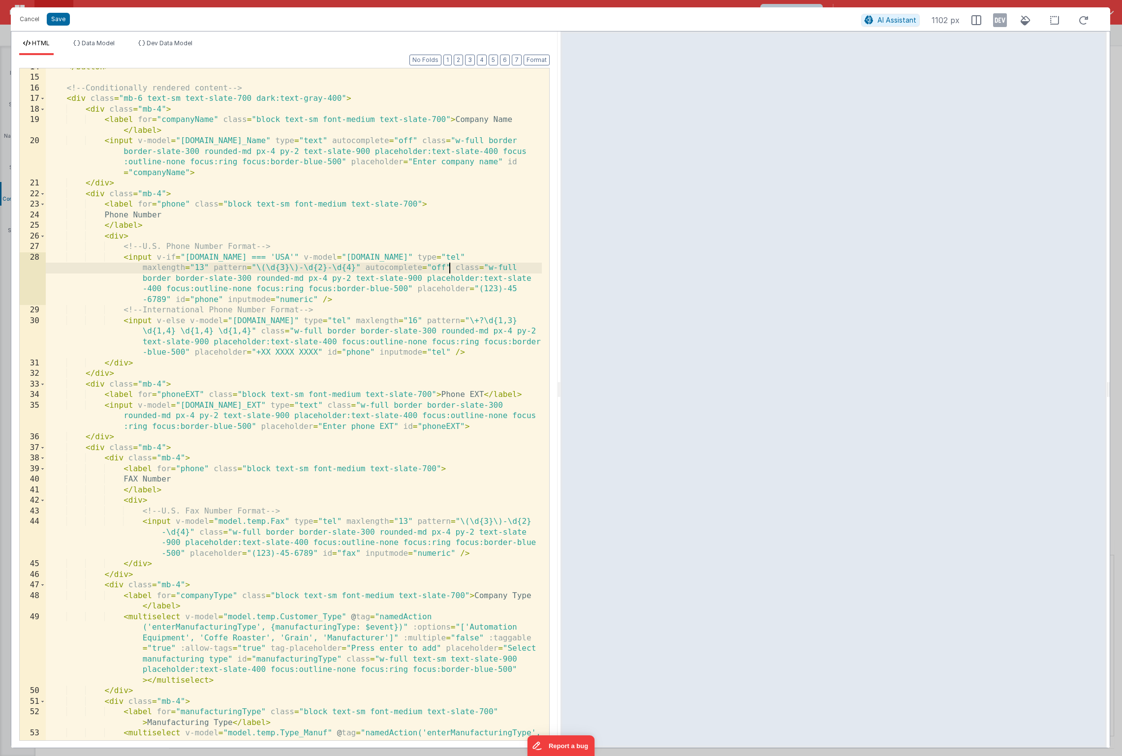
scroll to position [260, 0]
click at [367, 321] on div "</ button > <!-- Conditionally rendered content --> < div class = "mb-6 text-sm…" at bounding box center [294, 435] width 496 height 746
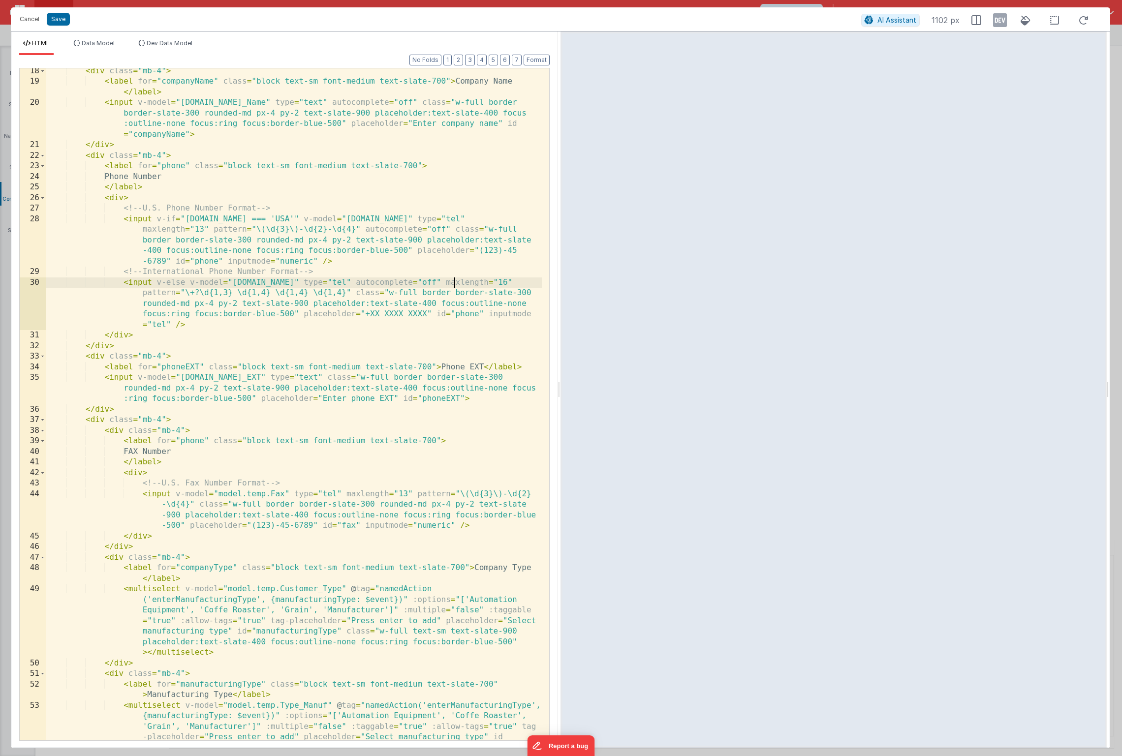
scroll to position [309, 0]
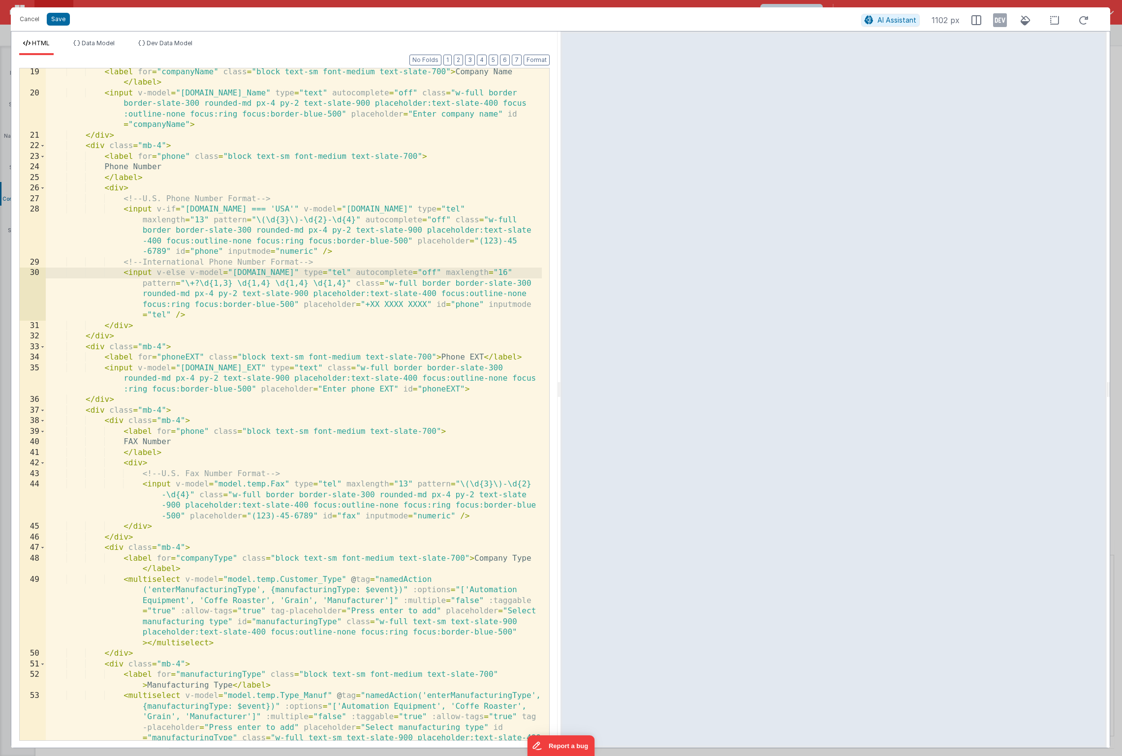
click at [338, 368] on div "< label for = "companyName" class = "block text-sm font-medium text-slate-700" …" at bounding box center [294, 445] width 496 height 757
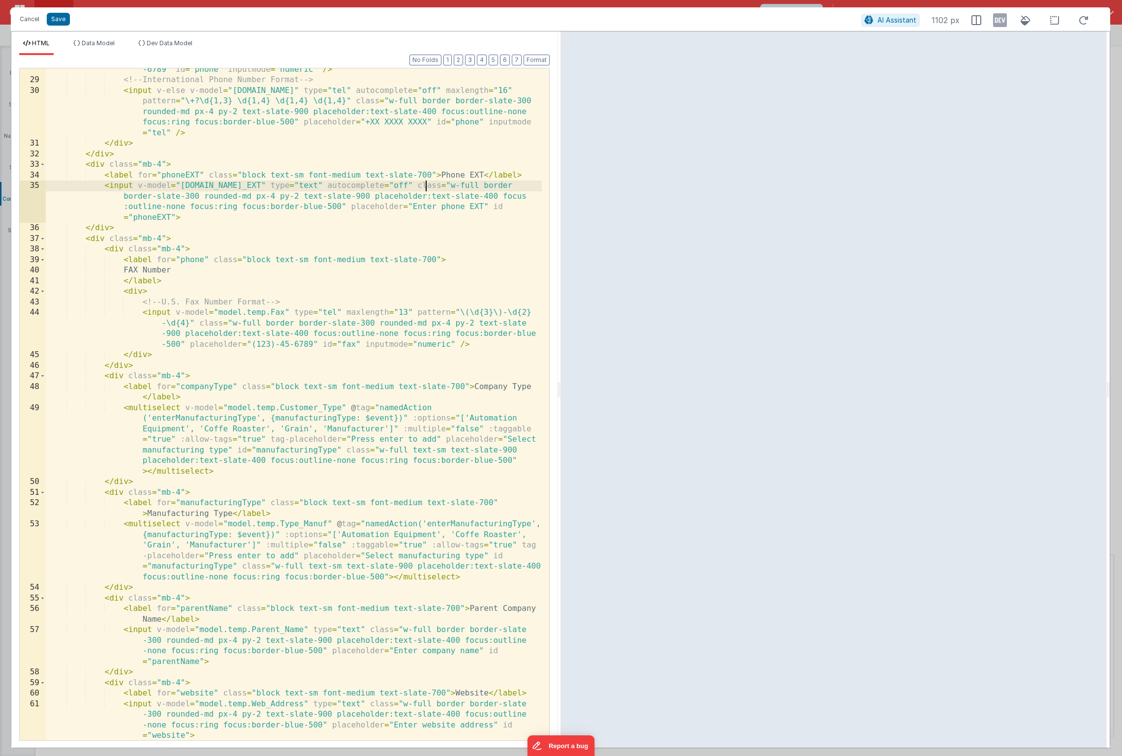
scroll to position [491, 0]
click at [341, 314] on div "< input v-if = "[DOMAIN_NAME] === 'USA'" v-model = "[DOMAIN_NAME]" type = "tel"…" at bounding box center [294, 390] width 496 height 736
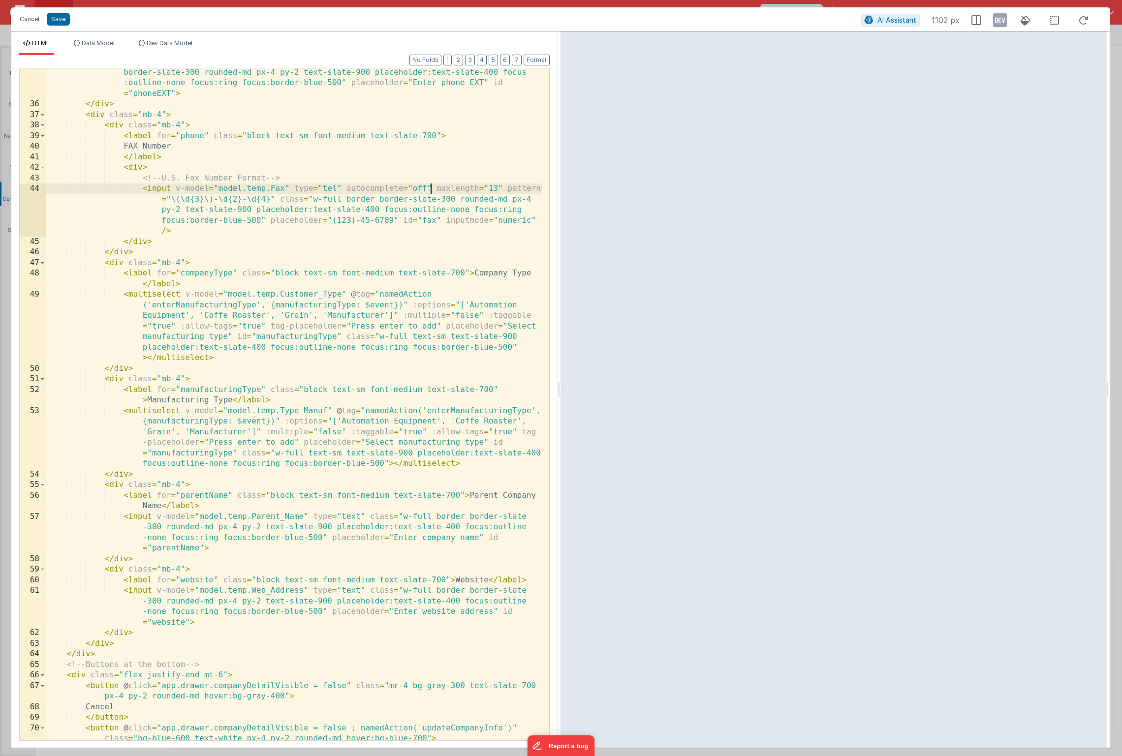
scroll to position [615, 0]
click at [341, 338] on div "< input v-model = "[DOMAIN_NAME]_EXT" type = "text" autocomplete = "off" class …" at bounding box center [294, 419] width 496 height 725
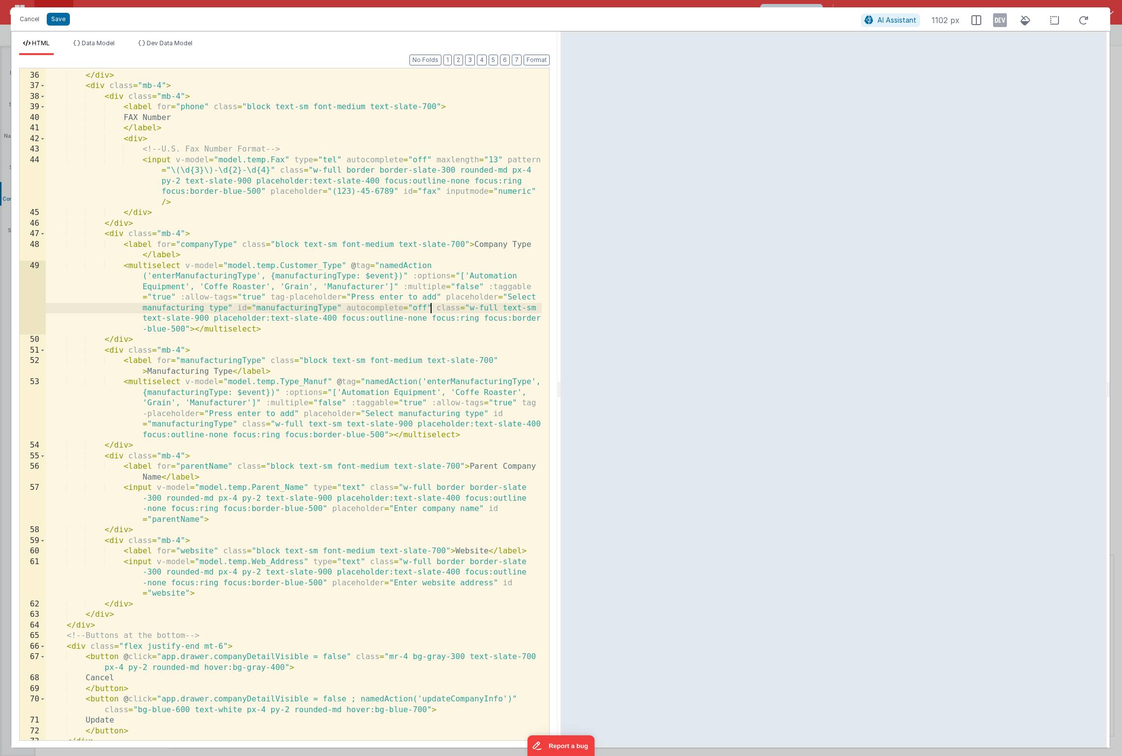
scroll to position [660, 0]
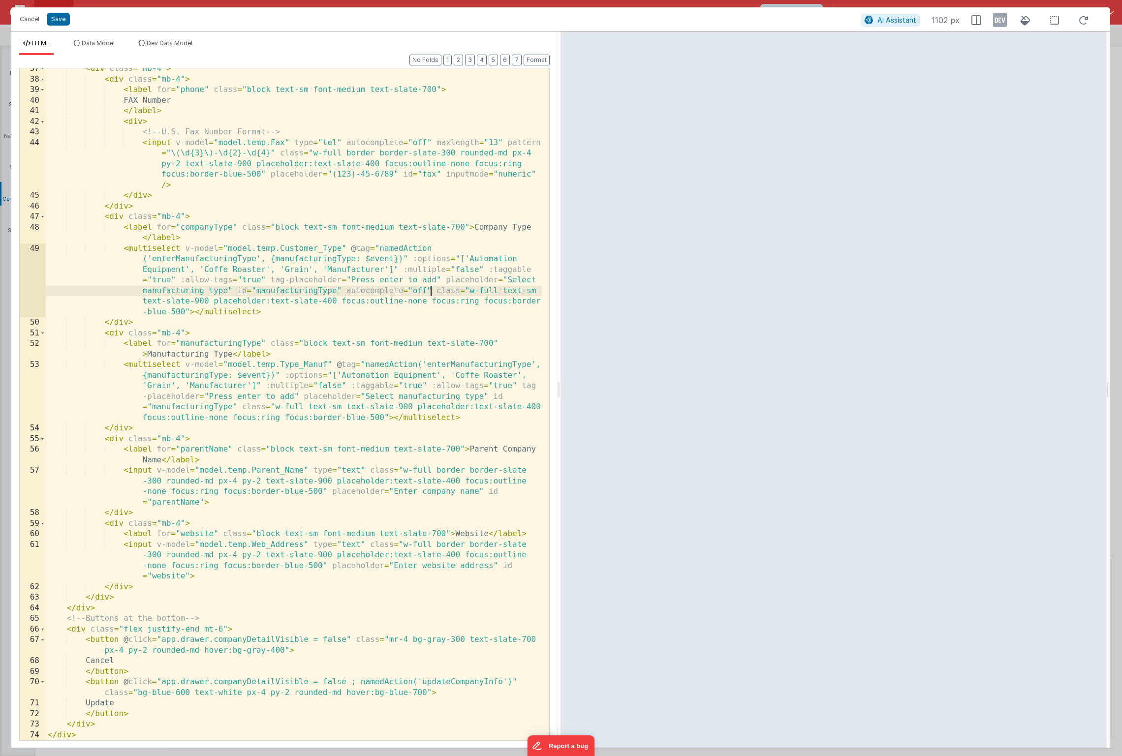
click at [238, 408] on div "< div class = "mb-4" > < div class = "mb-4" > < label for = "phone" class = "bl…" at bounding box center [294, 409] width 496 height 693
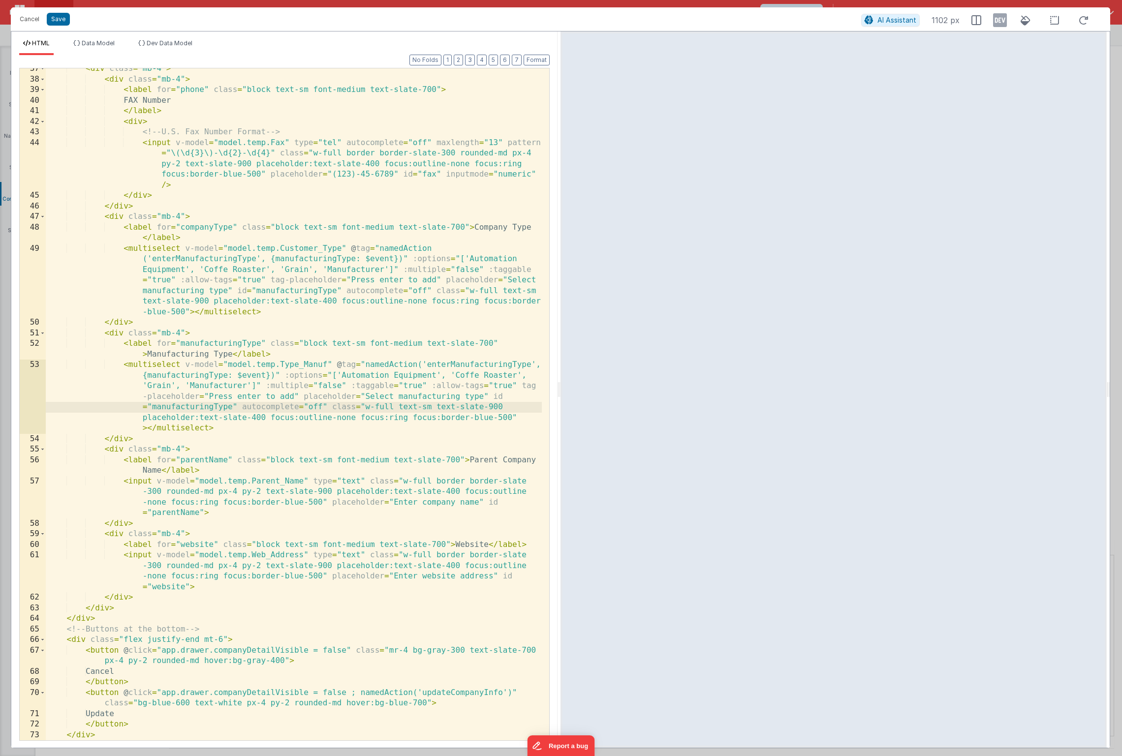
scroll to position [671, 0]
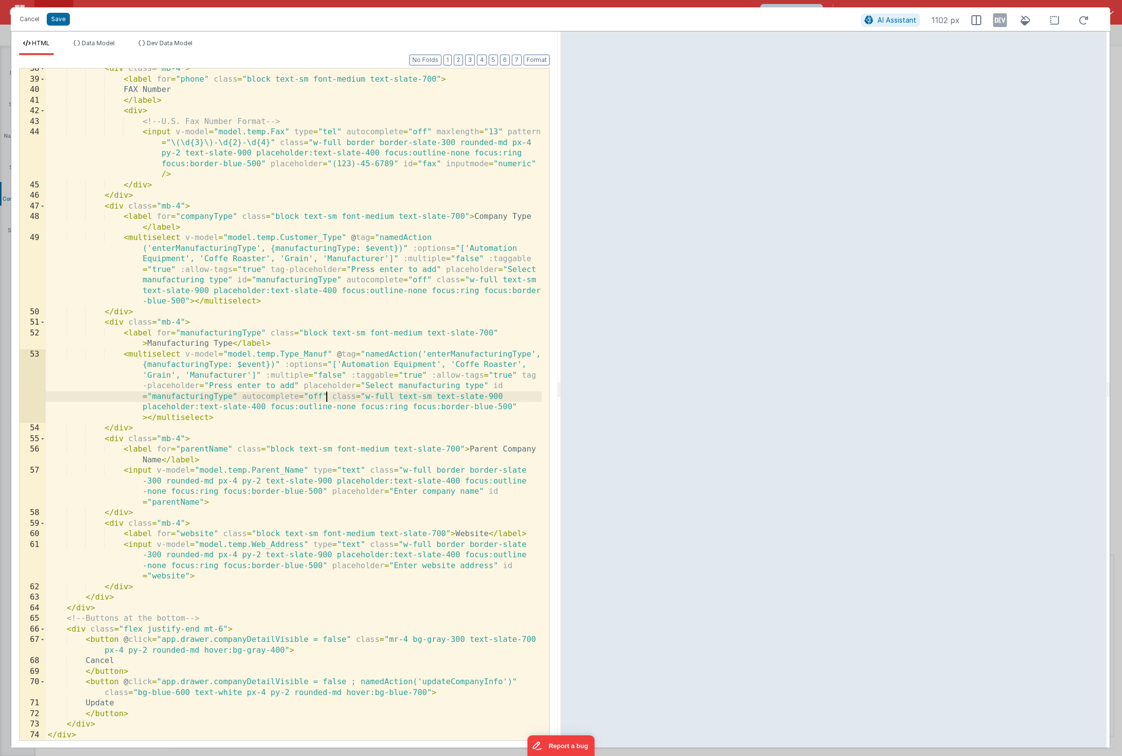
click at [367, 470] on div "< div class = "mb-4" > < label for = "phone" class = "block text-sm font-medium…" at bounding box center [294, 409] width 496 height 693
click at [366, 545] on div "< div class = "mb-4" > < label for = "phone" class = "block text-sm font-medium…" at bounding box center [294, 409] width 496 height 693
click at [58, 23] on button "Save" at bounding box center [58, 19] width 23 height 13
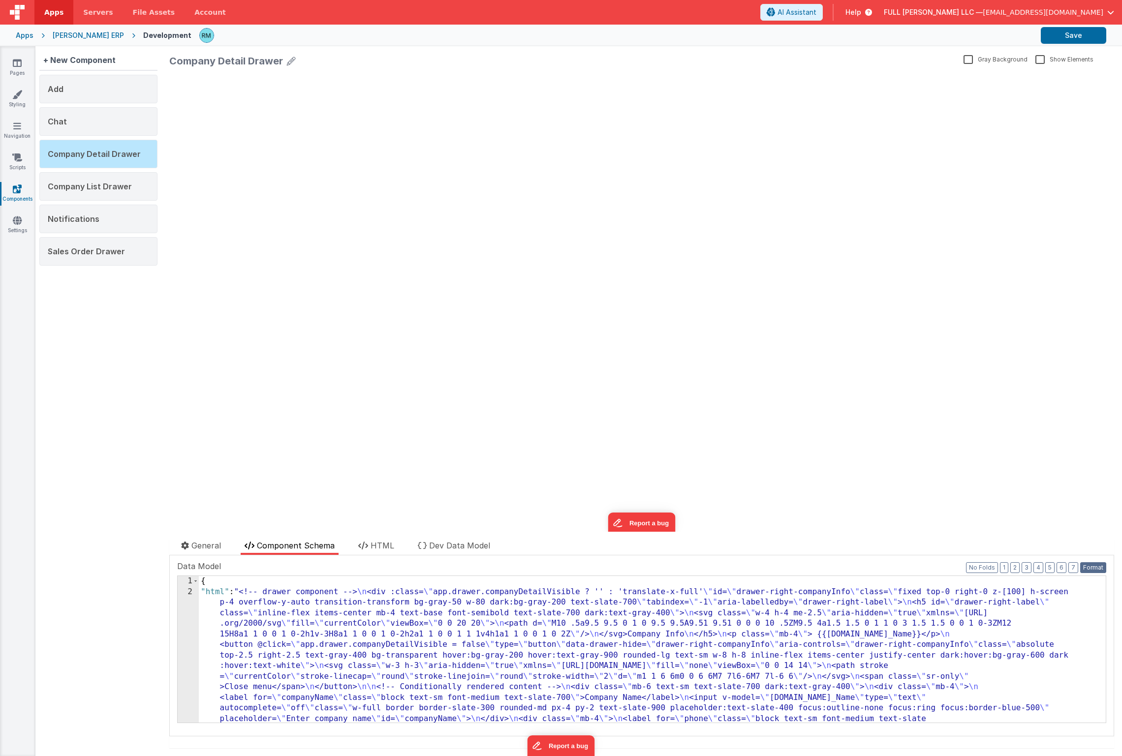
click at [1083, 563] on button "Format" at bounding box center [1093, 567] width 26 height 11
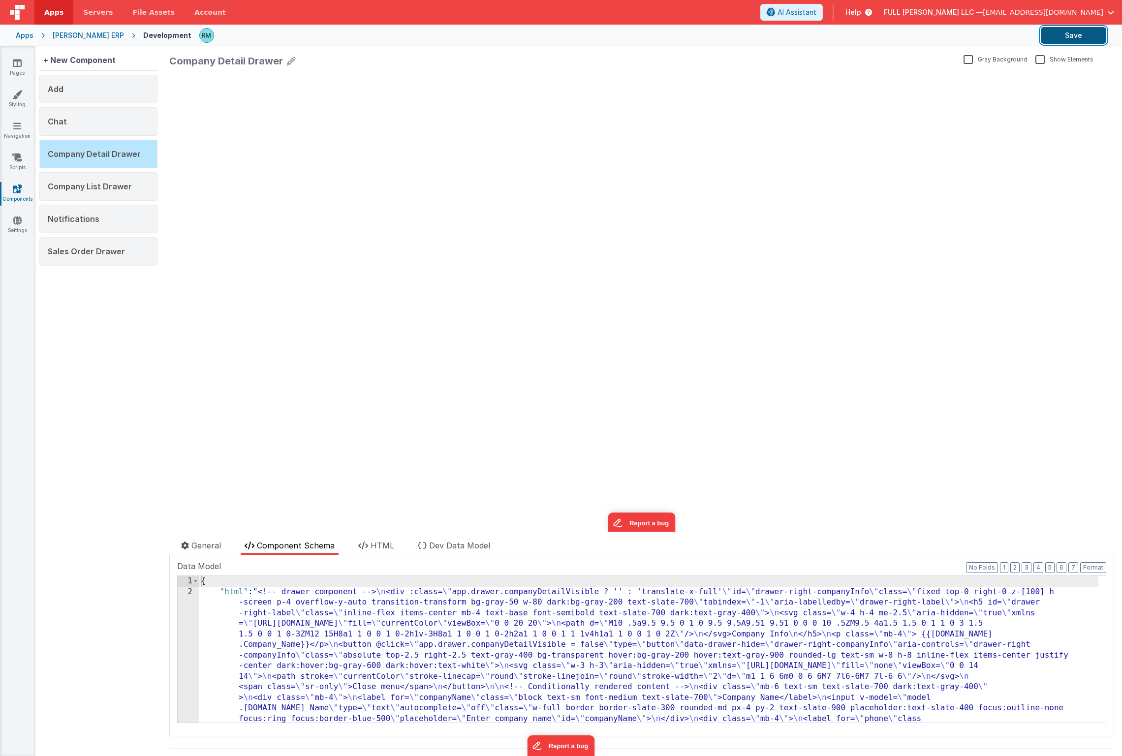
click at [1063, 38] on button "Save" at bounding box center [1073, 35] width 65 height 17
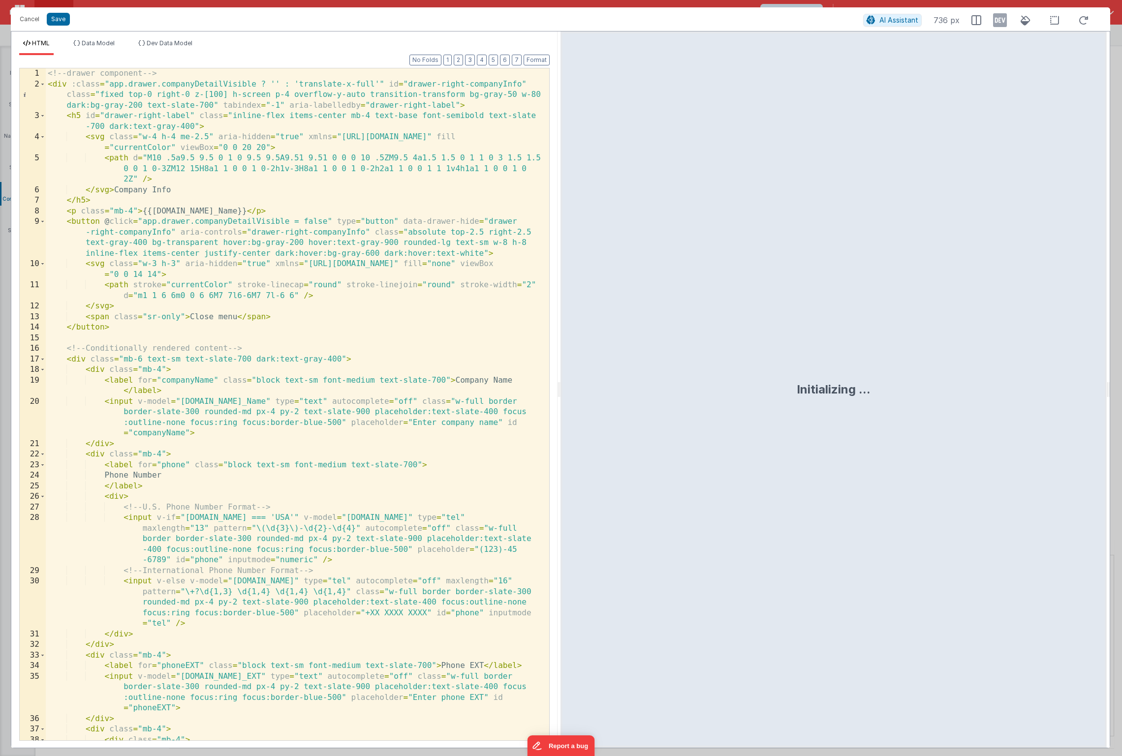
click at [343, 509] on div "<!-- drawer component --> < div :class = "app.drawer.companyDetailVisible ? '' …" at bounding box center [294, 414] width 496 height 693
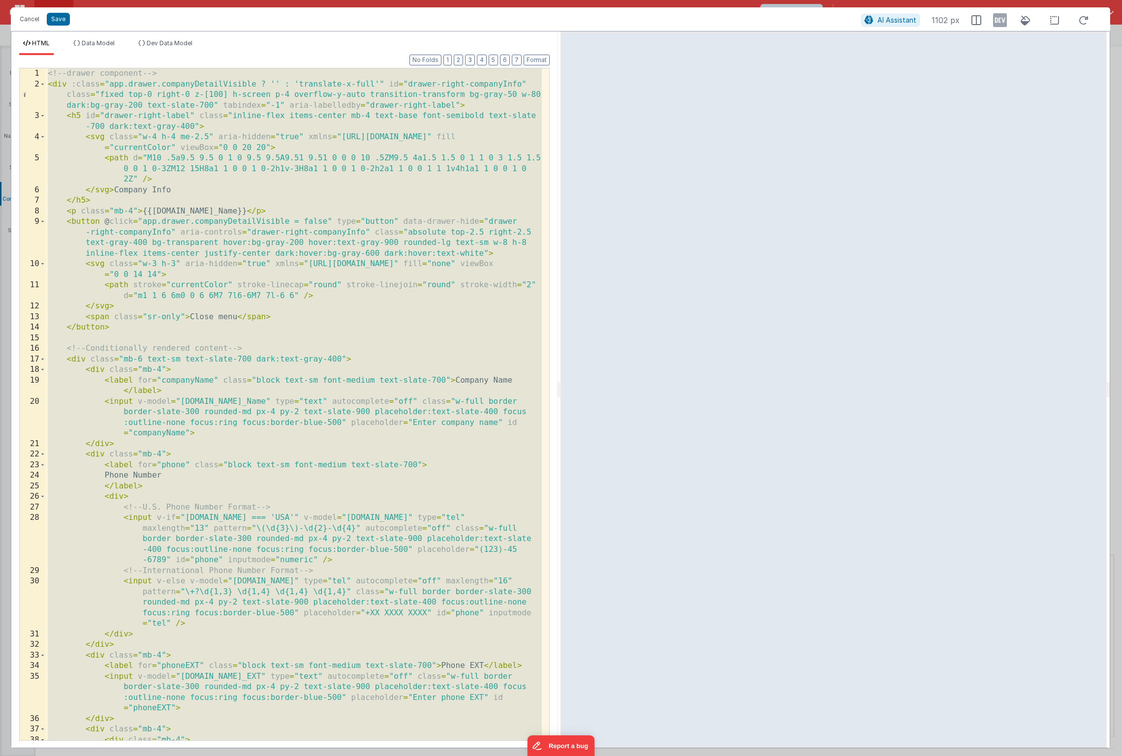
click at [385, 123] on div "<!-- drawer component --> < div :class = "app.drawer.companyDetailVisible ? '' …" at bounding box center [294, 414] width 496 height 693
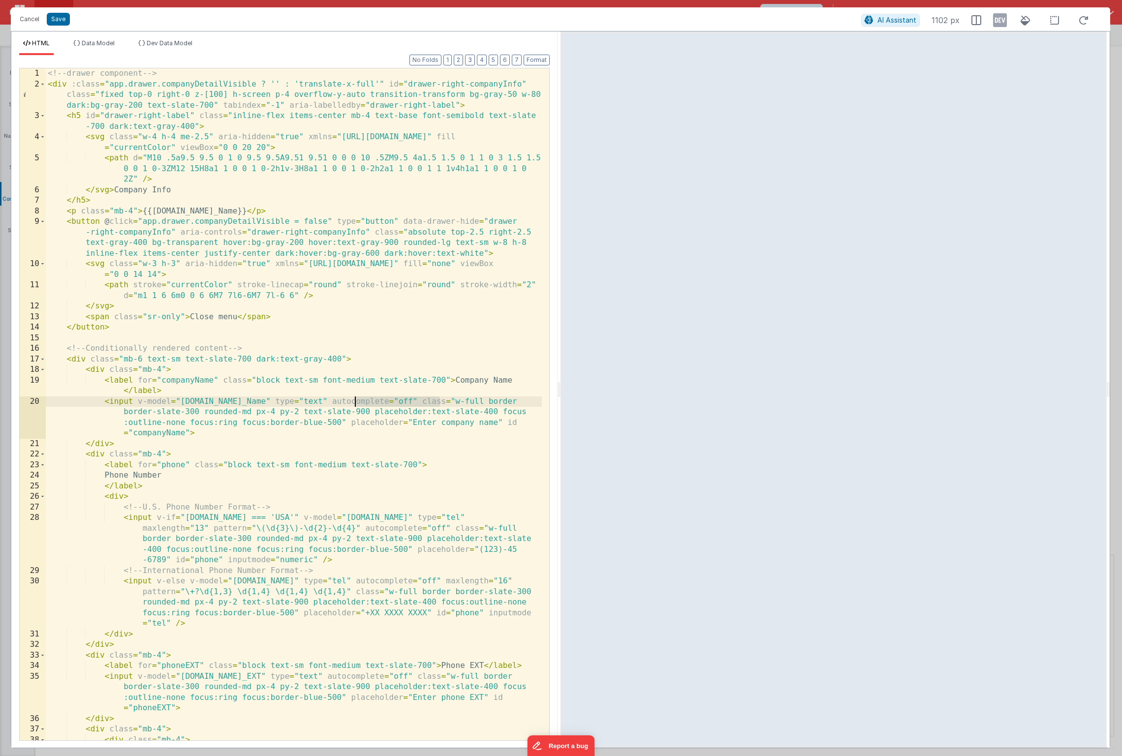
drag, startPoint x: 440, startPoint y: 402, endPoint x: 355, endPoint y: 404, distance: 84.7
click at [355, 404] on div "<!-- drawer component --> < div :class = "app.drawer.companyDetailVisible ? '' …" at bounding box center [294, 414] width 496 height 693
click at [470, 79] on div "<!-- drawer component --> < div :class = "app.drawer.companyDetailVisible ? '' …" at bounding box center [294, 414] width 496 height 693
type input "autocomplete="off""
click at [347, 95] on span "+" at bounding box center [349, 92] width 11 height 10
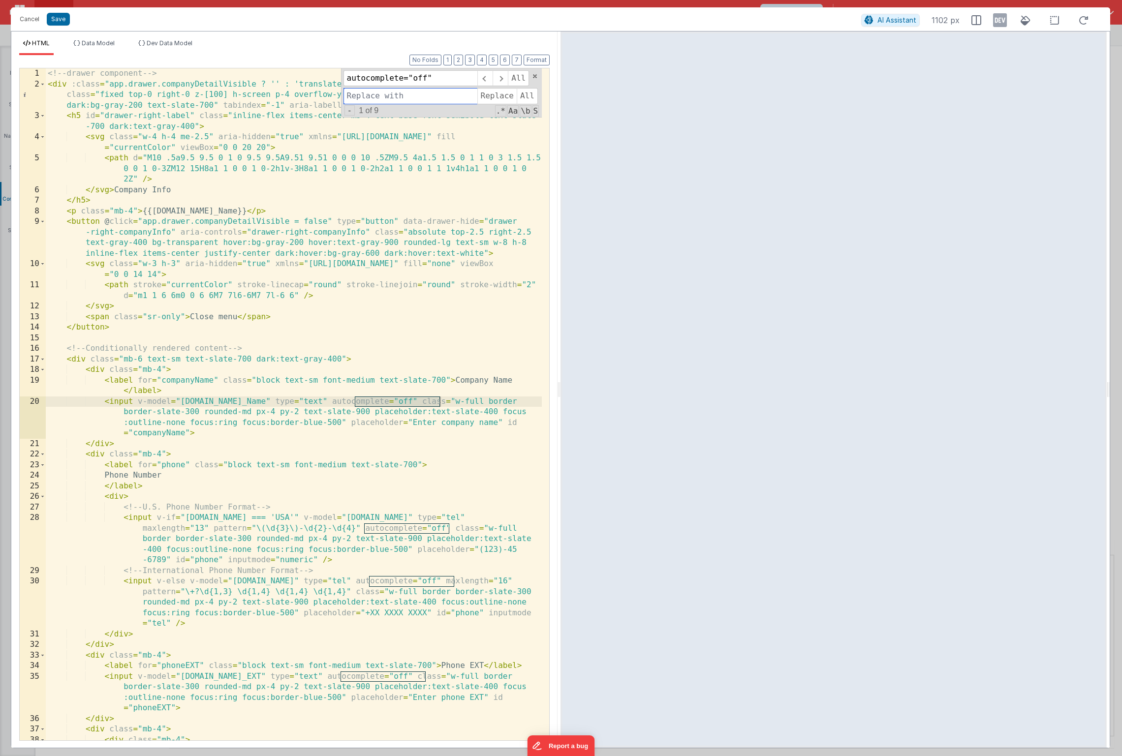
click at [354, 100] on input at bounding box center [410, 96] width 134 height 16
click at [531, 95] on span "All" at bounding box center [527, 96] width 21 height 16
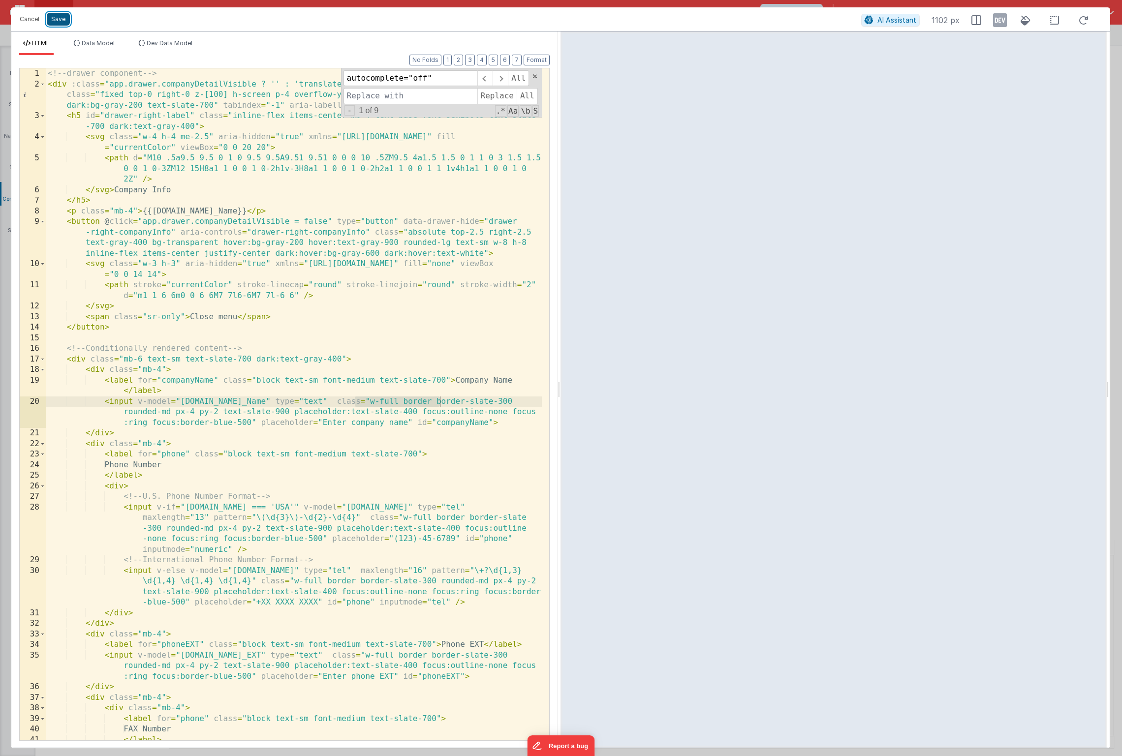
click at [65, 21] on button "Save" at bounding box center [58, 19] width 23 height 13
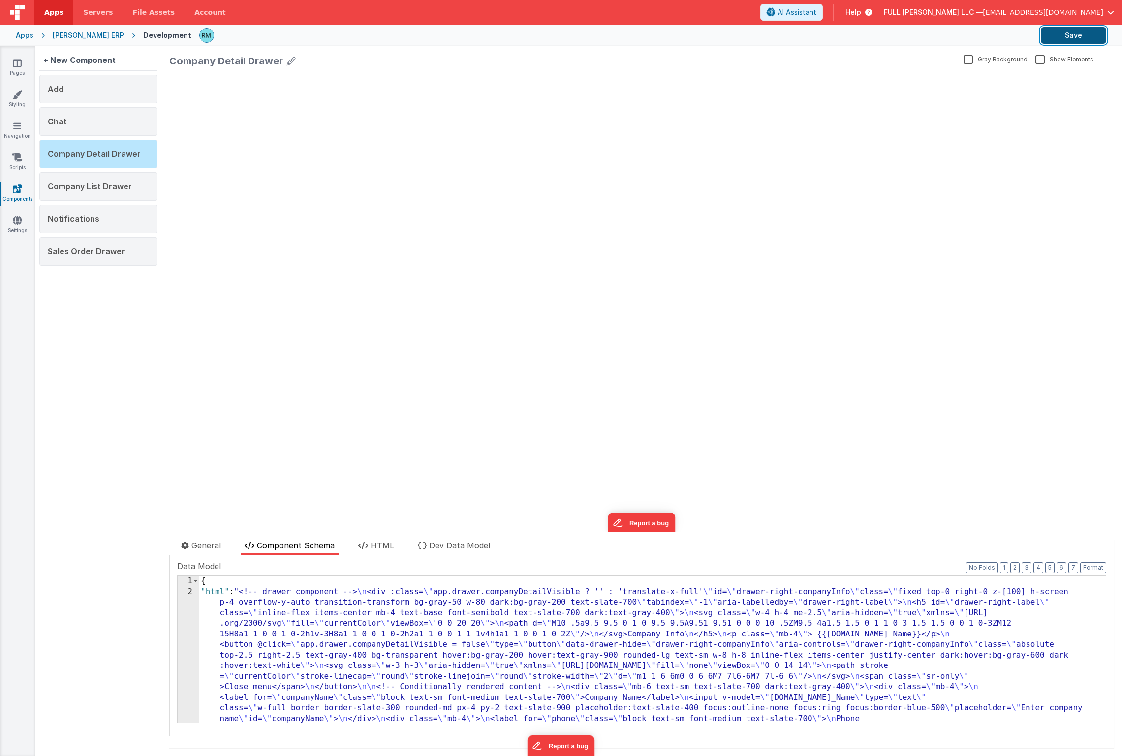
click at [1059, 41] on button "Save" at bounding box center [1073, 35] width 65 height 17
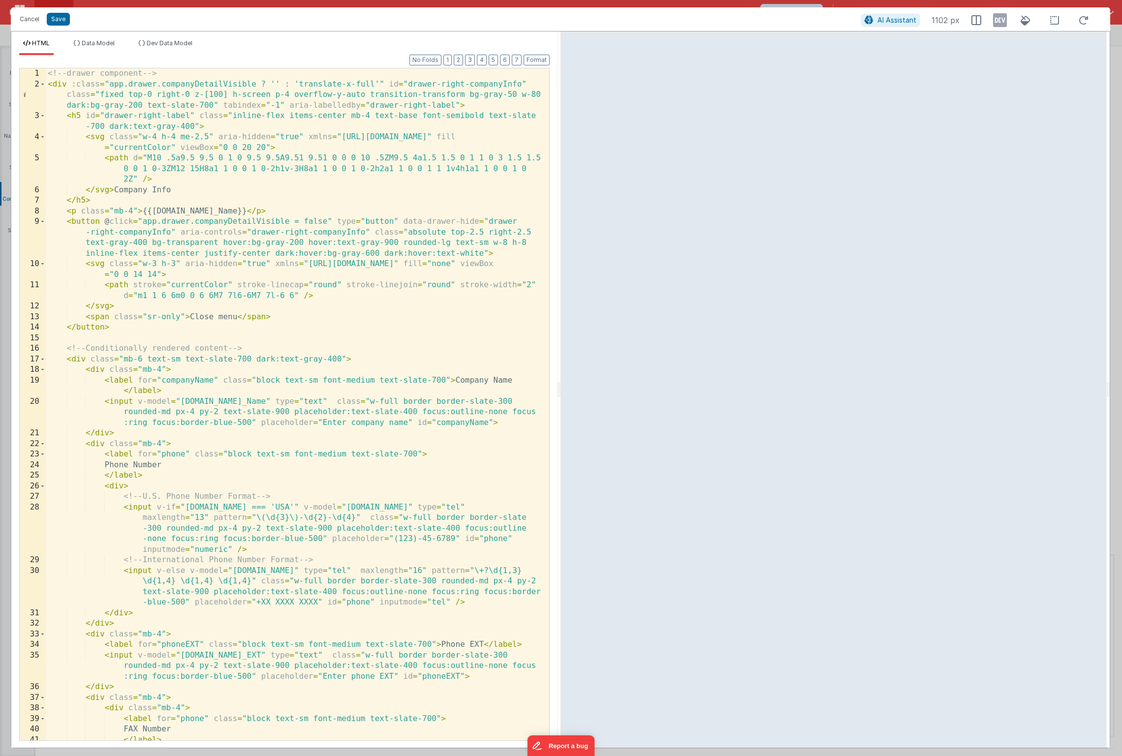
click at [170, 75] on div "<!-- drawer component --> < div :class = "app.drawer.companyDetailVisible ? '' …" at bounding box center [294, 414] width 496 height 693
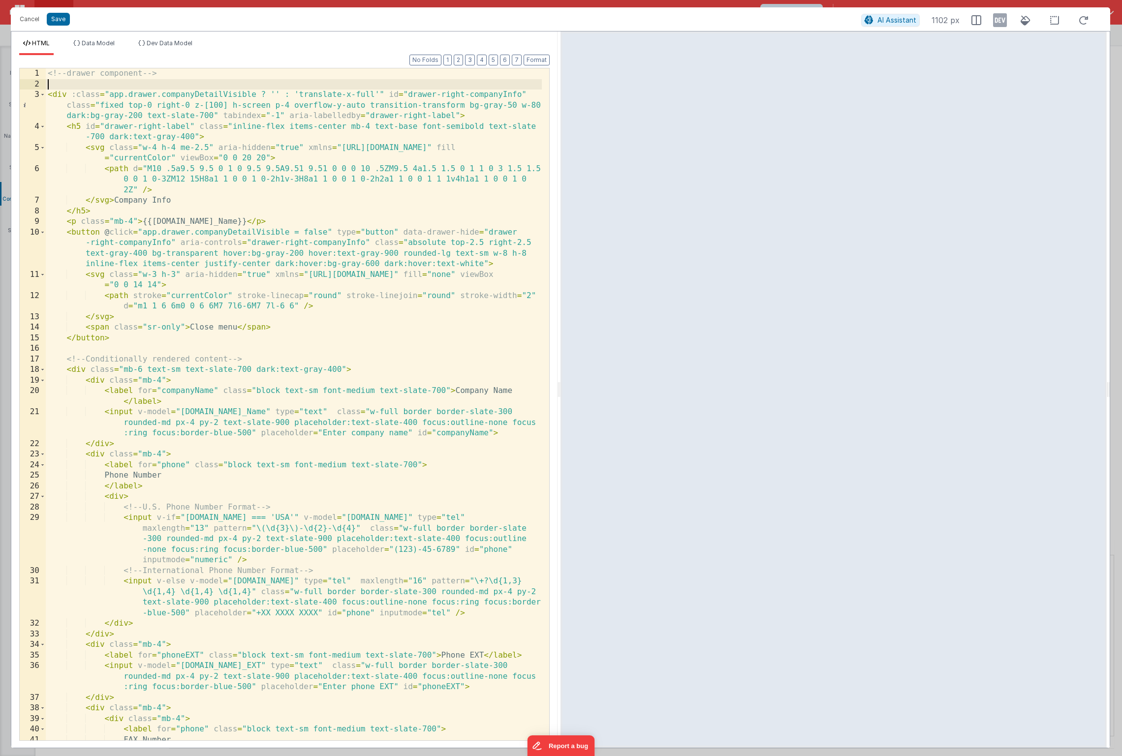
paste textarea
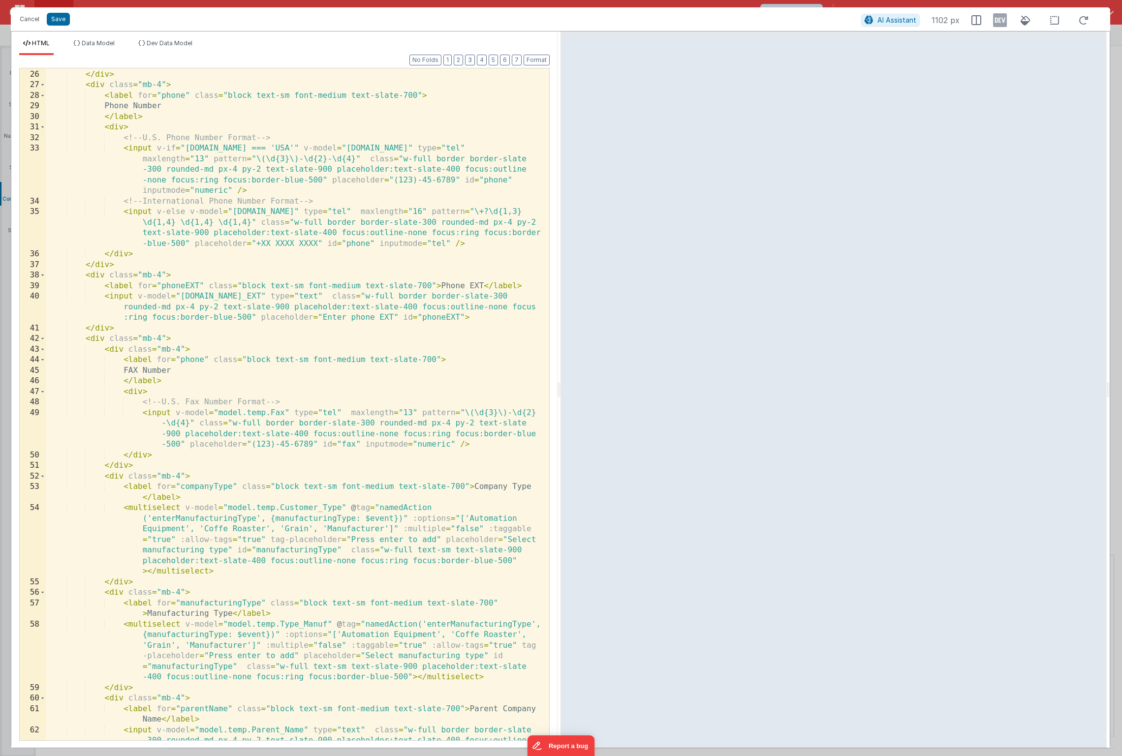
scroll to position [671, 0]
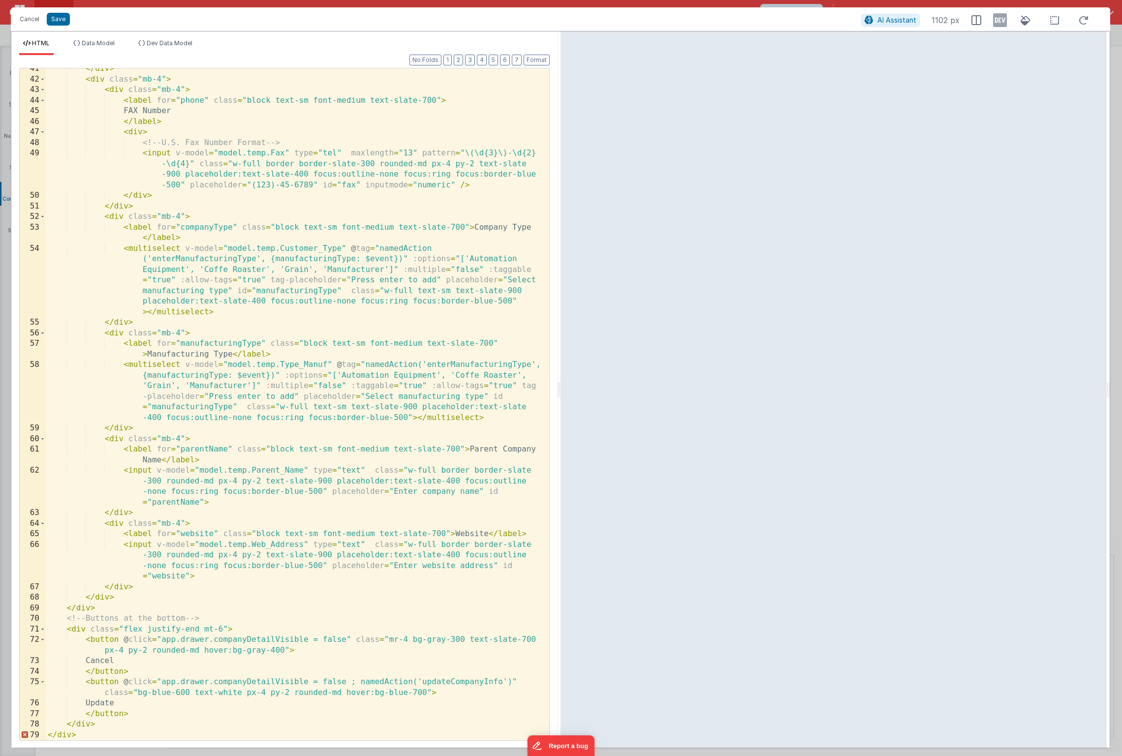
click at [123, 733] on div "</ div > < div class = "mb-4" > < div class = "mb-4" > < label for = "phone" cl…" at bounding box center [294, 409] width 496 height 693
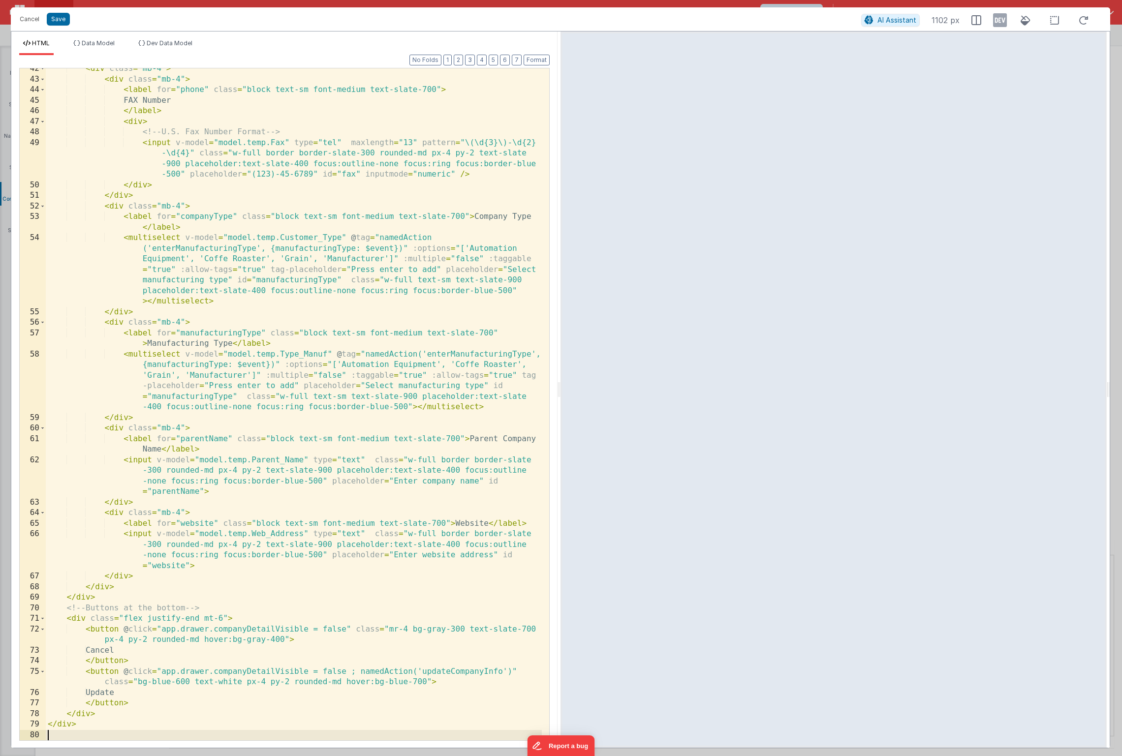
scroll to position [713, 0]
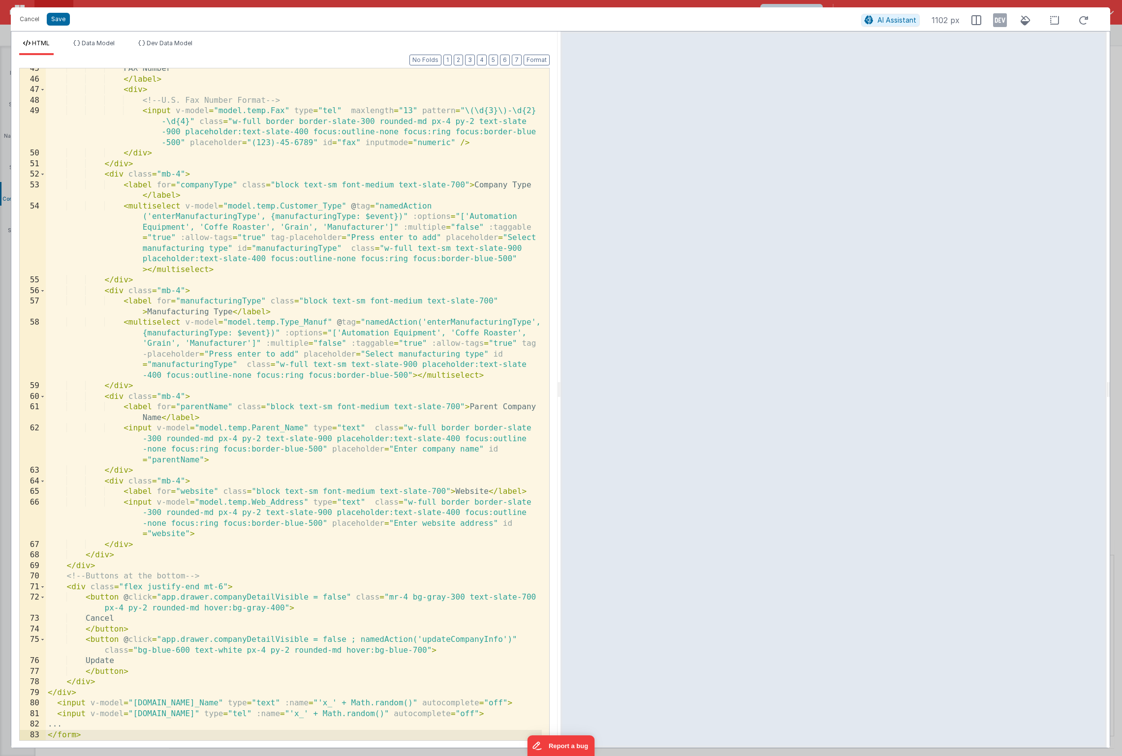
click at [86, 725] on div "FAX Number </ label > < div > <!-- U.S. Fax Number Format --> < input v-model =…" at bounding box center [294, 409] width 496 height 693
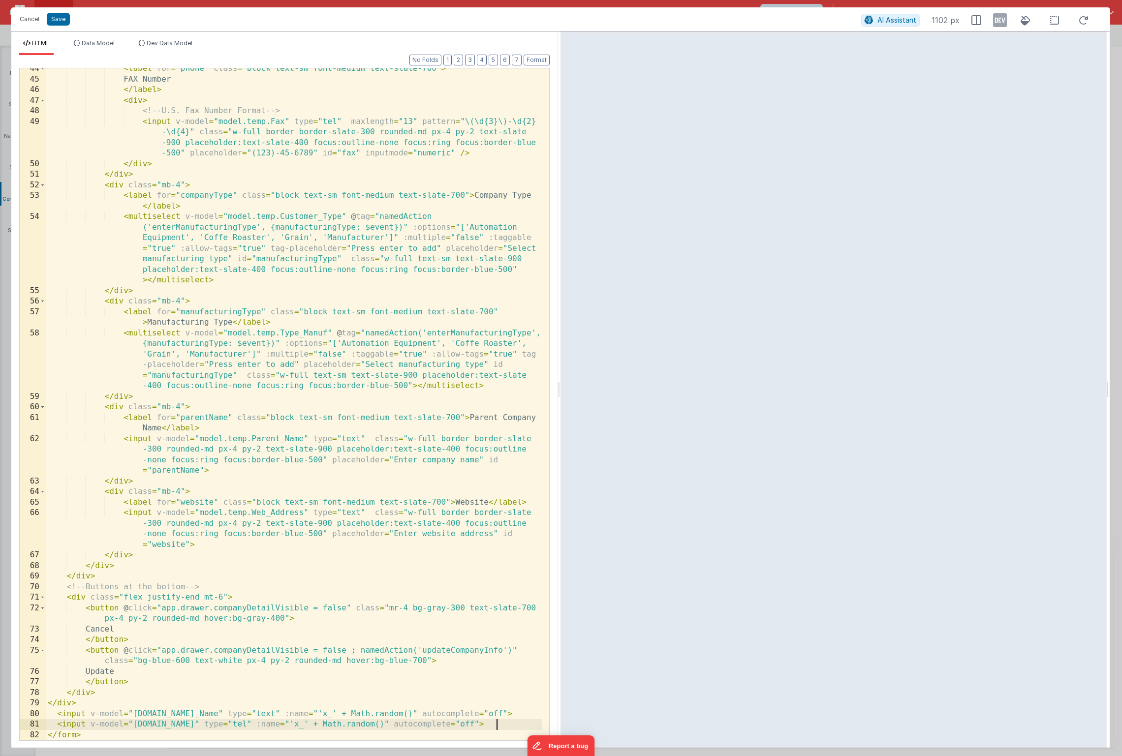
scroll to position [703, 0]
drag, startPoint x: 503, startPoint y: 725, endPoint x: 48, endPoint y: 718, distance: 454.7
click at [48, 718] on div "< label for = "phone" class = "block text-sm font-medium text-slate-700" > FAX …" at bounding box center [294, 409] width 496 height 693
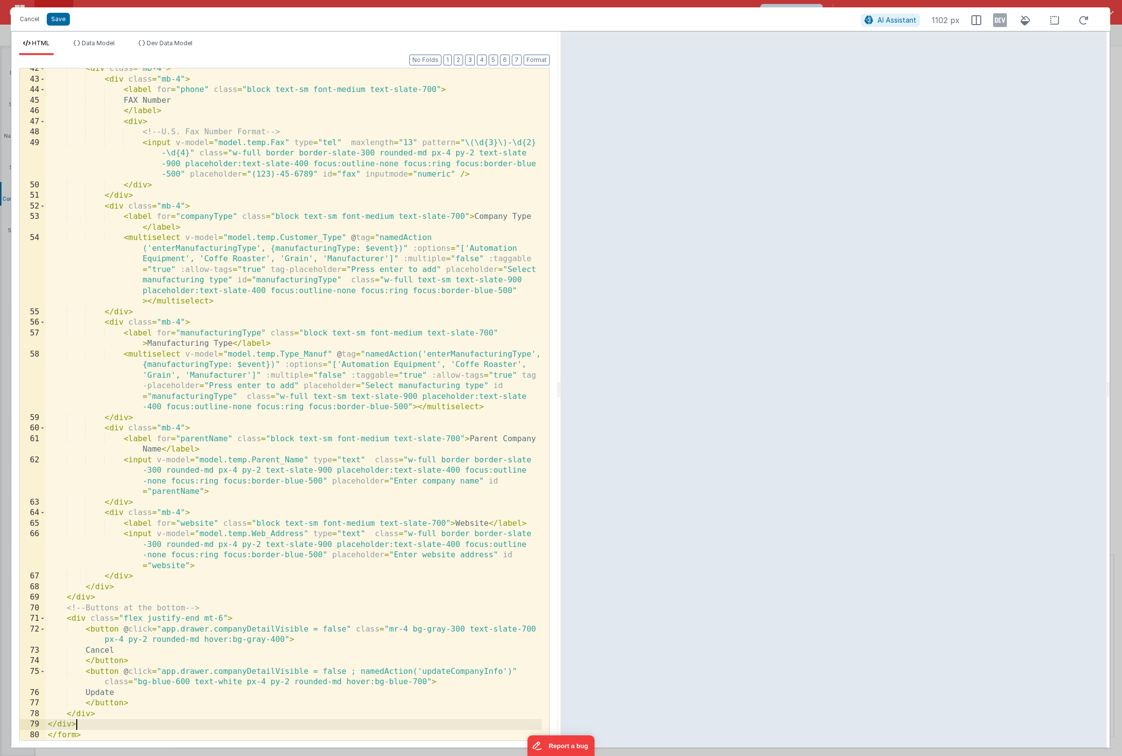
scroll to position [682, 0]
click at [64, 22] on button "Save" at bounding box center [58, 19] width 23 height 13
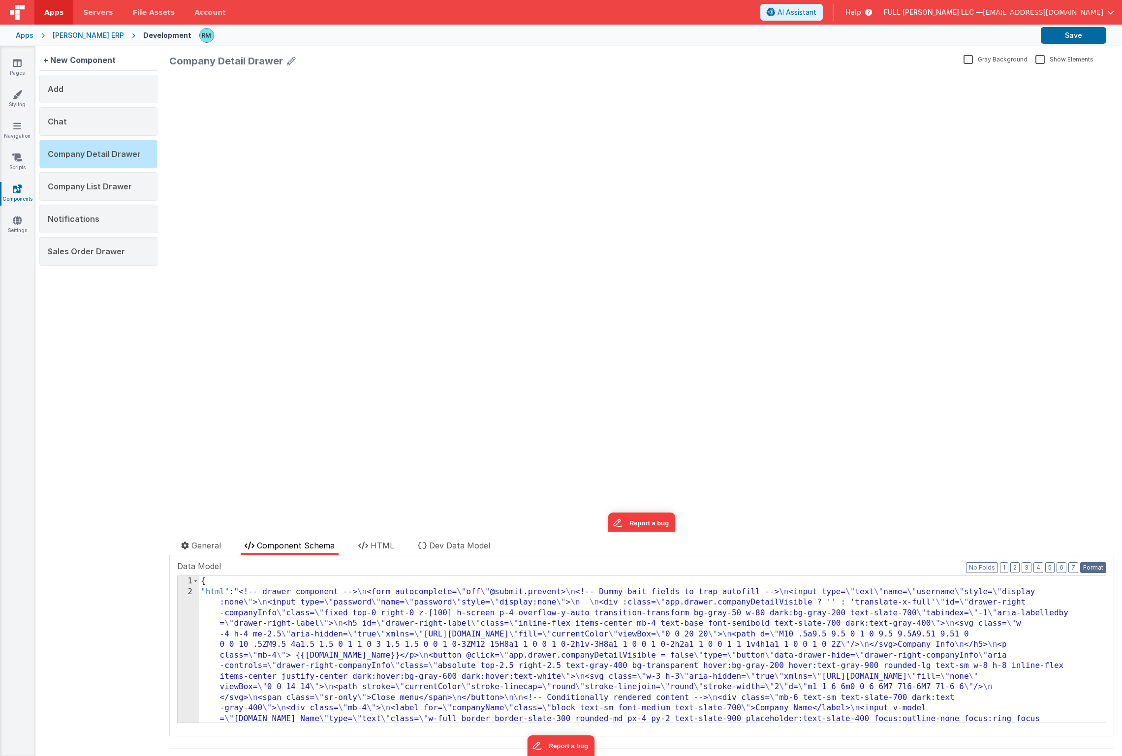
click at [1083, 572] on button "Format" at bounding box center [1093, 567] width 26 height 11
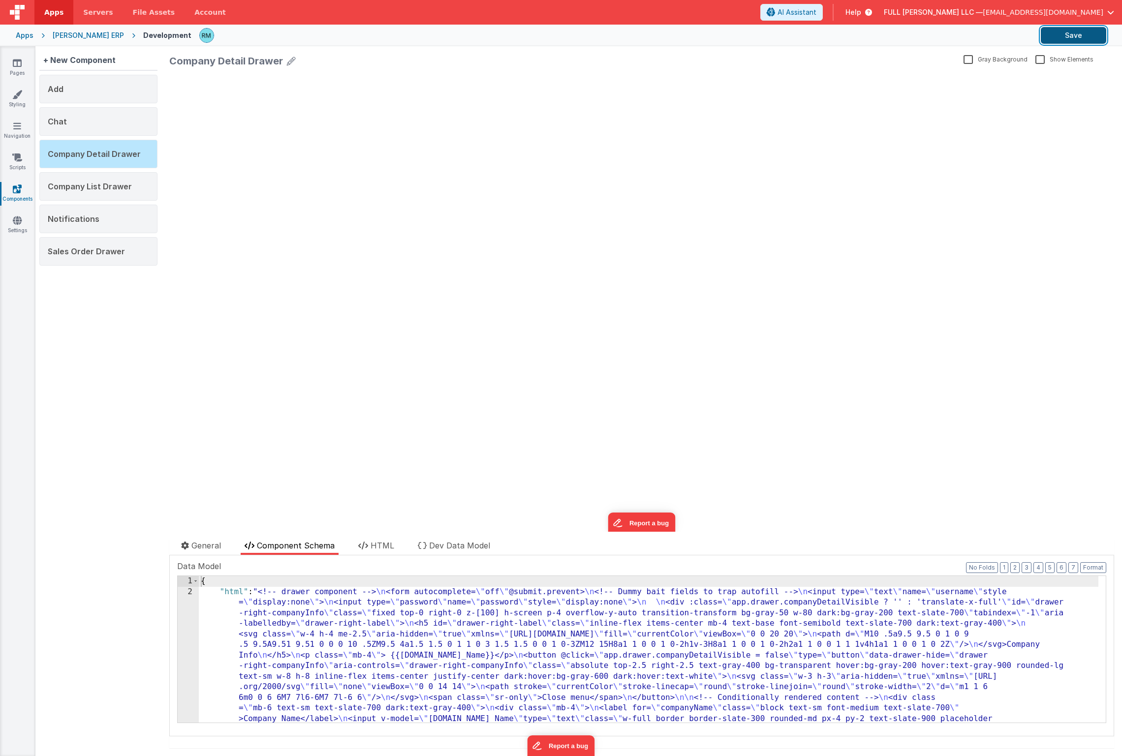
click at [1074, 41] on button "Save" at bounding box center [1073, 35] width 65 height 17
